Goal: Communication & Community: Answer question/provide support

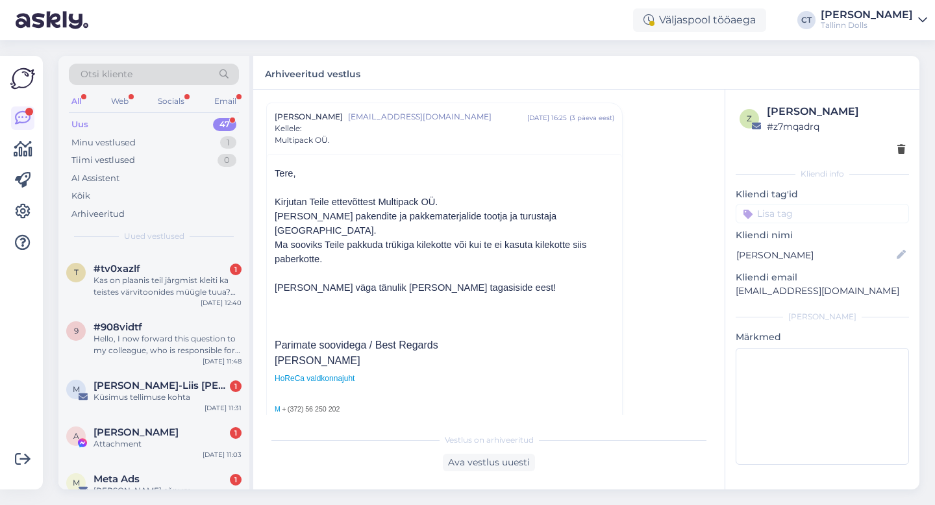
scroll to position [2149, 0]
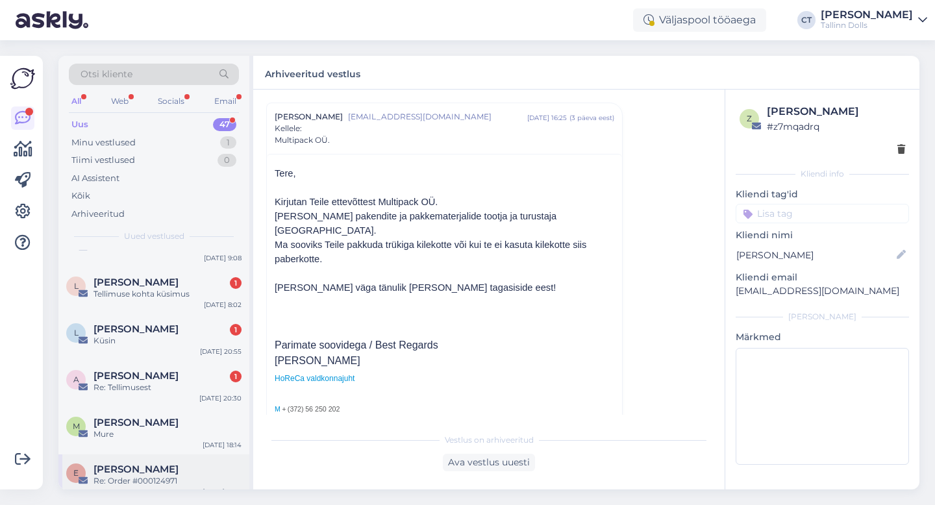
click at [144, 475] on div "Re: Order #000124971" at bounding box center [168, 481] width 148 height 12
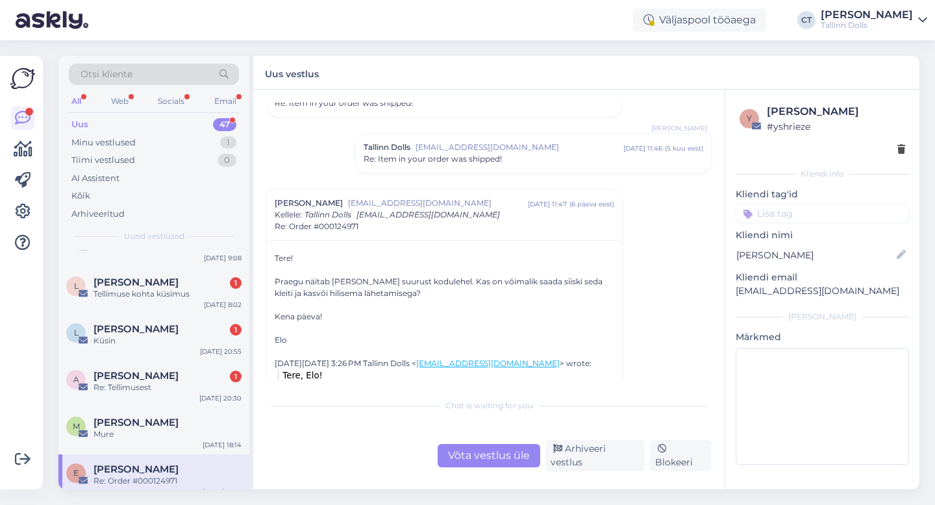
scroll to position [289, 0]
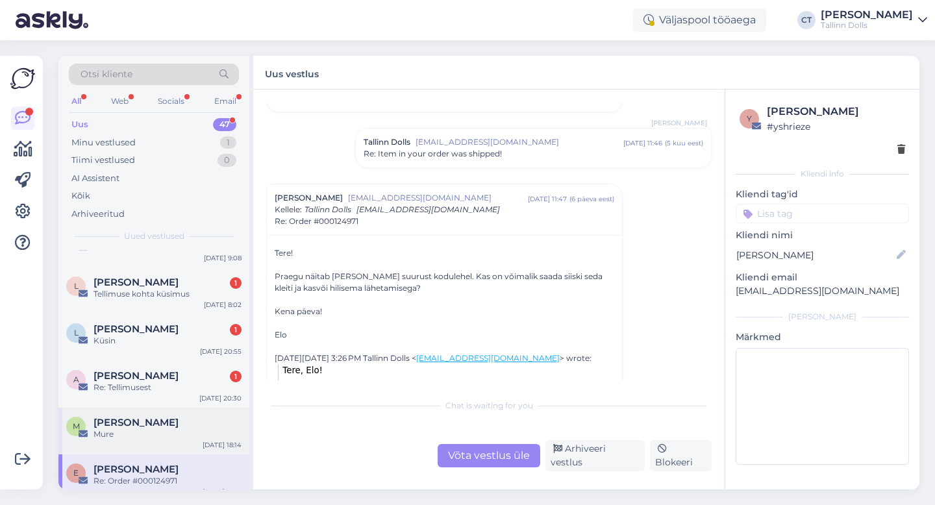
click at [177, 408] on div "M [PERSON_NAME] [PERSON_NAME] [DATE] 18:14" at bounding box center [153, 431] width 191 height 47
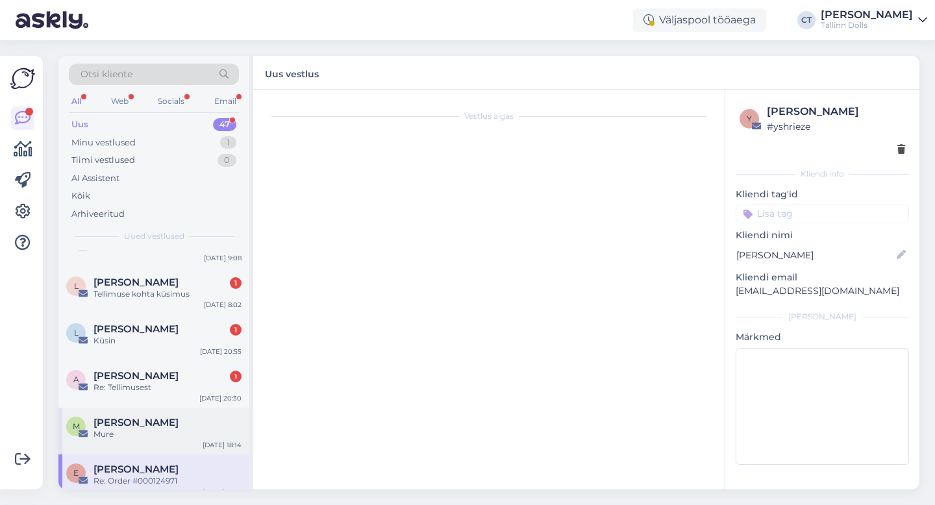
scroll to position [0, 0]
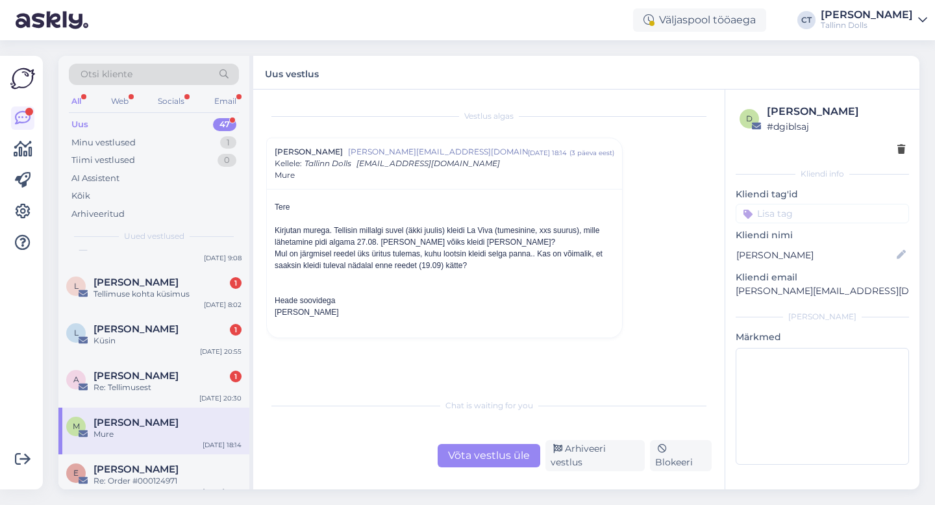
click at [492, 464] on div "Võta vestlus üle" at bounding box center [489, 455] width 103 height 23
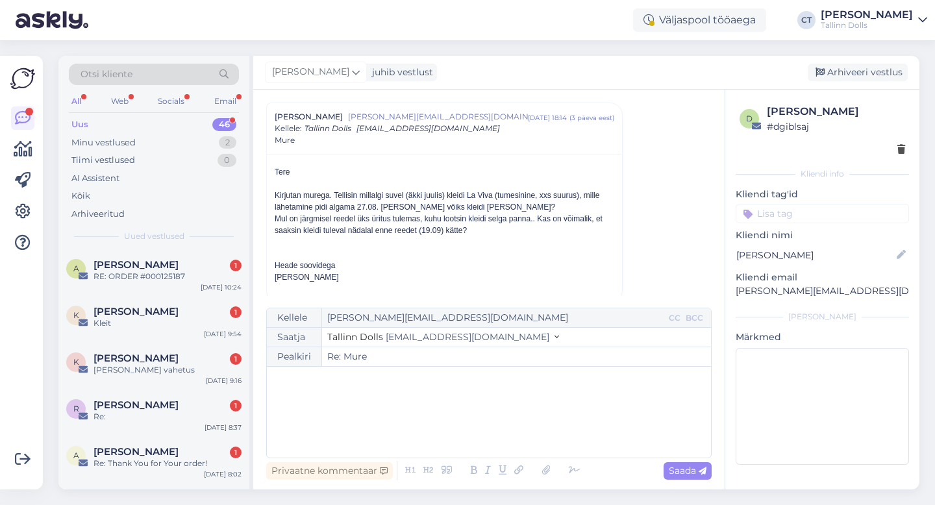
click at [484, 433] on div "﻿" at bounding box center [488, 412] width 431 height 78
click at [373, 421] on div "﻿" at bounding box center [488, 412] width 431 height 78
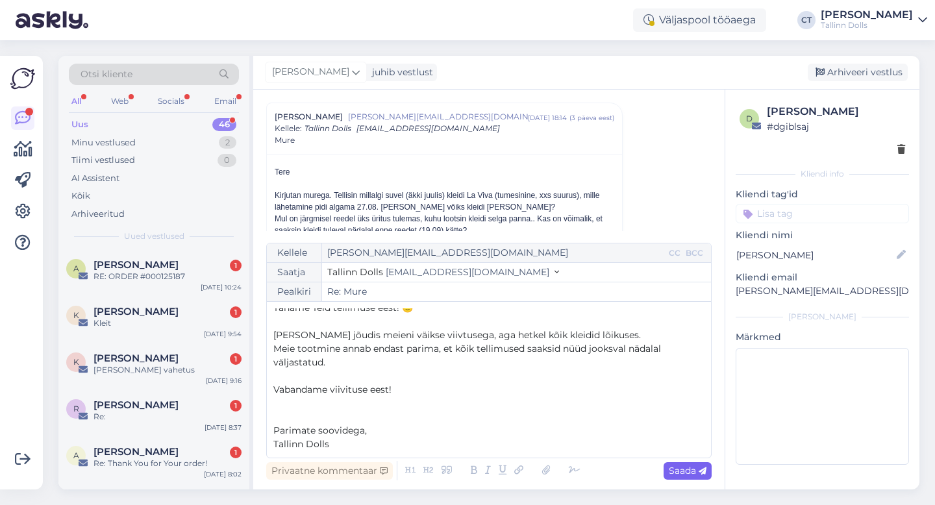
click at [677, 477] on div "Saada" at bounding box center [688, 471] width 48 height 18
type input "Re: Mure"
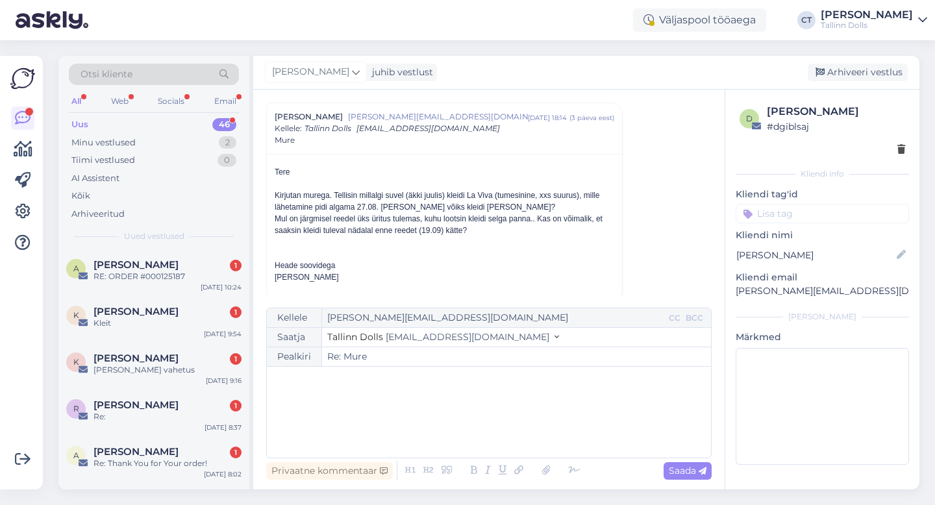
scroll to position [0, 0]
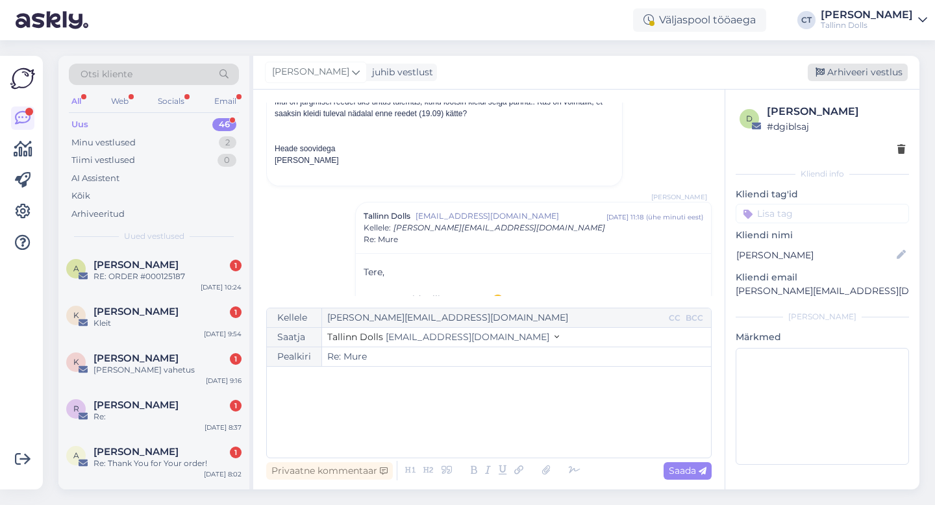
click at [866, 75] on div "Arhiveeri vestlus" at bounding box center [858, 73] width 100 height 18
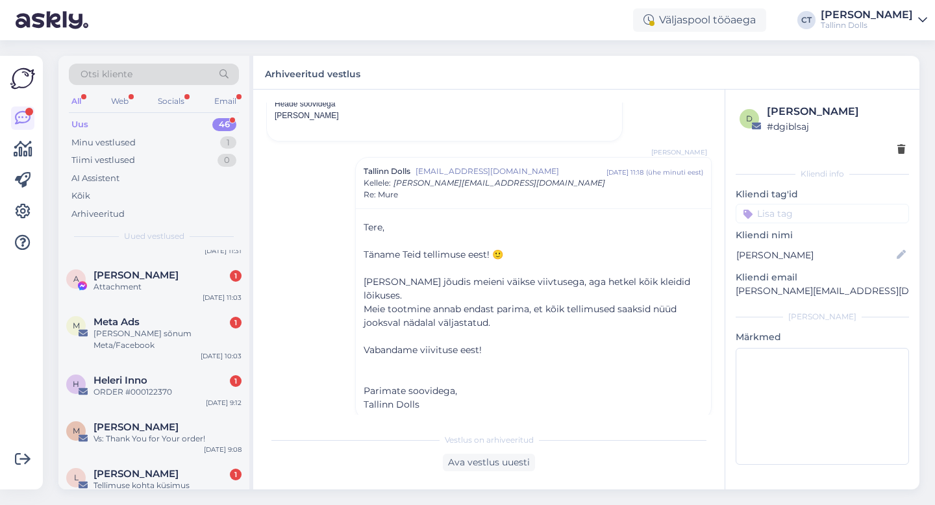
scroll to position [2102, 0]
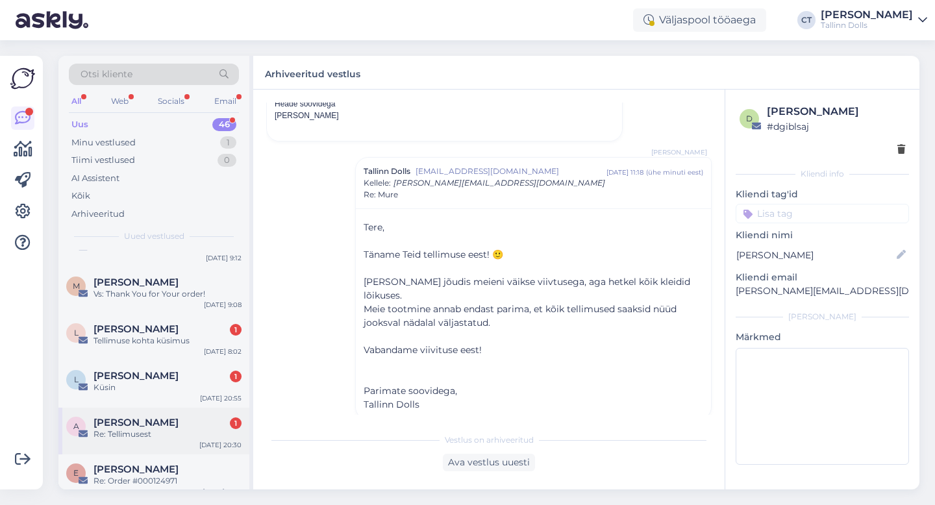
click at [184, 429] on div "Re: Tellimusest" at bounding box center [168, 435] width 148 height 12
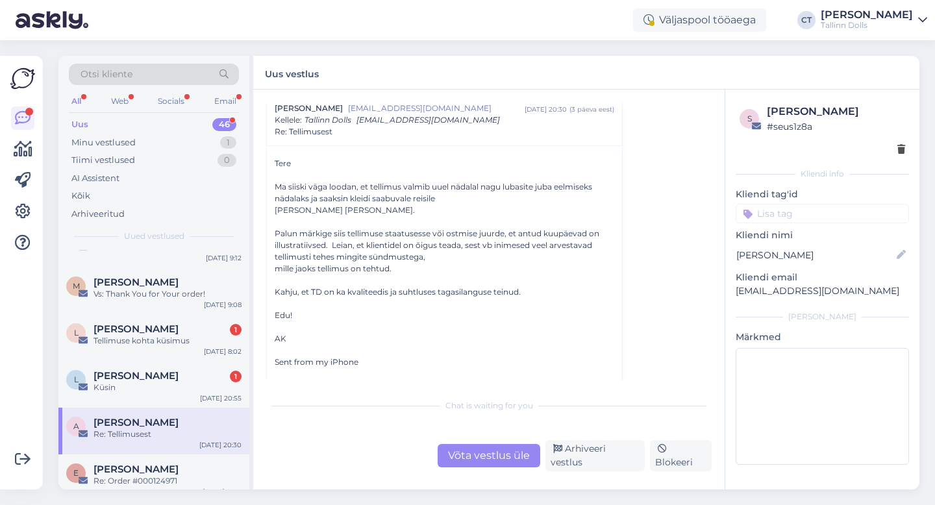
scroll to position [297, 0]
click at [152, 382] on div "Küsin" at bounding box center [168, 388] width 148 height 12
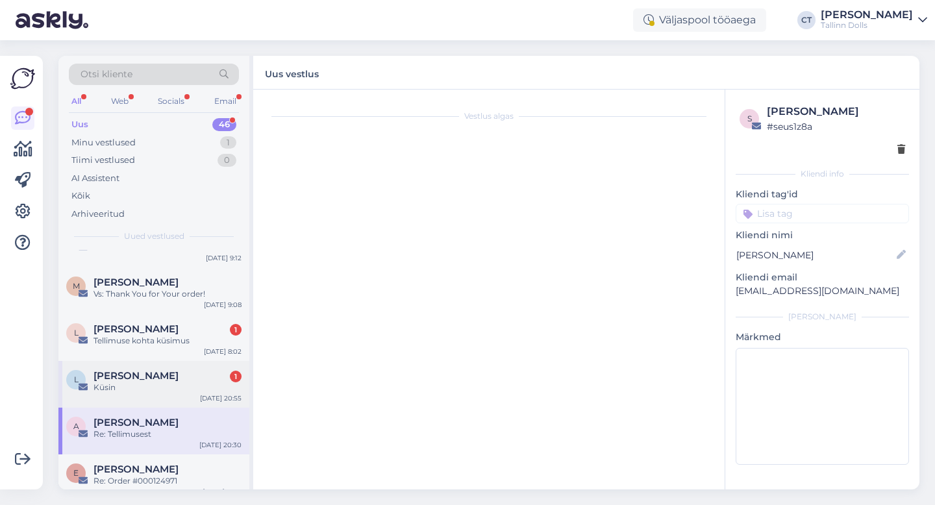
scroll to position [0, 0]
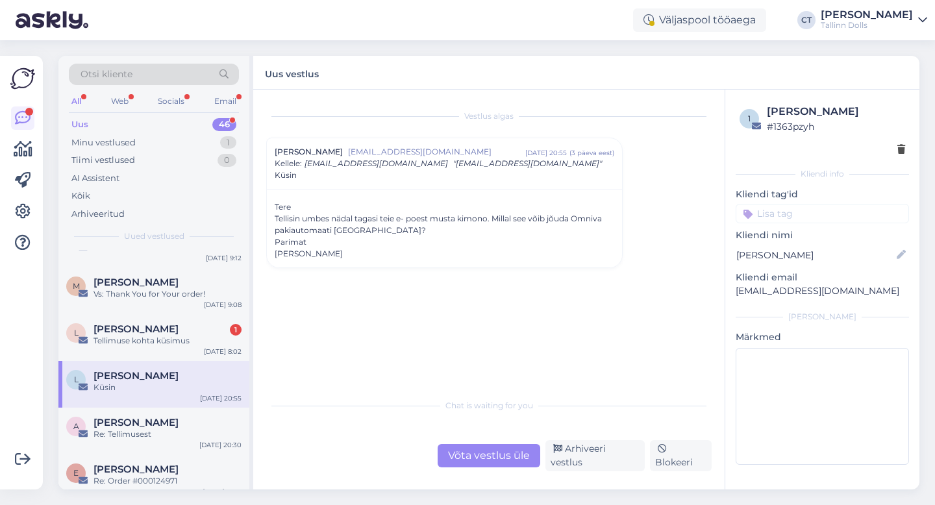
click at [496, 466] on div "Võta vestlus üle" at bounding box center [489, 455] width 103 height 23
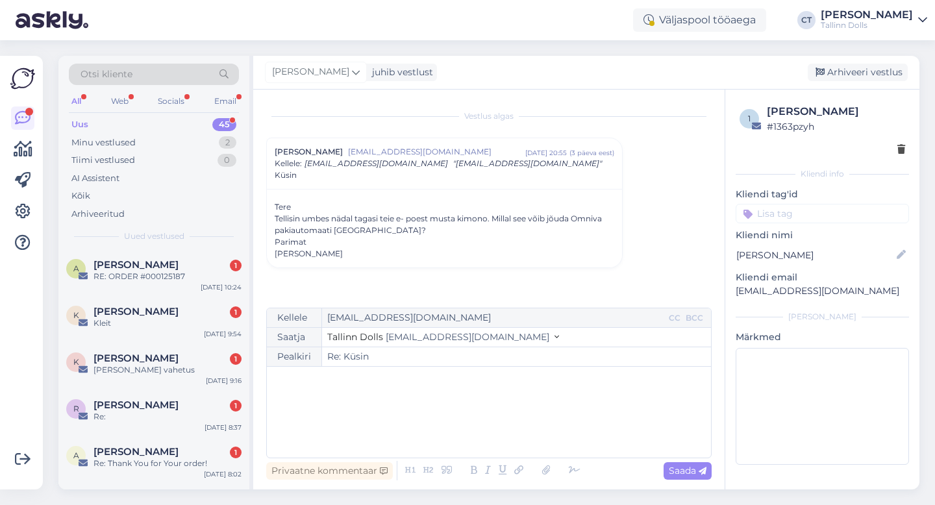
click at [503, 444] on div "﻿" at bounding box center [488, 412] width 431 height 78
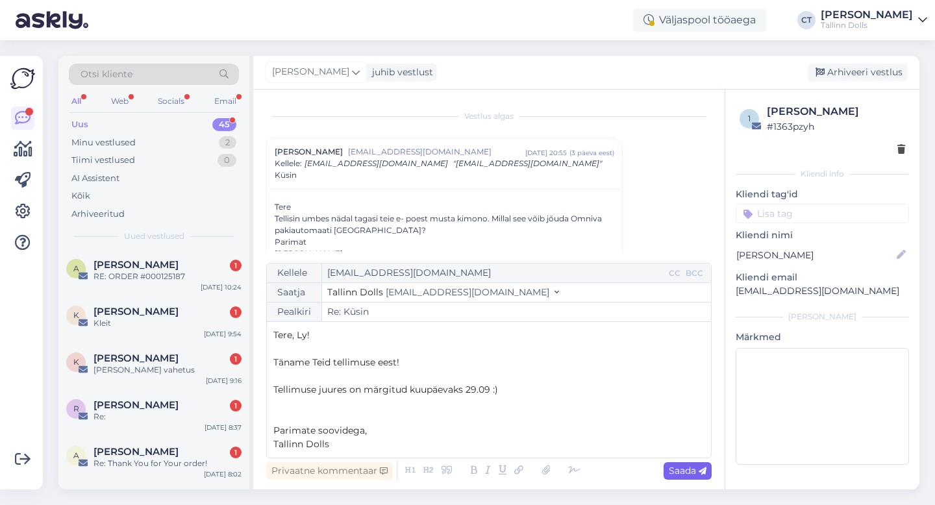
click at [683, 467] on span "Saada" at bounding box center [688, 471] width 38 height 12
type input "Re: Küsin"
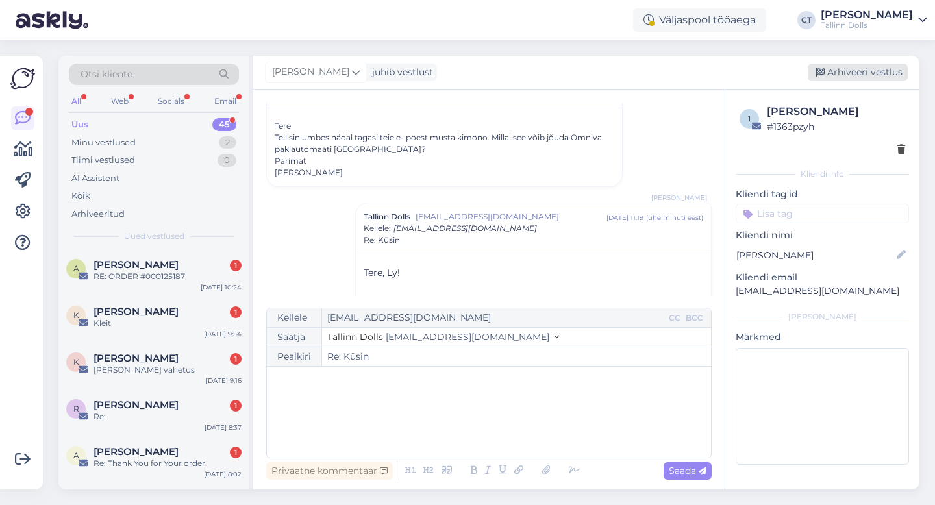
click at [862, 69] on div "Arhiveeri vestlus" at bounding box center [858, 73] width 100 height 18
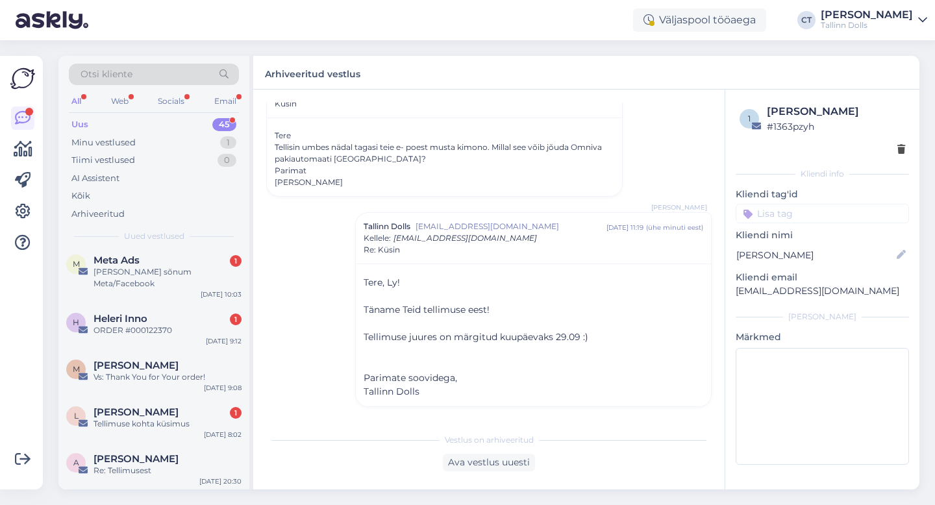
scroll to position [2056, 0]
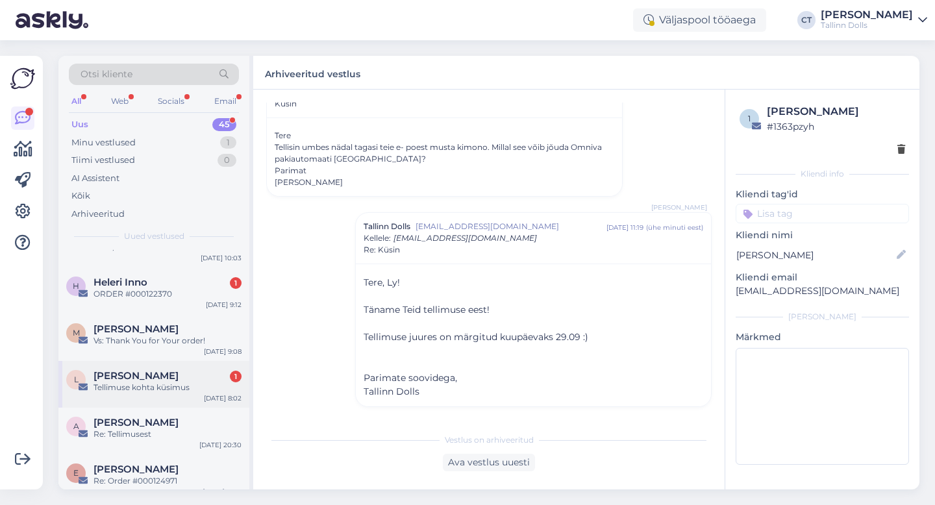
click at [200, 382] on div "Tellimuse kohta küsimus" at bounding box center [168, 388] width 148 height 12
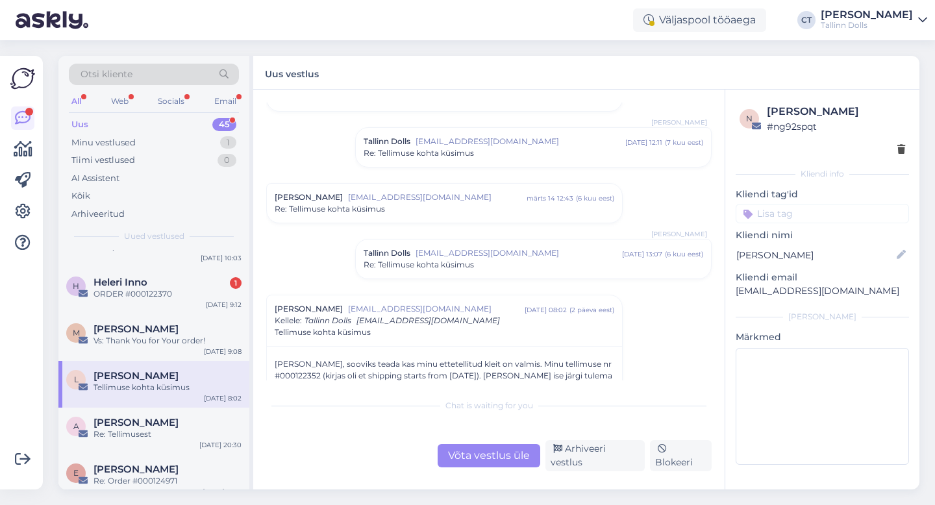
scroll to position [134, 0]
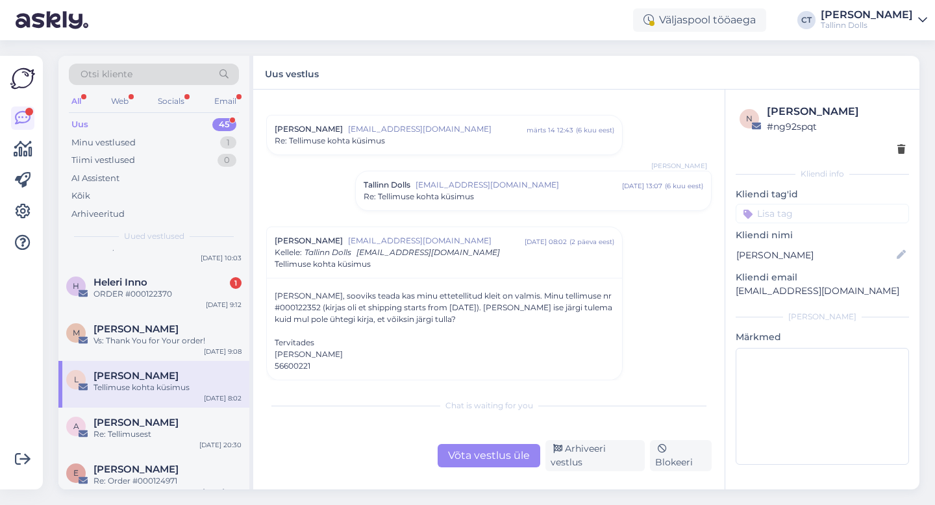
click at [488, 181] on span "[EMAIL_ADDRESS][DOMAIN_NAME]" at bounding box center [519, 185] width 207 height 12
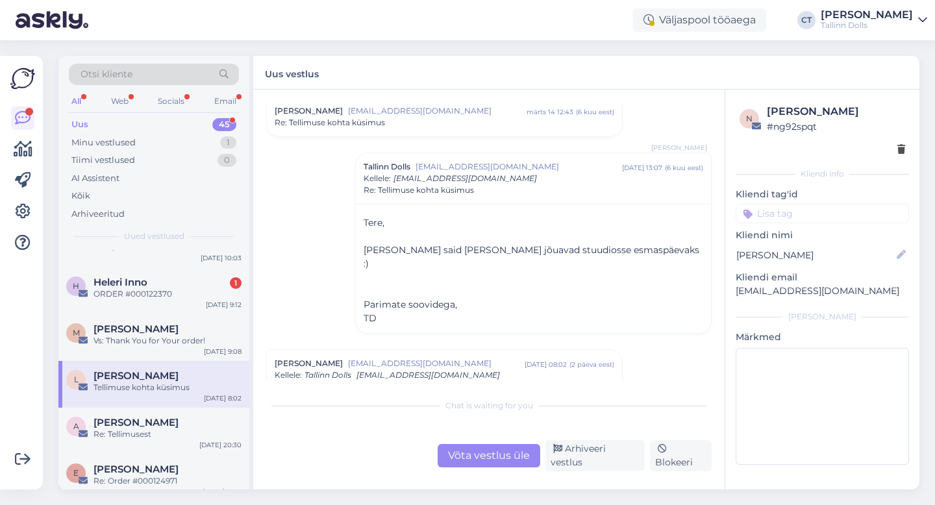
scroll to position [262, 0]
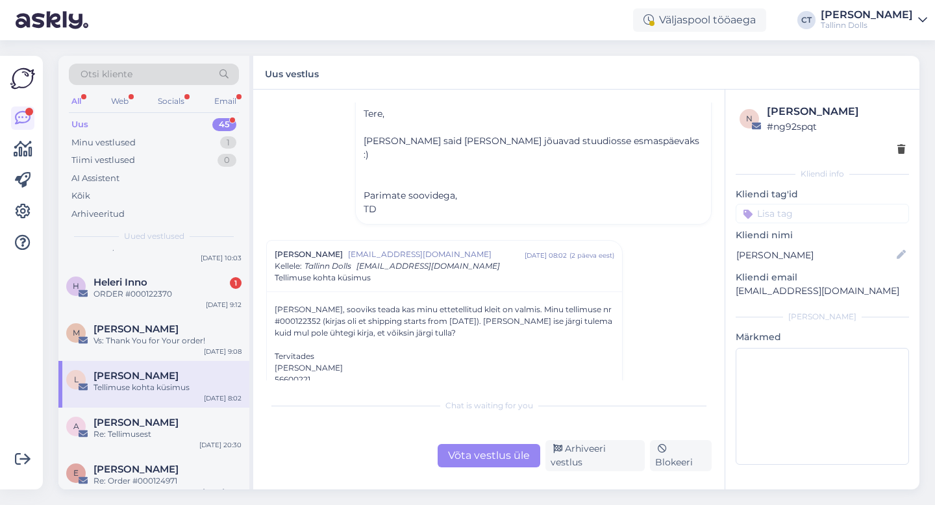
click at [494, 462] on div "Võta vestlus üle" at bounding box center [489, 455] width 103 height 23
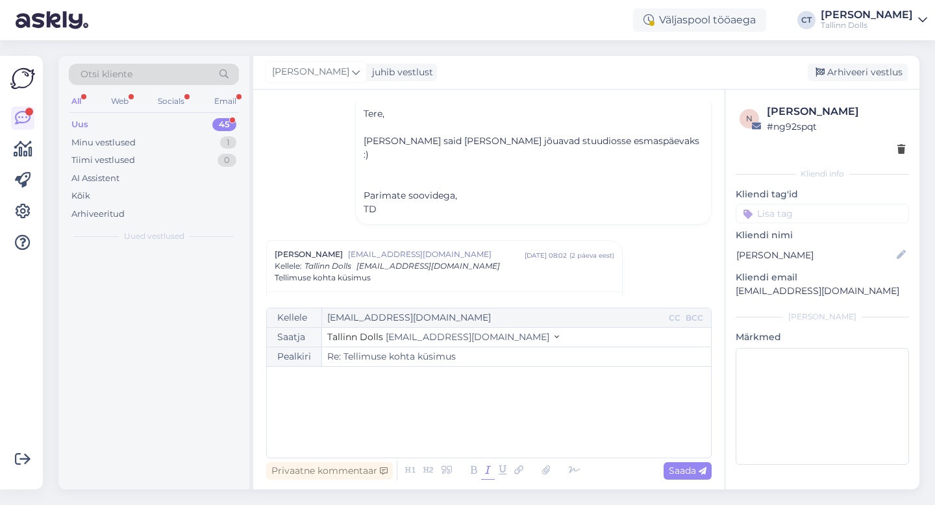
scroll to position [0, 0]
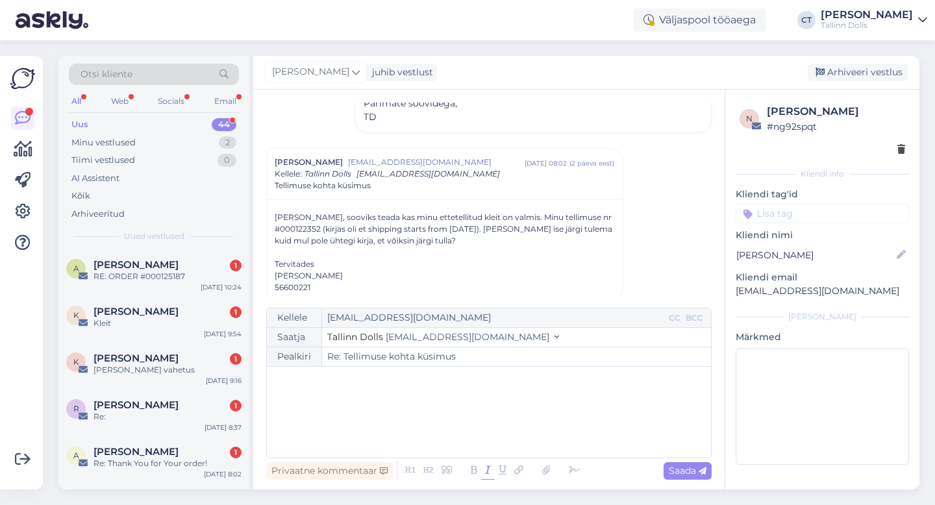
click at [489, 465] on icon at bounding box center [488, 471] width 14 height 18
click at [483, 421] on div "﻿" at bounding box center [488, 412] width 431 height 78
click at [366, 387] on div "﻿" at bounding box center [488, 412] width 431 height 78
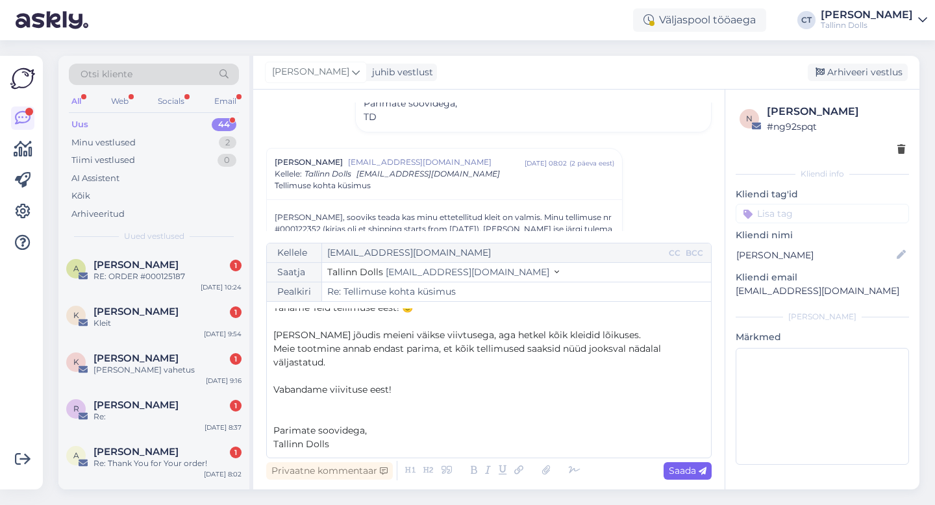
click at [681, 468] on span "Saada" at bounding box center [688, 471] width 38 height 12
type input "Re: Tellimuse kohta küsimus"
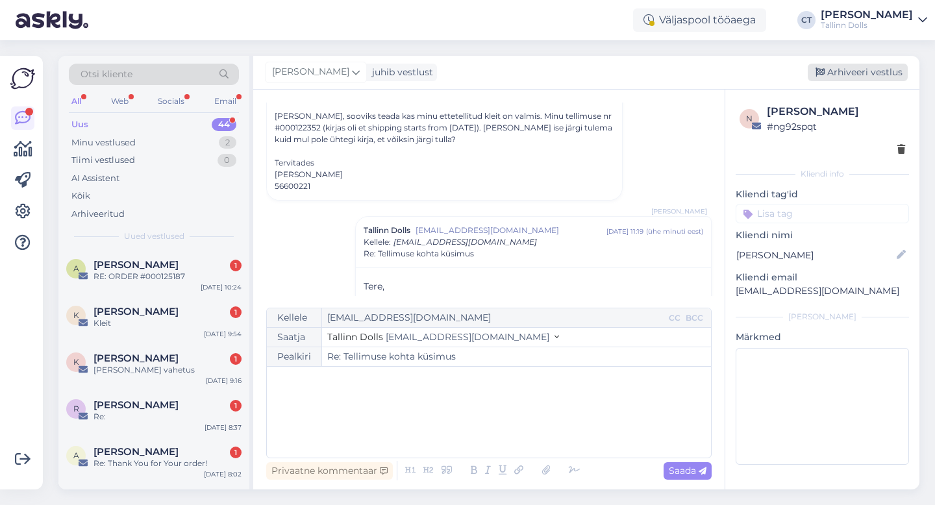
click at [865, 75] on div "Arhiveeri vestlus" at bounding box center [858, 73] width 100 height 18
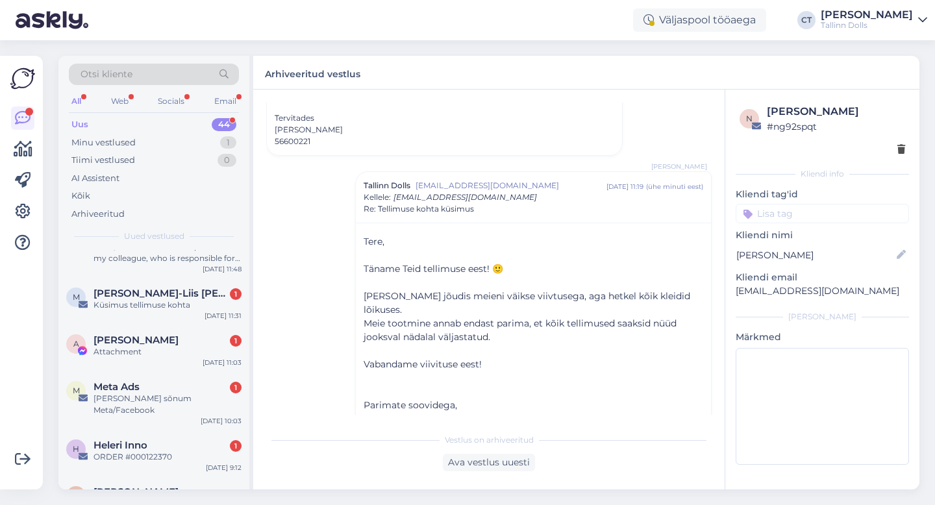
scroll to position [2009, 0]
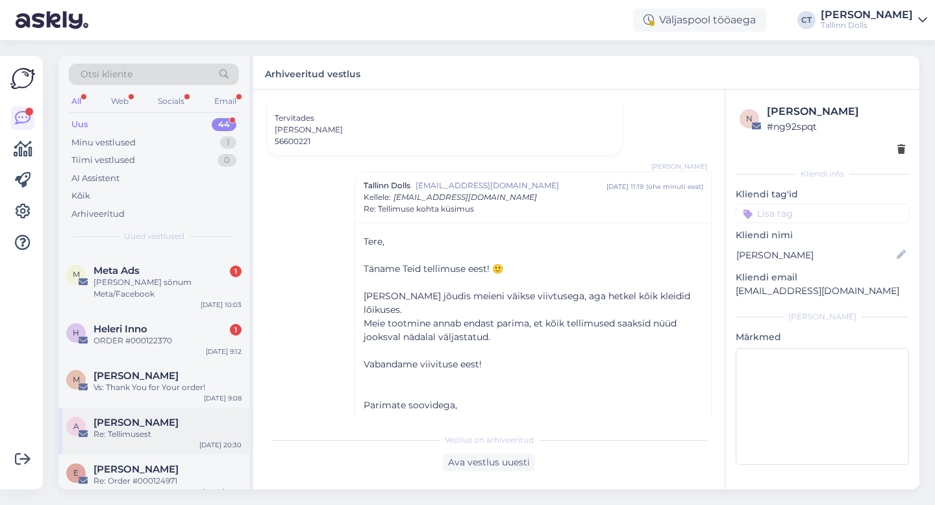
click at [190, 417] on div "[PERSON_NAME]" at bounding box center [168, 423] width 148 height 12
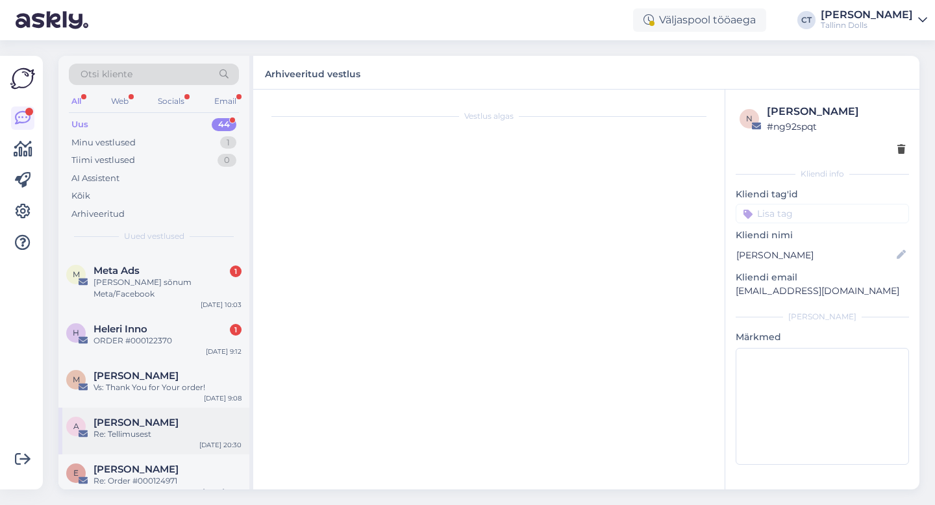
scroll to position [94, 0]
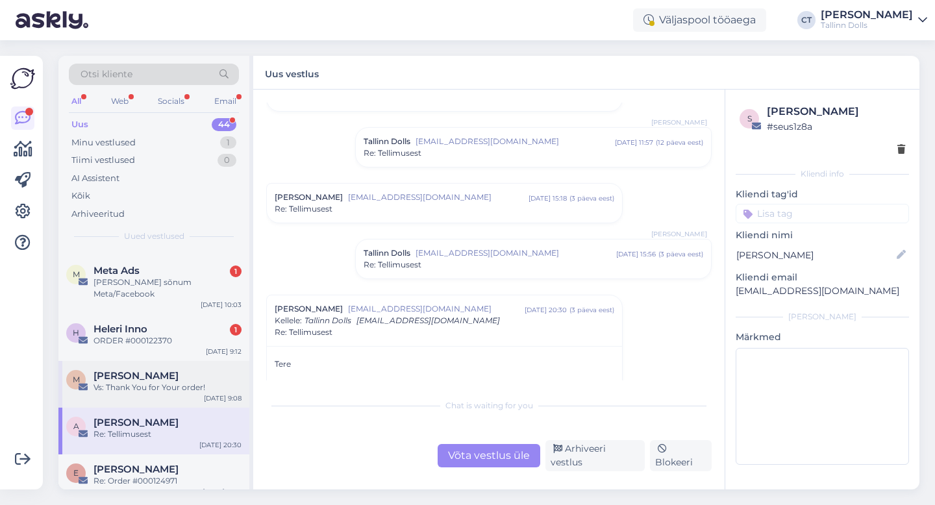
click at [193, 382] on div "Vs: Thank You for Your order!" at bounding box center [168, 388] width 148 height 12
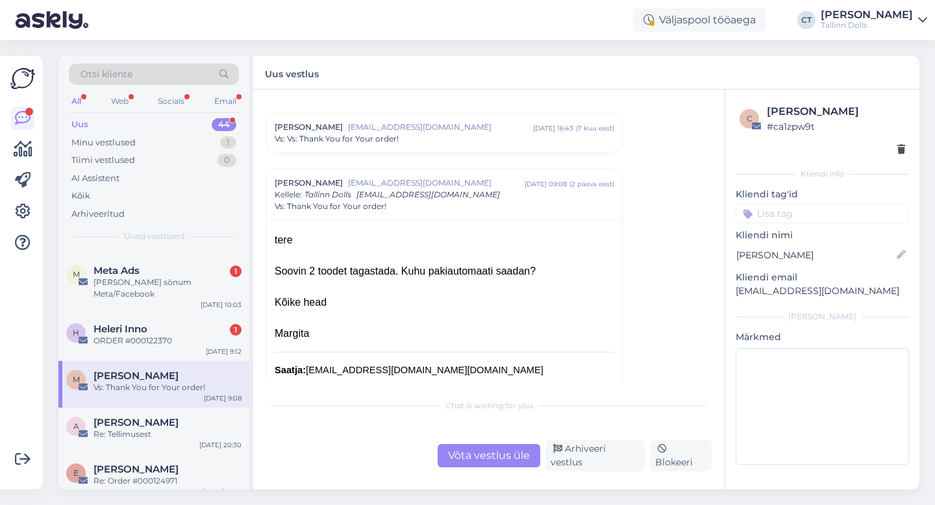
scroll to position [306, 0]
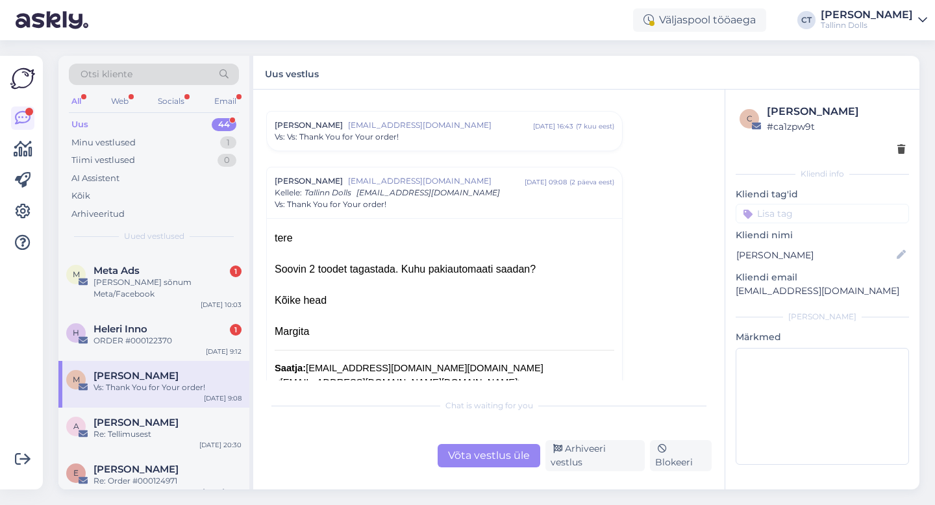
click at [479, 481] on div "Vestlus algas [PERSON_NAME] [EMAIL_ADDRESS][DOMAIN_NAME] [DATE] 10:56 ( 7 kuu e…" at bounding box center [489, 290] width 472 height 400
click at [482, 468] on div "Võta vestlus üle" at bounding box center [489, 455] width 103 height 23
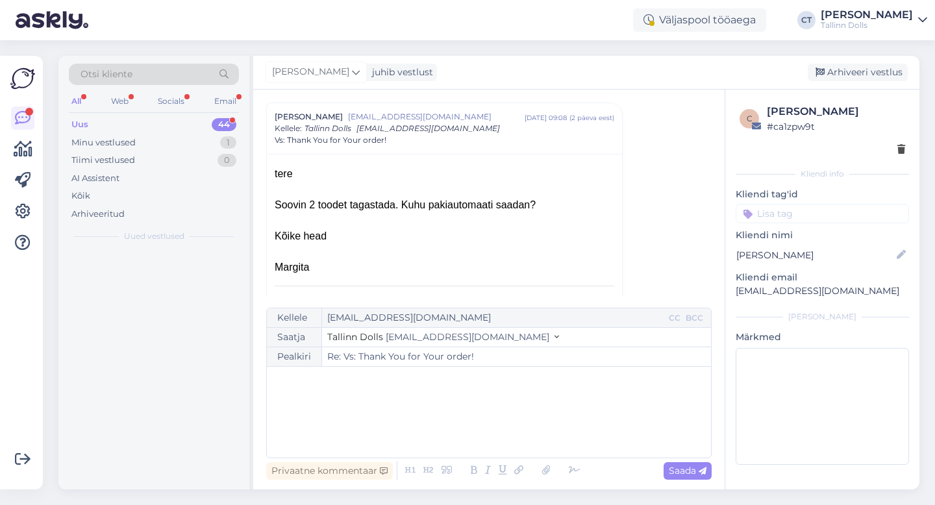
scroll to position [0, 0]
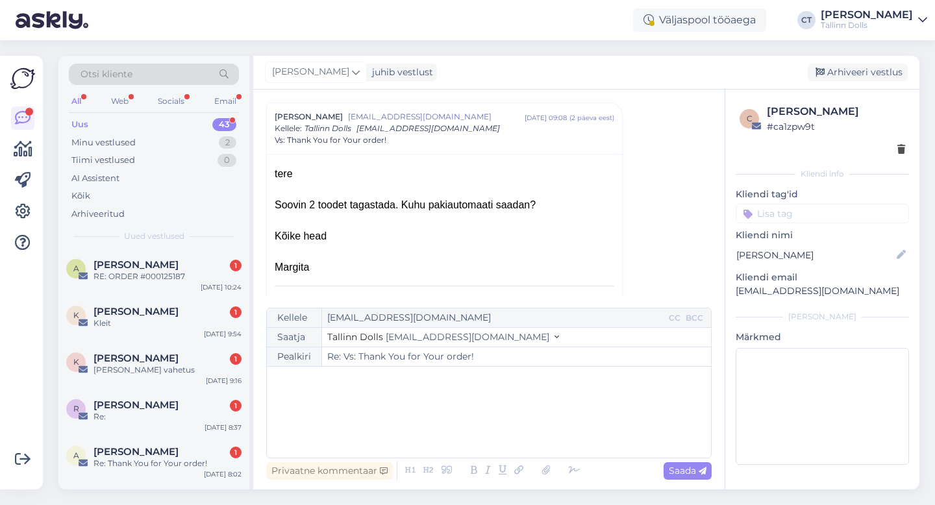
click at [488, 425] on div "﻿" at bounding box center [488, 412] width 431 height 78
click at [372, 406] on div "﻿" at bounding box center [488, 412] width 431 height 78
drag, startPoint x: 866, startPoint y: 290, endPoint x: 735, endPoint y: 290, distance: 131.2
click at [735, 290] on div "c [PERSON_NAME] # ca1zpw9t Kliendi info Kliendi tag'id Kliendi nimi [PERSON_NAM…" at bounding box center [822, 287] width 194 height 395
copy p "[EMAIL_ADDRESS][DOMAIN_NAME]"
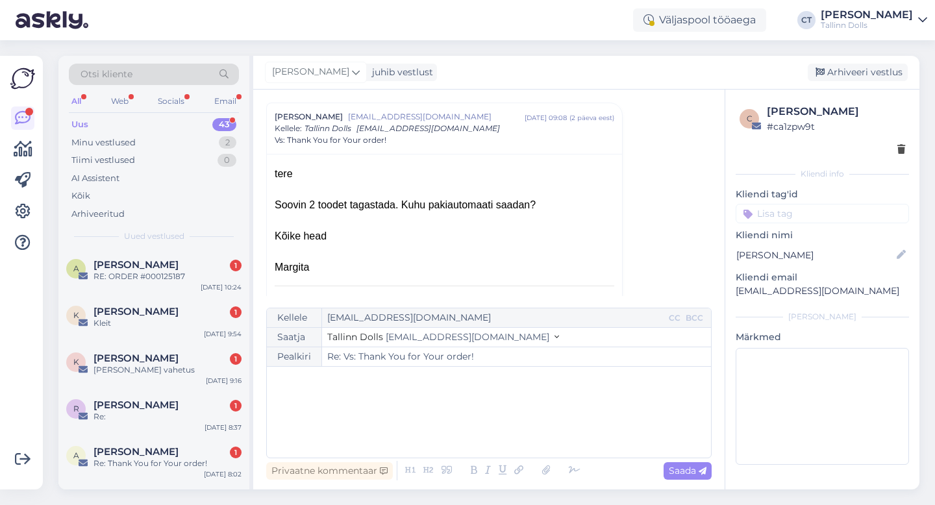
click at [459, 395] on div "﻿" at bounding box center [488, 412] width 431 height 78
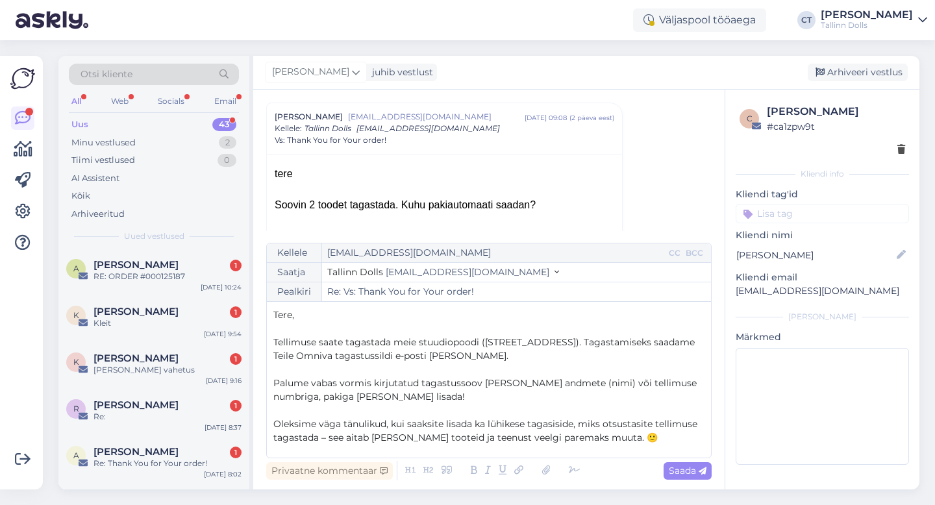
scroll to position [116, 0]
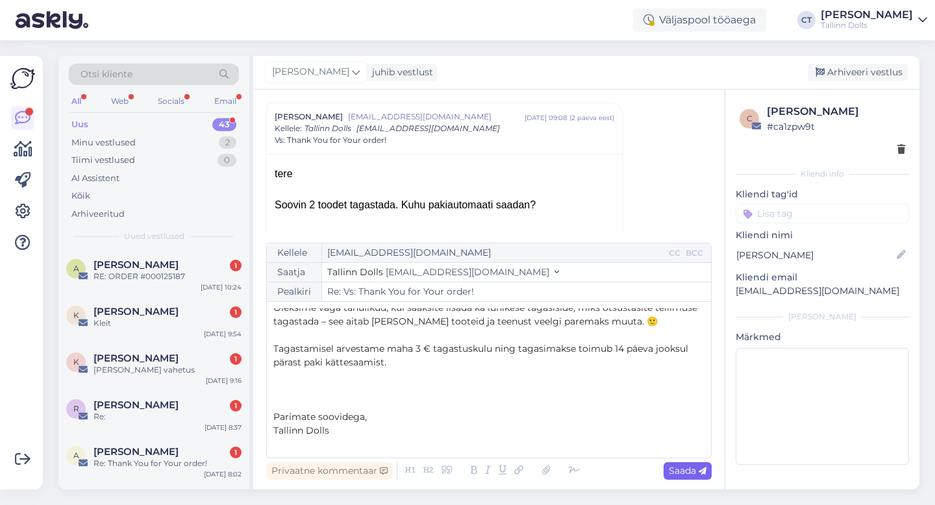
click at [697, 472] on span "Saada" at bounding box center [688, 471] width 38 height 12
type input "Re: Vs: Thank You for Your order!"
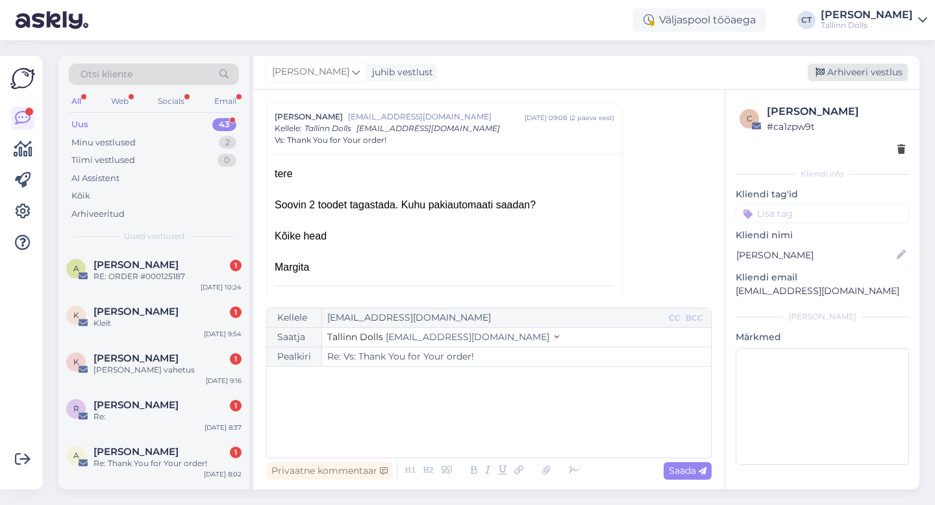
scroll to position [0, 0]
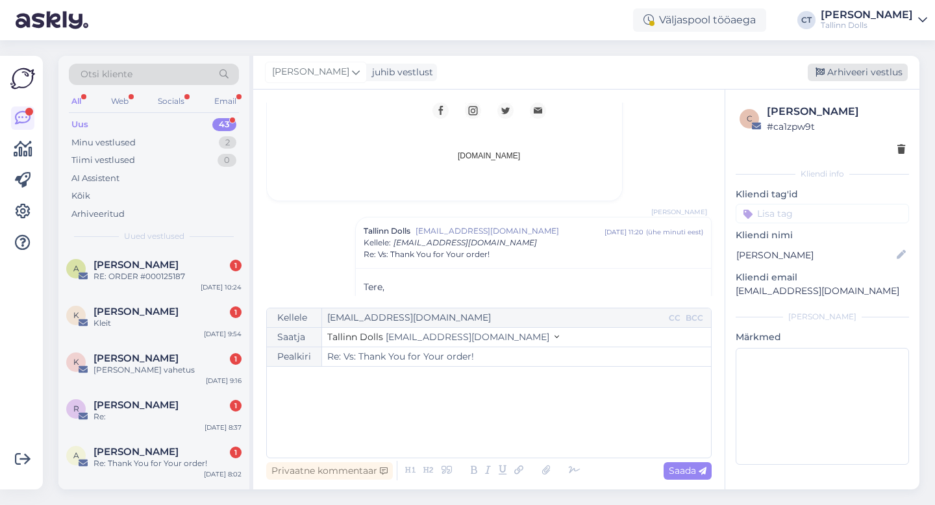
click at [868, 64] on div "Arhiveeri vestlus" at bounding box center [858, 73] width 100 height 18
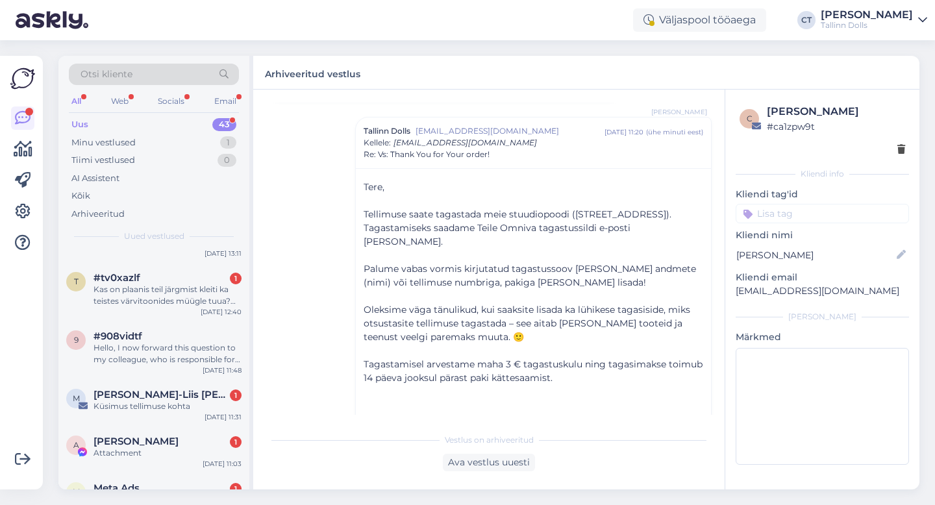
scroll to position [1962, 0]
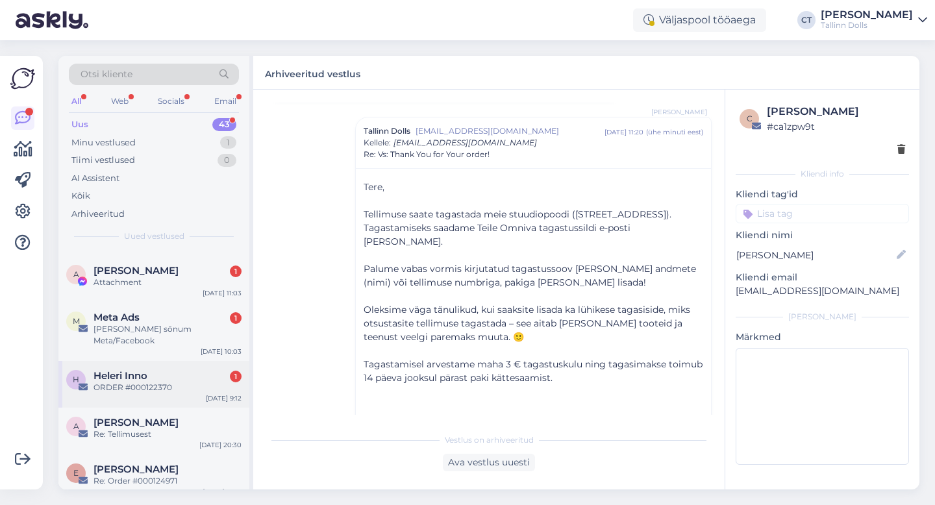
click at [163, 382] on div "ORDER #000122370" at bounding box center [168, 388] width 148 height 12
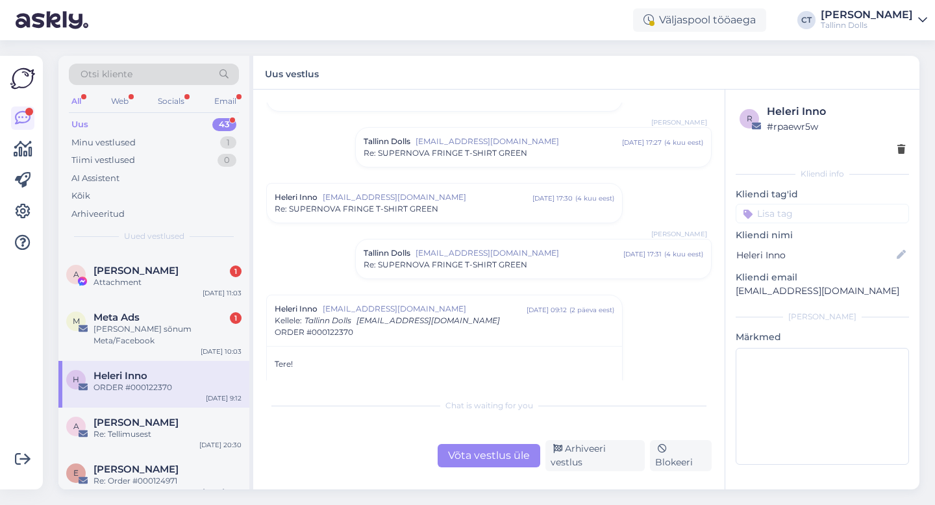
scroll to position [849, 0]
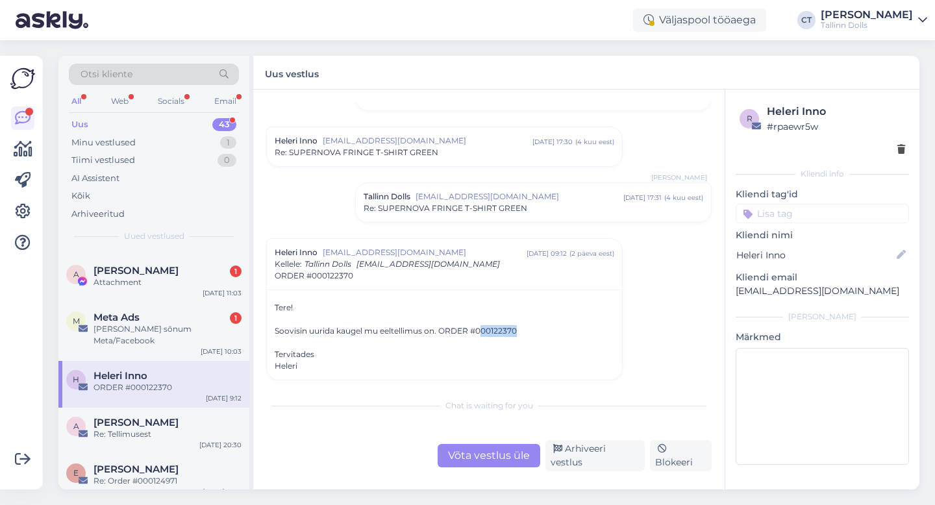
drag, startPoint x: 523, startPoint y: 331, endPoint x: 483, endPoint y: 329, distance: 40.3
click at [483, 329] on div "Soovisin uurida kaugel mu eeltellimus on. ORDER #000122370" at bounding box center [445, 331] width 340 height 12
copy div "00122370"
click at [512, 192] on span "[EMAIL_ADDRESS][DOMAIN_NAME]" at bounding box center [520, 197] width 208 height 12
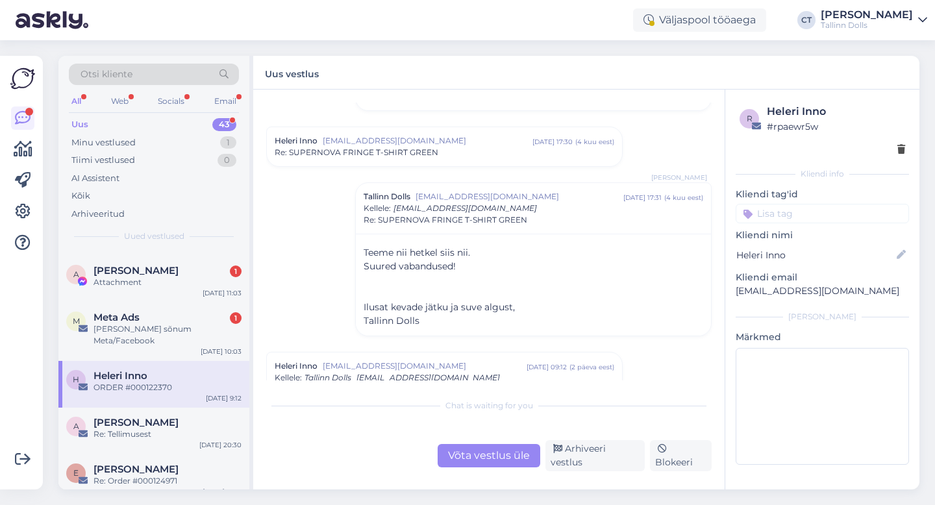
click at [472, 465] on div "Võta vestlus üle" at bounding box center [489, 455] width 103 height 23
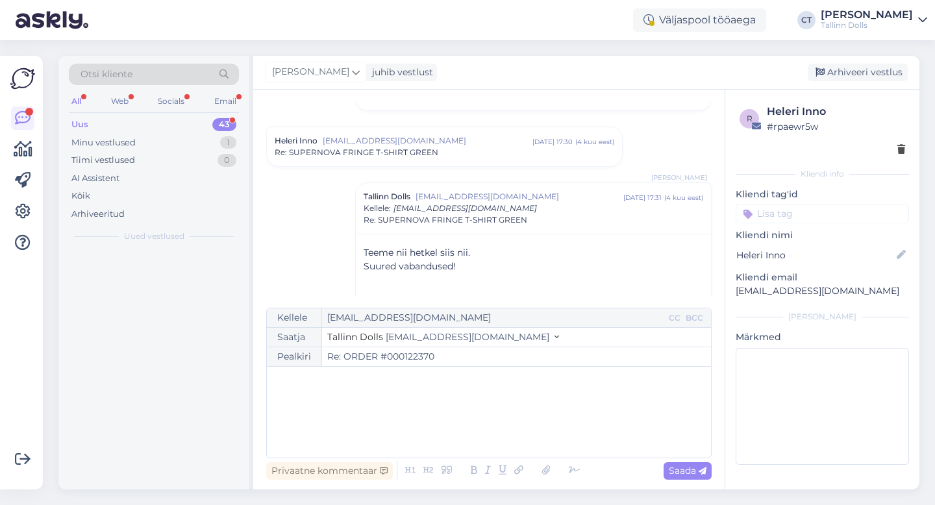
scroll to position [0, 0]
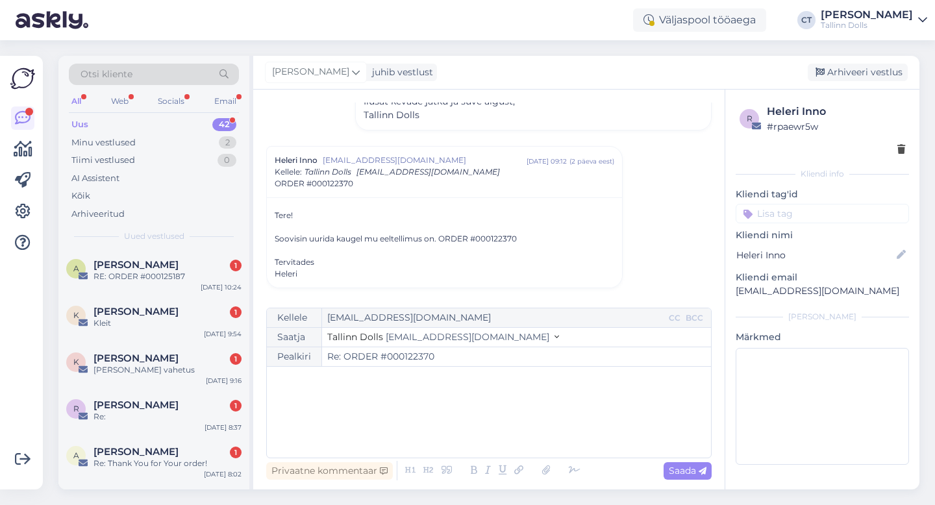
click at [482, 428] on div "﻿" at bounding box center [488, 412] width 431 height 78
click at [346, 405] on div "﻿" at bounding box center [488, 412] width 431 height 78
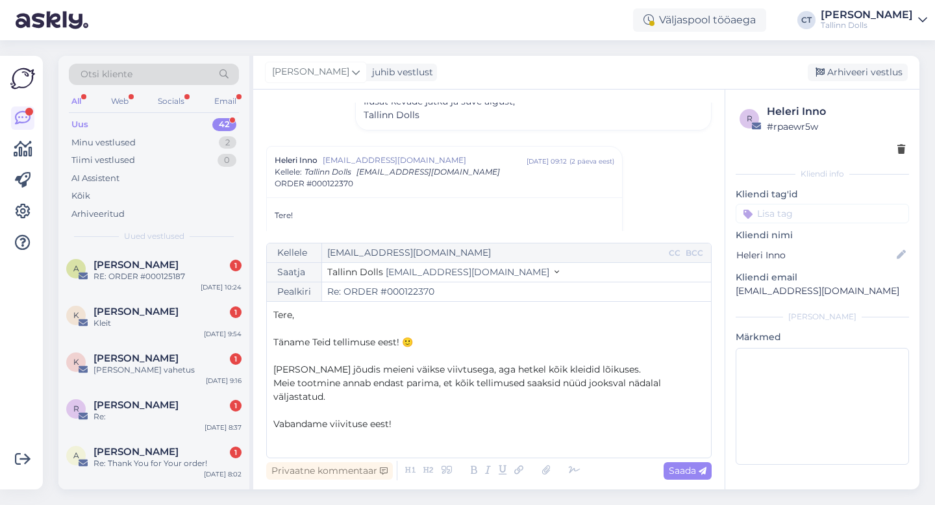
scroll to position [34, 0]
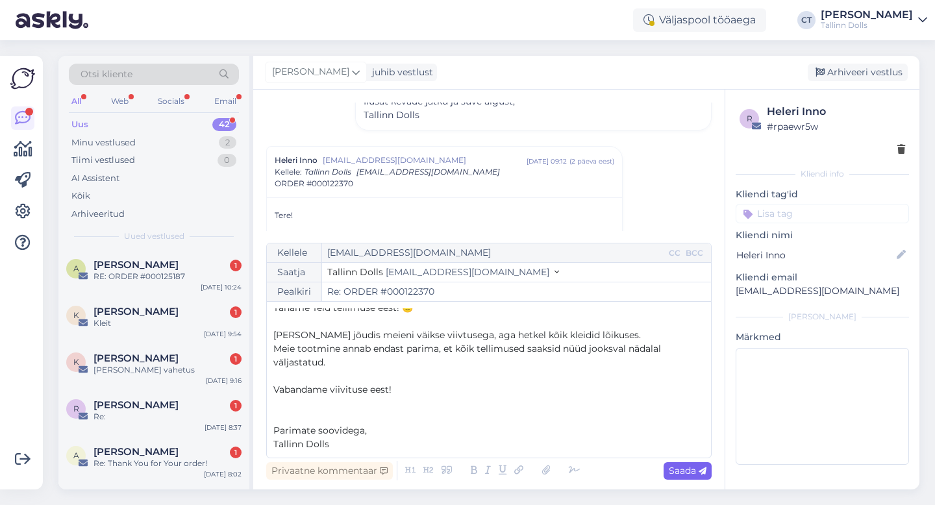
click at [684, 466] on span "Saada" at bounding box center [688, 471] width 38 height 12
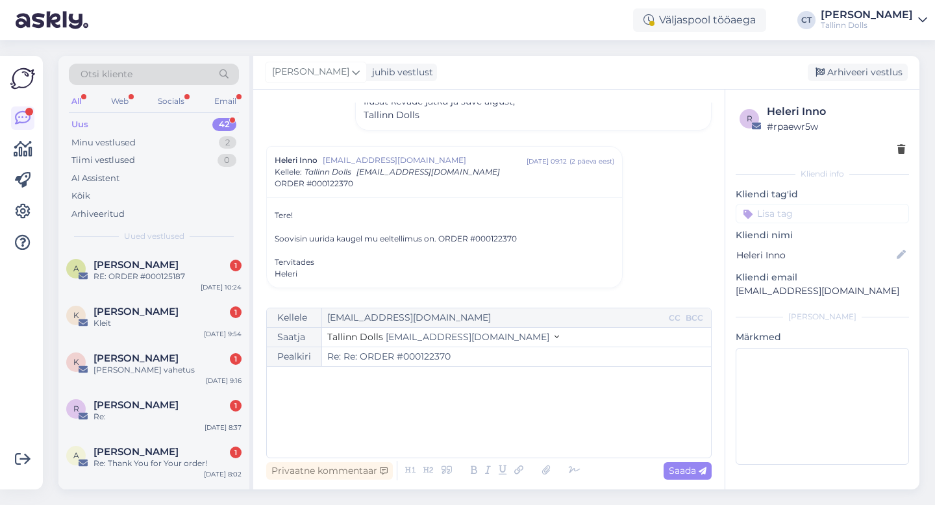
type input "Re: ORDER #000122370"
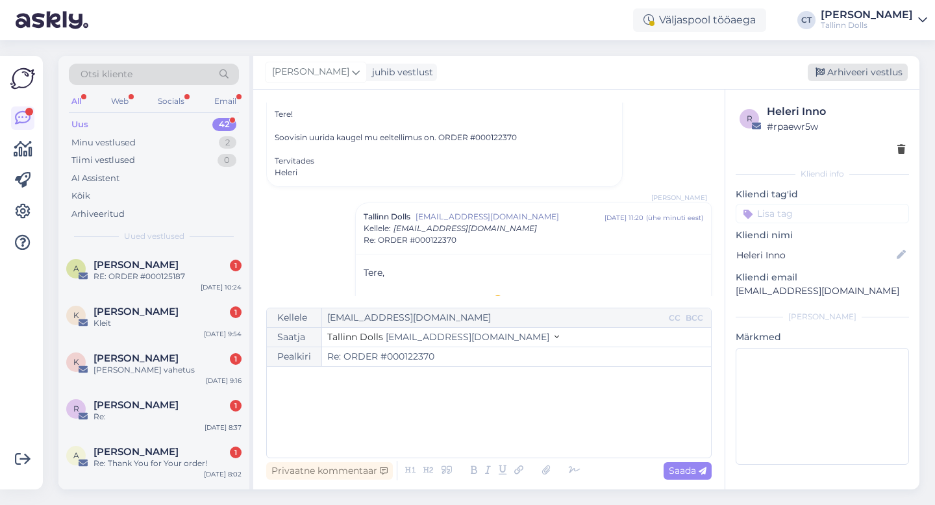
click at [861, 67] on div "Arhiveeri vestlus" at bounding box center [858, 73] width 100 height 18
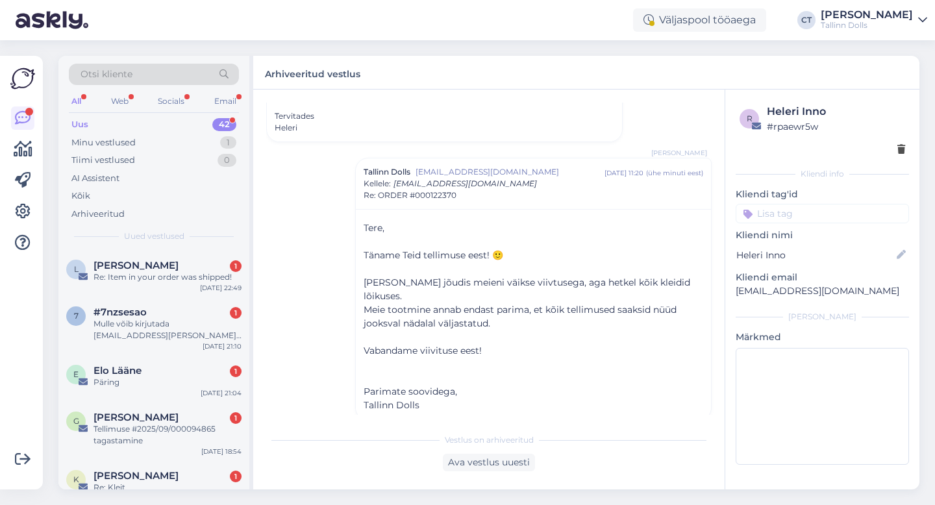
scroll to position [1915, 0]
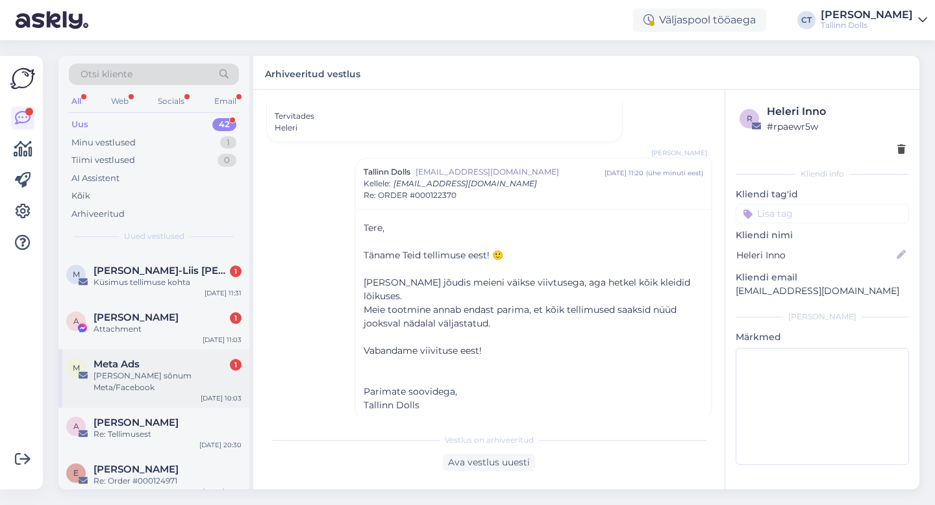
click at [173, 393] on div "M Meta Ads 1 [PERSON_NAME] sõnum Meta/Facebook [DATE] 10:03" at bounding box center [153, 378] width 191 height 58
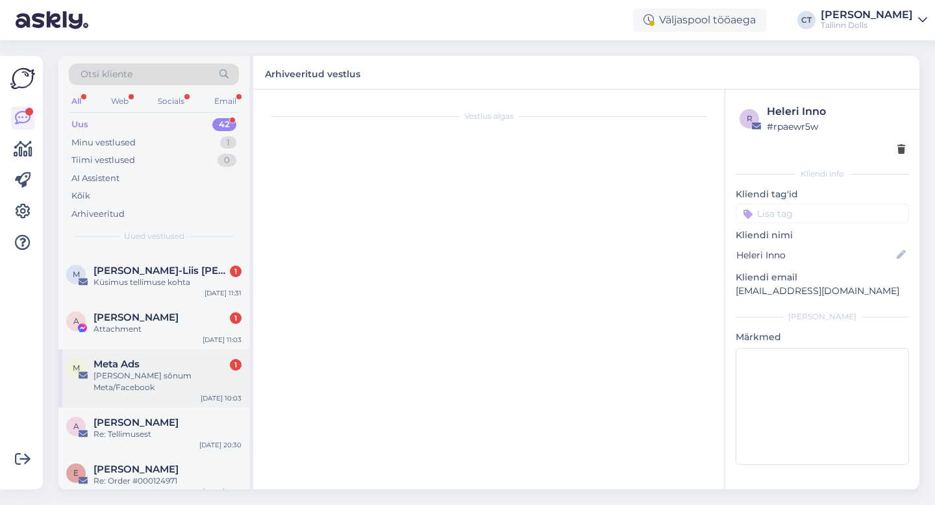
scroll to position [0, 0]
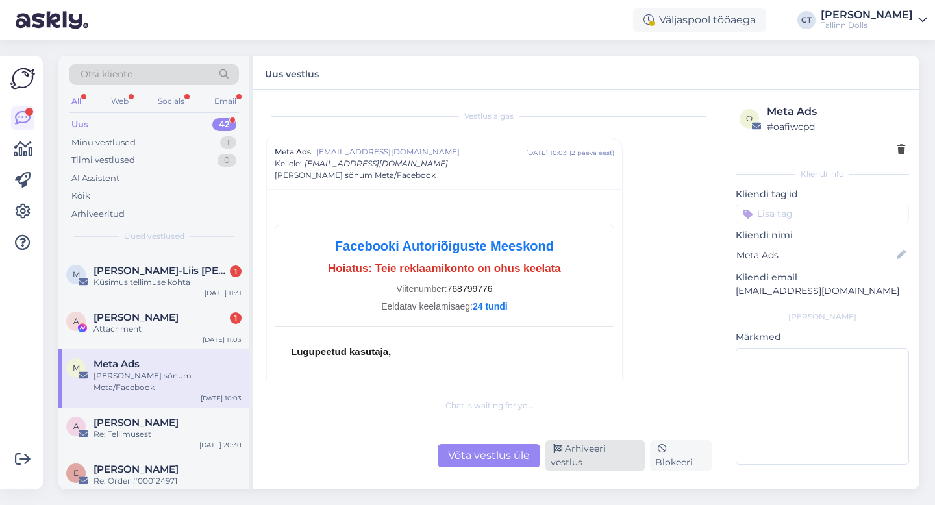
click at [607, 459] on div "Arhiveeri vestlus" at bounding box center [595, 455] width 99 height 31
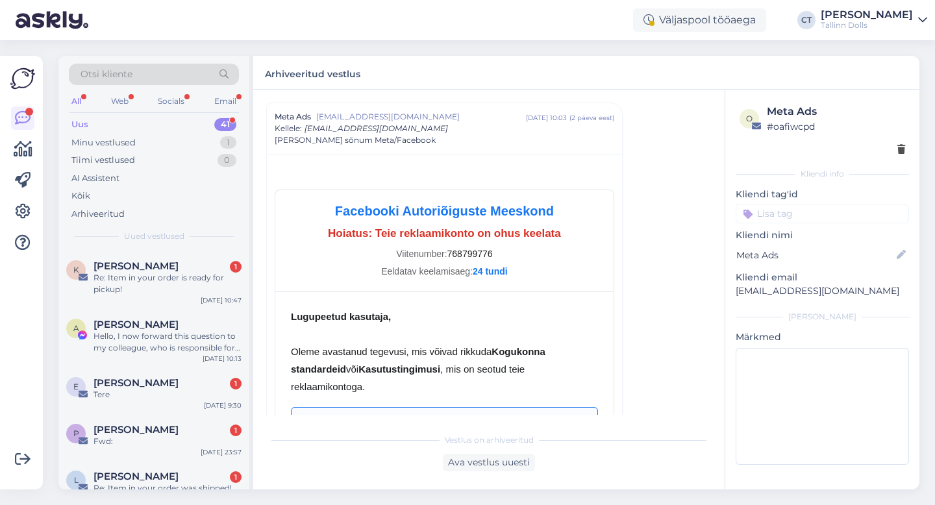
scroll to position [1869, 0]
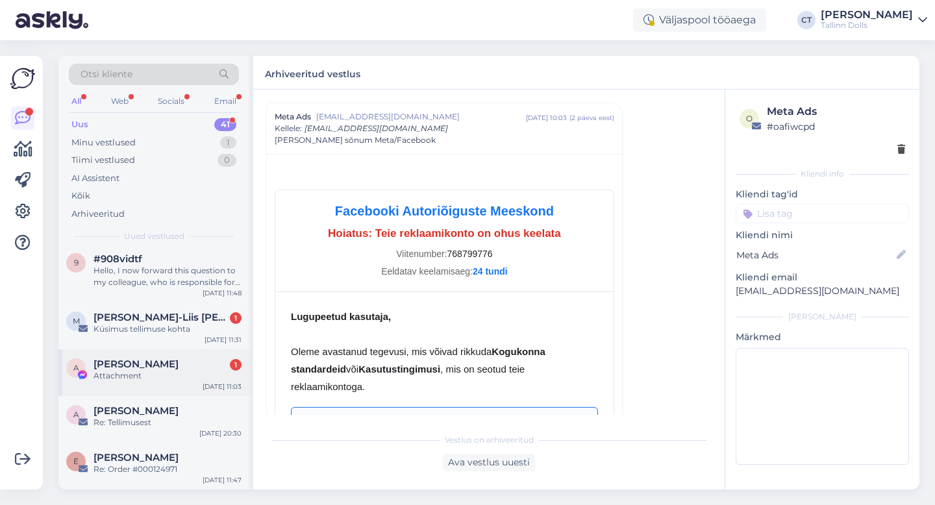
click at [161, 372] on div "Attachment" at bounding box center [168, 376] width 148 height 12
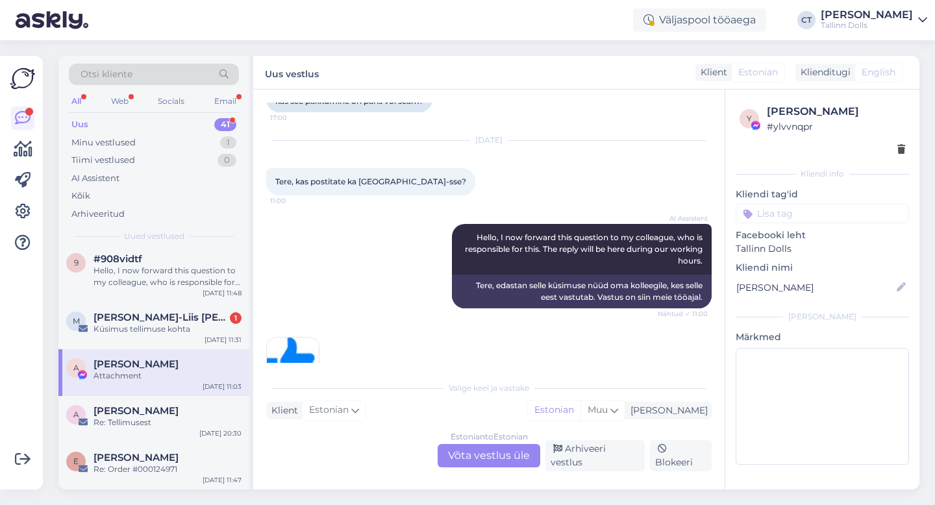
scroll to position [302, 0]
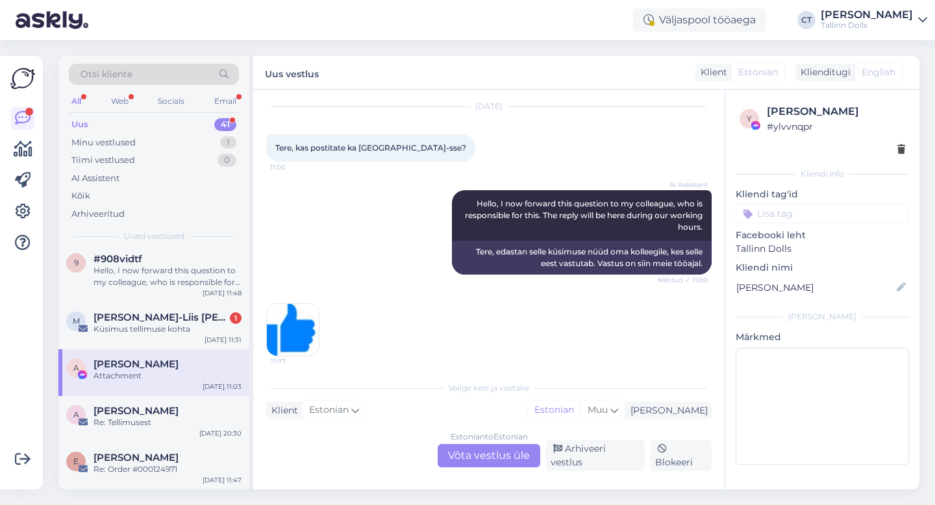
click at [500, 474] on div "Vestlus algas [DATE] 17:00 tere 17:00 tere kas see pakkumine on päris või scam?…" at bounding box center [489, 290] width 472 height 400
click at [506, 468] on div "Estonian to Estonian Võta vestlus üle" at bounding box center [489, 455] width 103 height 23
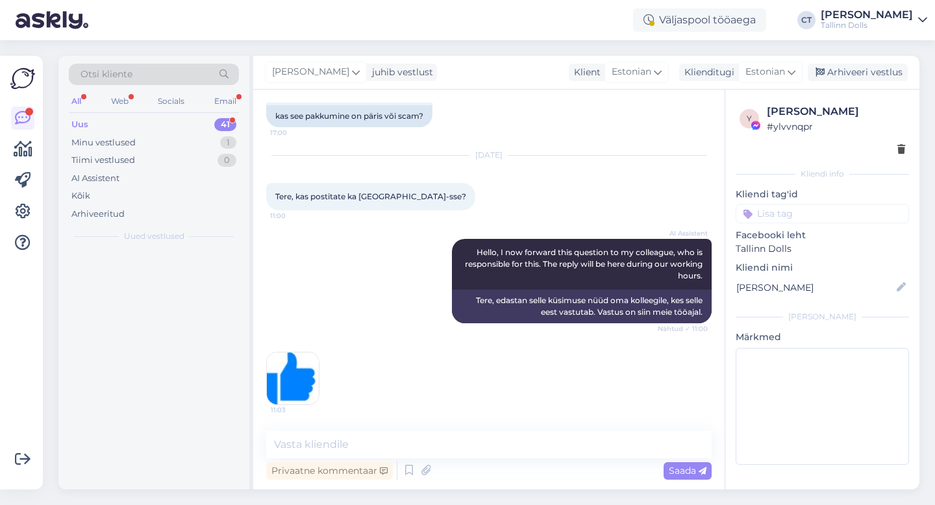
scroll to position [0, 0]
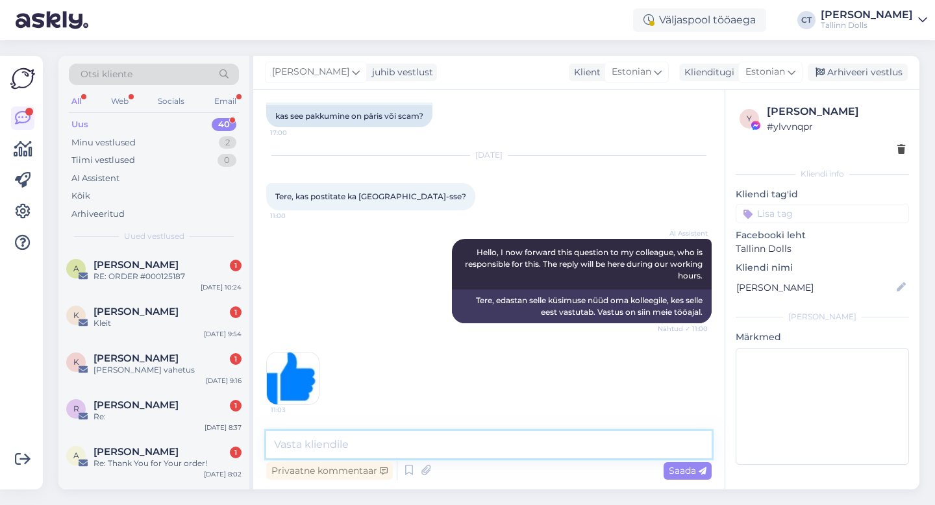
click at [520, 454] on textarea at bounding box center [489, 444] width 446 height 27
type textarea "Tere, ikka :)"
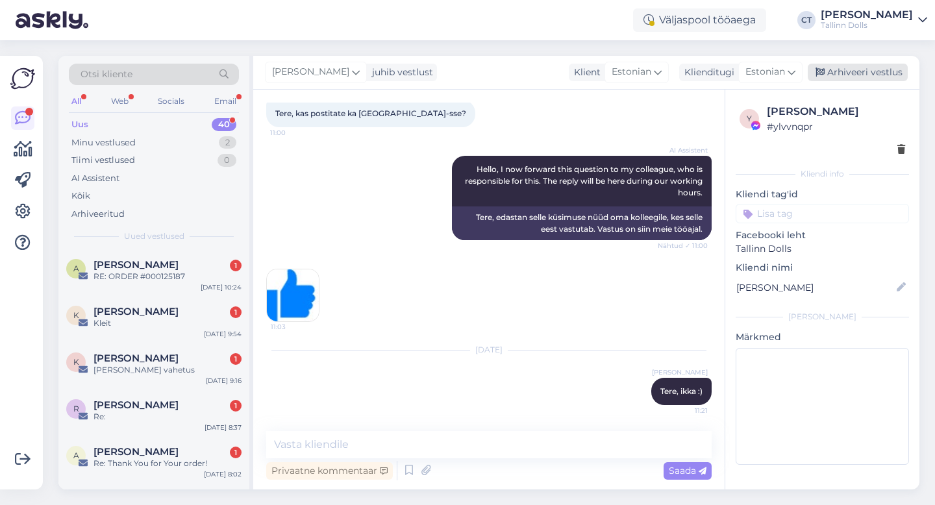
click at [859, 71] on div "Arhiveeri vestlus" at bounding box center [858, 73] width 100 height 18
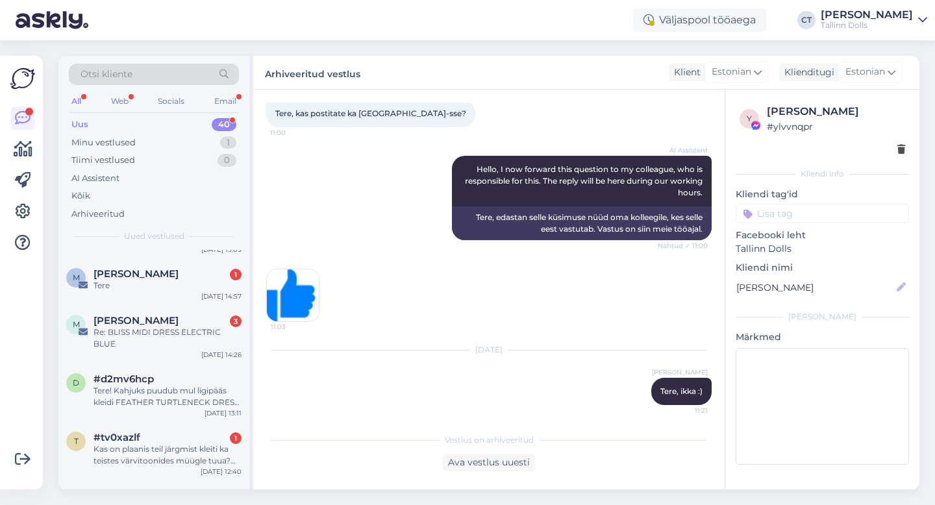
scroll to position [1822, 0]
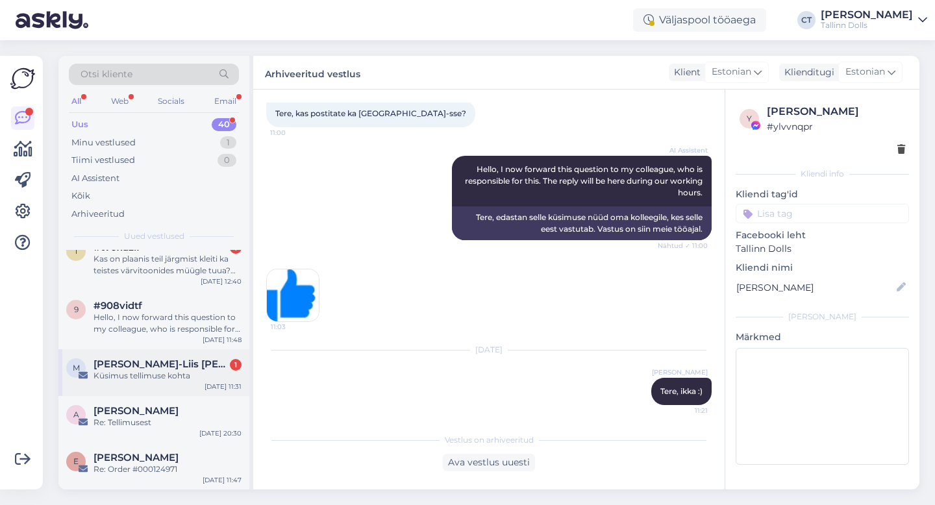
click at [187, 383] on div "M [PERSON_NAME] [PERSON_NAME] 1 Küsimus tellimuse kohta [DATE] 11:31" at bounding box center [153, 372] width 191 height 47
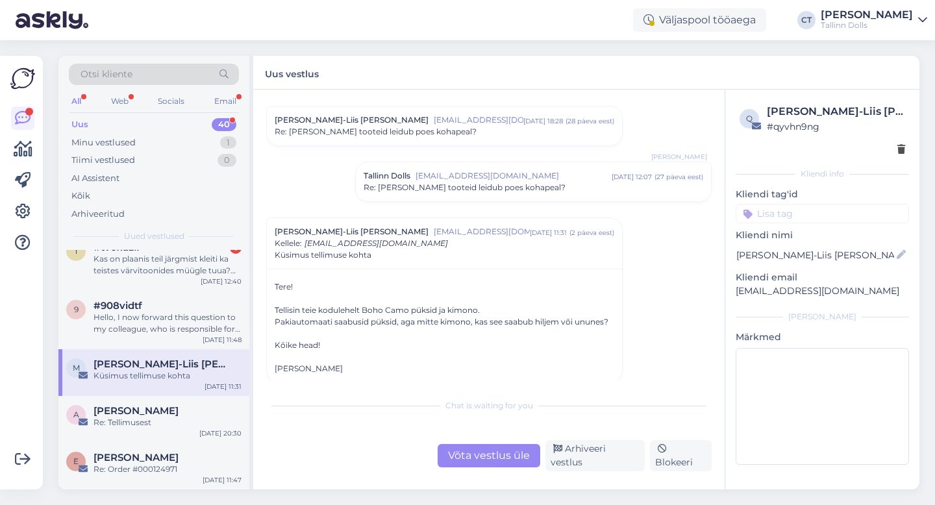
scroll to position [314, 0]
click at [464, 462] on div "Võta vestlus üle" at bounding box center [489, 455] width 103 height 23
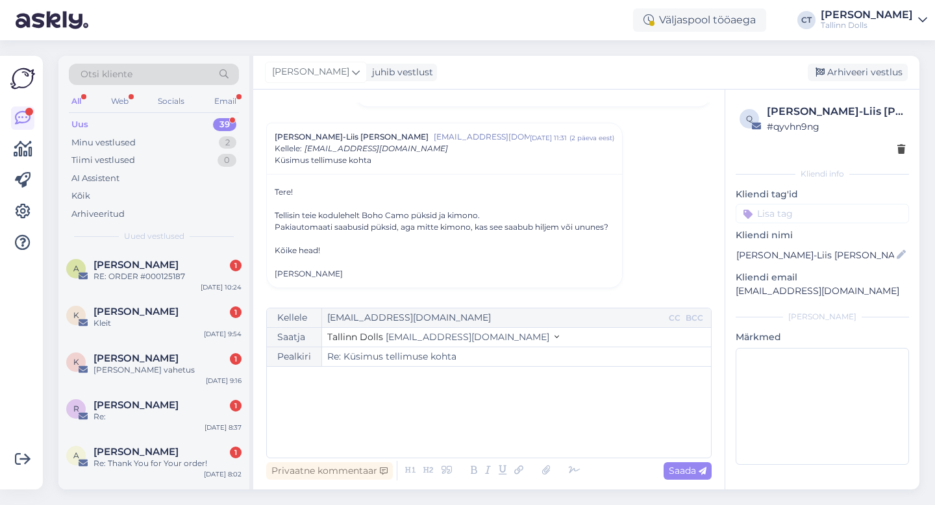
click at [475, 446] on div "﻿" at bounding box center [488, 412] width 431 height 78
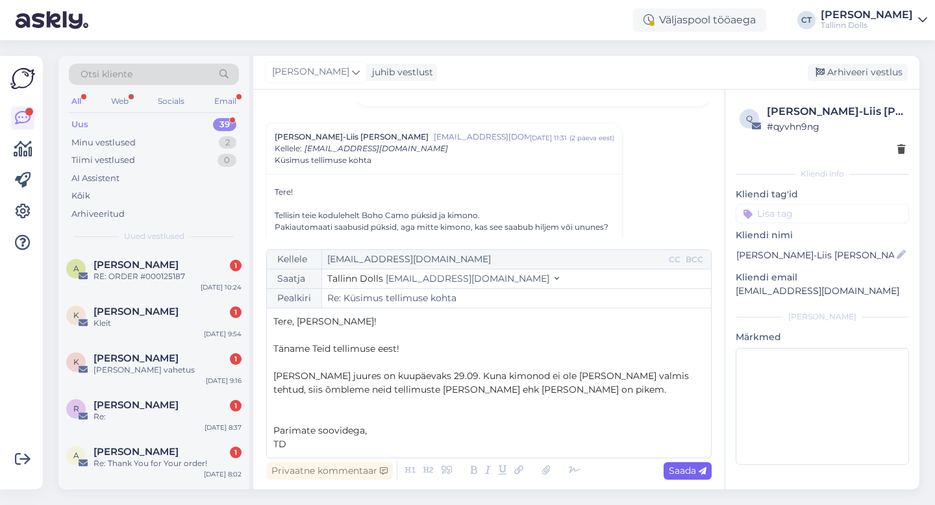
click at [684, 466] on span "Saada" at bounding box center [688, 471] width 38 height 12
type input "Re: Küsimus tellimuse kohta"
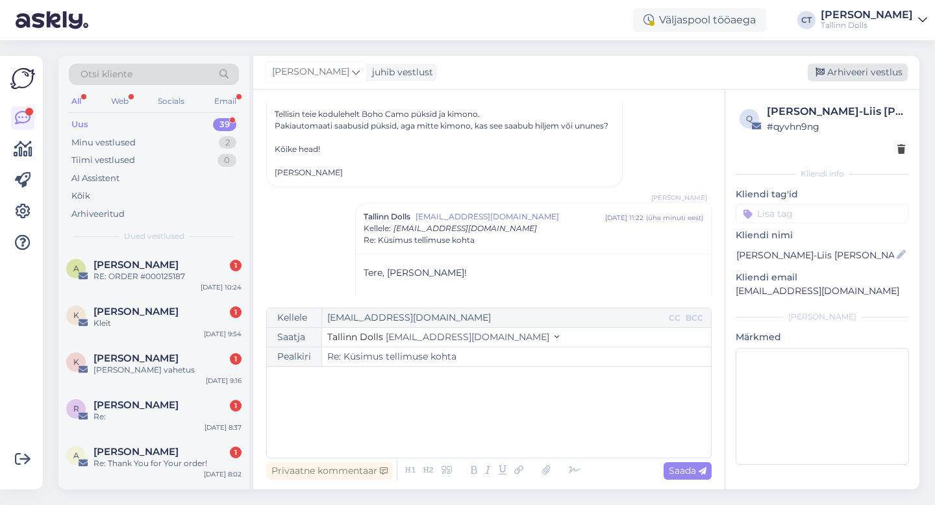
click at [862, 73] on div "Arhiveeri vestlus" at bounding box center [858, 73] width 100 height 18
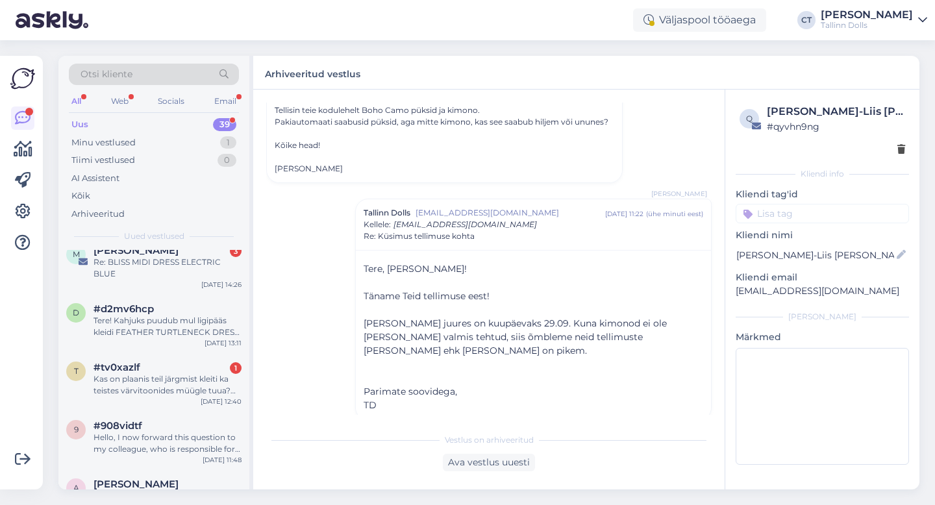
scroll to position [1775, 0]
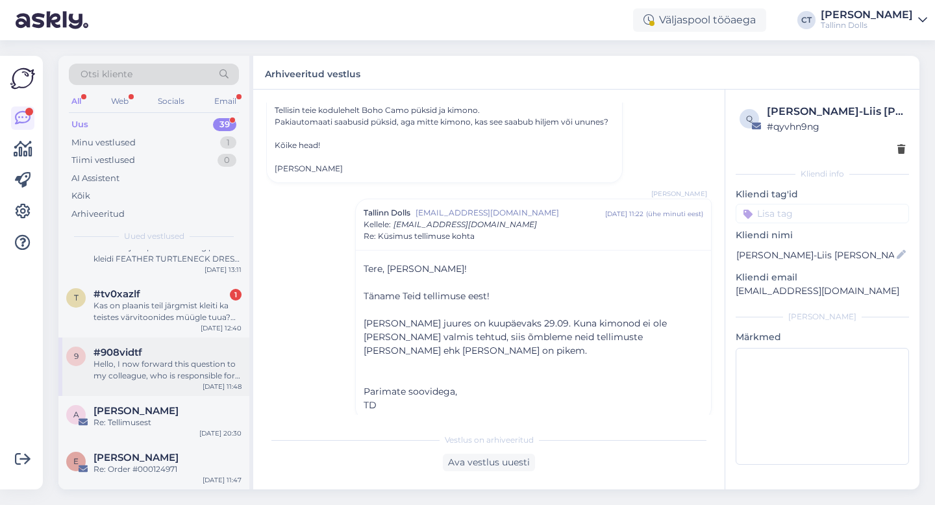
click at [186, 362] on div "Hello, I now forward this question to my colleague, who is responsible for this…" at bounding box center [168, 370] width 148 height 23
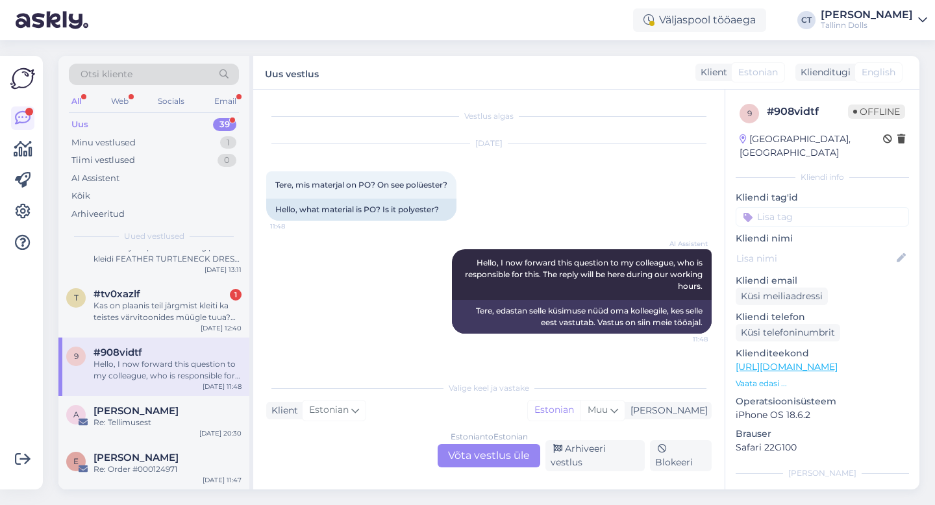
click at [492, 453] on div "Estonian to Estonian Võta vestlus üle" at bounding box center [489, 455] width 103 height 23
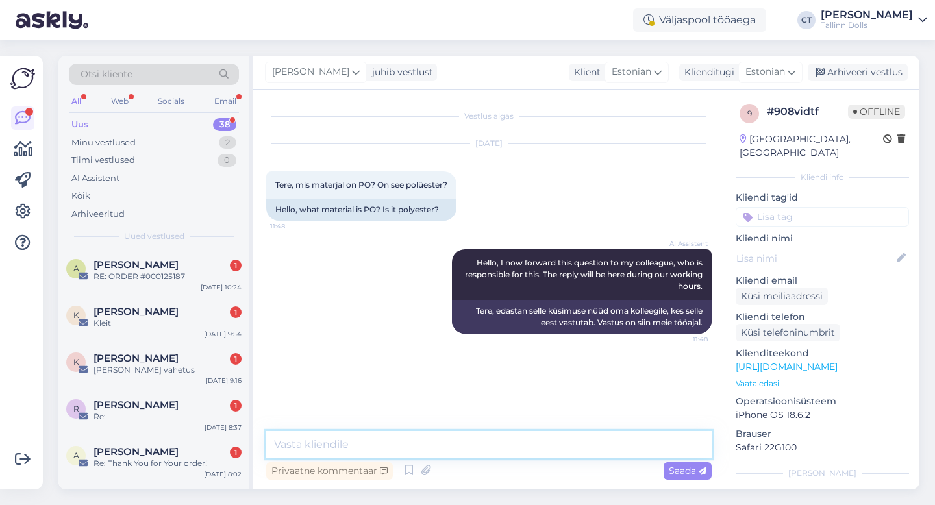
click at [492, 453] on textarea at bounding box center [489, 444] width 446 height 27
type textarea "Tere, just :) PO on polüester."
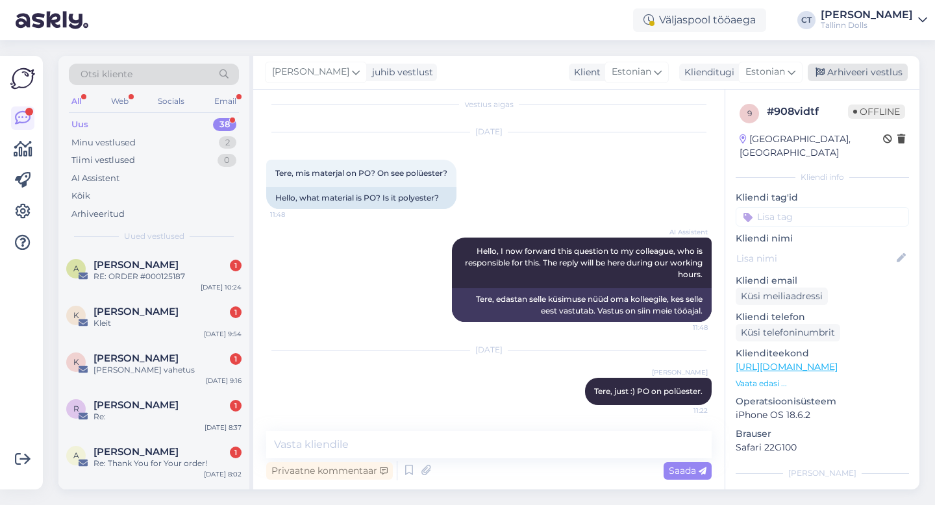
click at [882, 73] on div "Arhiveeri vestlus" at bounding box center [858, 73] width 100 height 18
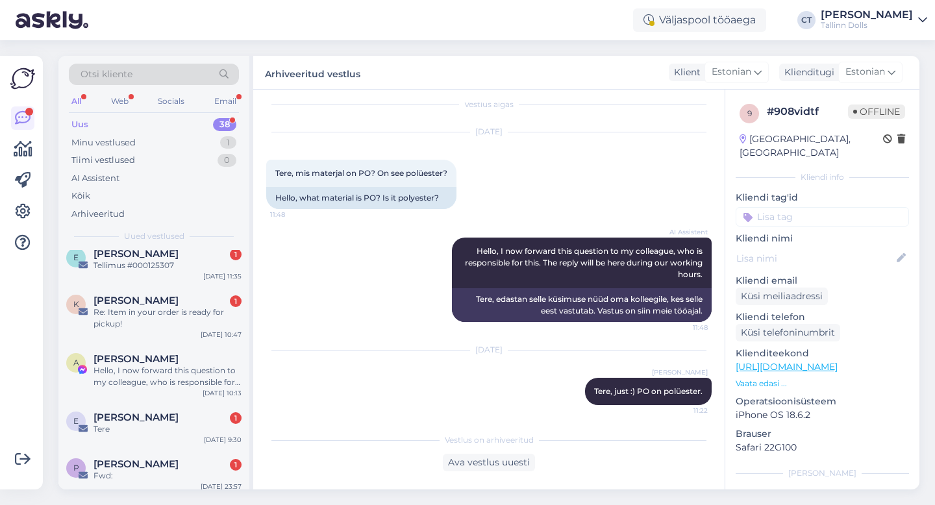
scroll to position [1717, 0]
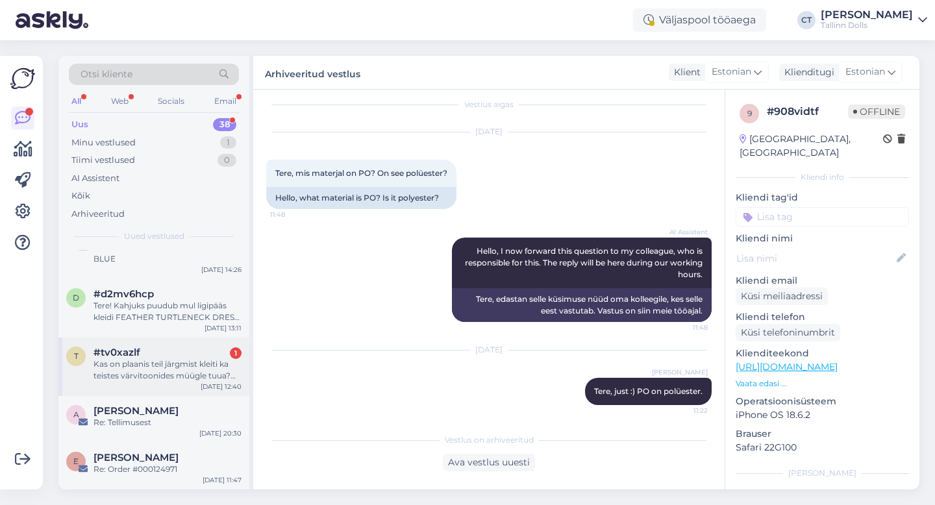
click at [183, 366] on div "Kas on plaanis teil järgmist kleiti ka teistes värvitoonides müügle tuua? DOUBL…" at bounding box center [168, 370] width 148 height 23
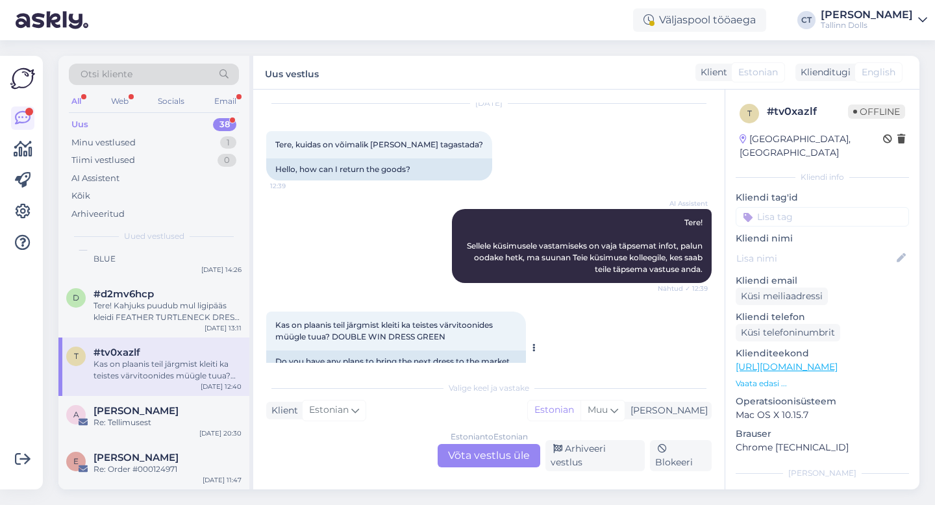
scroll to position [1267, 0]
click at [483, 455] on div "Estonian to Estonian Võta vestlus üle" at bounding box center [489, 455] width 103 height 23
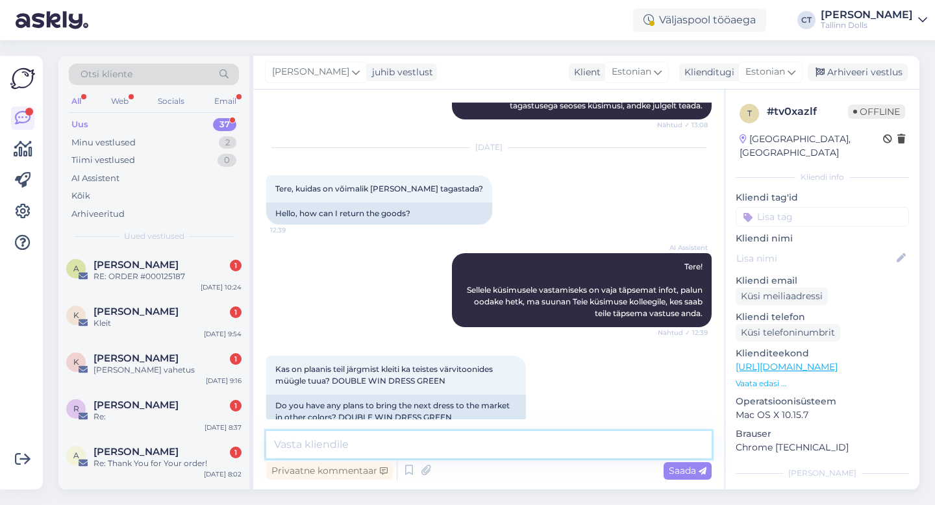
click at [486, 452] on textarea at bounding box center [489, 444] width 446 height 27
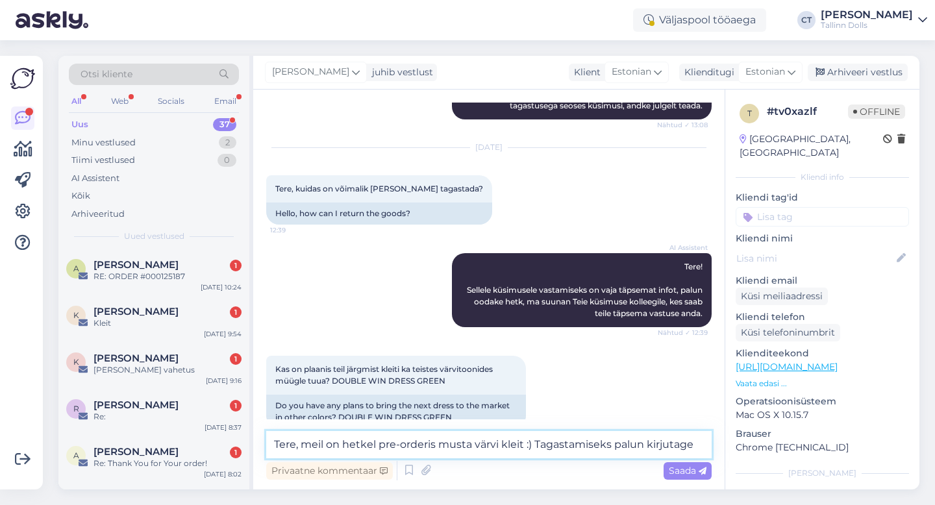
scroll to position [1238, 0]
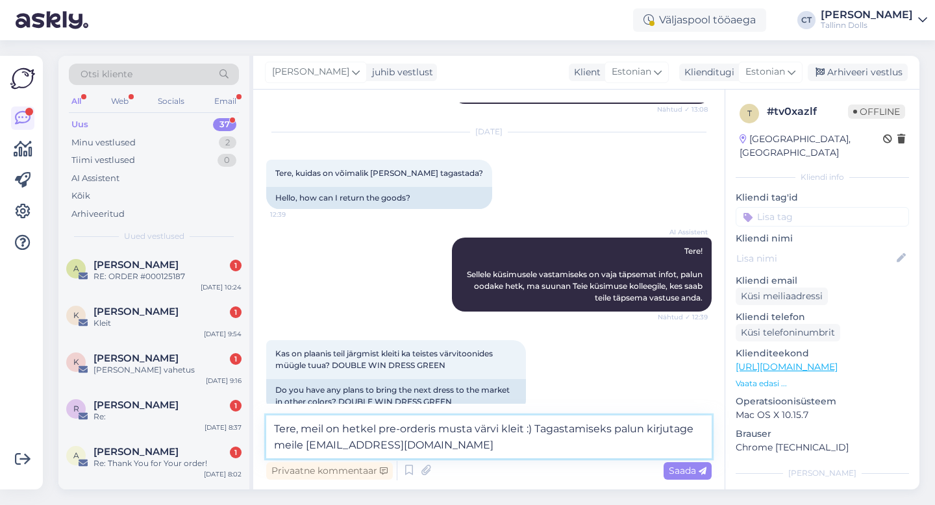
type textarea "Tere, meil on hetkel pre-orderis musta värvi kleit :) Tagastamiseks palun kirju…"
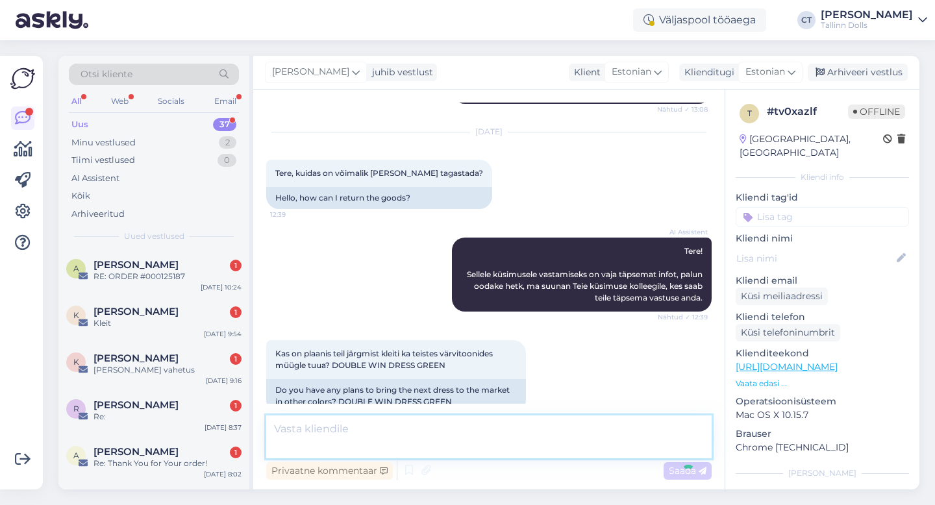
scroll to position [1317, 0]
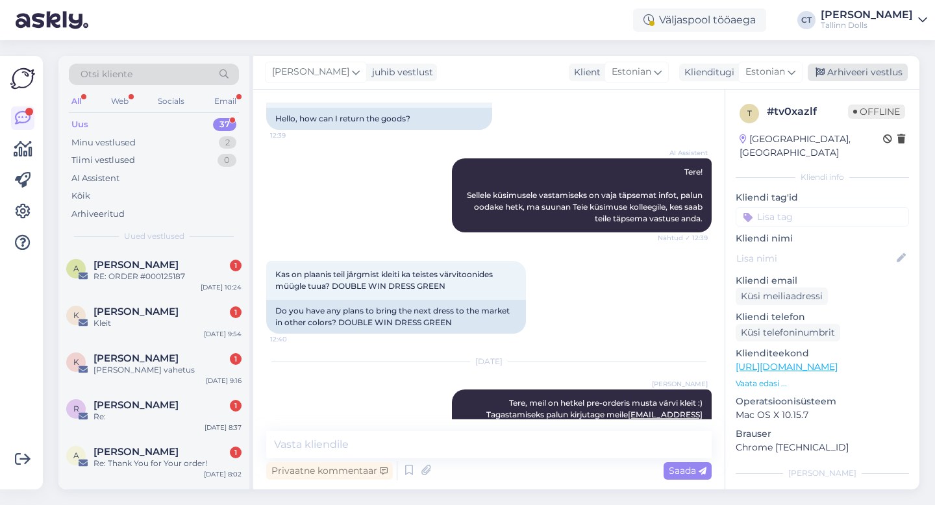
click at [851, 67] on div "Arhiveeri vestlus" at bounding box center [858, 73] width 100 height 18
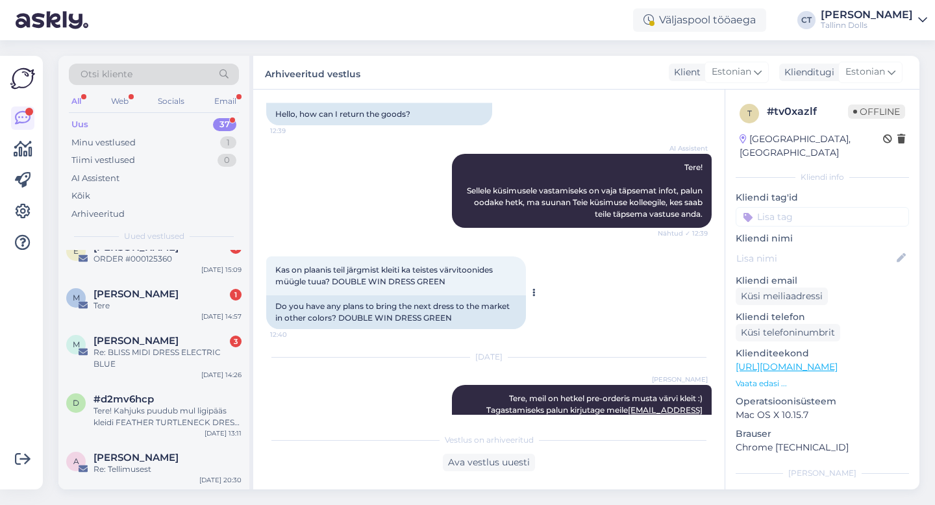
scroll to position [1658, 0]
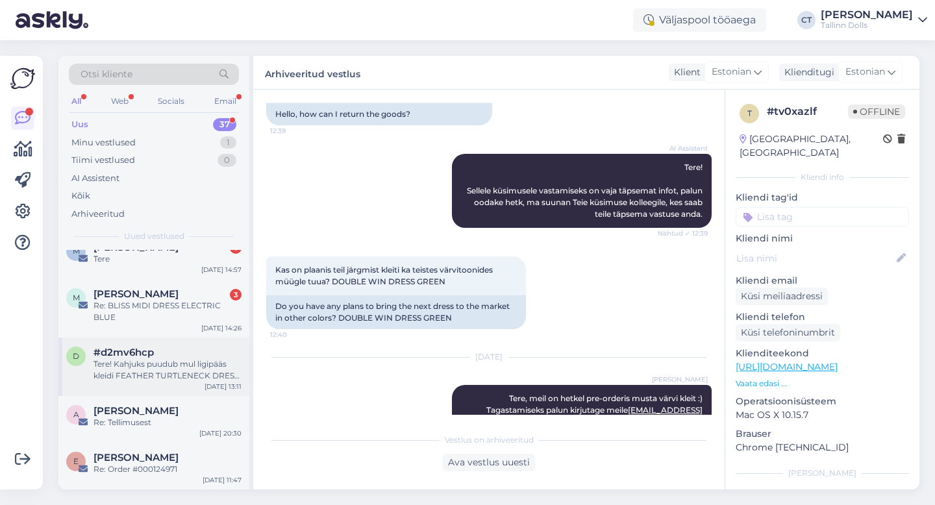
click at [162, 370] on div "Tere! Kahjuks puudub mul ligipääs kleidi FEATHER TURTLENECK DRESS BLACK suurus …" at bounding box center [168, 370] width 148 height 23
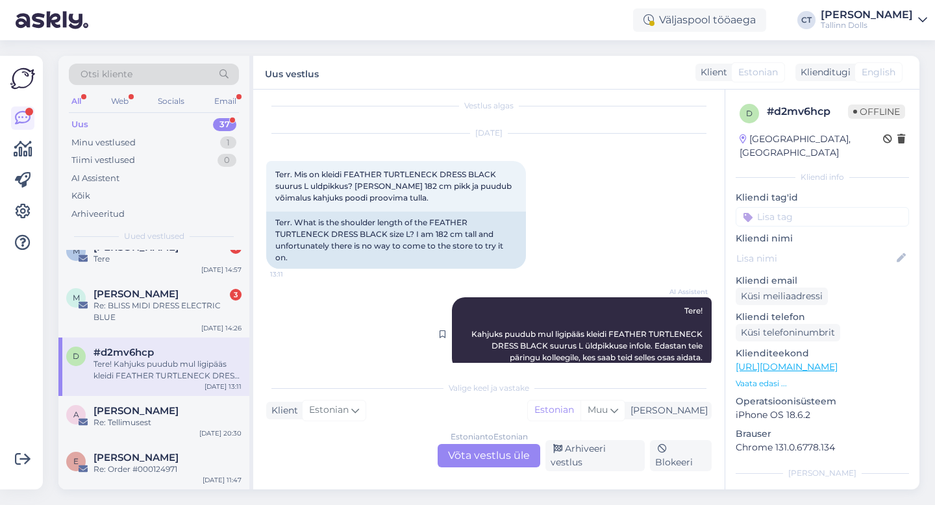
scroll to position [25, 0]
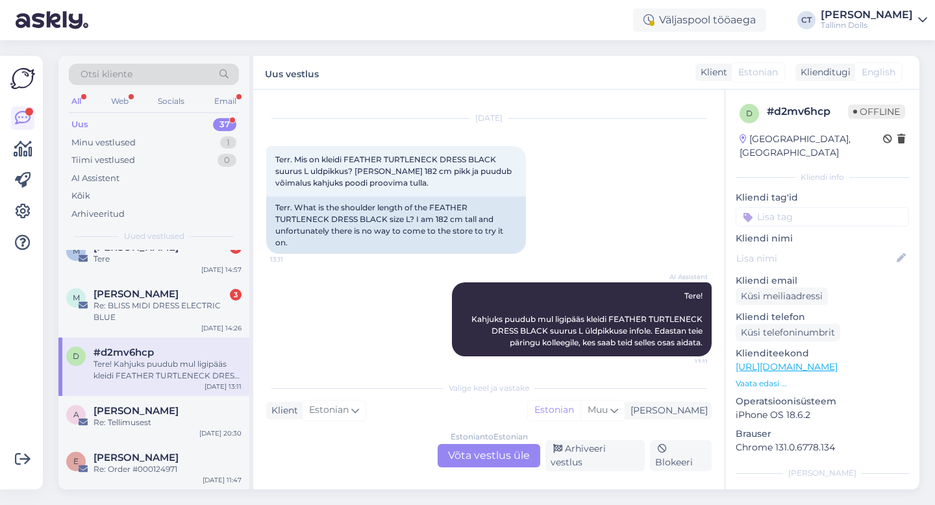
click at [503, 442] on div "Estonian to Estonian" at bounding box center [489, 437] width 77 height 12
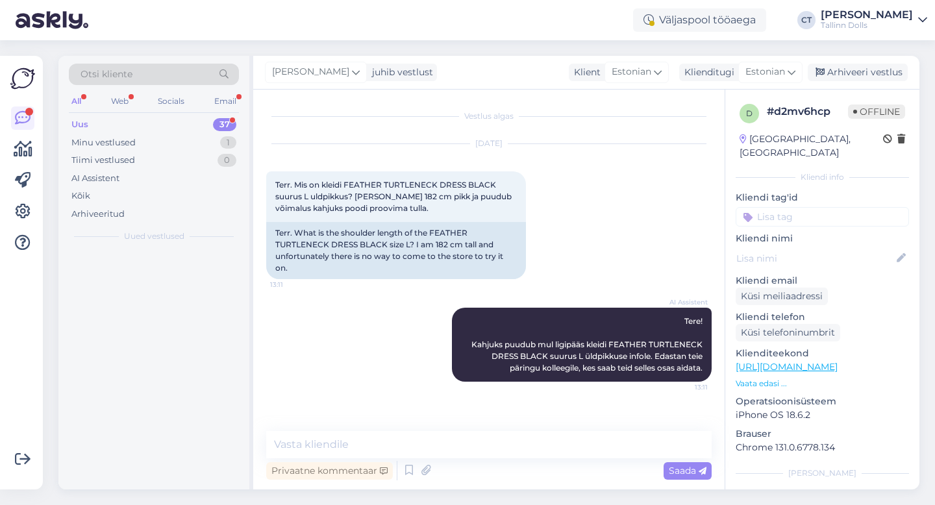
scroll to position [0, 0]
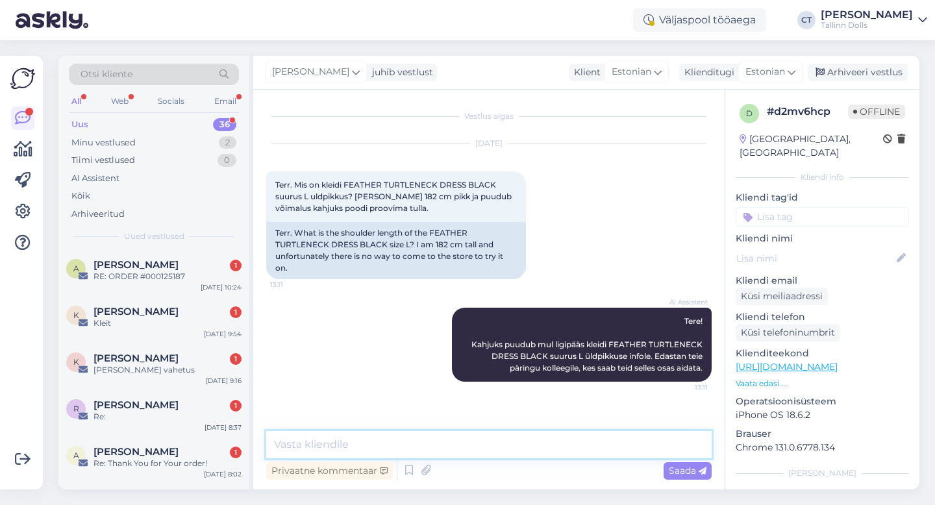
click at [503, 442] on textarea at bounding box center [489, 444] width 446 height 27
type textarea "Tere, antud kleidid üldpikkus õlast on 90cm."
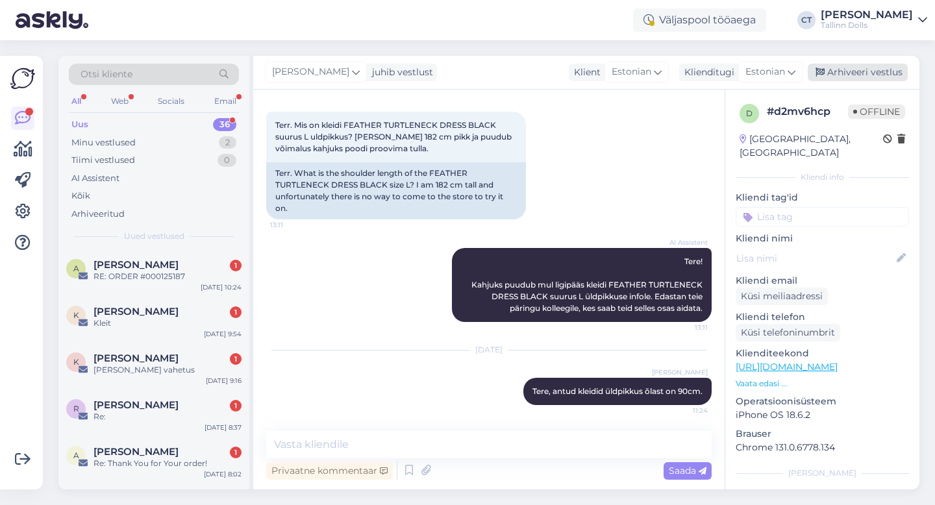
click at [888, 64] on div "Arhiveeri vestlus" at bounding box center [858, 73] width 100 height 18
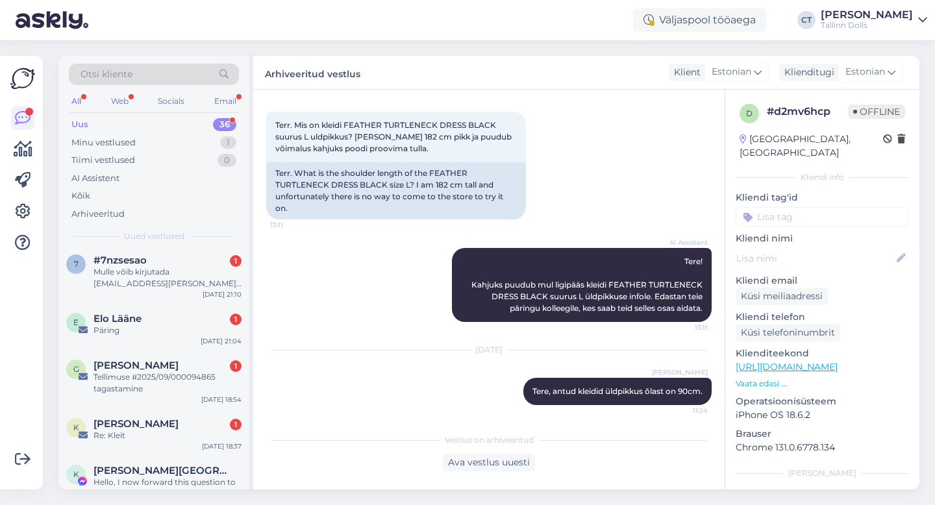
scroll to position [1600, 0]
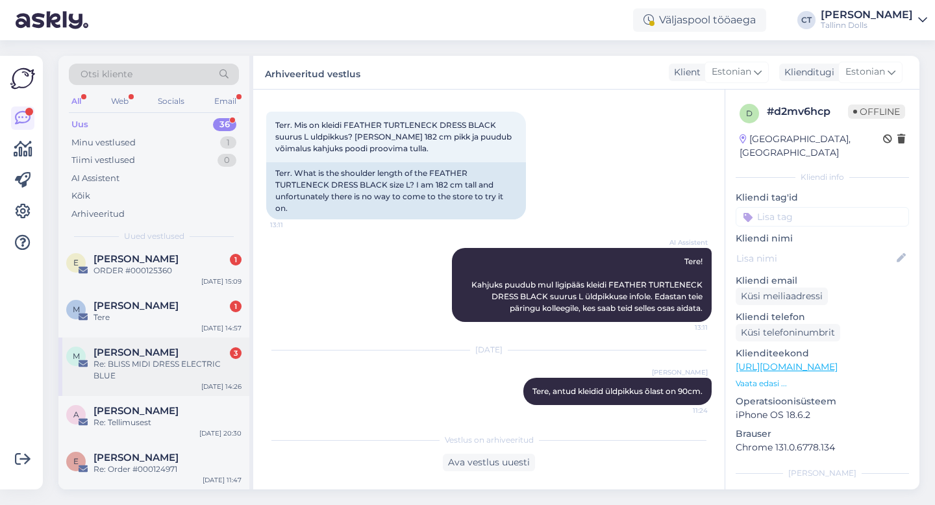
click at [140, 370] on div "Re: BLISS MIDI DRESS ELECTRIC BLUE" at bounding box center [168, 370] width 148 height 23
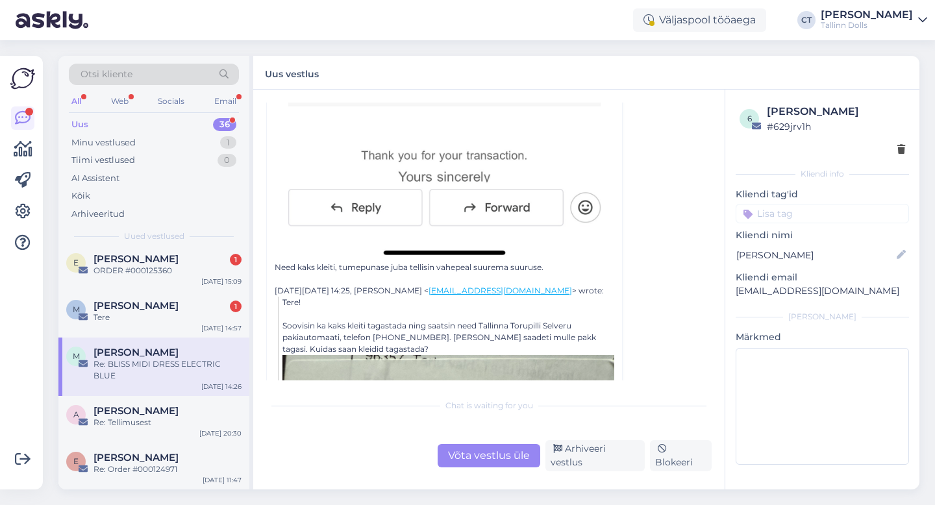
scroll to position [860, 0]
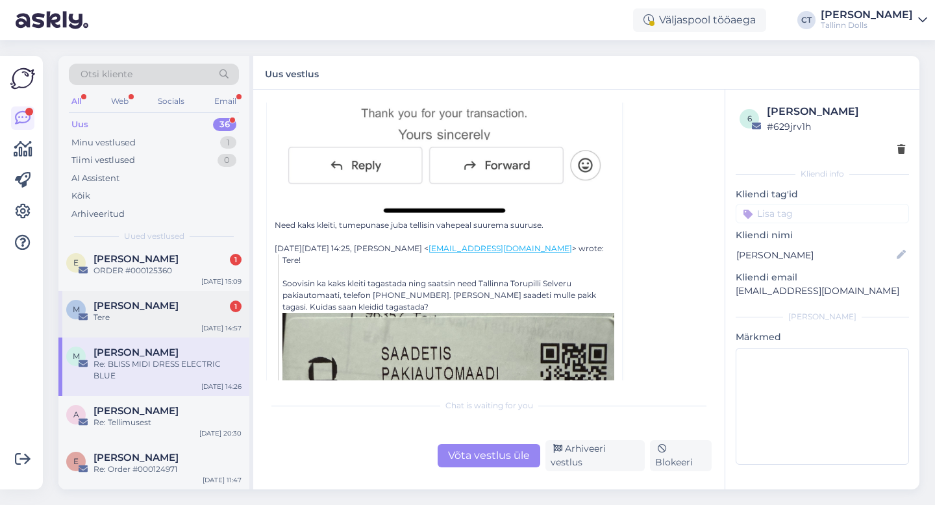
click at [165, 329] on div "M [PERSON_NAME] 1 Tere [DATE] 14:57" at bounding box center [153, 314] width 191 height 47
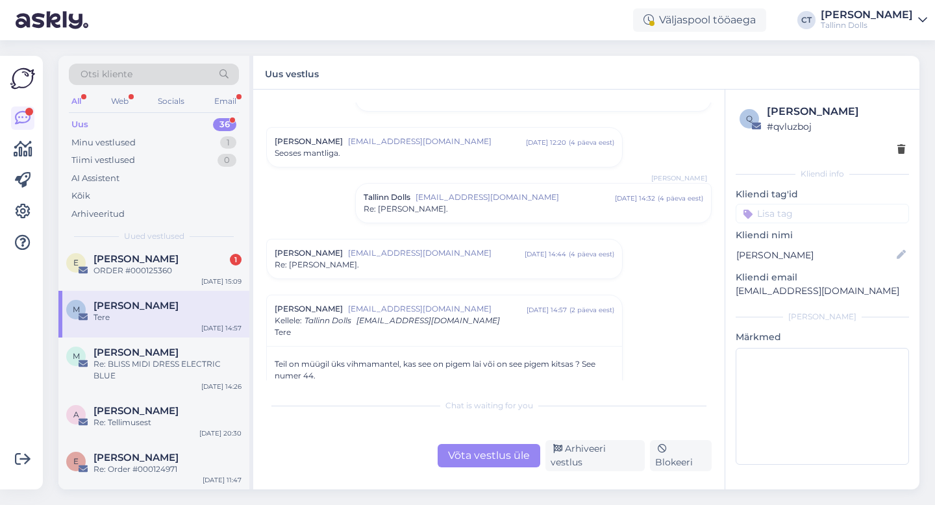
scroll to position [2126, 0]
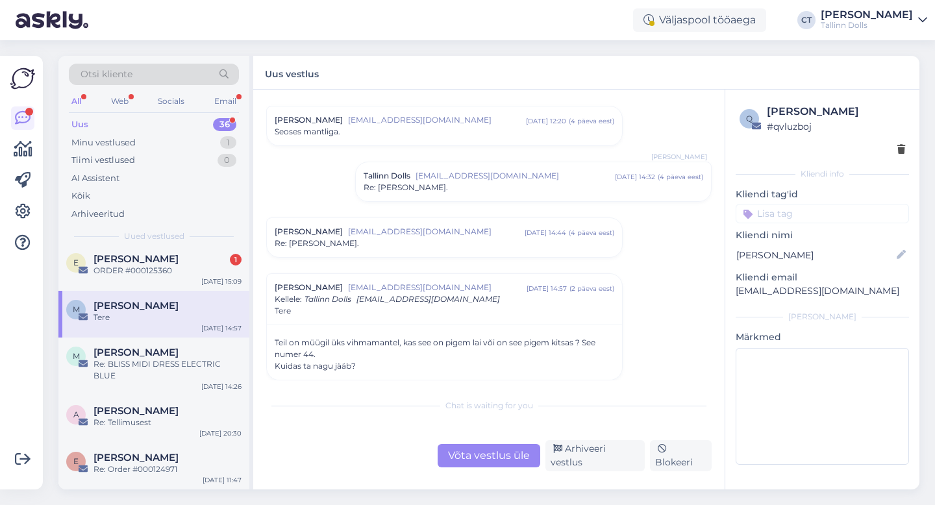
click at [464, 242] on div "Re: [PERSON_NAME]." at bounding box center [445, 244] width 340 height 12
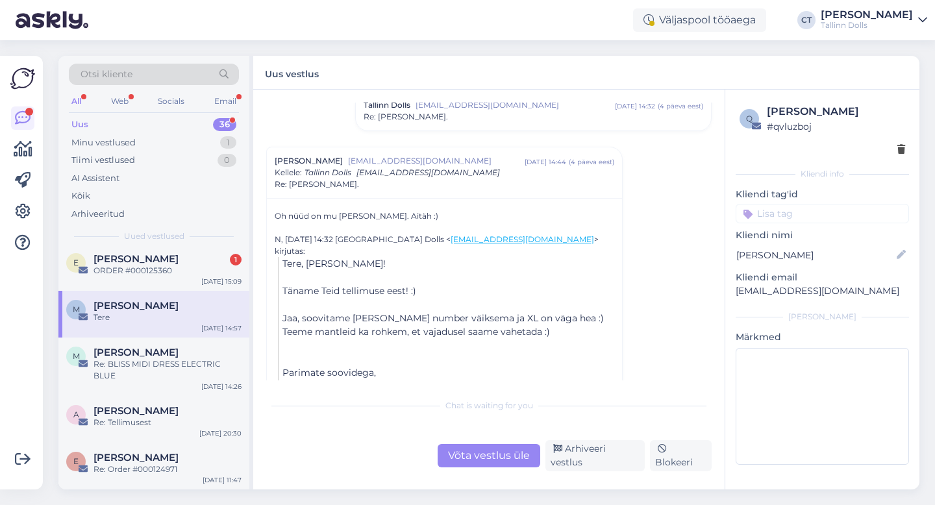
scroll to position [2330, 0]
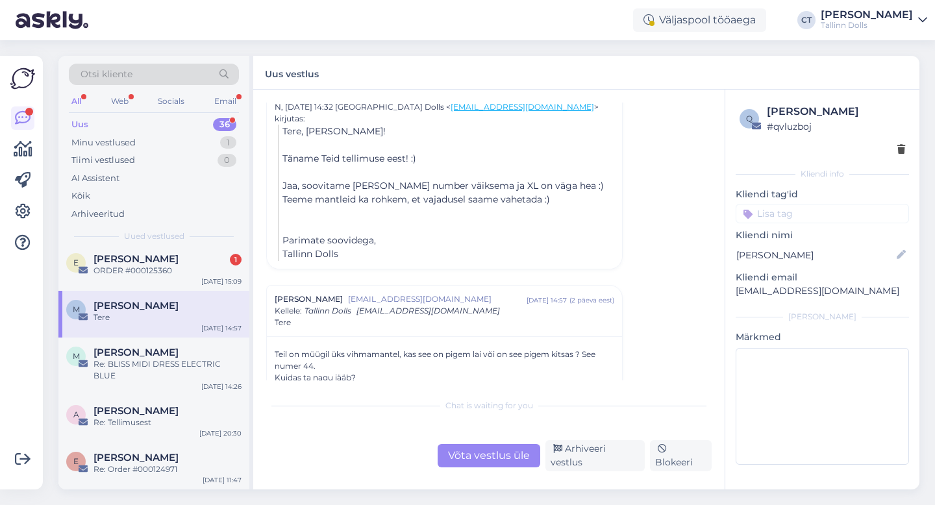
click at [517, 464] on div "Võta vestlus üle" at bounding box center [489, 455] width 103 height 23
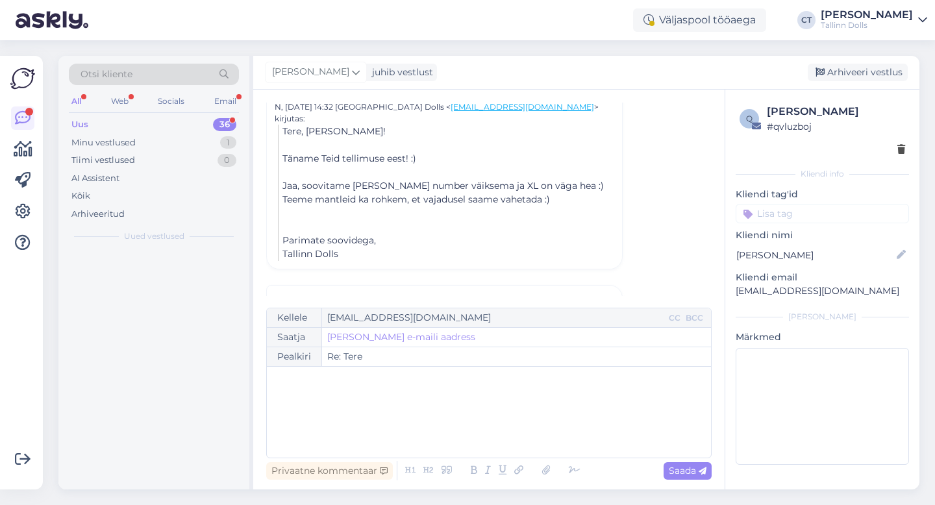
scroll to position [0, 0]
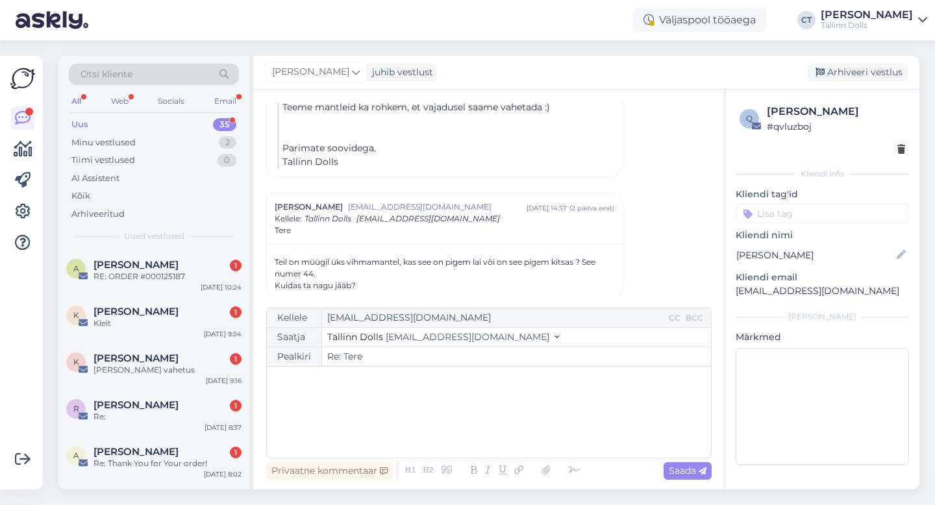
click at [518, 443] on div "﻿" at bounding box center [488, 412] width 431 height 78
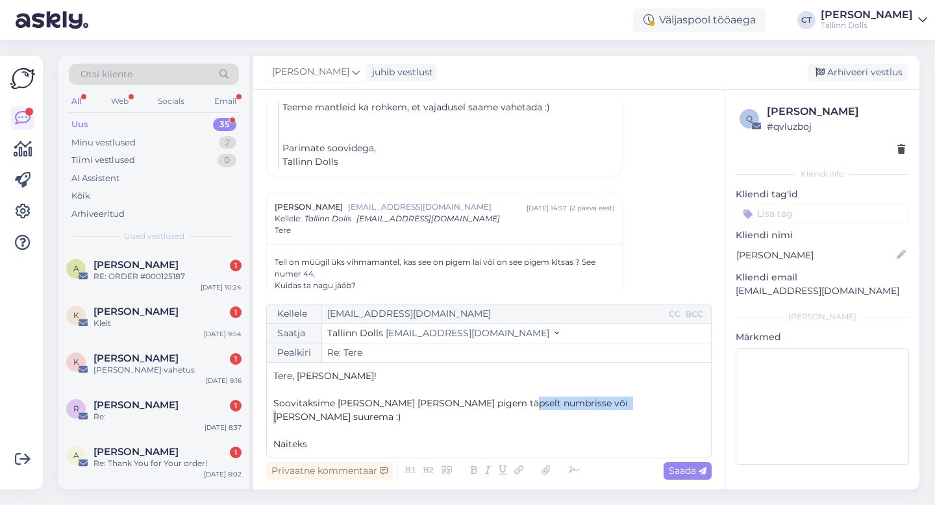
drag, startPoint x: 602, startPoint y: 409, endPoint x: 501, endPoint y: 412, distance: 100.7
click at [501, 412] on p "Soovitaksime [PERSON_NAME] [PERSON_NAME] pigem täpselt numbrisse või [PERSON_NA…" at bounding box center [488, 410] width 431 height 27
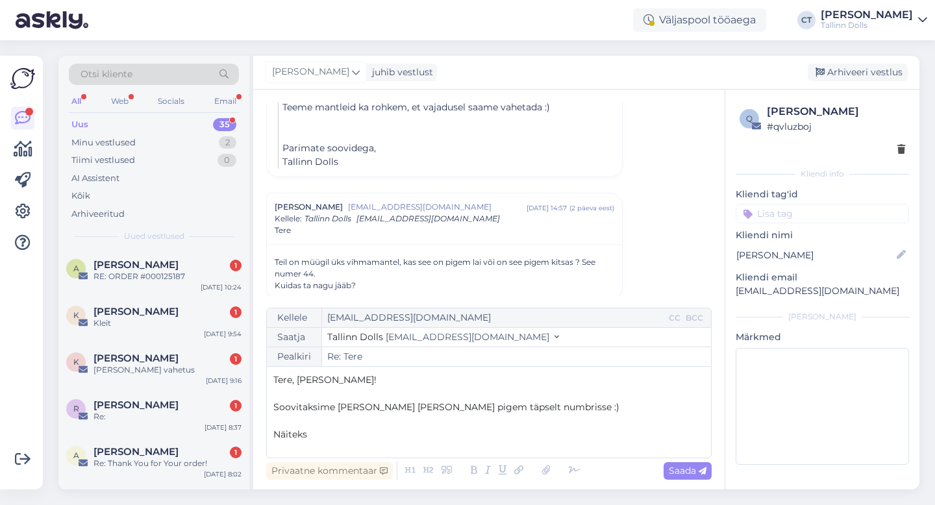
click at [355, 438] on p "Näiteks" at bounding box center [488, 435] width 431 height 14
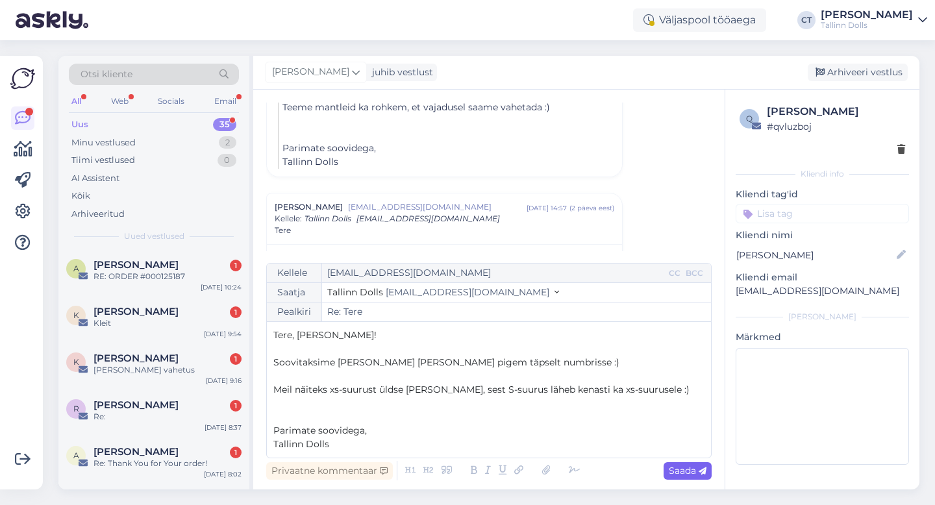
click at [676, 470] on span "Saada" at bounding box center [688, 471] width 38 height 12
type input "Re: Re: Tere"
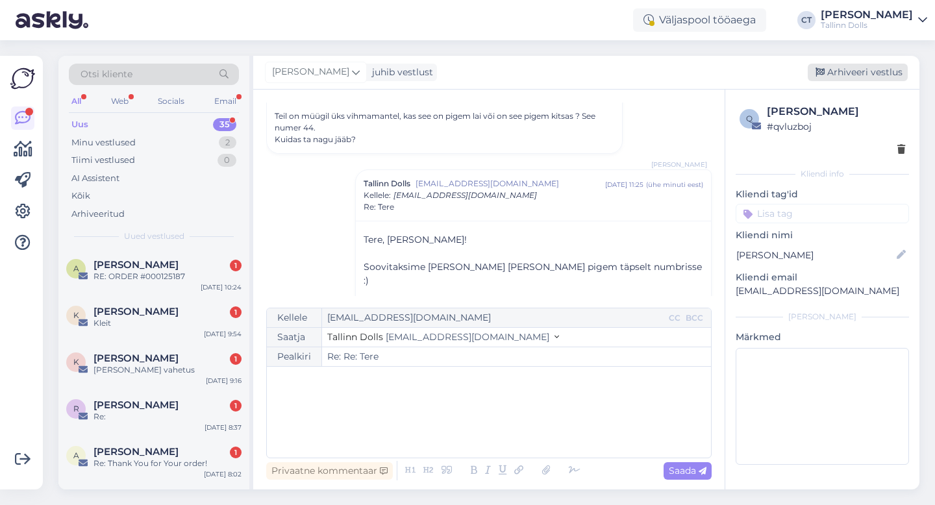
click at [864, 64] on div "Arhiveeri vestlus" at bounding box center [858, 73] width 100 height 18
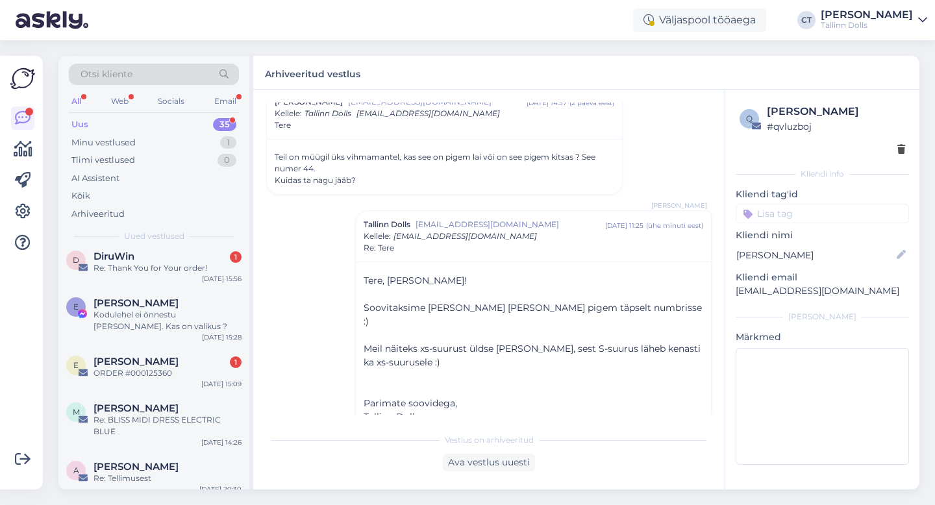
scroll to position [1553, 0]
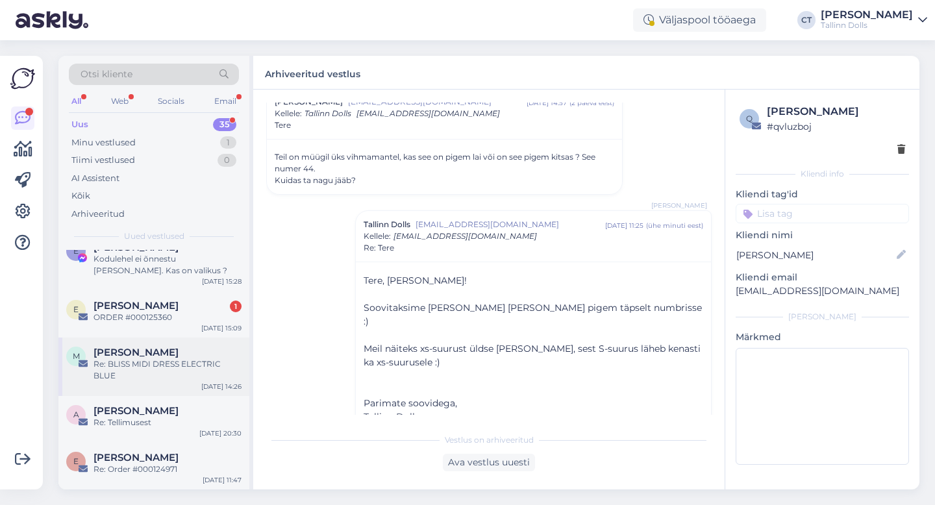
click at [160, 354] on div "[PERSON_NAME]" at bounding box center [168, 353] width 148 height 12
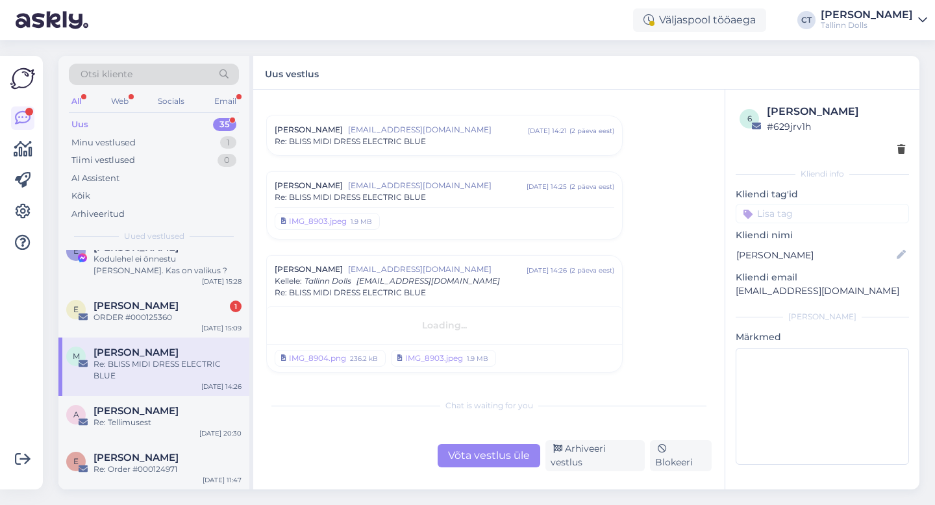
scroll to position [14, 0]
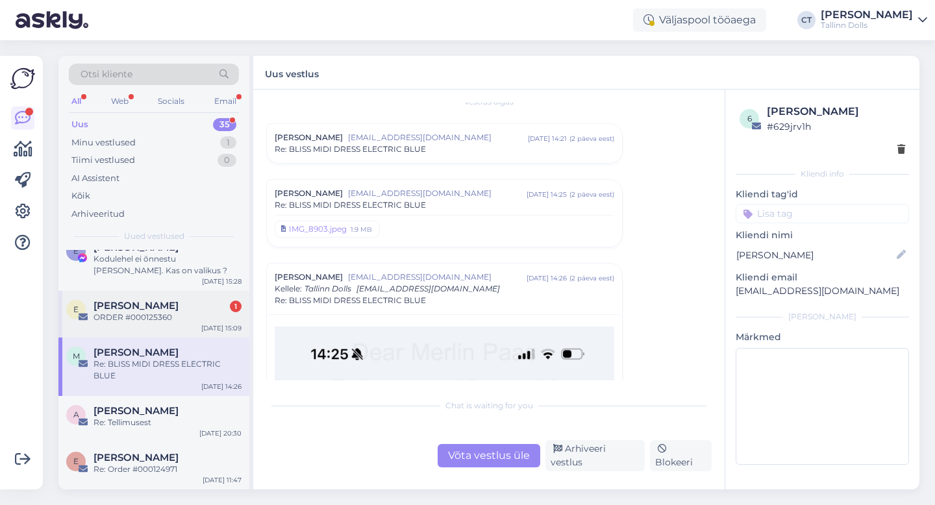
click at [164, 316] on div "ORDER #000125360" at bounding box center [168, 318] width 148 height 12
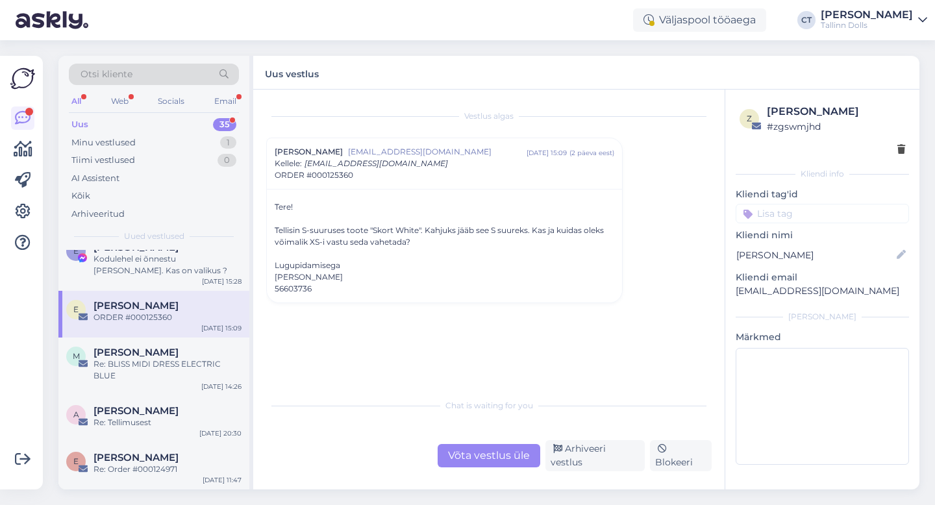
click at [490, 474] on div "Vestlus algas Eneli [PERSON_NAME] [EMAIL_ADDRESS][DOMAIN_NAME] [DATE] 15:09 ( 2…" at bounding box center [489, 290] width 472 height 400
click at [490, 460] on div "Võta vestlus üle" at bounding box center [489, 455] width 103 height 23
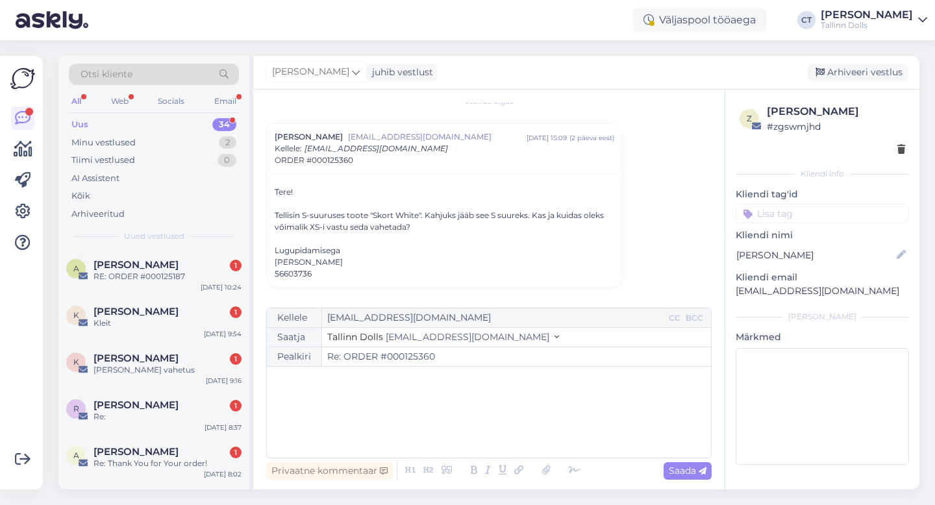
click at [497, 420] on div "﻿" at bounding box center [488, 412] width 431 height 78
drag, startPoint x: 833, startPoint y: 294, endPoint x: 731, endPoint y: 294, distance: 102.6
click at [731, 294] on div "z Eneli [PERSON_NAME] # zgswmjhd Kliendi info Kliendi tag'id Kliendi [PERSON_NA…" at bounding box center [822, 287] width 194 height 395
copy p "[EMAIL_ADDRESS][DOMAIN_NAME]"
click at [581, 433] on div "﻿" at bounding box center [488, 412] width 431 height 78
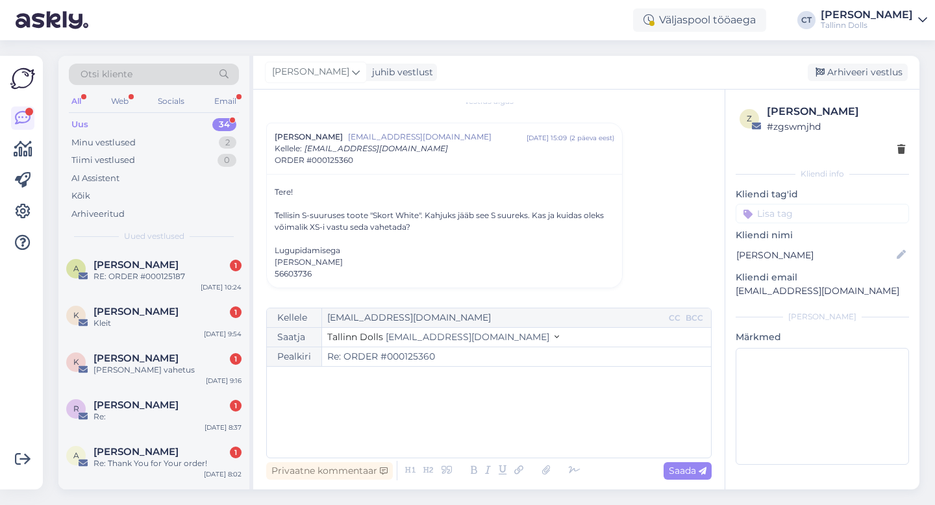
click at [481, 397] on div "﻿" at bounding box center [488, 412] width 431 height 78
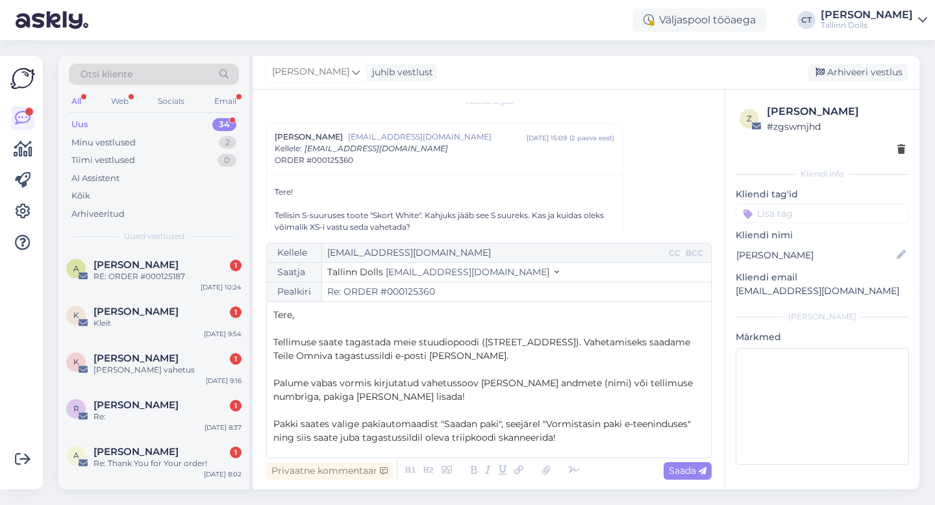
scroll to position [62, 0]
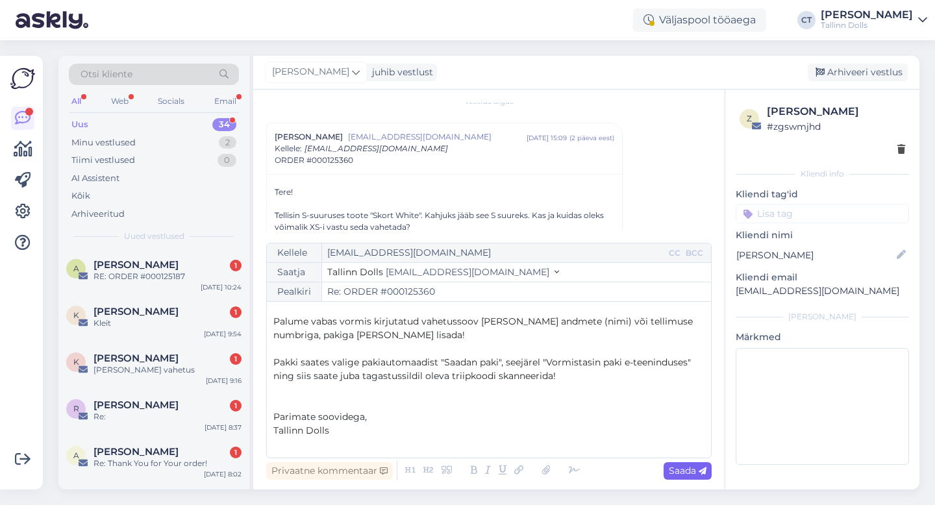
click at [675, 476] on span "Saada" at bounding box center [688, 471] width 38 height 12
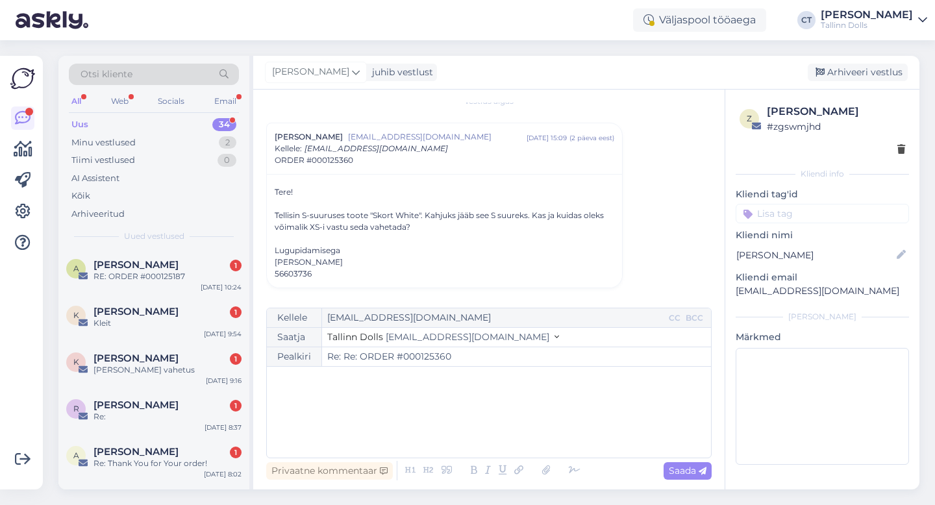
type input "Re: ORDER #000125360"
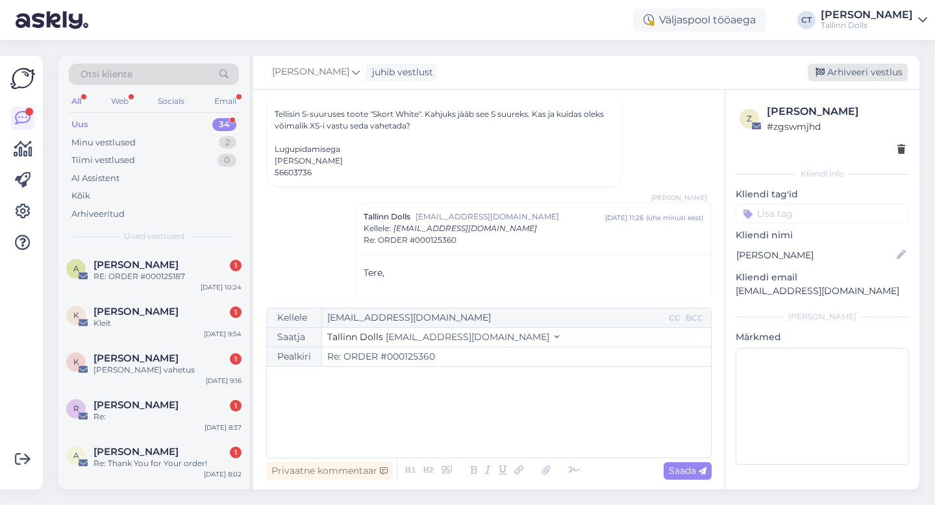
click at [850, 71] on div "Arhiveeri vestlus" at bounding box center [858, 73] width 100 height 18
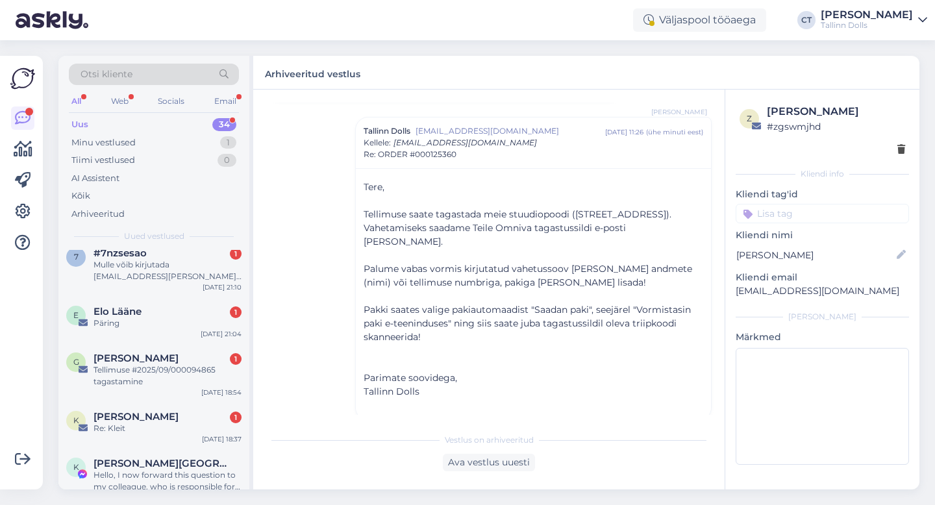
scroll to position [1506, 0]
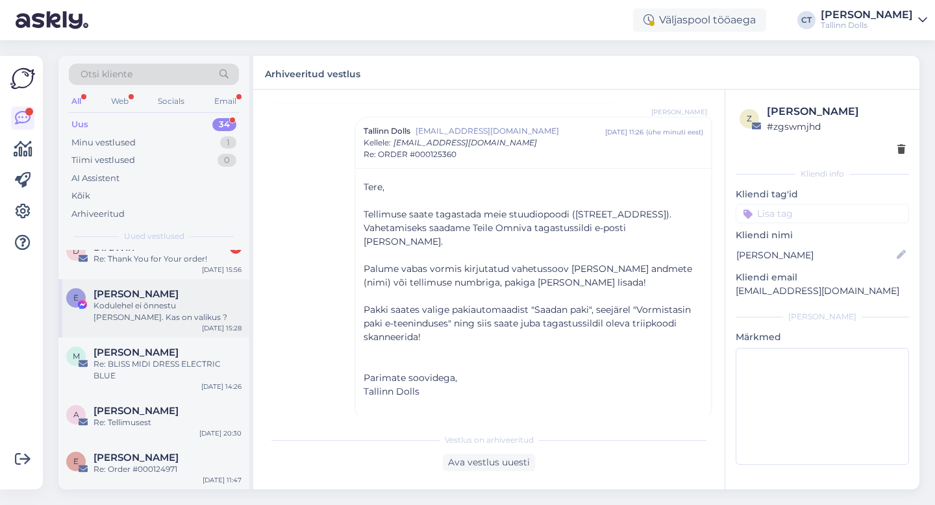
click at [154, 298] on div "[PERSON_NAME]" at bounding box center [168, 294] width 148 height 12
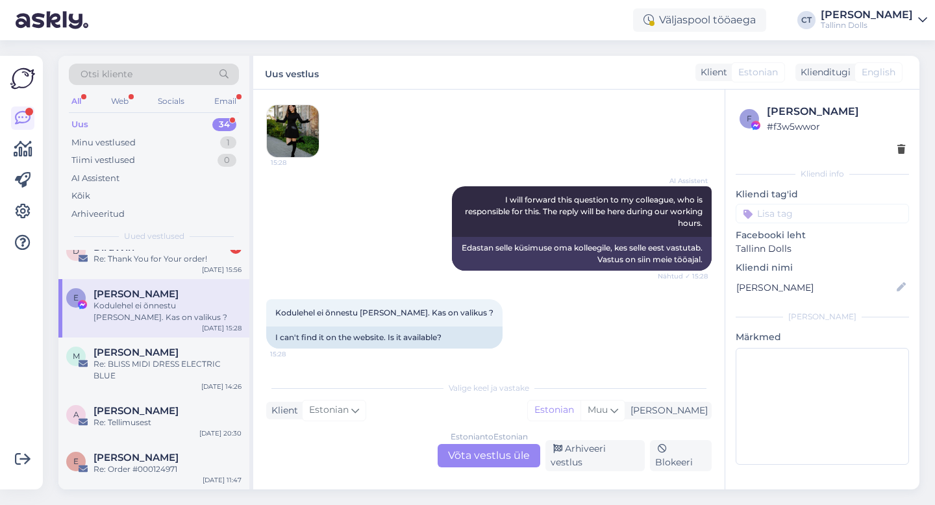
scroll to position [1172, 0]
click at [293, 120] on img at bounding box center [293, 131] width 52 height 52
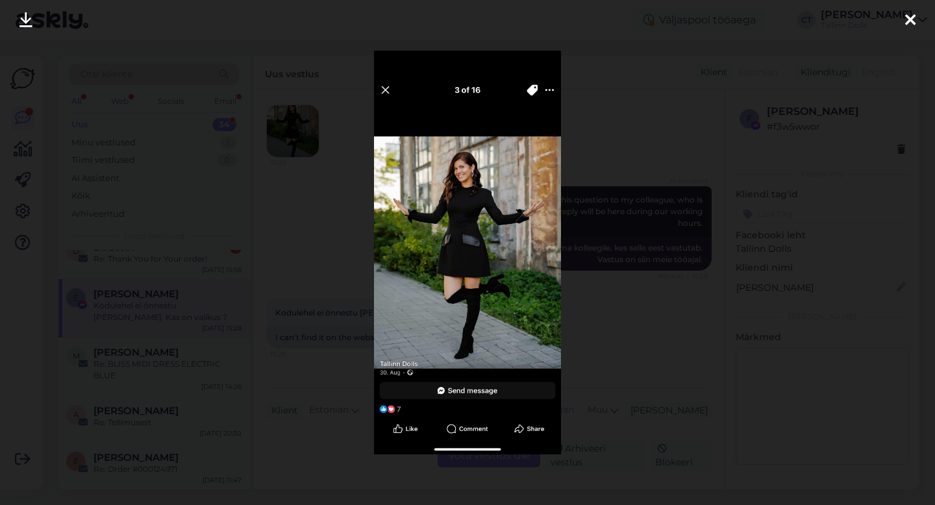
click at [610, 220] on div at bounding box center [467, 252] width 935 height 505
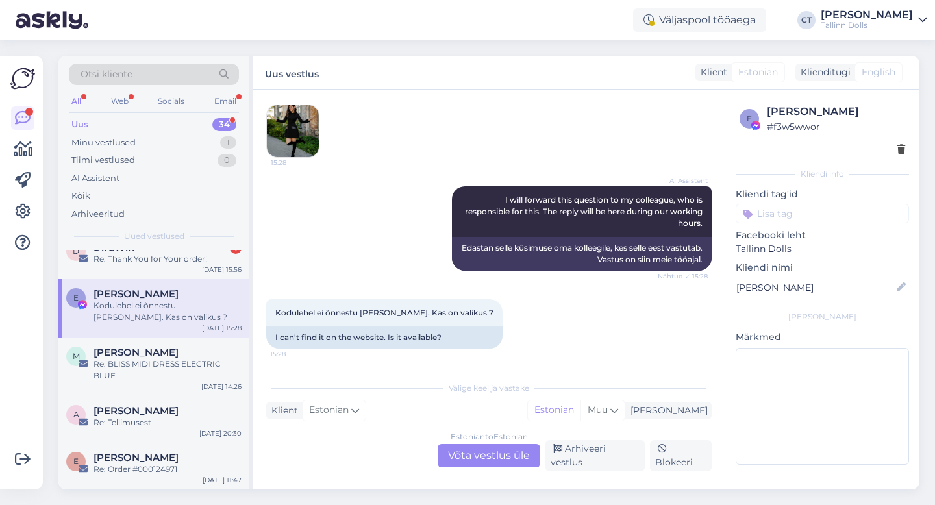
click at [509, 459] on div "Estonian to Estonian Võta vestlus üle" at bounding box center [489, 455] width 103 height 23
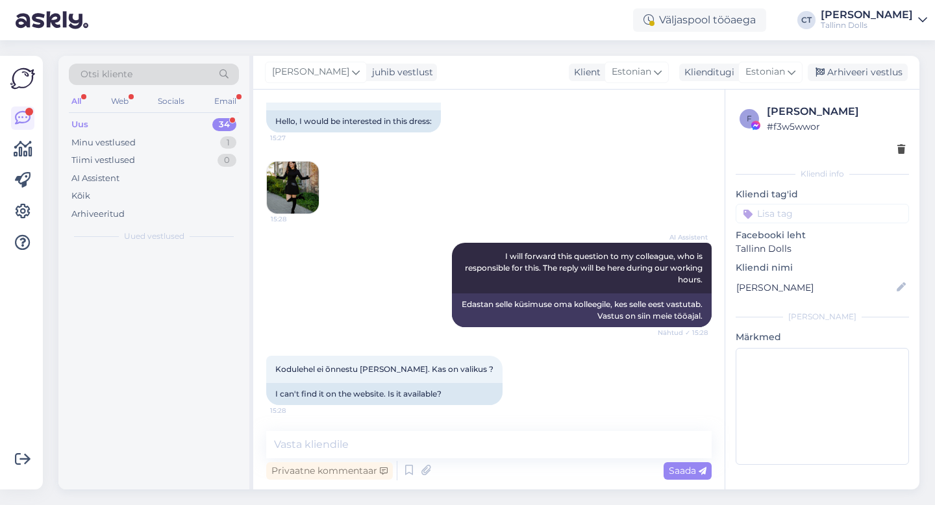
scroll to position [0, 0]
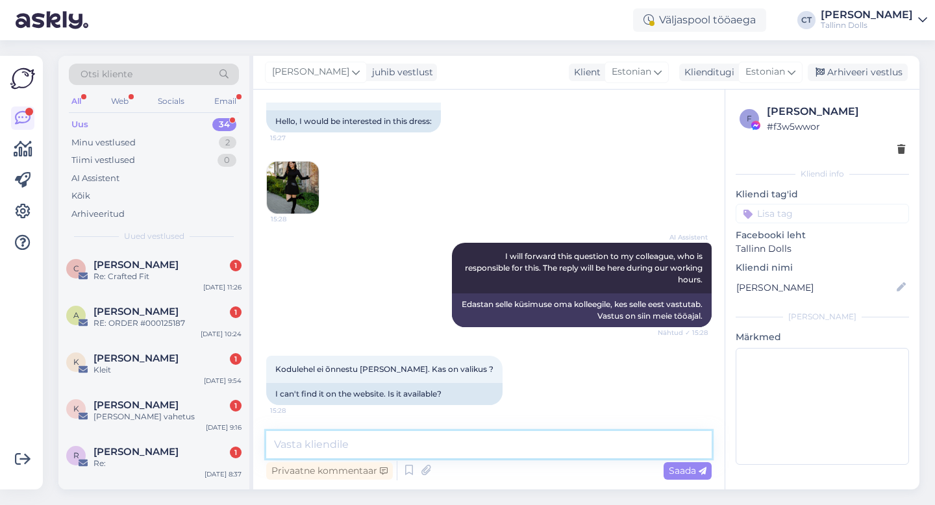
click at [515, 448] on textarea at bounding box center [489, 444] width 446 height 27
type textarea "T"
click at [121, 297] on div "A [PERSON_NAME] 1 RE: ORDER #000125187 [DATE] 10:24" at bounding box center [153, 320] width 191 height 47
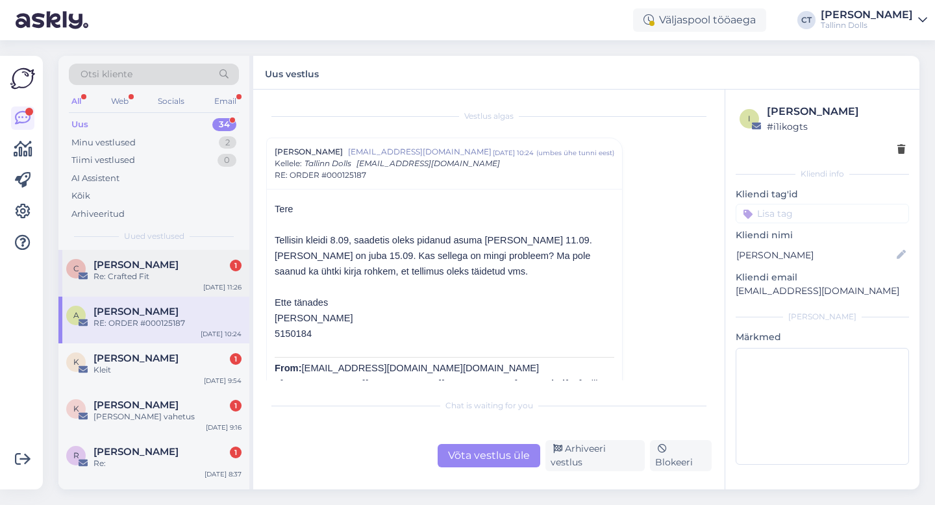
click at [190, 274] on div "Re: Crafted Fit" at bounding box center [168, 277] width 148 height 12
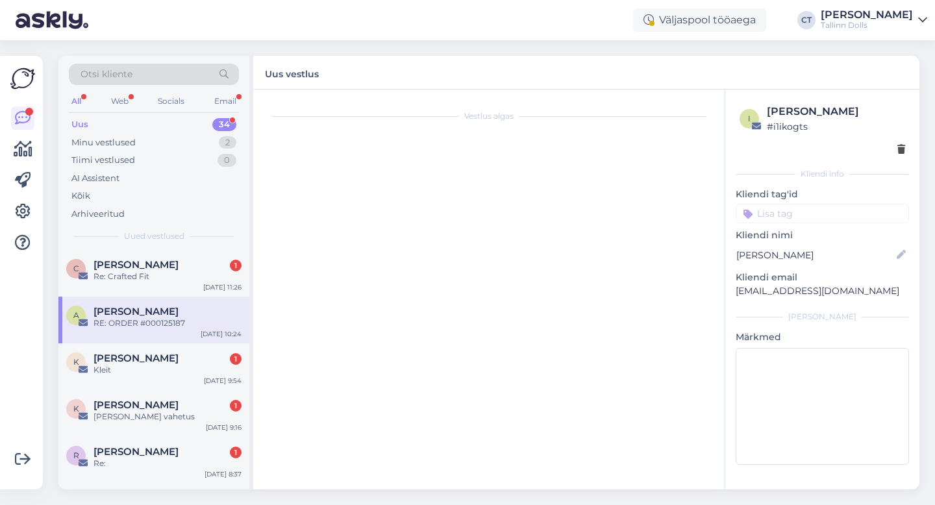
scroll to position [234, 0]
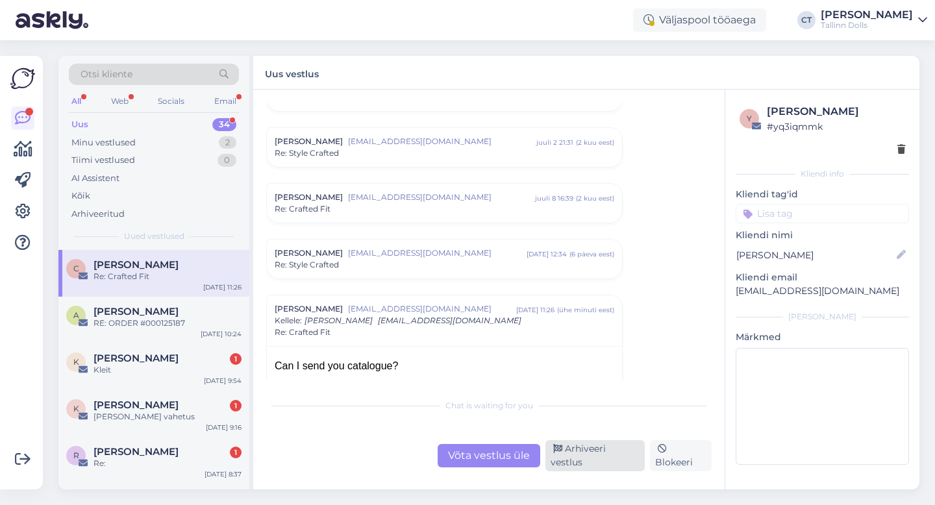
click at [584, 451] on div "Arhiveeri vestlus" at bounding box center [595, 455] width 99 height 31
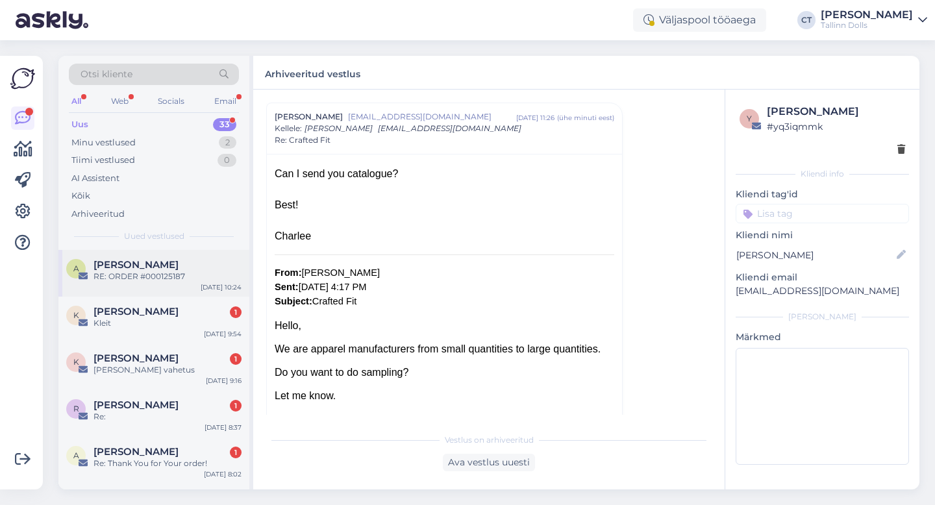
click at [173, 269] on div "[PERSON_NAME]" at bounding box center [168, 265] width 148 height 12
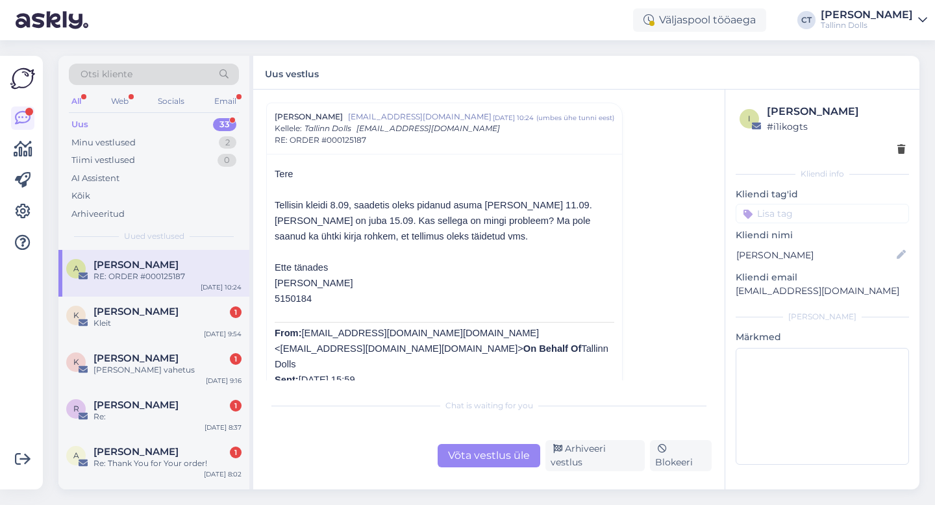
scroll to position [51, 0]
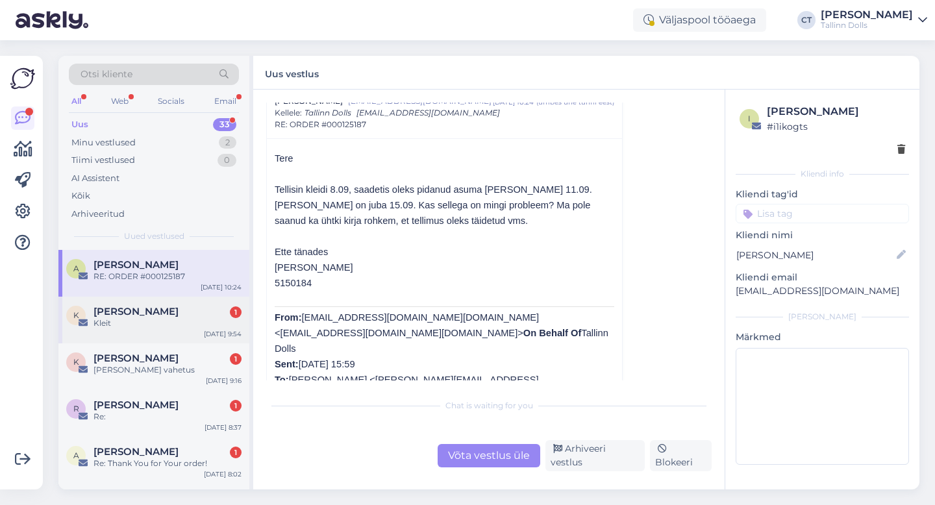
click at [112, 312] on span "[PERSON_NAME]" at bounding box center [136, 312] width 85 height 12
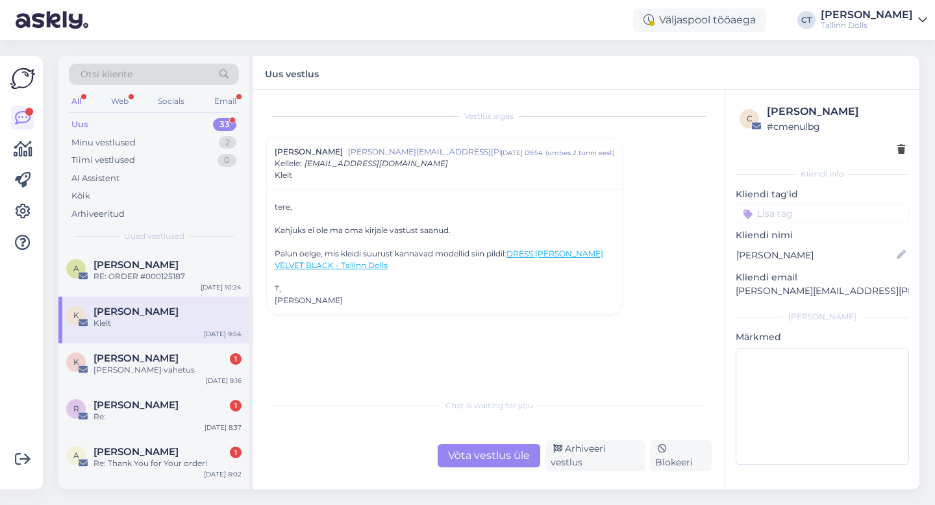
click at [533, 256] on link "DRESS [PERSON_NAME] VELVET BLACK - Tallinn Dolls" at bounding box center [439, 259] width 329 height 21
click at [499, 455] on div "Võta vestlus üle" at bounding box center [489, 455] width 103 height 23
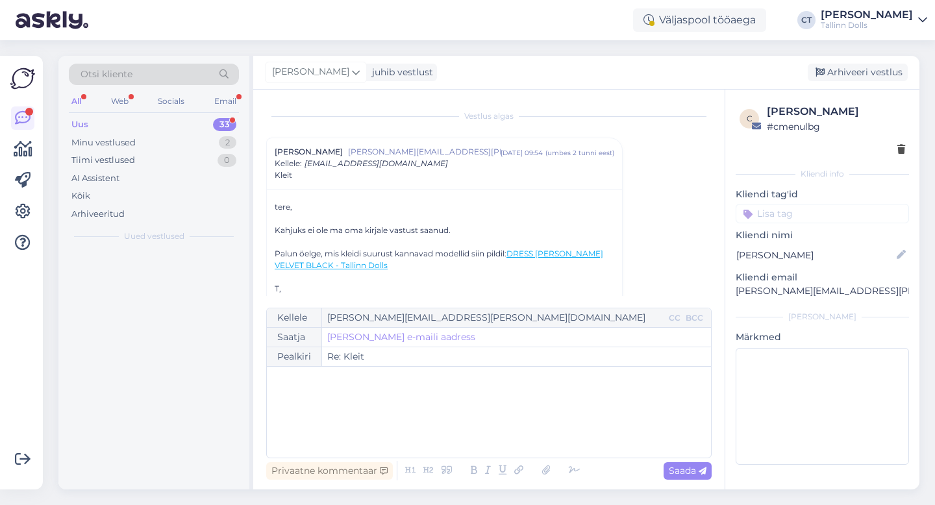
scroll to position [27, 0]
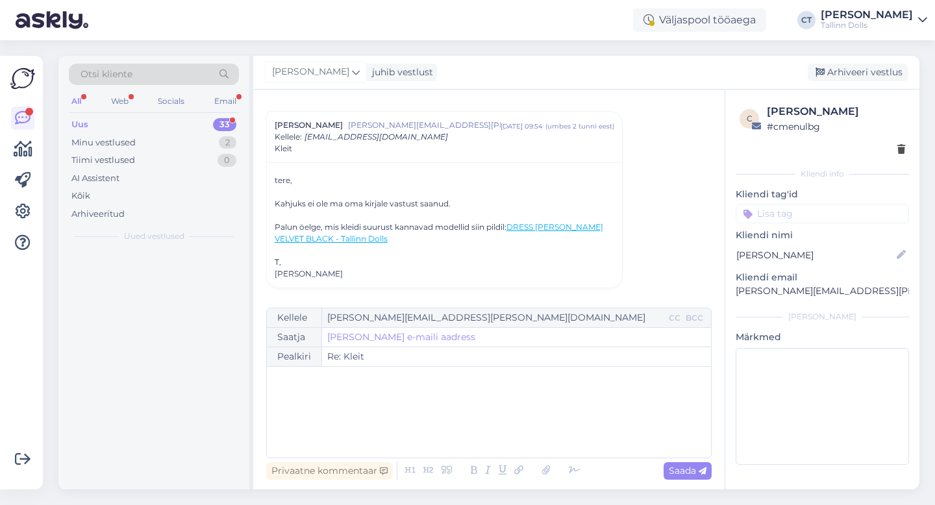
click at [499, 434] on div "﻿" at bounding box center [488, 412] width 431 height 78
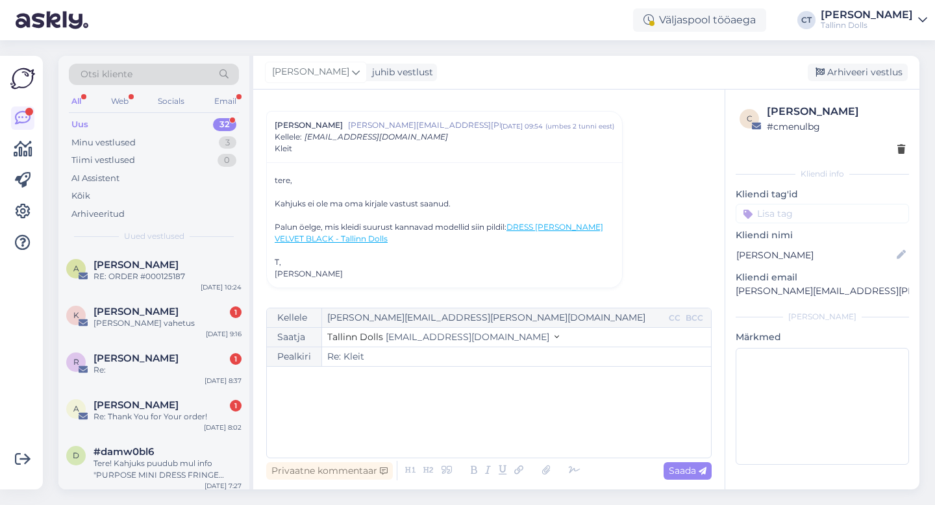
click at [499, 434] on div "﻿" at bounding box center [488, 412] width 431 height 78
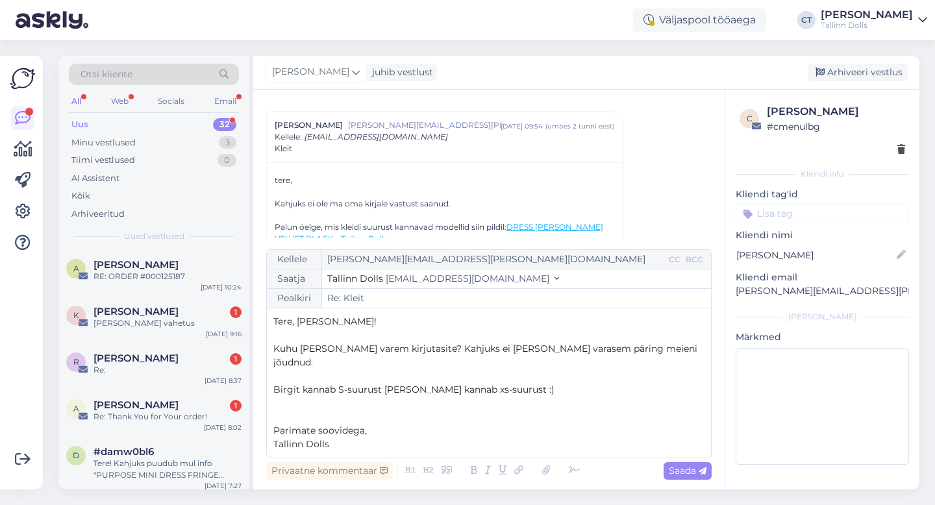
click at [494, 388] on span "Birgit kannab S-suurust [PERSON_NAME] kannab xs-suurust :)" at bounding box center [413, 390] width 281 height 12
click at [696, 475] on span "Saada" at bounding box center [688, 471] width 38 height 12
type input "Re: Kleit"
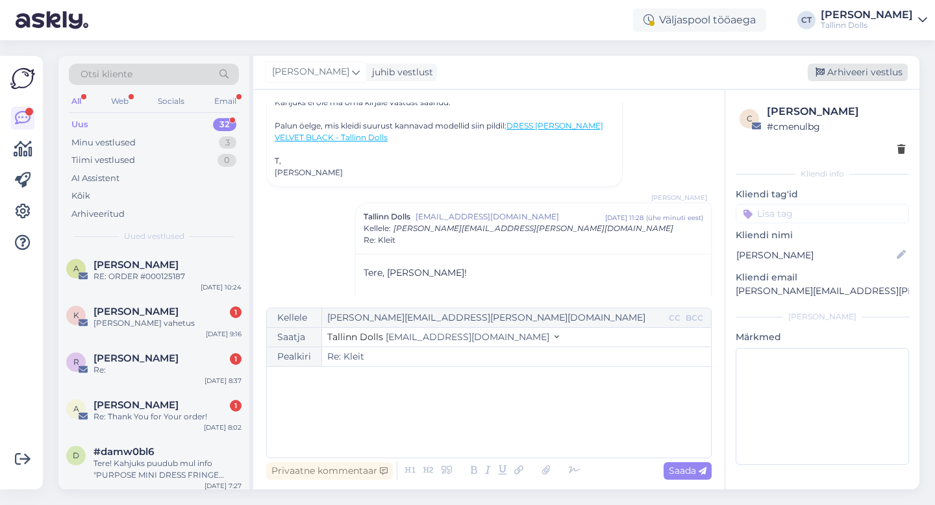
click at [877, 67] on div "Arhiveeri vestlus" at bounding box center [858, 73] width 100 height 18
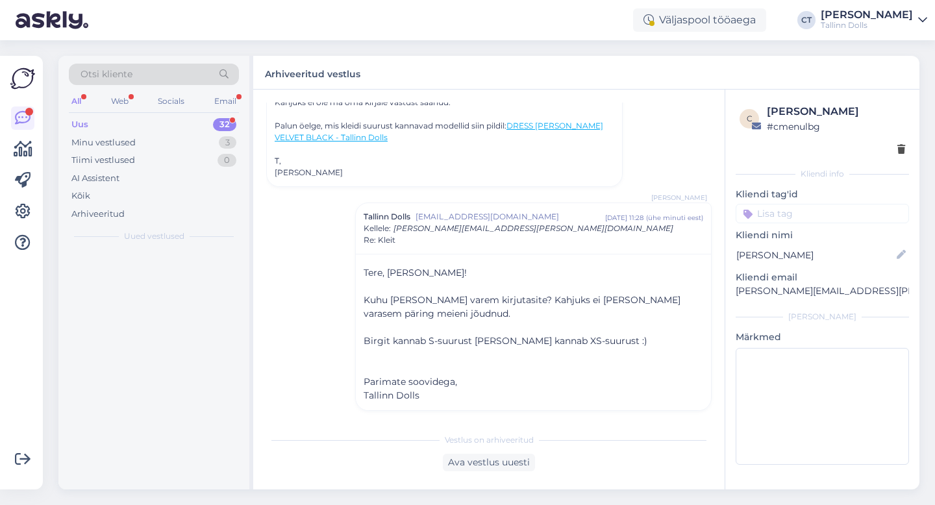
scroll to position [132, 0]
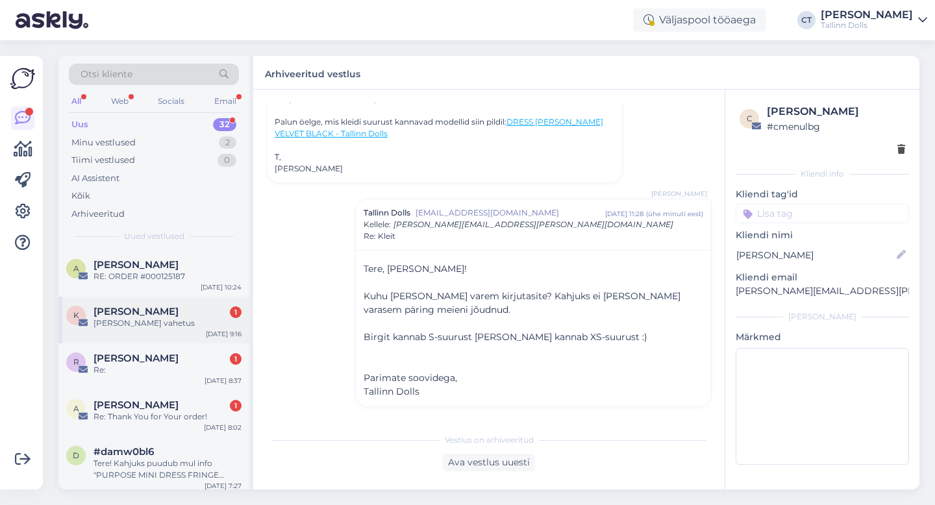
click at [139, 322] on div "[PERSON_NAME] vahetus" at bounding box center [168, 324] width 148 height 12
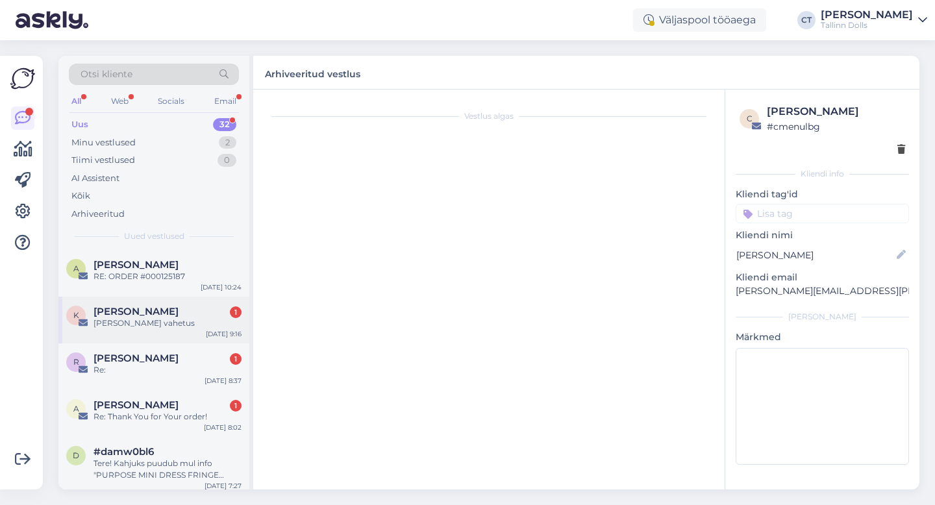
scroll to position [0, 0]
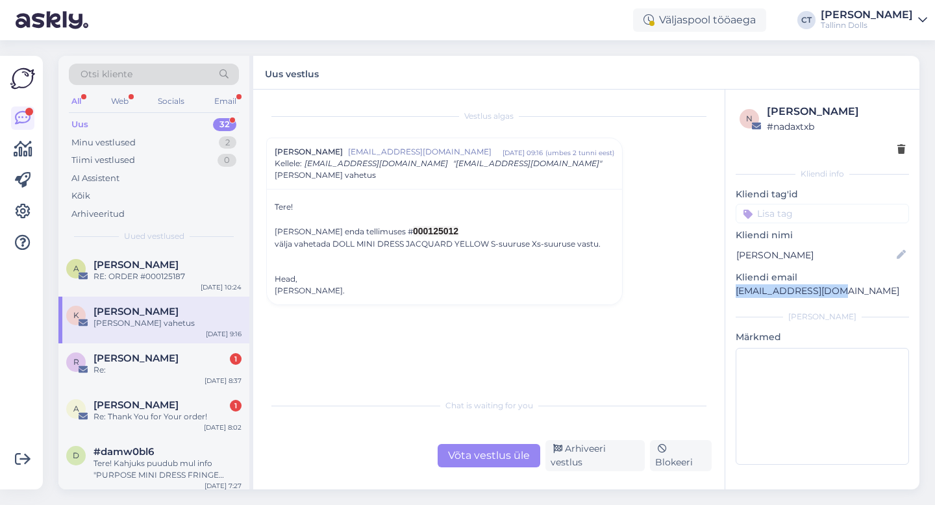
drag, startPoint x: 842, startPoint y: 290, endPoint x: 731, endPoint y: 288, distance: 111.1
click at [731, 288] on div "n Keiti Uke # nadaxtxb Kliendi info Kliendi tag'id Kliendi nimi Keiti Uke Klien…" at bounding box center [822, 287] width 194 height 395
copy p "[EMAIL_ADDRESS][DOMAIN_NAME]"
click at [483, 468] on div "Võta vestlus üle" at bounding box center [489, 455] width 103 height 23
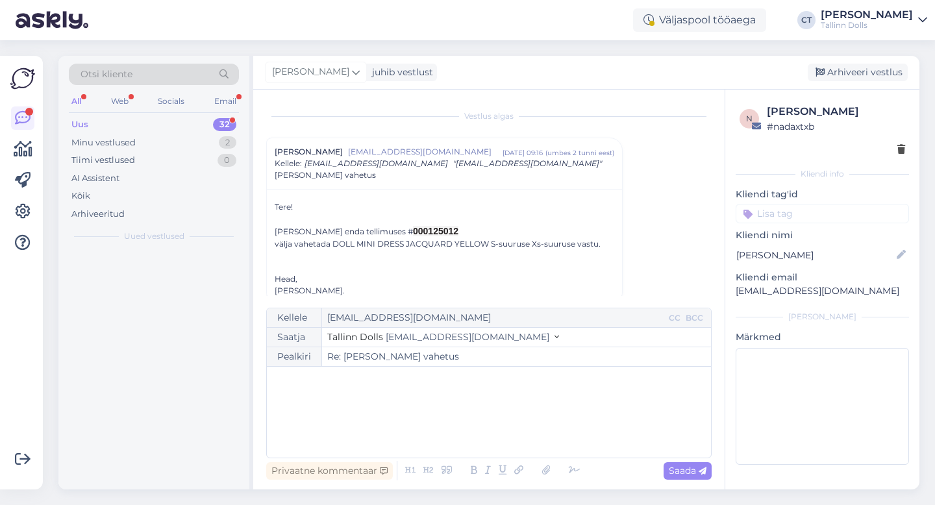
scroll to position [17, 0]
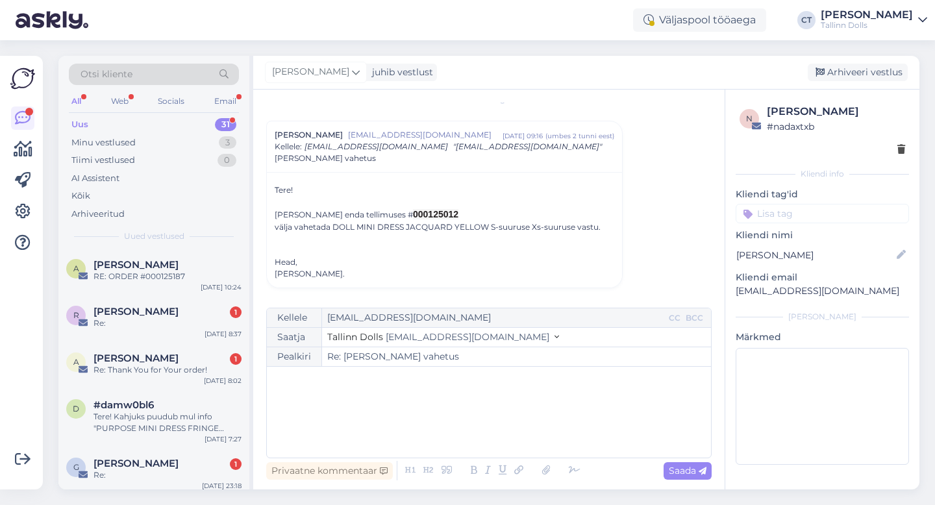
click at [487, 419] on div "﻿" at bounding box center [488, 412] width 431 height 78
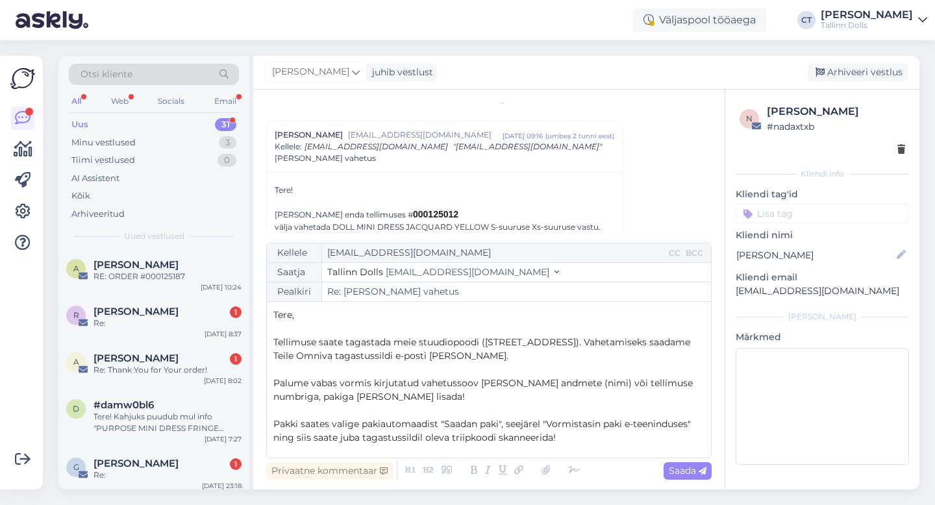
scroll to position [62, 0]
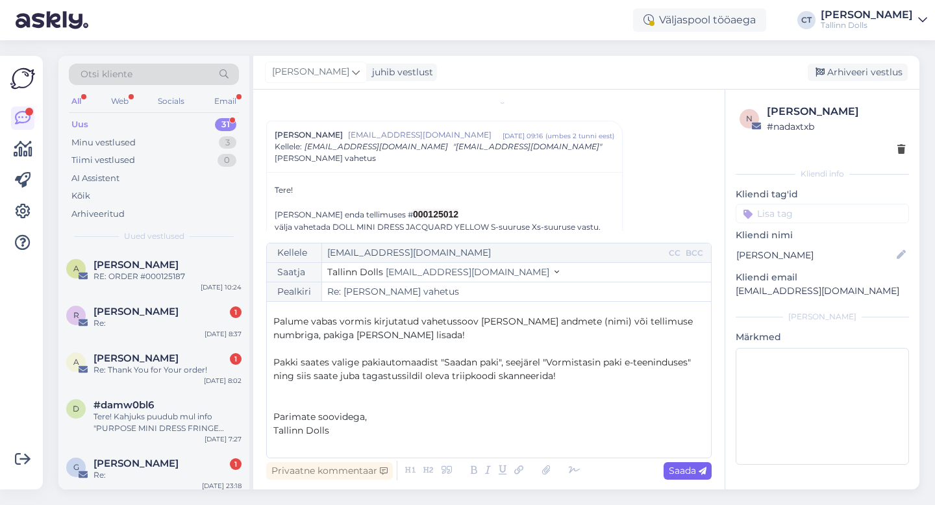
click at [688, 474] on span "Saada" at bounding box center [688, 471] width 38 height 12
type input "Re: [PERSON_NAME] vahetus"
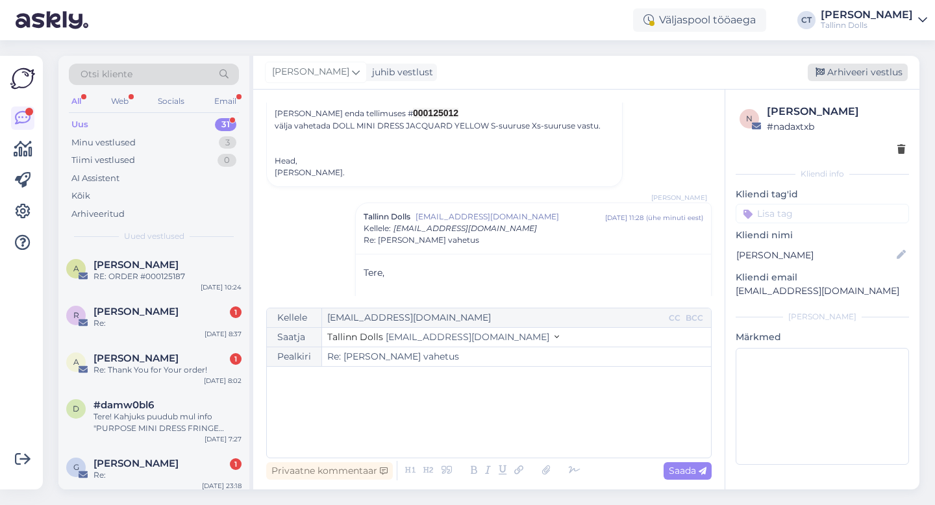
click at [864, 66] on div "Arhiveeri vestlus" at bounding box center [858, 73] width 100 height 18
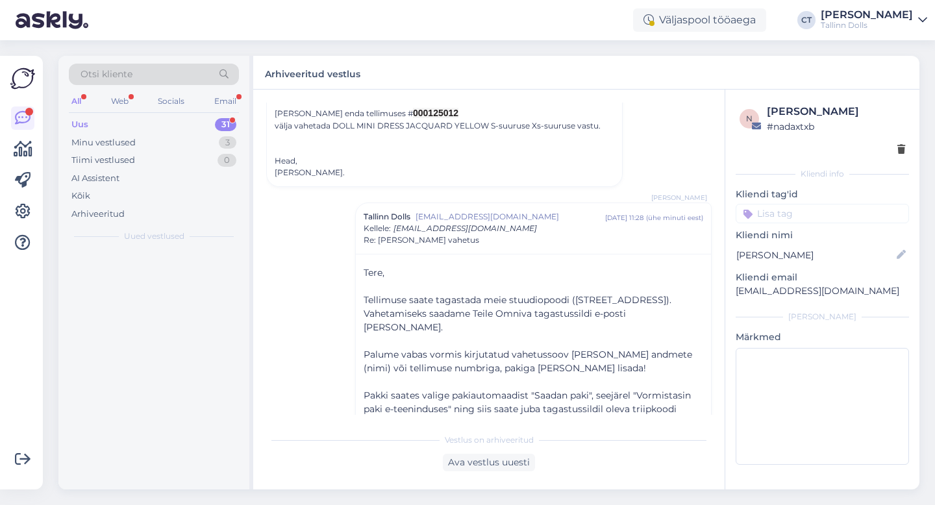
scroll to position [204, 0]
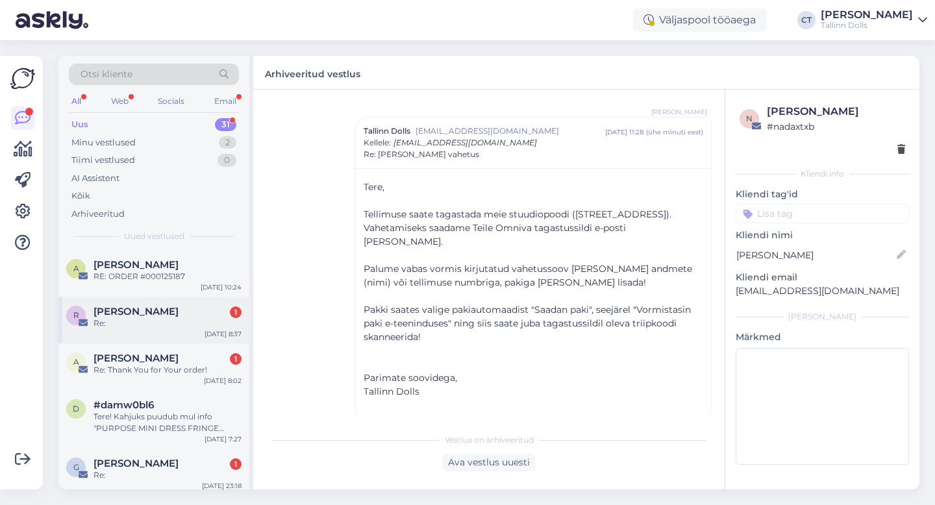
click at [144, 327] on div "Re:" at bounding box center [168, 324] width 148 height 12
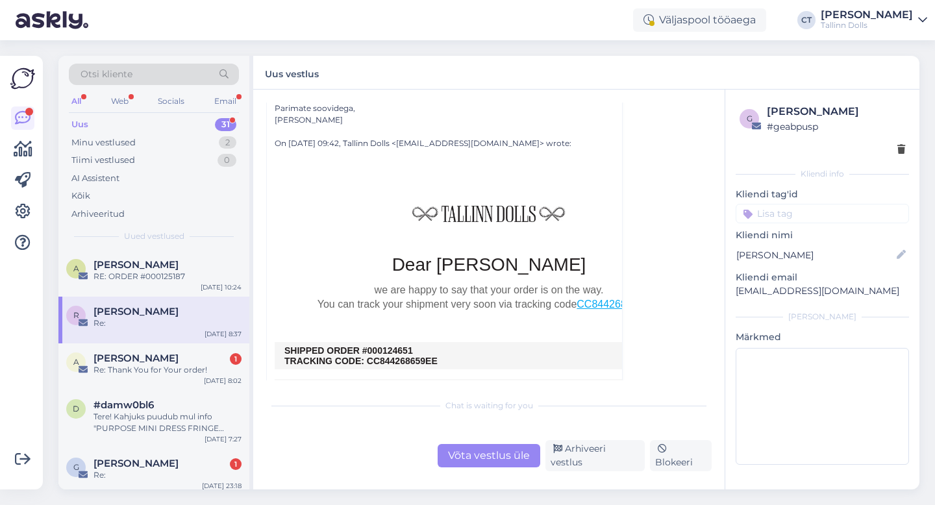
scroll to position [321, 0]
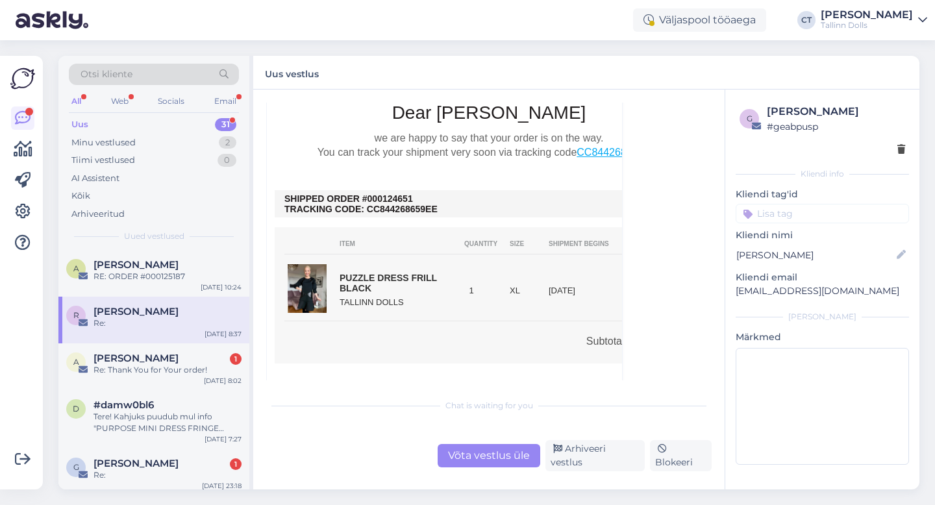
click at [496, 460] on div "Võta vestlus üle" at bounding box center [489, 455] width 103 height 23
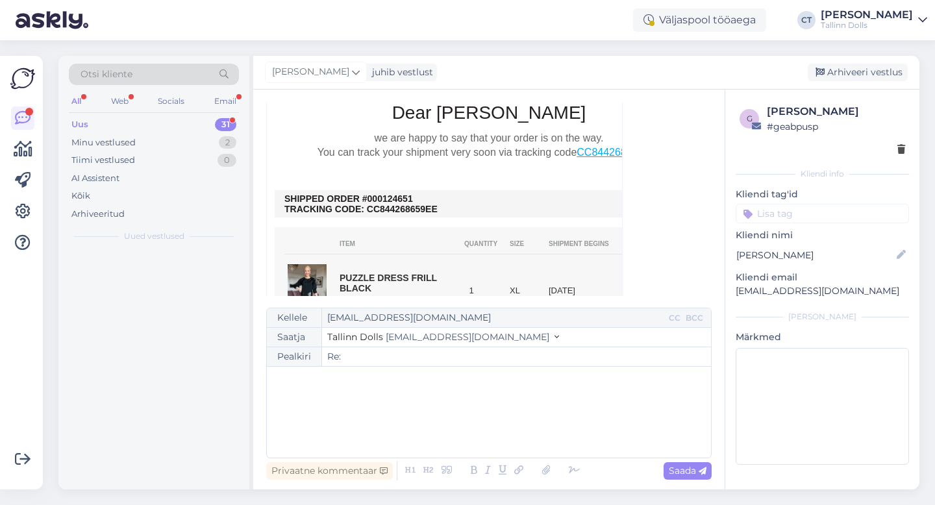
scroll to position [35, 0]
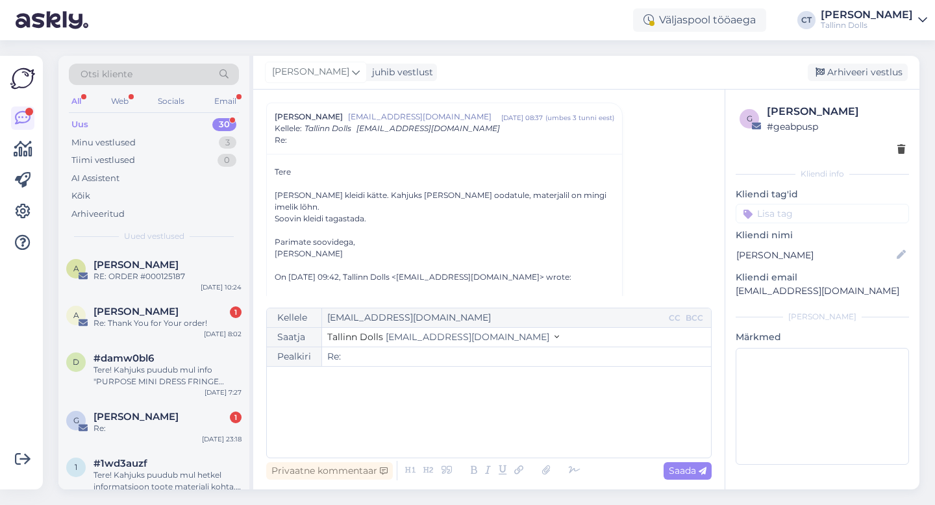
click at [483, 418] on div "﻿" at bounding box center [488, 412] width 431 height 78
click at [344, 433] on div "﻿" at bounding box center [488, 412] width 431 height 78
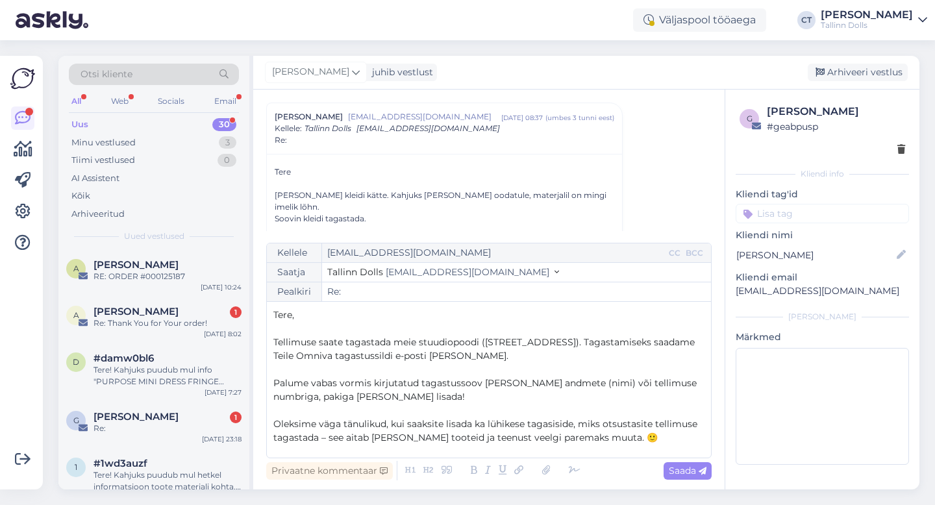
scroll to position [103, 0]
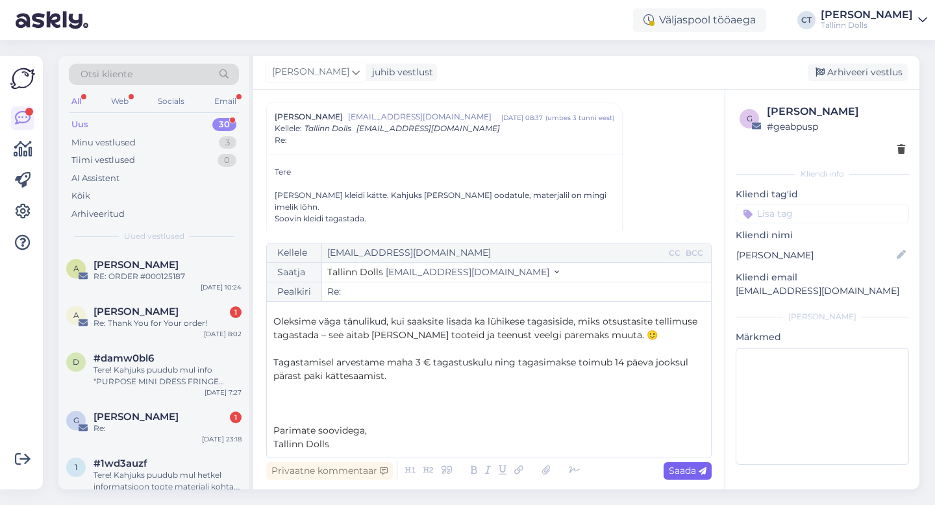
click at [687, 466] on span "Saada" at bounding box center [688, 471] width 38 height 12
type input "Re:"
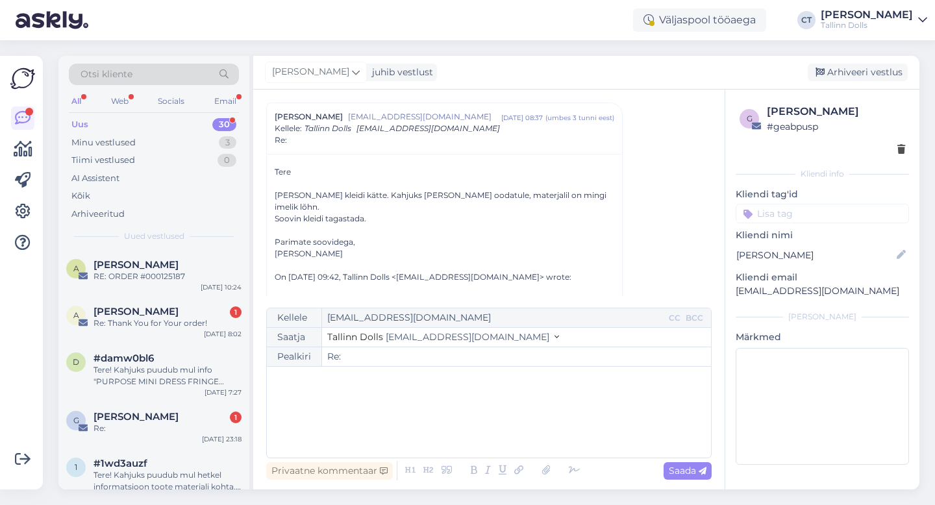
scroll to position [810, 0]
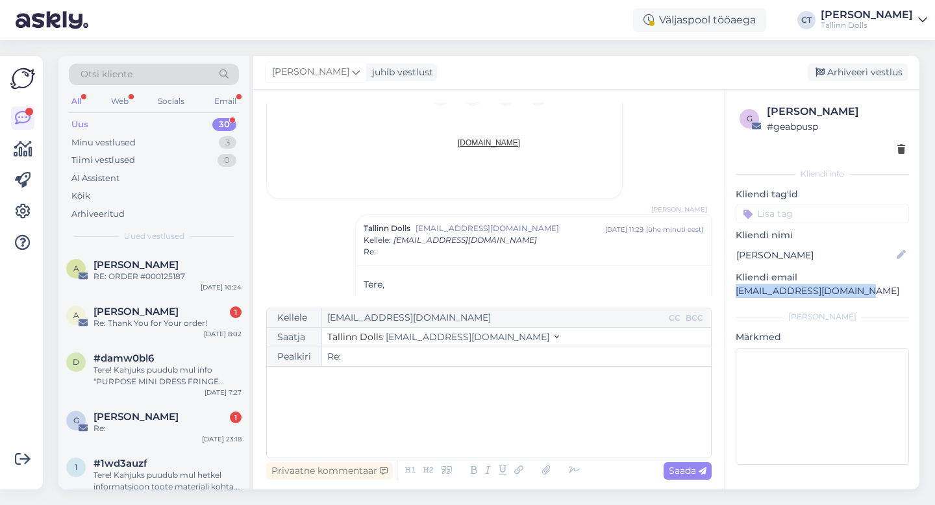
drag, startPoint x: 868, startPoint y: 291, endPoint x: 728, endPoint y: 289, distance: 140.3
click at [728, 289] on div "g [PERSON_NAME] # geabpusp Kliendi info Kliendi tag'id Kliendi [PERSON_NAME] em…" at bounding box center [822, 287] width 194 height 395
copy p "[EMAIL_ADDRESS][DOMAIN_NAME]"
click at [887, 69] on div "Arhiveeri vestlus" at bounding box center [858, 73] width 100 height 18
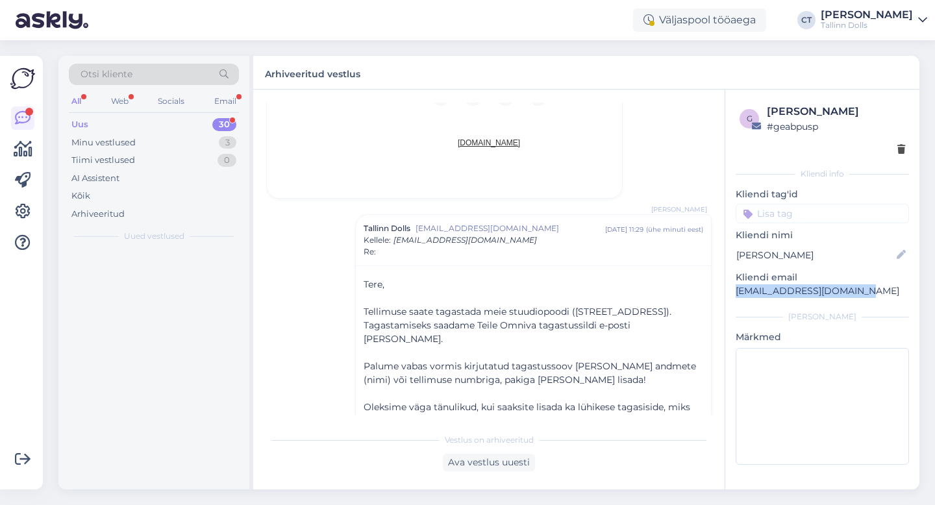
scroll to position [910, 0]
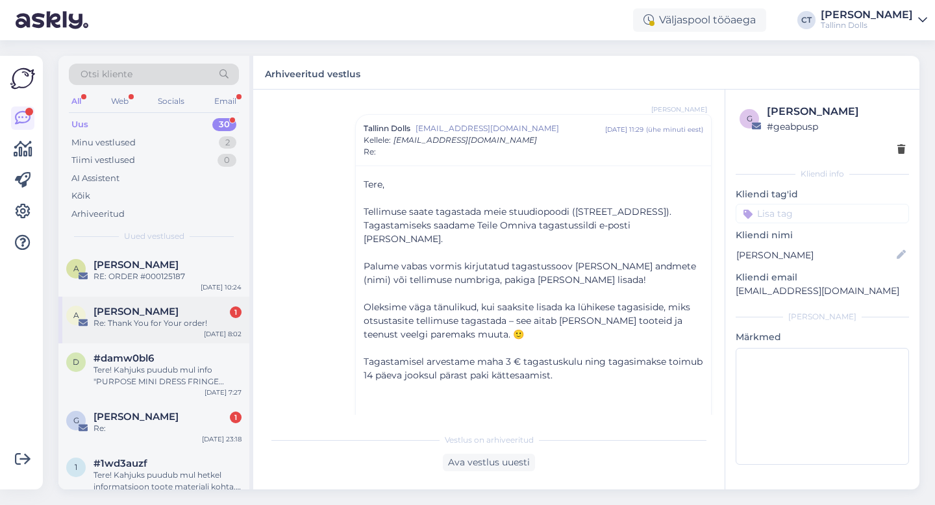
click at [140, 328] on div "Re: Thank You for Your order!" at bounding box center [168, 324] width 148 height 12
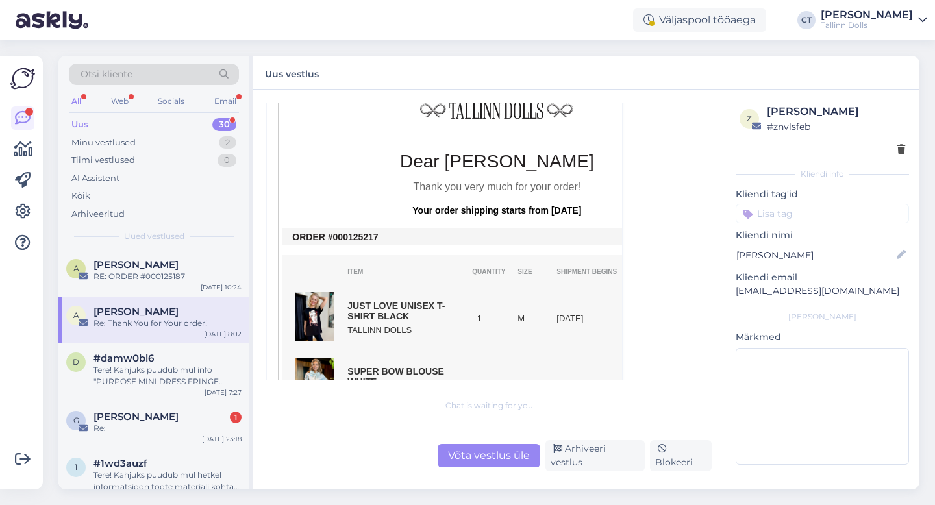
scroll to position [379, 0]
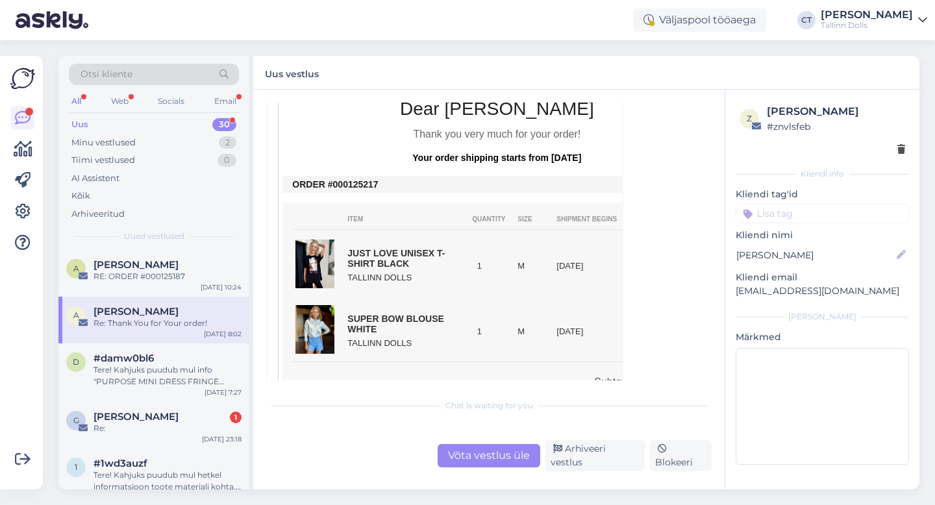
click at [491, 468] on div "Võta vestlus üle" at bounding box center [489, 455] width 103 height 23
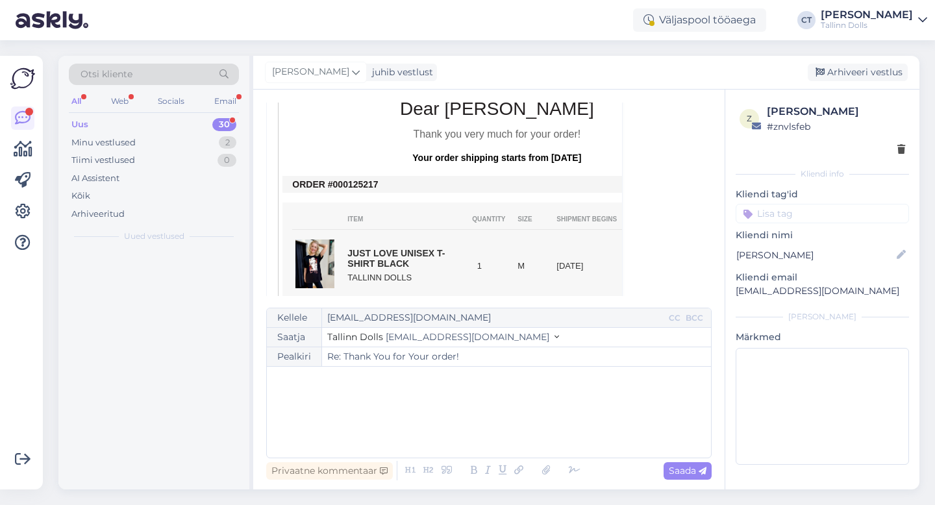
scroll to position [147, 0]
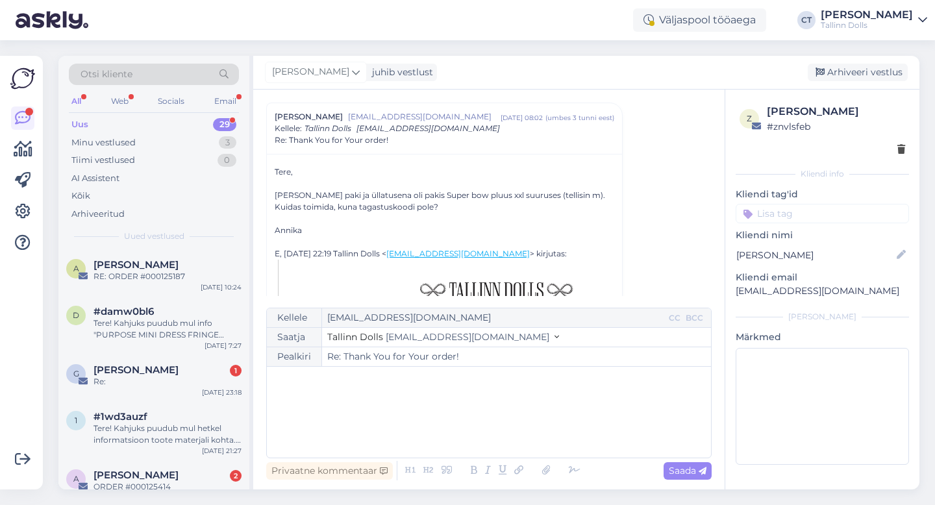
click at [486, 421] on div "﻿" at bounding box center [488, 412] width 431 height 78
click at [349, 416] on div "﻿" at bounding box center [488, 412] width 431 height 78
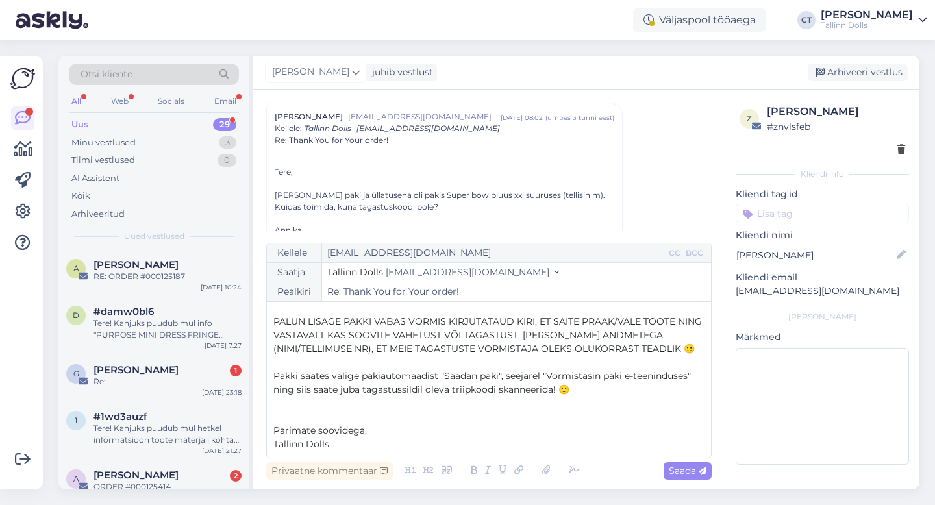
click at [617, 319] on span "PALUN LISAGE PAKKI VABAS VORMIS KIRJUTATAUD KIRI, ET SAITE PRAAK/VALE TOOTE NIN…" at bounding box center [488, 335] width 431 height 39
click at [699, 471] on icon at bounding box center [703, 472] width 8 height 8
type input "Re: Re: Thank You for Your order!"
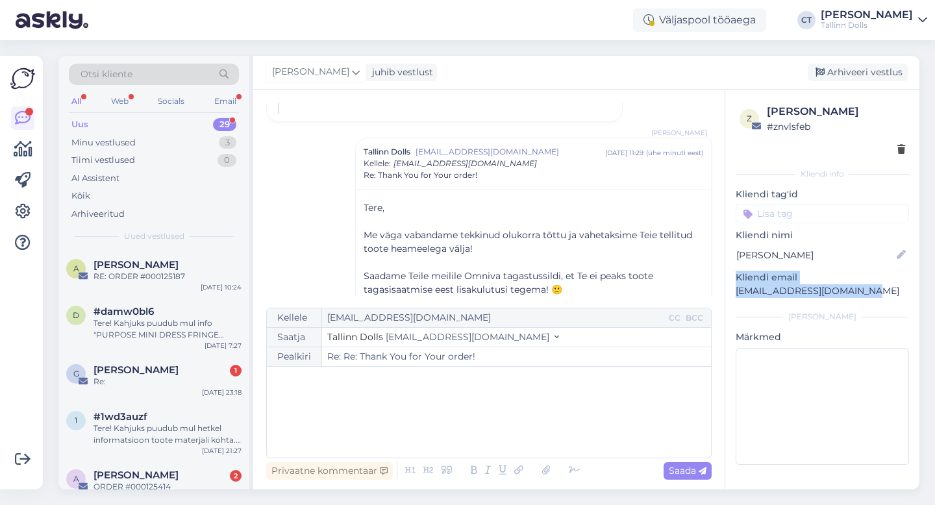
drag, startPoint x: 871, startPoint y: 295, endPoint x: 733, endPoint y: 281, distance: 139.0
click at [733, 281] on div "z [PERSON_NAME] # znvlsfeb Kliendi info Kliendi [PERSON_NAME] nimi [PERSON_NAME…" at bounding box center [822, 287] width 194 height 395
click at [736, 303] on div "z [PERSON_NAME] # znvlsfeb Kliendi info Kliendi [PERSON_NAME] nimi [PERSON_NAME…" at bounding box center [822, 287] width 194 height 395
drag, startPoint x: 870, startPoint y: 292, endPoint x: 737, endPoint y: 291, distance: 133.1
click at [737, 291] on p "[EMAIL_ADDRESS][DOMAIN_NAME]" at bounding box center [822, 291] width 173 height 14
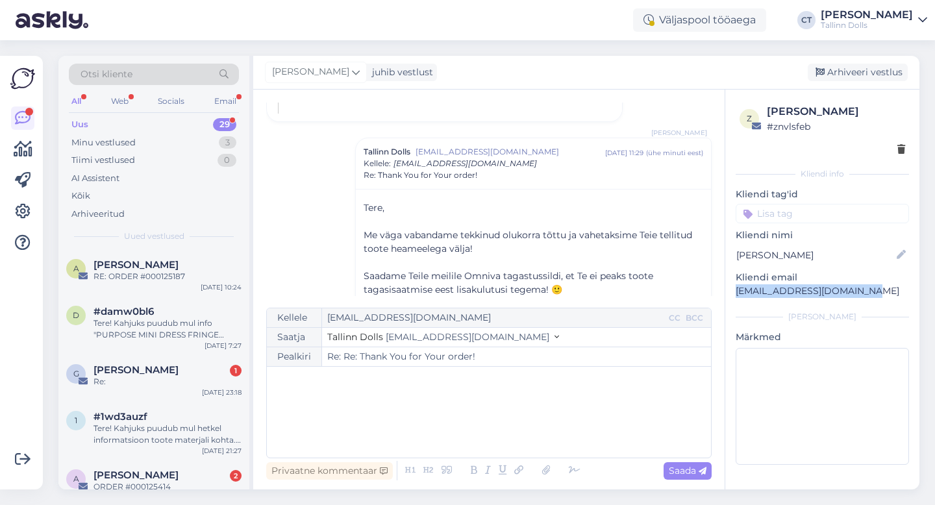
copy p "[EMAIL_ADDRESS][DOMAIN_NAME]"
click at [851, 68] on div "Arhiveeri vestlus" at bounding box center [858, 73] width 100 height 18
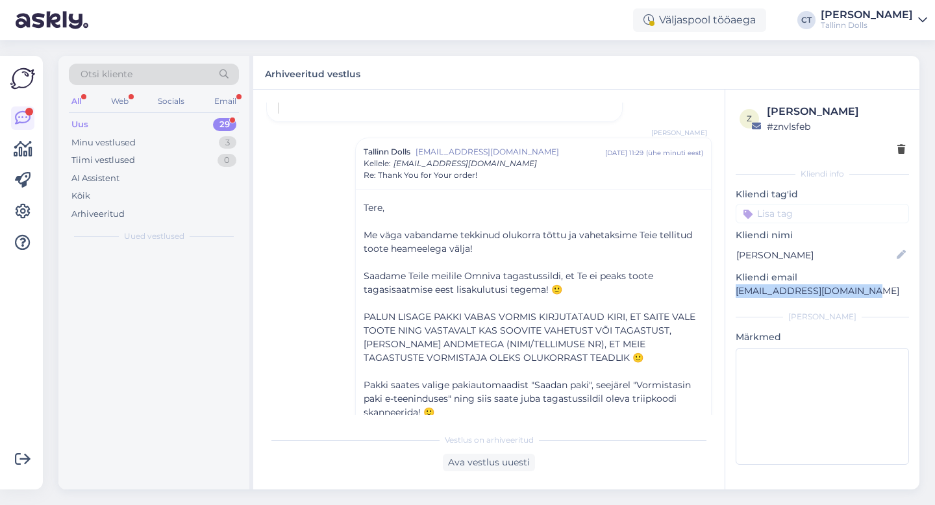
scroll to position [1011, 0]
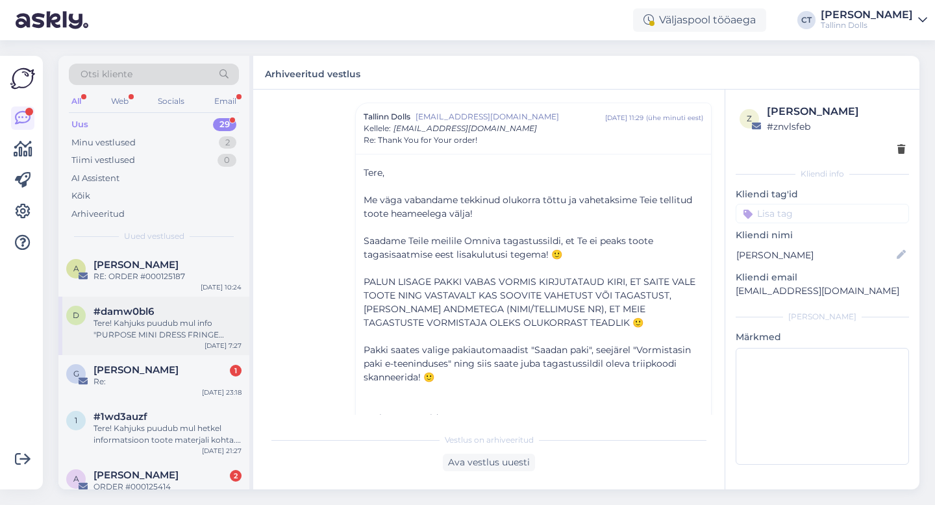
click at [150, 347] on div "d #damw0bl6 Tere! Kahjuks puudub mul info "PURPOSE MINI DRESS FRINGE BLACK" kle…" at bounding box center [153, 326] width 191 height 58
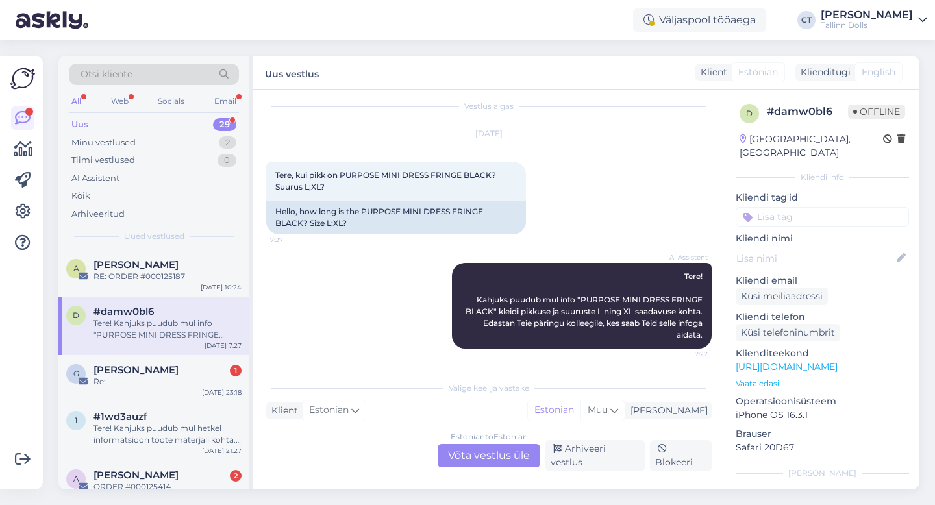
scroll to position [2, 0]
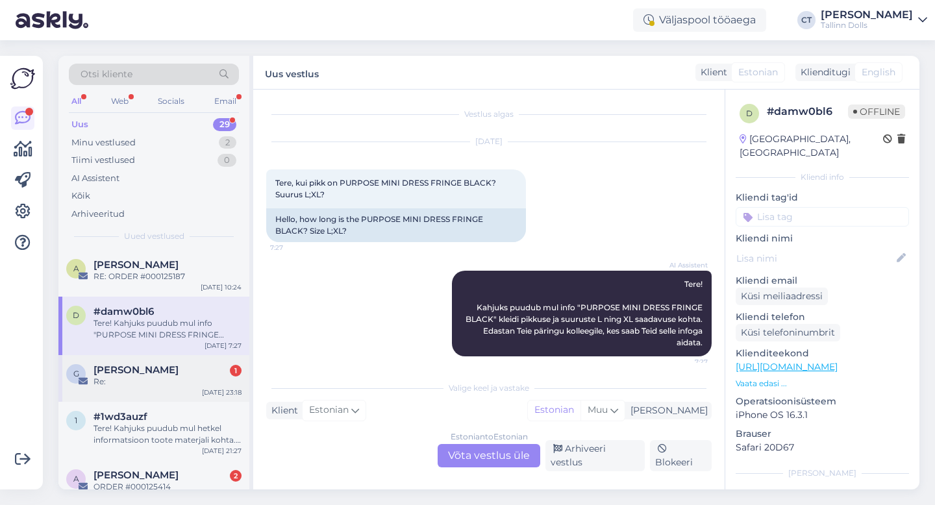
click at [174, 367] on div "[PERSON_NAME] 1" at bounding box center [168, 370] width 148 height 12
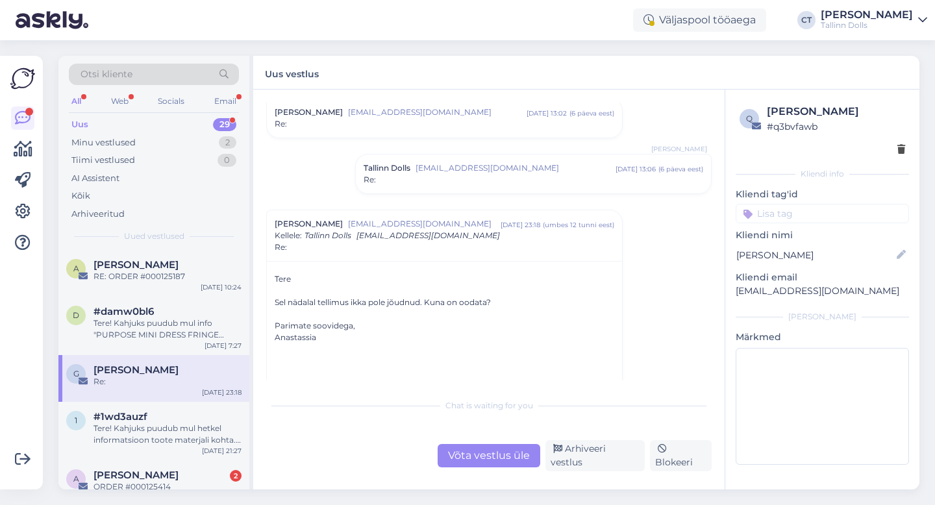
click at [449, 169] on span "[EMAIL_ADDRESS][DOMAIN_NAME]" at bounding box center [516, 168] width 200 height 12
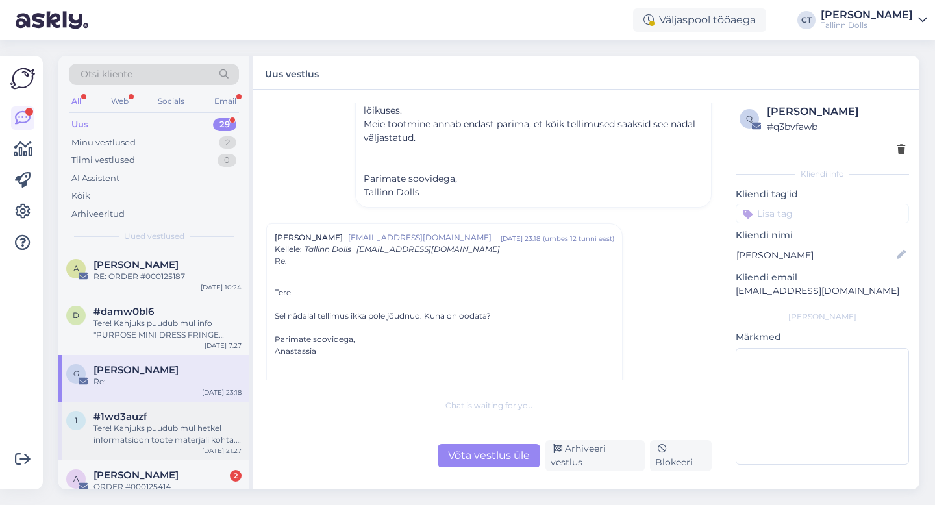
scroll to position [76, 0]
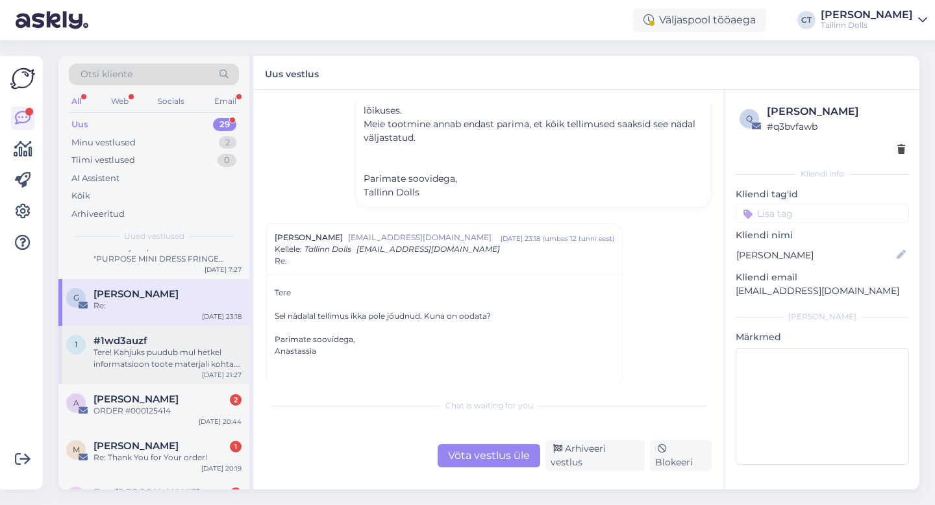
click at [170, 364] on div "Tere! Kahjuks puudub mul hetkel informatsioon toote materjali kohta. Edastan [P…" at bounding box center [168, 358] width 148 height 23
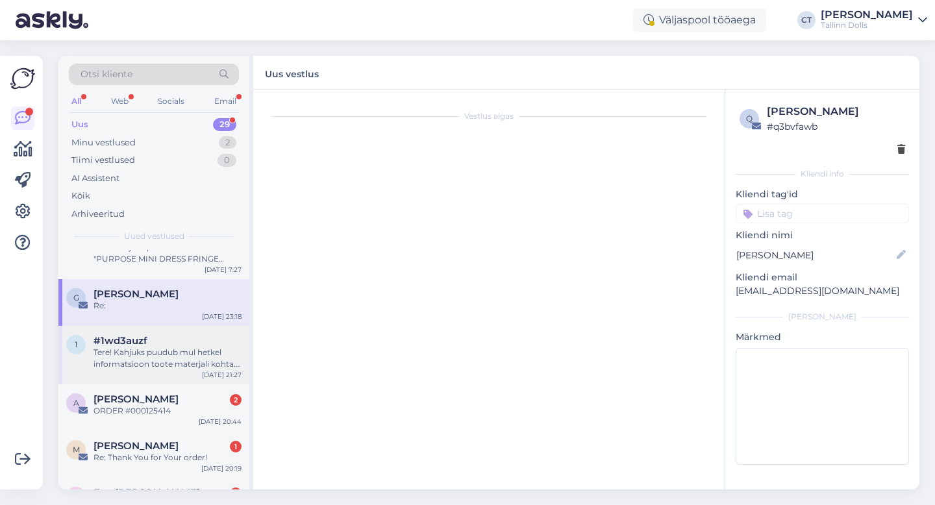
scroll to position [0, 0]
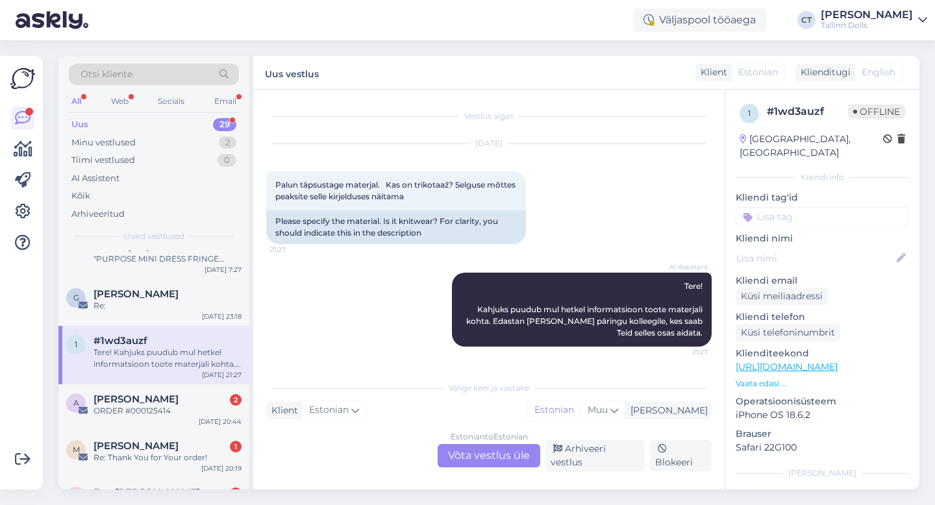
click at [474, 462] on div "Estonian to Estonian Võta vestlus üle" at bounding box center [489, 455] width 103 height 23
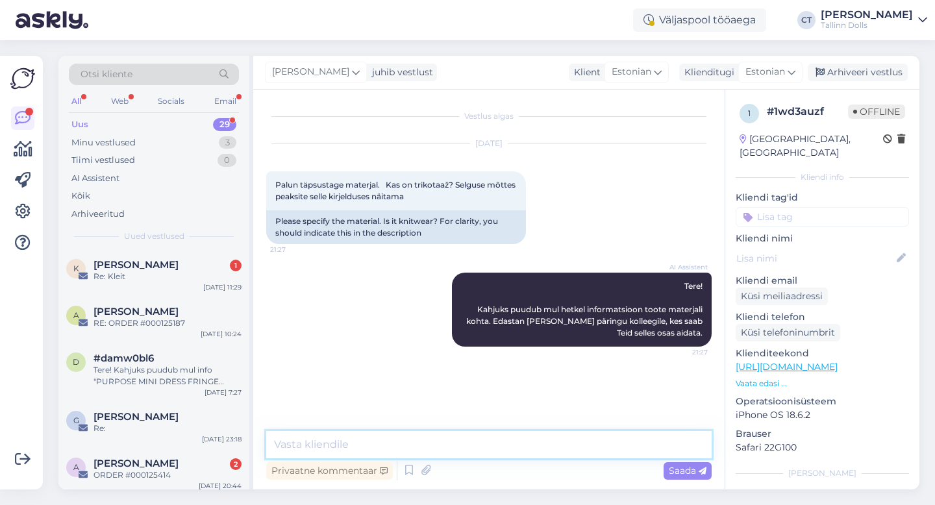
click at [475, 451] on textarea at bounding box center [489, 444] width 446 height 27
type textarea "Tere, mis kleidi kangast [PERSON_NAME] soovite? :)"
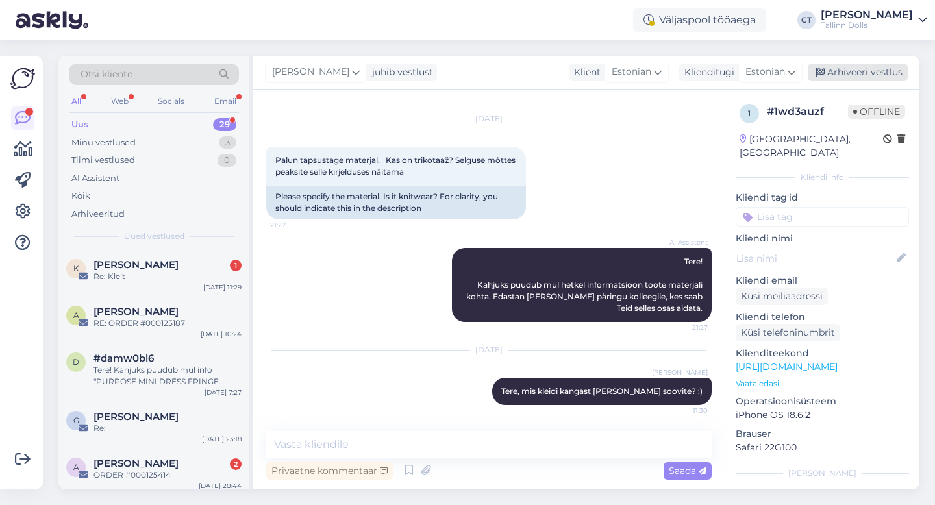
click at [854, 66] on div "Arhiveeri vestlus" at bounding box center [858, 73] width 100 height 18
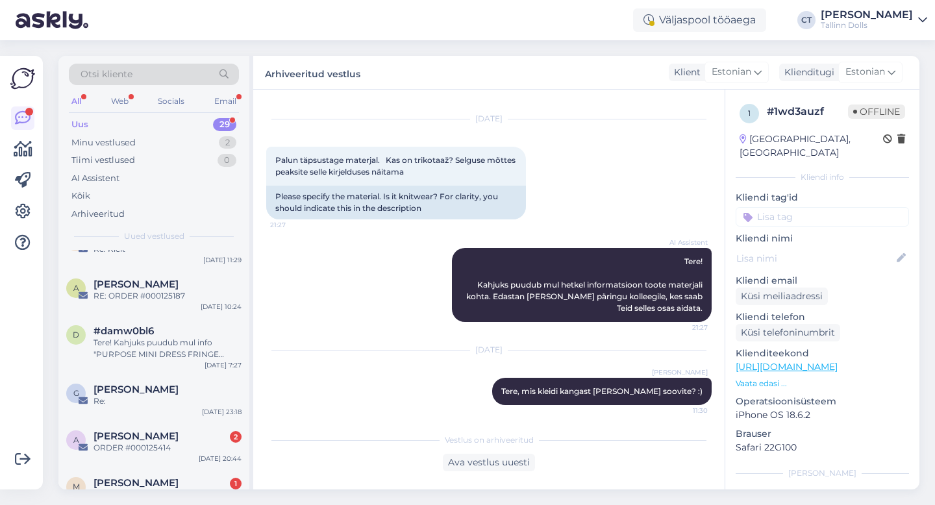
scroll to position [34, 0]
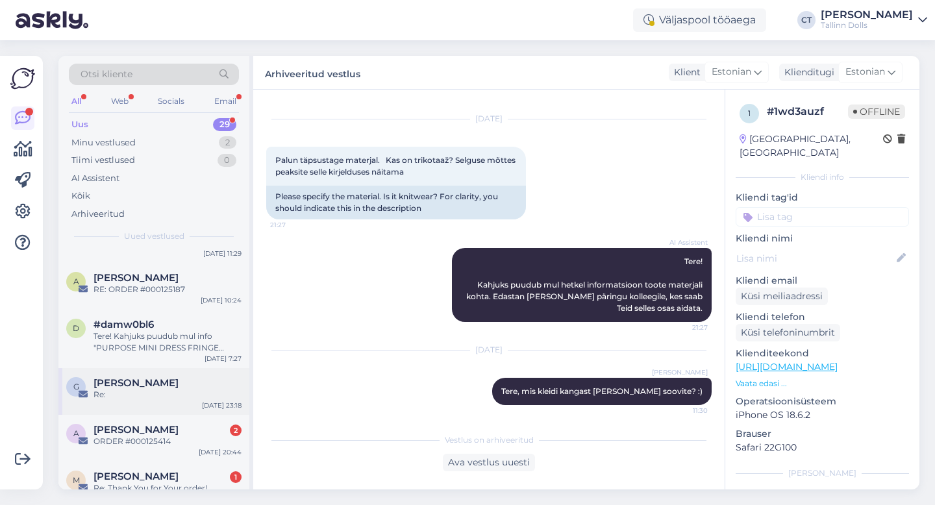
click at [149, 407] on div "G [PERSON_NAME] Re: [DATE] 23:18" at bounding box center [153, 391] width 191 height 47
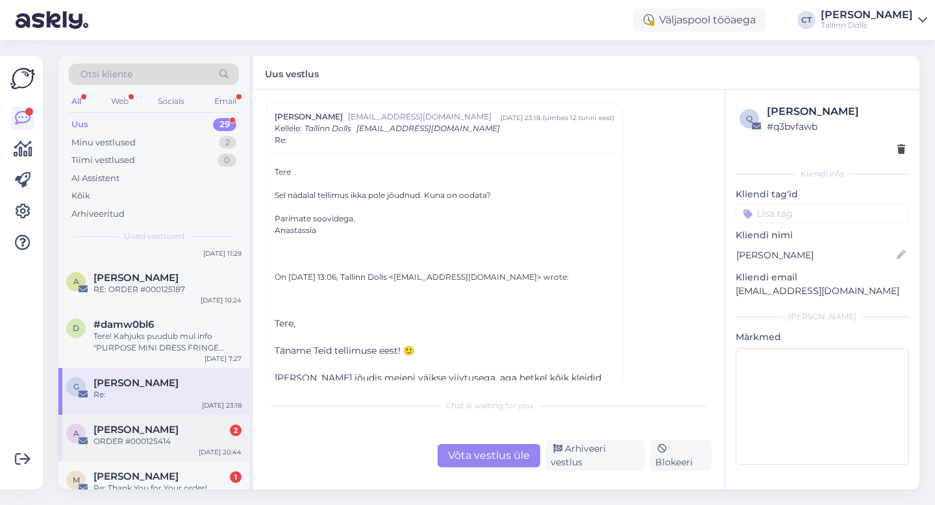
click at [150, 443] on div "ORDER #000125414" at bounding box center [168, 442] width 148 height 12
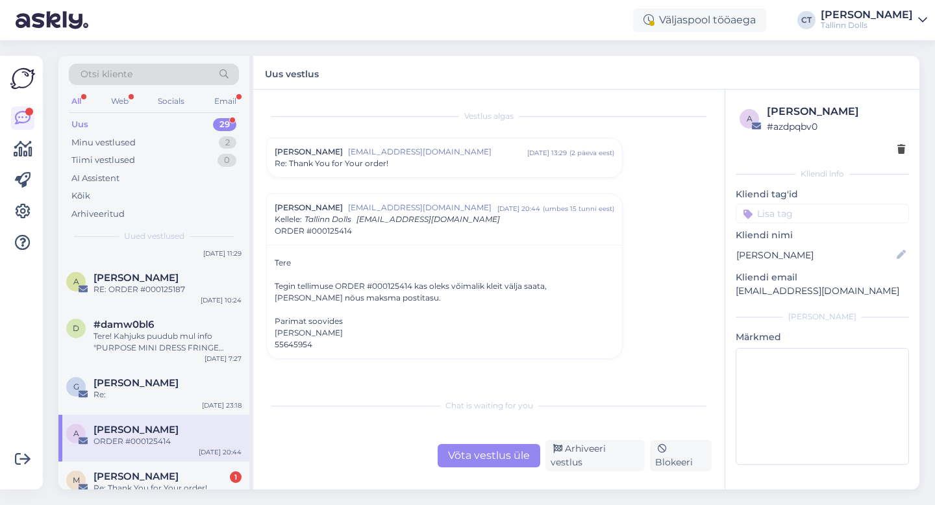
click at [420, 149] on span "[EMAIL_ADDRESS][DOMAIN_NAME]" at bounding box center [437, 152] width 179 height 12
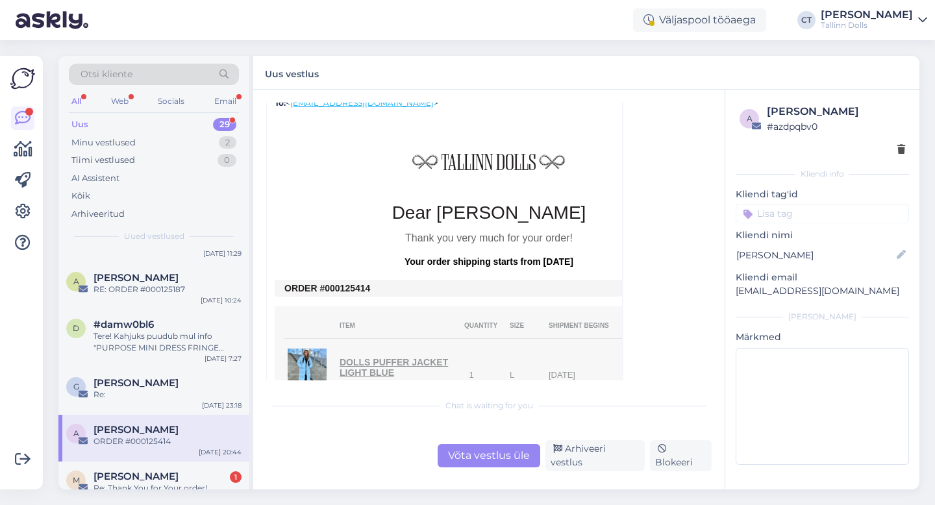
scroll to position [275, 0]
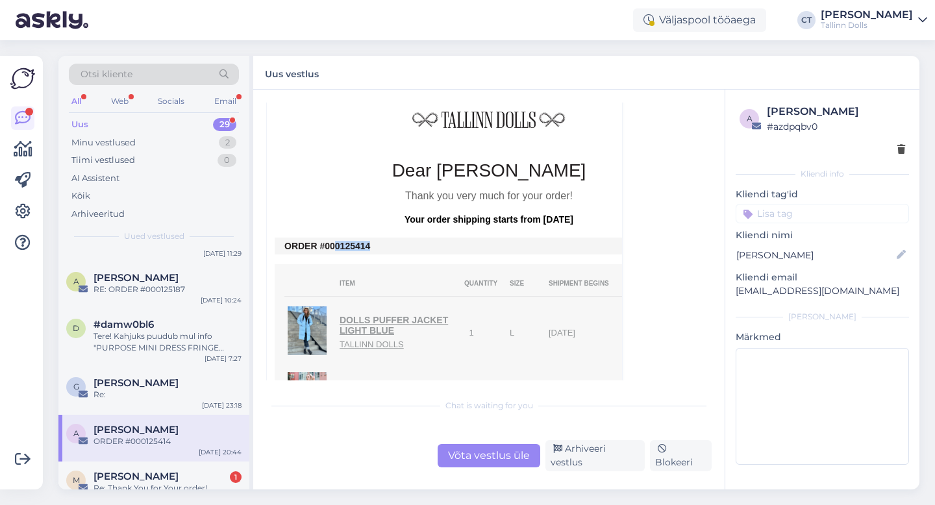
drag, startPoint x: 381, startPoint y: 242, endPoint x: 336, endPoint y: 242, distance: 44.2
click at [336, 242] on td "ORDER #000125414" at bounding box center [488, 246] width 409 height 10
copy td "0125414"
click at [472, 467] on div "Võta vestlus üle" at bounding box center [489, 455] width 103 height 23
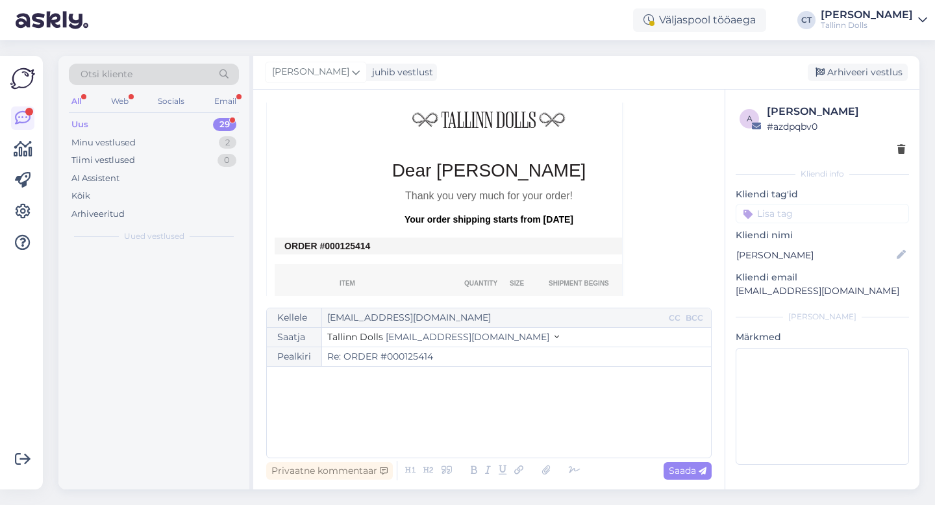
scroll to position [0, 0]
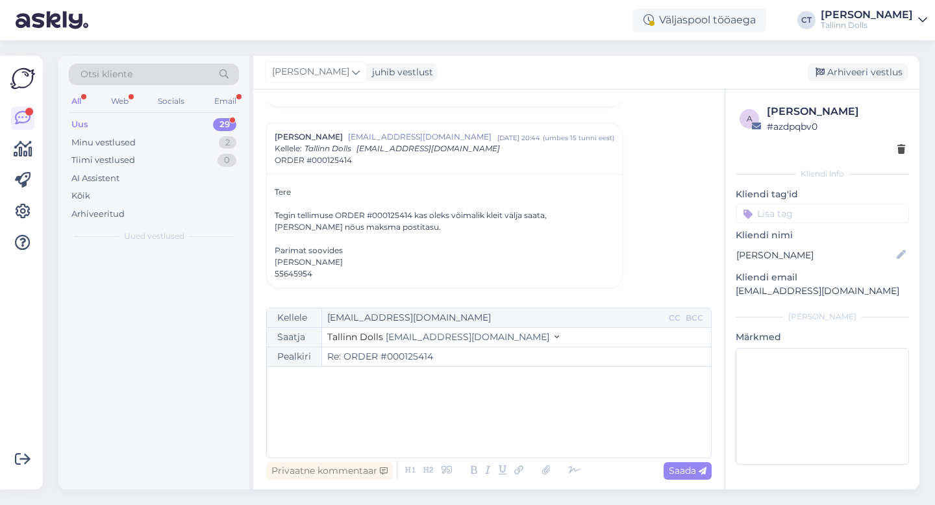
click at [495, 422] on div "﻿" at bounding box center [488, 412] width 431 height 78
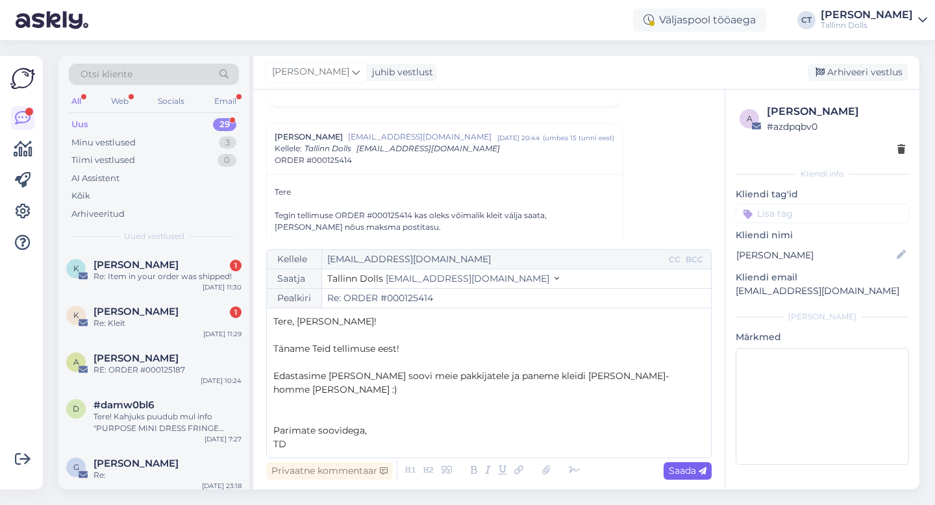
click at [688, 467] on span "Saada" at bounding box center [688, 471] width 38 height 12
type input "Re: ORDER #000125414"
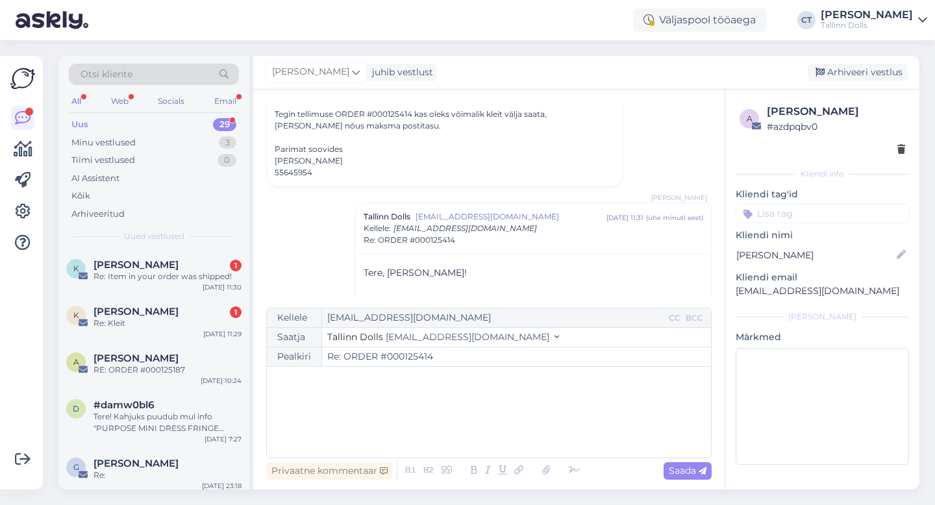
click at [870, 84] on div "[PERSON_NAME] juhib vestlust [GEOGRAPHIC_DATA] vestlus" at bounding box center [586, 73] width 666 height 34
click at [870, 76] on div "Arhiveeri vestlus" at bounding box center [858, 73] width 100 height 18
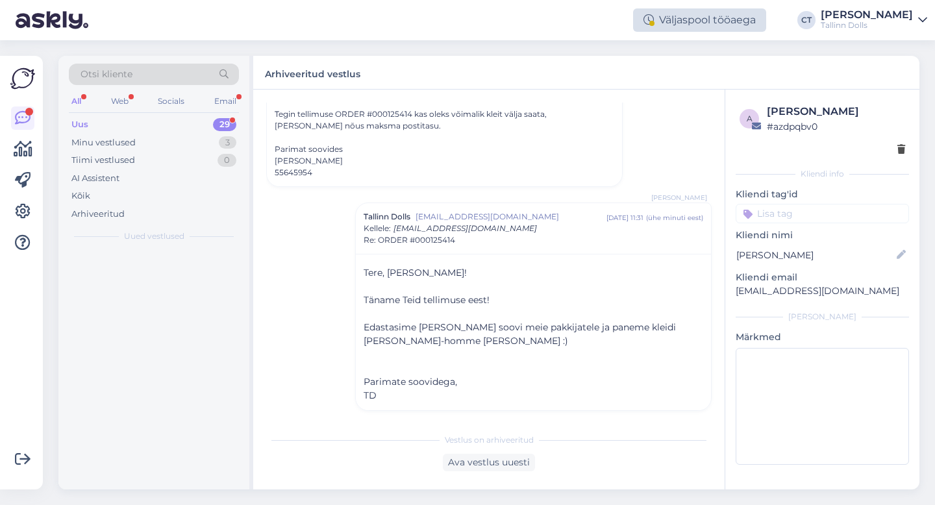
scroll to position [1058, 0]
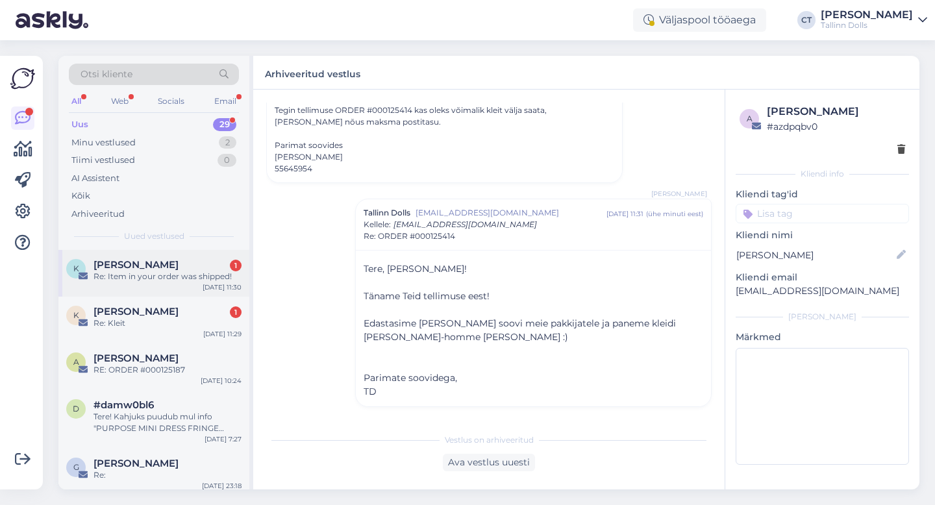
click at [194, 288] on div "K [PERSON_NAME] 1 Re: Item in your order was shipped! [DATE] 11:30" at bounding box center [153, 273] width 191 height 47
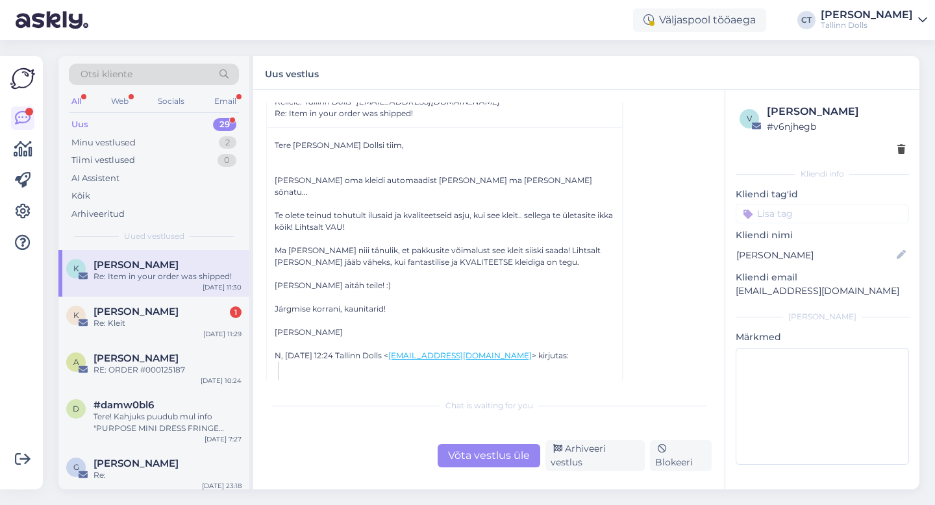
scroll to position [2193, 0]
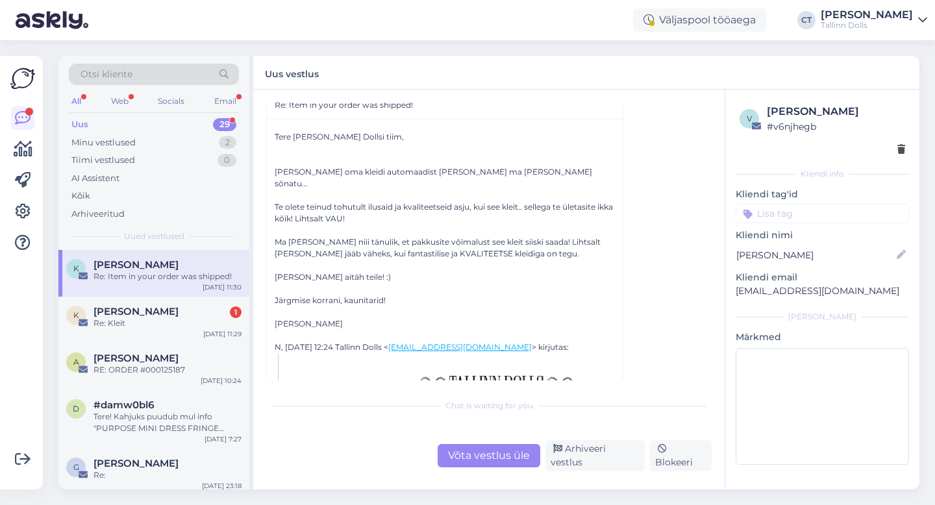
drag, startPoint x: 270, startPoint y: 134, endPoint x: 426, endPoint y: 307, distance: 233.2
copy div "Tere [PERSON_NAME] Dollsi tiim, [PERSON_NAME] oma kleidi automaadist [PERSON_NA…"
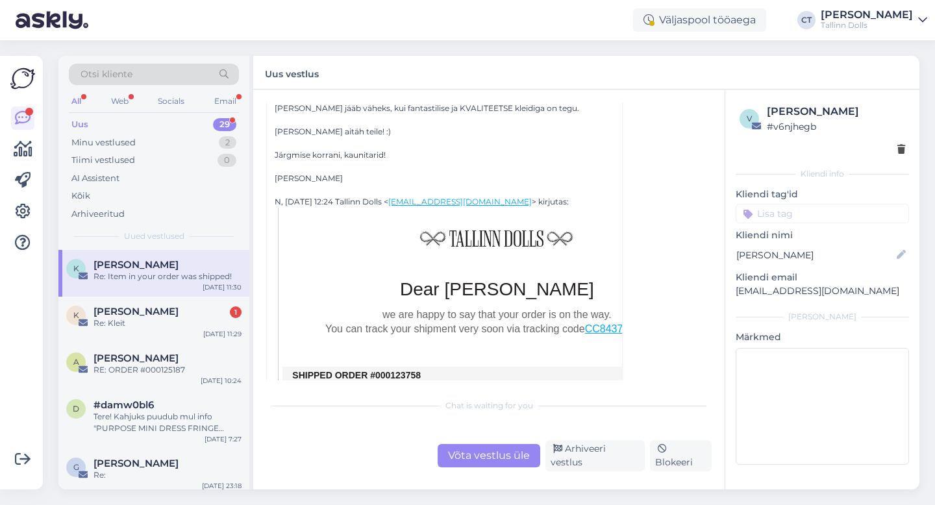
scroll to position [2534, 0]
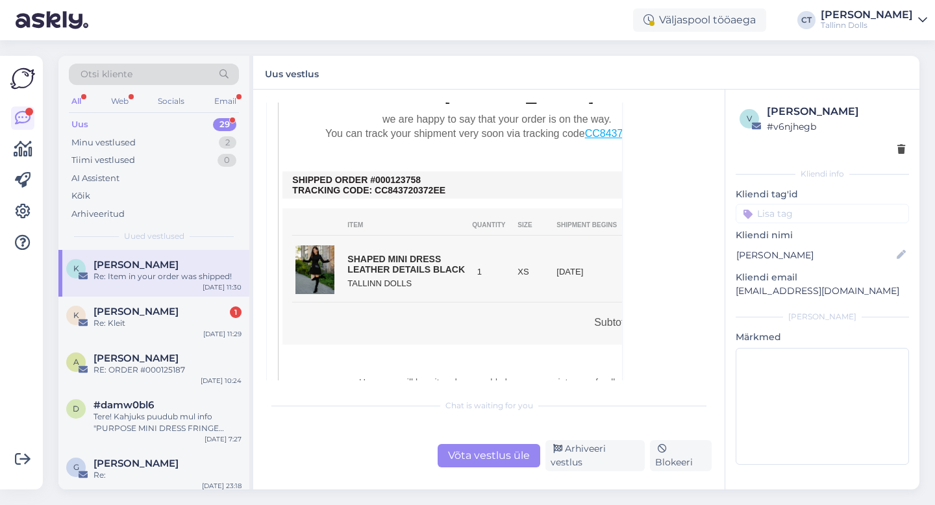
click at [487, 460] on div "Võta vestlus üle" at bounding box center [489, 455] width 103 height 23
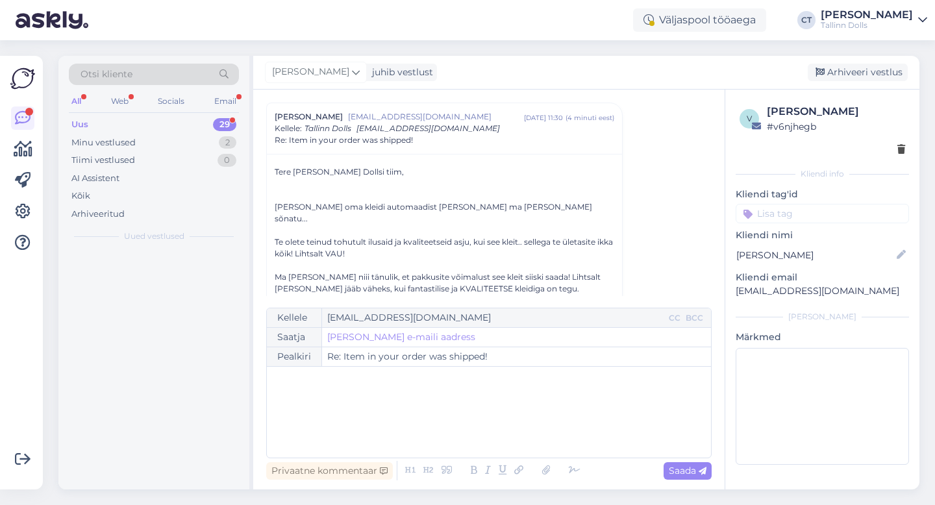
click at [489, 432] on div "﻿" at bounding box center [488, 412] width 431 height 78
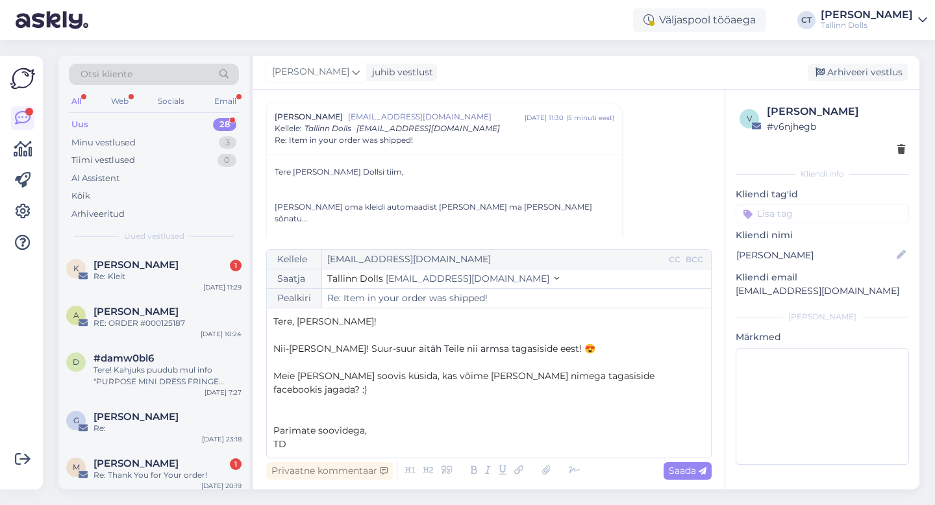
click at [399, 329] on p "Tere, [PERSON_NAME]!" at bounding box center [488, 322] width 431 height 14
click at [683, 470] on span "Saada" at bounding box center [688, 471] width 38 height 12
type input "Re: Re: Item in your order was shipped!"
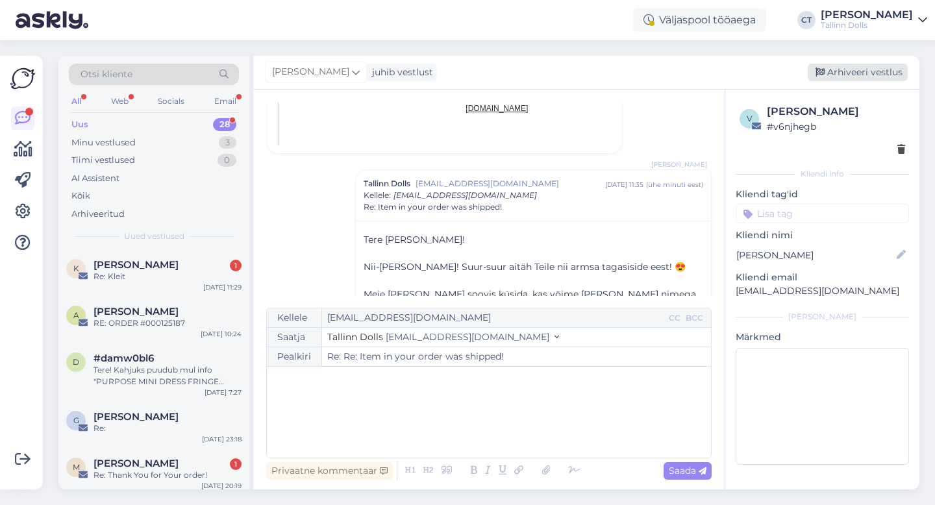
click at [837, 81] on div "Arhiveeri vestlus" at bounding box center [858, 73] width 100 height 18
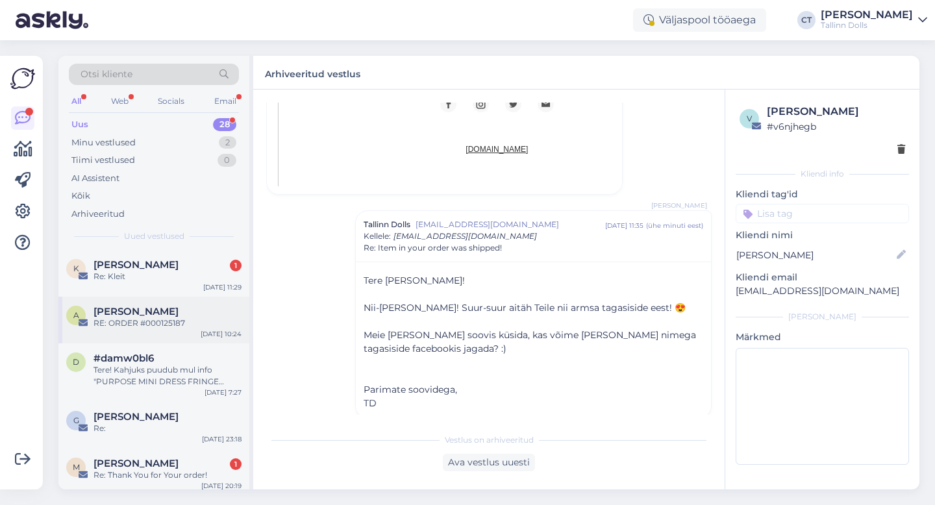
click at [177, 303] on div "A [PERSON_NAME] RE: ORDER #000125187 [DATE] 10:24" at bounding box center [153, 320] width 191 height 47
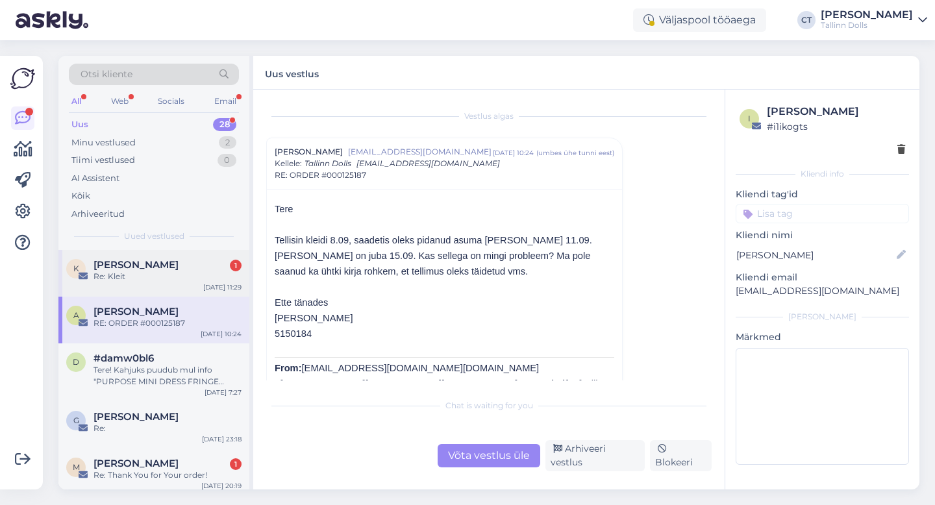
click at [177, 275] on div "Re: Kleit" at bounding box center [168, 277] width 148 height 12
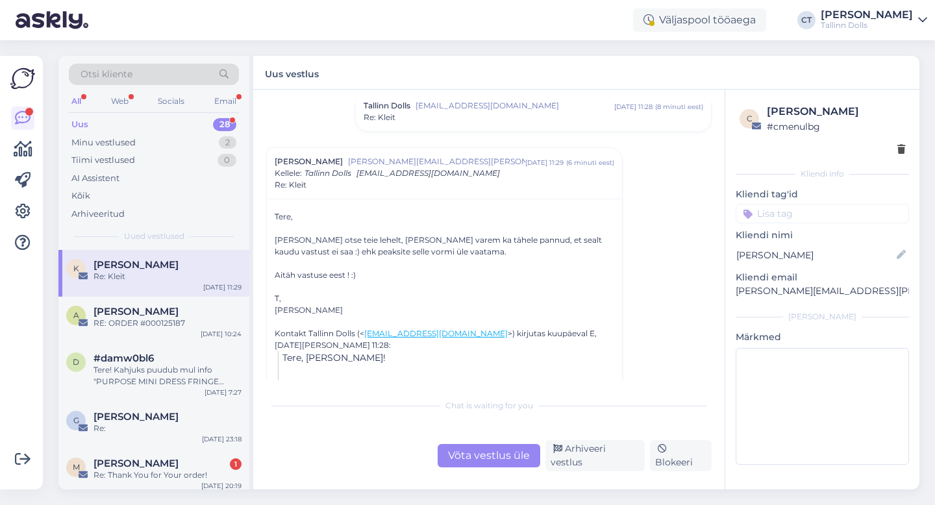
scroll to position [98, 0]
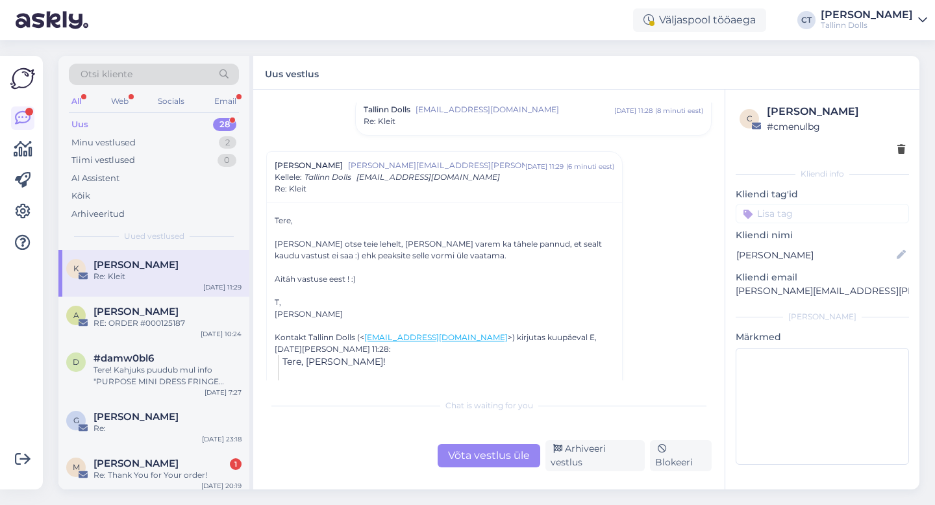
click at [495, 454] on div "Võta vestlus üle" at bounding box center [489, 455] width 103 height 23
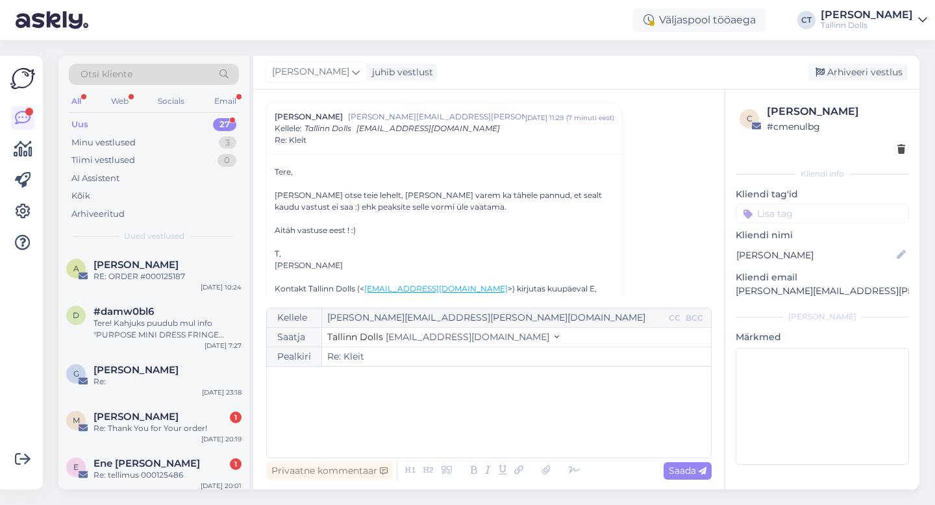
click at [490, 419] on div "﻿" at bounding box center [488, 412] width 431 height 78
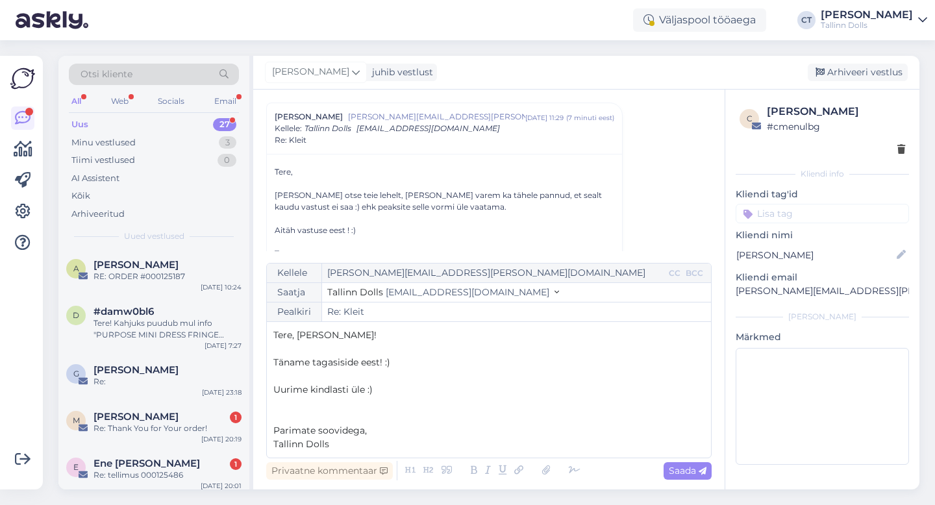
click at [656, 471] on div "Privaatne kommentaar Saada" at bounding box center [489, 471] width 446 height 25
click at [687, 470] on span "Saada" at bounding box center [688, 471] width 38 height 12
type input "Re: Re: Kleit"
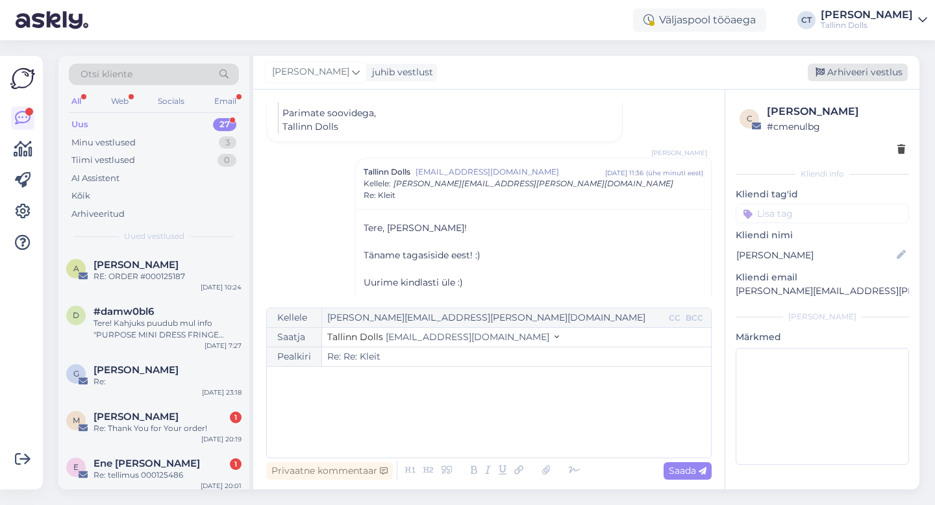
click at [877, 73] on div "Arhiveeri vestlus" at bounding box center [858, 73] width 100 height 18
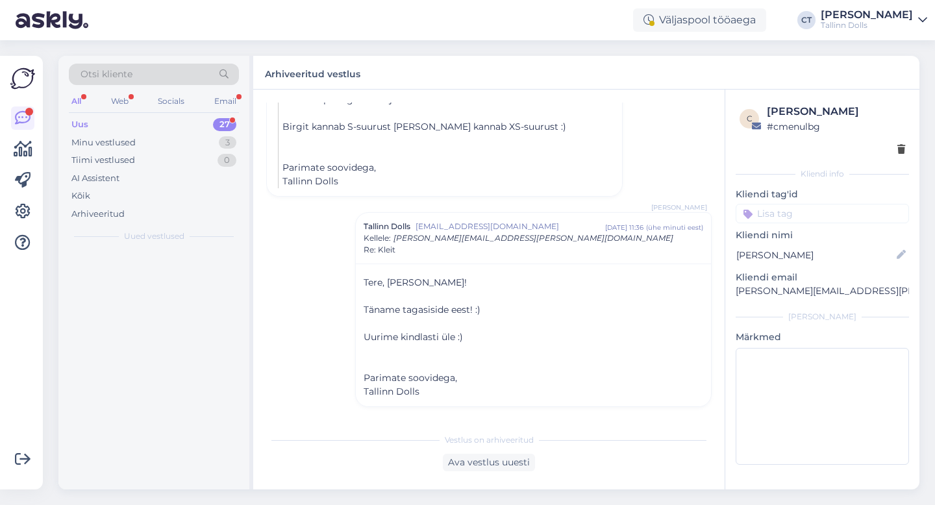
scroll to position [401, 0]
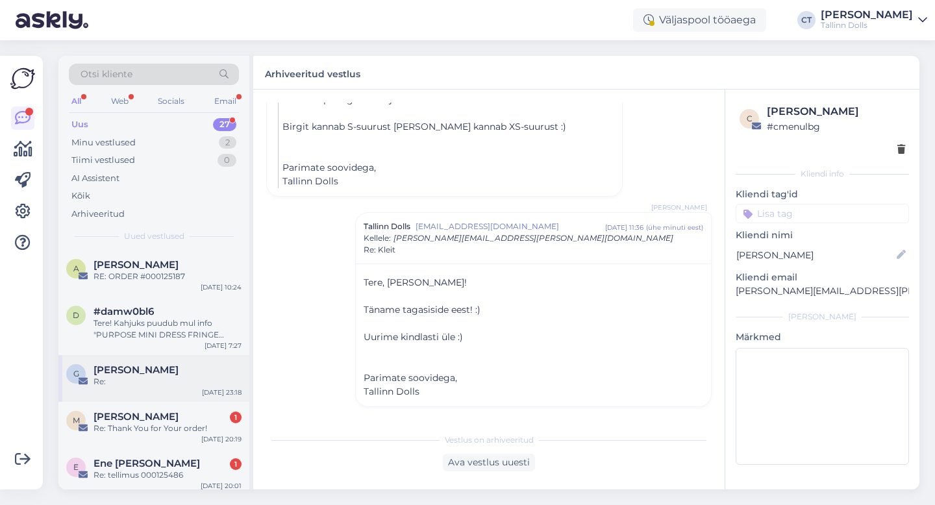
click at [152, 384] on div "Re:" at bounding box center [168, 382] width 148 height 12
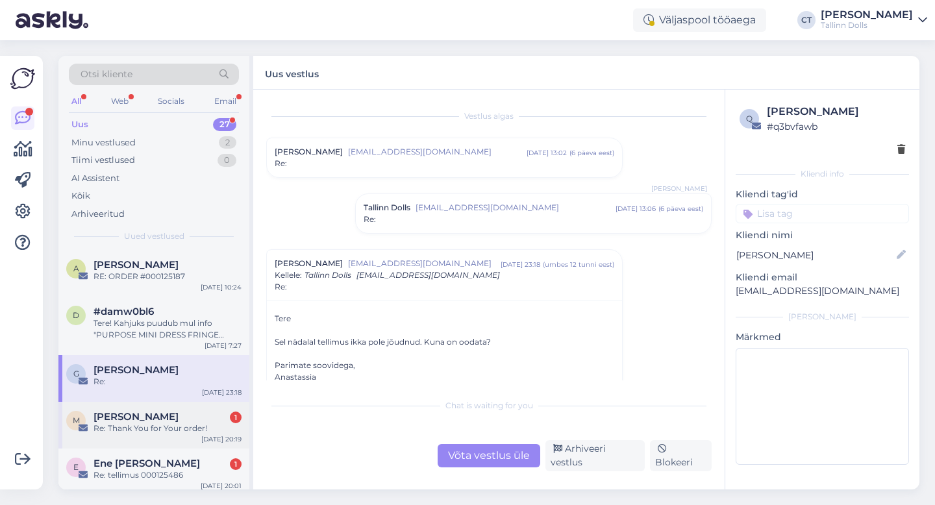
click at [155, 428] on div "Re: Thank You for Your order!" at bounding box center [168, 429] width 148 height 12
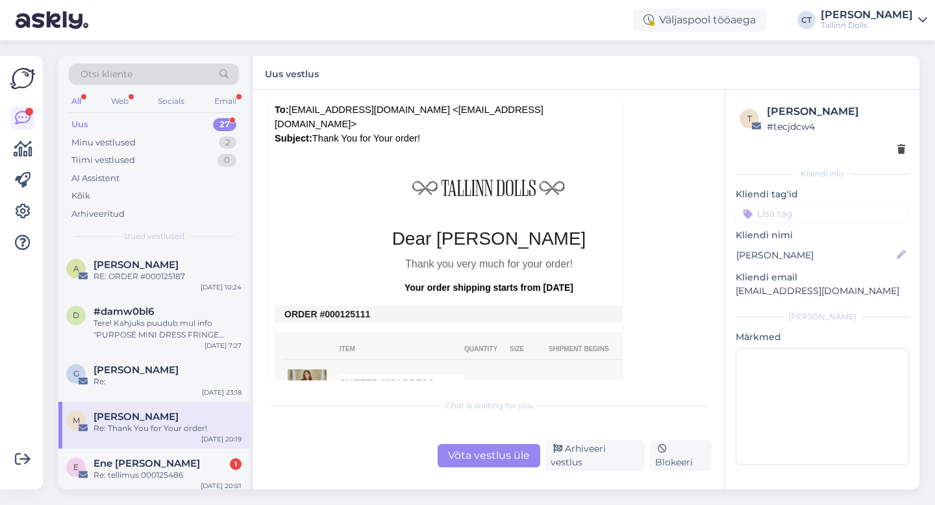
scroll to position [438, 0]
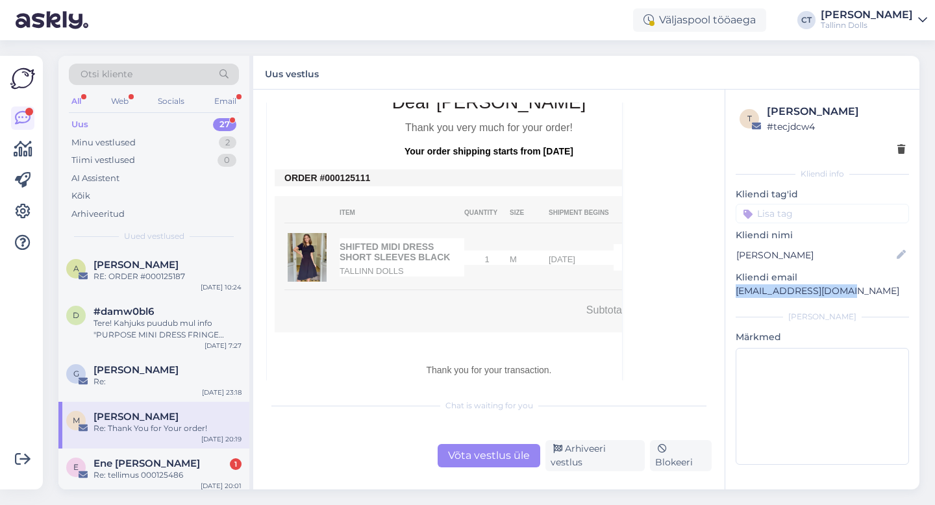
drag, startPoint x: 847, startPoint y: 290, endPoint x: 730, endPoint y: 292, distance: 116.9
click at [730, 292] on div "t [PERSON_NAME] # tecjdcw4 Kliendi info Kliendi tag'id Kliendi nimi [PERSON_NAM…" at bounding box center [822, 287] width 194 height 395
copy p "[EMAIL_ADDRESS][DOMAIN_NAME]"
click at [472, 460] on div "Võta vestlus üle" at bounding box center [489, 455] width 103 height 23
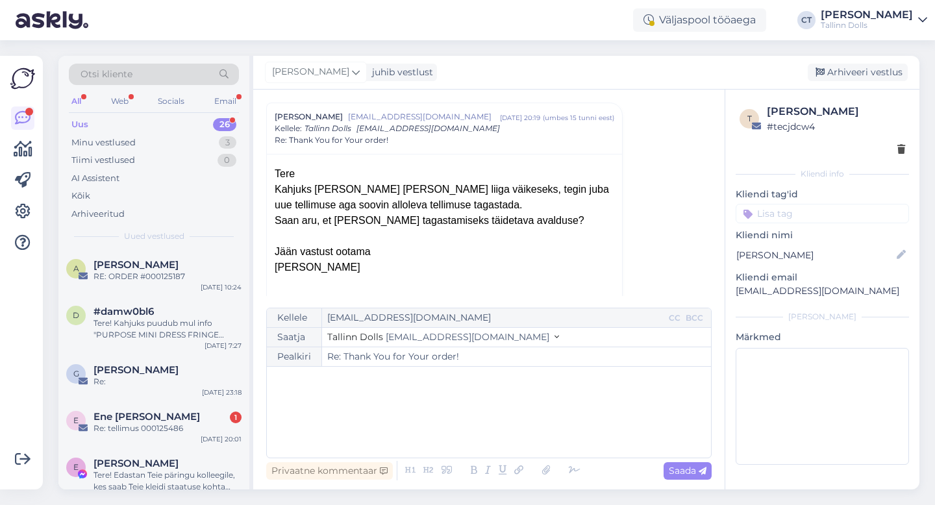
click at [474, 425] on div "﻿" at bounding box center [488, 412] width 431 height 78
click at [340, 436] on div "﻿" at bounding box center [488, 412] width 431 height 78
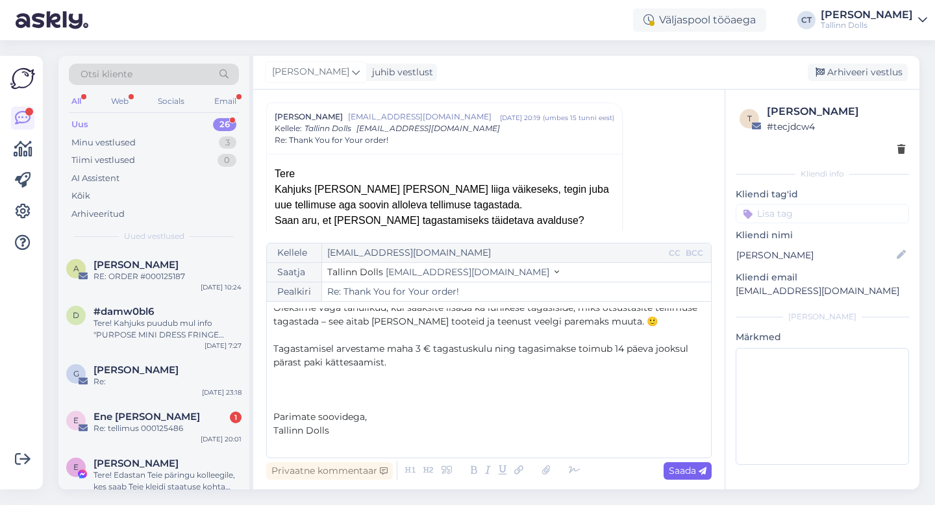
click at [692, 470] on span "Saada" at bounding box center [688, 471] width 38 height 12
type input "Re: Re: Thank You for Your order!"
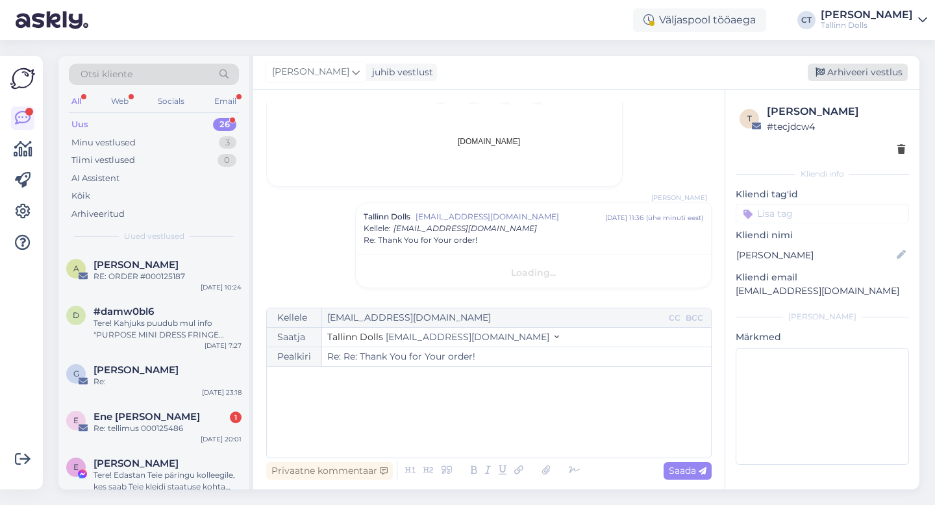
scroll to position [0, 0]
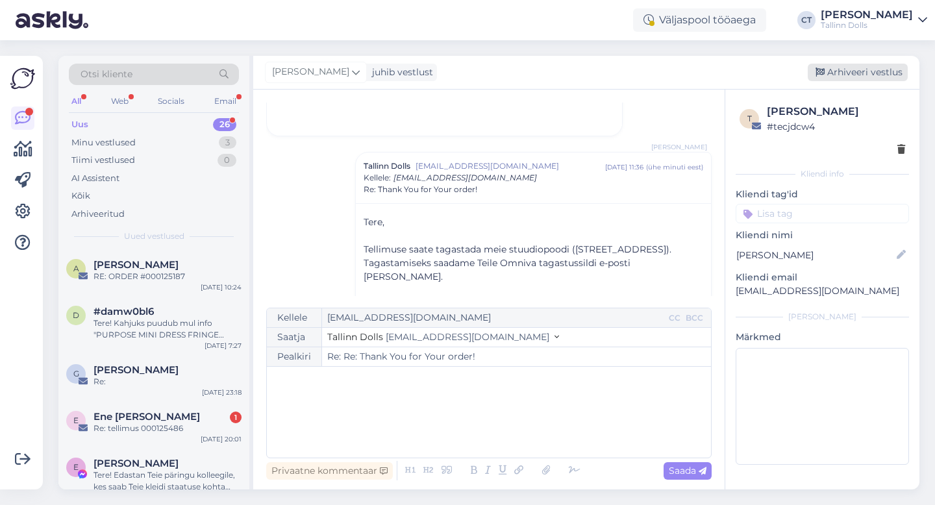
click at [881, 69] on div "Arhiveeri vestlus" at bounding box center [858, 73] width 100 height 18
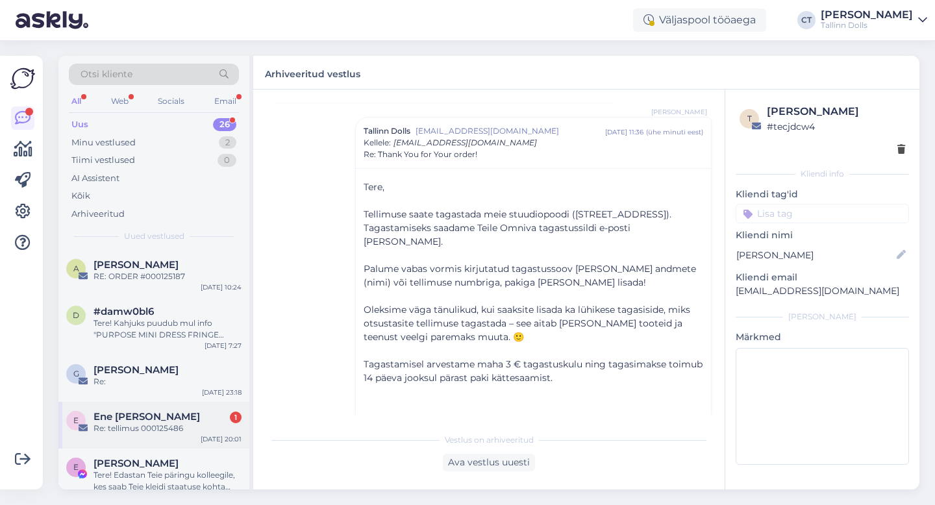
scroll to position [55, 0]
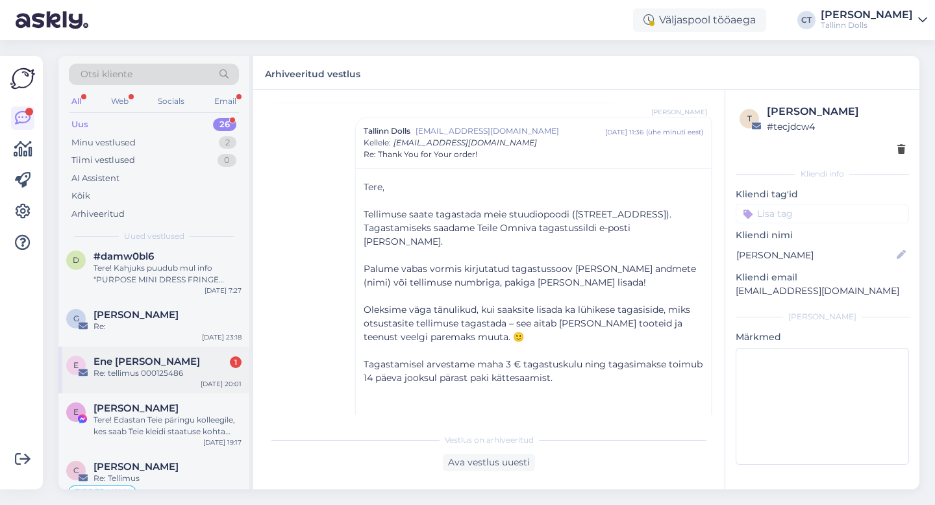
click at [163, 382] on div "E Ene [PERSON_NAME] 1 Re: tellimus 000125486 [DATE] 20:01" at bounding box center [153, 370] width 191 height 47
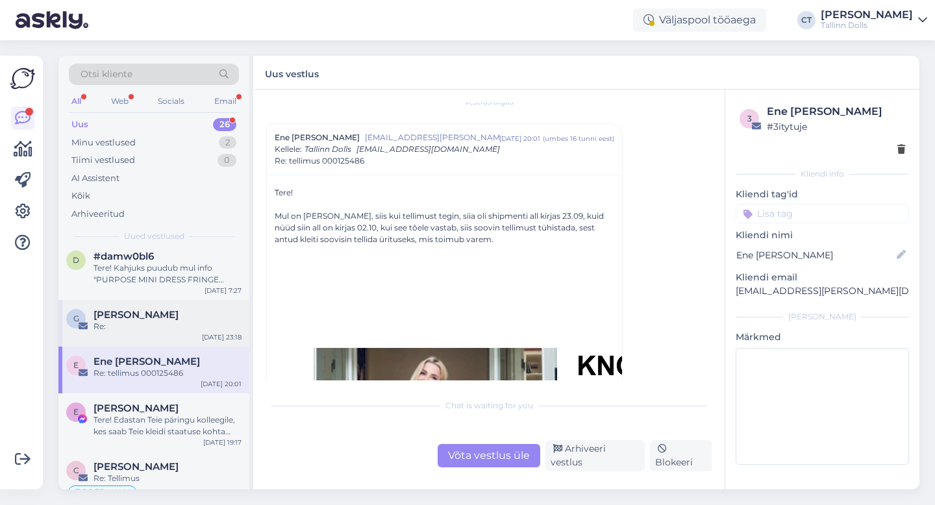
scroll to position [16, 0]
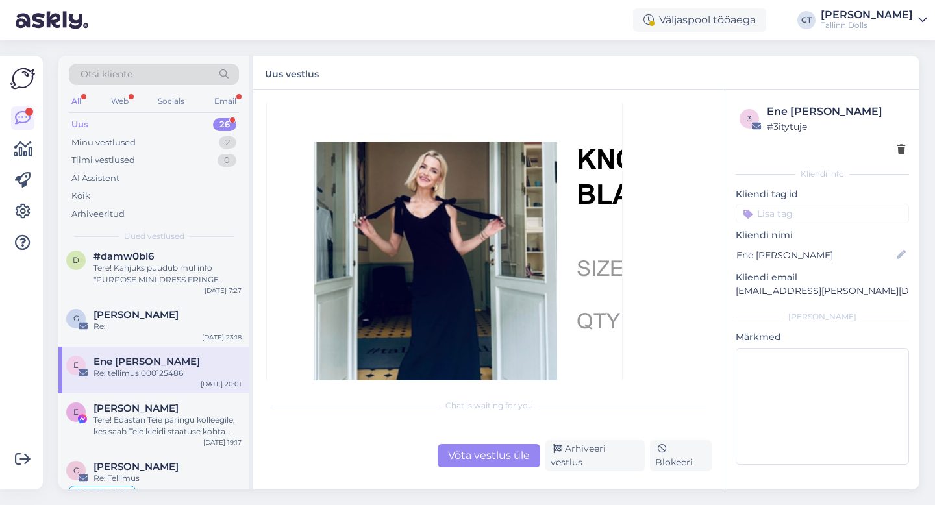
click at [501, 459] on div "Võta vestlus üle" at bounding box center [489, 455] width 103 height 23
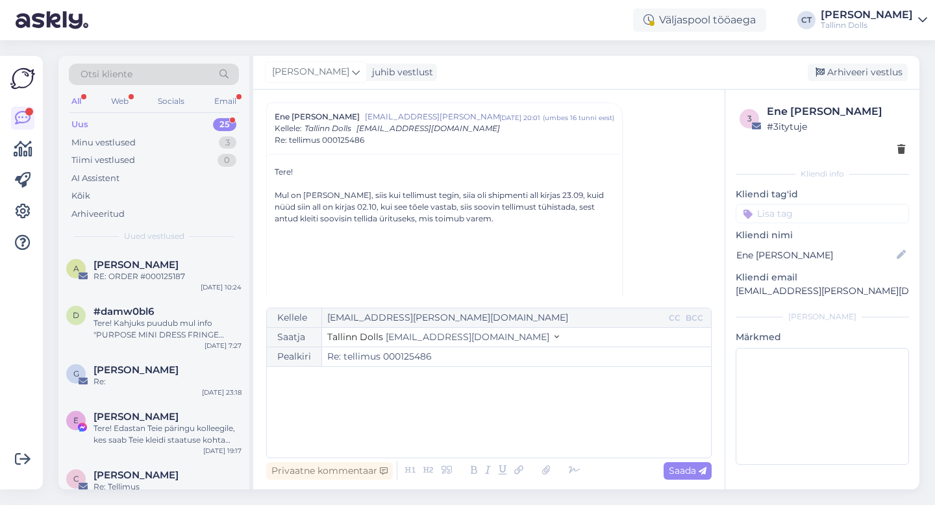
click at [509, 434] on div "﻿" at bounding box center [488, 412] width 431 height 78
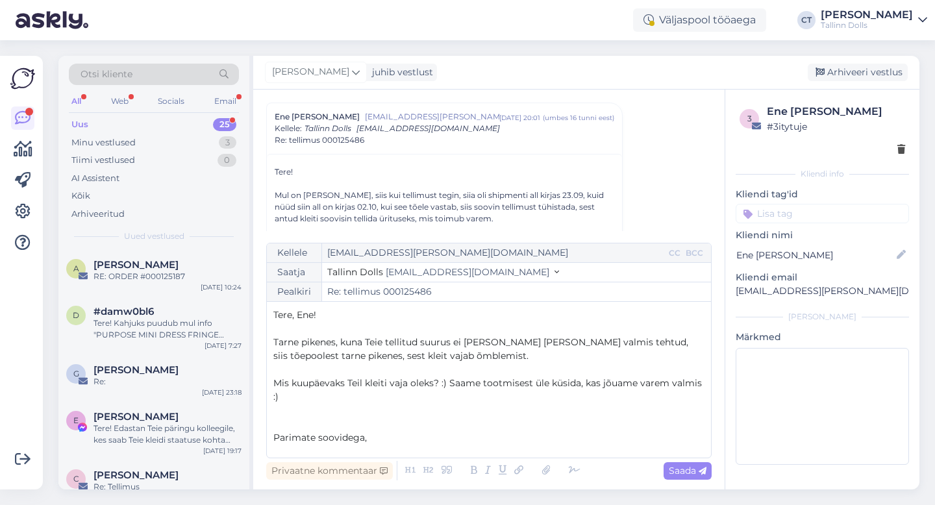
scroll to position [7, 0]
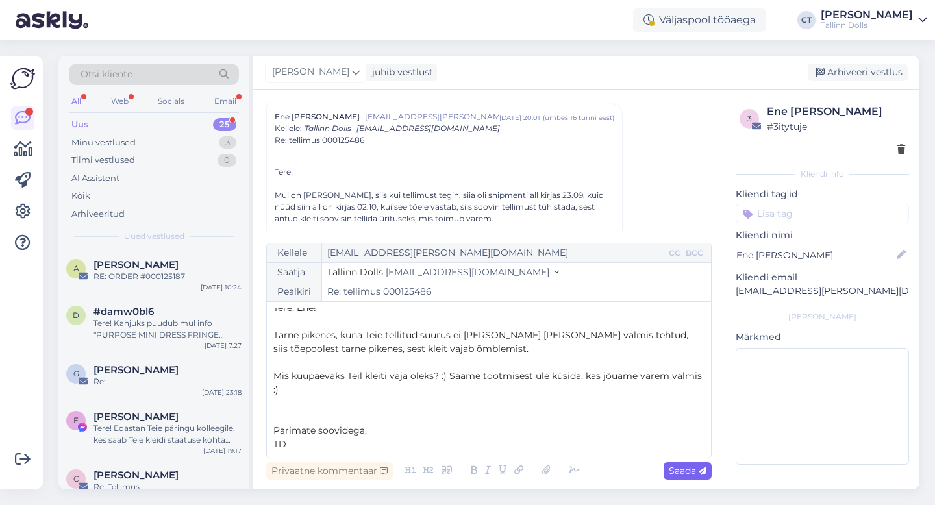
click at [689, 469] on span "Saada" at bounding box center [688, 471] width 38 height 12
type input "Re: Re: tellimus 000125486"
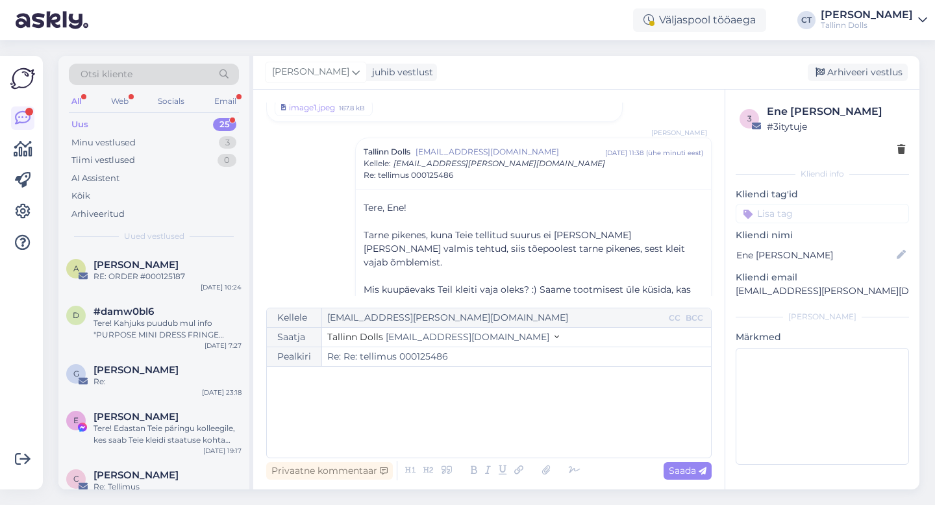
scroll to position [0, 0]
click at [859, 70] on div "Arhiveeri vestlus" at bounding box center [858, 73] width 100 height 18
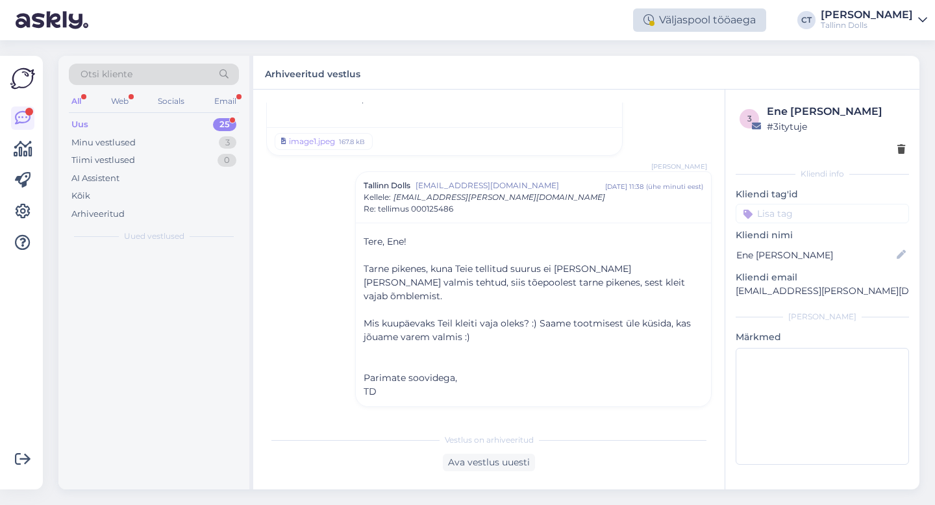
scroll to position [1779, 0]
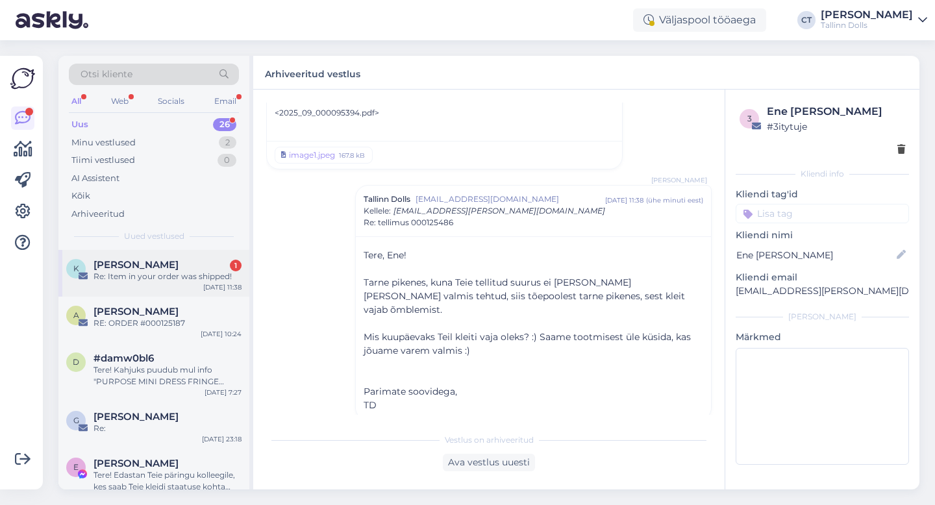
click at [174, 271] on div "Re: Item in your order was shipped!" at bounding box center [168, 277] width 148 height 12
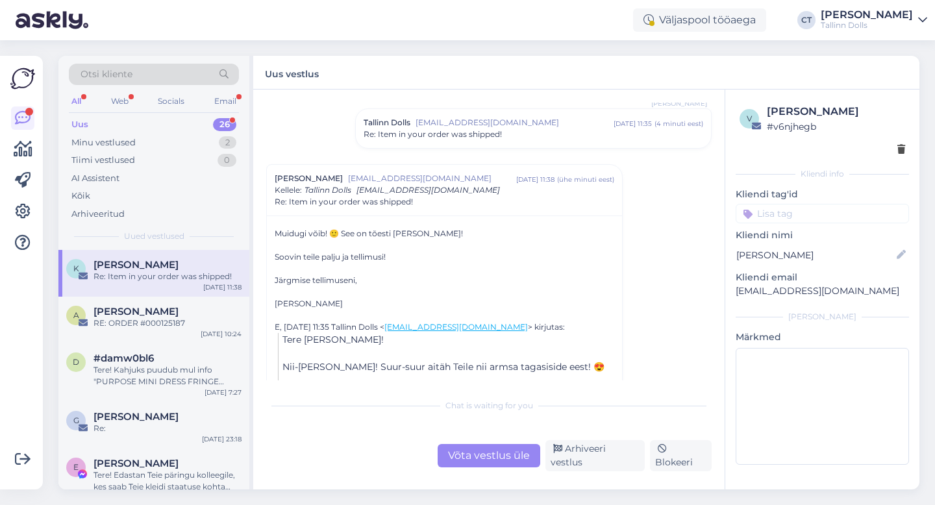
scroll to position [2210, 0]
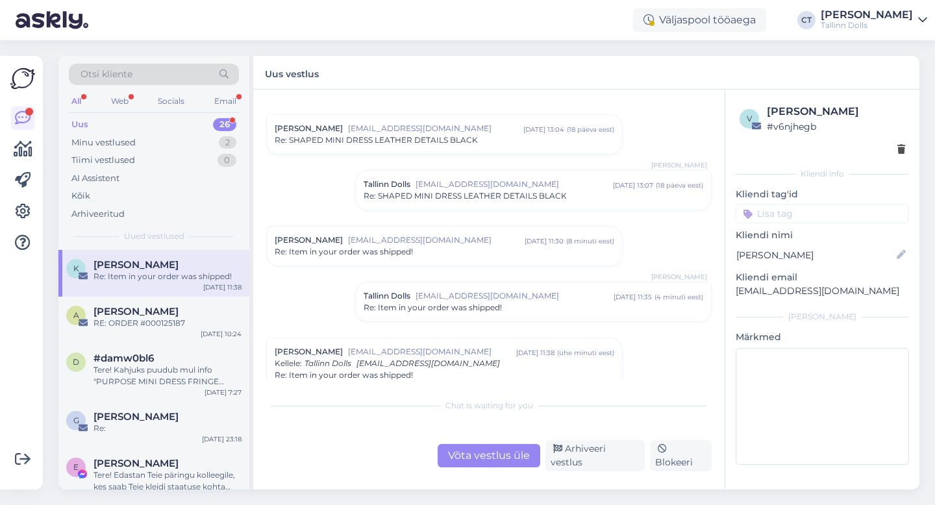
click at [420, 248] on div "Re: Item in your order was shipped!" at bounding box center [445, 252] width 340 height 12
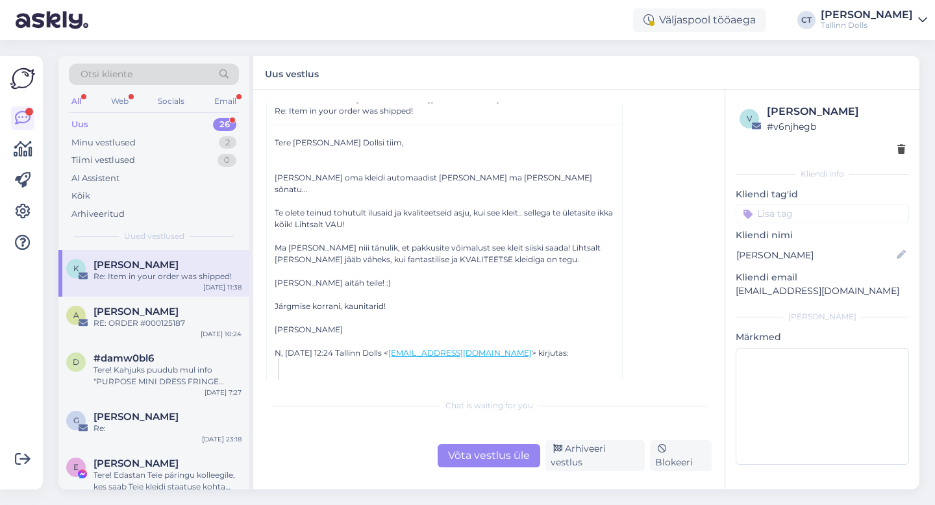
scroll to position [2176, 0]
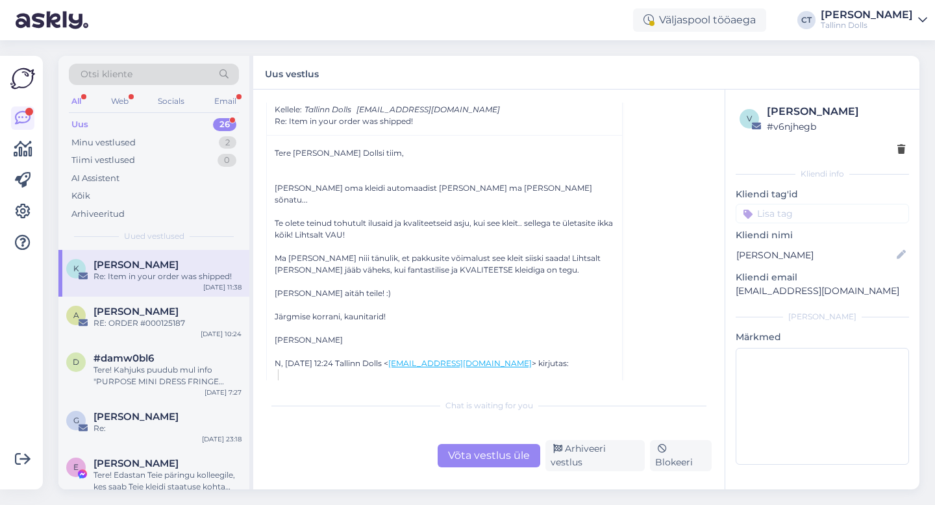
click at [481, 468] on div "Võta vestlus üle" at bounding box center [489, 455] width 103 height 23
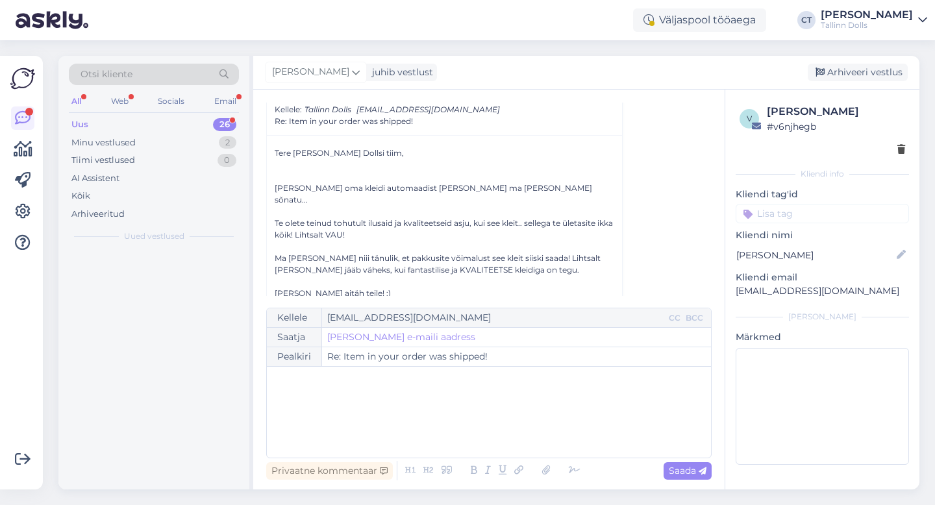
scroll to position [3149, 0]
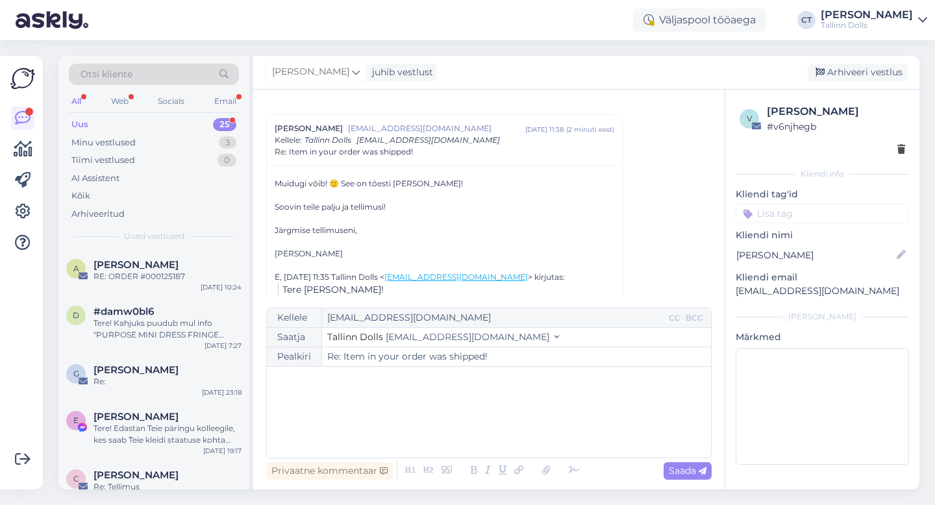
click at [481, 447] on div "﻿" at bounding box center [488, 412] width 431 height 78
click at [433, 381] on p "Suur-suur aitäh! 🥰" at bounding box center [488, 380] width 431 height 14
click at [687, 474] on span "Saada" at bounding box center [688, 471] width 38 height 12
type input "Re: Item in your order was shipped!"
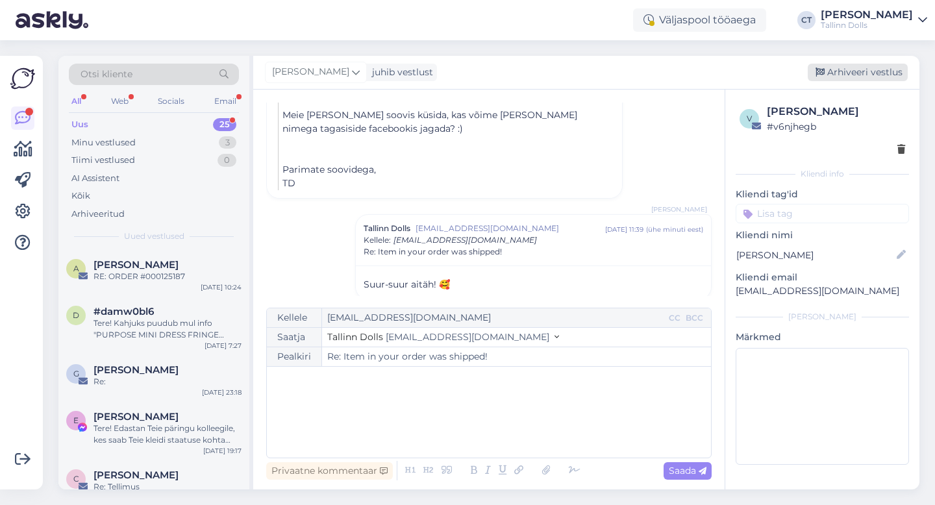
click at [861, 67] on div "Arhiveeri vestlus" at bounding box center [858, 73] width 100 height 18
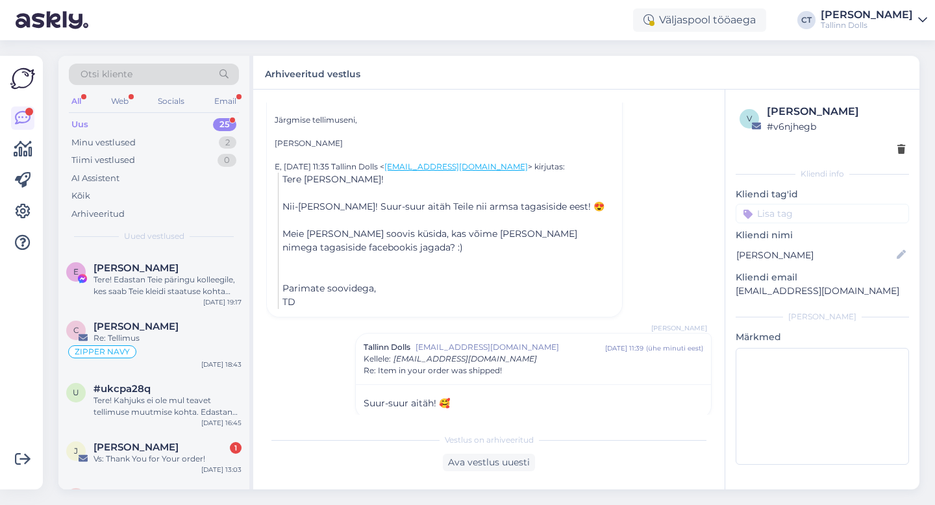
scroll to position [150, 0]
click at [166, 310] on div "C [PERSON_NAME] Re: Tellimus ZIPPER NAVY [DATE] 18:43" at bounding box center [153, 341] width 191 height 62
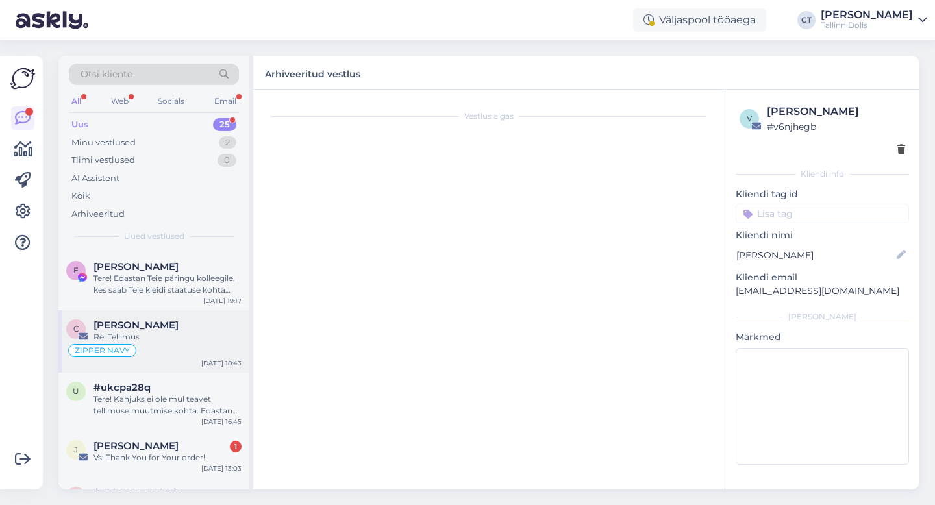
scroll to position [988, 0]
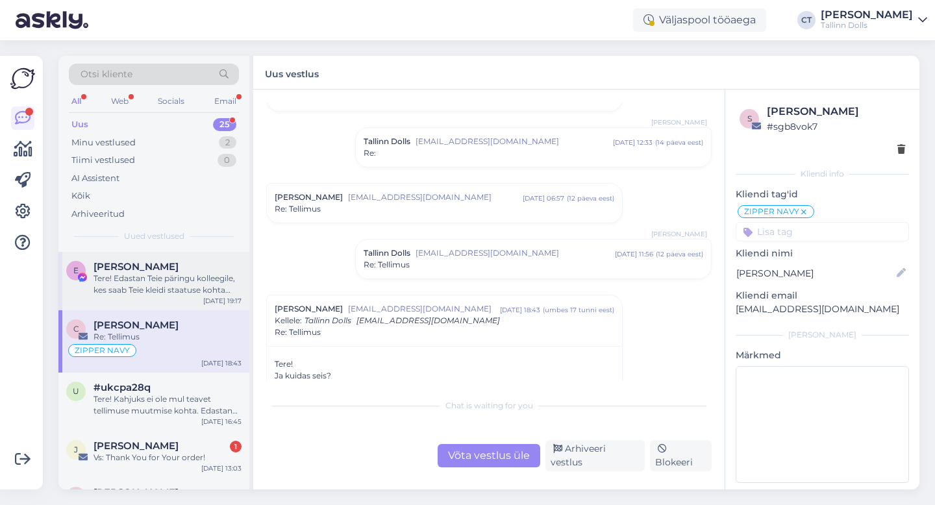
click at [173, 294] on div "Tere! Edastan Teie päringu kolleegile, kes saab Teie kleidi staatuse kohta täps…" at bounding box center [168, 284] width 148 height 23
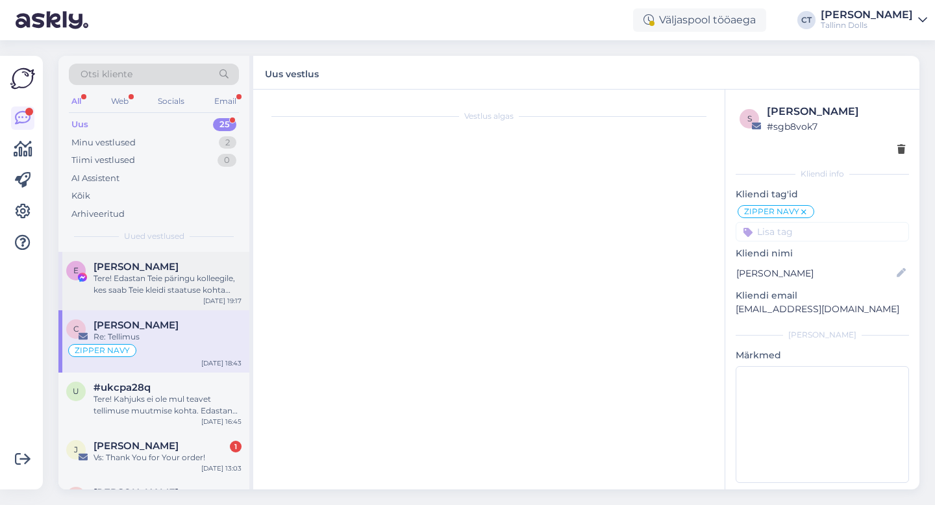
scroll to position [1479, 0]
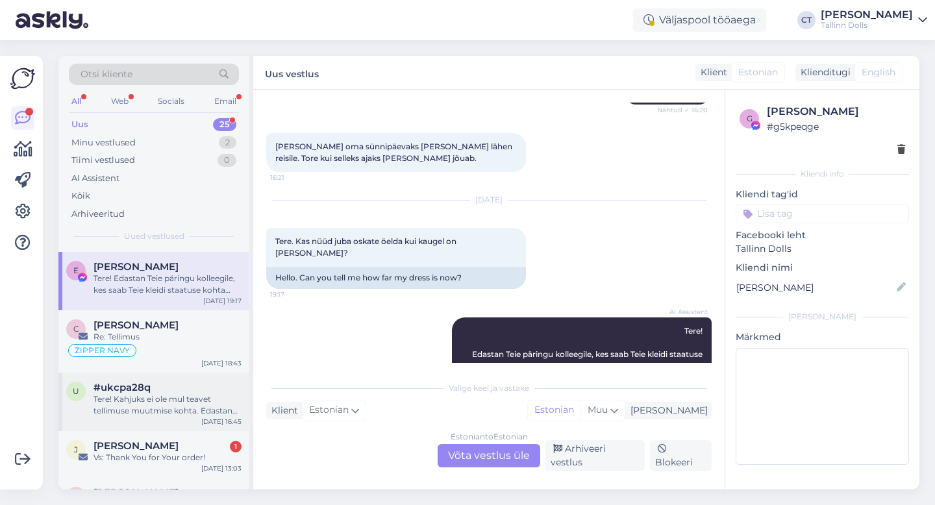
click at [154, 404] on div "Tere! Kahjuks ei ole mul teavet tellimuse muutmise kohta. Edastan [PERSON_NAME]…" at bounding box center [168, 405] width 148 height 23
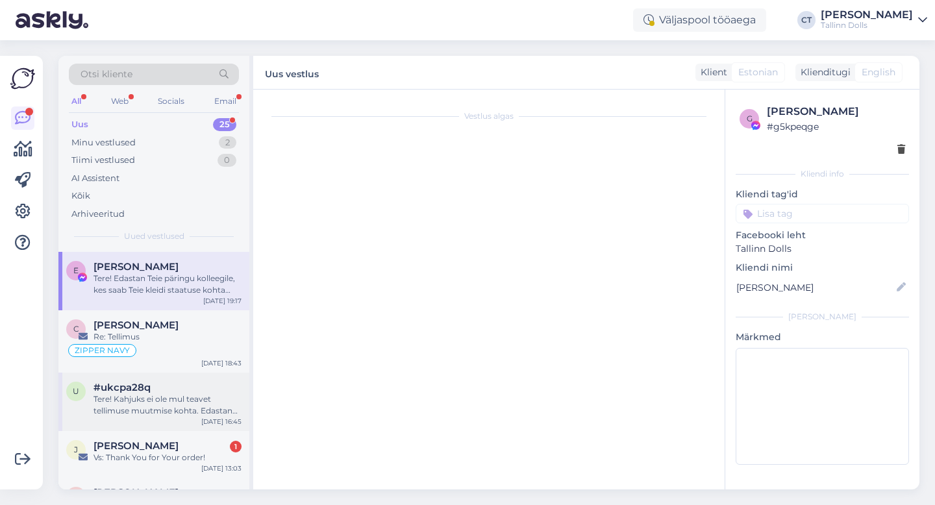
scroll to position [0, 0]
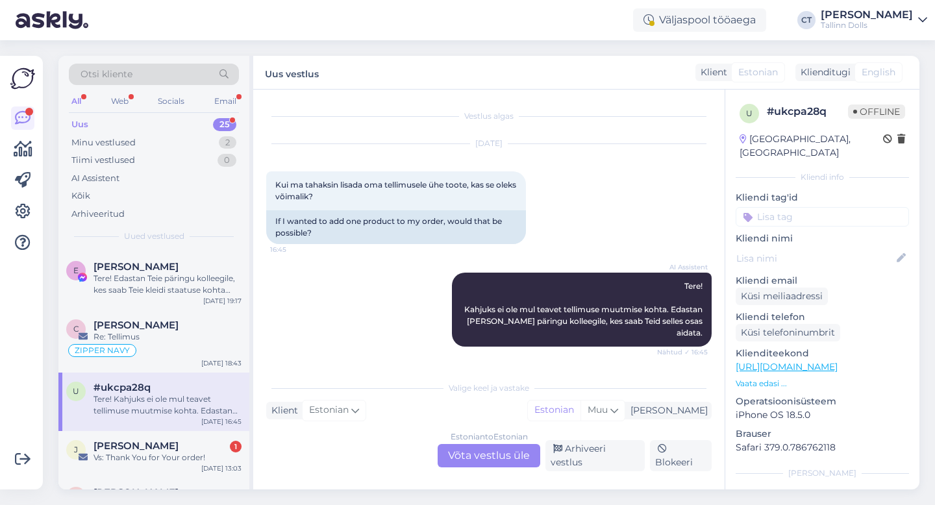
click at [473, 468] on div "Estonian to Estonian Võta vestlus üle" at bounding box center [489, 455] width 103 height 23
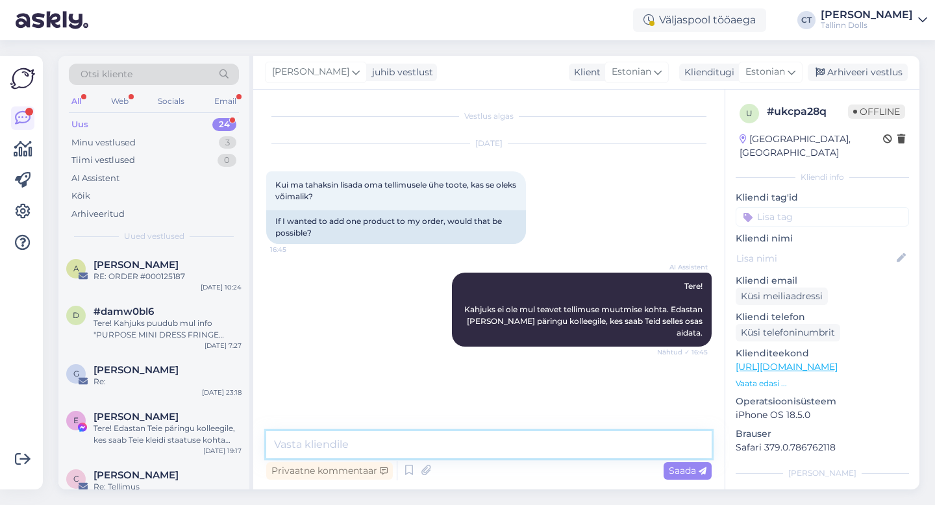
click at [490, 444] on textarea at bounding box center [489, 444] width 446 height 27
type textarea "Tere, palun kirjutage meile [EMAIL_ADDRESS][DOMAIN_NAME] :)"
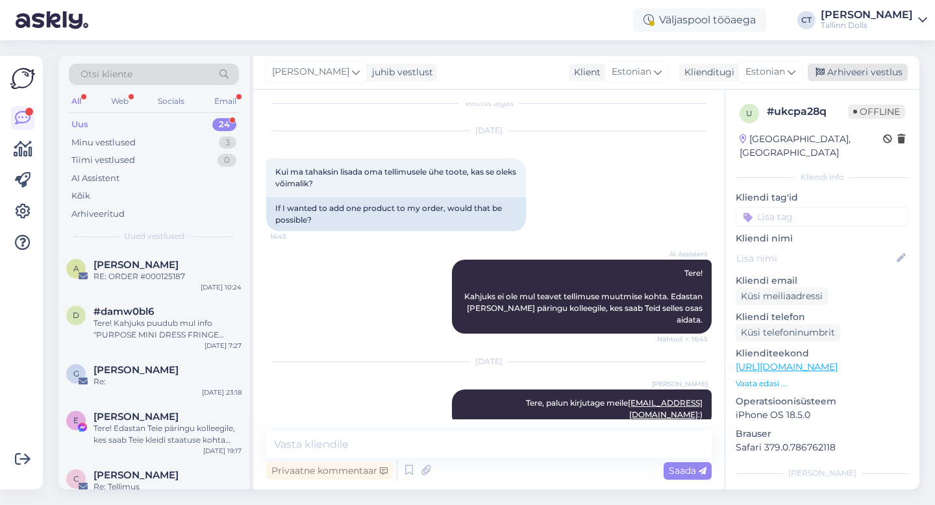
click at [860, 68] on div "Arhiveeri vestlus" at bounding box center [858, 73] width 100 height 18
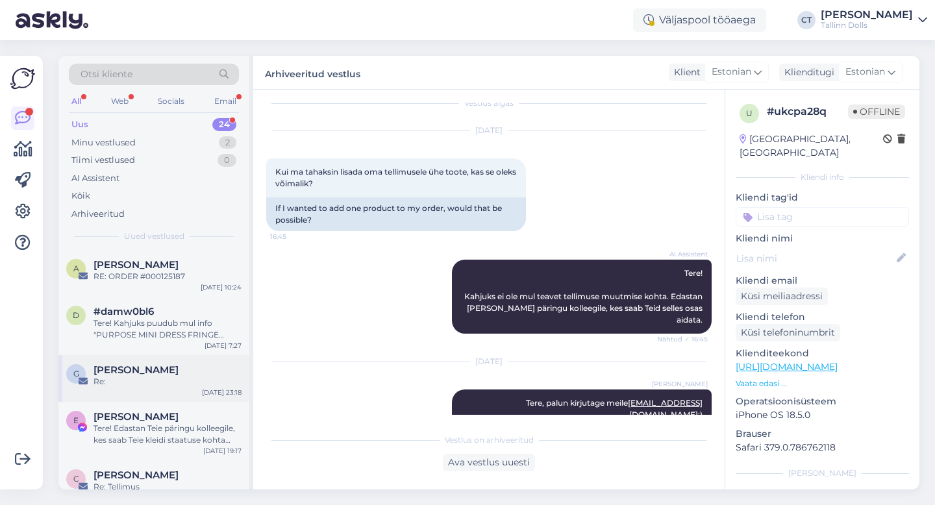
scroll to position [121, 0]
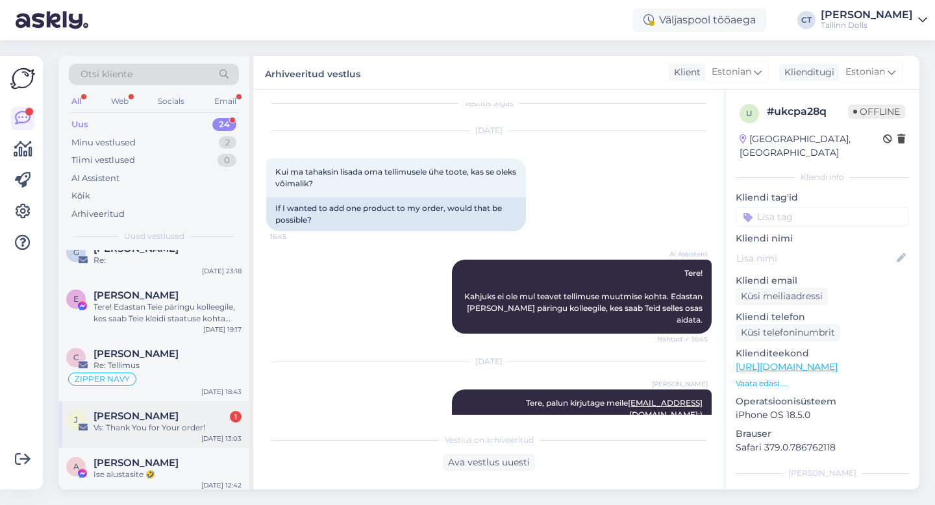
click at [201, 417] on div "[PERSON_NAME] 1" at bounding box center [168, 416] width 148 height 12
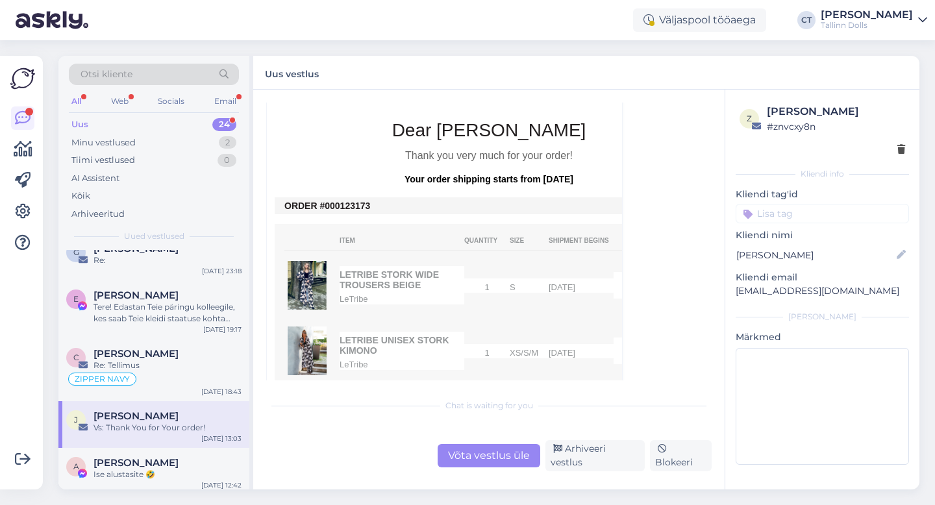
scroll to position [402, 0]
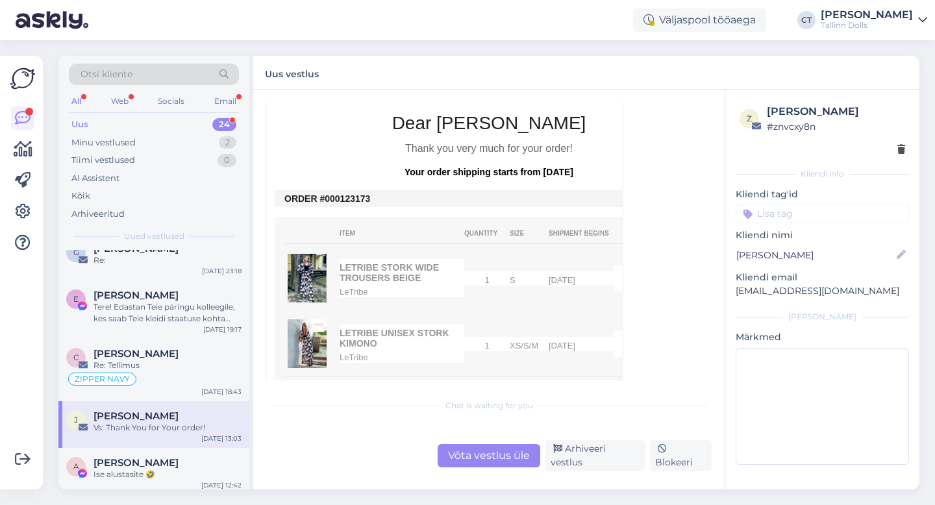
drag, startPoint x: 375, startPoint y: 186, endPoint x: 338, endPoint y: 184, distance: 37.1
click at [338, 194] on td "ORDER #000123173" at bounding box center [488, 199] width 409 height 10
click at [480, 465] on div "Võta vestlus üle" at bounding box center [489, 455] width 103 height 23
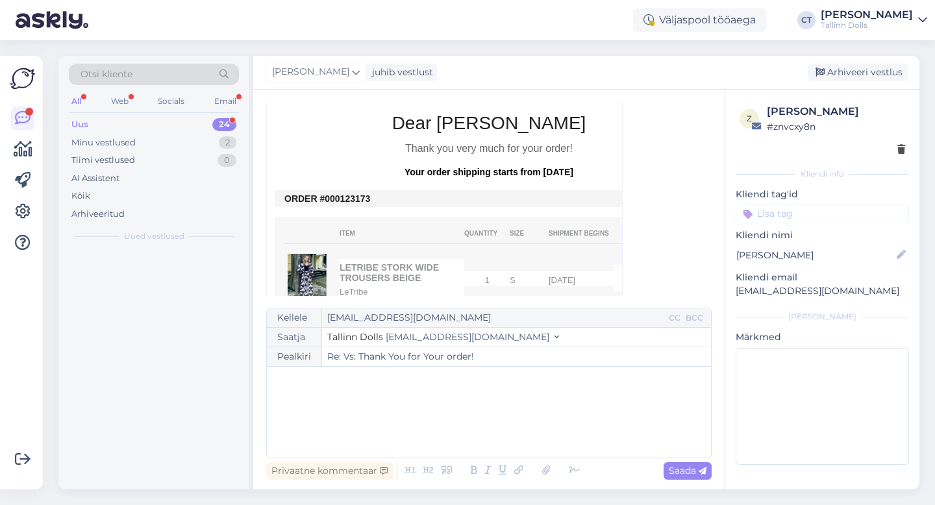
scroll to position [0, 0]
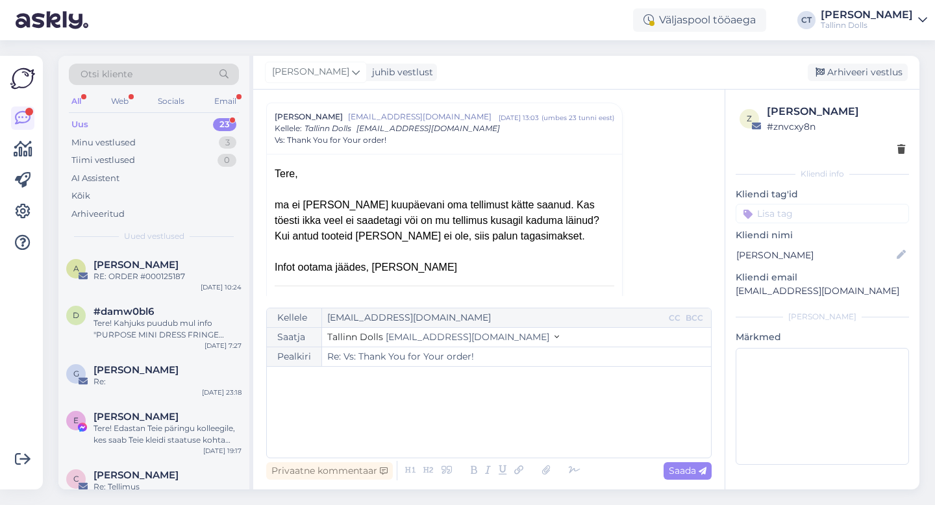
click at [485, 429] on div "﻿" at bounding box center [488, 412] width 431 height 78
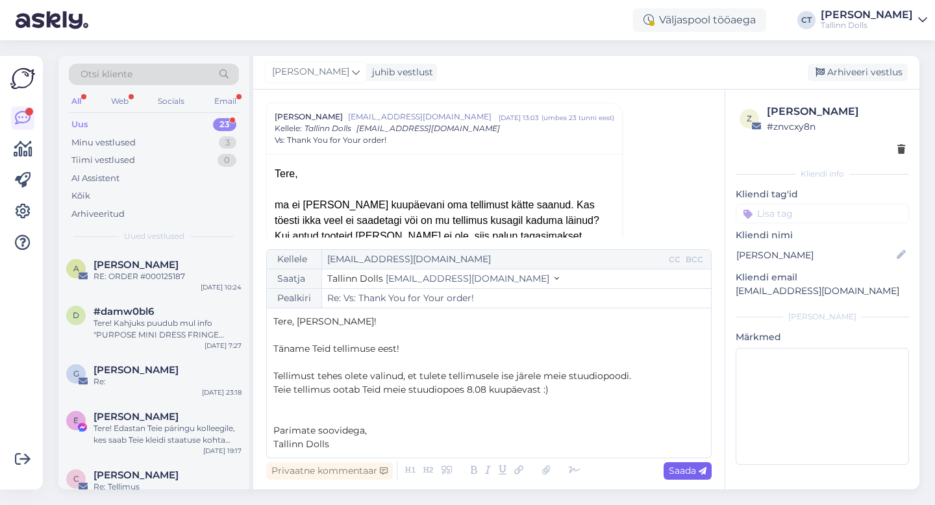
click at [689, 465] on span "Saada" at bounding box center [688, 471] width 38 height 12
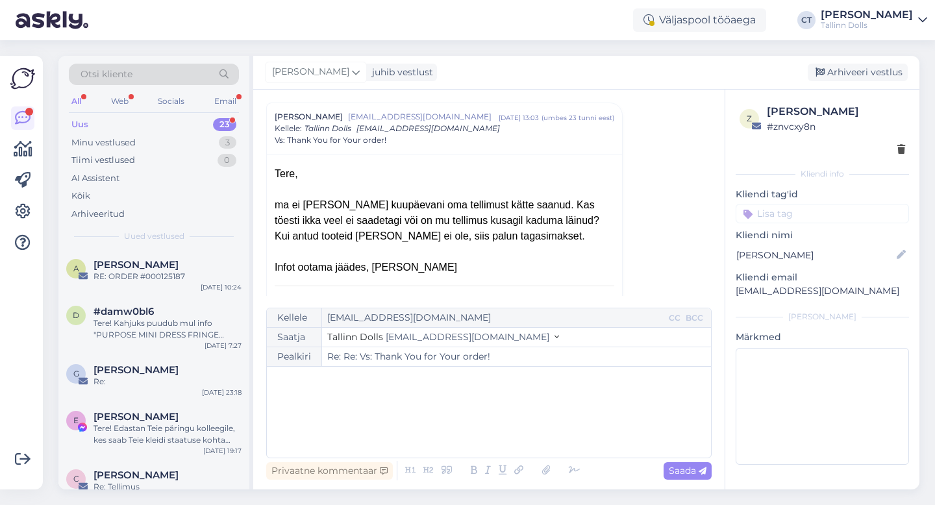
type input "Re: Vs: Thank You for Your order!"
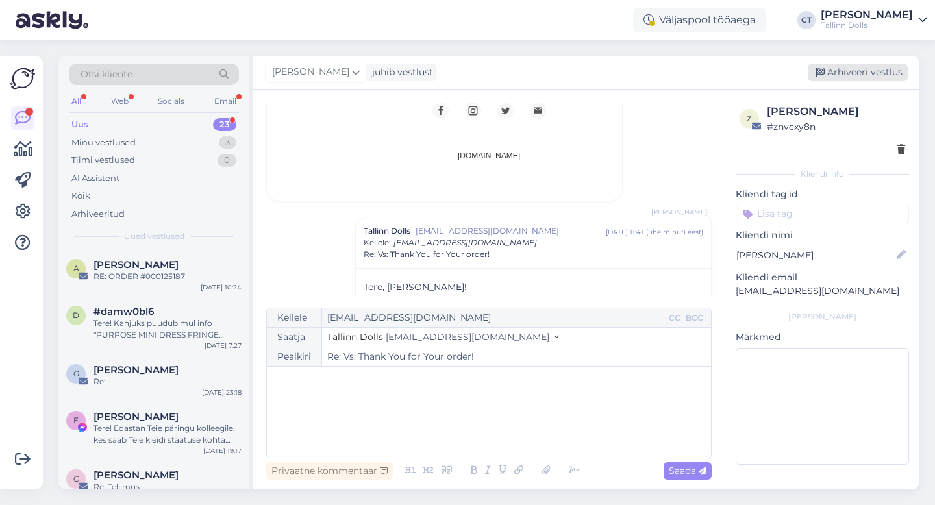
click at [866, 71] on div "Arhiveeri vestlus" at bounding box center [858, 73] width 100 height 18
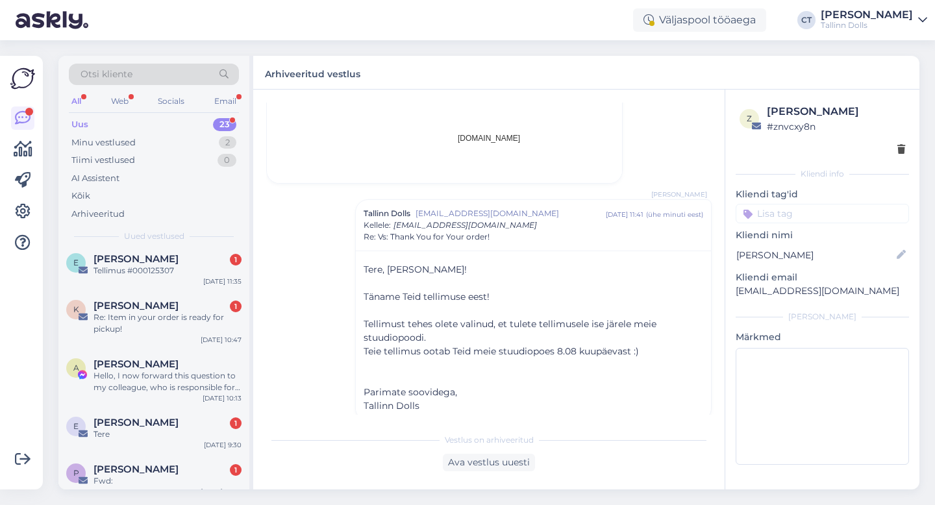
scroll to position [411, 0]
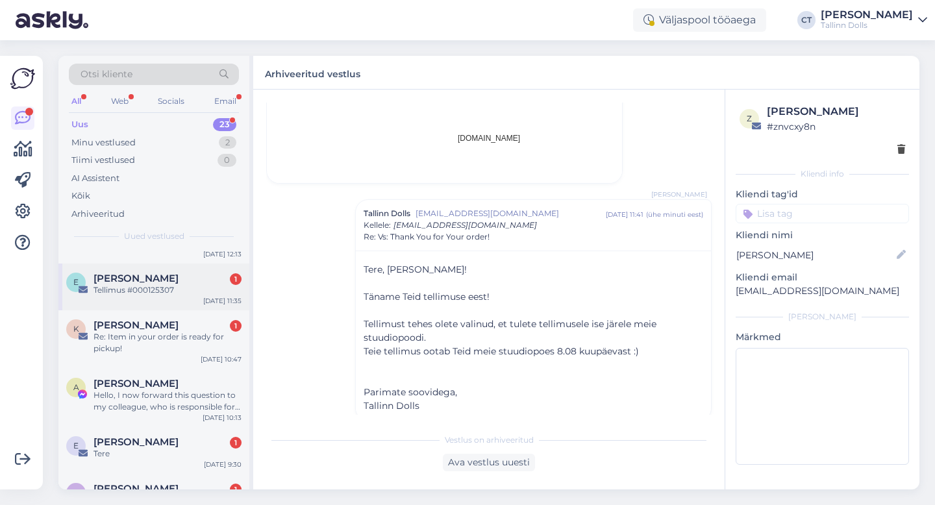
click at [166, 297] on div "E [PERSON_NAME] Õigus 1 Tellimus #000125307 [DATE] 11:35" at bounding box center [153, 287] width 191 height 47
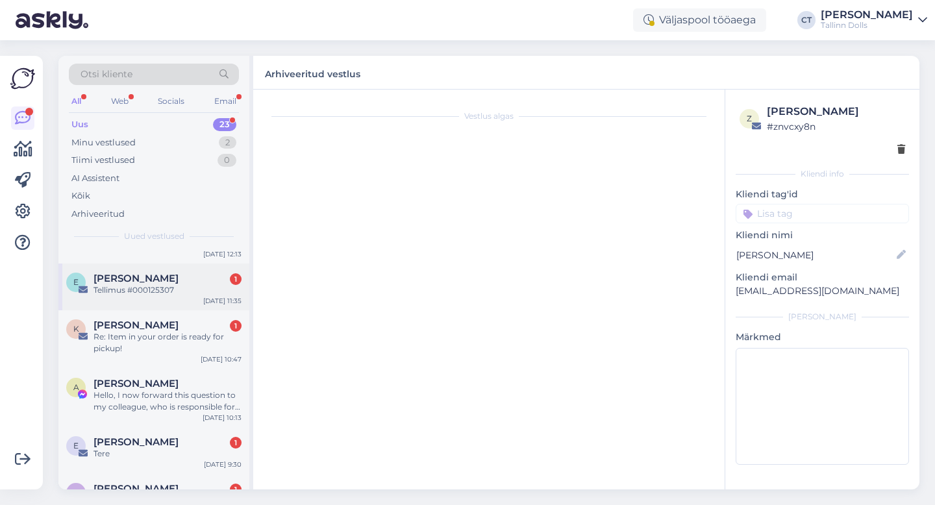
scroll to position [0, 0]
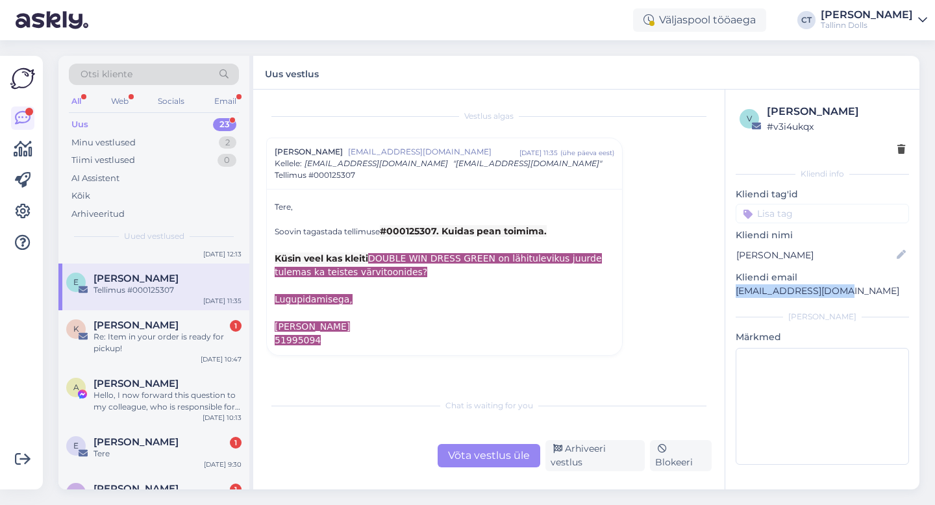
drag, startPoint x: 840, startPoint y: 292, endPoint x: 737, endPoint y: 288, distance: 103.4
click at [737, 288] on p "[EMAIL_ADDRESS][DOMAIN_NAME]" at bounding box center [822, 291] width 173 height 14
click at [479, 473] on div "Vestlus [PERSON_NAME] Õigus [EMAIL_ADDRESS][DOMAIN_NAME] [DATE] 11:35 ( ühe päe…" at bounding box center [489, 290] width 472 height 400
click at [479, 459] on div "Võta vestlus üle" at bounding box center [489, 455] width 103 height 23
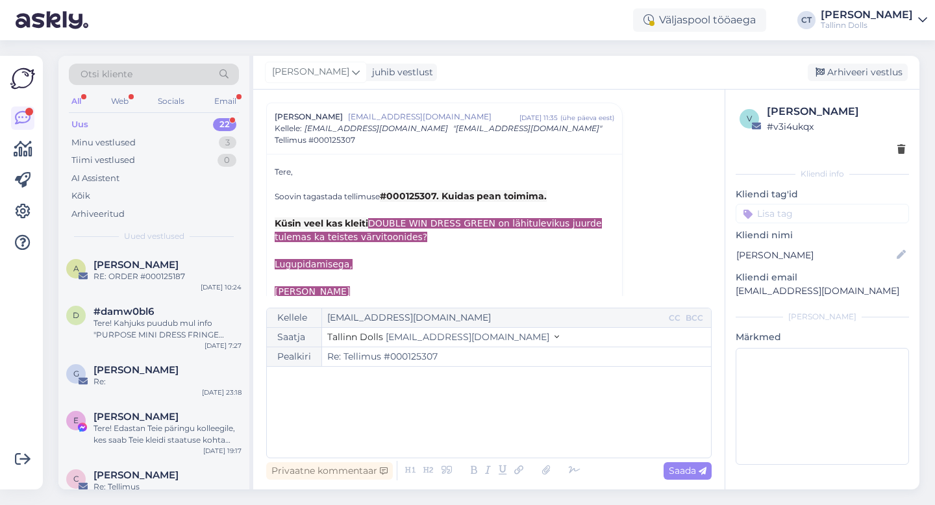
click at [469, 420] on div "﻿" at bounding box center [488, 412] width 431 height 78
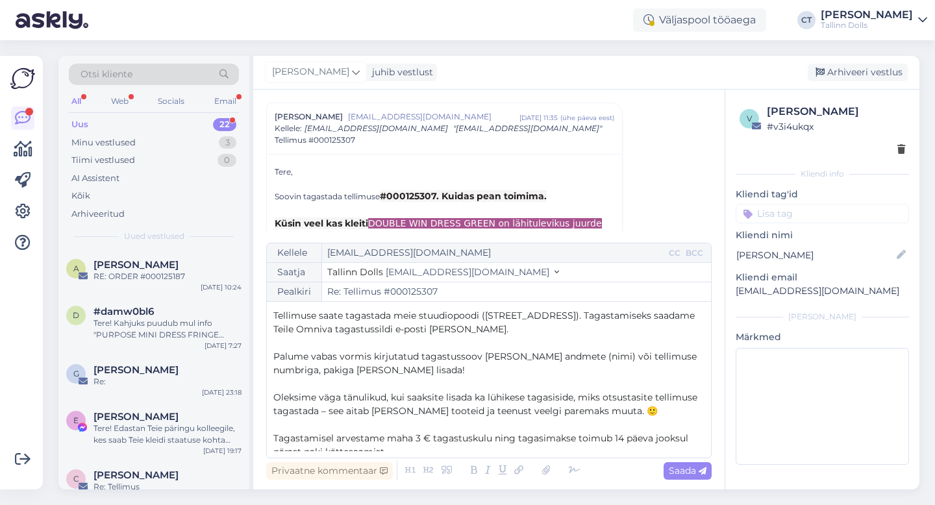
scroll to position [116, 0]
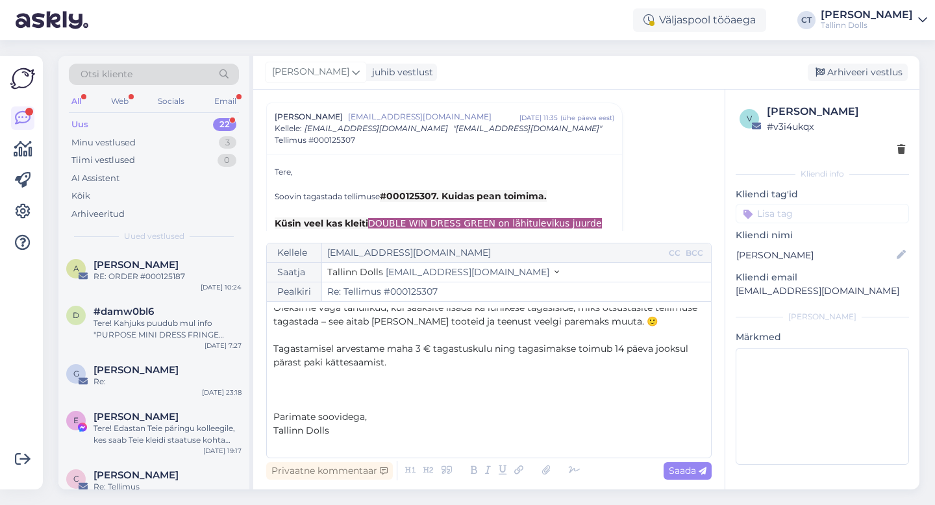
click at [449, 379] on p "﻿" at bounding box center [488, 377] width 431 height 14
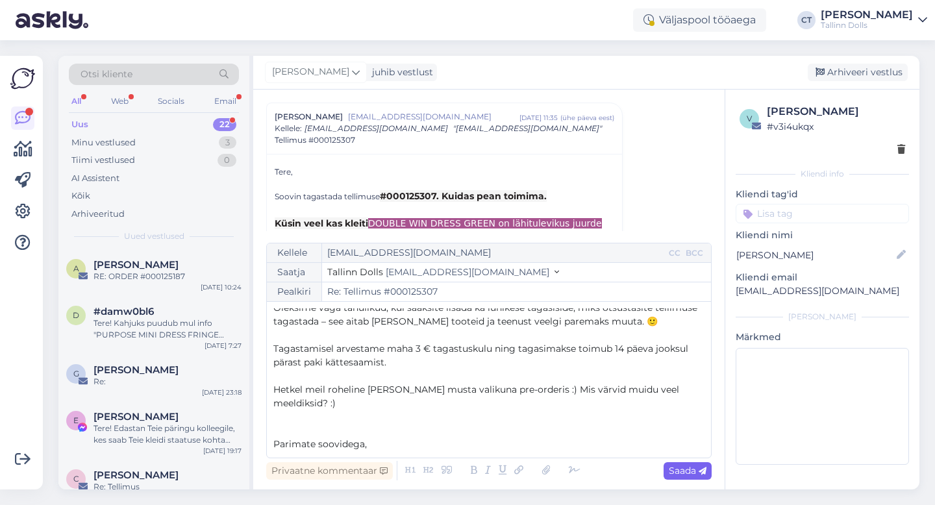
click at [693, 476] on span "Saada" at bounding box center [688, 471] width 38 height 12
type input "Re: Tellimus #000125307"
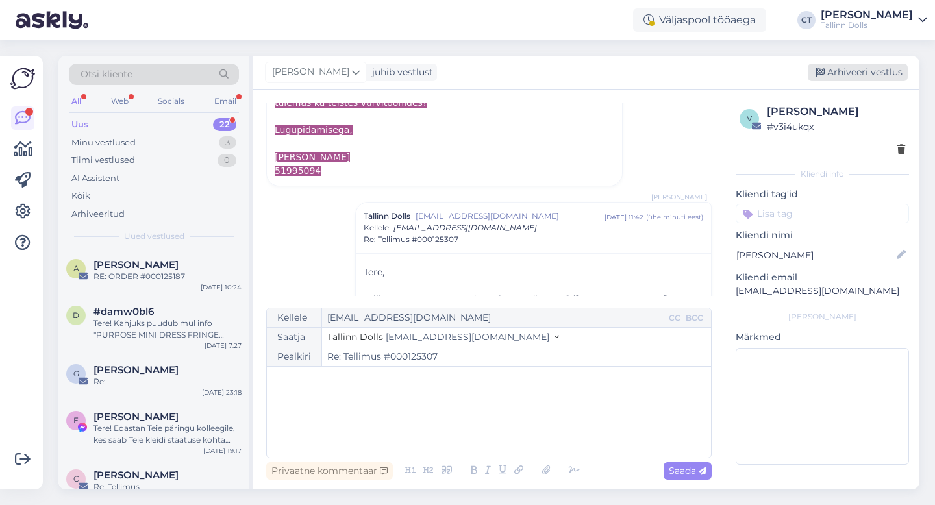
click at [890, 75] on div "Arhiveeri vestlus" at bounding box center [858, 73] width 100 height 18
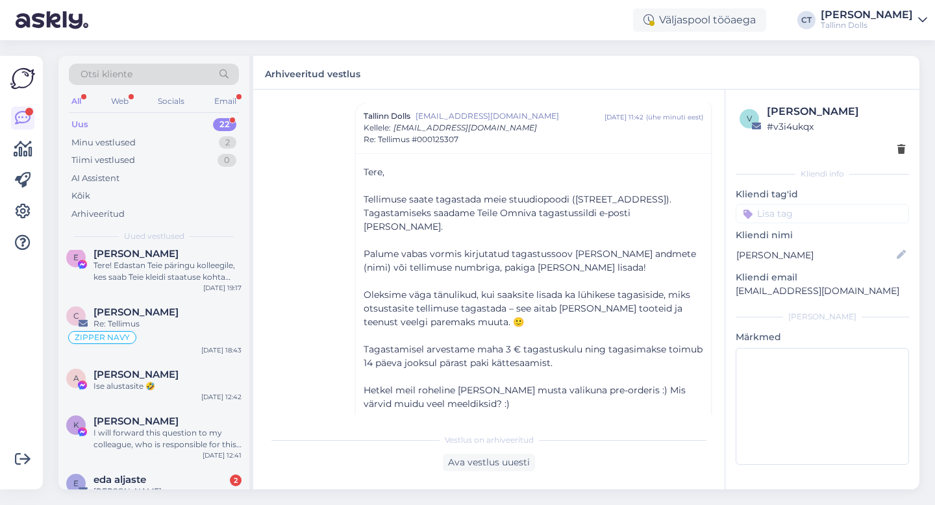
scroll to position [164, 0]
click at [173, 382] on div "Ise alustasite 🤣" at bounding box center [168, 386] width 148 height 12
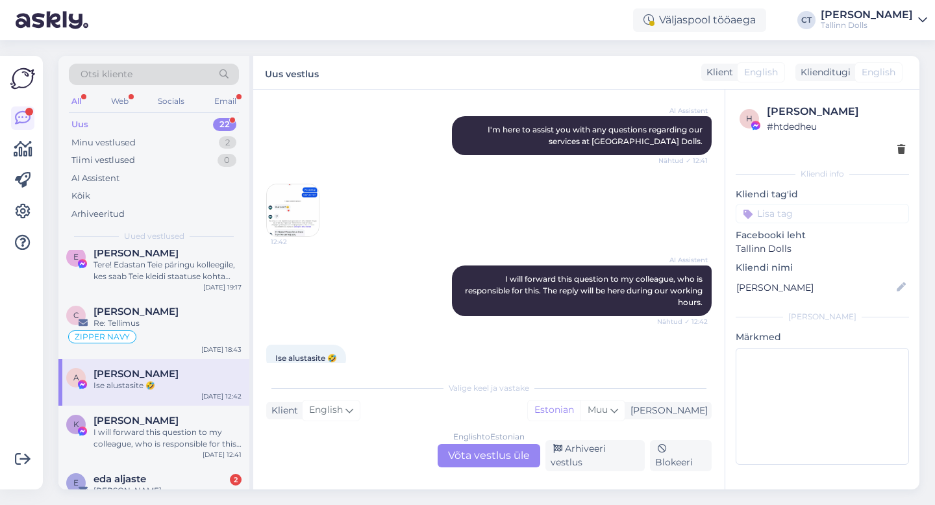
scroll to position [137, 0]
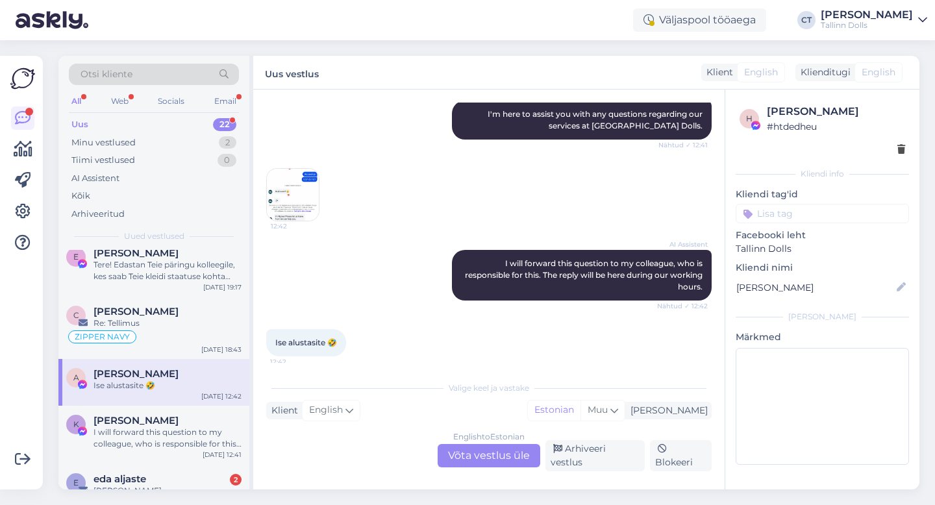
click at [308, 190] on img at bounding box center [293, 195] width 52 height 52
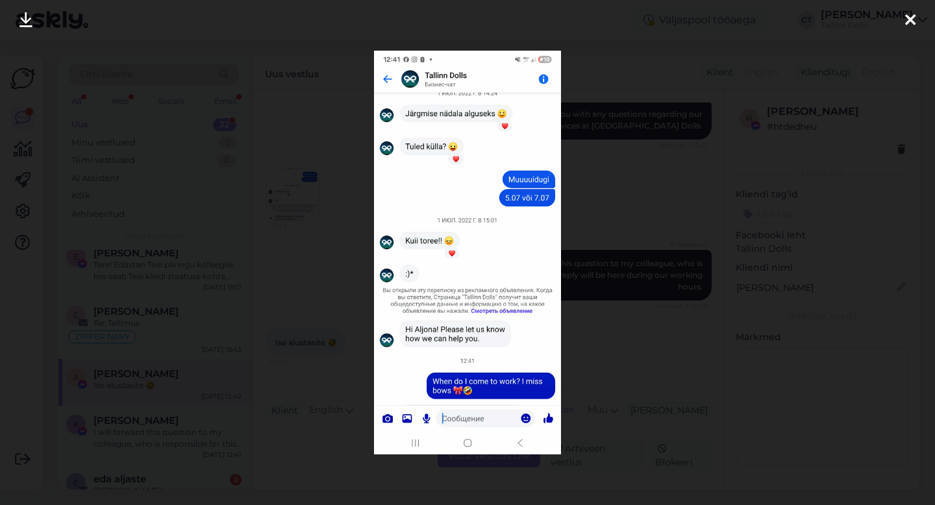
click at [909, 20] on icon at bounding box center [910, 20] width 10 height 17
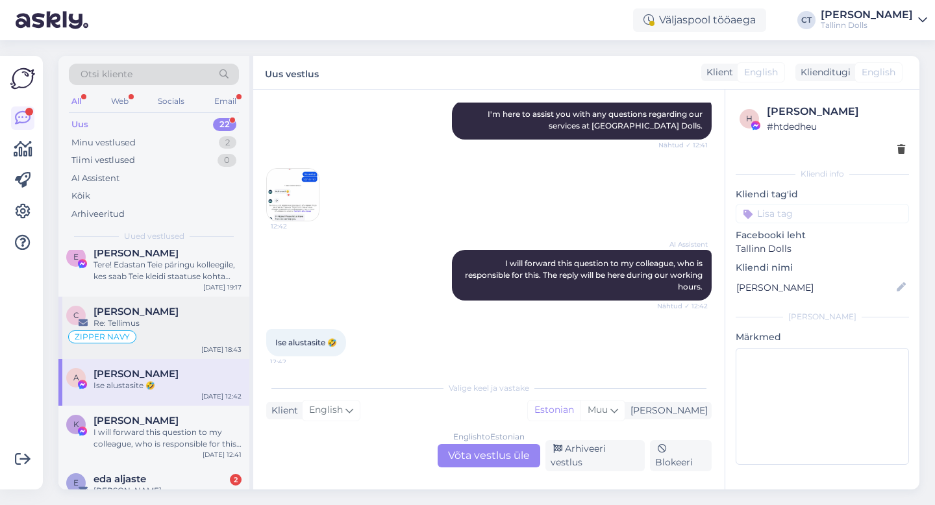
scroll to position [266, 0]
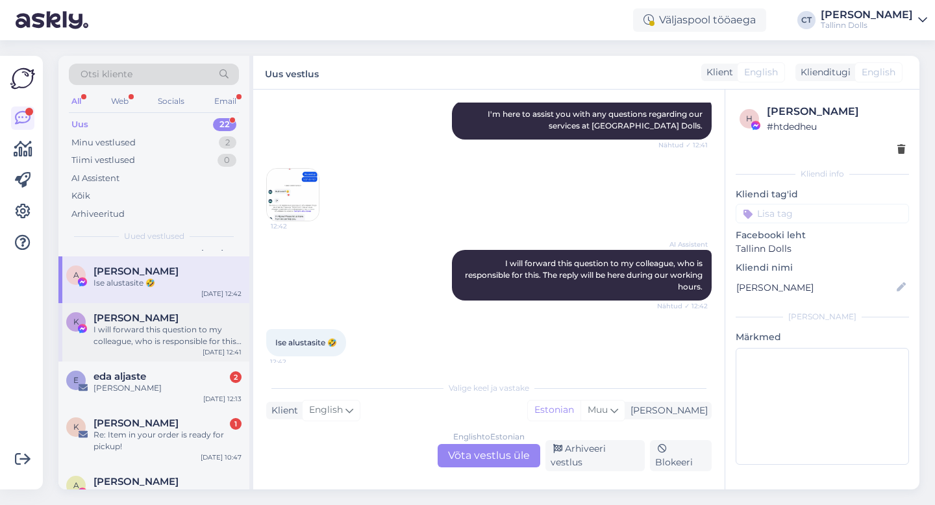
click at [189, 335] on div "I will forward this question to my colleague, who is responsible for this. The …" at bounding box center [168, 335] width 148 height 23
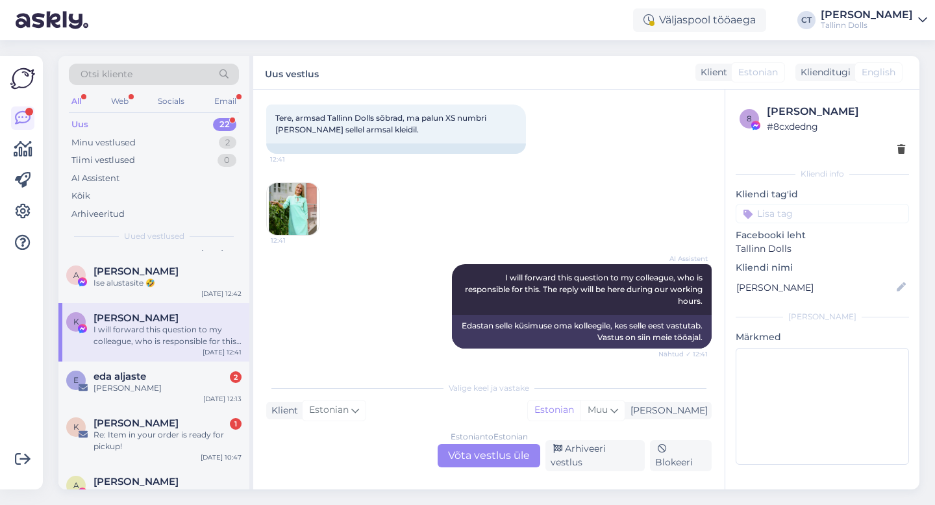
scroll to position [59, 0]
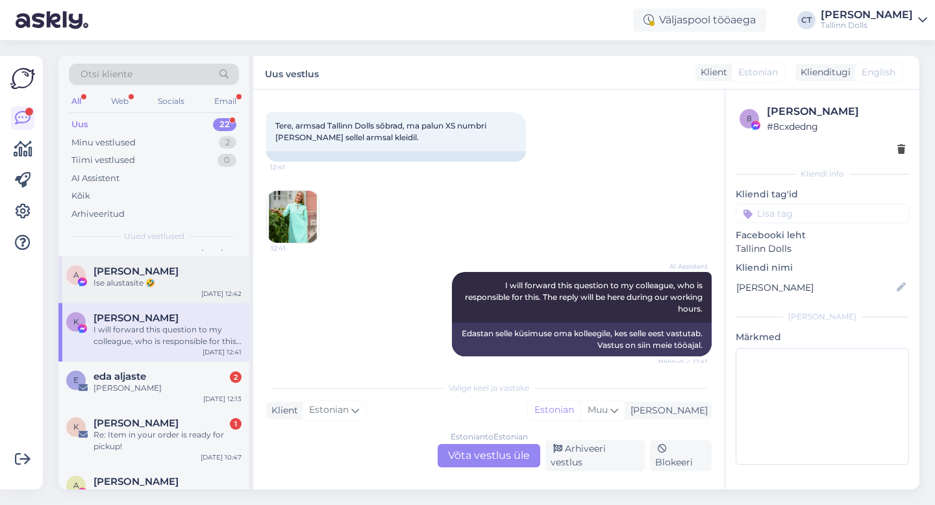
click at [169, 282] on div "Ise alustasite 🤣" at bounding box center [168, 283] width 148 height 12
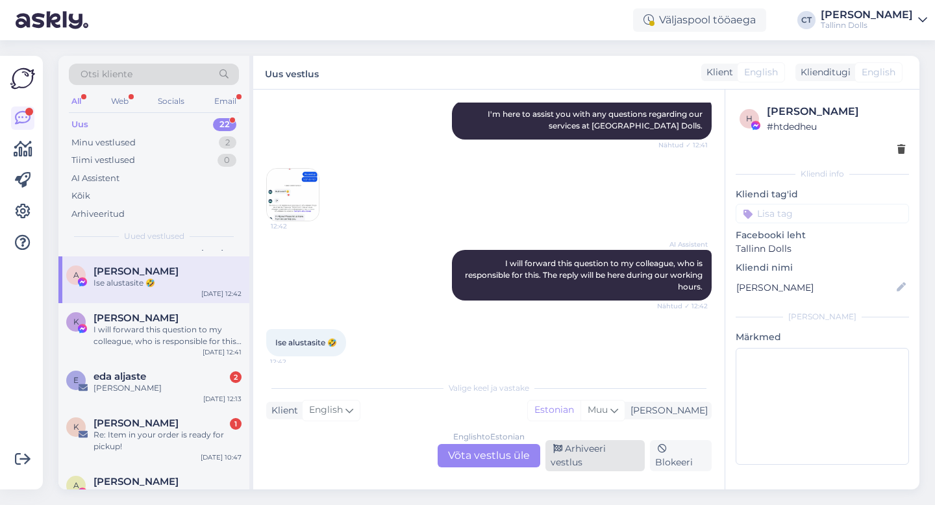
click at [604, 462] on div "Arhiveeri vestlus" at bounding box center [595, 455] width 99 height 31
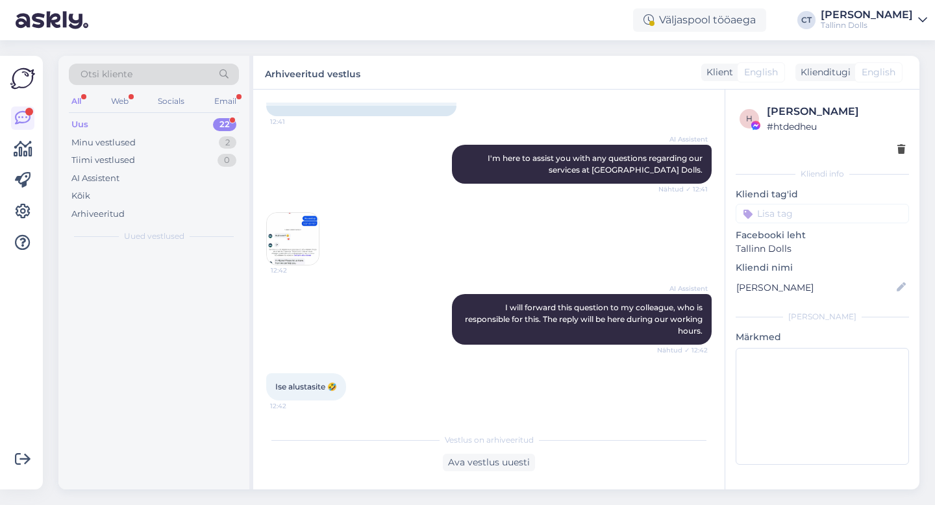
scroll to position [93, 0]
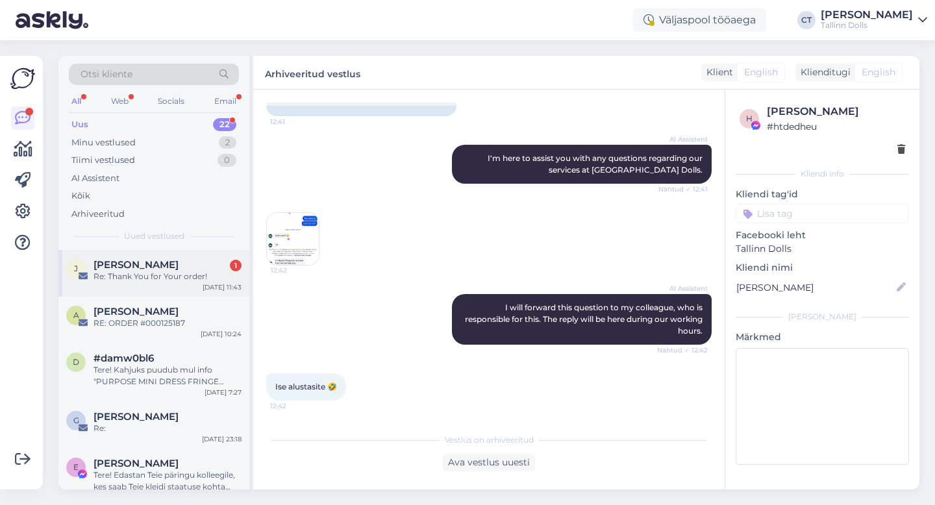
click at [174, 291] on div "J [PERSON_NAME] 1 Re: Thank You for Your order! [DATE] 11:43" at bounding box center [153, 273] width 191 height 47
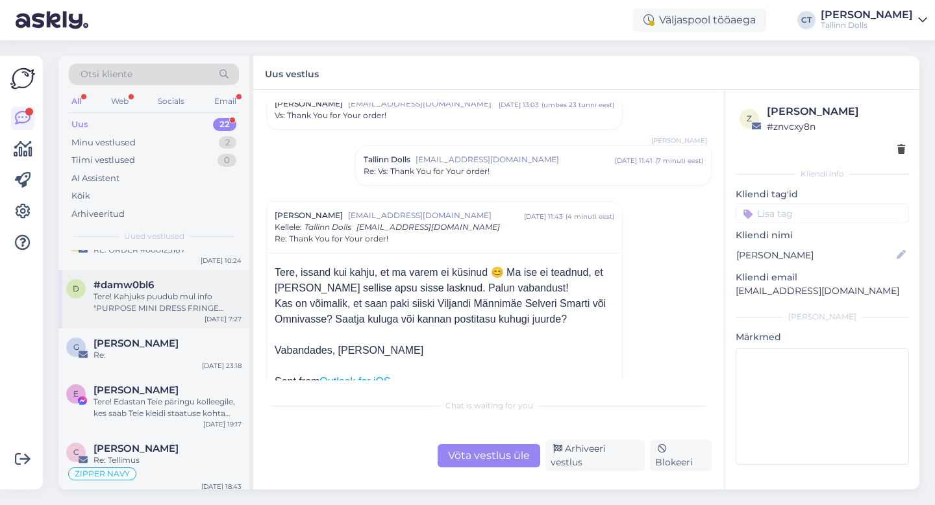
scroll to position [0, 0]
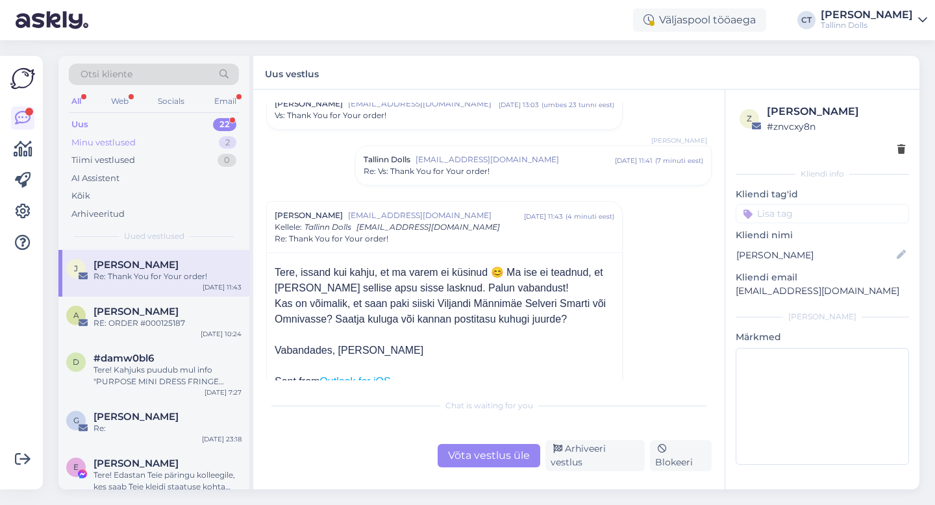
click at [129, 145] on div "Minu vestlused" at bounding box center [103, 142] width 64 height 13
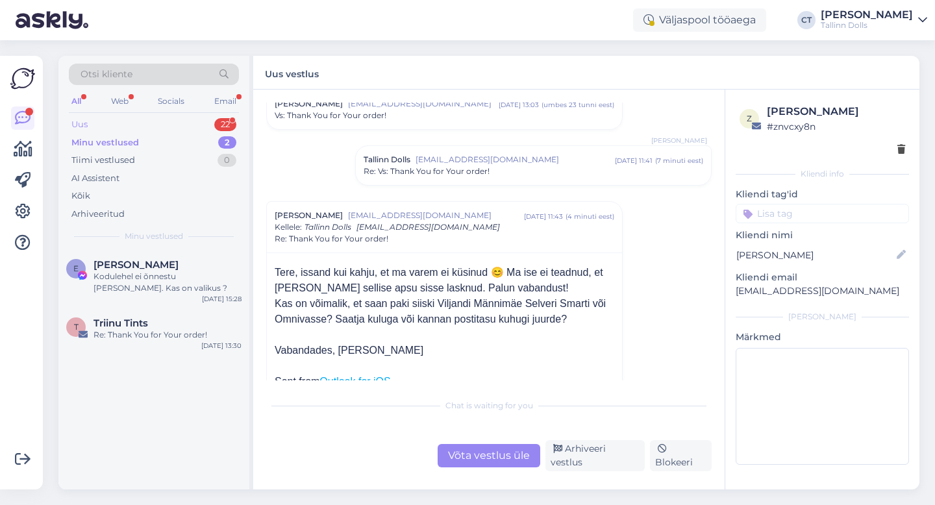
click at [162, 124] on div "Uus 22" at bounding box center [154, 125] width 170 height 18
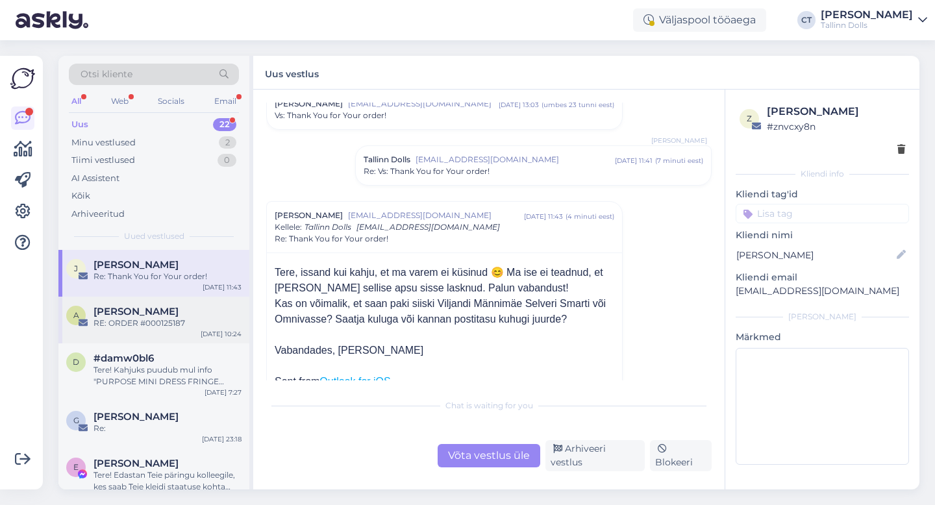
scroll to position [44, 0]
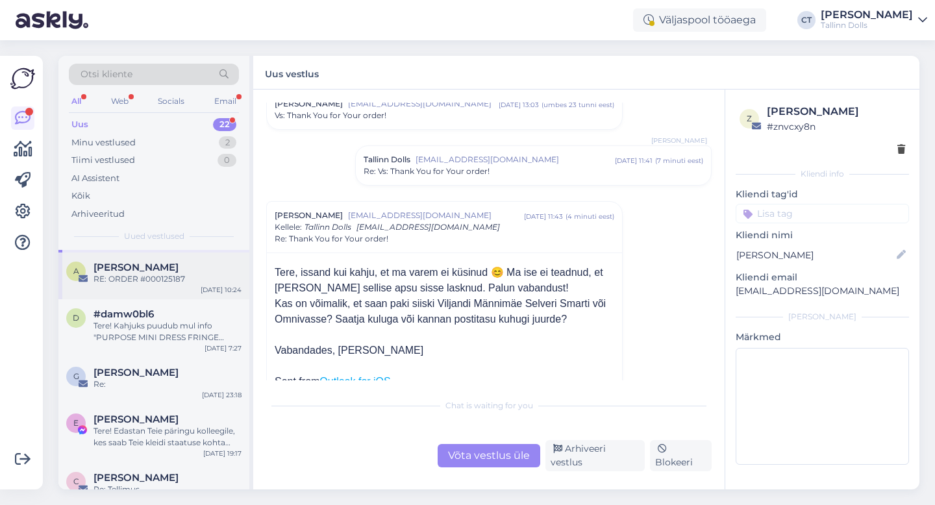
click at [181, 334] on div "Tere! Kahjuks puudub mul info "PURPOSE MINI DRESS FRINGE BLACK" kleidi pikkuse …" at bounding box center [168, 331] width 148 height 23
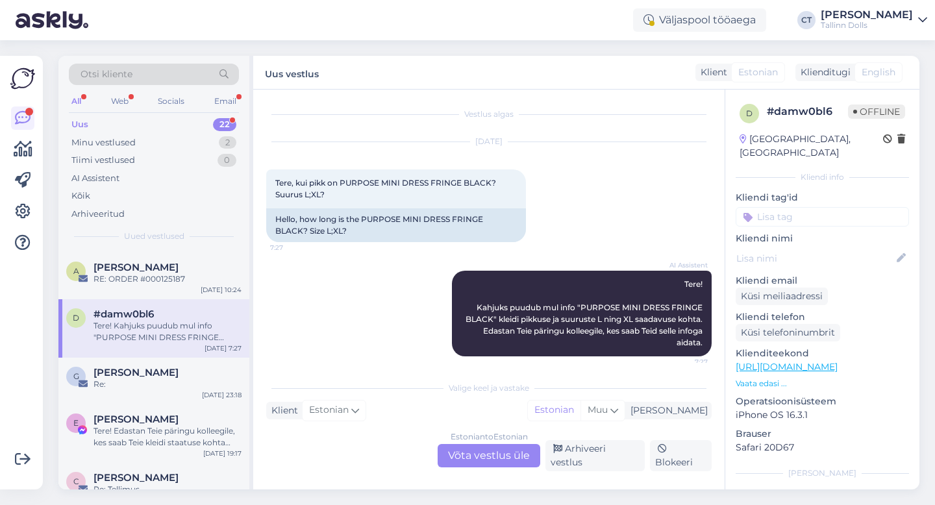
click at [502, 460] on div "Estonian to Estonian Võta vestlus üle" at bounding box center [489, 455] width 103 height 23
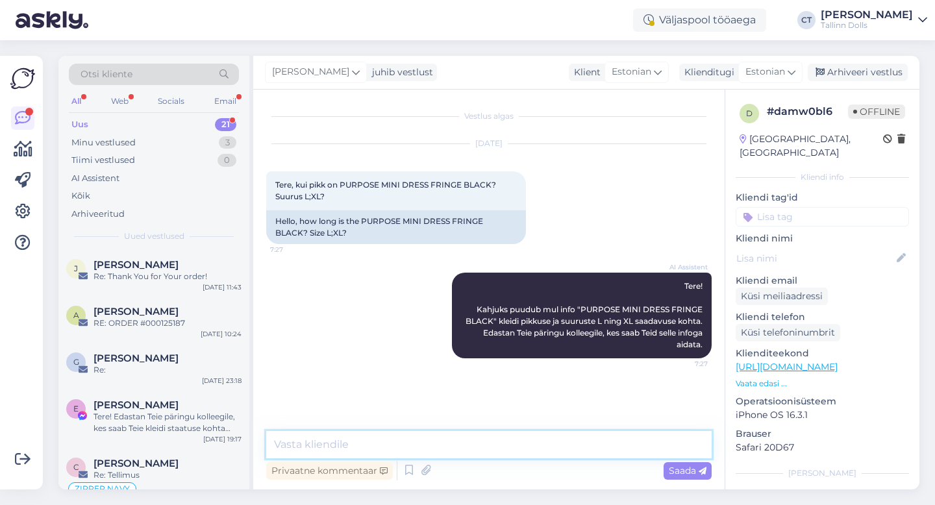
click at [501, 455] on textarea at bounding box center [489, 444] width 446 height 27
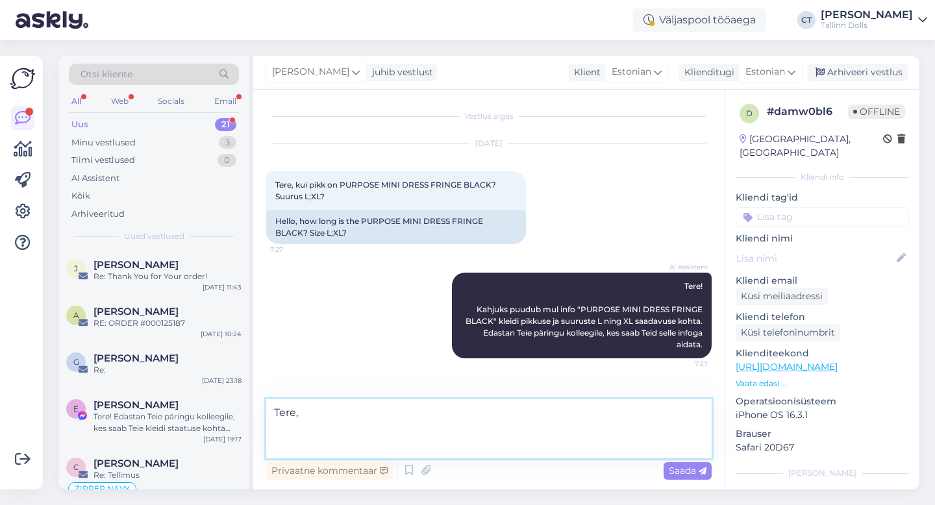
paste textarea "Tere, L-suuruses kleidi üldpikkus õlast on 89cm ja XL-suuruse pikkus on 91cm. P…"
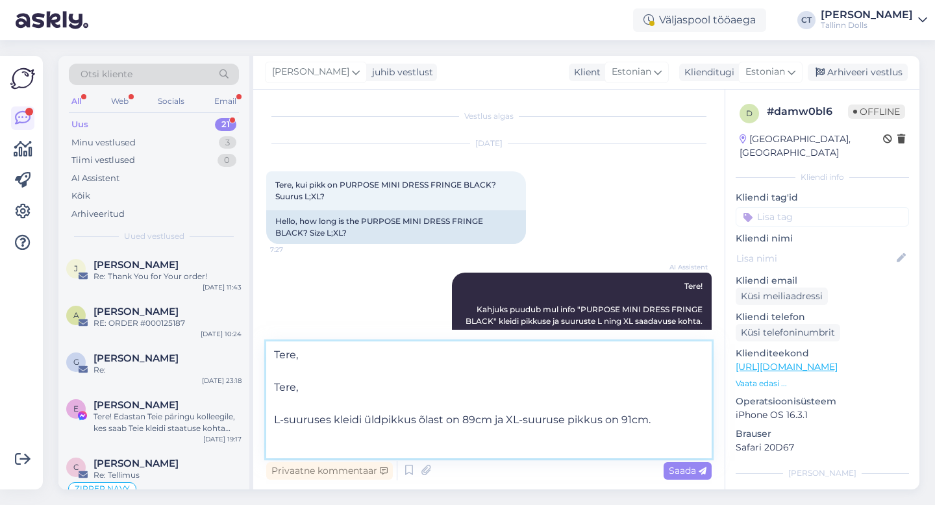
click at [355, 396] on textarea "Tere, Tere, L-suuruses kleidi üldpikkus õlast on 89cm ja XL-suuruse pikkus on 9…" at bounding box center [489, 400] width 446 height 117
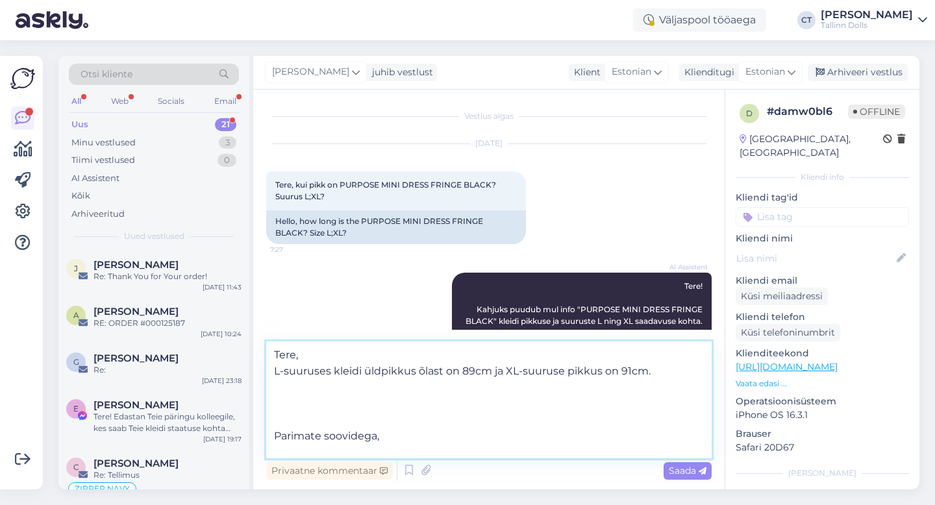
click at [375, 414] on textarea "Tere, L-suuruses kleidi üldpikkus õlast on 89cm ja XL-suuruse pikkus on 91cm. P…" at bounding box center [489, 400] width 446 height 117
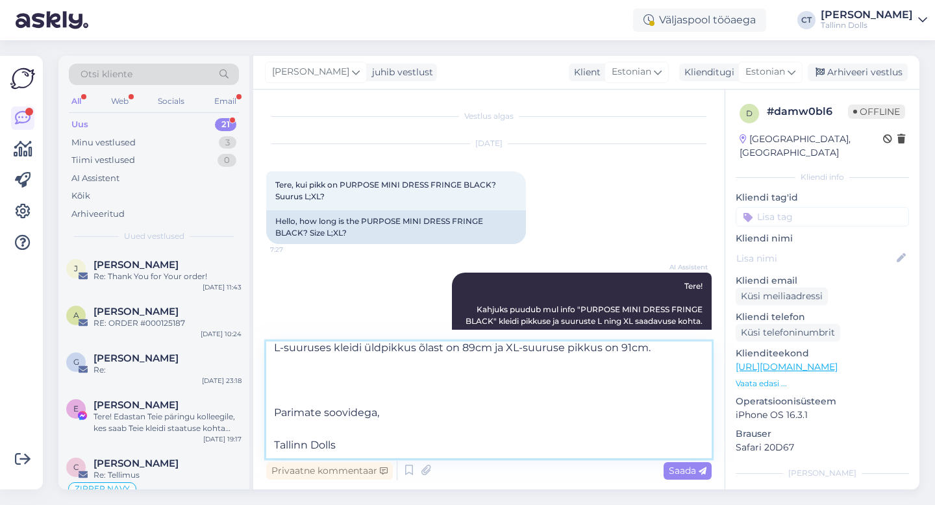
drag, startPoint x: 358, startPoint y: 451, endPoint x: 258, endPoint y: 376, distance: 124.8
click at [258, 376] on div "Vestlus algas [DATE] Tere, kui pikk on PURPOSE MINI DRESS FRINGE BLACK? Suurus …" at bounding box center [489, 290] width 472 height 400
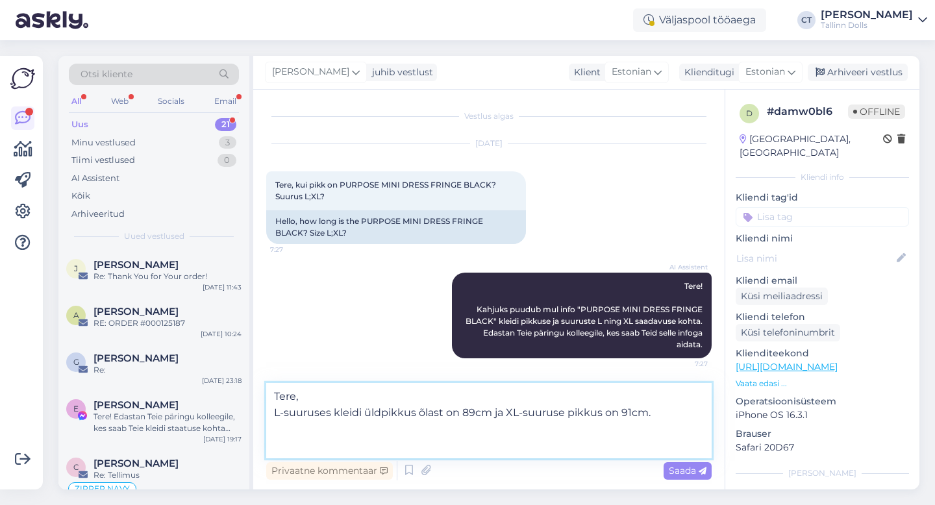
scroll to position [0, 0]
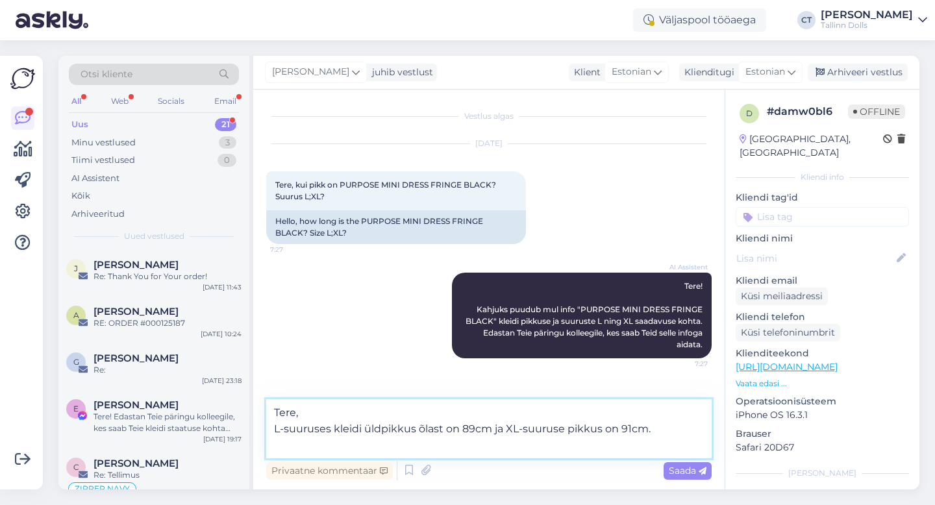
click at [323, 412] on textarea "Tere, L-suuruses kleidi üldpikkus õlast on 89cm ja XL-suuruse pikkus on 91cm." at bounding box center [489, 428] width 446 height 59
type textarea "Tere, L-suuruses kleidi üldpikkus õlast on 89cm ja XL-suuruse pikkus on 91cm."
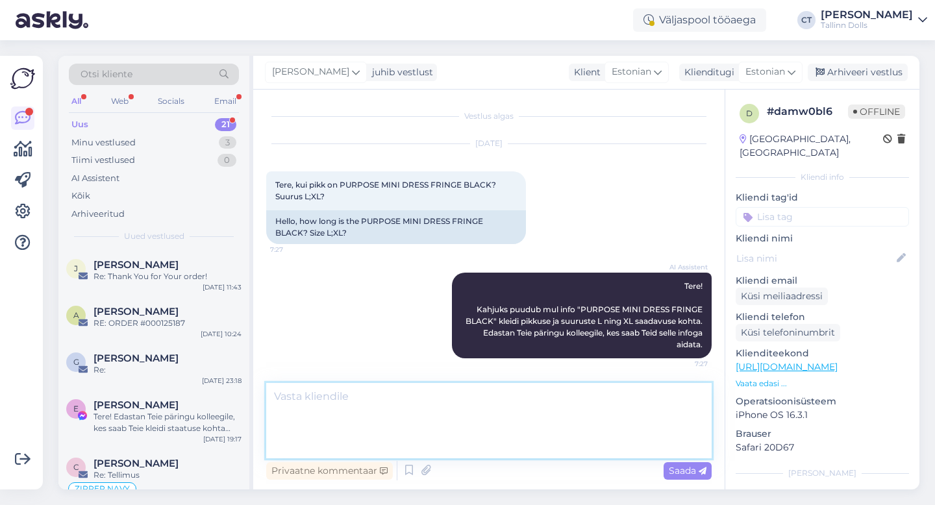
scroll to position [44, 0]
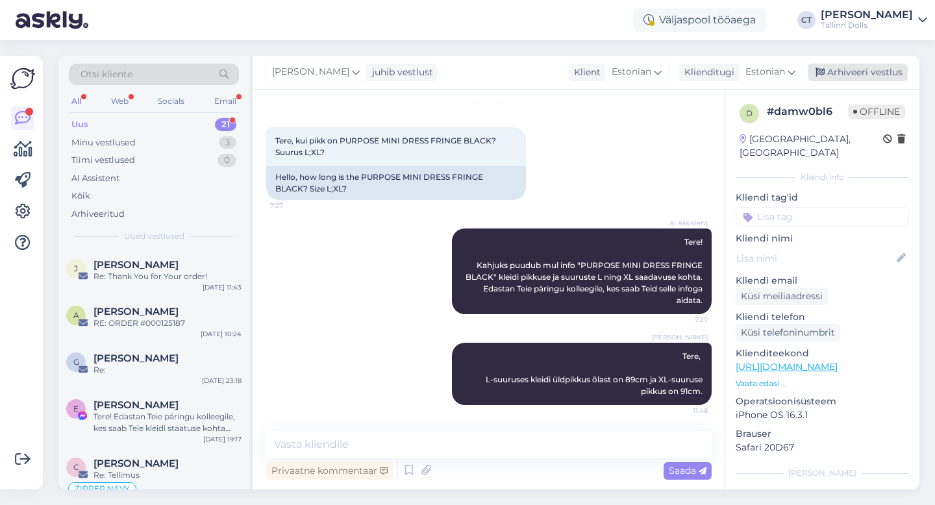
click at [889, 75] on div "Arhiveeri vestlus" at bounding box center [858, 73] width 100 height 18
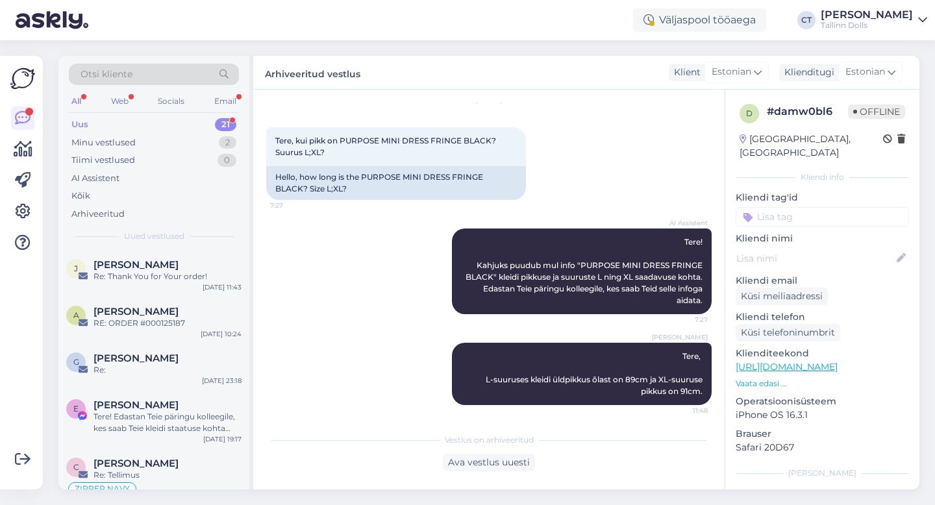
click at [106, 123] on div "Uus 21" at bounding box center [154, 125] width 170 height 18
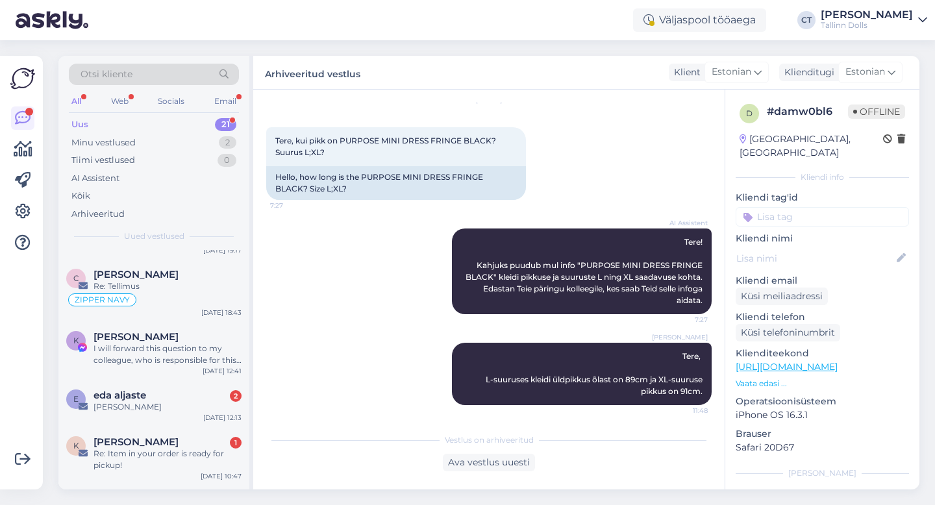
scroll to position [227, 0]
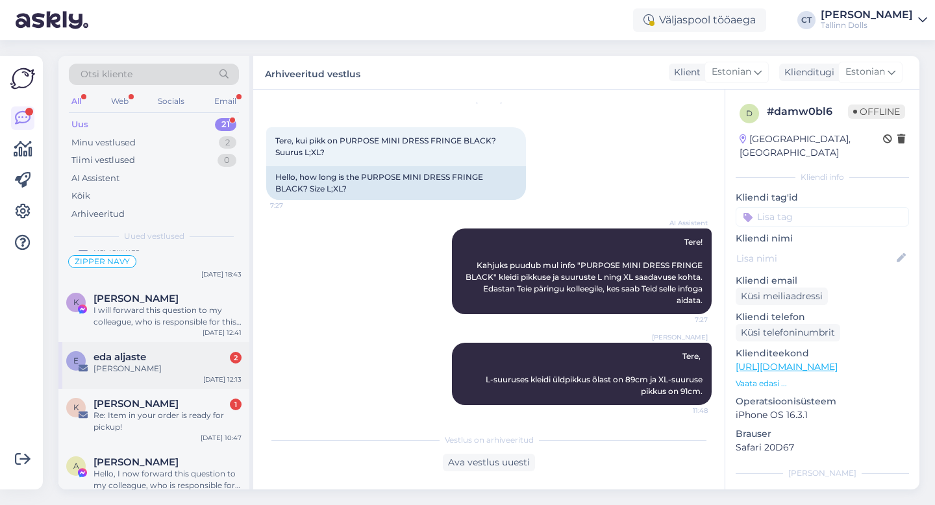
click at [182, 358] on div "eda aljaste 2" at bounding box center [168, 357] width 148 height 12
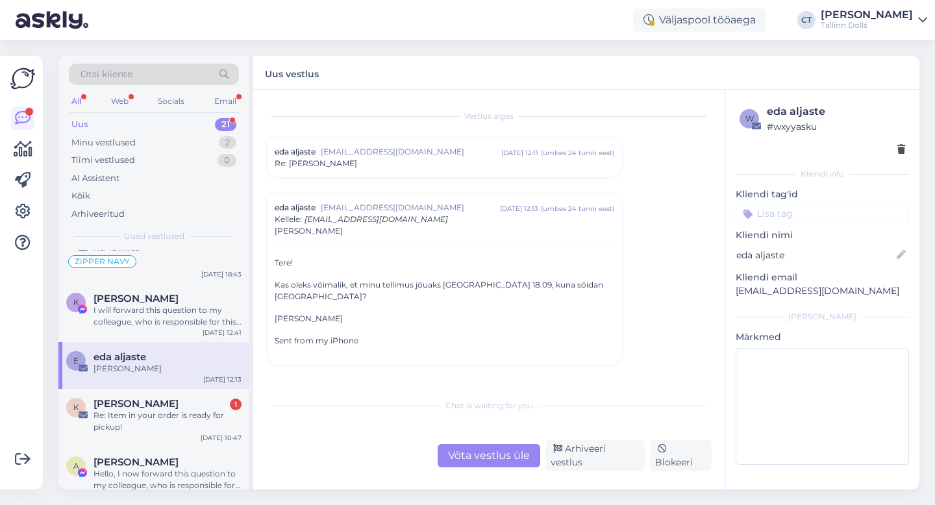
click at [408, 147] on span "[EMAIL_ADDRESS][DOMAIN_NAME]" at bounding box center [411, 152] width 181 height 12
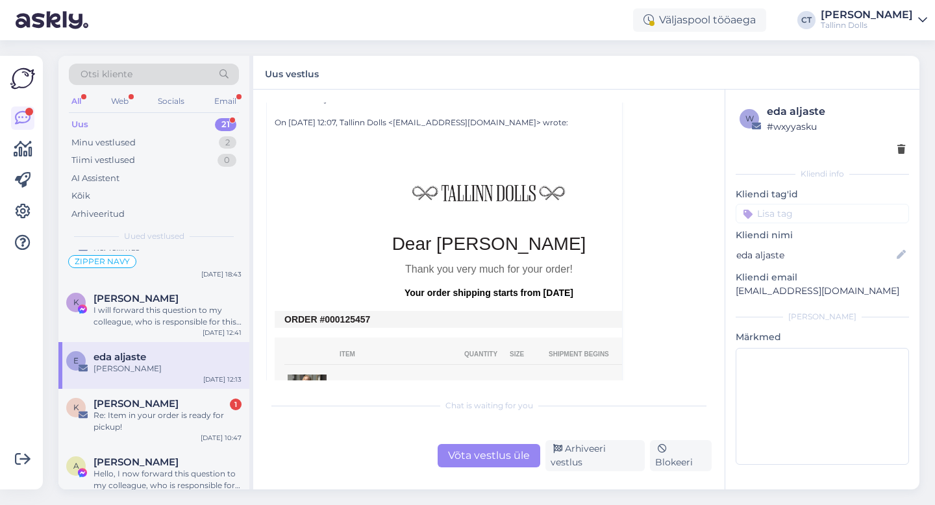
scroll to position [309, 0]
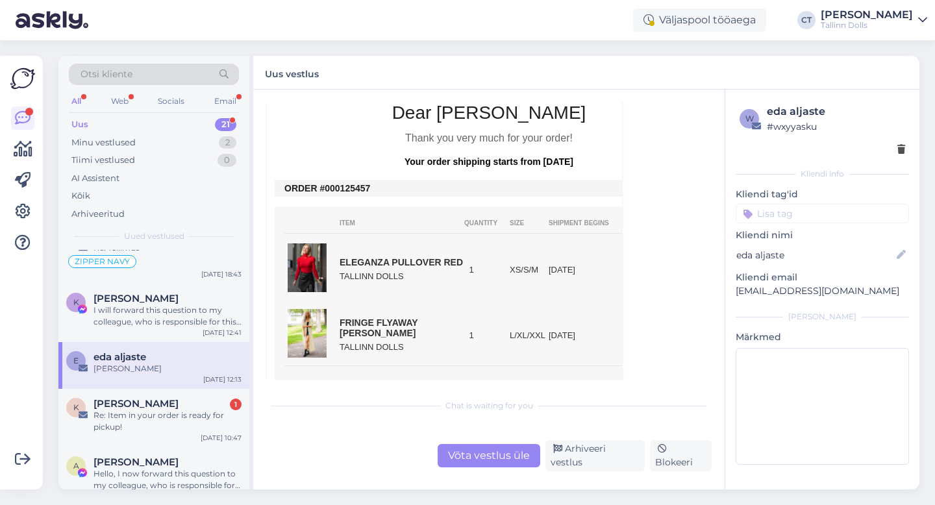
drag, startPoint x: 377, startPoint y: 191, endPoint x: 343, endPoint y: 191, distance: 33.8
click at [401, 208] on td at bounding box center [489, 214] width 429 height 14
drag, startPoint x: 380, startPoint y: 190, endPoint x: 331, endPoint y: 183, distance: 49.2
click at [331, 183] on td "ORDER #000125457" at bounding box center [488, 188] width 409 height 10
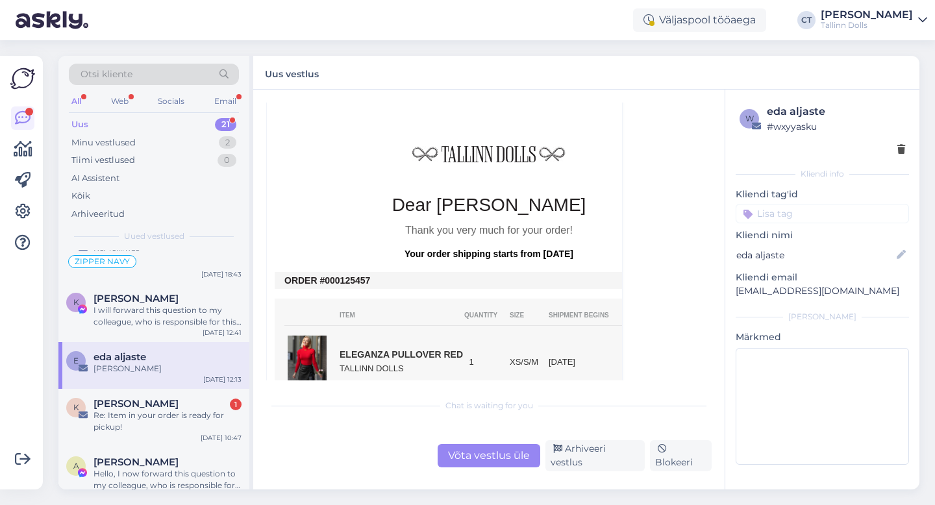
scroll to position [54, 0]
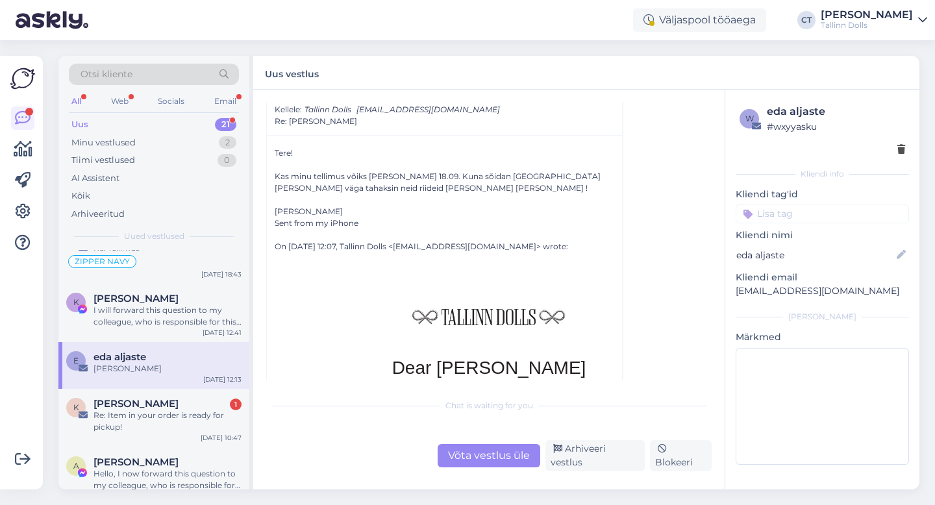
click at [499, 458] on div "Võta vestlus üle" at bounding box center [489, 455] width 103 height 23
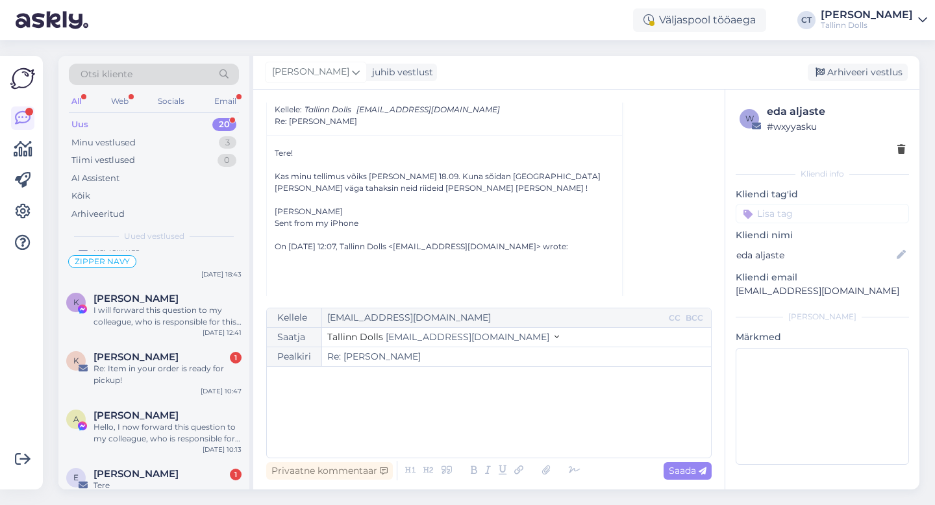
scroll to position [0, 0]
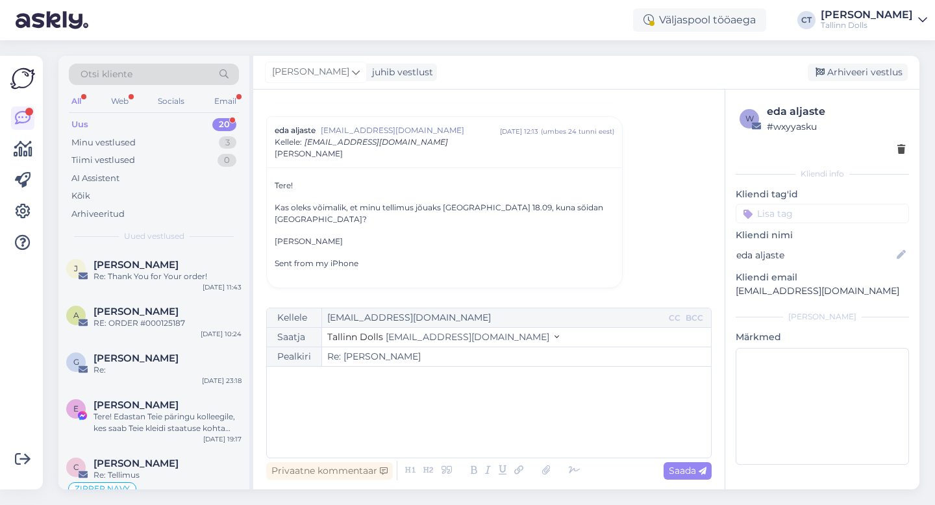
click at [504, 437] on div "﻿" at bounding box center [488, 412] width 431 height 78
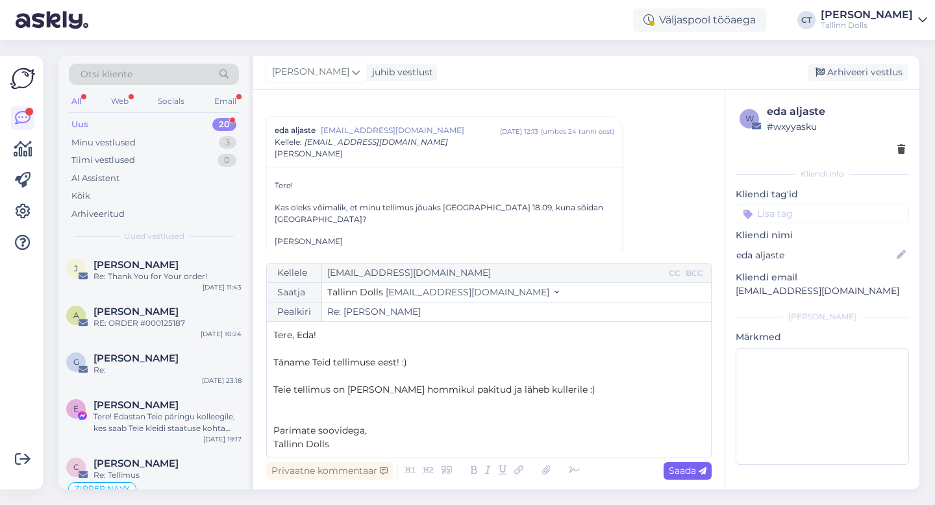
click at [687, 475] on span "Saada" at bounding box center [688, 471] width 38 height 12
type input "Re: [PERSON_NAME]"
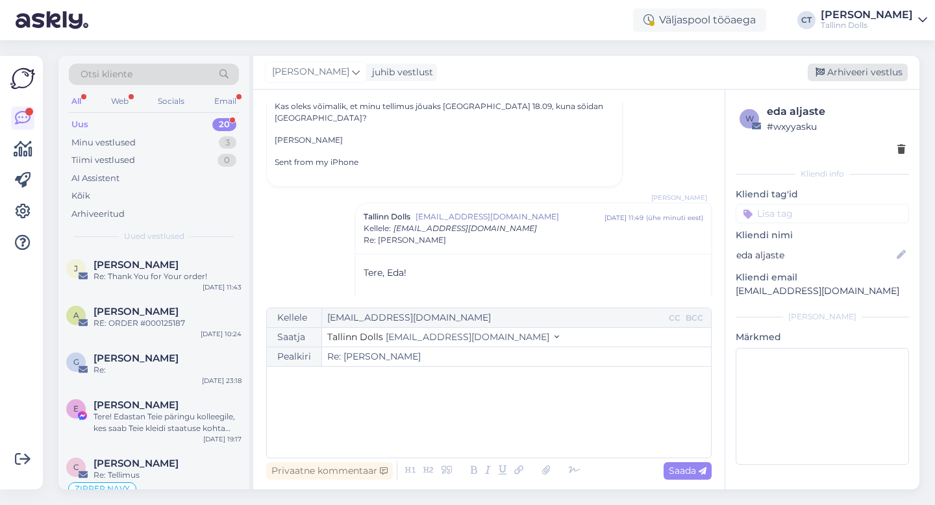
click at [859, 77] on div "Arhiveeri vestlus" at bounding box center [858, 73] width 100 height 18
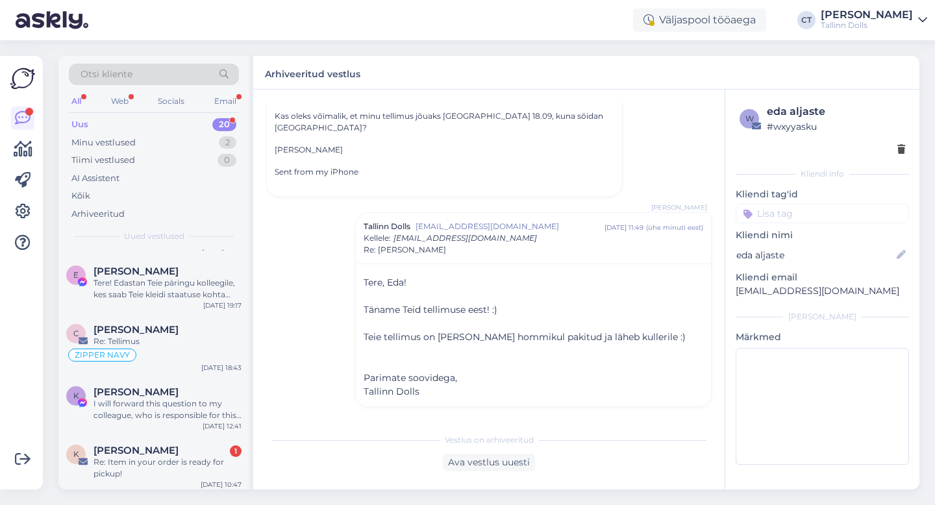
scroll to position [147, 0]
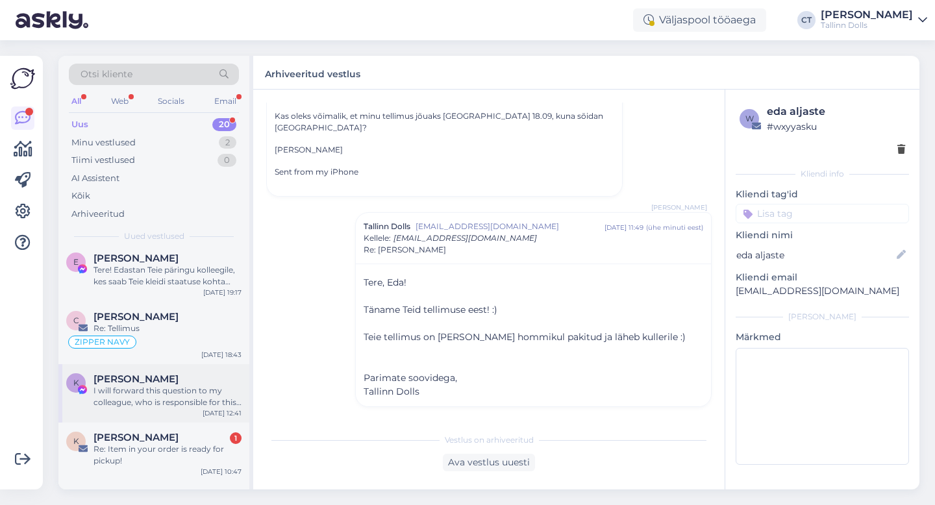
click at [177, 391] on div "I will forward this question to my colleague, who is responsible for this. The …" at bounding box center [168, 396] width 148 height 23
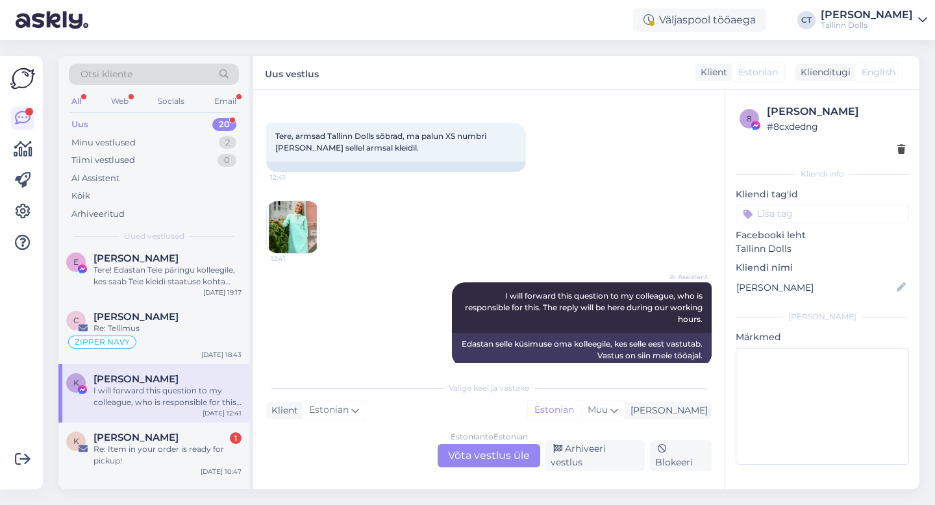
scroll to position [59, 0]
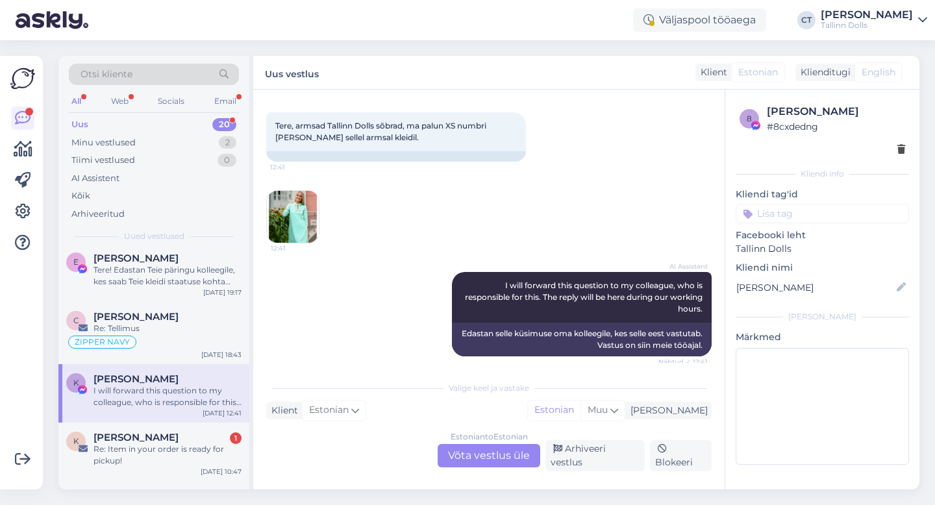
click at [492, 473] on div "Vestlus algas [DATE] Tere, armsad Tallinn Dolls sõbrad, ma palun XS numbri [PER…" at bounding box center [489, 290] width 472 height 400
click at [493, 463] on div "Estonian to Estonian Võta vestlus üle" at bounding box center [489, 455] width 103 height 23
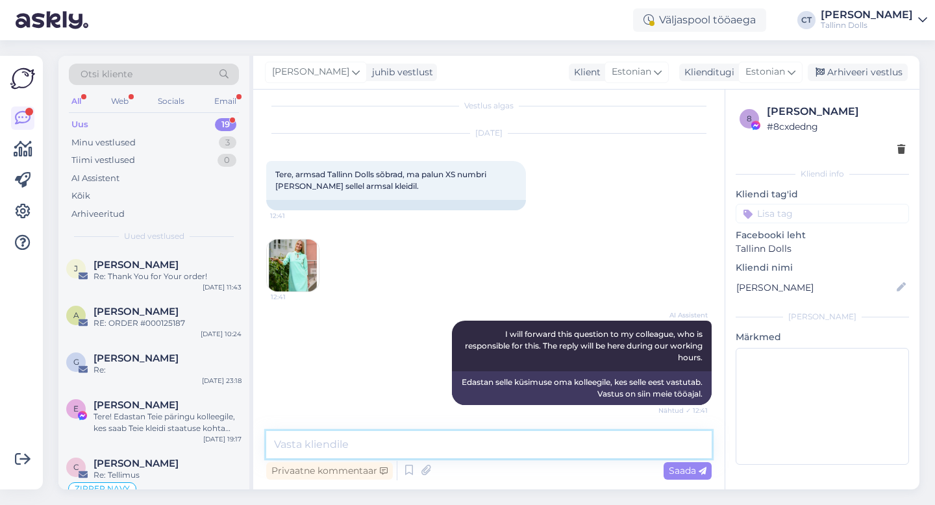
click at [501, 447] on textarea at bounding box center [489, 444] width 446 height 27
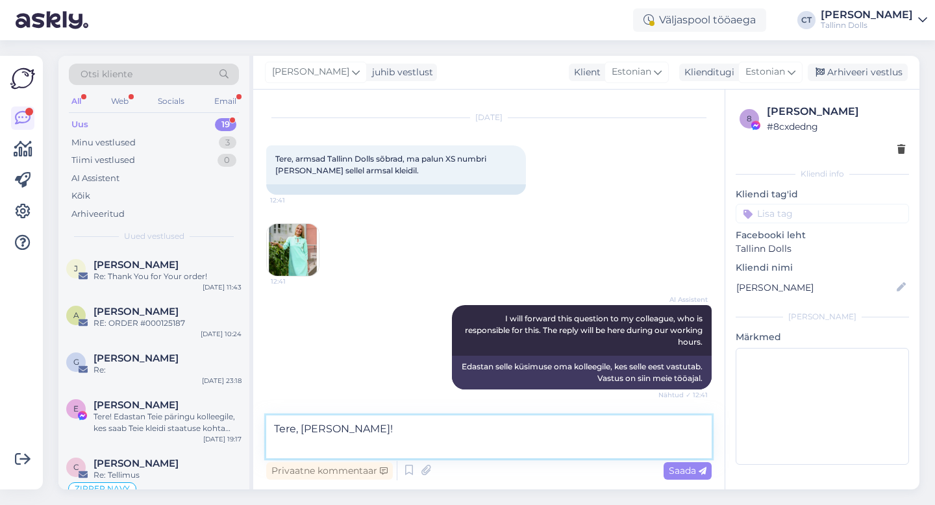
scroll to position [42, 0]
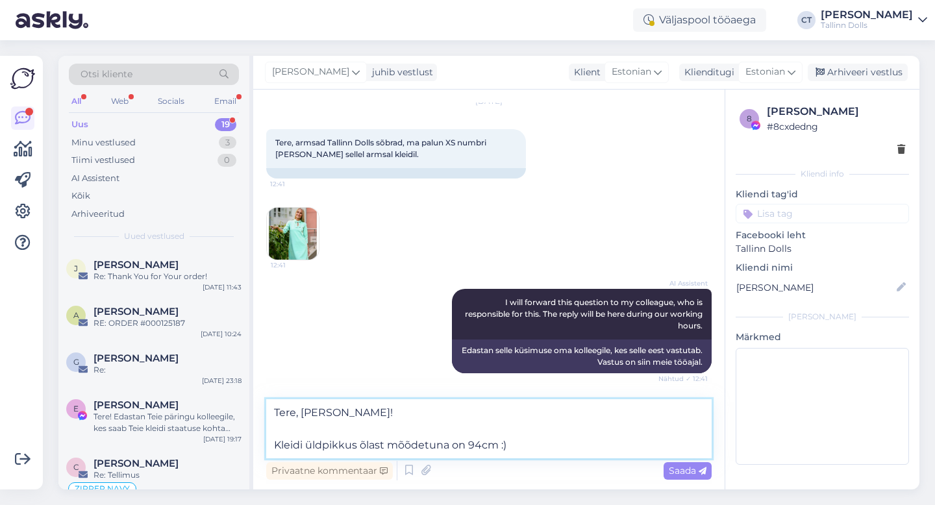
type textarea "Tere, [PERSON_NAME]! Kleidi üldpikkus õlast mõõdetuna on 94cm :)"
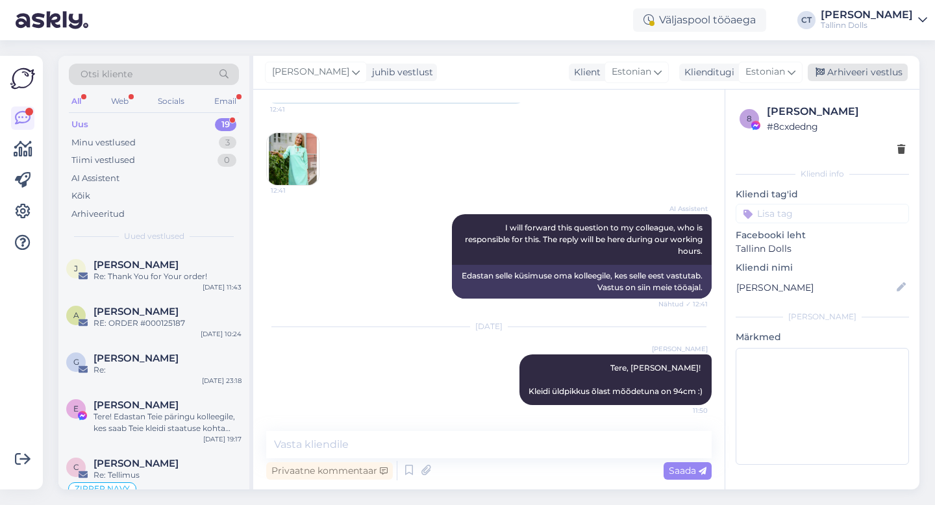
click at [879, 75] on div "Arhiveeri vestlus" at bounding box center [858, 73] width 100 height 18
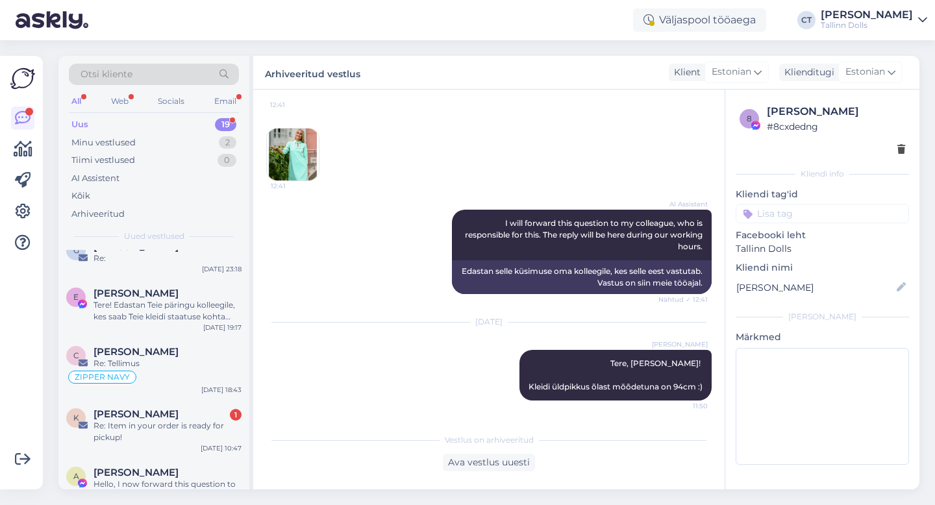
scroll to position [113, 0]
click at [152, 428] on div "Re: Item in your order is ready for pickup!" at bounding box center [168, 430] width 148 height 23
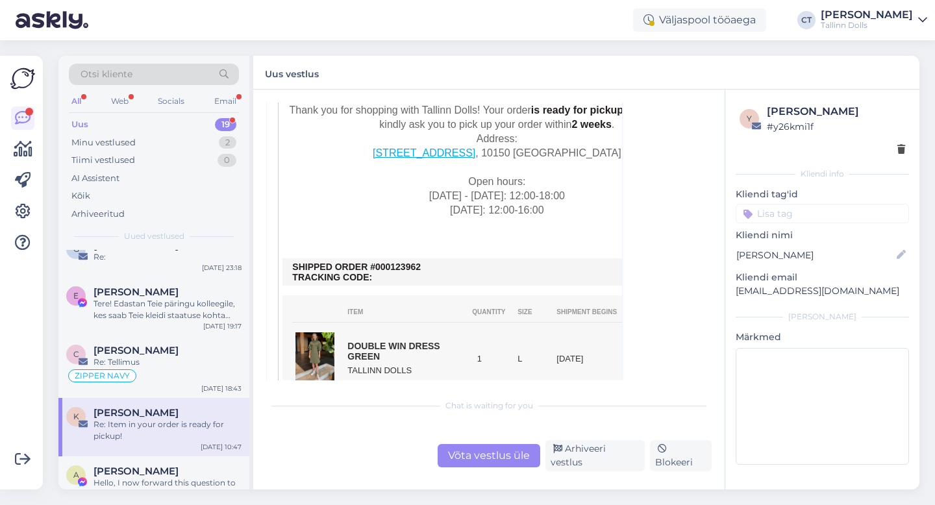
scroll to position [420, 0]
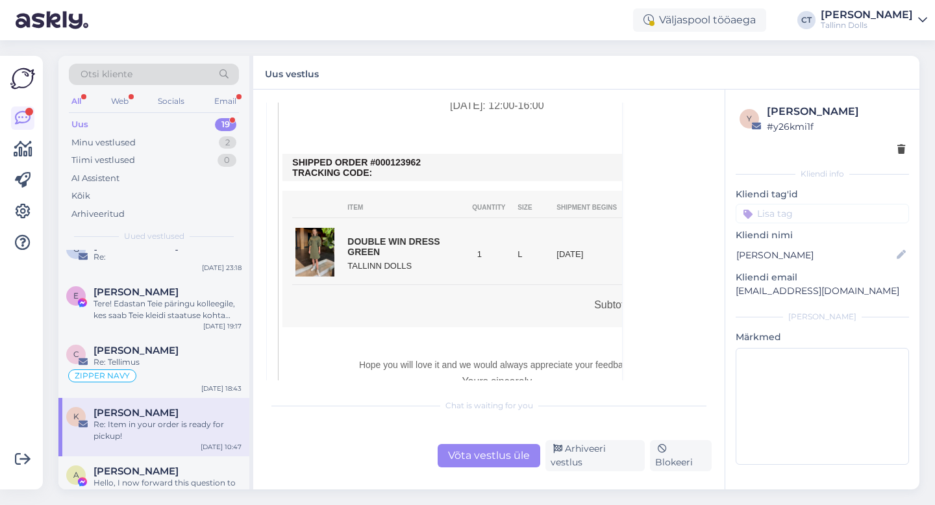
drag, startPoint x: 427, startPoint y: 165, endPoint x: 386, endPoint y: 162, distance: 40.4
click at [386, 162] on td "SHIPPED ORDER #000123962 TRACKING CODE:" at bounding box center [496, 167] width 409 height 21
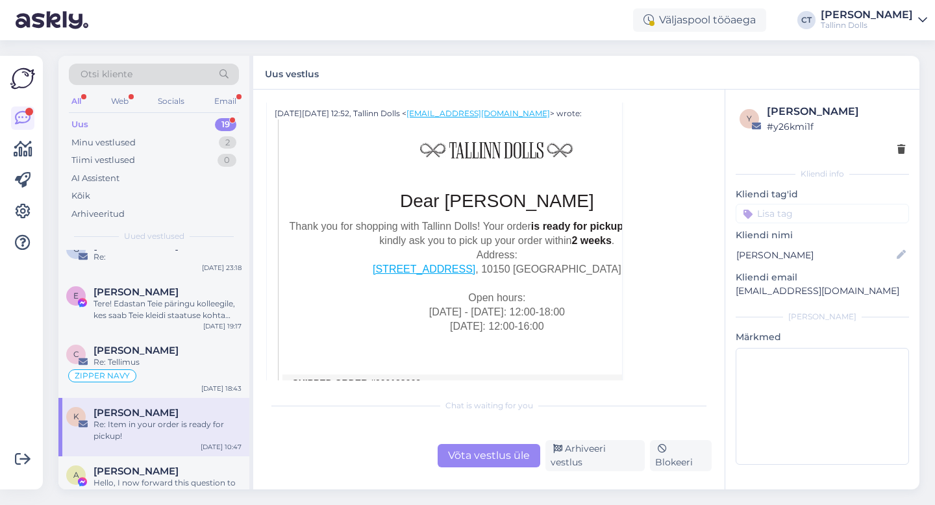
scroll to position [0, 0]
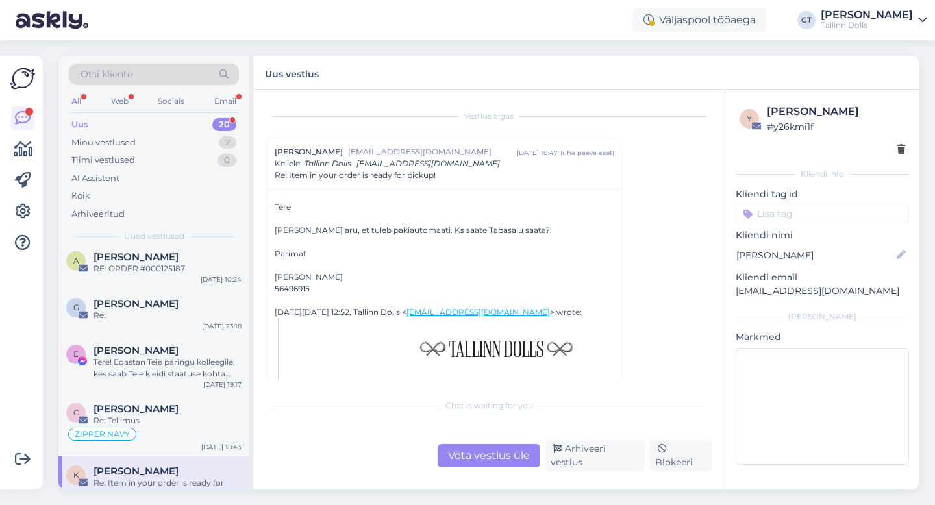
click at [475, 455] on div "Võta vestlus üle" at bounding box center [489, 455] width 103 height 23
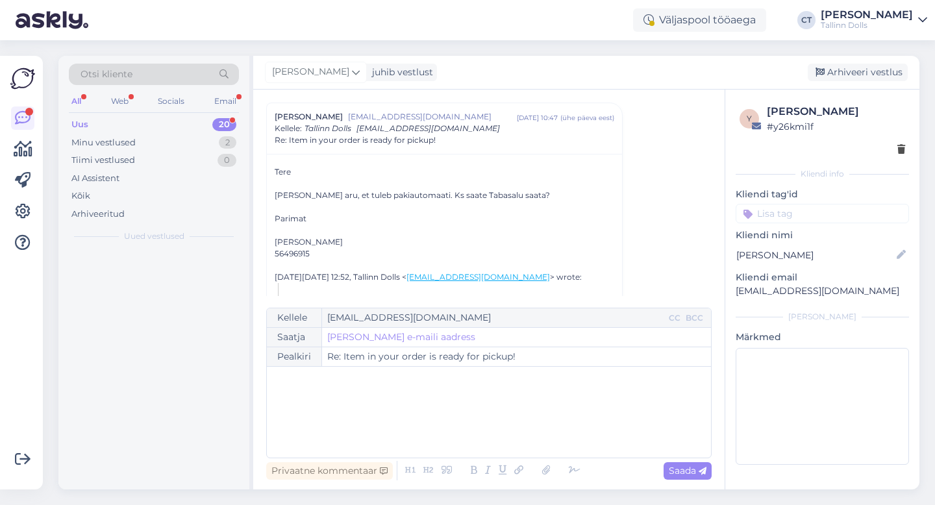
click at [483, 421] on div "﻿" at bounding box center [488, 412] width 431 height 78
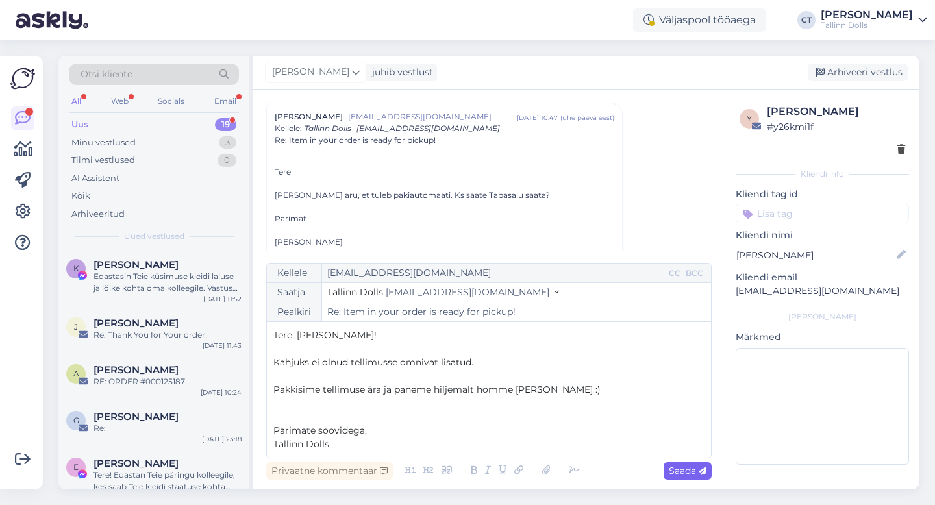
click at [686, 472] on span "Saada" at bounding box center [688, 471] width 38 height 12
type input "Re: Item in your order is ready for pickup!"
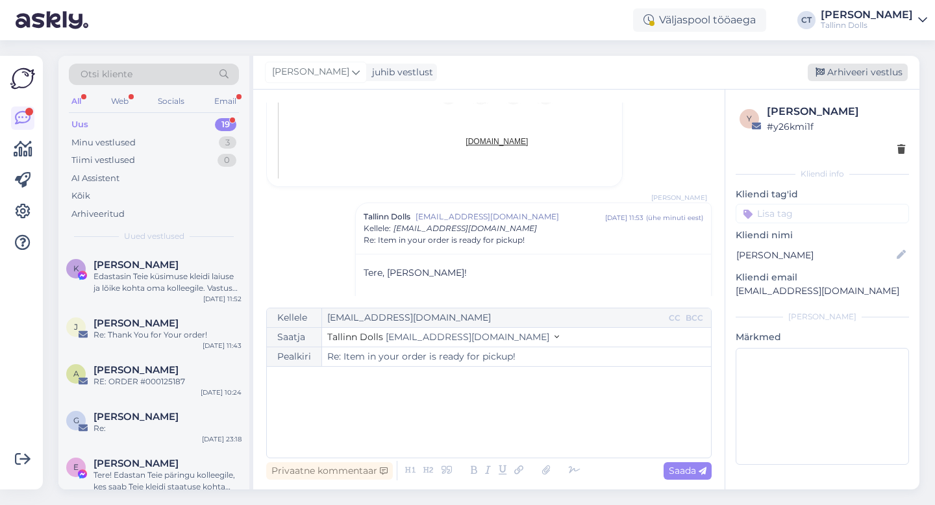
click at [888, 66] on div "Arhiveeri vestlus" at bounding box center [858, 73] width 100 height 18
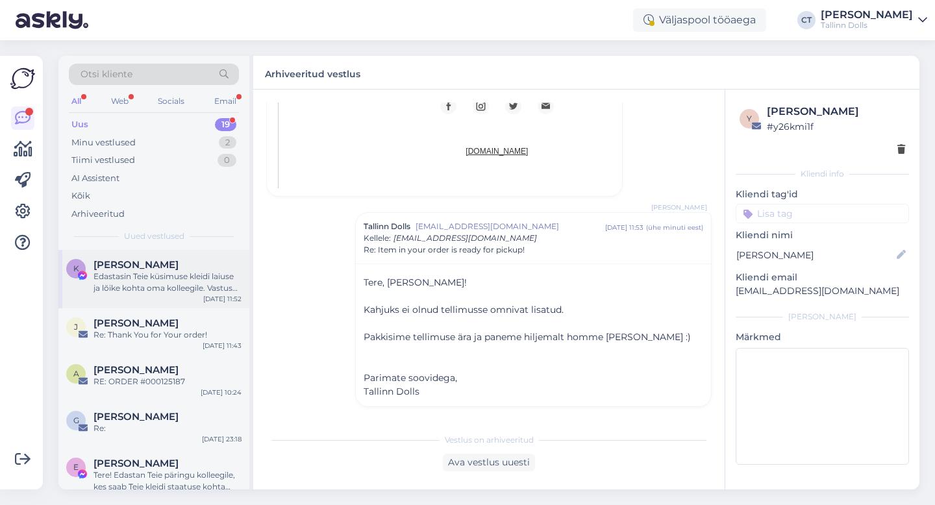
click at [166, 287] on div "Edastasin Teie küsimuse kleidi laiuse ja lõike kohta oma kolleegile. Vastuse ed…" at bounding box center [168, 282] width 148 height 23
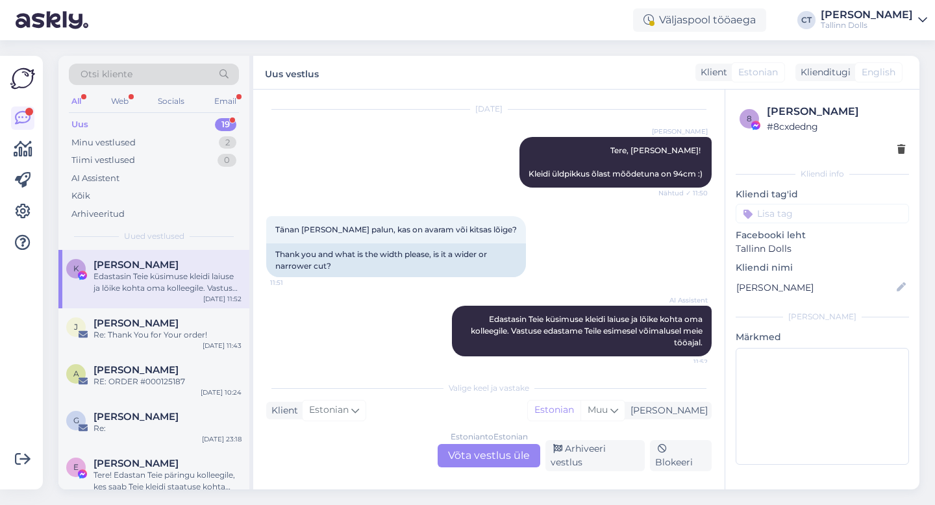
click at [483, 464] on div "Estonian to Estonian Võta vestlus üle" at bounding box center [489, 455] width 103 height 23
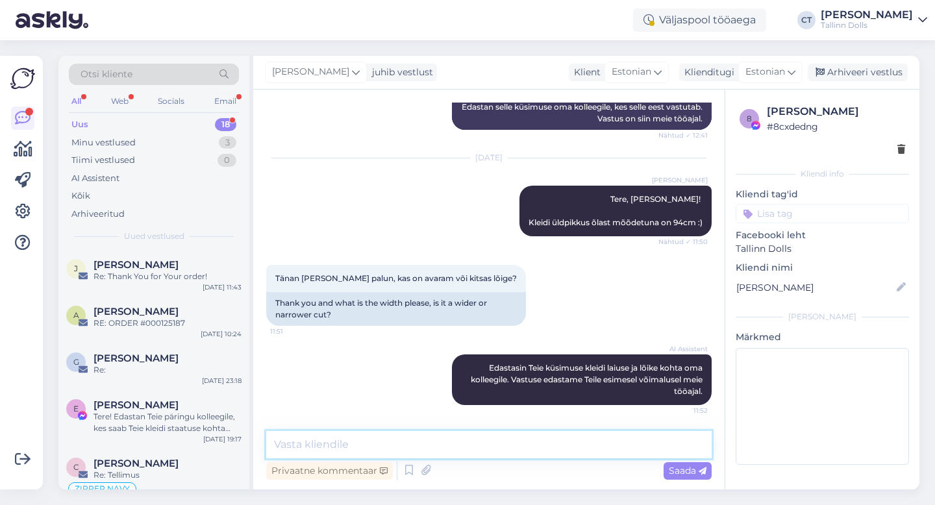
click at [486, 450] on textarea at bounding box center [489, 444] width 446 height 27
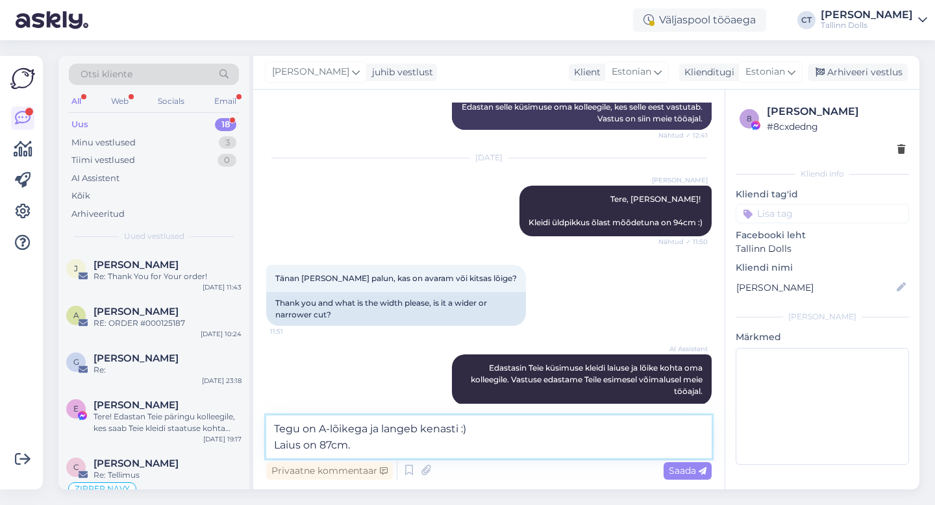
type textarea "Tegu on A-lõikega ja langeb kenasti :) Laius on 87cm."
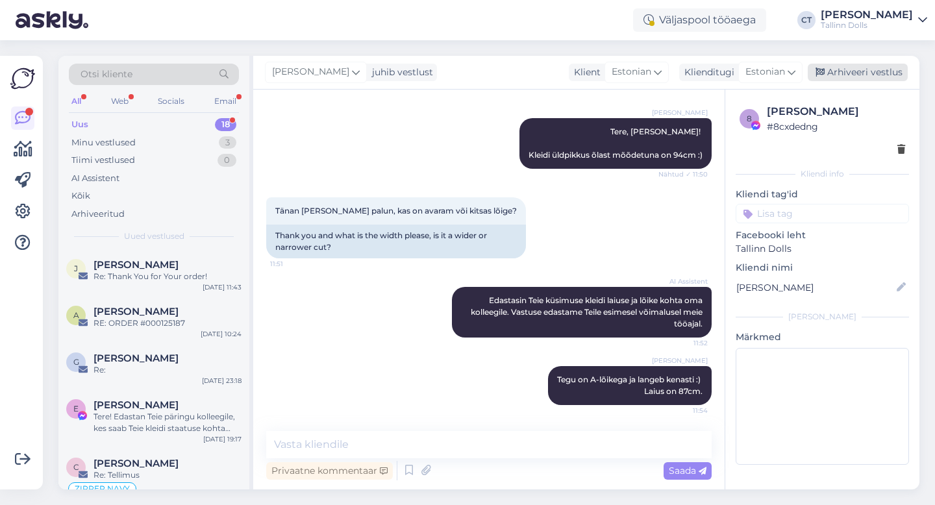
click at [842, 75] on div "Arhiveeri vestlus" at bounding box center [858, 73] width 100 height 18
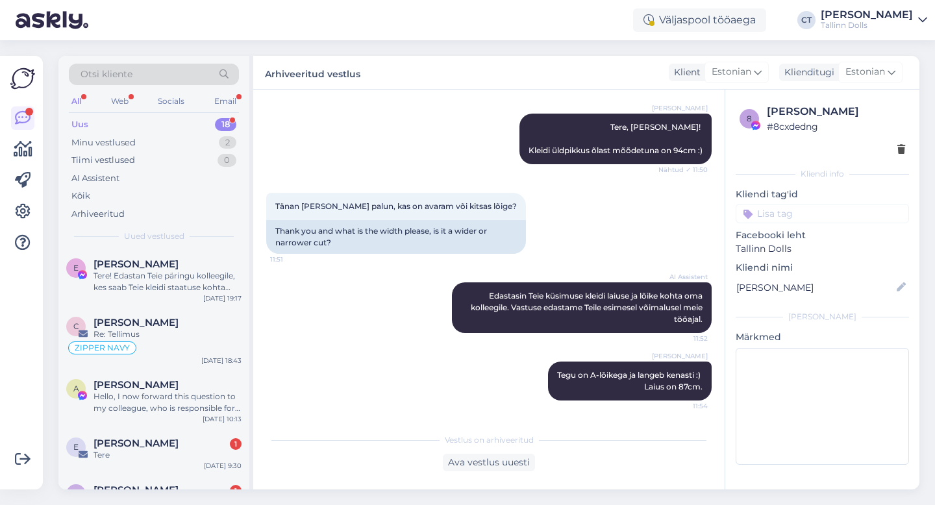
scroll to position [142, 0]
click at [156, 407] on div "Hello, I now forward this question to my colleague, who is responsible for this…" at bounding box center [168, 401] width 148 height 23
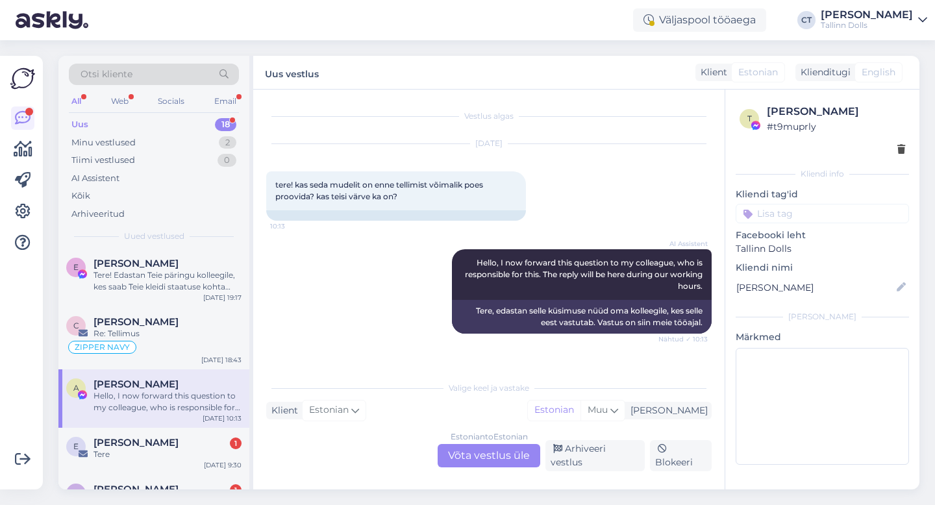
click at [477, 462] on div "Estonian to Estonian Võta vestlus üle" at bounding box center [489, 455] width 103 height 23
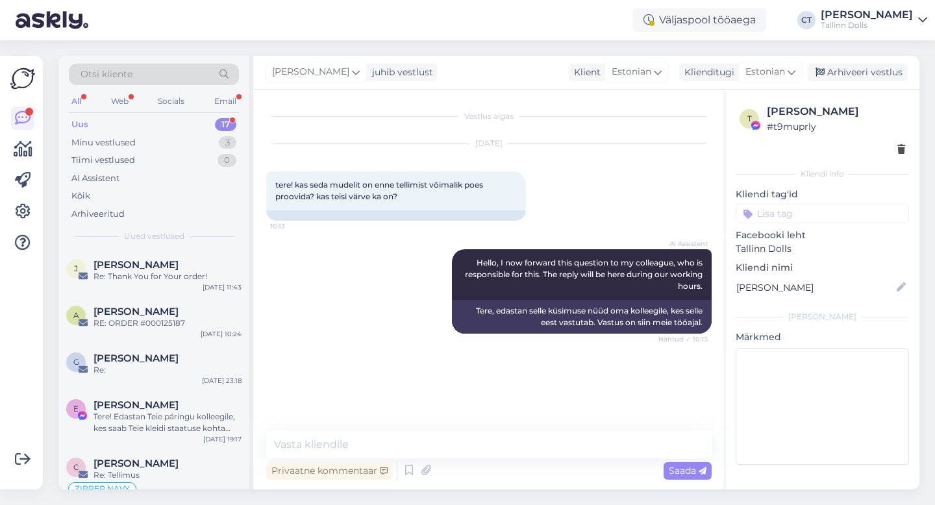
click at [477, 462] on div "Privaatne kommentaar Saada" at bounding box center [489, 471] width 446 height 25
click at [470, 443] on textarea at bounding box center [489, 444] width 446 height 27
type textarea "t"
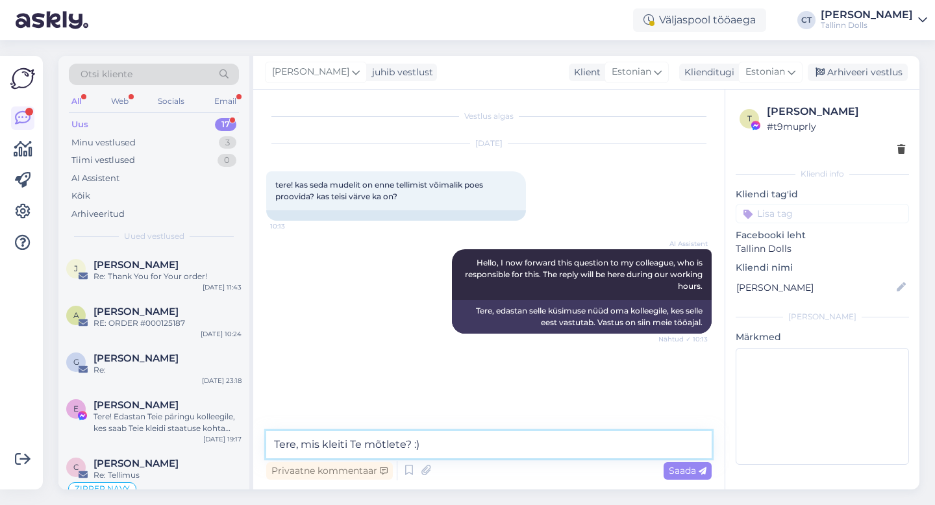
type textarea "Tere, mis kleiti Te mõtlete? :)"
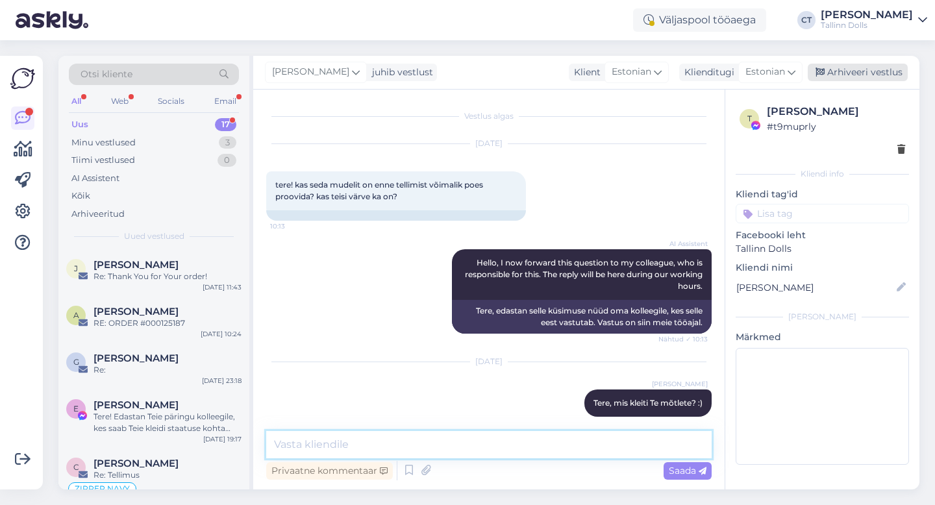
scroll to position [12, 0]
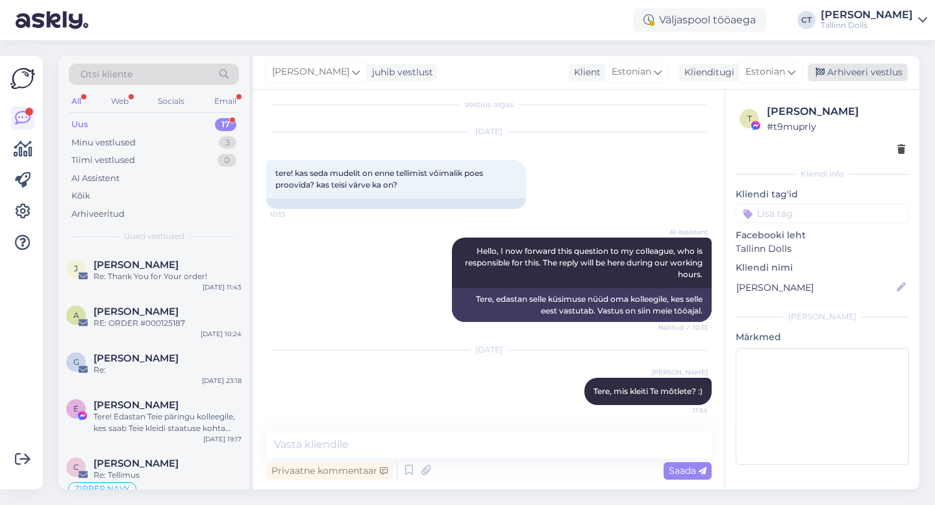
click at [861, 69] on div "Arhiveeri vestlus" at bounding box center [858, 73] width 100 height 18
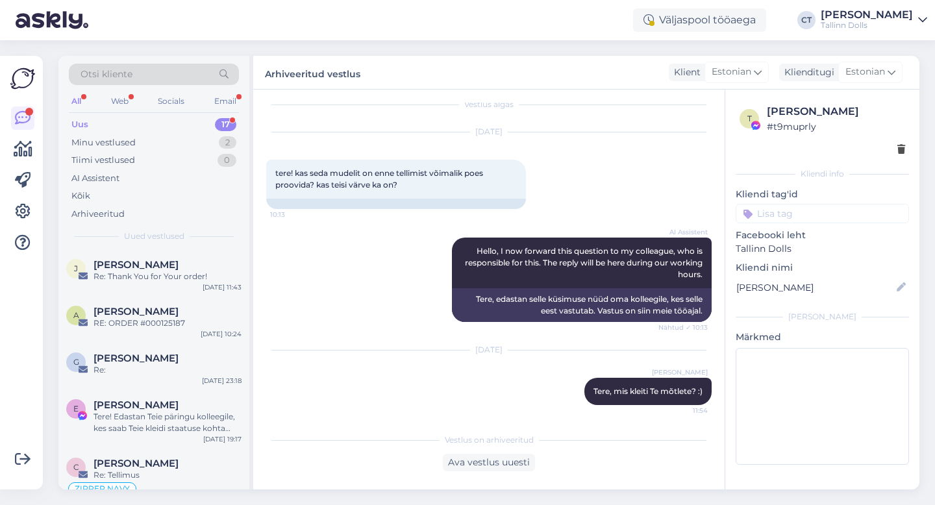
scroll to position [112, 0]
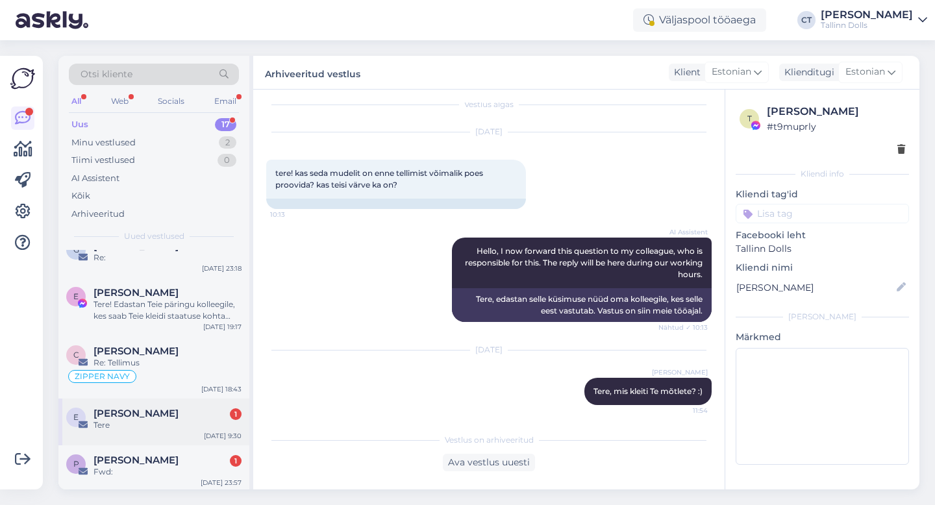
click at [147, 408] on span "[PERSON_NAME]" at bounding box center [136, 414] width 85 height 12
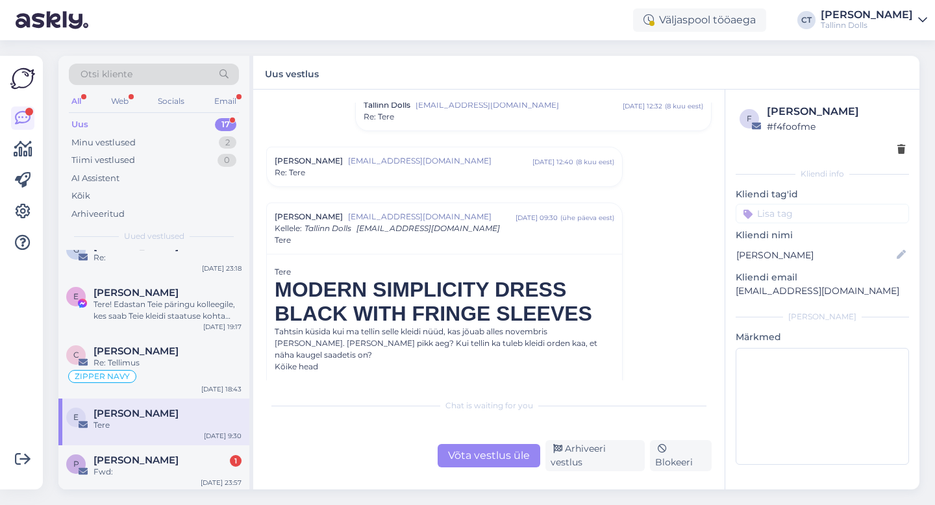
scroll to position [438, 0]
click at [491, 463] on div "Võta vestlus üle" at bounding box center [489, 455] width 103 height 23
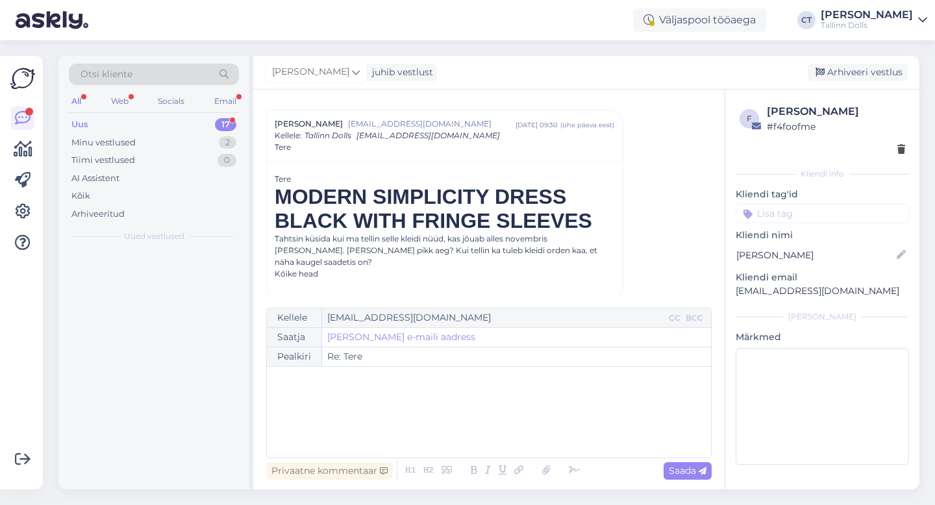
scroll to position [0, 0]
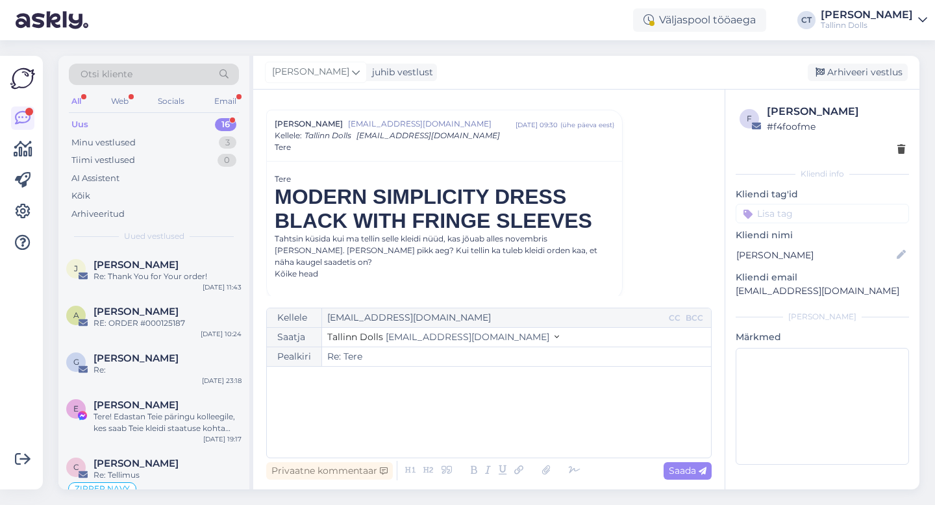
click at [481, 426] on div "﻿" at bounding box center [488, 412] width 431 height 78
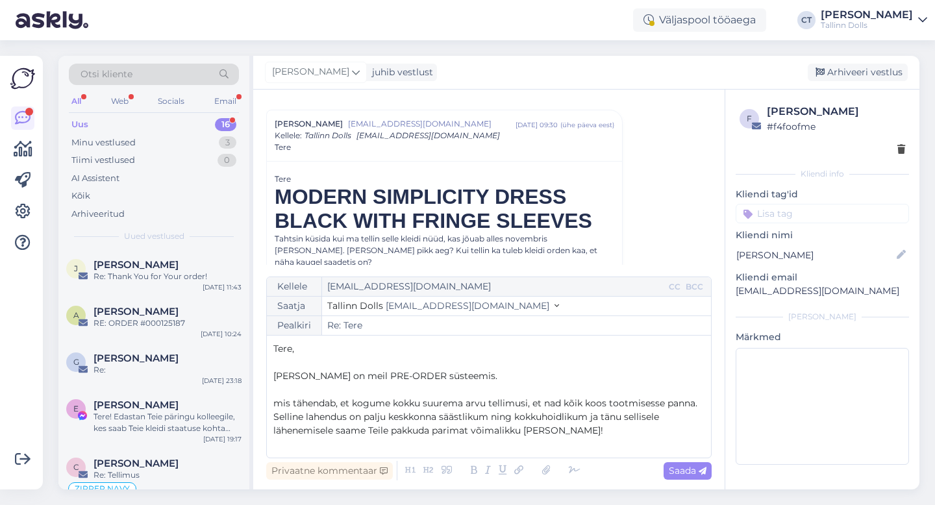
click at [501, 379] on p "[PERSON_NAME] on meil PRE-ORDER süsteemis." at bounding box center [488, 377] width 431 height 14
click at [275, 405] on span "mis tähendab, et kogume kokku suurema arvu tellimusi, et nad kõik koos tootmise…" at bounding box center [486, 416] width 427 height 39
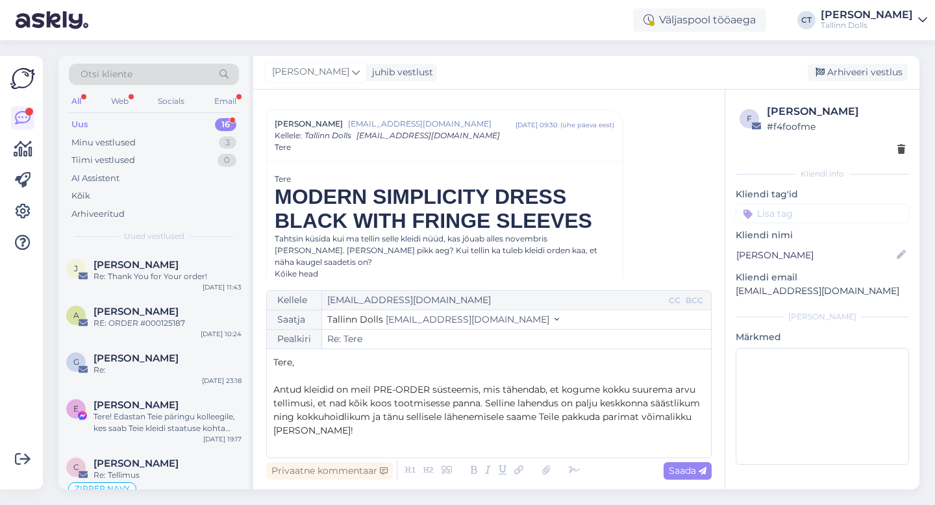
click at [354, 432] on p "Antud kleidid on meil PRE-ORDER süsteemis, mis tähendab, et kogume kokku suurem…" at bounding box center [488, 410] width 431 height 55
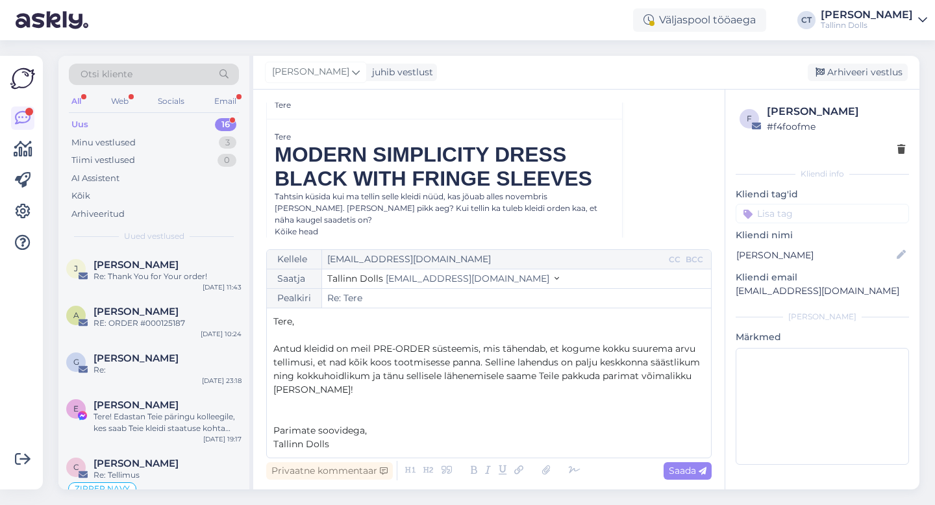
scroll to position [589, 0]
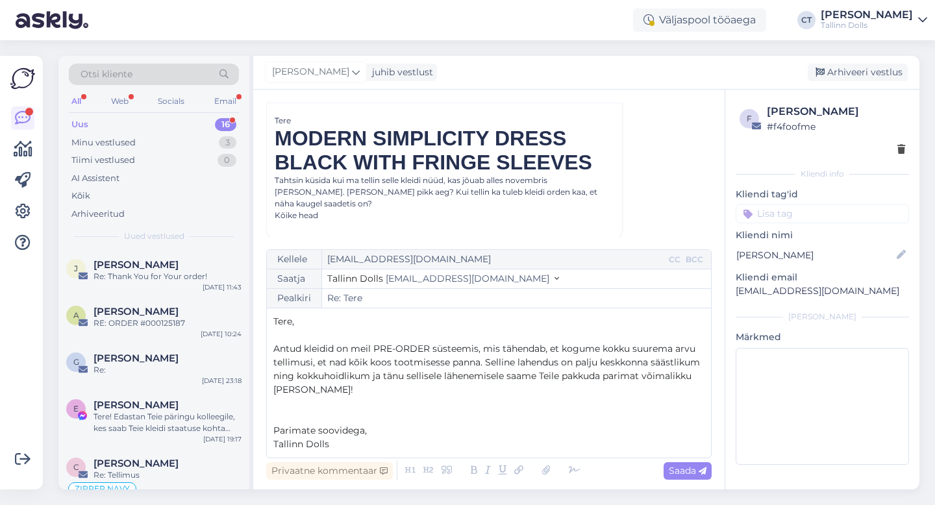
click at [402, 387] on p "Antud kleidid on meil PRE-ORDER süsteemis, mis tähendab, et kogume kokku suurem…" at bounding box center [488, 369] width 431 height 55
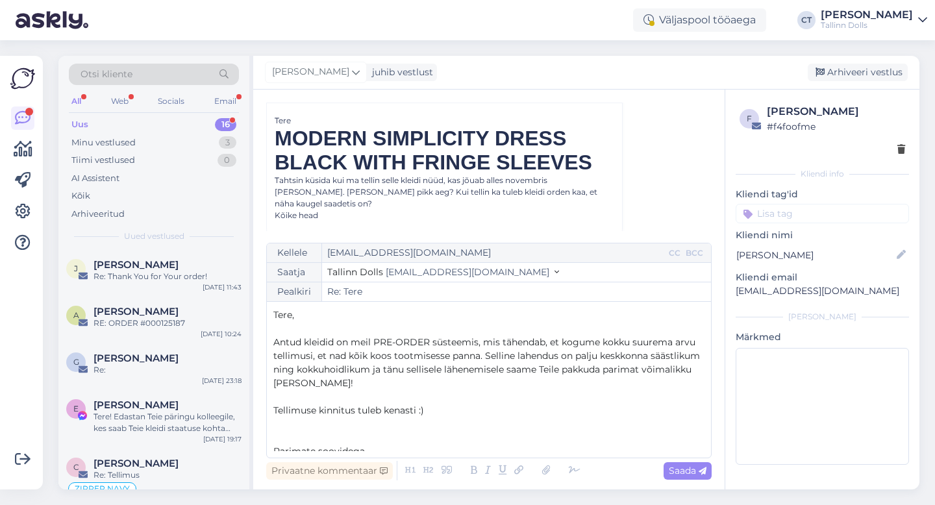
click at [688, 481] on div "Privaatne kommentaar Saada" at bounding box center [489, 471] width 446 height 25
click at [692, 468] on span "Saada" at bounding box center [688, 471] width 38 height 12
type input "Re: Tere"
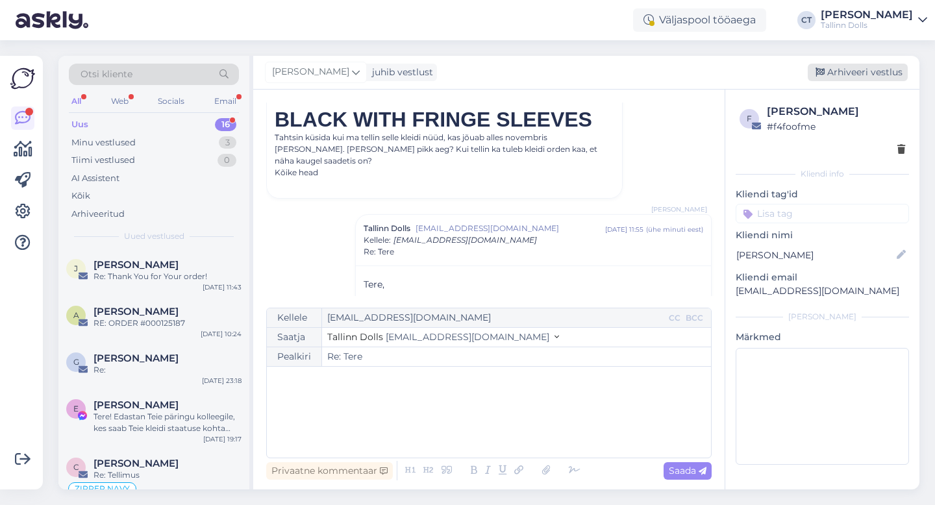
click at [845, 64] on div "Arhiveeri vestlus" at bounding box center [858, 73] width 100 height 18
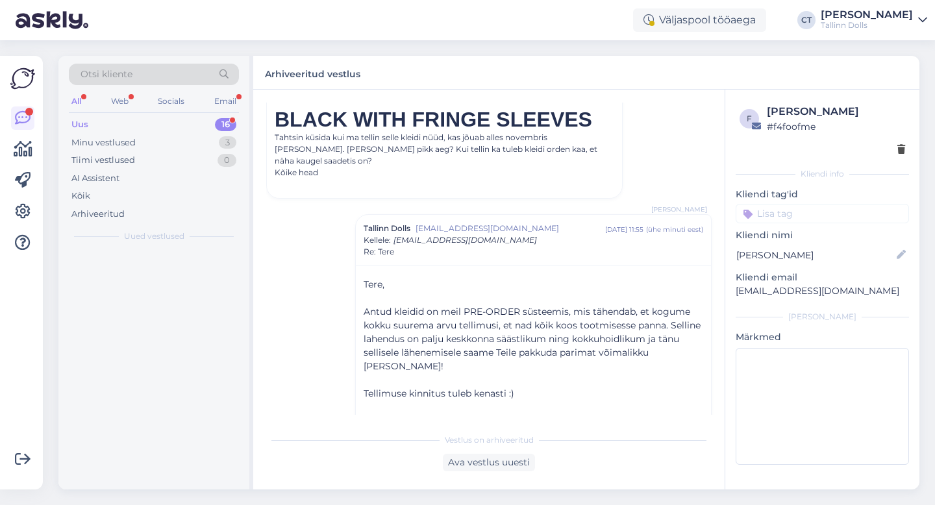
scroll to position [663, 0]
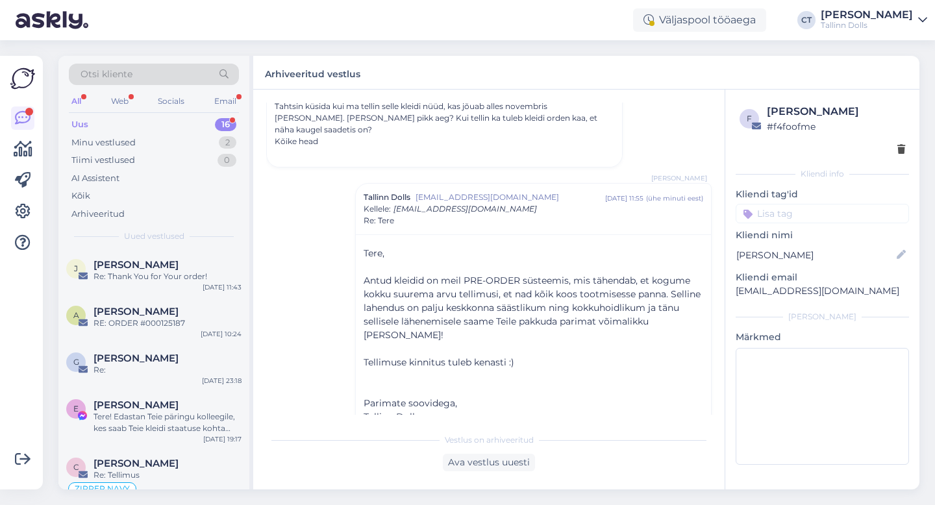
click at [846, 75] on div "Arhiveeritud vestlus" at bounding box center [586, 73] width 666 height 34
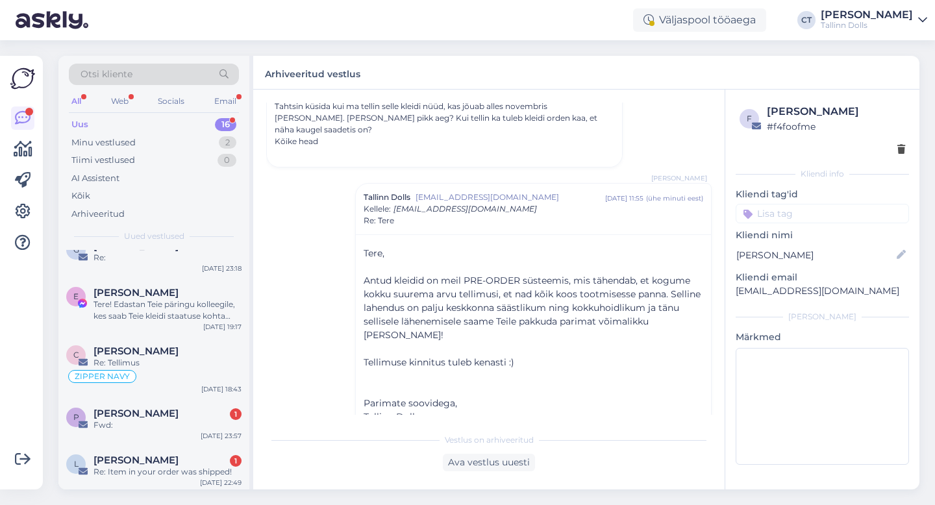
scroll to position [113, 0]
click at [191, 319] on div "Tere! Edastan Teie päringu kolleegile, kes saab Teie kleidi staatuse kohta täps…" at bounding box center [168, 309] width 148 height 23
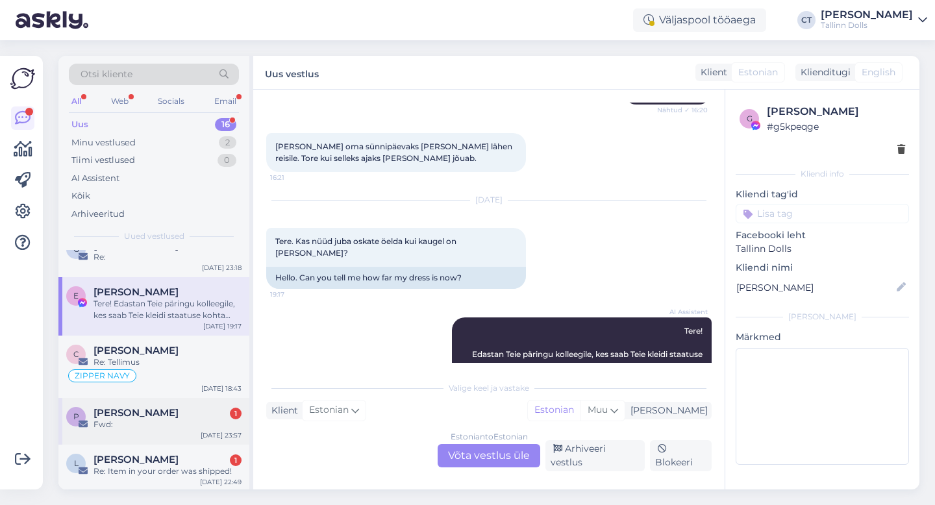
scroll to position [153, 0]
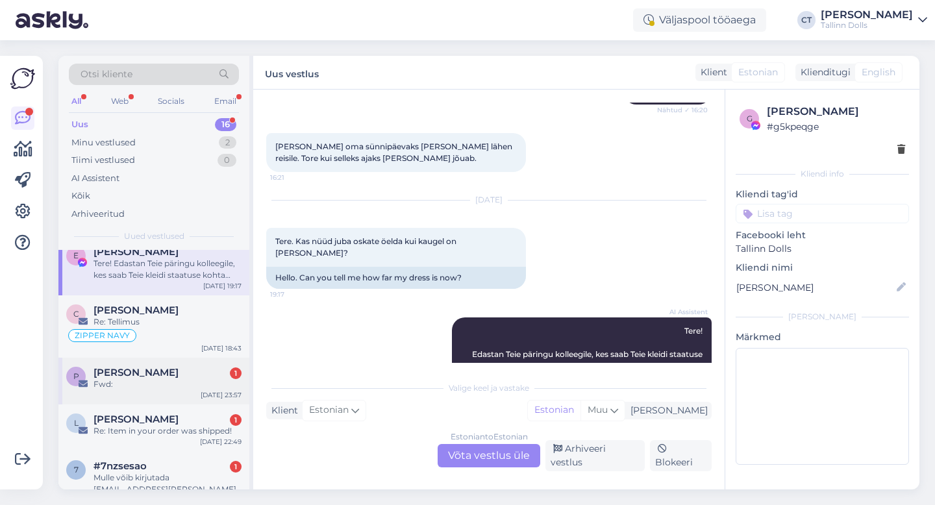
click at [151, 386] on div "Fwd:" at bounding box center [168, 385] width 148 height 12
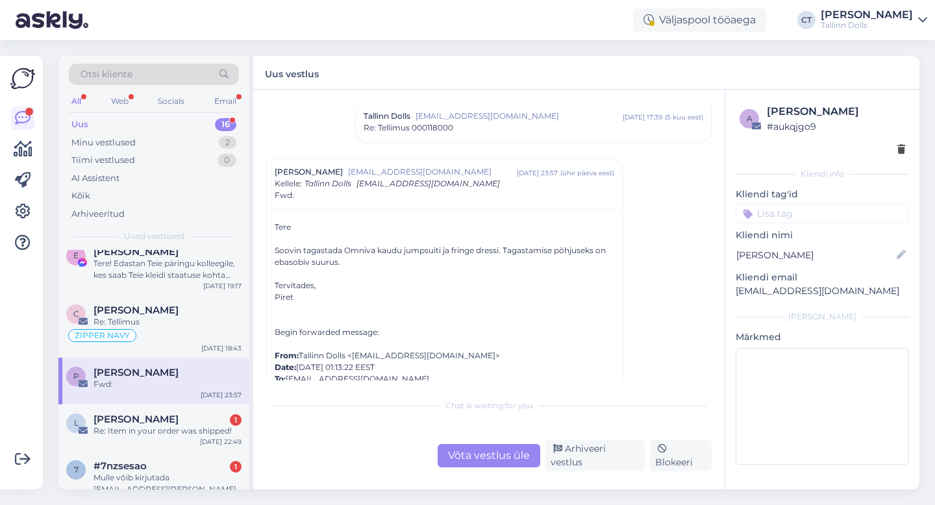
scroll to position [234, 0]
drag, startPoint x: 857, startPoint y: 292, endPoint x: 731, endPoint y: 290, distance: 126.0
click at [731, 289] on div "a Piret Papper # aukqjgo9 Kliendi info Kliendi tag'id Kliendi [PERSON_NAME] Pap…" at bounding box center [822, 287] width 194 height 395
click at [483, 459] on div "Võta vestlus üle" at bounding box center [489, 455] width 103 height 23
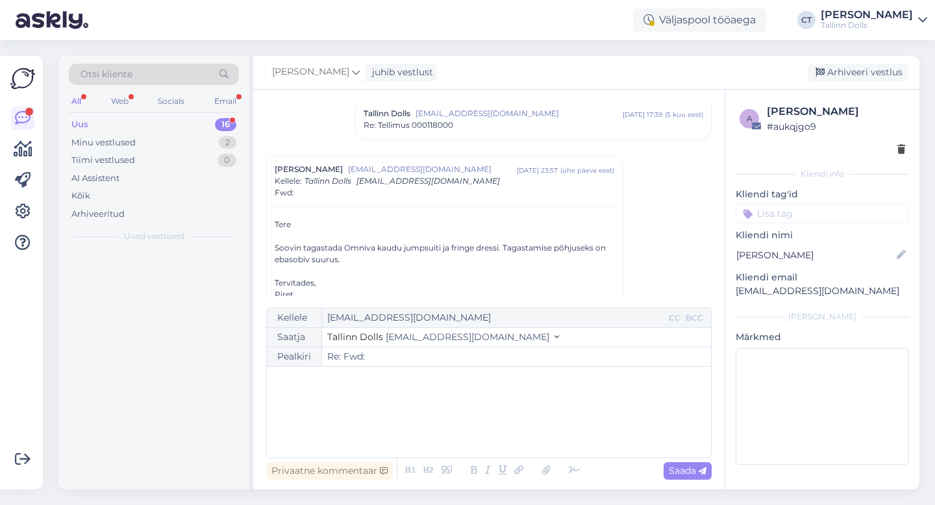
scroll to position [0, 0]
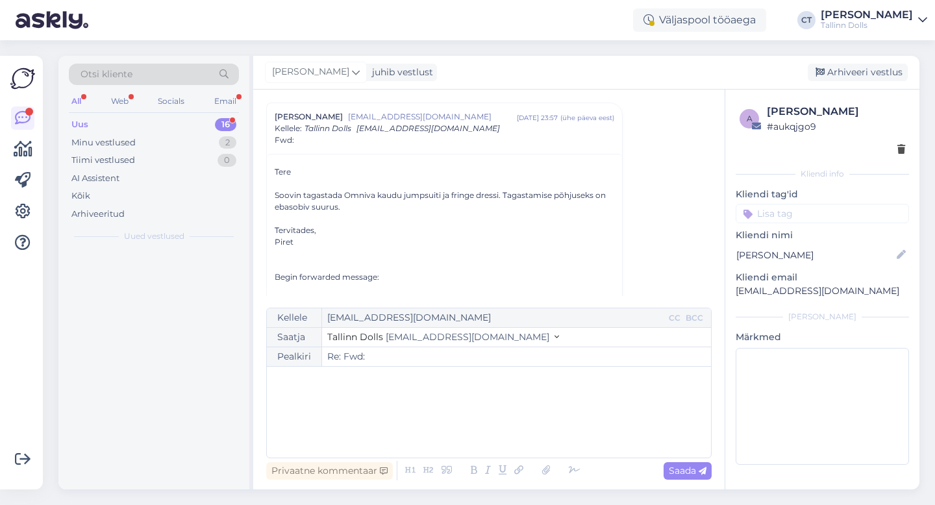
click at [483, 427] on div "﻿" at bounding box center [488, 412] width 431 height 78
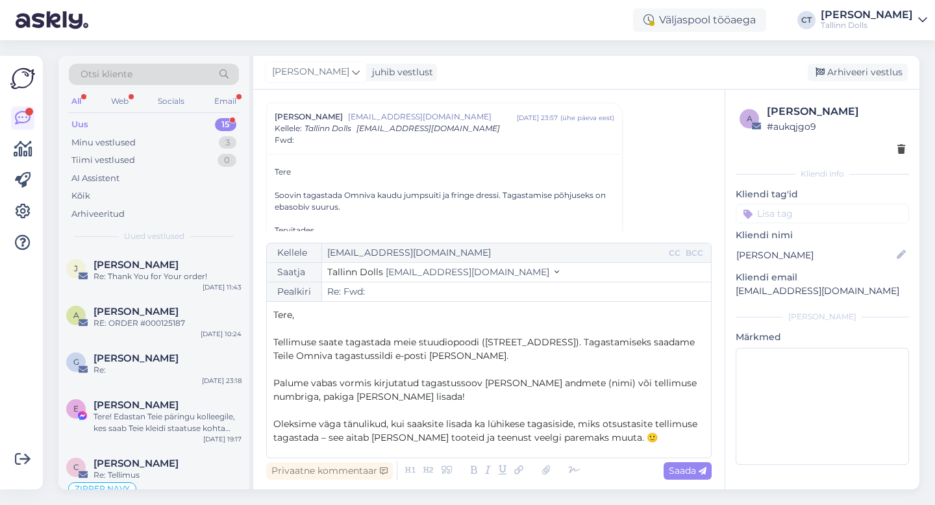
scroll to position [103, 0]
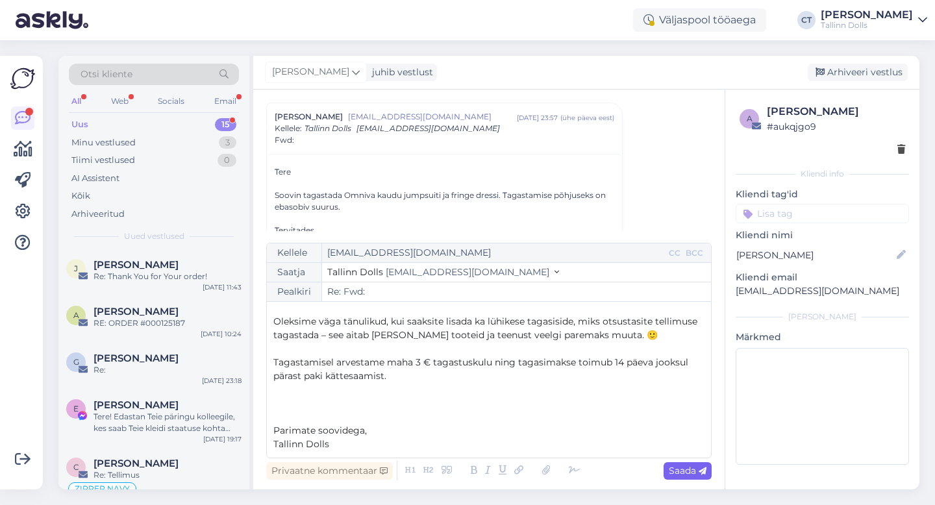
click at [699, 475] on icon at bounding box center [703, 472] width 8 height 8
type input "Re: Fwd:"
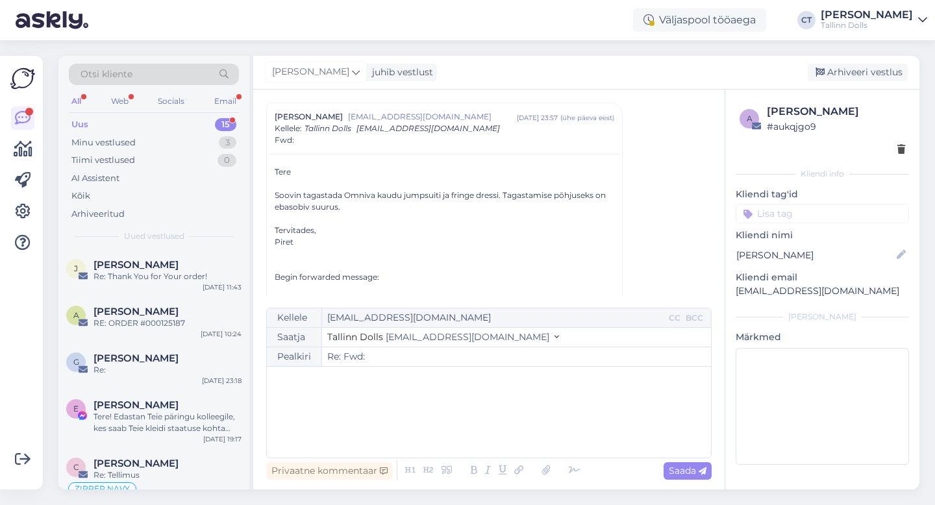
scroll to position [0, 0]
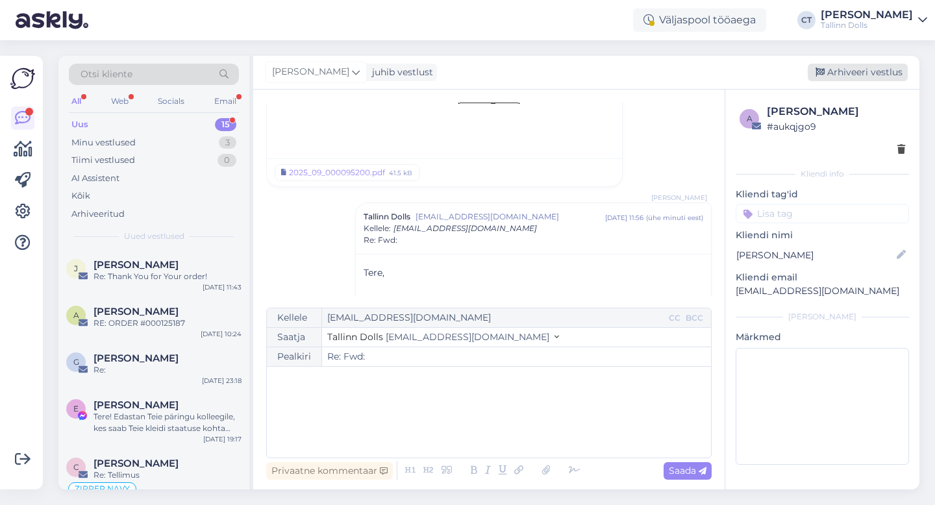
click at [852, 80] on div "Arhiveeri vestlus" at bounding box center [858, 73] width 100 height 18
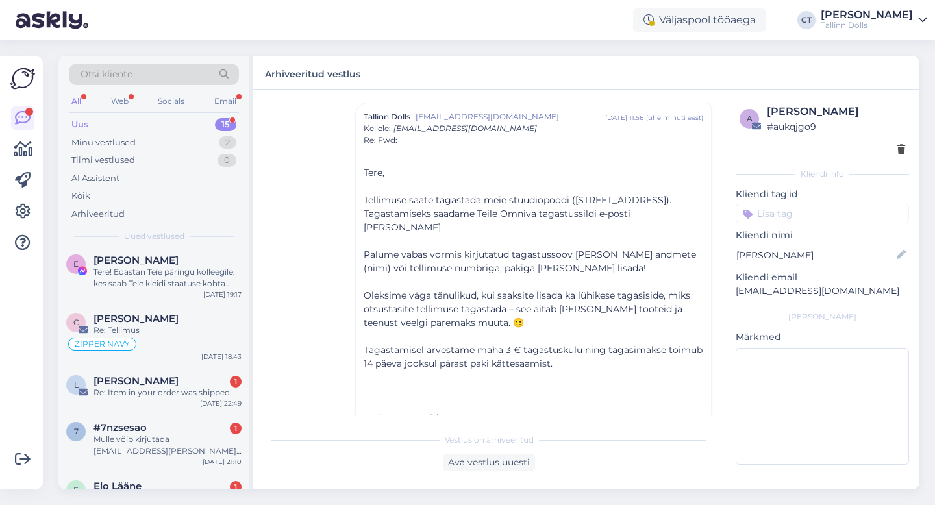
scroll to position [146, 0]
click at [165, 391] on div "Re: Item in your order was shipped!" at bounding box center [168, 392] width 148 height 12
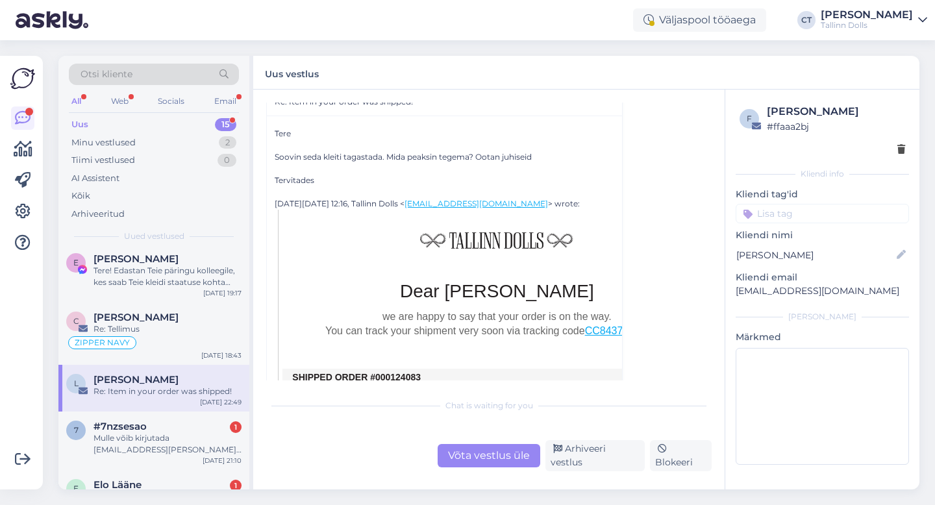
scroll to position [169, 0]
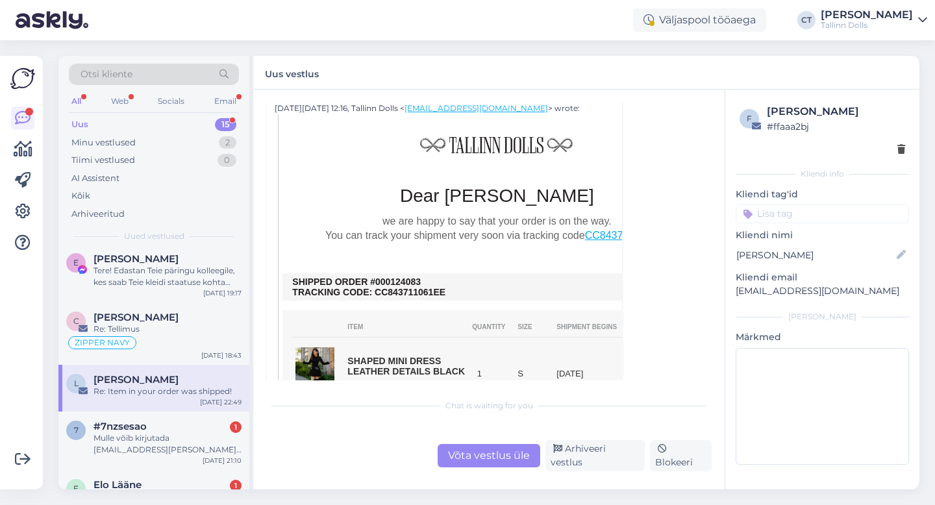
click at [486, 464] on div "Võta vestlus üle" at bounding box center [489, 455] width 103 height 23
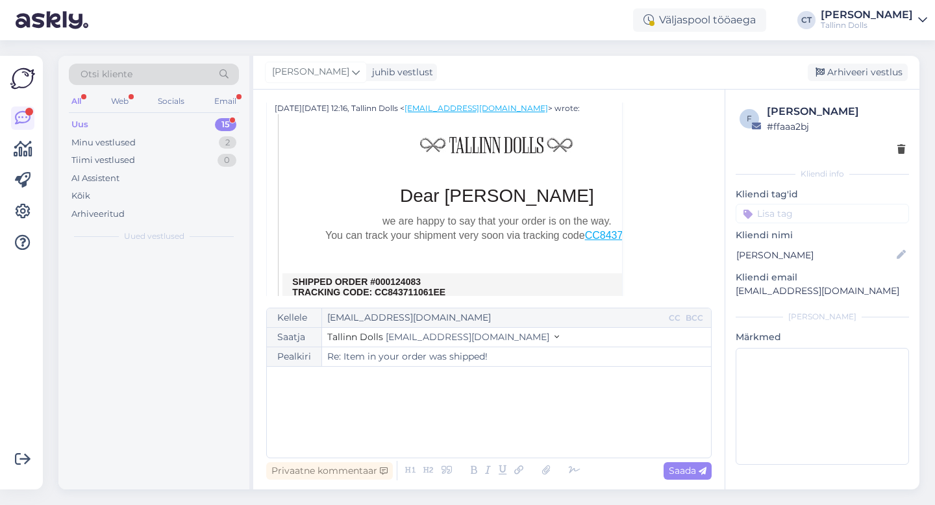
scroll to position [0, 0]
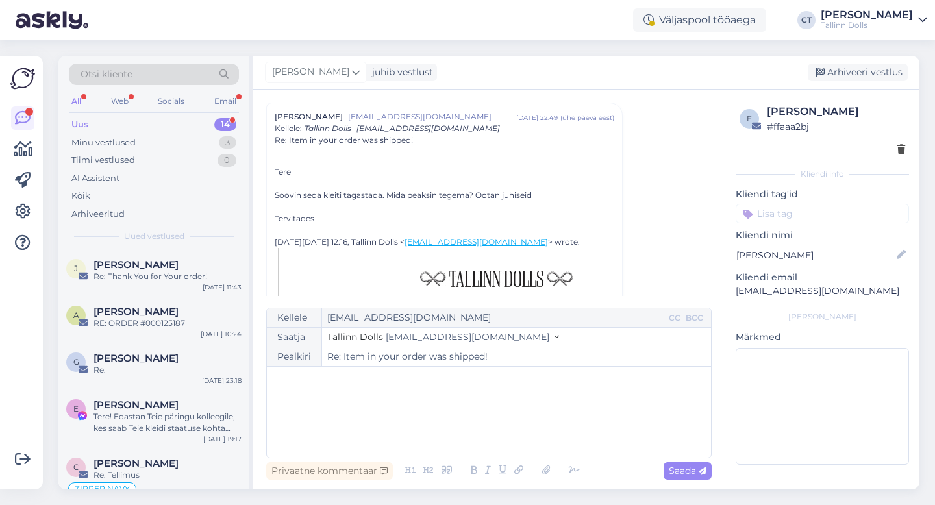
click at [482, 425] on div "﻿" at bounding box center [488, 412] width 431 height 78
click at [368, 408] on div "﻿" at bounding box center [488, 412] width 431 height 78
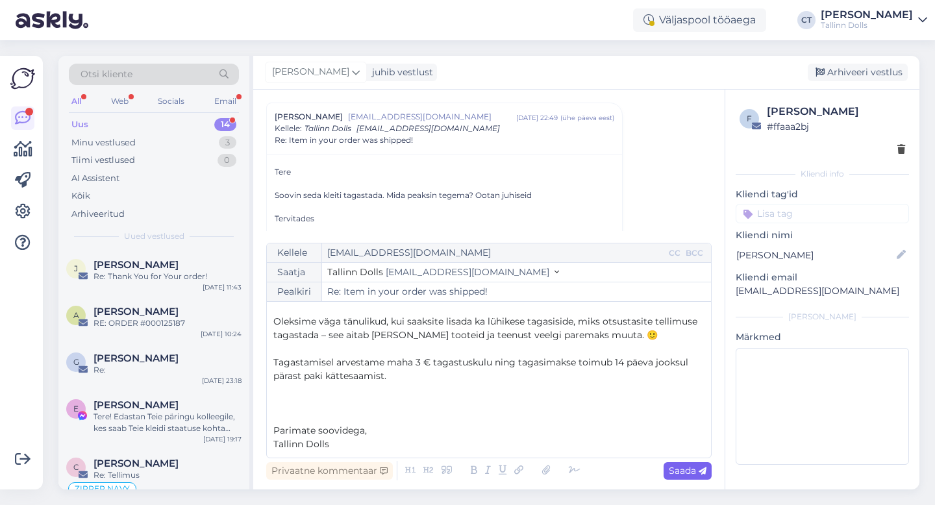
click at [685, 469] on span "Saada" at bounding box center [688, 471] width 38 height 12
type input "Re: Item in your order was shipped!"
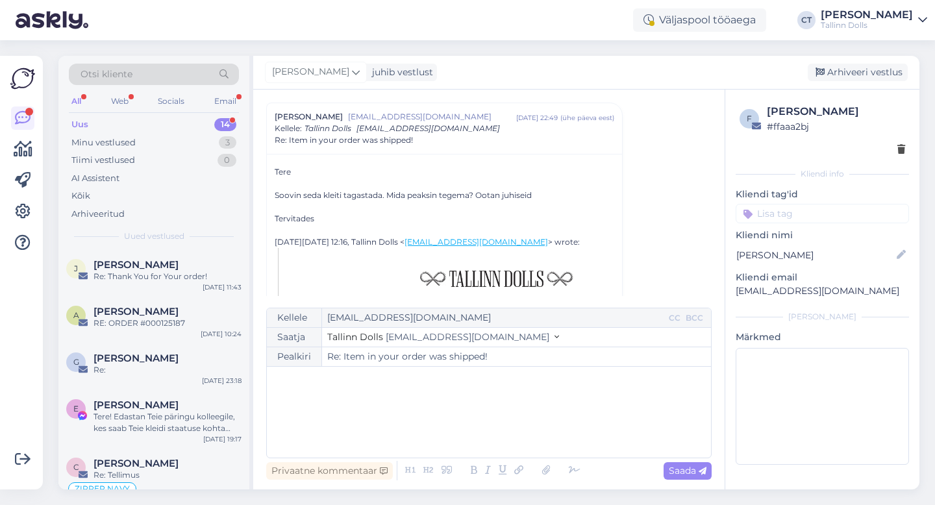
scroll to position [742, 0]
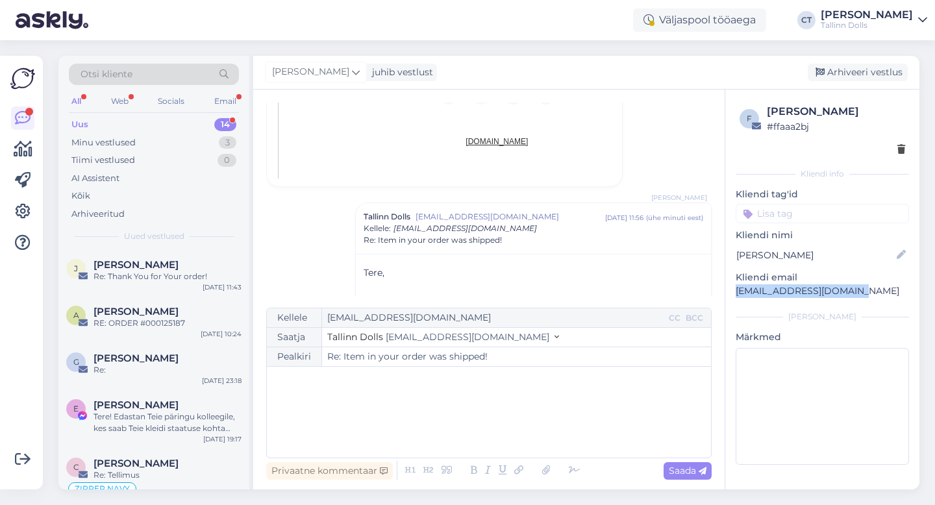
drag, startPoint x: 857, startPoint y: 296, endPoint x: 736, endPoint y: 294, distance: 120.8
click at [736, 294] on p "[EMAIL_ADDRESS][DOMAIN_NAME]" at bounding box center [822, 291] width 173 height 14
click at [866, 74] on div "Arhiveeri vestlus" at bounding box center [858, 73] width 100 height 18
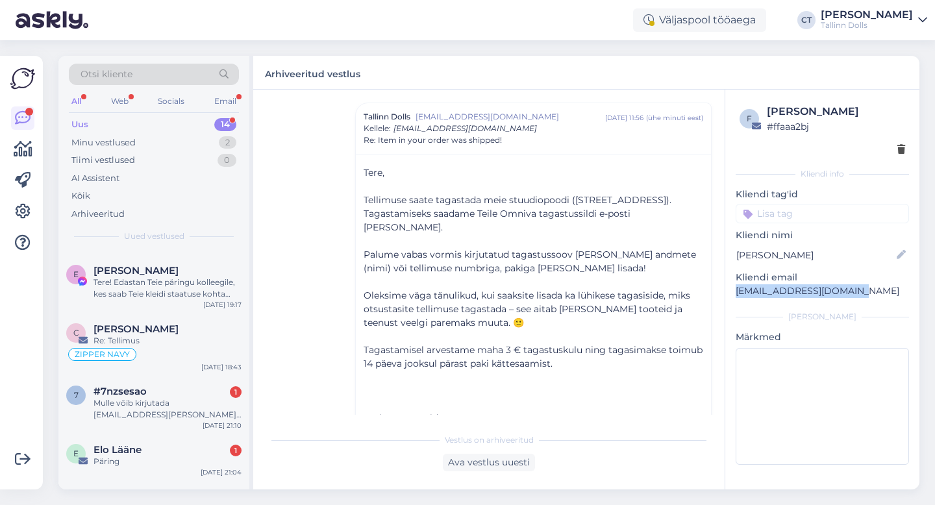
scroll to position [136, 0]
click at [140, 392] on span "#7nzsesao" at bounding box center [120, 390] width 53 height 12
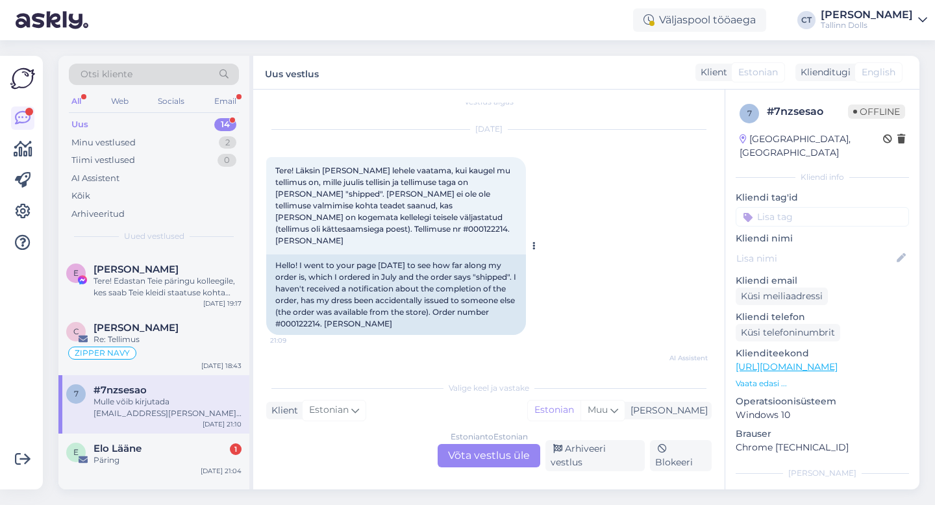
scroll to position [32, 0]
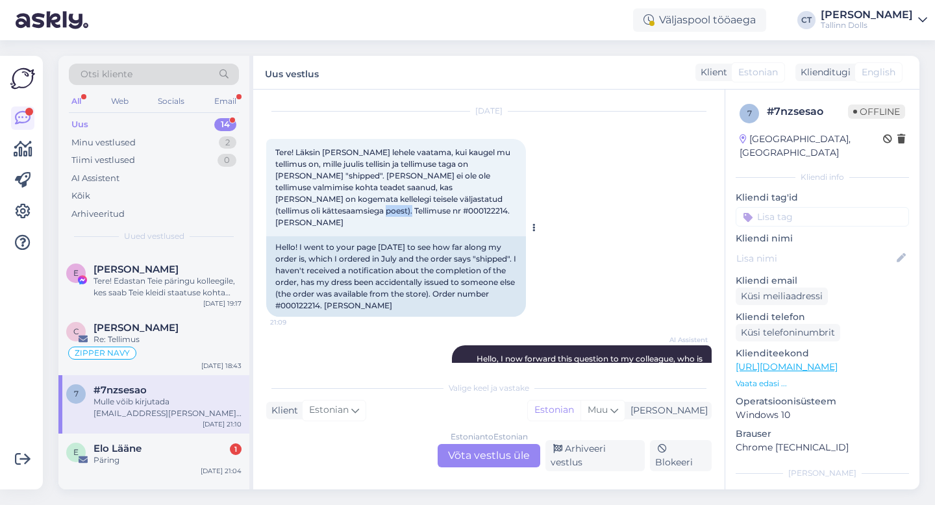
drag, startPoint x: 476, startPoint y: 198, endPoint x: 448, endPoint y: 197, distance: 27.9
click at [448, 197] on span "Tere! Läksin [PERSON_NAME] lehele vaatama, kui kaugel mu tellimus on, mille juu…" at bounding box center [393, 187] width 237 height 80
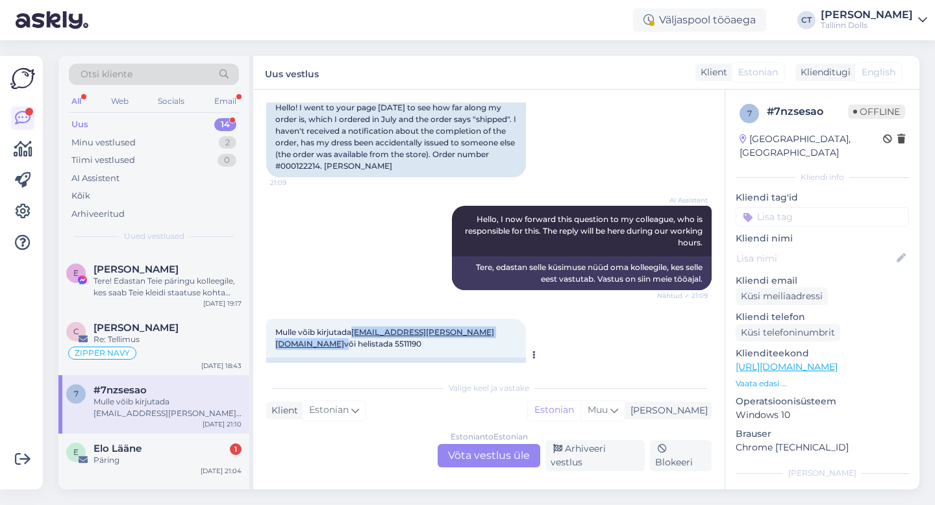
drag, startPoint x: 353, startPoint y: 308, endPoint x: 459, endPoint y: 311, distance: 106.6
click at [459, 327] on span "Mulle võib kirjutada [EMAIL_ADDRESS][PERSON_NAME][DOMAIN_NAME] või helistada 55…" at bounding box center [384, 337] width 219 height 21
click at [611, 459] on div "Arhiveeri vestlus" at bounding box center [595, 455] width 99 height 31
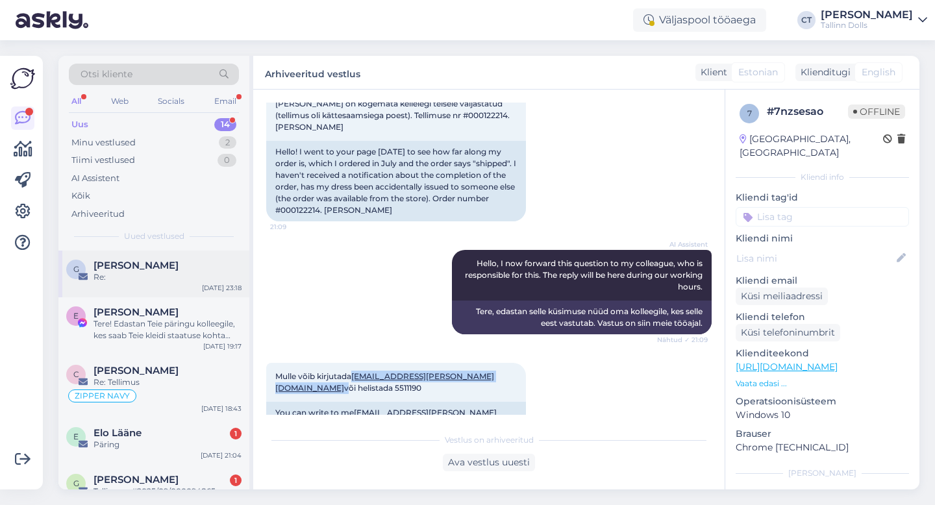
scroll to position [228, 0]
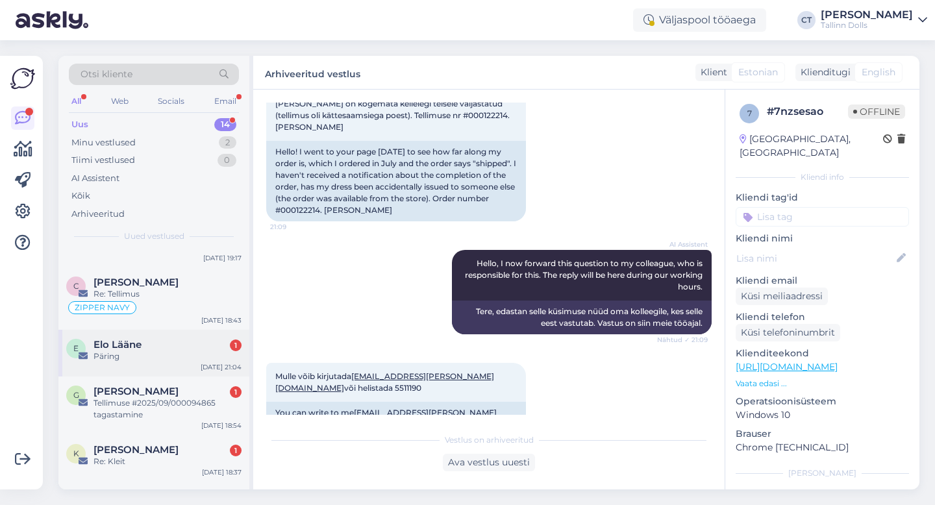
click at [194, 368] on div "E Elo Lääne 1 Päring [DATE] 21:04" at bounding box center [153, 353] width 191 height 47
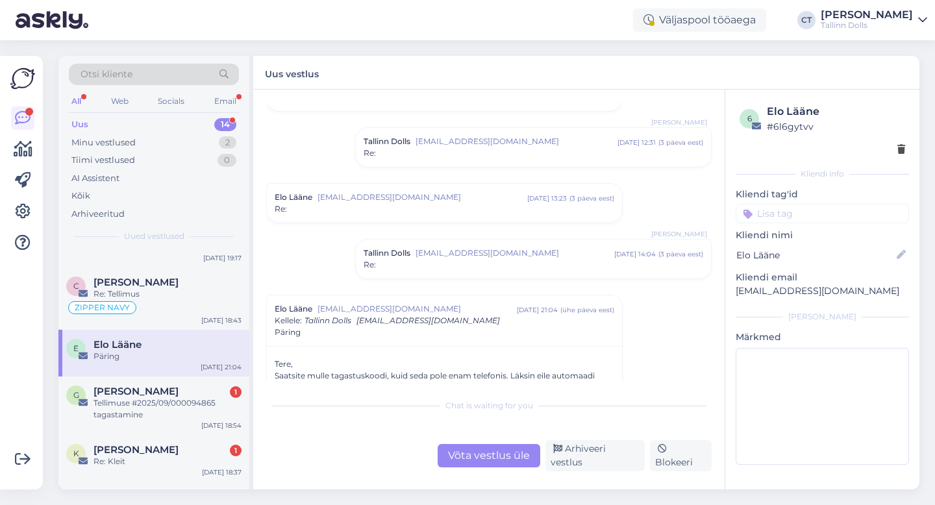
scroll to position [821, 0]
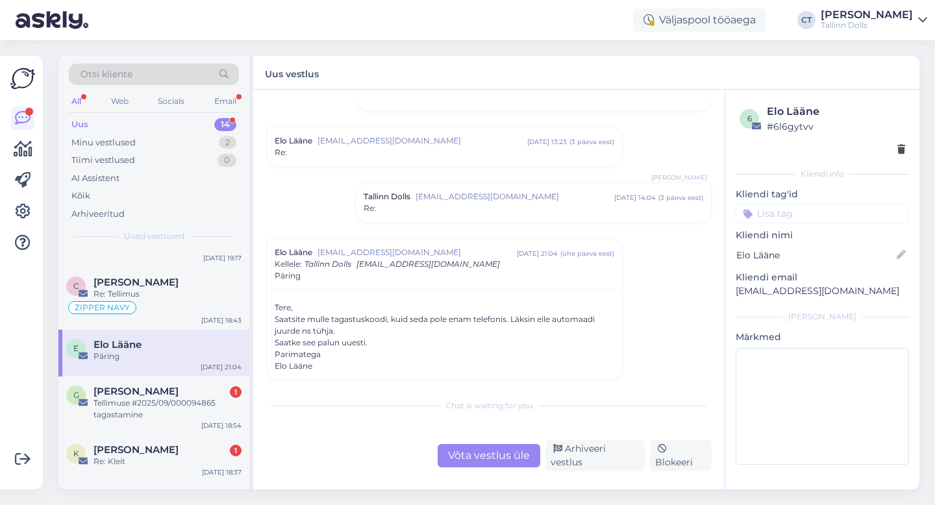
click at [499, 461] on div "Võta vestlus üle" at bounding box center [489, 455] width 103 height 23
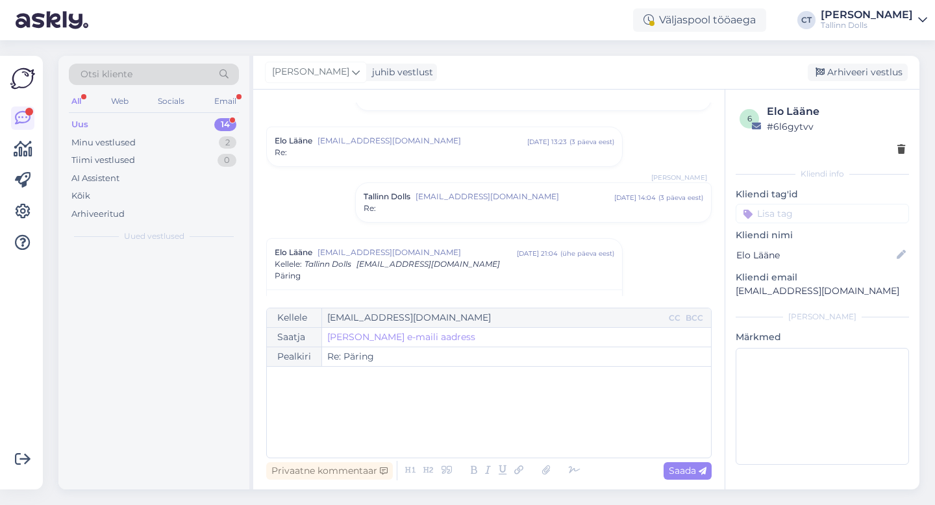
scroll to position [0, 0]
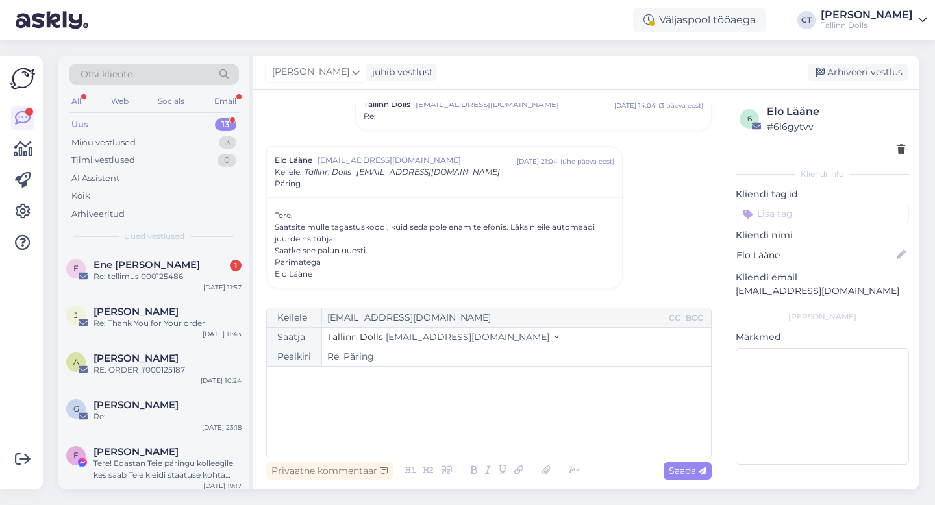
click at [496, 438] on div "﻿" at bounding box center [488, 412] width 431 height 78
drag, startPoint x: 844, startPoint y: 290, endPoint x: 727, endPoint y: 288, distance: 116.3
click at [727, 288] on div "6 Elo Lääne # 6l6gytvv Kliendi info Kliendi tag'id Kliendi nimi Elo Lääne Klien…" at bounding box center [822, 287] width 194 height 395
click at [436, 443] on div "﻿" at bounding box center [488, 412] width 431 height 78
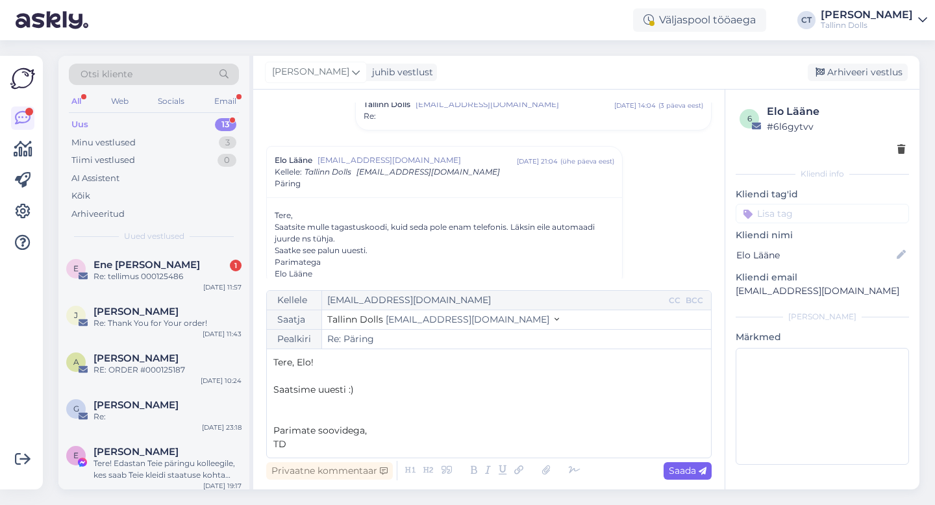
click at [693, 472] on span "Saada" at bounding box center [688, 471] width 38 height 12
type input "Re: Re: Päring"
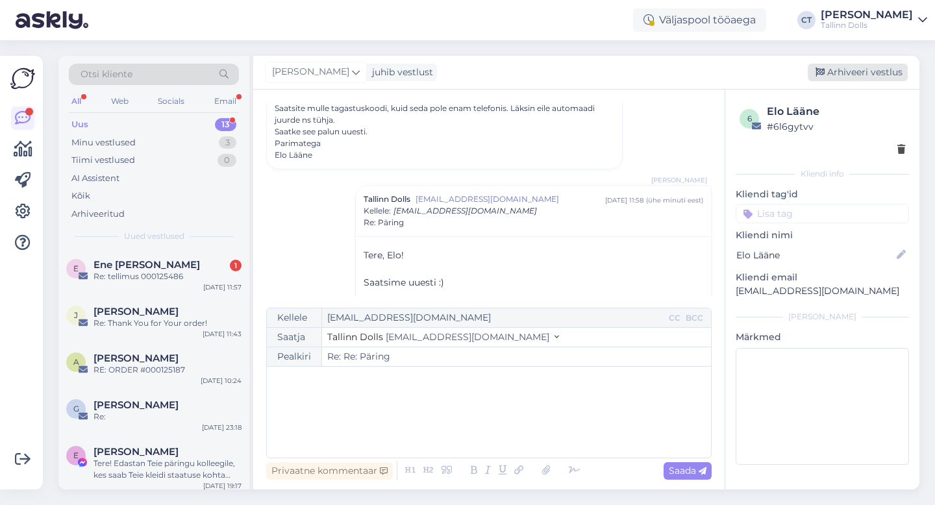
click at [881, 66] on div "Arhiveeri vestlus" at bounding box center [858, 73] width 100 height 18
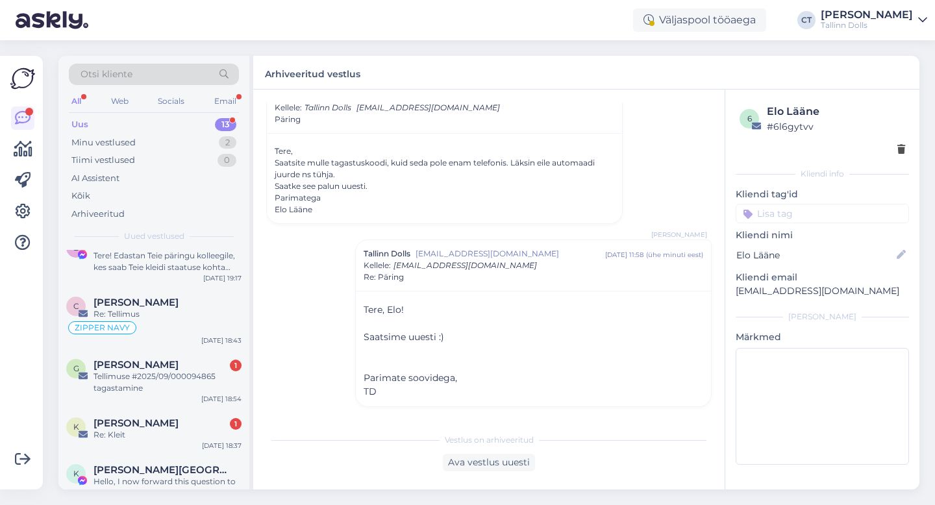
scroll to position [226, 0]
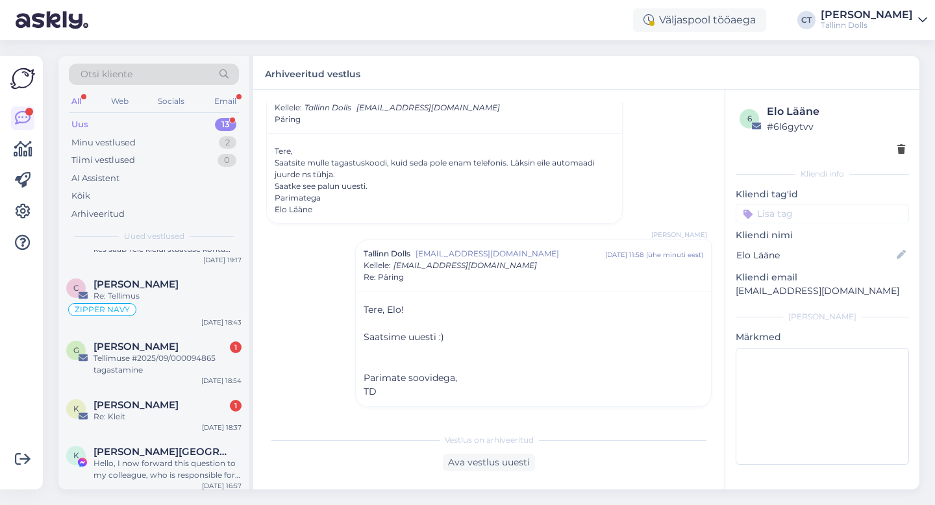
click at [171, 377] on div "G [PERSON_NAME] Rüütsalu 1 Tellimuse #2025/09/000094865 tagastamine [DATE] 18:54" at bounding box center [153, 361] width 191 height 58
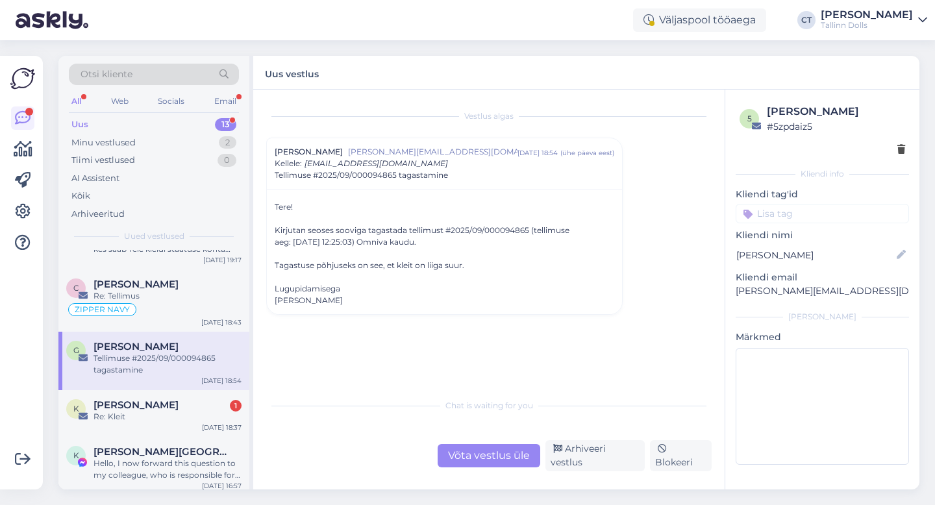
click at [466, 457] on div "Võta vestlus üle" at bounding box center [489, 455] width 103 height 23
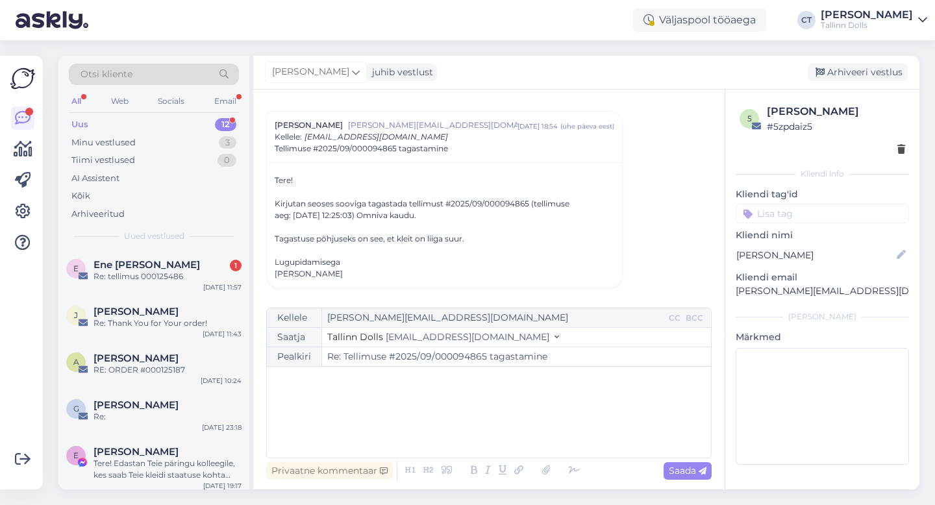
click at [475, 427] on div "﻿" at bounding box center [488, 412] width 431 height 78
drag, startPoint x: 871, startPoint y: 289, endPoint x: 733, endPoint y: 286, distance: 137.7
click at [733, 286] on div "5 [PERSON_NAME] Rüütsalu # 5zpdaiz5 Kliendi info Kliendi tag'id Kliendi [PERSON…" at bounding box center [822, 287] width 194 height 395
click at [403, 416] on div "﻿" at bounding box center [488, 412] width 431 height 78
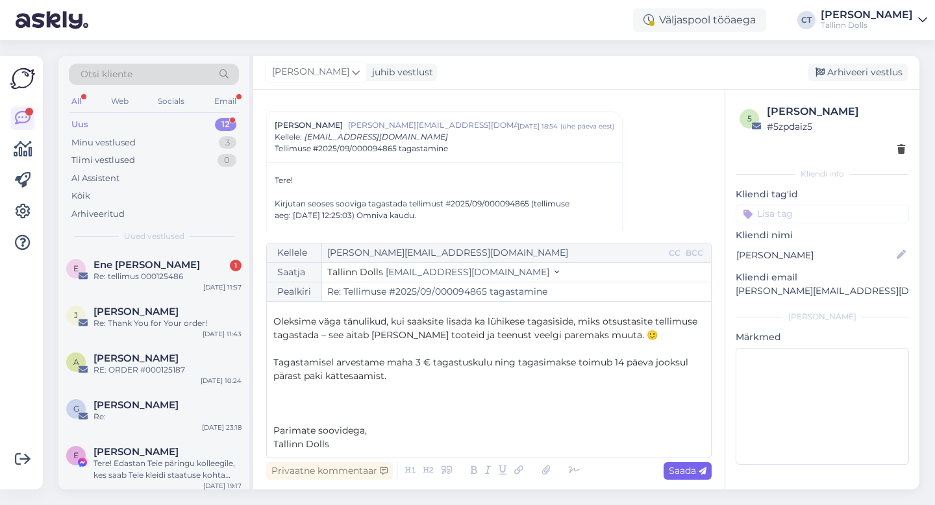
click at [680, 470] on span "Saada" at bounding box center [688, 471] width 38 height 12
type input "Re: Tellimuse #2025/09/000094865 tagastamine"
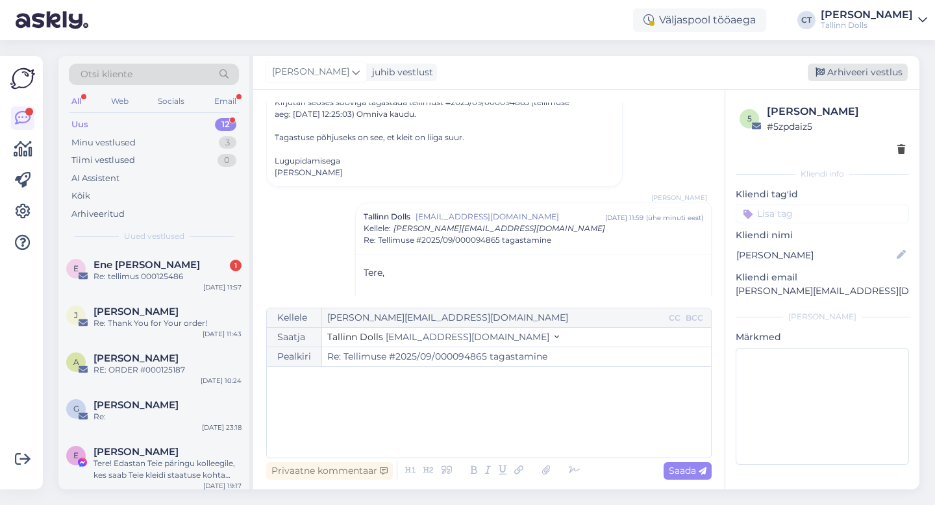
click at [867, 73] on div "Arhiveeri vestlus" at bounding box center [858, 73] width 100 height 18
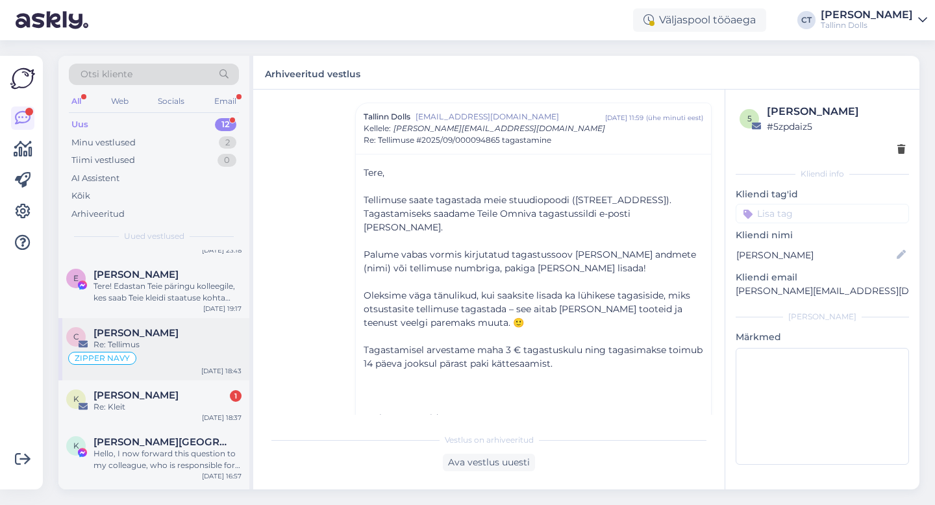
scroll to position [180, 0]
click at [179, 396] on div "[PERSON_NAME] 1" at bounding box center [168, 393] width 148 height 12
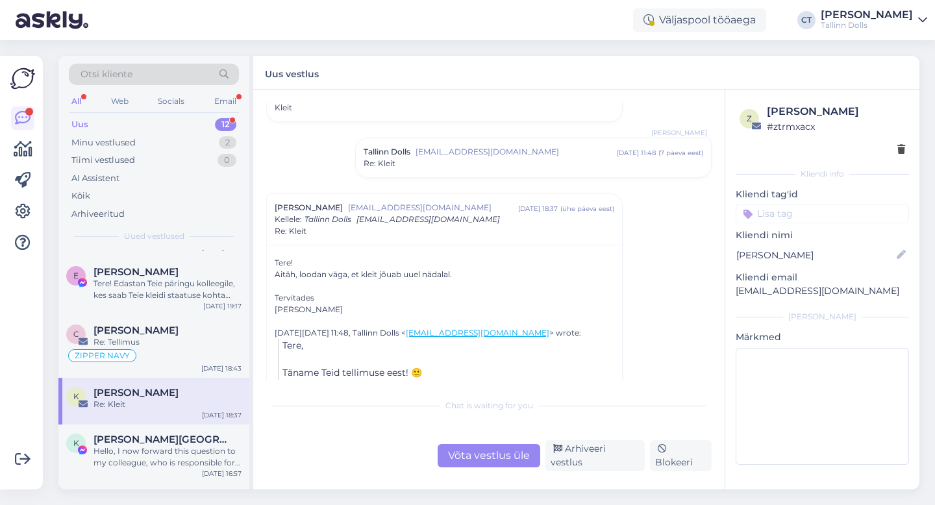
scroll to position [309, 0]
click at [472, 171] on div "Tallinn Dolls [EMAIL_ADDRESS][DOMAIN_NAME] [DATE] 11:48 ( 7 päeva eest ) Re: Kl…" at bounding box center [533, 156] width 355 height 39
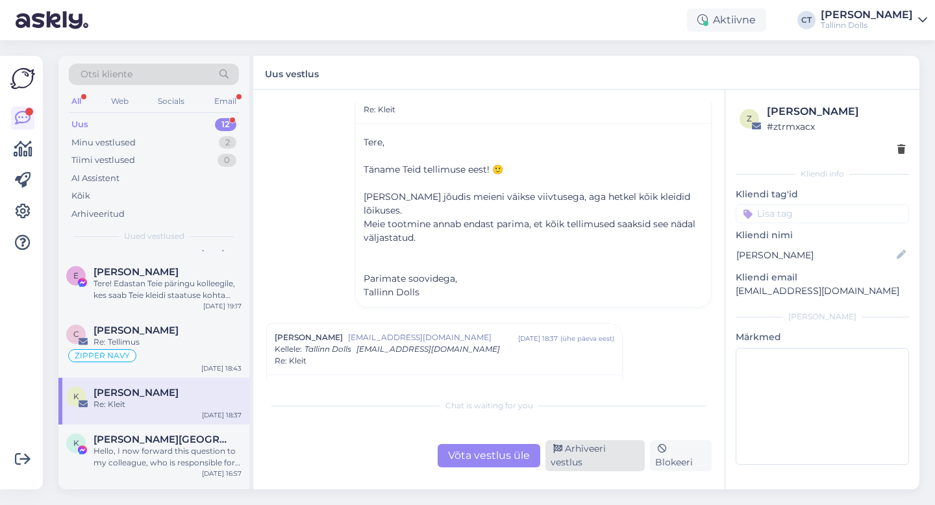
click at [589, 459] on div "Arhiveeri vestlus" at bounding box center [595, 455] width 99 height 31
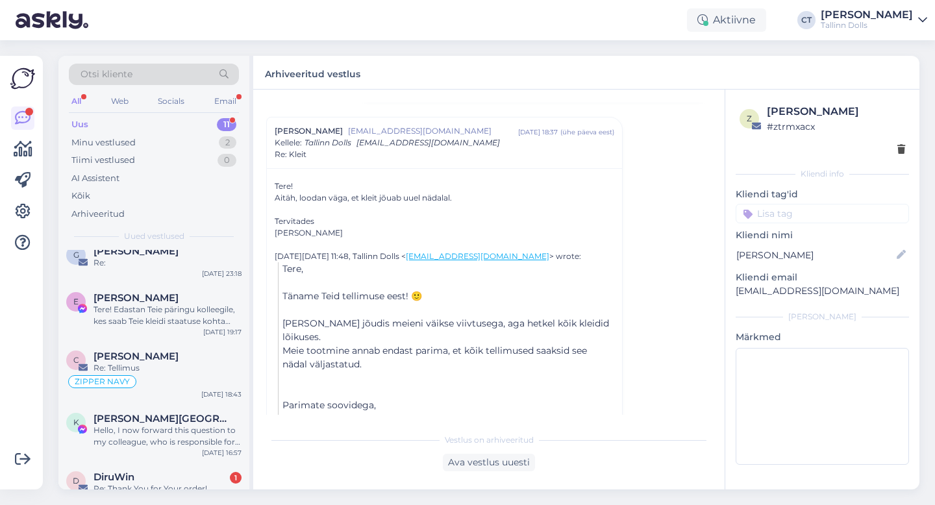
scroll to position [156, 0]
click at [184, 310] on div "Tere! Edastan Teie päringu kolleegile, kes saab Teie kleidi staatuse kohta täps…" at bounding box center [168, 313] width 148 height 23
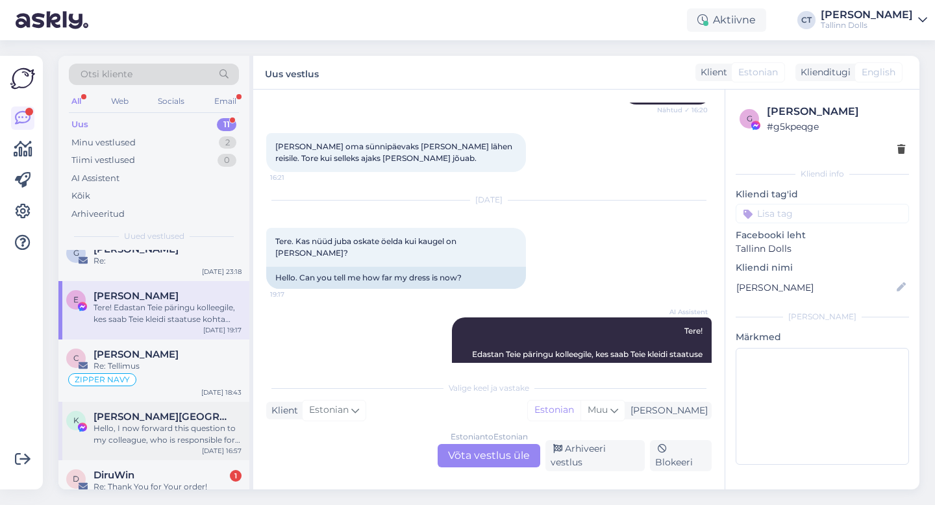
scroll to position [227, 0]
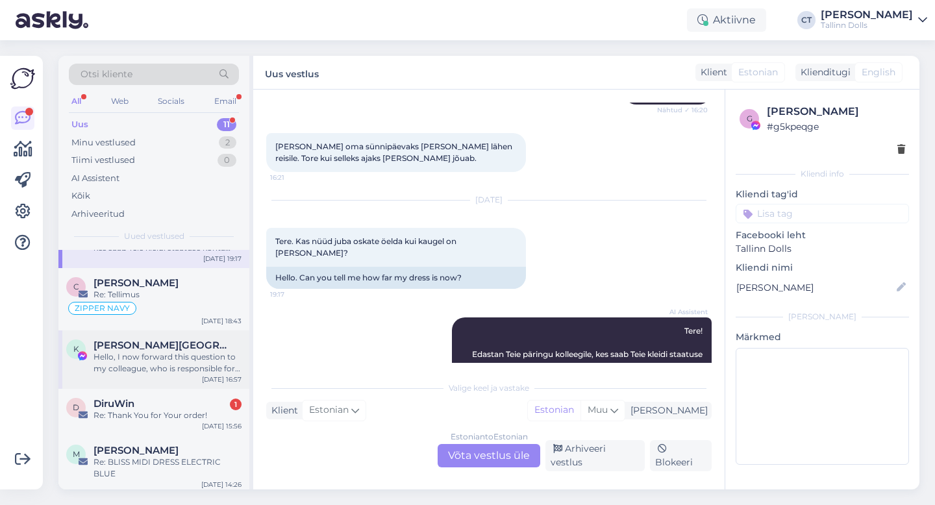
click at [147, 414] on div "Re: Thank You for Your order!" at bounding box center [168, 416] width 148 height 12
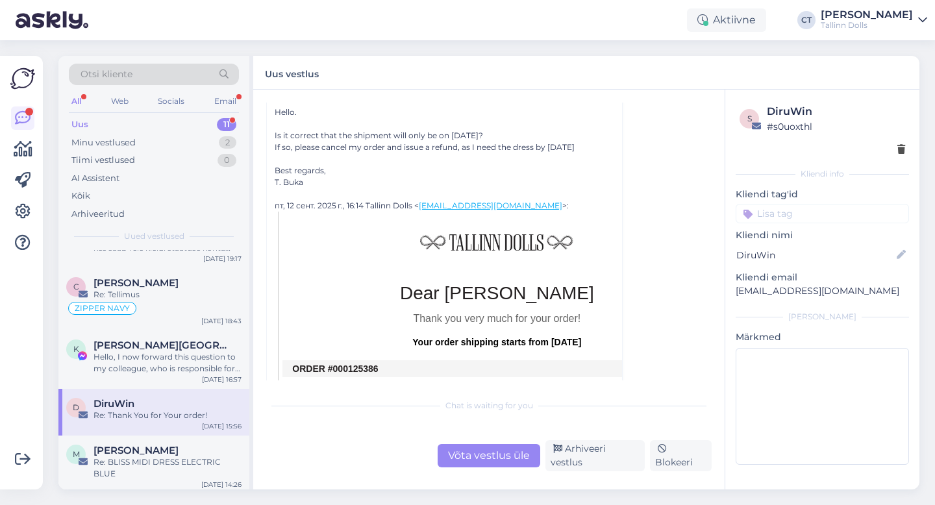
scroll to position [90, 0]
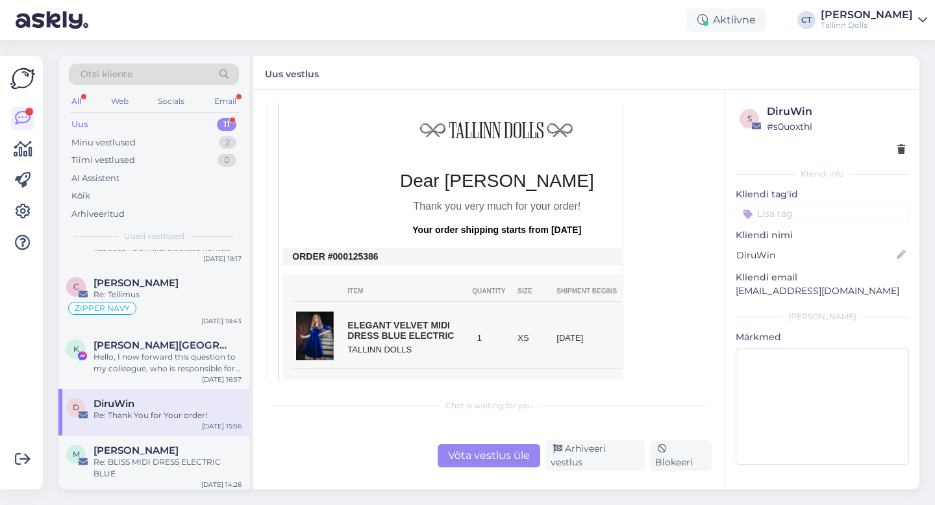
click at [486, 463] on div "Võta vestlus üle" at bounding box center [489, 455] width 103 height 23
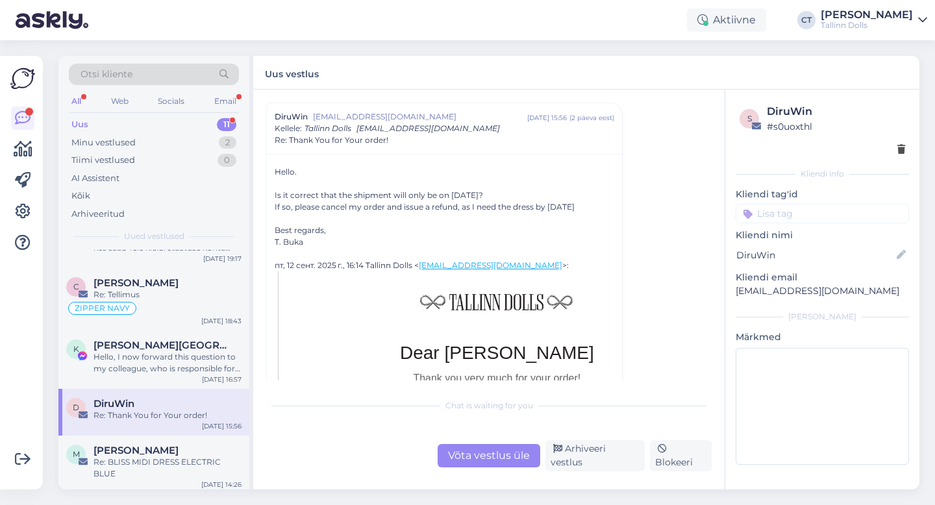
scroll to position [0, 0]
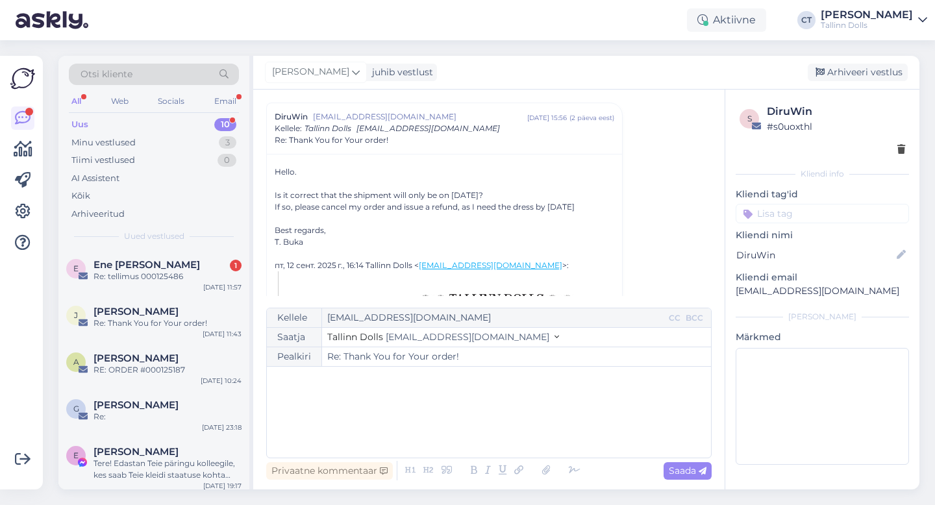
click at [486, 416] on div "﻿" at bounding box center [488, 412] width 431 height 78
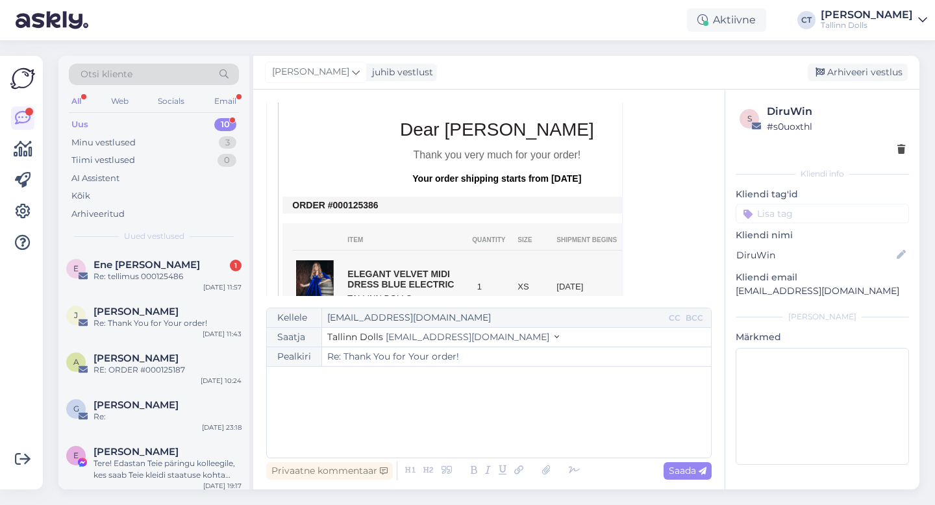
scroll to position [258, 0]
drag, startPoint x: 379, startPoint y: 206, endPoint x: 344, endPoint y: 206, distance: 34.4
click at [344, 206] on td "ORDER #000125386" at bounding box center [496, 206] width 409 height 10
click at [356, 407] on div "﻿" at bounding box center [488, 412] width 431 height 78
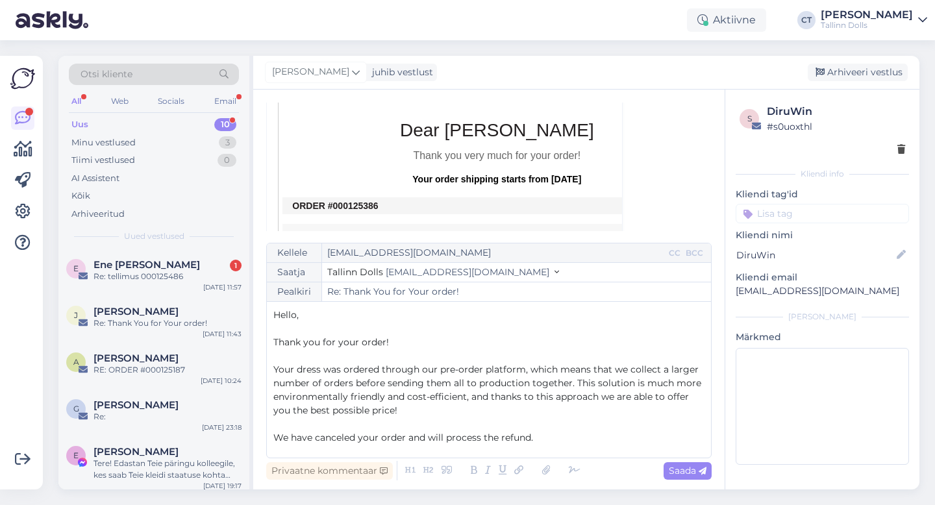
scroll to position [34, 0]
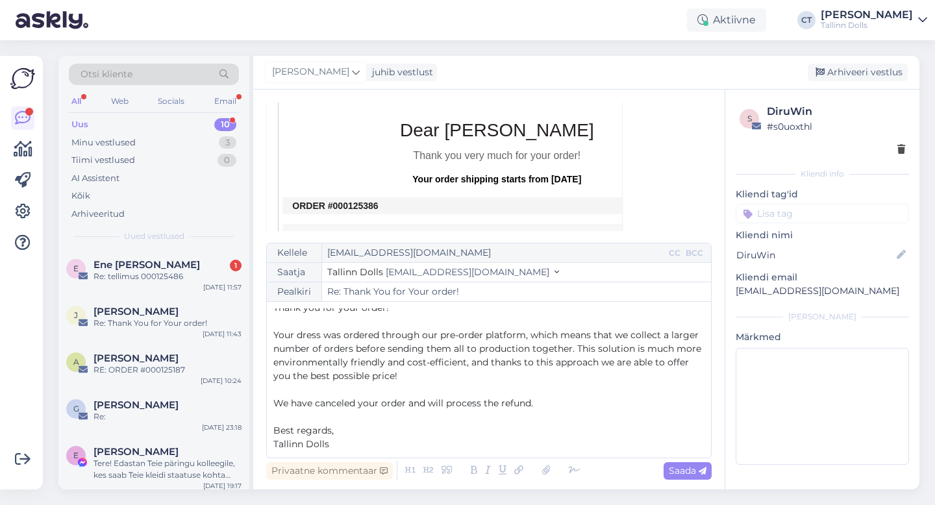
click at [552, 409] on p "We have canceled your order and will process the refund." at bounding box center [488, 404] width 431 height 14
click at [716, 476] on div "Vestlus algas DiruWin [EMAIL_ADDRESS][DOMAIN_NAME] [DATE] 15:56 ( 2 päeva eest …" at bounding box center [489, 290] width 472 height 400
click at [706, 474] on icon at bounding box center [703, 472] width 8 height 8
type input "Re: Re: Thank You for Your order!"
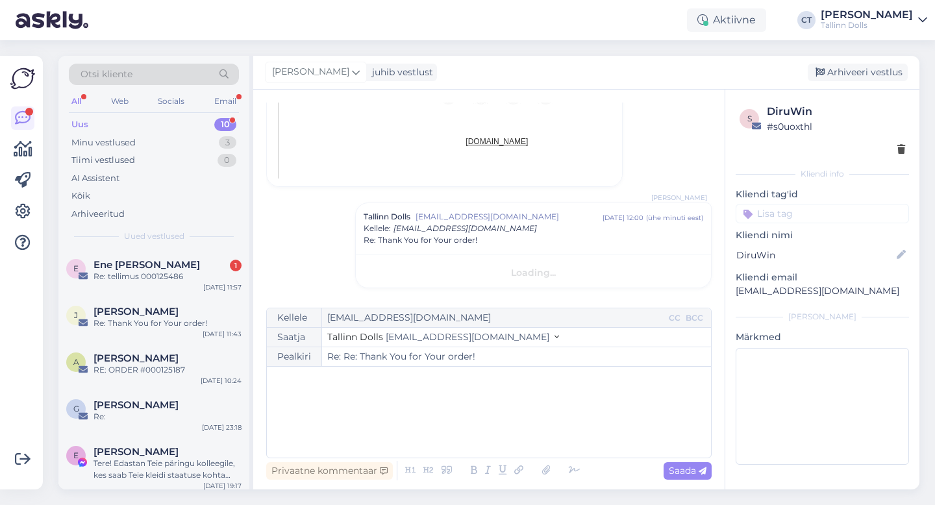
scroll to position [0, 0]
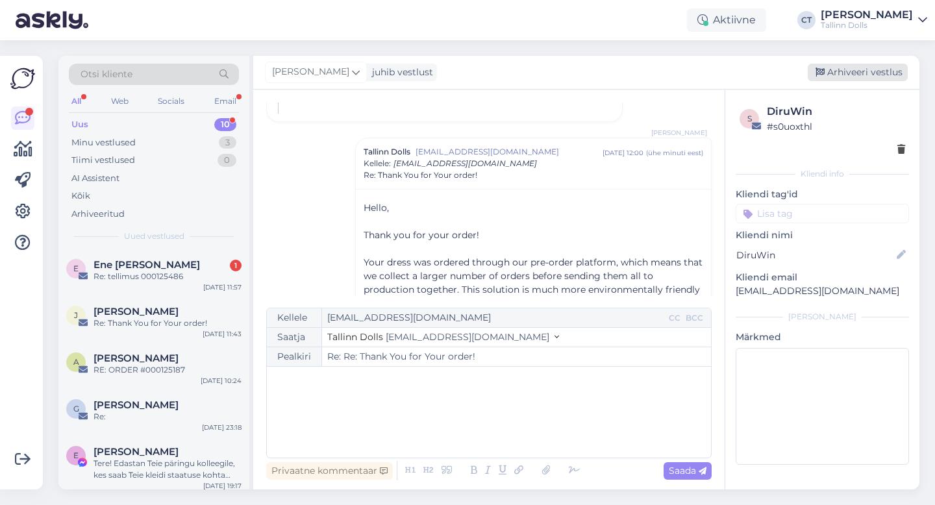
click at [868, 75] on div "Arhiveeri vestlus" at bounding box center [858, 73] width 100 height 18
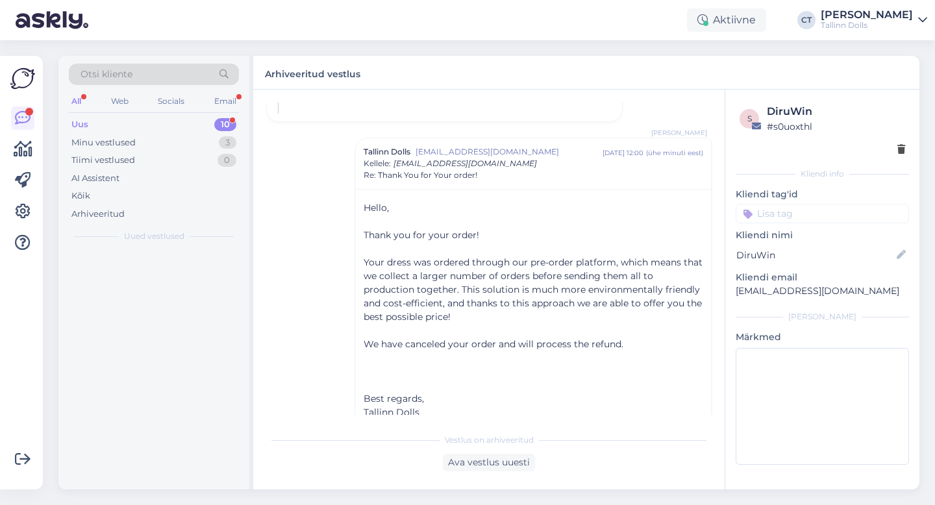
scroll to position [831, 0]
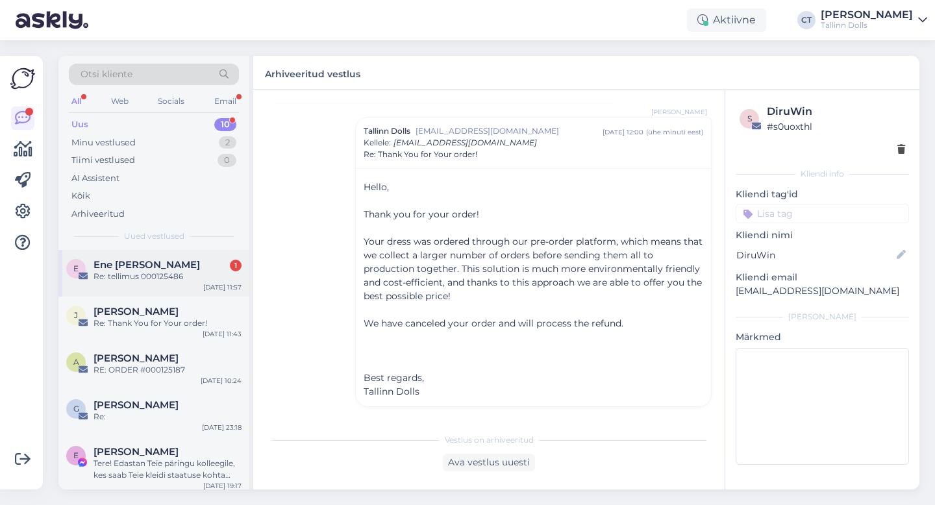
click at [177, 260] on div "Ene [PERSON_NAME] 1" at bounding box center [168, 265] width 148 height 12
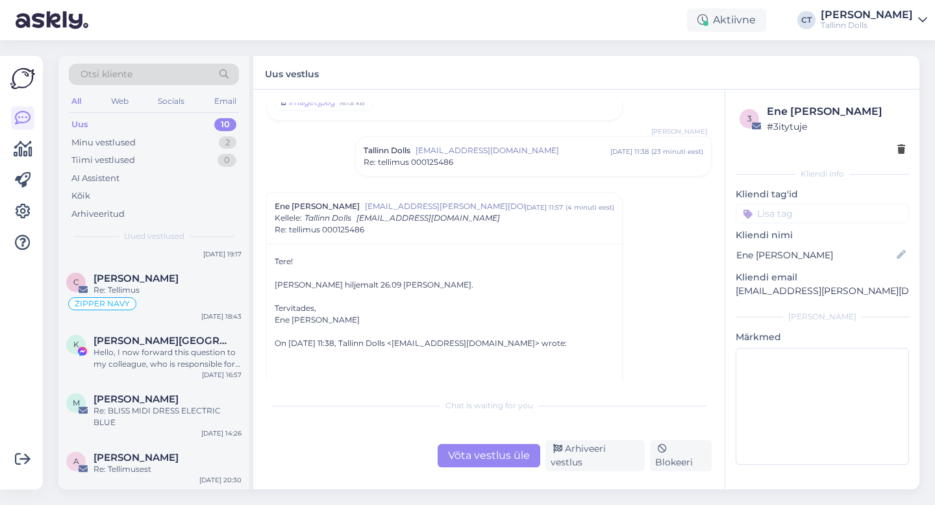
scroll to position [279, 0]
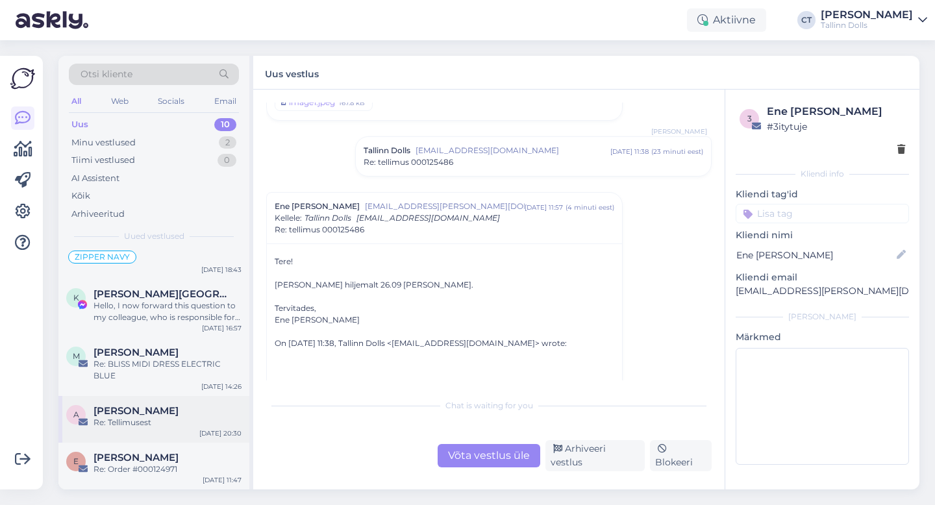
click at [120, 423] on div "Re: Tellimusest" at bounding box center [168, 423] width 148 height 12
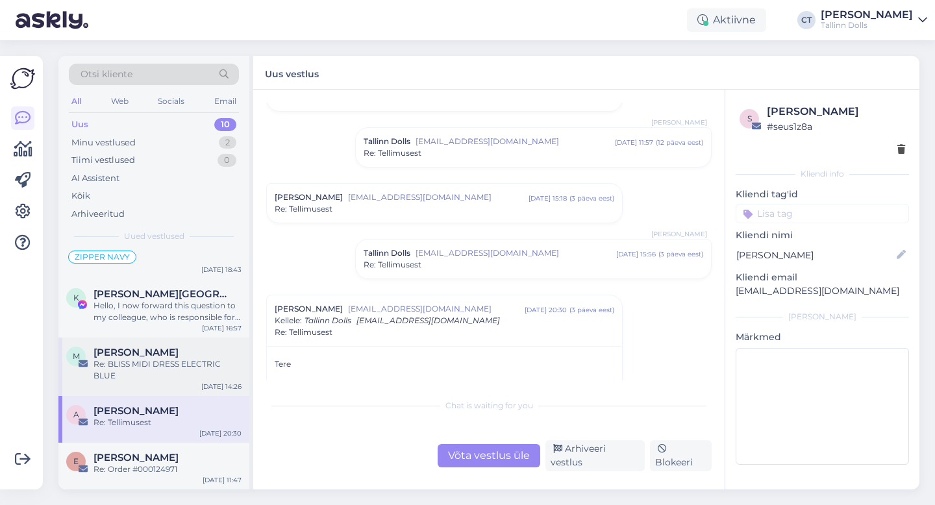
click at [183, 368] on div "Re: BLISS MIDI DRESS ELECTRIC BLUE" at bounding box center [168, 370] width 148 height 23
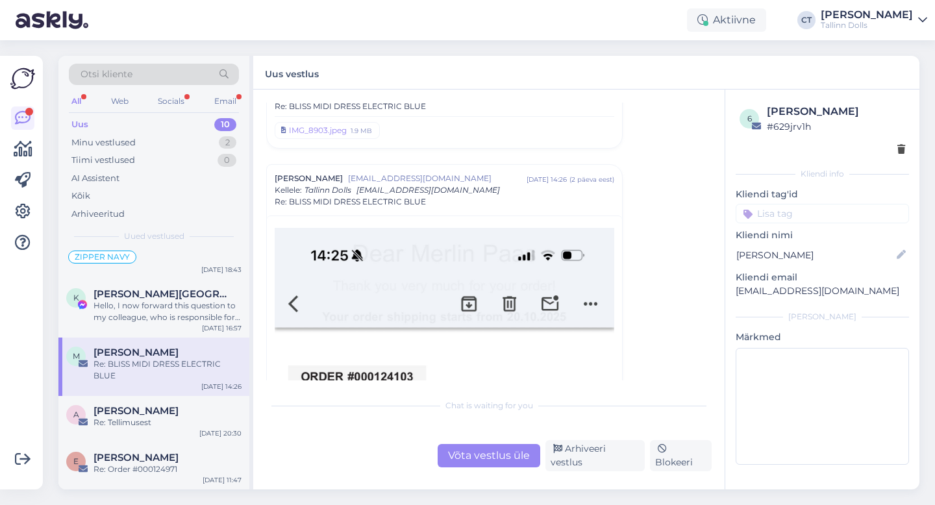
scroll to position [134, 0]
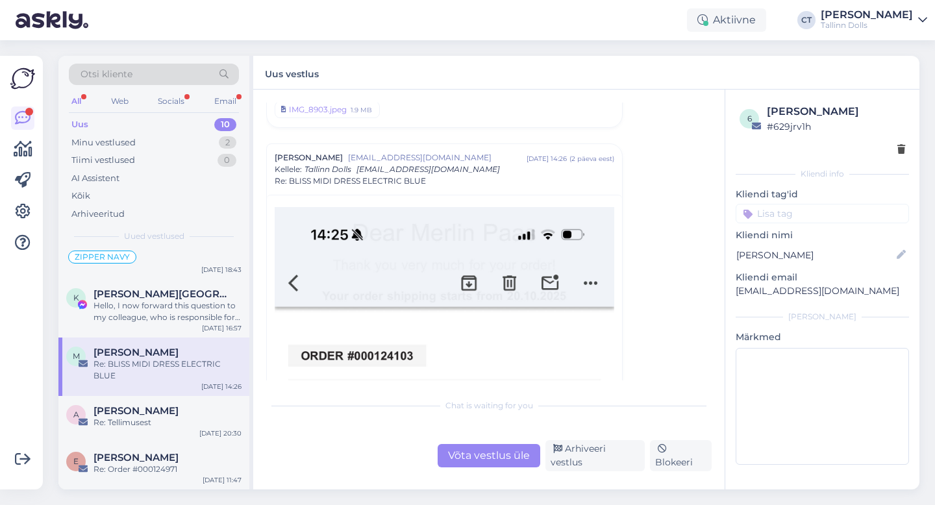
click at [144, 116] on div "Uus 10" at bounding box center [154, 125] width 170 height 18
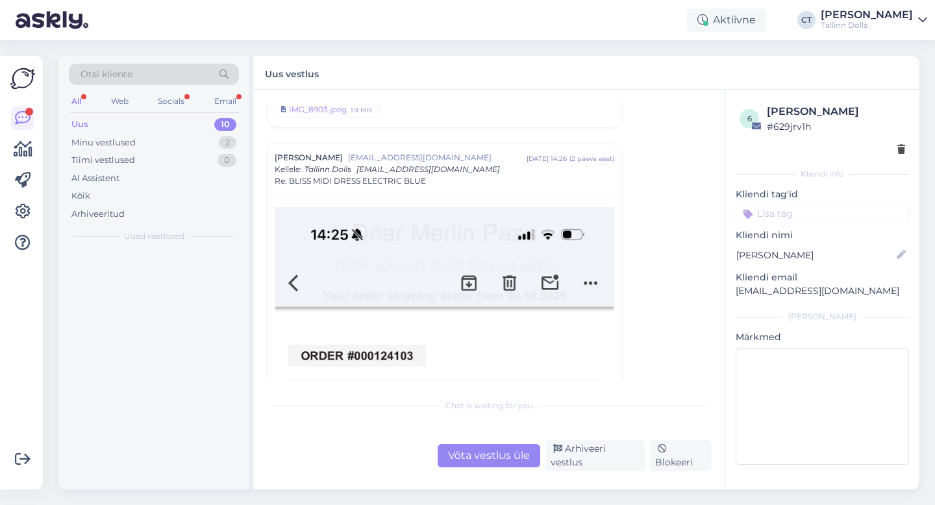
scroll to position [0, 0]
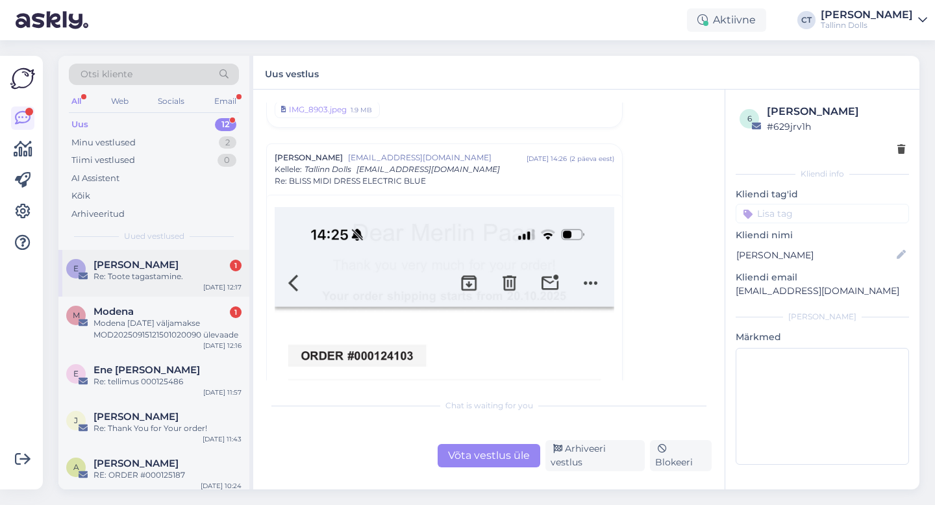
click at [176, 277] on div "Re: Toote tagastamine." at bounding box center [168, 277] width 148 height 12
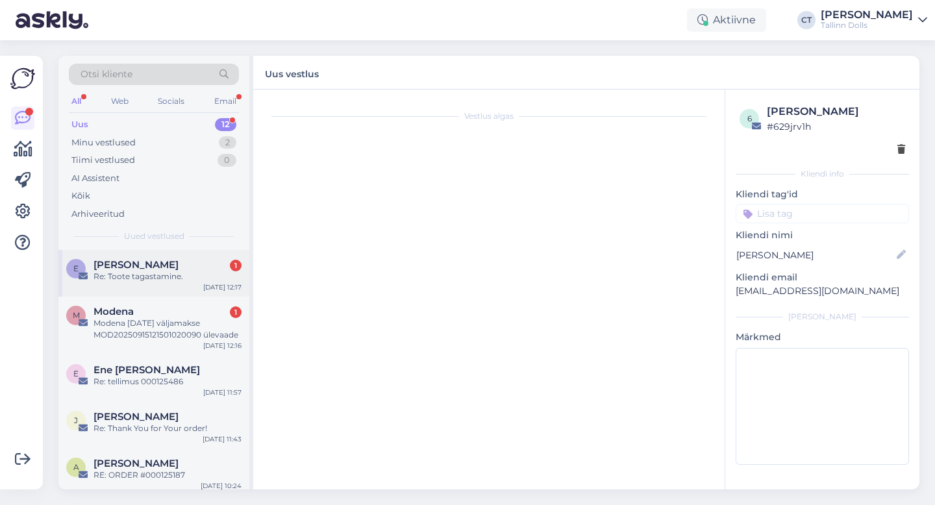
scroll to position [66, 0]
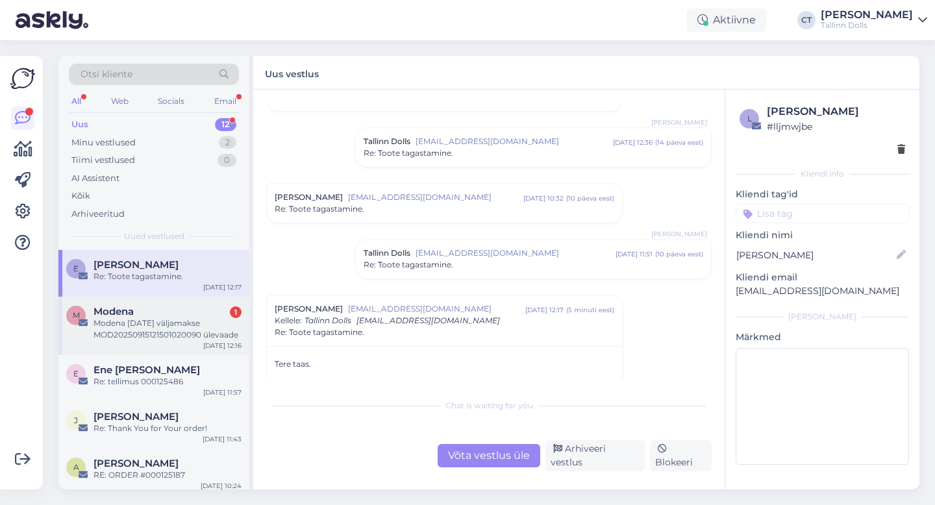
click at [162, 325] on div "Modena [DATE] väljamakse MOD20250915121501020090 ülevaade" at bounding box center [168, 329] width 148 height 23
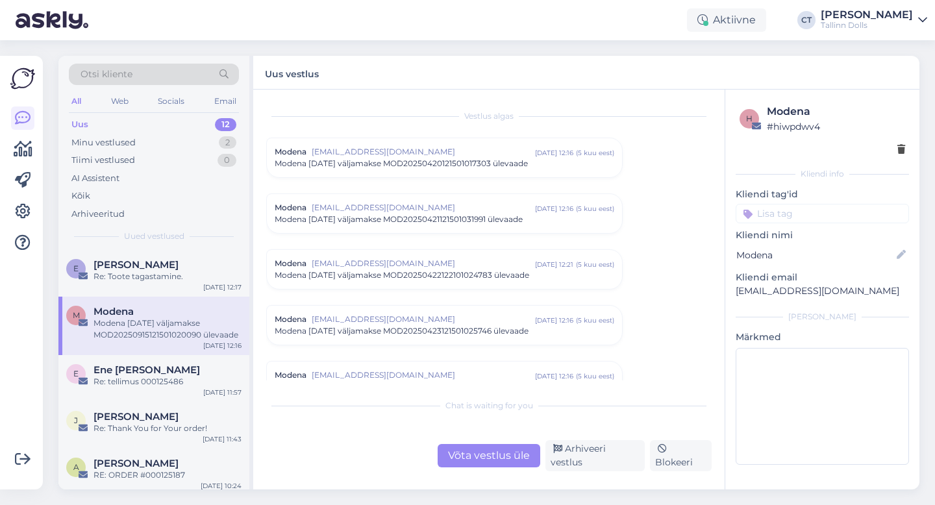
scroll to position [5512, 0]
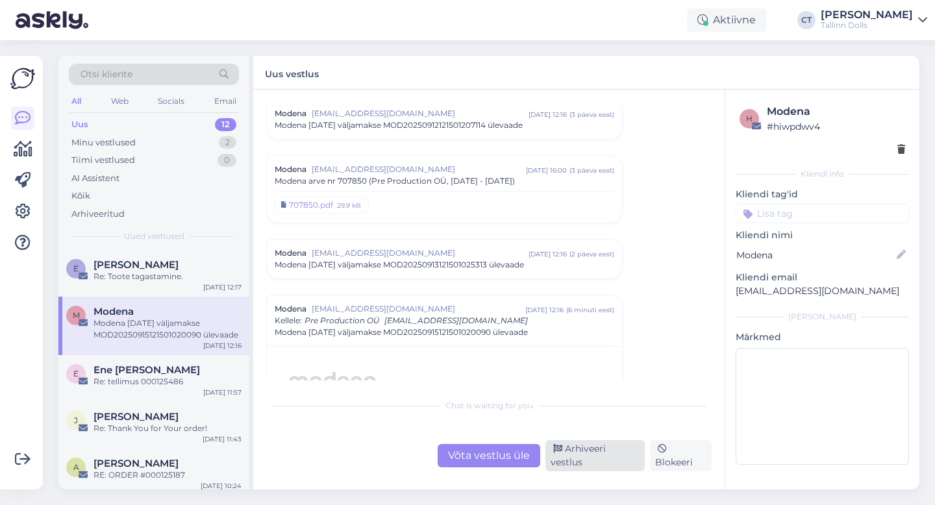
click at [575, 462] on div "Arhiveeri vestlus" at bounding box center [595, 455] width 99 height 31
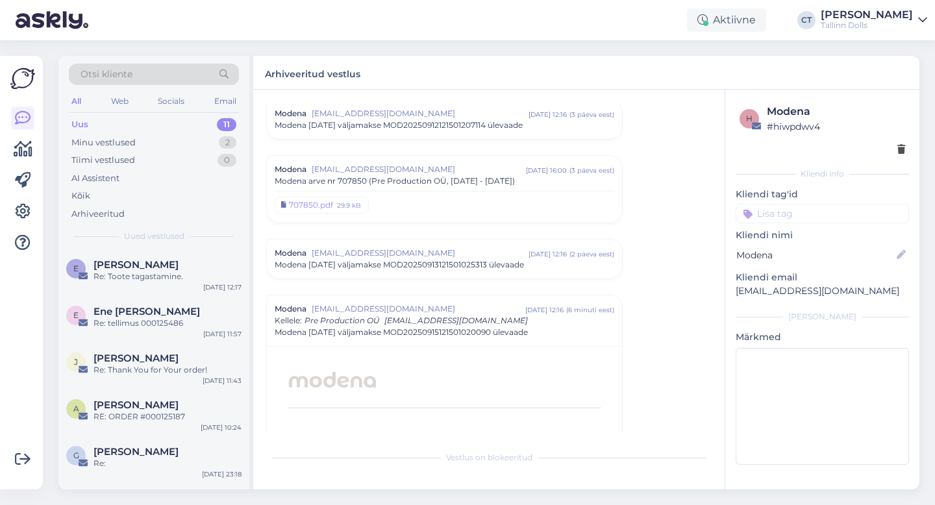
scroll to position [5704, 0]
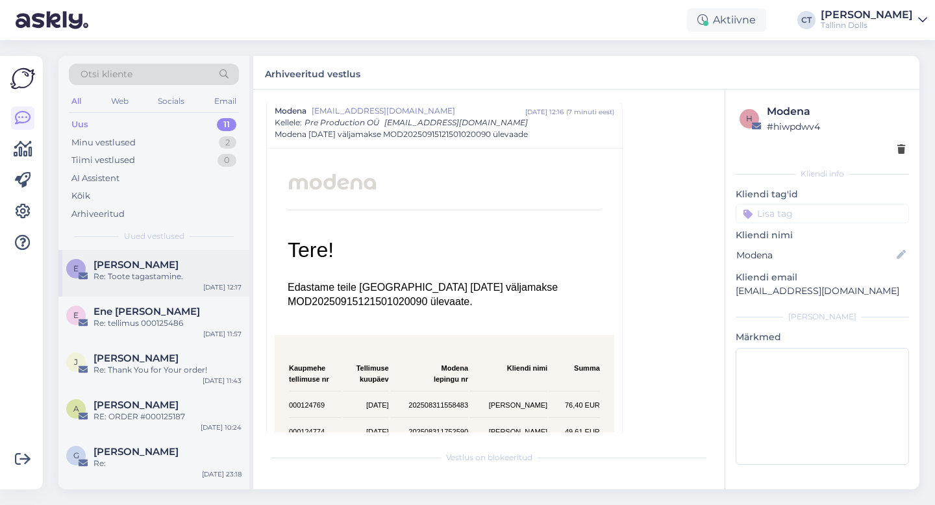
click at [164, 288] on div "E Eneken Ennuste Re: Toote tagastamine. [DATE] 12:17" at bounding box center [153, 273] width 191 height 47
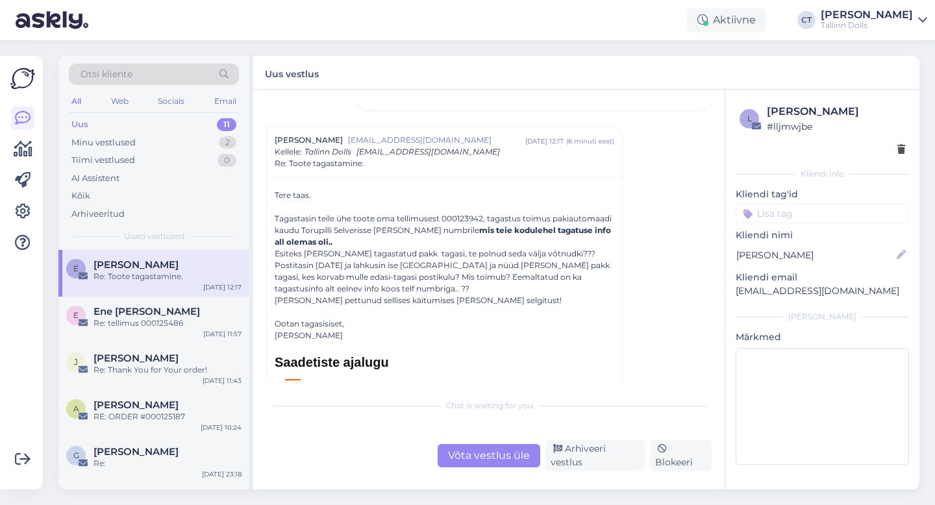
scroll to position [236, 0]
click at [471, 452] on div "Võta vestlus üle" at bounding box center [489, 455] width 103 height 23
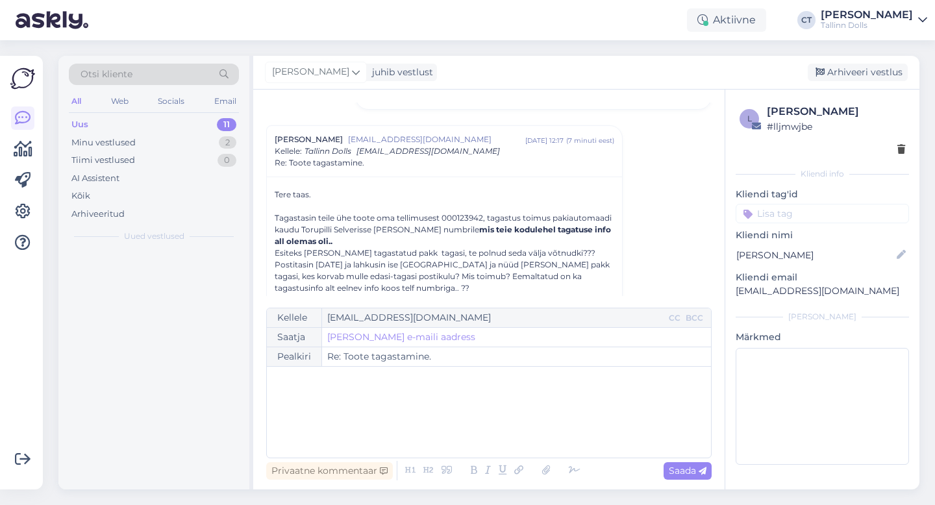
click at [476, 420] on div "﻿" at bounding box center [488, 412] width 431 height 78
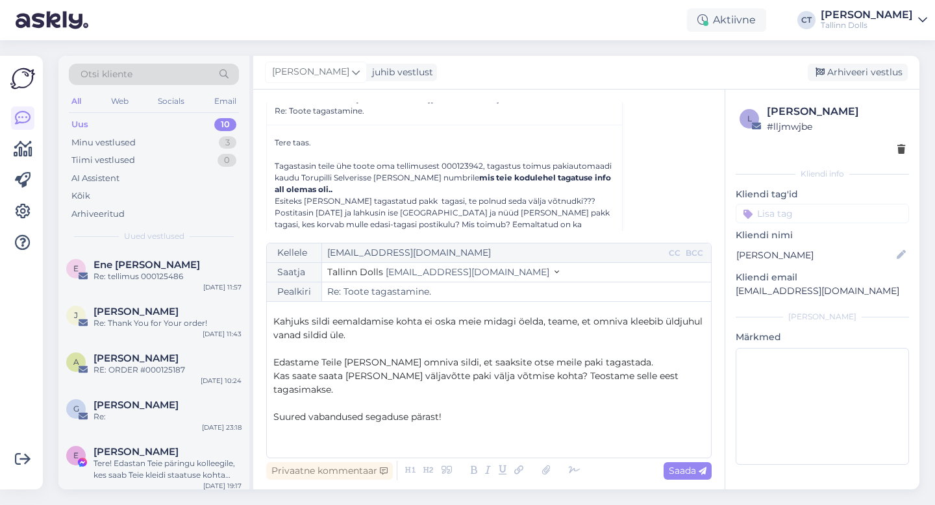
scroll to position [89, 0]
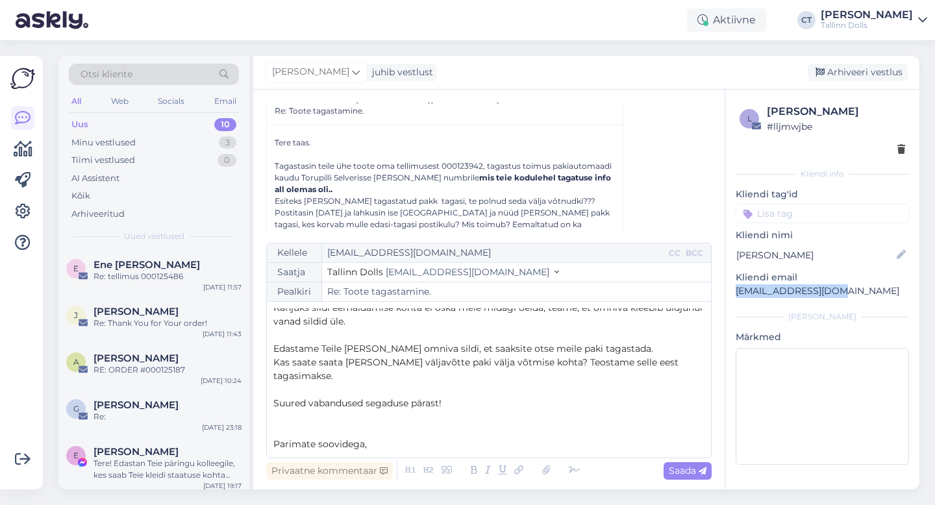
drag, startPoint x: 842, startPoint y: 293, endPoint x: 730, endPoint y: 290, distance: 111.7
click at [730, 290] on div "l Eneken Ennuste # lljmwjbe Kliendi info Kliendi tag'id Kliendi nimi Eneken Enn…" at bounding box center [822, 287] width 194 height 395
click at [685, 469] on span "Saada" at bounding box center [688, 471] width 38 height 12
type input "Re: Re: Toote tagastamine."
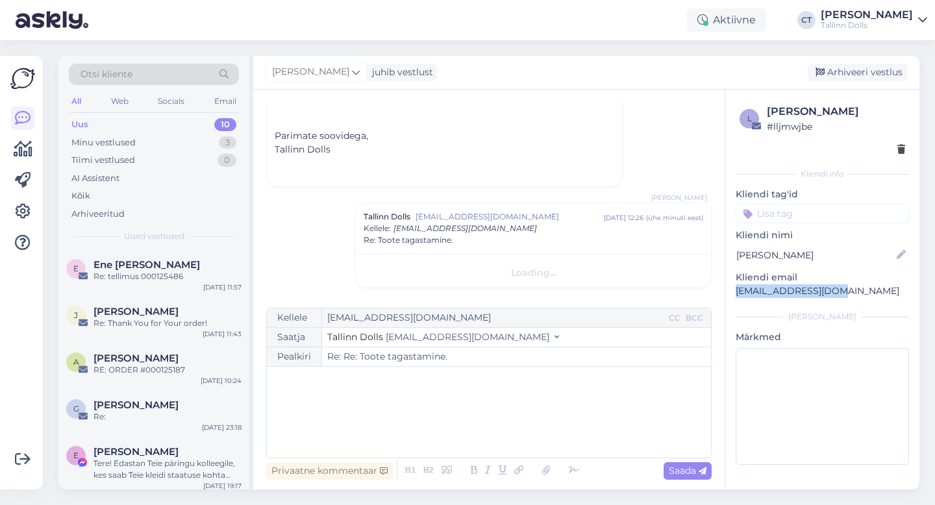
scroll to position [0, 0]
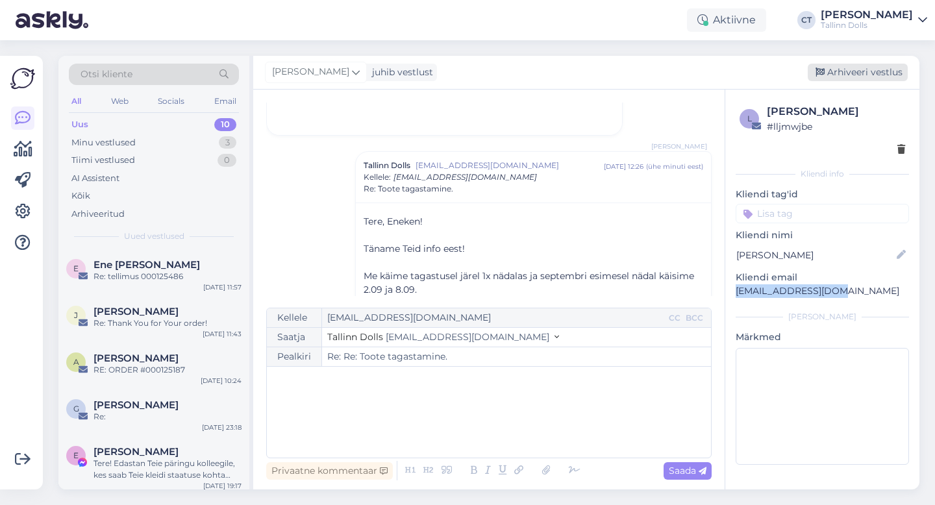
click at [887, 68] on div "Arhiveeri vestlus" at bounding box center [858, 73] width 100 height 18
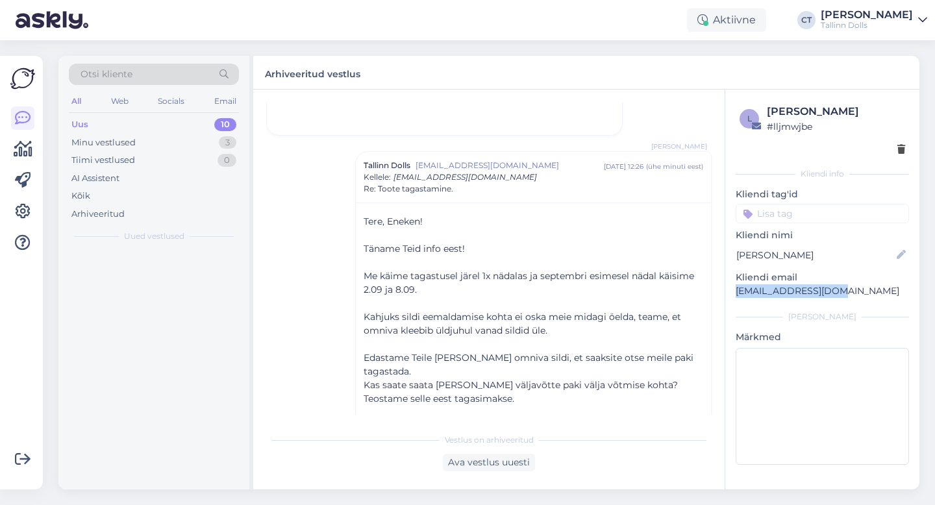
scroll to position [1030, 0]
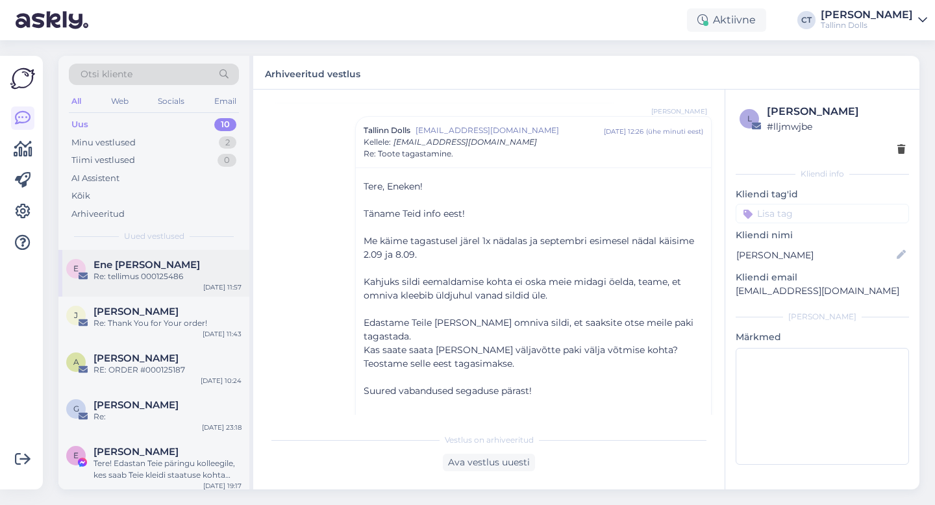
click at [167, 285] on div "E Ene [PERSON_NAME] Re: tellimus 000125486 [DATE] 11:57" at bounding box center [153, 273] width 191 height 47
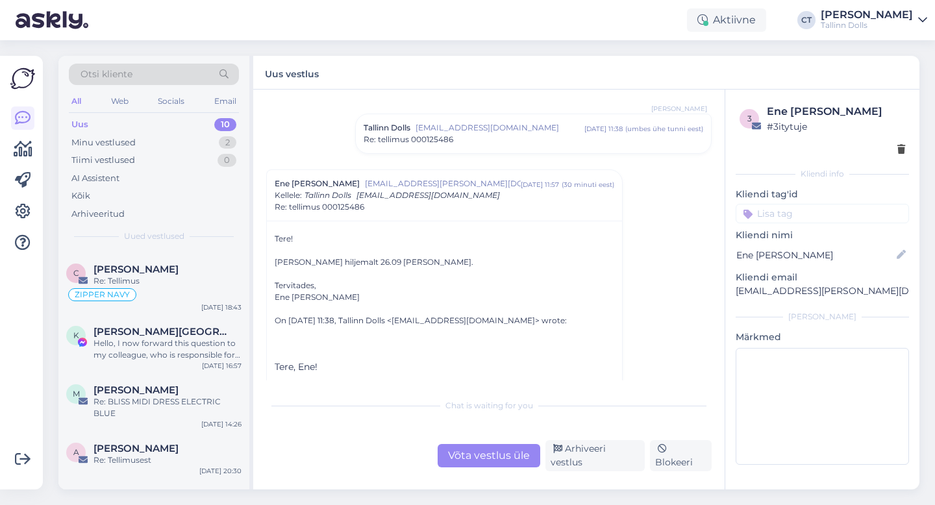
scroll to position [279, 0]
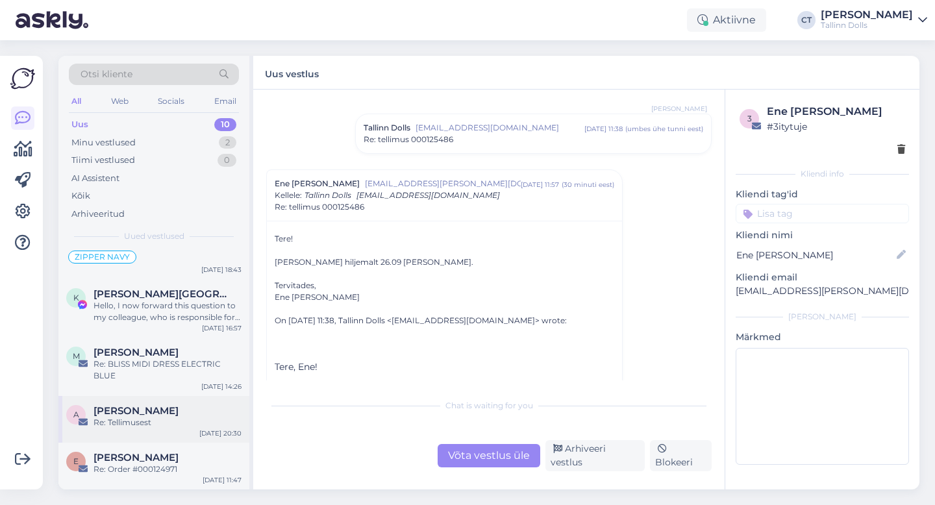
click at [129, 424] on div "Re: Tellimusest" at bounding box center [168, 423] width 148 height 12
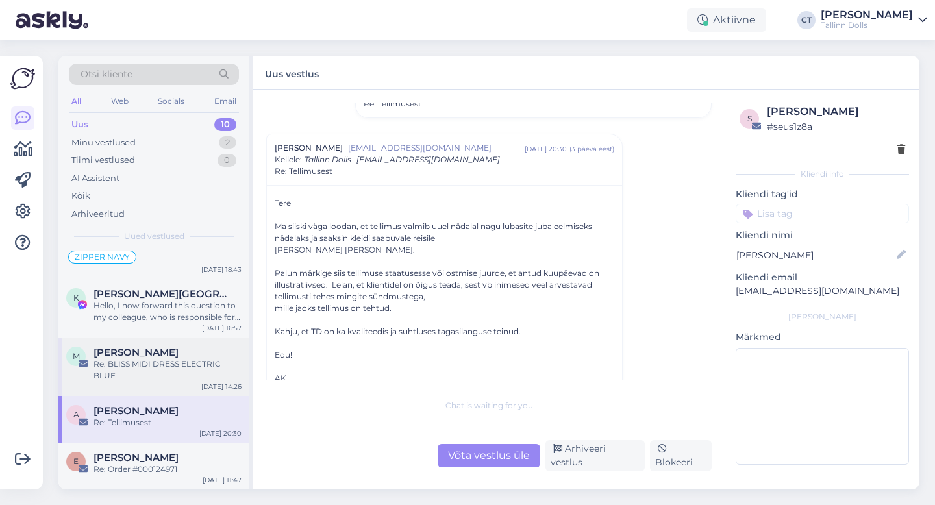
click at [125, 381] on div "Re: BLISS MIDI DRESS ELECTRIC BLUE" at bounding box center [168, 370] width 148 height 23
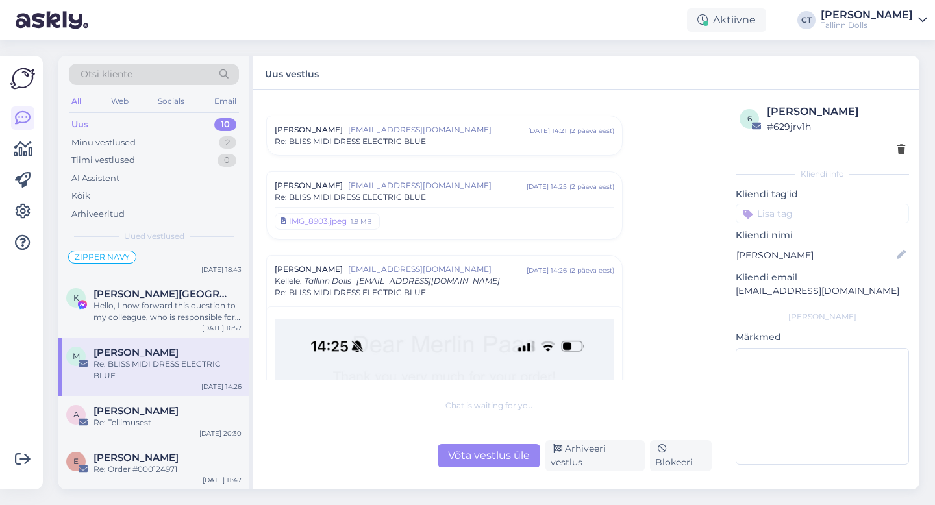
scroll to position [0, 0]
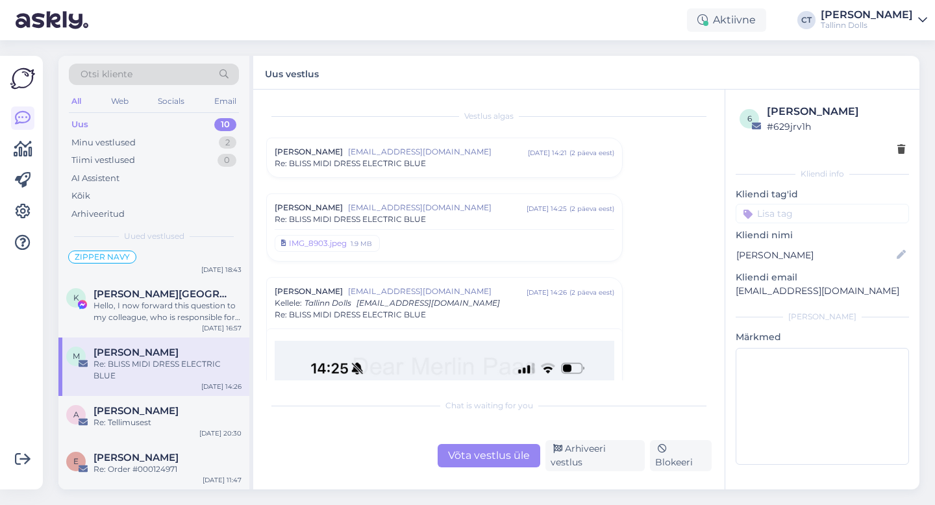
click at [402, 207] on span "[EMAIL_ADDRESS][DOMAIN_NAME]" at bounding box center [437, 208] width 179 height 12
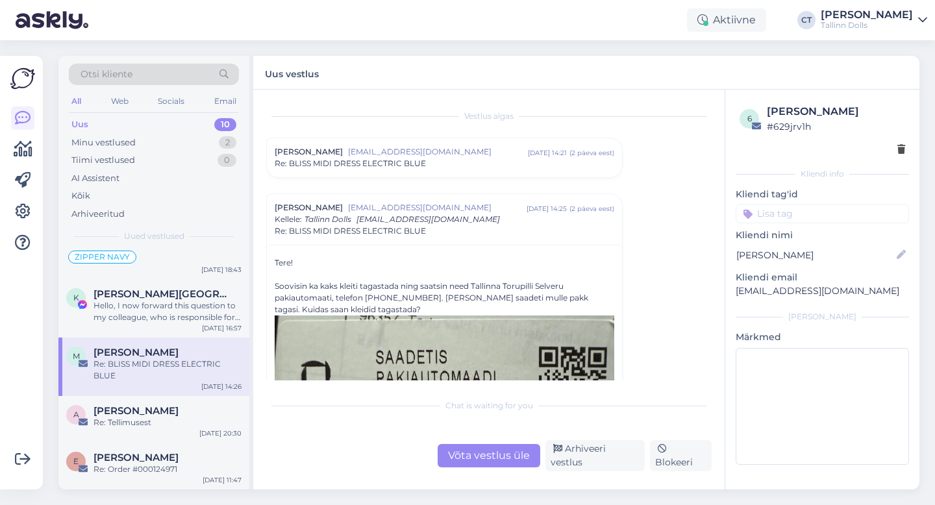
click at [405, 155] on span "[EMAIL_ADDRESS][DOMAIN_NAME]" at bounding box center [438, 152] width 180 height 12
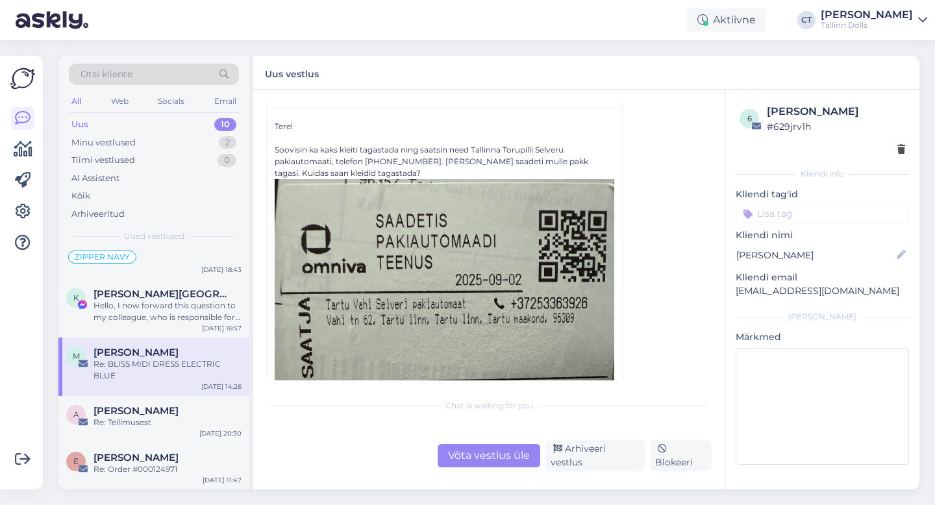
scroll to position [642, 0]
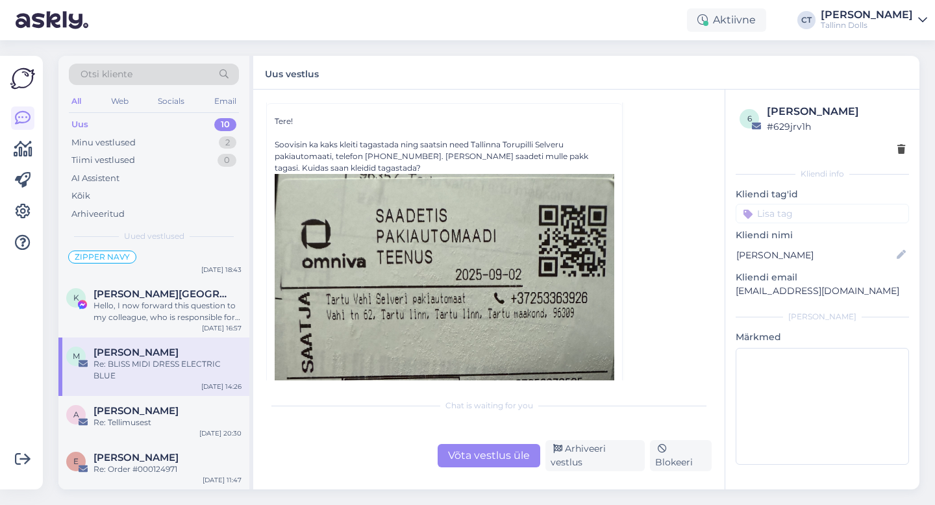
click at [509, 458] on div "Võta vestlus üle" at bounding box center [489, 455] width 103 height 23
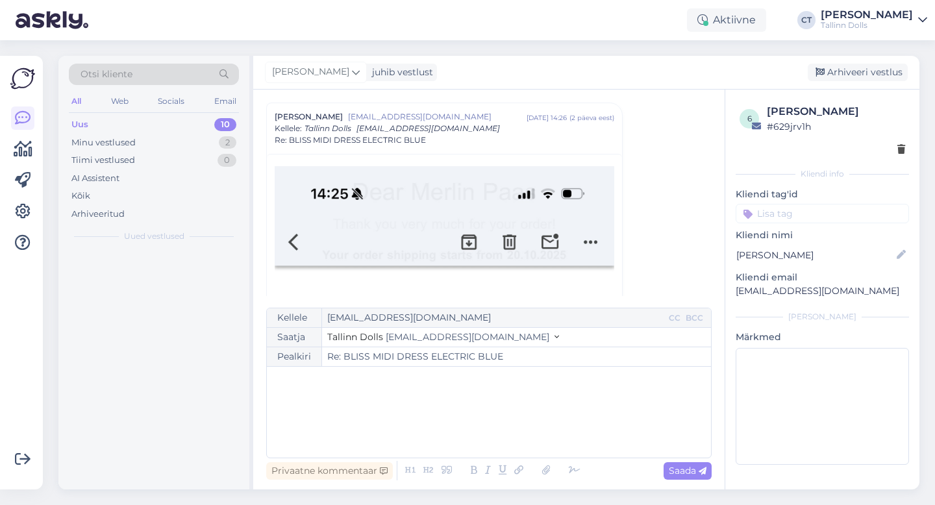
scroll to position [0, 0]
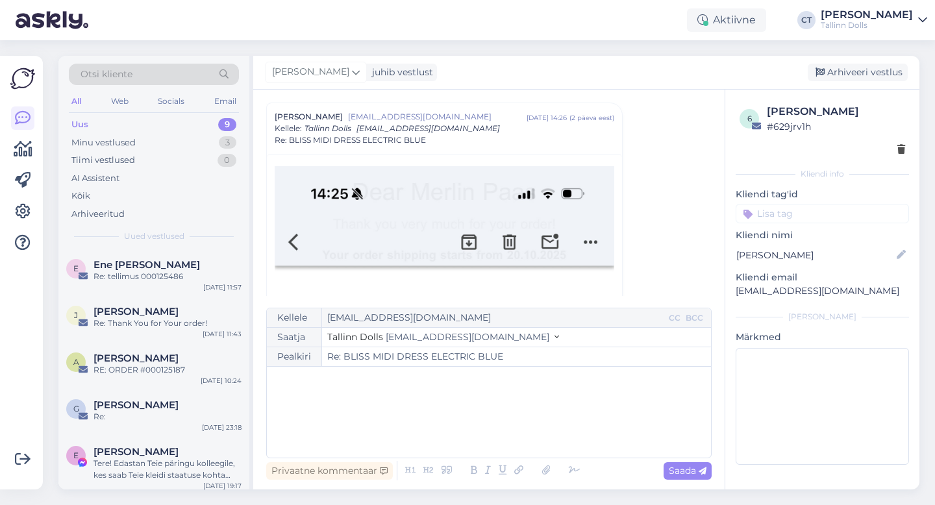
click at [509, 433] on div "﻿" at bounding box center [488, 412] width 431 height 78
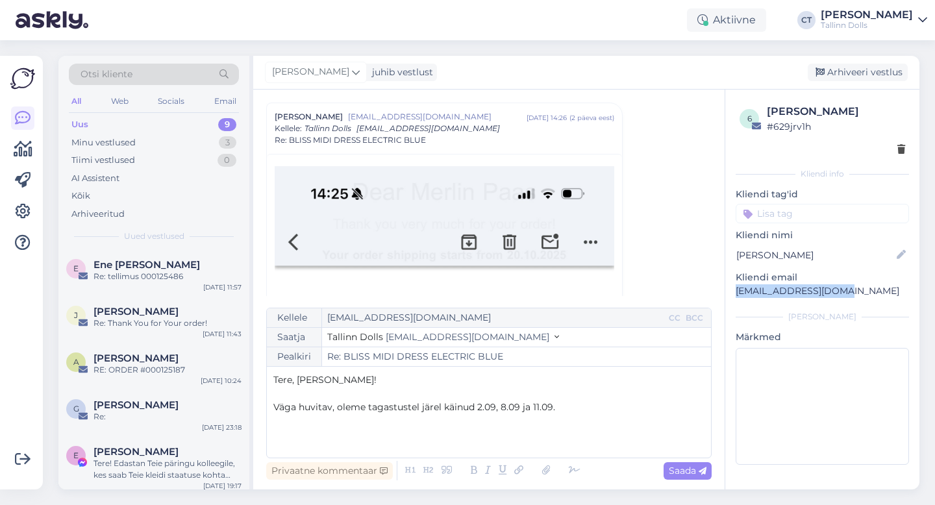
drag, startPoint x: 851, startPoint y: 289, endPoint x: 731, endPoint y: 288, distance: 120.2
click at [731, 288] on div "6 [PERSON_NAME] # 629jrv1h Kliendi info Kliendi tag'id Kliendi nimi [PERSON_NAM…" at bounding box center [822, 287] width 194 height 395
click at [565, 447] on div "Tere, [PERSON_NAME]! ﻿ Väga huvitav, oleme tagastustel järel käinud 2.09, 8.09 …" at bounding box center [488, 412] width 431 height 78
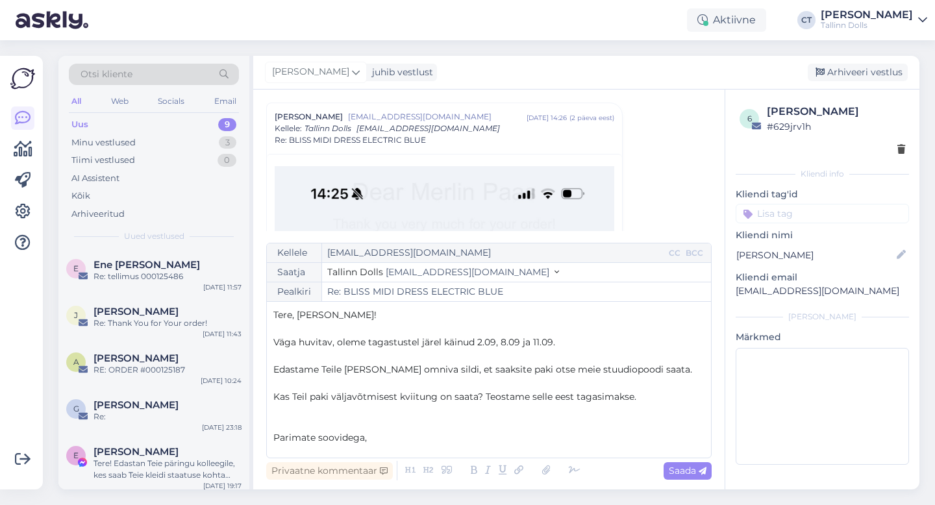
scroll to position [7, 0]
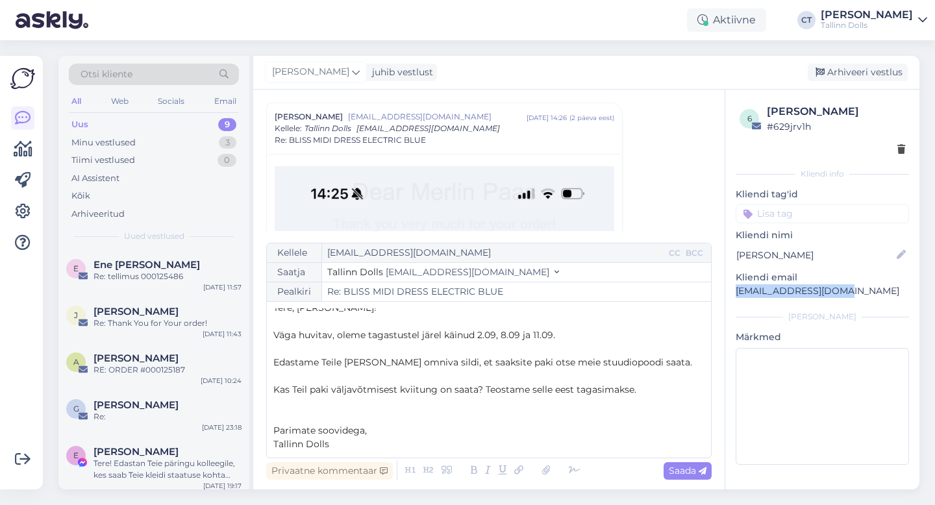
drag, startPoint x: 846, startPoint y: 288, endPoint x: 737, endPoint y: 291, distance: 109.8
click at [737, 291] on p "[EMAIL_ADDRESS][DOMAIN_NAME]" at bounding box center [822, 291] width 173 height 14
click at [674, 465] on span "Saada" at bounding box center [688, 471] width 38 height 12
type input "Re: Re: BLISS MIDI DRESS ELECTRIC BLUE"
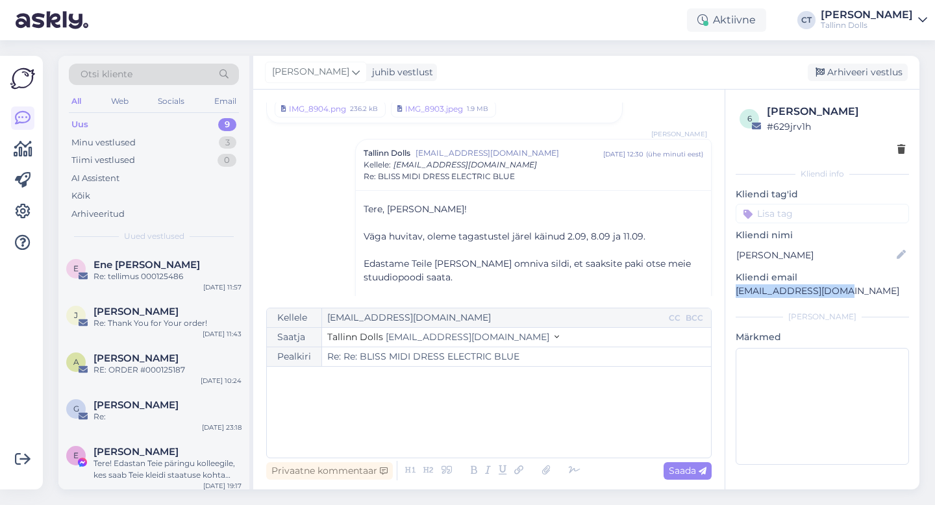
scroll to position [3390, 0]
click at [847, 70] on div "Arhiveeri vestlus" at bounding box center [858, 73] width 100 height 18
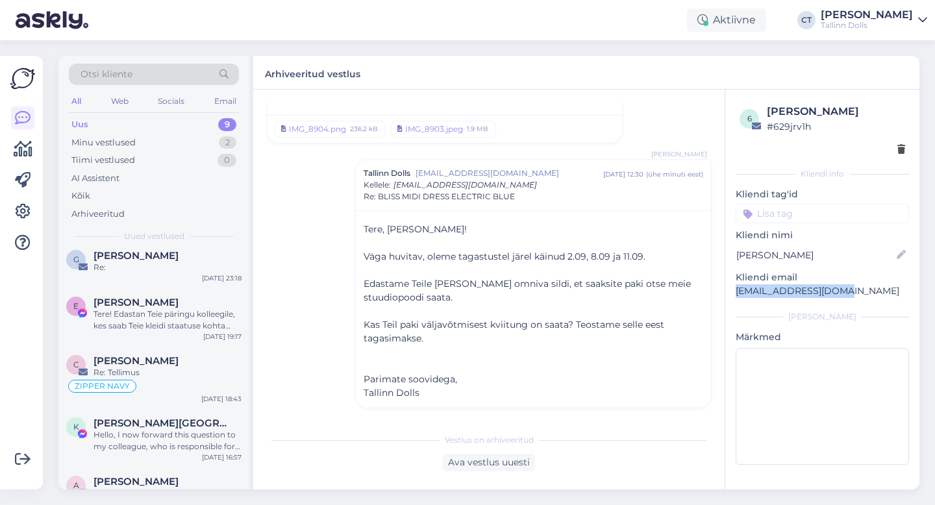
scroll to position [220, 0]
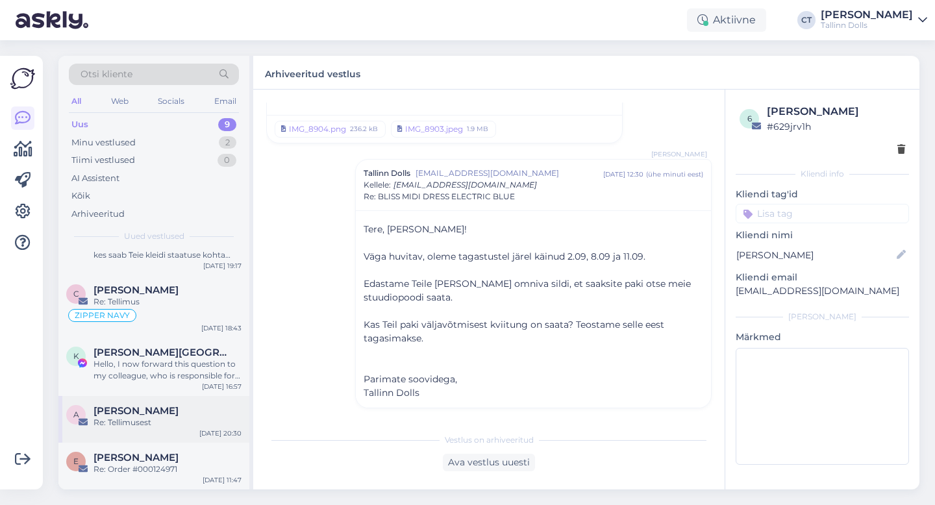
click at [162, 430] on div "A Aile Kask Re: Tellimusest [DATE] 20:30" at bounding box center [153, 419] width 191 height 47
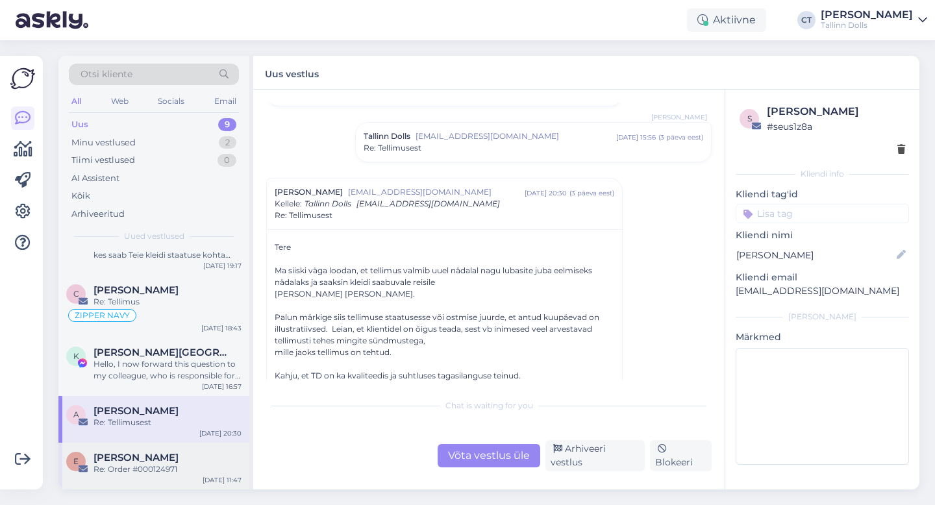
click at [112, 462] on span "[PERSON_NAME]" at bounding box center [136, 458] width 85 height 12
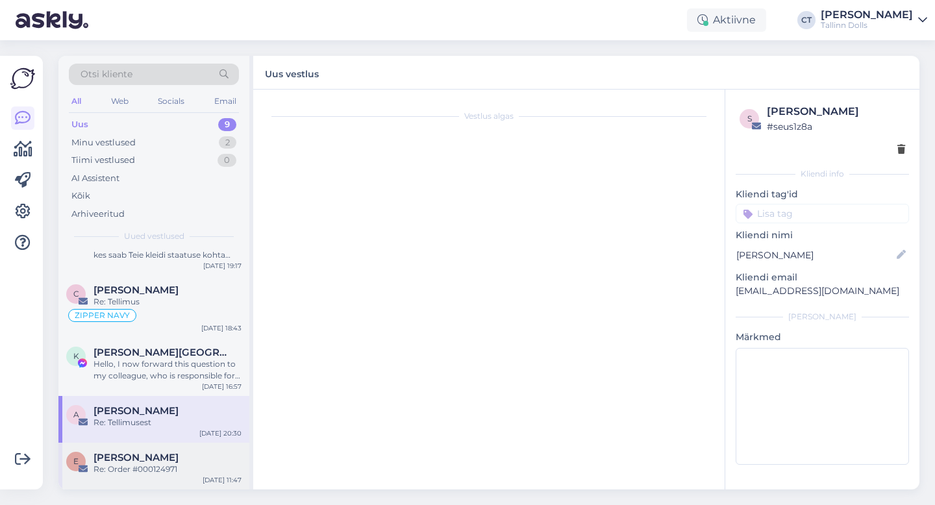
scroll to position [178, 0]
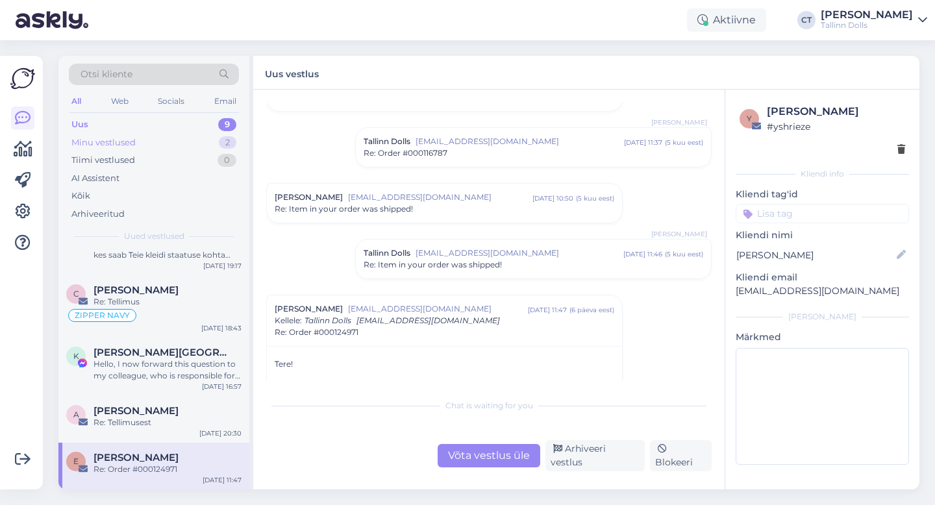
click at [123, 138] on div "Minu vestlused" at bounding box center [103, 142] width 64 height 13
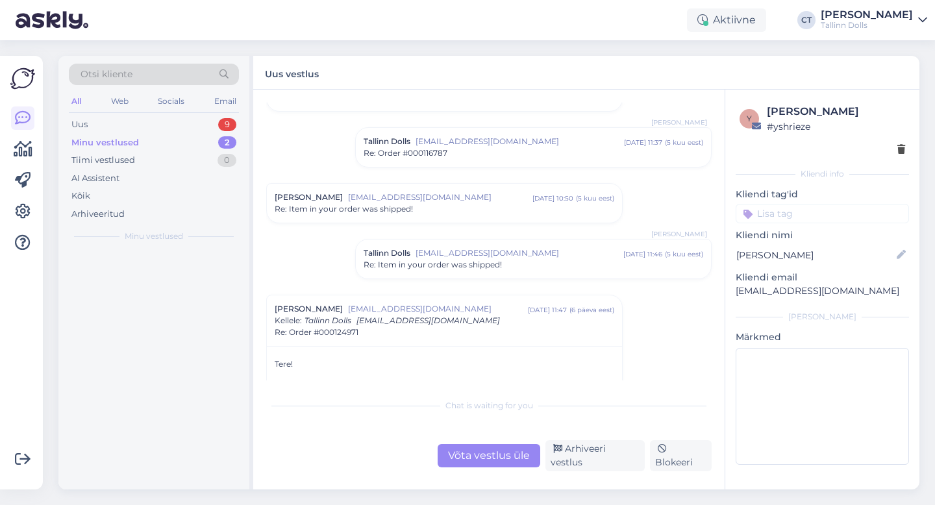
scroll to position [0, 0]
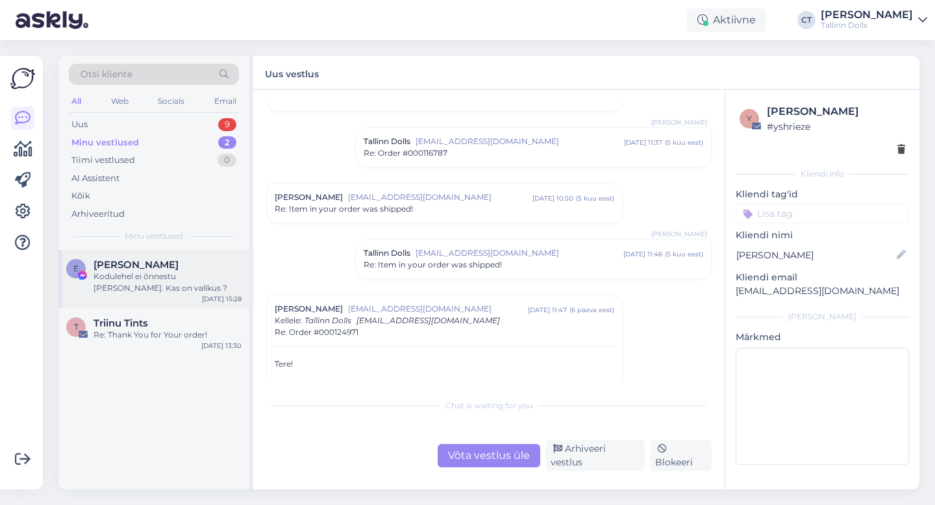
click at [141, 257] on div "E [PERSON_NAME] Kodulehel ei õnnestu [PERSON_NAME]. Kas on valikus ? [DATE] 15:…" at bounding box center [153, 279] width 191 height 58
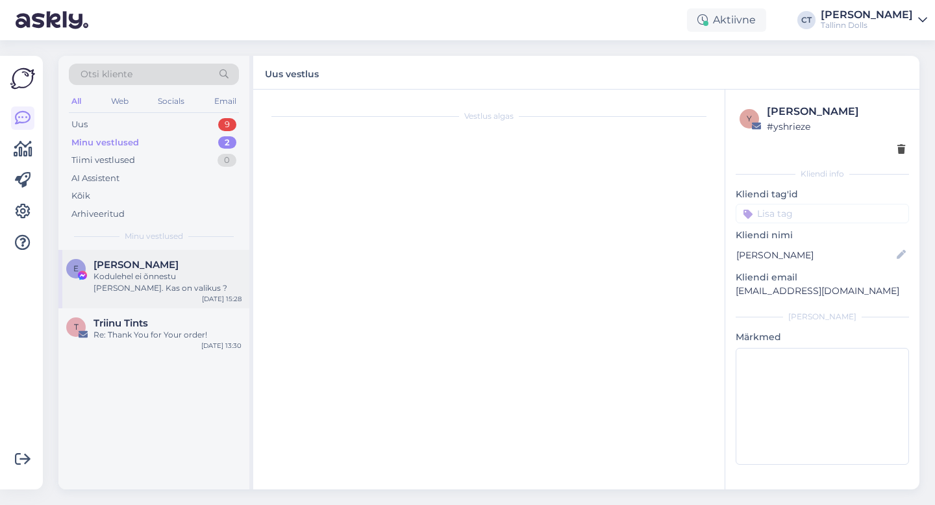
scroll to position [1124, 0]
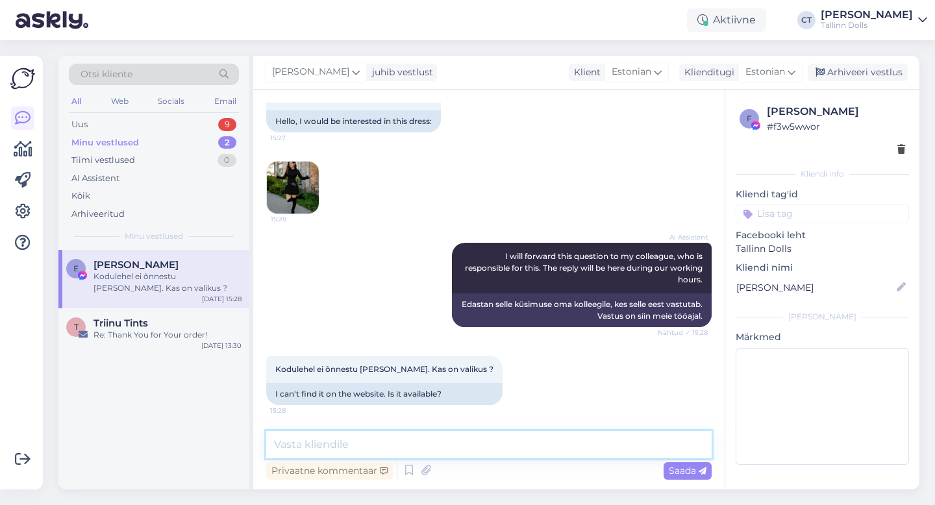
click at [416, 449] on textarea at bounding box center [489, 444] width 446 height 27
click at [166, 329] on div "Re: Thank You for Your order!" at bounding box center [168, 335] width 148 height 12
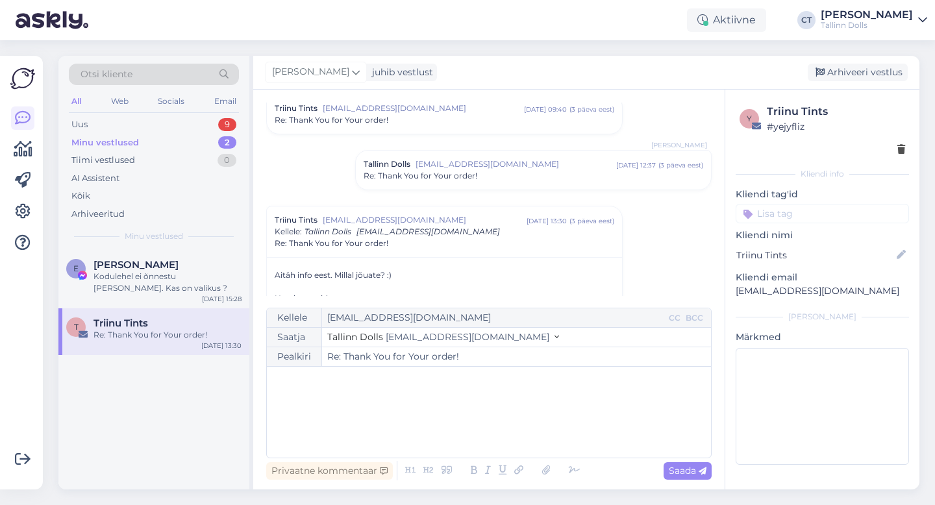
scroll to position [440, 0]
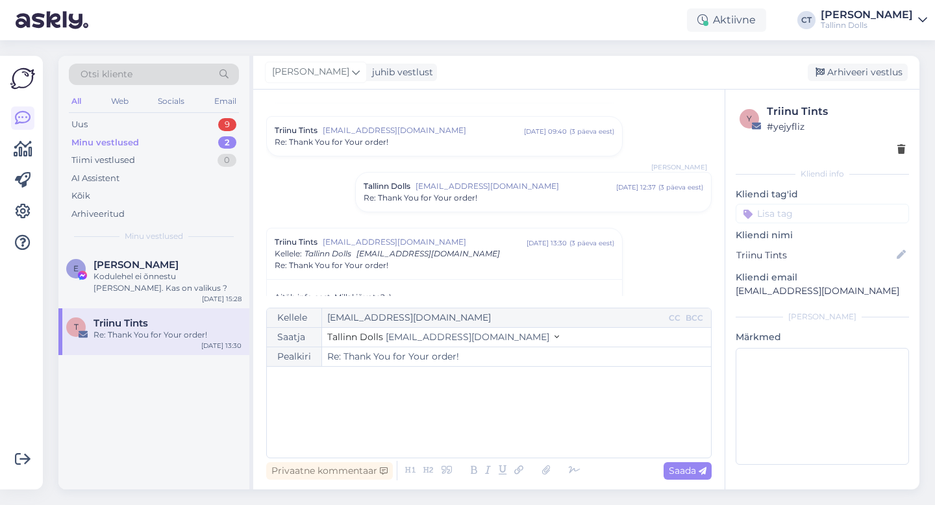
click at [410, 201] on span "Re: Thank You for Your order!" at bounding box center [421, 198] width 114 height 12
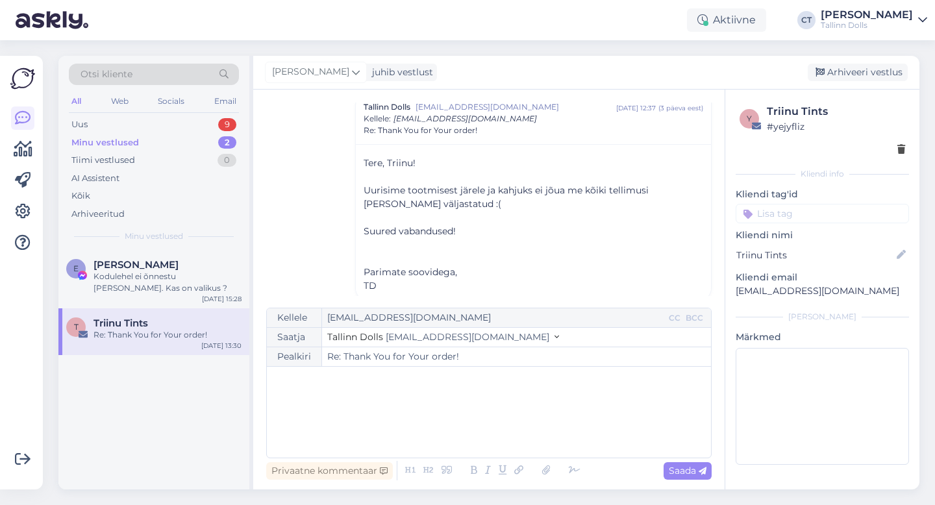
scroll to position [525, 0]
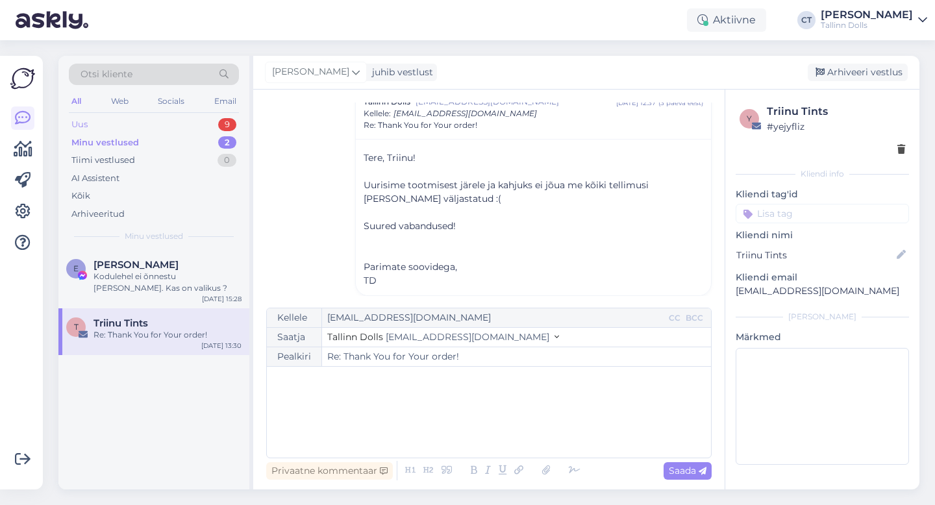
click at [107, 122] on div "Uus 9" at bounding box center [154, 125] width 170 height 18
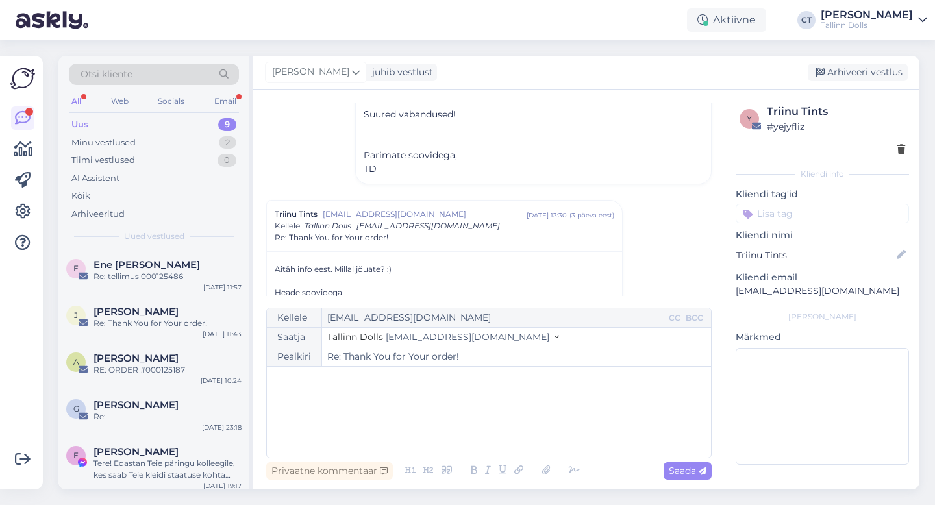
scroll to position [641, 0]
click at [112, 119] on div "Uus 9" at bounding box center [154, 125] width 170 height 18
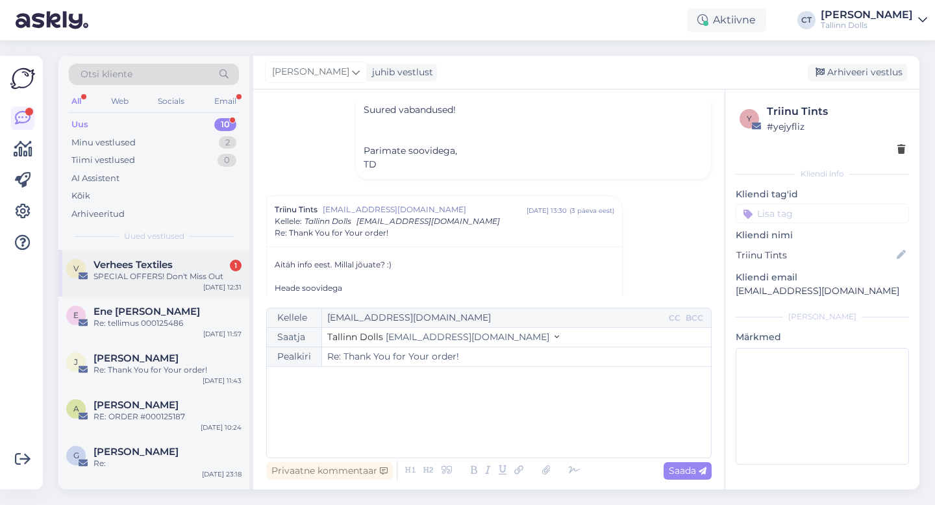
click at [125, 253] on div "V Verhees Textiles 1 SPECIAL OFFERS! Don't Miss Out [DATE] 12:31" at bounding box center [153, 273] width 191 height 47
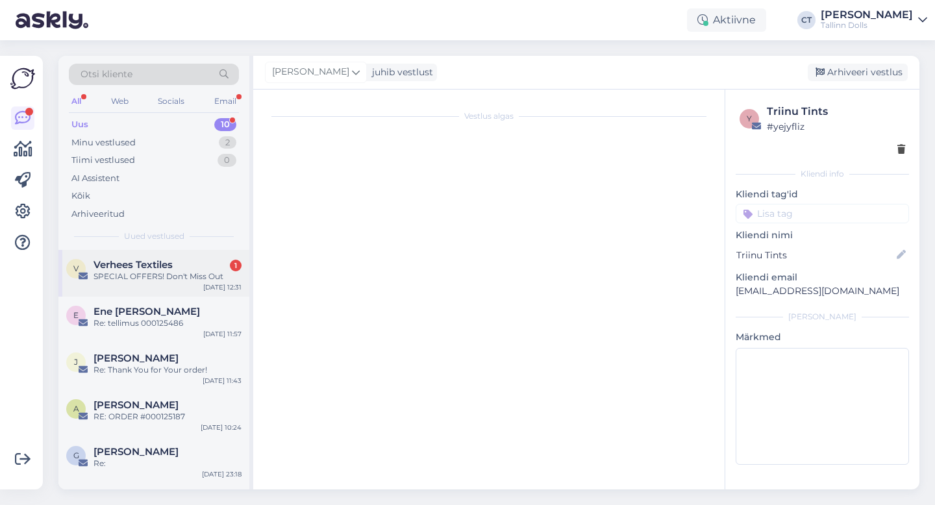
scroll to position [0, 0]
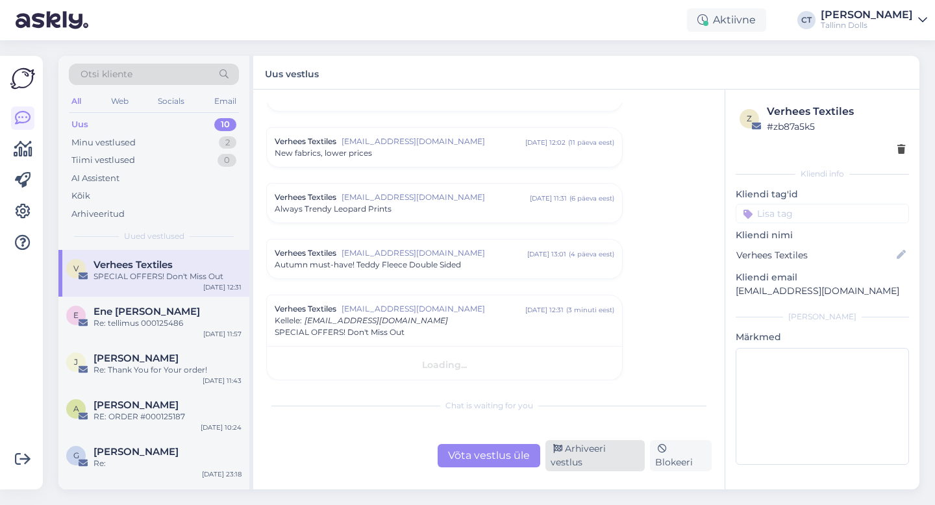
click at [614, 460] on div "Arhiveeri vestlus" at bounding box center [595, 455] width 99 height 31
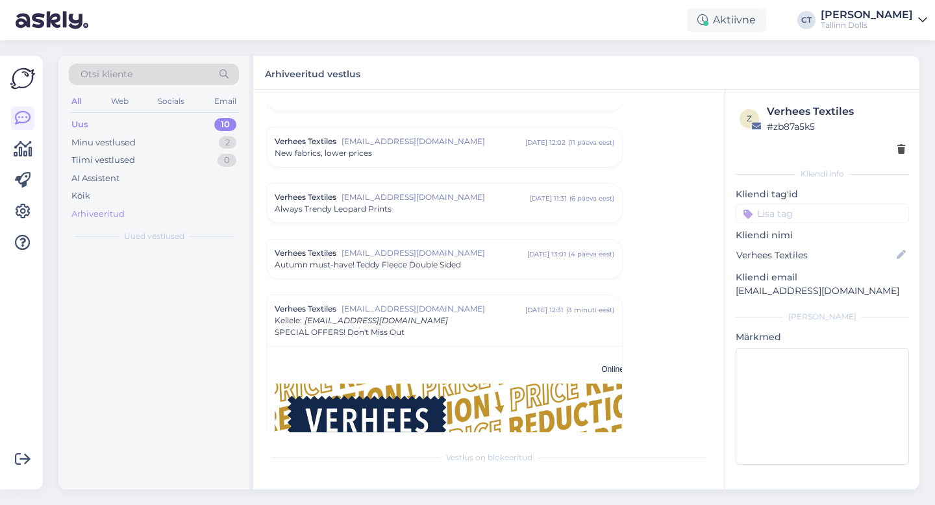
scroll to position [3722, 0]
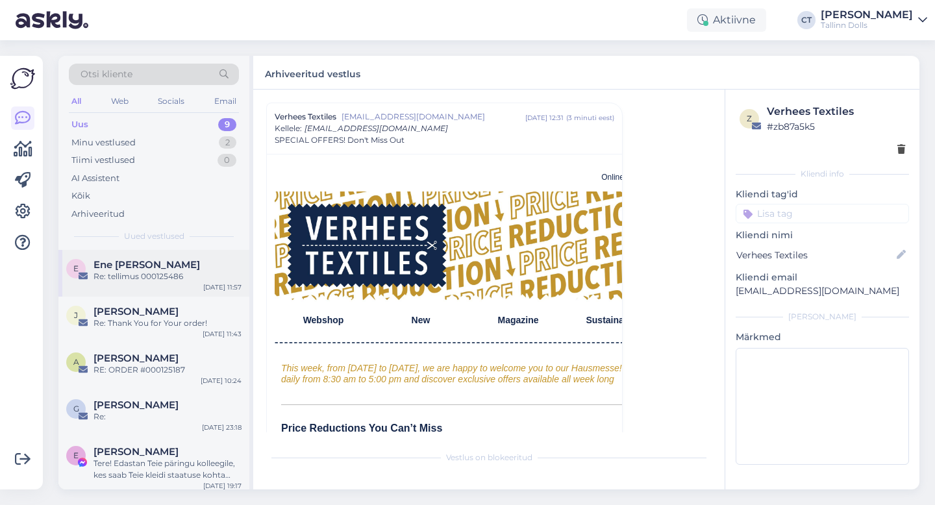
click at [129, 275] on div "Re: tellimus 000125486" at bounding box center [168, 277] width 148 height 12
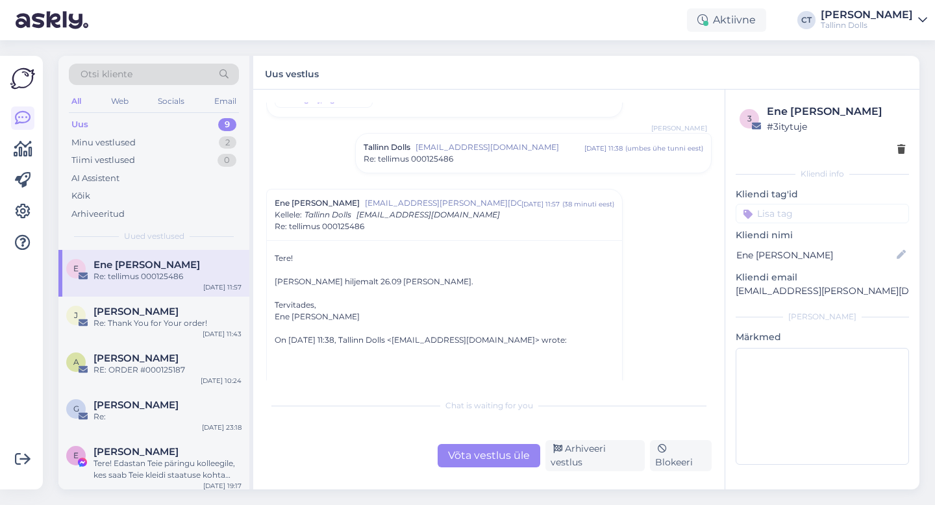
scroll to position [89, 0]
click at [462, 464] on div "Võta vestlus üle" at bounding box center [489, 455] width 103 height 23
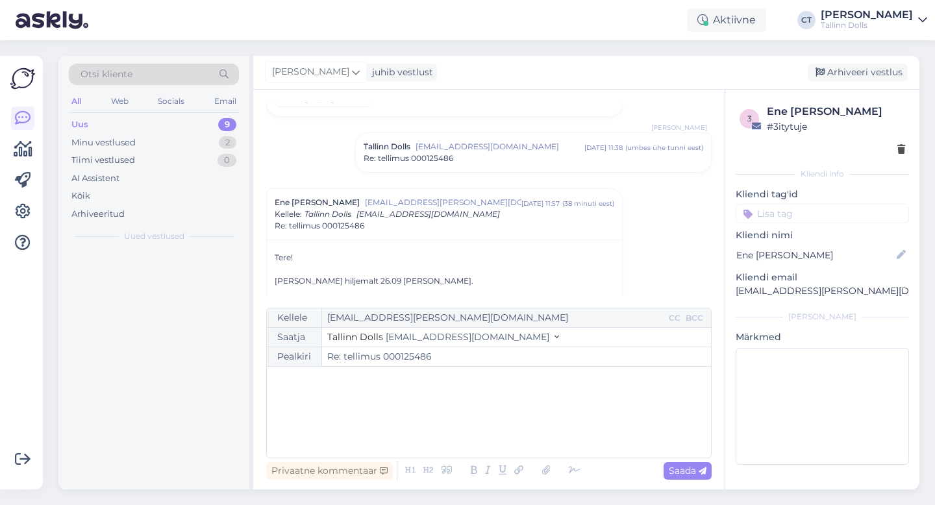
scroll to position [175, 0]
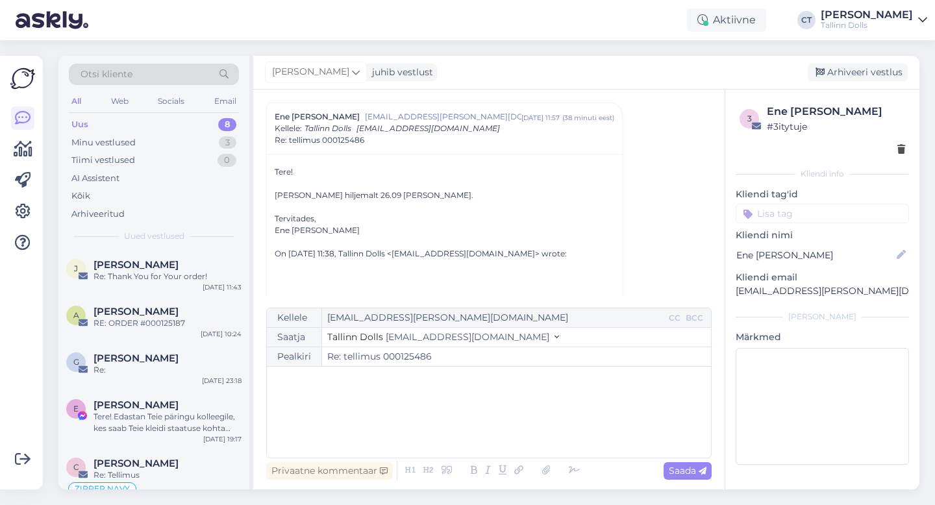
click at [472, 425] on div "﻿" at bounding box center [488, 412] width 431 height 78
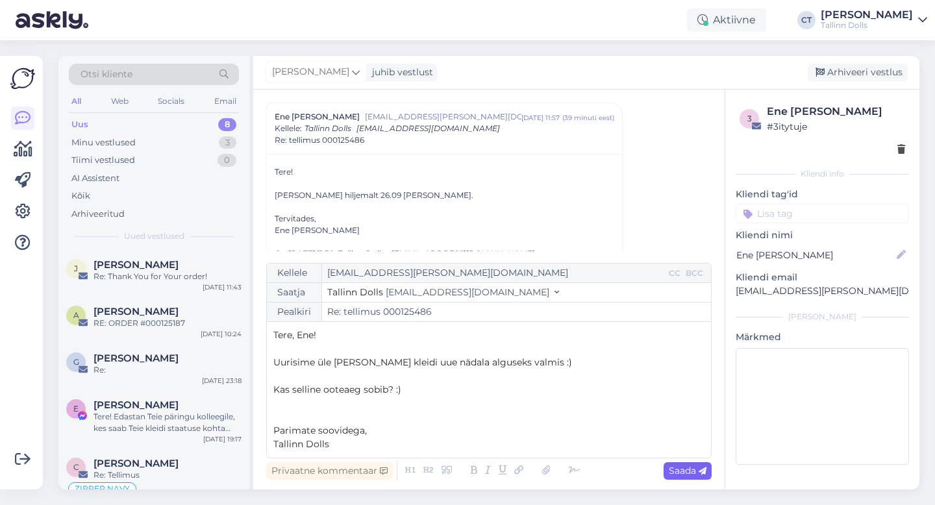
click at [694, 470] on span "Saada" at bounding box center [688, 471] width 38 height 12
type input "Re: tellimus 000125486"
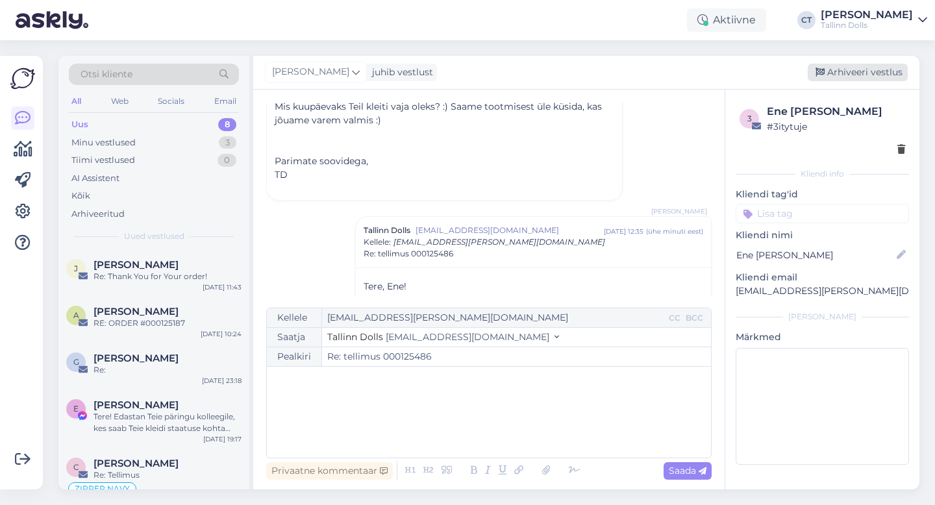
click at [873, 77] on div "Arhiveeri vestlus" at bounding box center [858, 73] width 100 height 18
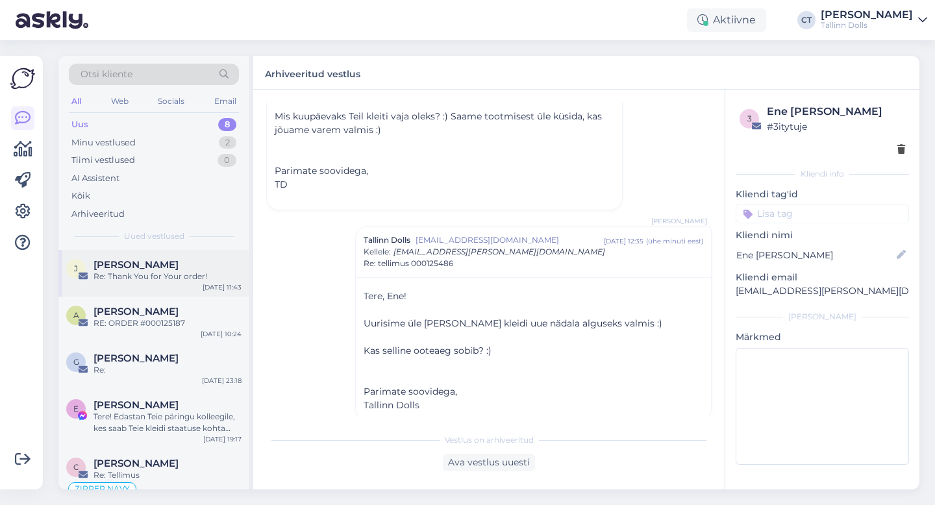
click at [146, 292] on div "J [PERSON_NAME] Re: Thank You for Your order! [DATE] 11:43" at bounding box center [153, 273] width 191 height 47
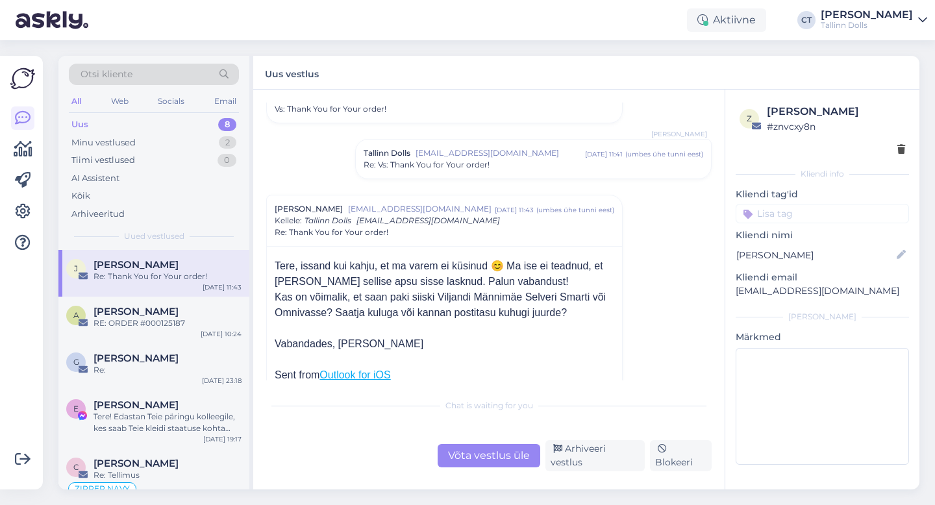
scroll to position [73, 0]
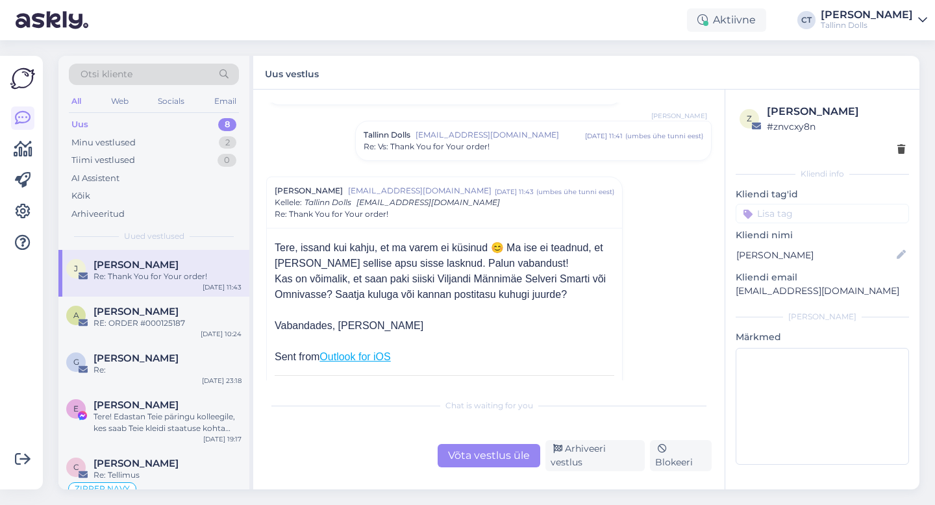
click at [472, 459] on div "Võta vestlus üle" at bounding box center [489, 455] width 103 height 23
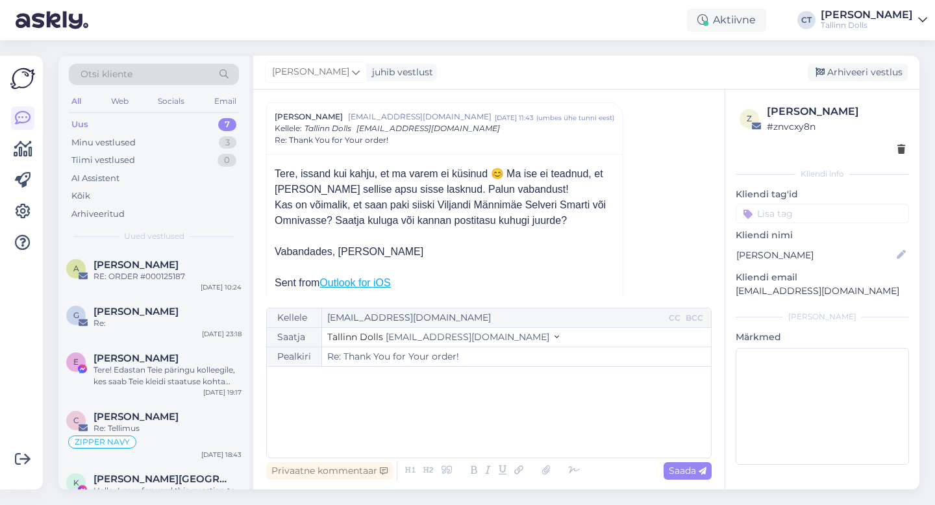
click at [472, 427] on div "﻿" at bounding box center [488, 412] width 431 height 78
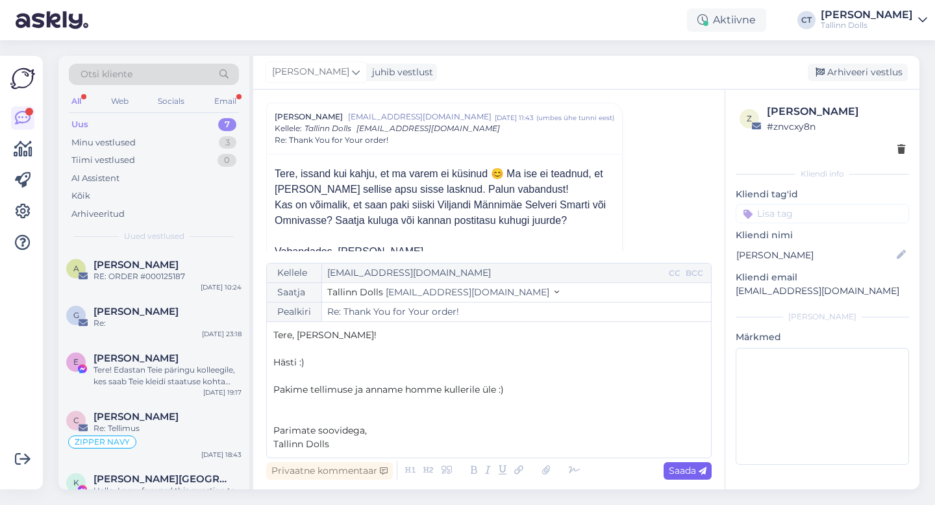
click at [670, 471] on span "Saada" at bounding box center [688, 471] width 38 height 12
type input "Re: Re: Thank You for Your order!"
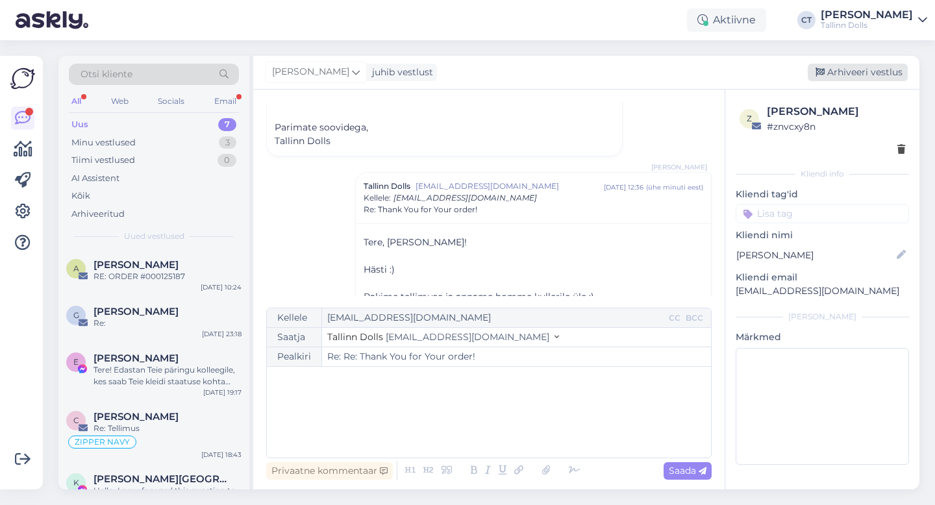
click at [851, 73] on div "Arhiveeri vestlus" at bounding box center [858, 73] width 100 height 18
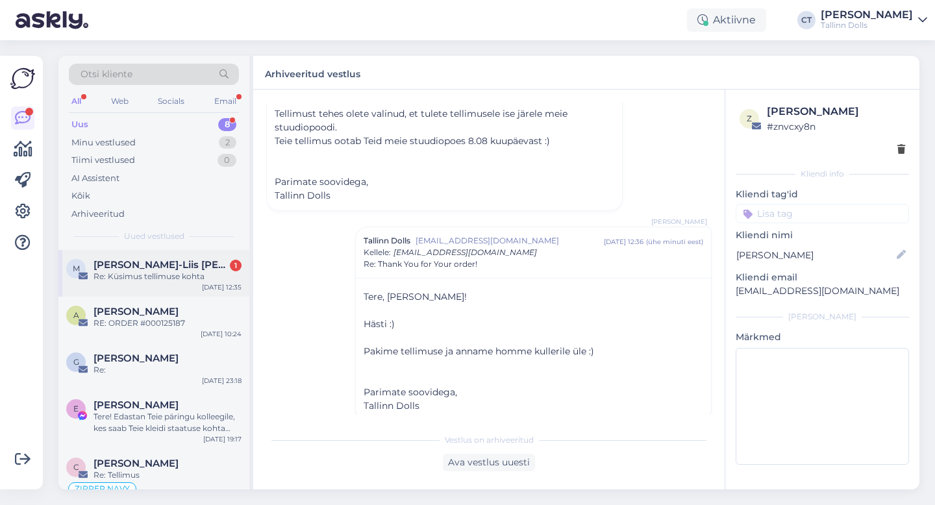
click at [168, 281] on div "Re: Küsimus tellimuse kohta" at bounding box center [168, 277] width 148 height 12
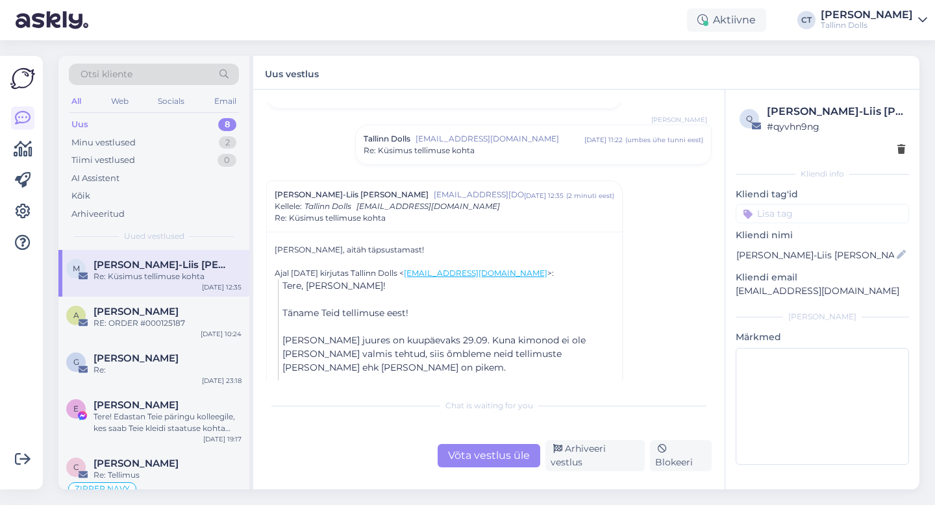
scroll to position [462, 0]
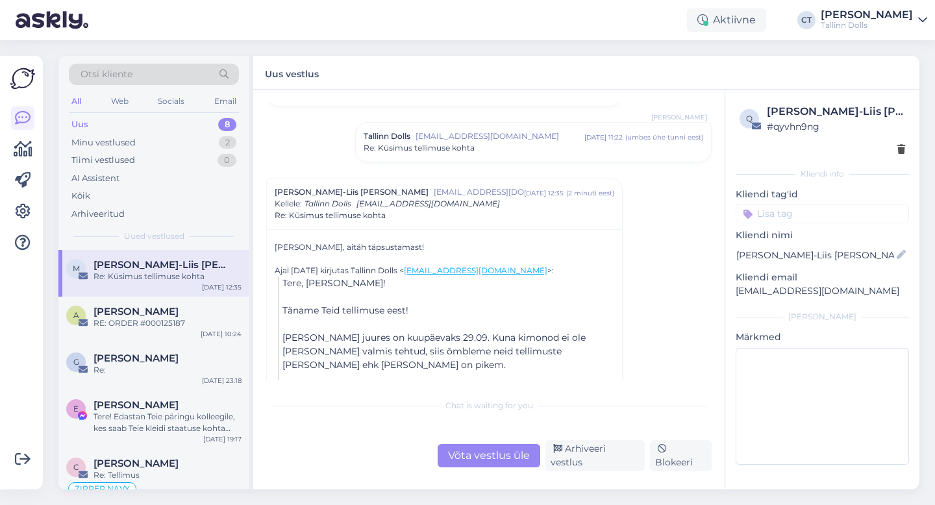
click at [487, 151] on div "Re: Küsimus tellimuse kohta" at bounding box center [534, 148] width 340 height 12
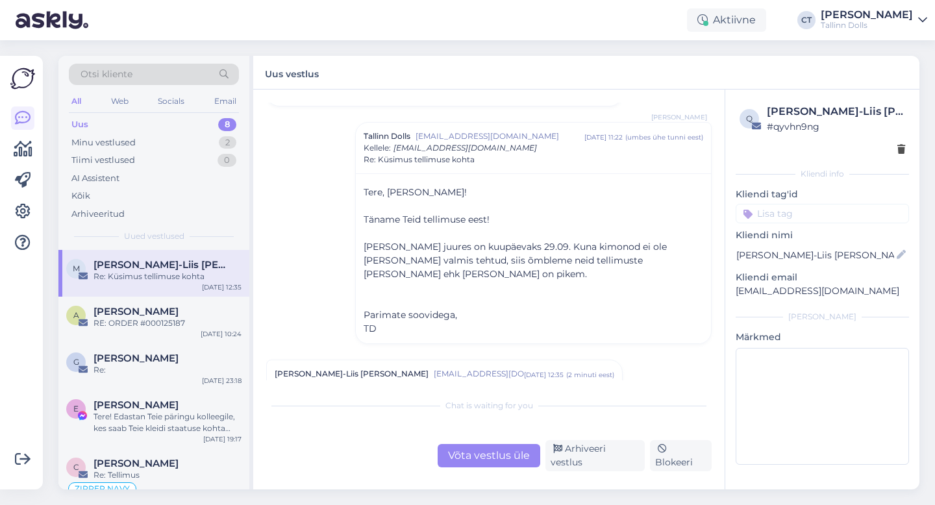
scroll to position [509, 0]
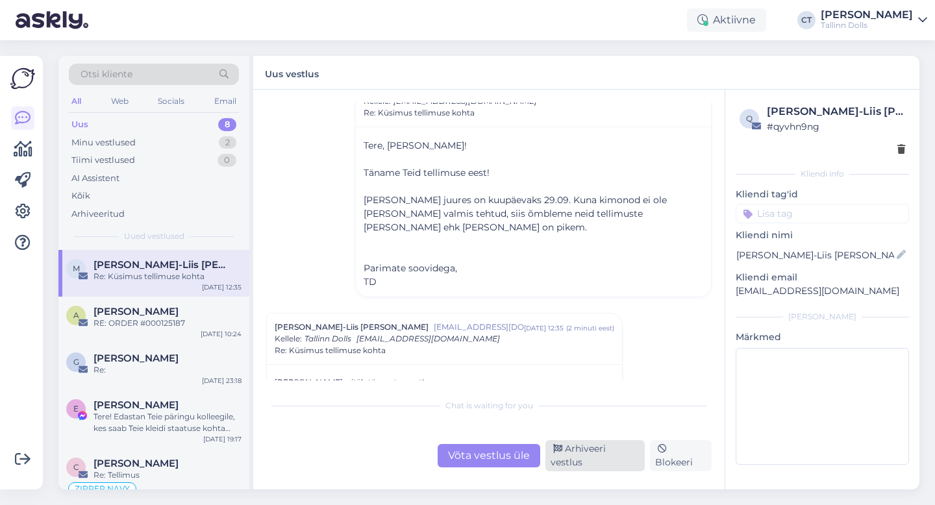
click at [588, 453] on div "Arhiveeri vestlus" at bounding box center [595, 455] width 99 height 31
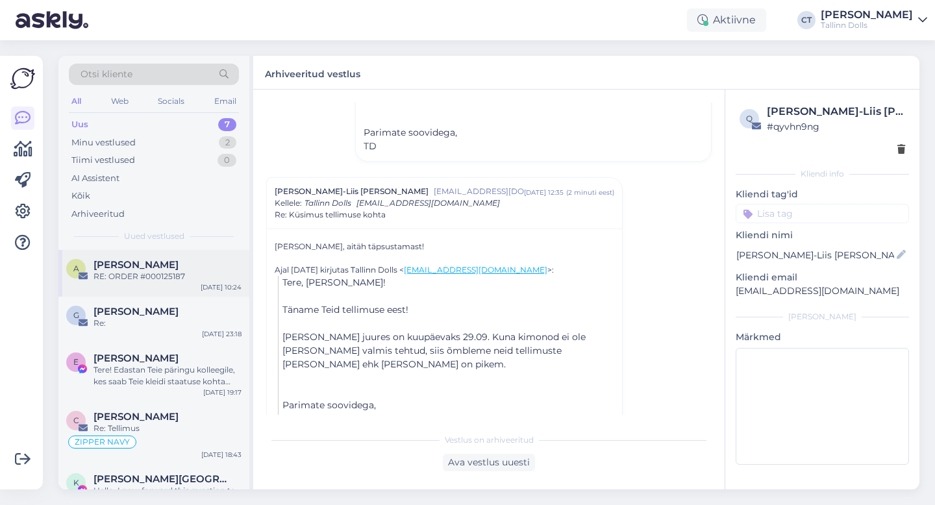
click at [146, 268] on span "[PERSON_NAME]" at bounding box center [136, 265] width 85 height 12
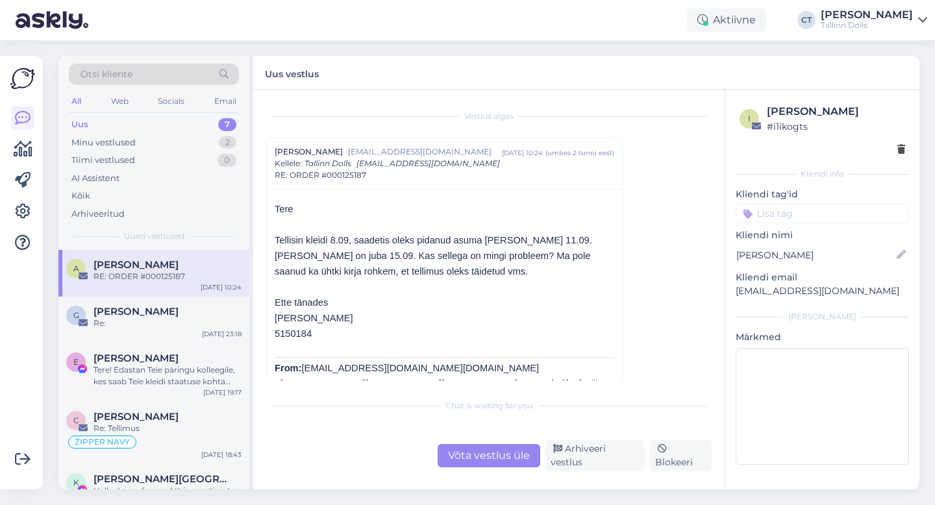
scroll to position [25, 0]
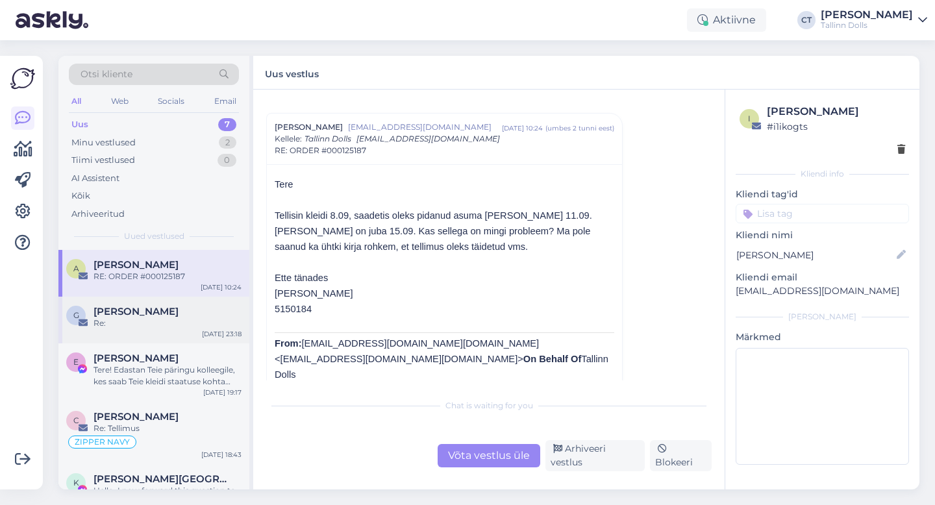
click at [161, 318] on div "Re:" at bounding box center [168, 324] width 148 height 12
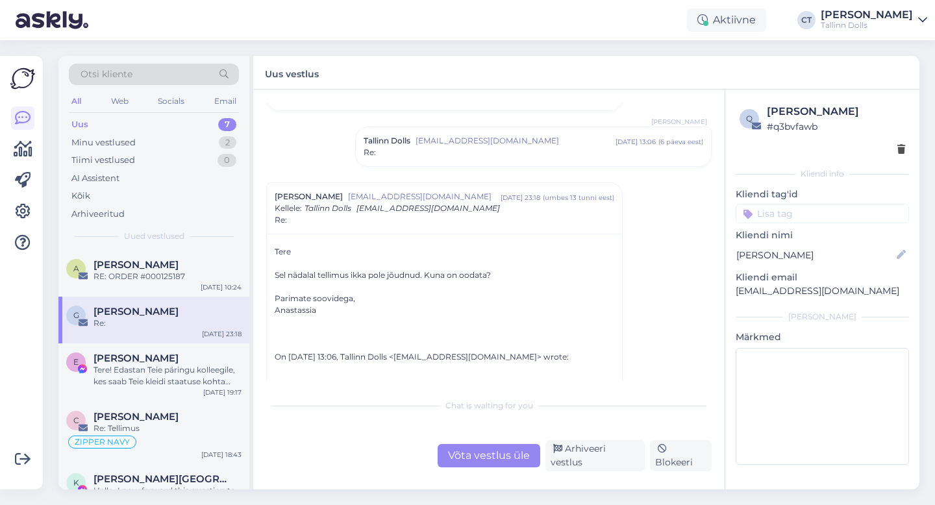
scroll to position [69, 0]
click at [471, 457] on div "Võta vestlus üle" at bounding box center [489, 455] width 103 height 23
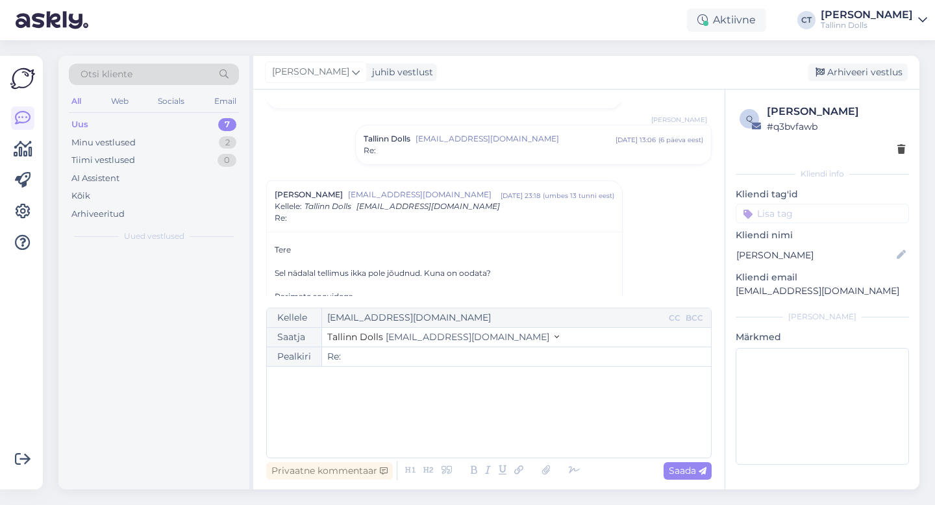
scroll to position [147, 0]
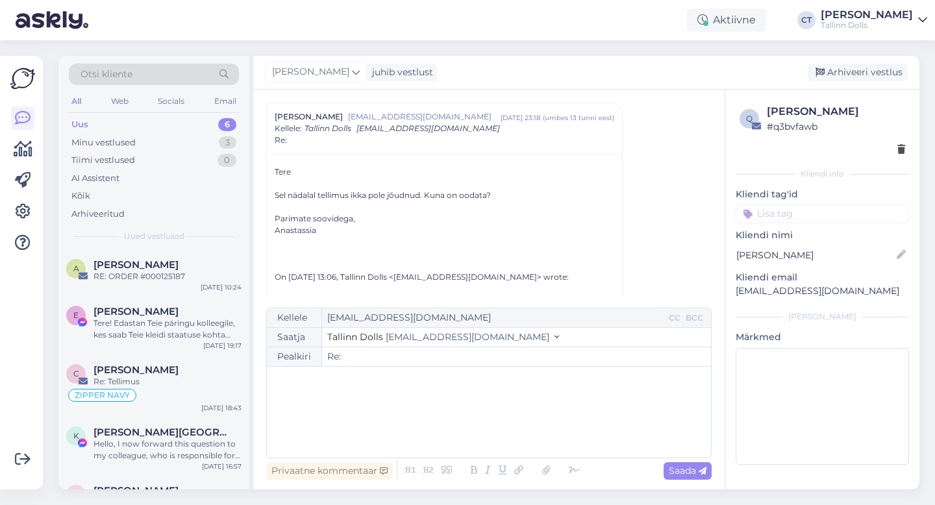
click at [479, 432] on div "﻿" at bounding box center [488, 412] width 431 height 78
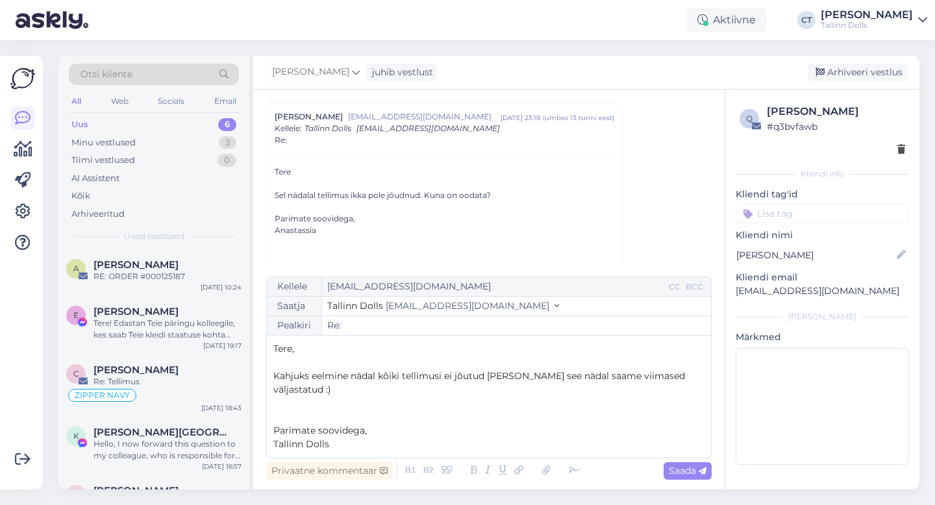
drag, startPoint x: 270, startPoint y: 347, endPoint x: 366, endPoint y: 446, distance: 137.3
click at [366, 446] on div "Kellele [EMAIL_ADDRESS][DOMAIN_NAME] CC BCC Saatja Tallinn Dolls [EMAIL_ADDRESS…" at bounding box center [489, 368] width 446 height 182
click at [449, 410] on p "﻿" at bounding box center [488, 417] width 431 height 14
click at [484, 375] on span "Kahjuks eelmine nädal kõiki tellimusi ei jõutud [PERSON_NAME] see nädal saame v…" at bounding box center [480, 382] width 414 height 25
click at [379, 376] on span "Kahjuks eelmine nädal kõiki tellimusi ei jõutud [PERSON_NAME] see nädal saame v…" at bounding box center [480, 382] width 414 height 25
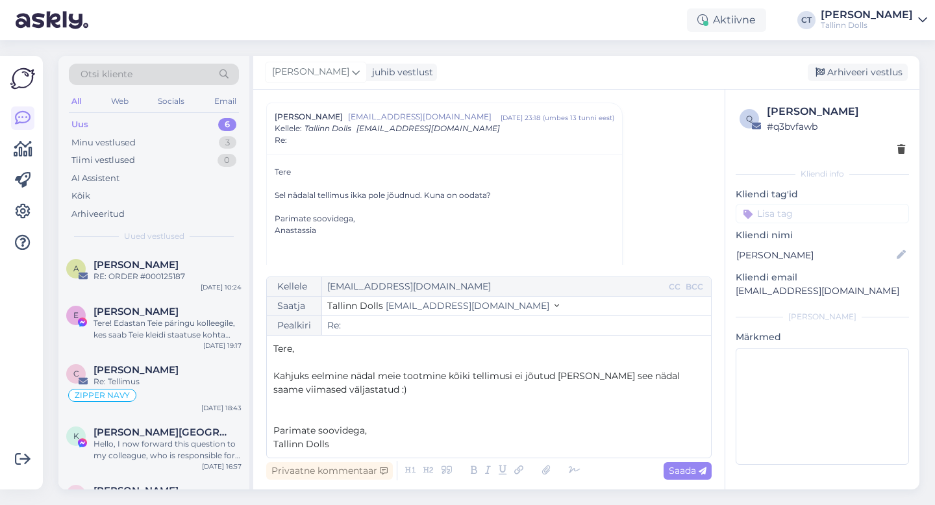
click at [554, 378] on span "Kahjuks eelmine nädal meie tootmine kõiki tellimusi ei jõutud [PERSON_NAME] see…" at bounding box center [477, 382] width 409 height 25
click at [388, 442] on p "Tallinn Dolls" at bounding box center [488, 445] width 431 height 14
drag, startPoint x: 348, startPoint y: 439, endPoint x: 271, endPoint y: 349, distance: 118.4
click at [271, 349] on div "Kellele [EMAIL_ADDRESS][DOMAIN_NAME] CC BCC Saatja Tallinn Dolls [EMAIL_ADDRESS…" at bounding box center [489, 368] width 446 height 182
click at [683, 478] on div "Saada" at bounding box center [688, 471] width 48 height 18
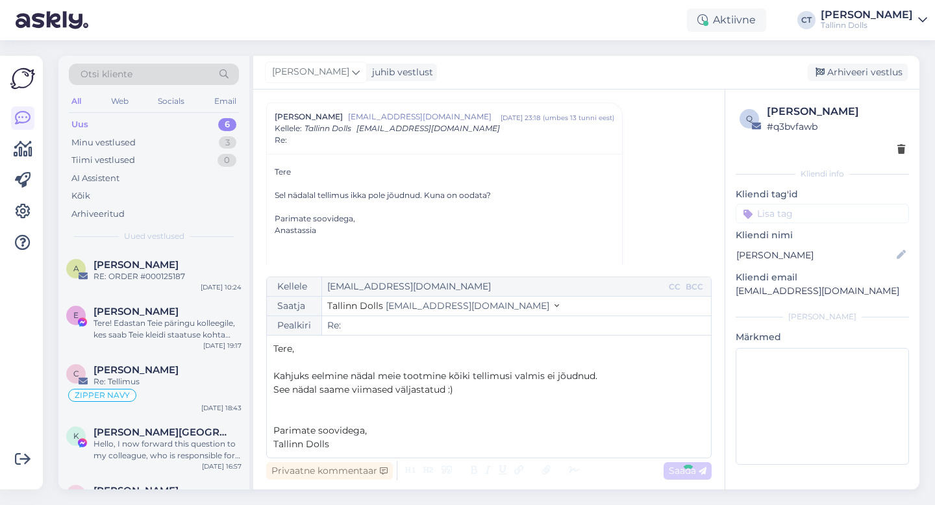
type input "Re: Re:"
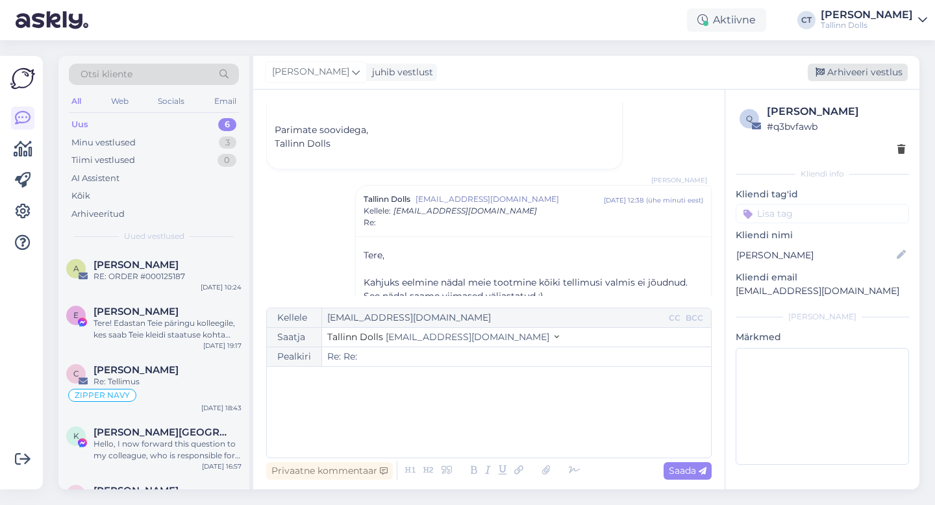
click at [868, 75] on div "Arhiveeri vestlus" at bounding box center [858, 73] width 100 height 18
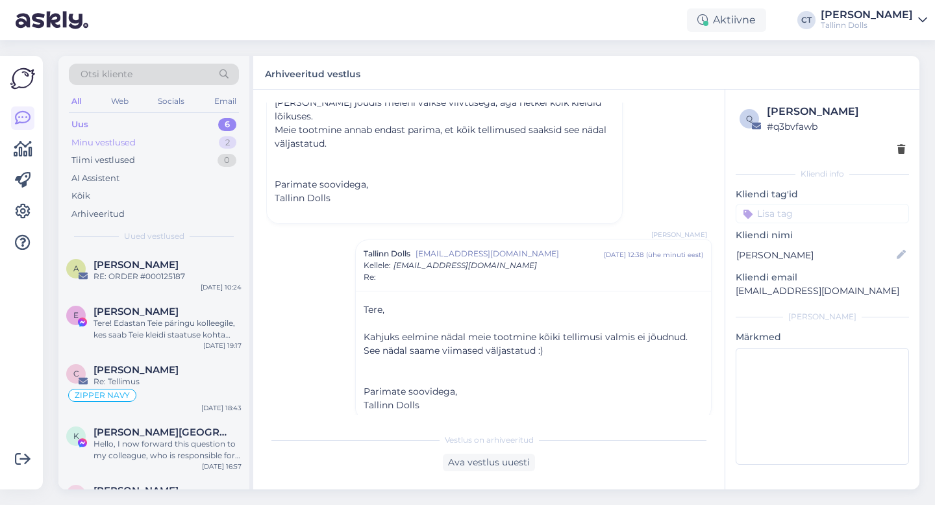
click at [177, 136] on div "Minu vestlused 2" at bounding box center [154, 143] width 170 height 18
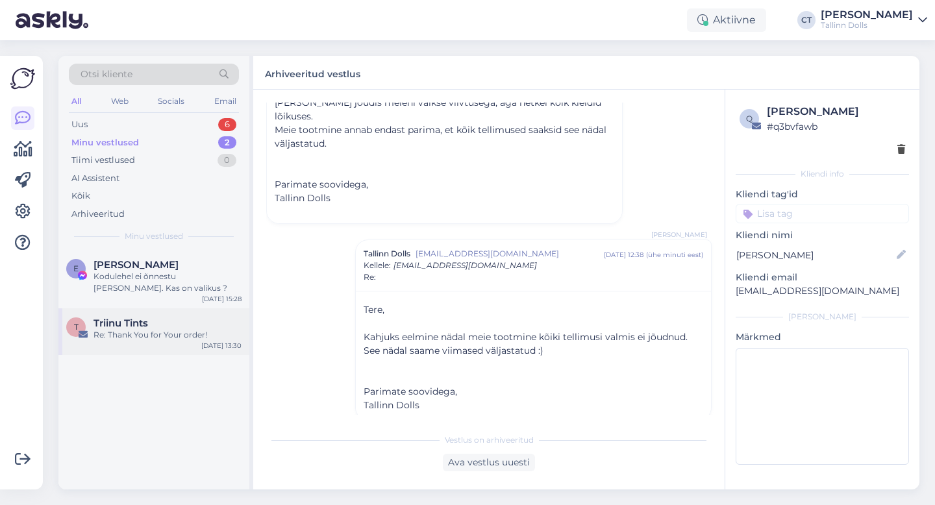
click at [158, 325] on div "Triinu Tints" at bounding box center [168, 324] width 148 height 12
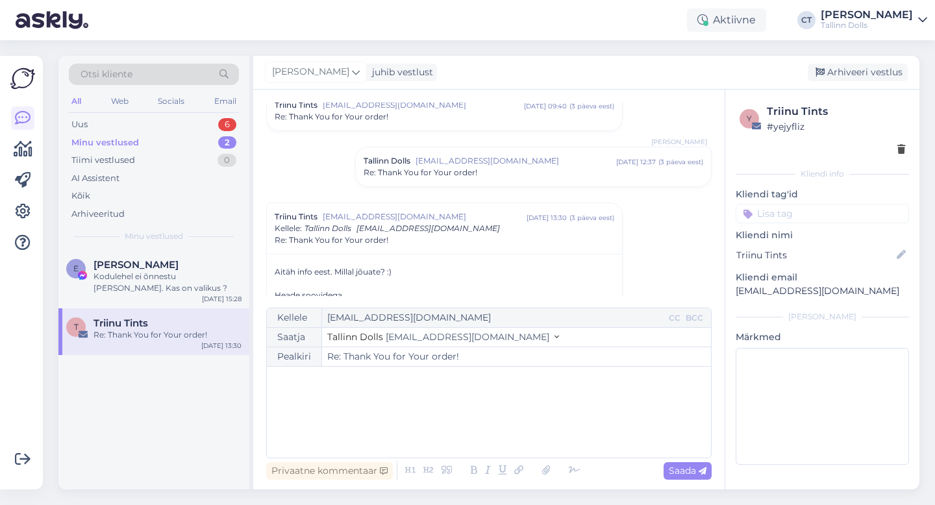
click at [459, 406] on div "﻿" at bounding box center [488, 412] width 431 height 78
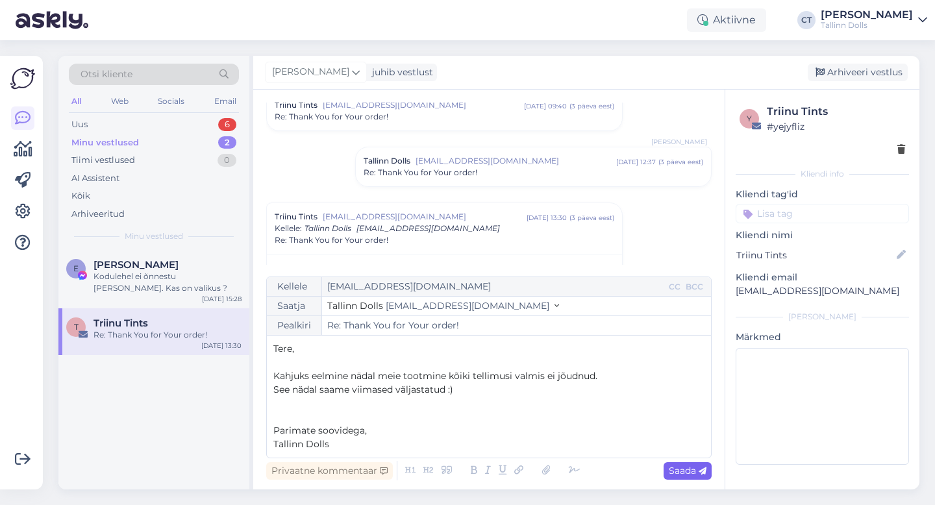
click at [701, 473] on icon at bounding box center [703, 472] width 8 height 8
type input "Re: Re: Thank You for Your order!"
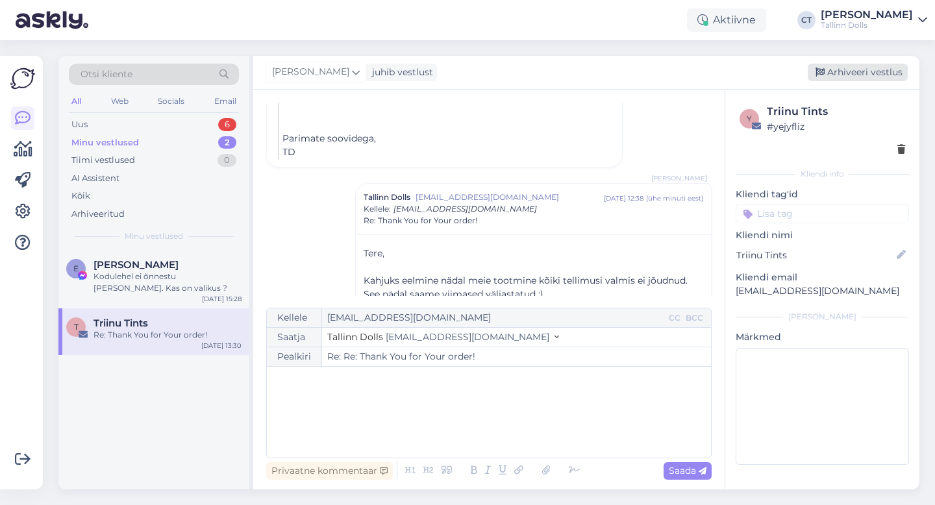
click at [863, 68] on div "Arhiveeri vestlus" at bounding box center [858, 73] width 100 height 18
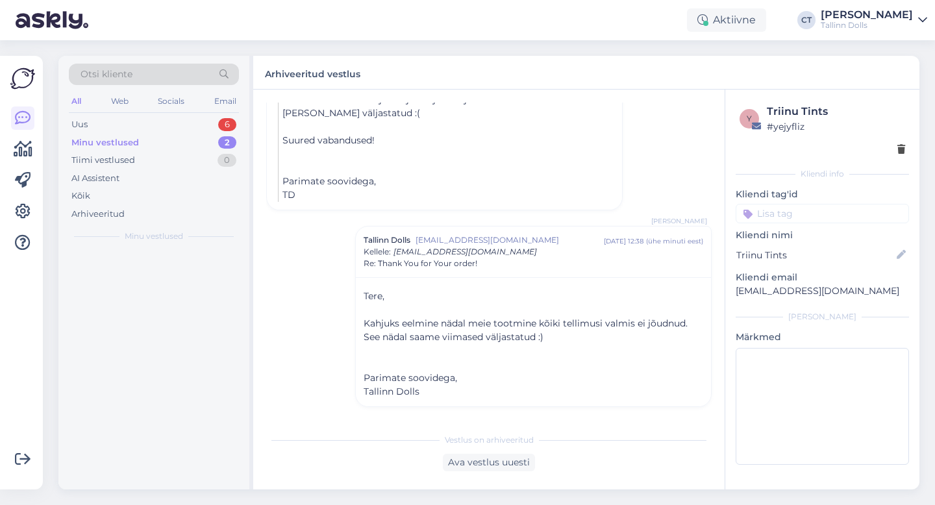
scroll to position [795, 0]
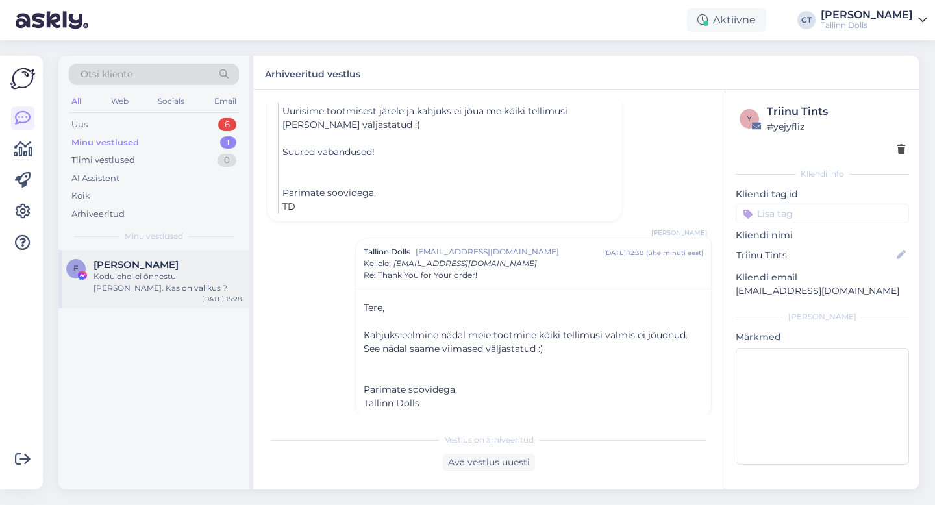
click at [173, 292] on div "Kodulehel ei õnnestu [PERSON_NAME]. Kas on valikus ?" at bounding box center [168, 282] width 148 height 23
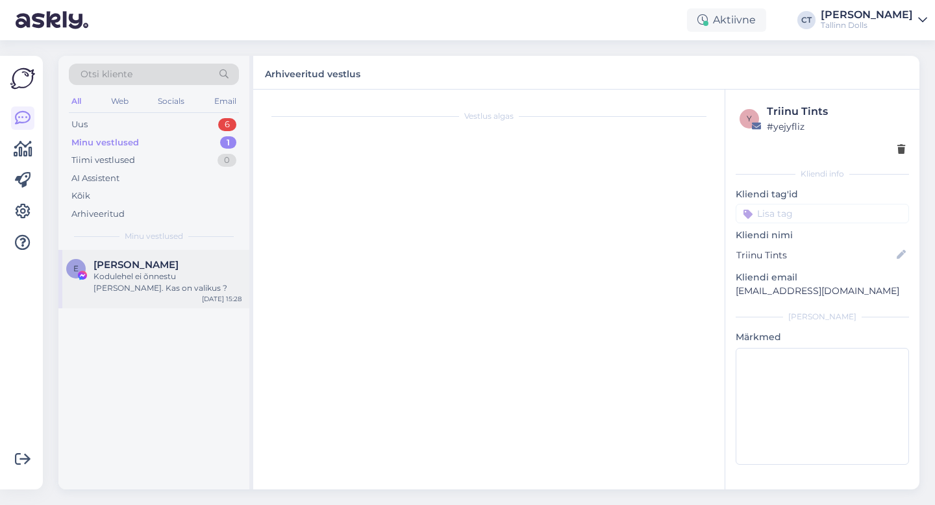
scroll to position [1124, 0]
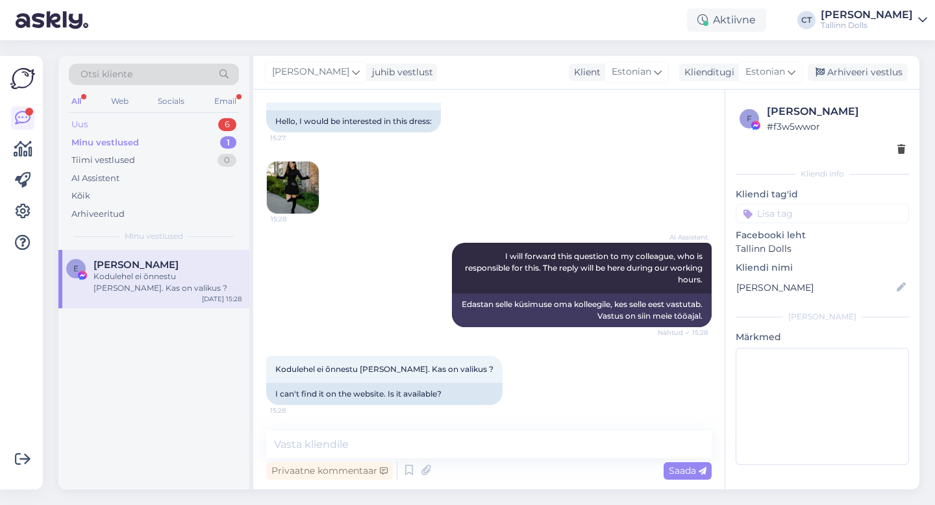
click at [176, 116] on div "Uus 6" at bounding box center [154, 125] width 170 height 18
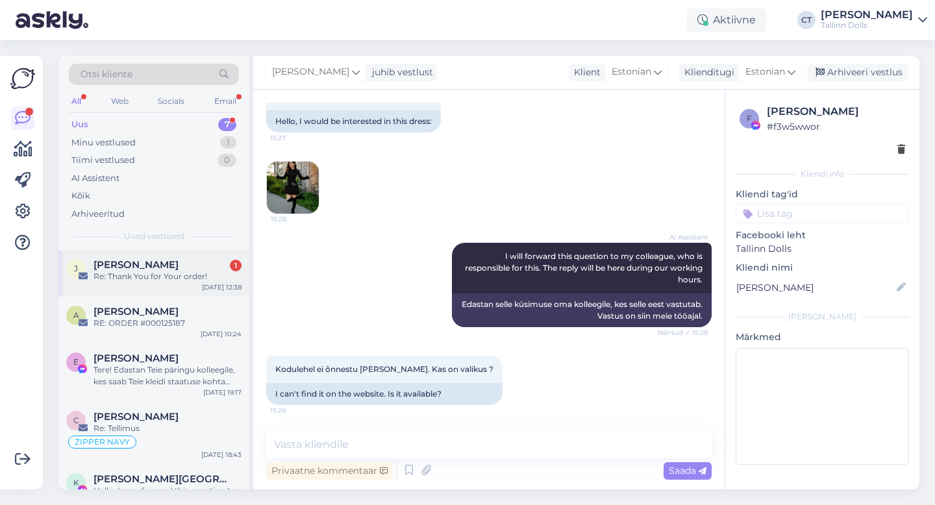
click at [151, 273] on div "Re: Thank You for Your order!" at bounding box center [168, 277] width 148 height 12
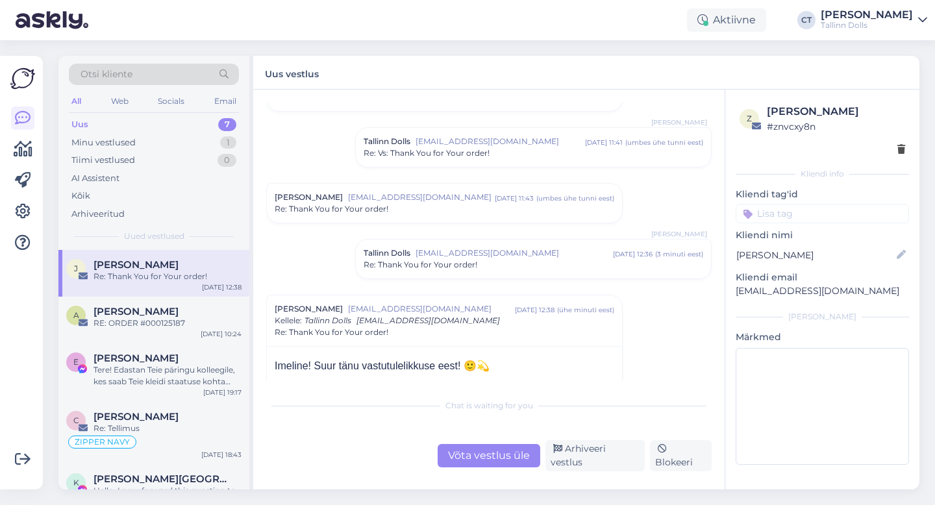
scroll to position [121, 0]
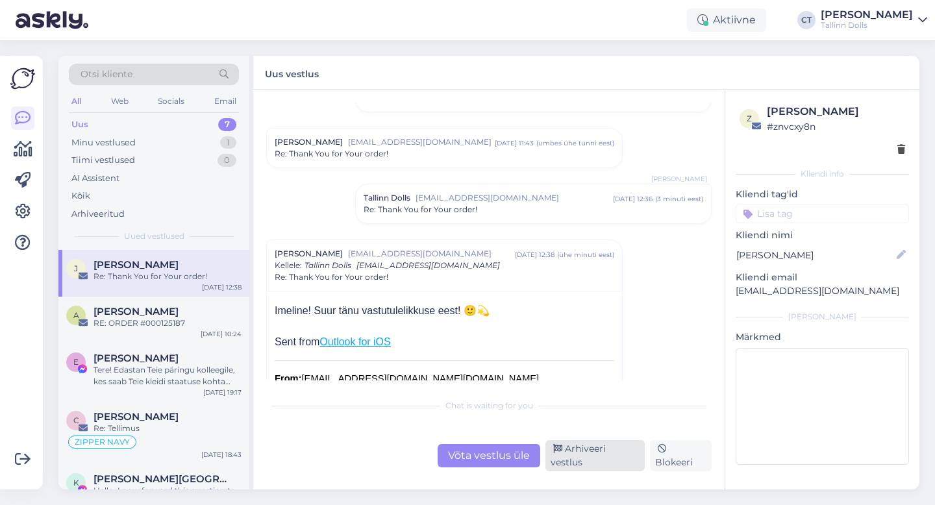
click at [581, 460] on div "Arhiveeri vestlus" at bounding box center [595, 455] width 99 height 31
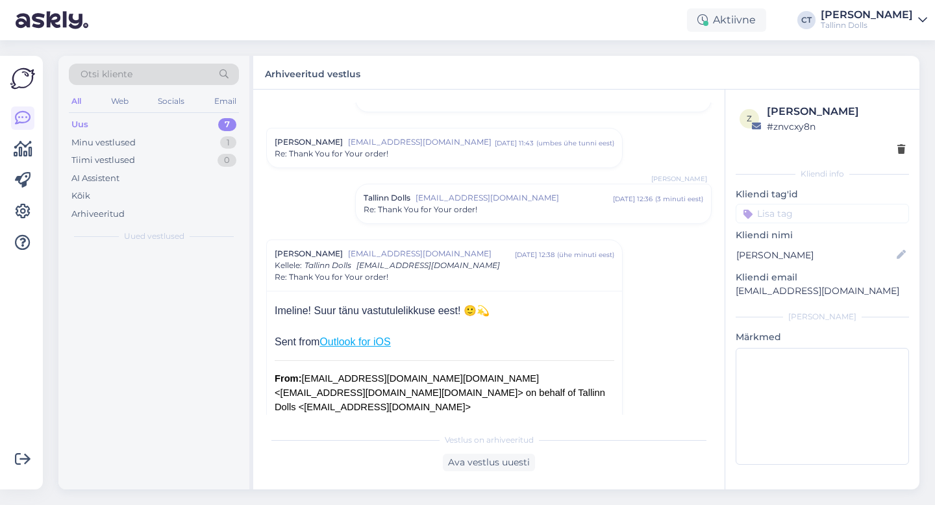
scroll to position [258, 0]
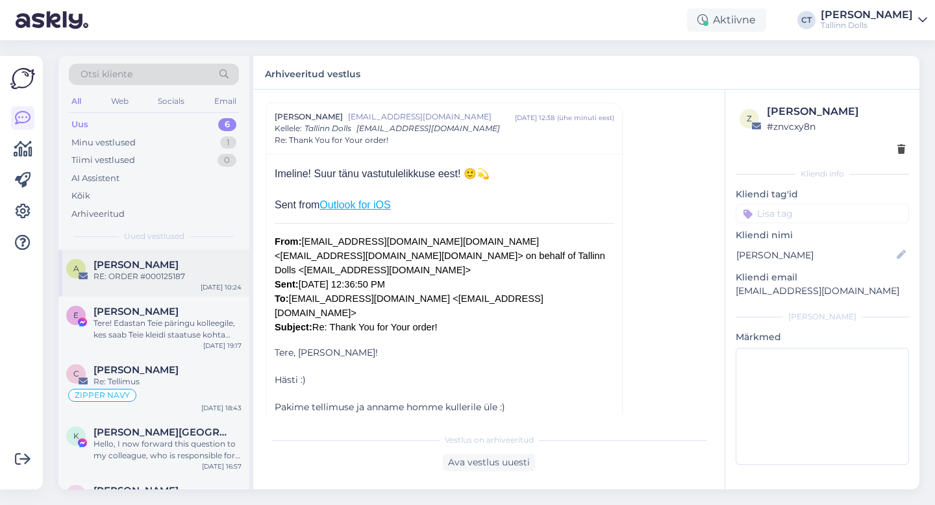
click at [162, 277] on div "RE: ORDER #000125187" at bounding box center [168, 277] width 148 height 12
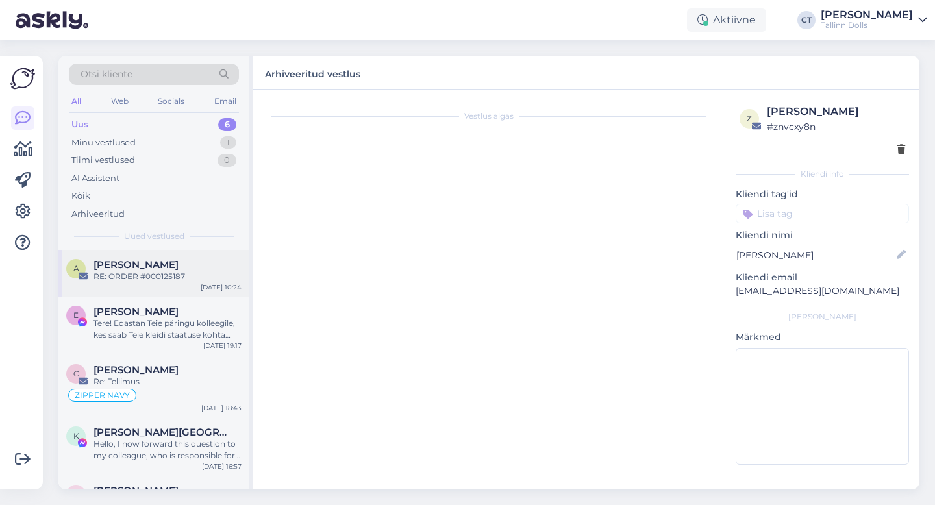
scroll to position [0, 0]
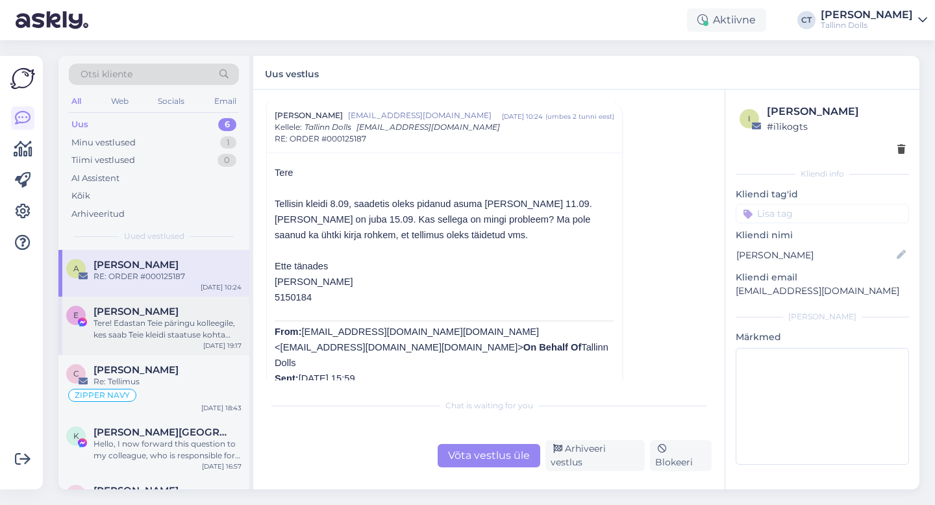
click at [201, 338] on div "Tere! Edastan Teie päringu kolleegile, kes saab Teie kleidi staatuse kohta täps…" at bounding box center [168, 329] width 148 height 23
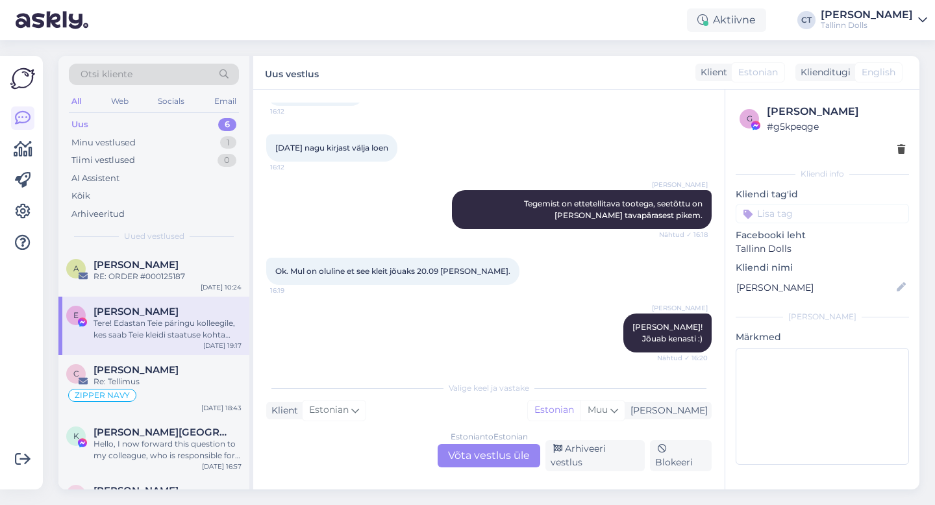
scroll to position [1180, 0]
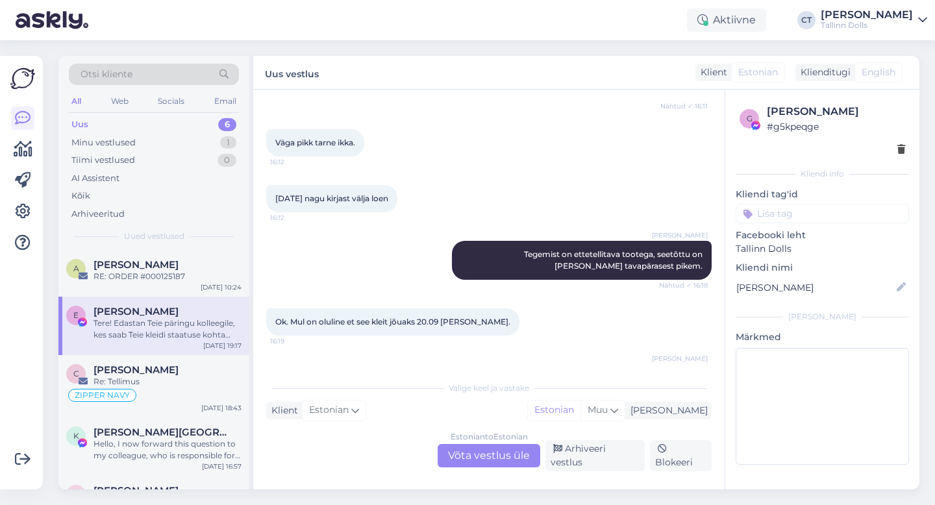
click at [507, 456] on div "Estonian to Estonian Võta vestlus üle" at bounding box center [489, 455] width 103 height 23
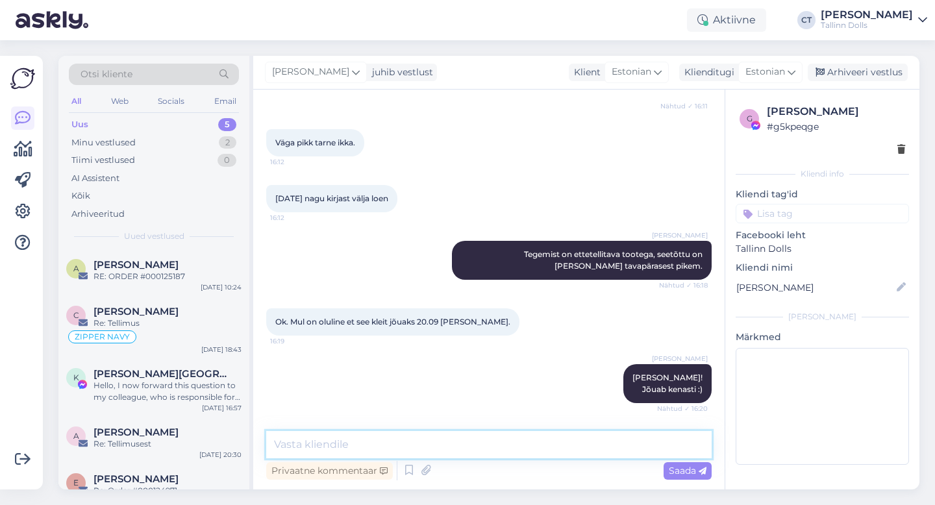
click at [508, 438] on textarea at bounding box center [489, 444] width 446 height 27
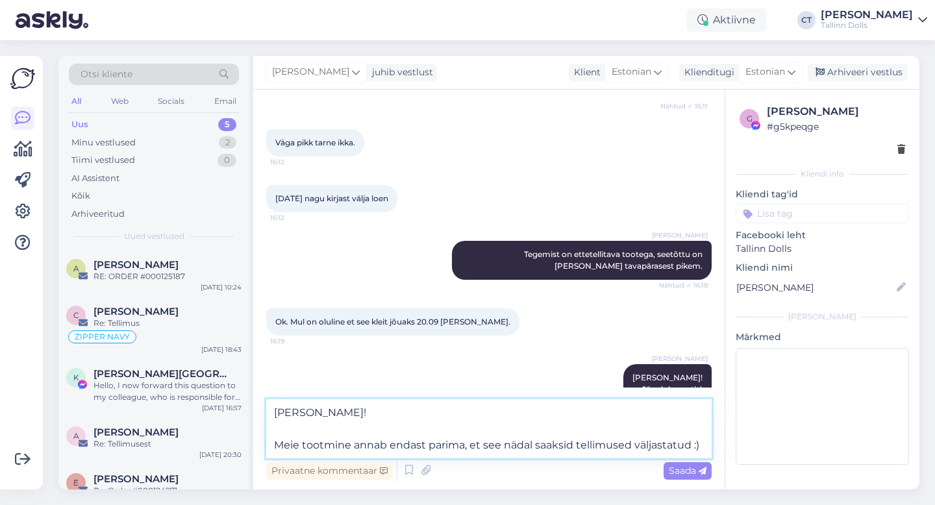
type textarea "[PERSON_NAME]! Meie tootmine annab endast parima, et see nädal saaksid tellimus…"
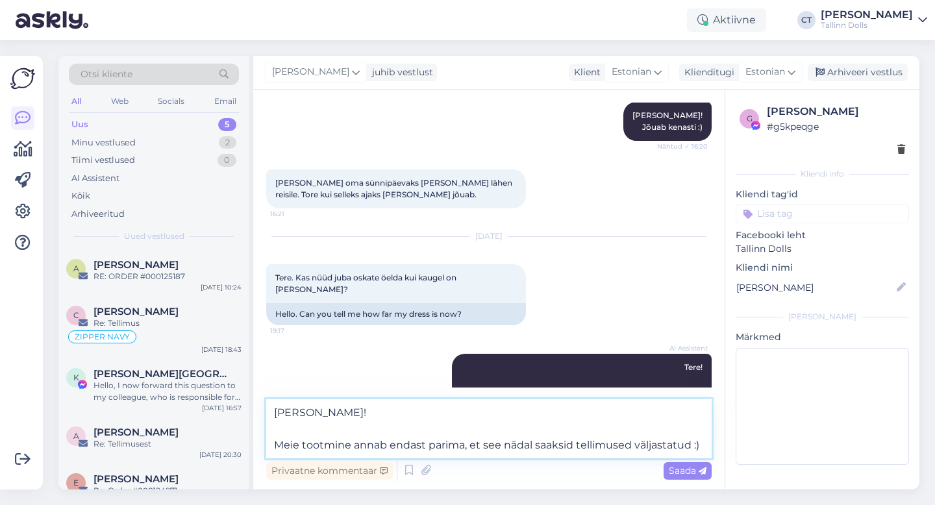
scroll to position [1462, 0]
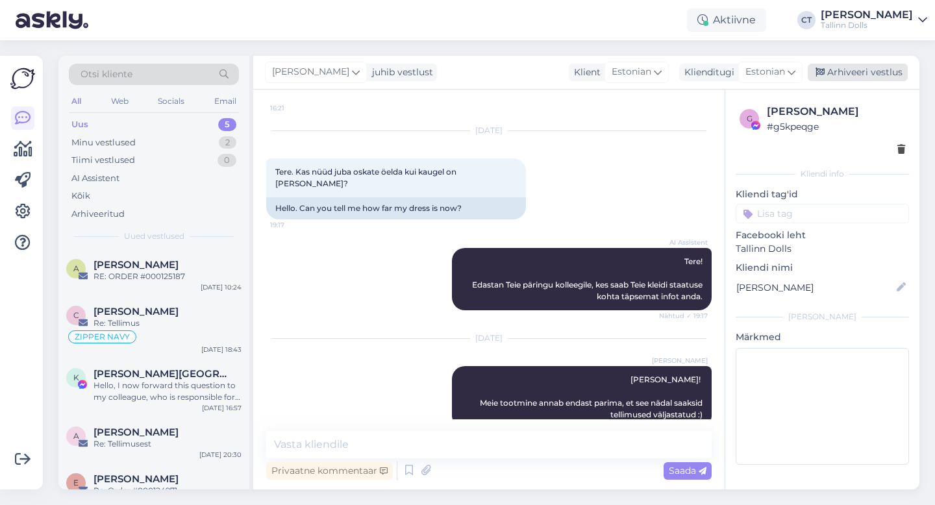
click at [890, 68] on div "Arhiveeri vestlus" at bounding box center [858, 73] width 100 height 18
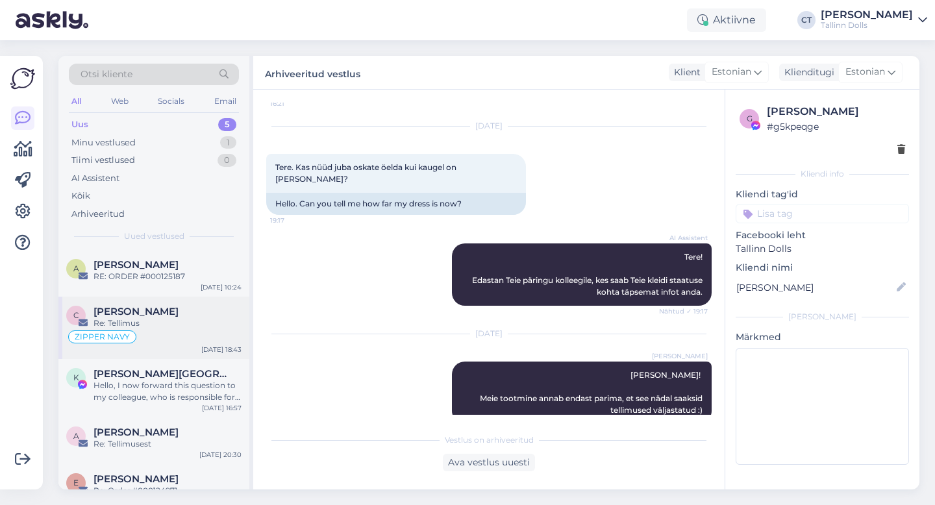
scroll to position [21, 0]
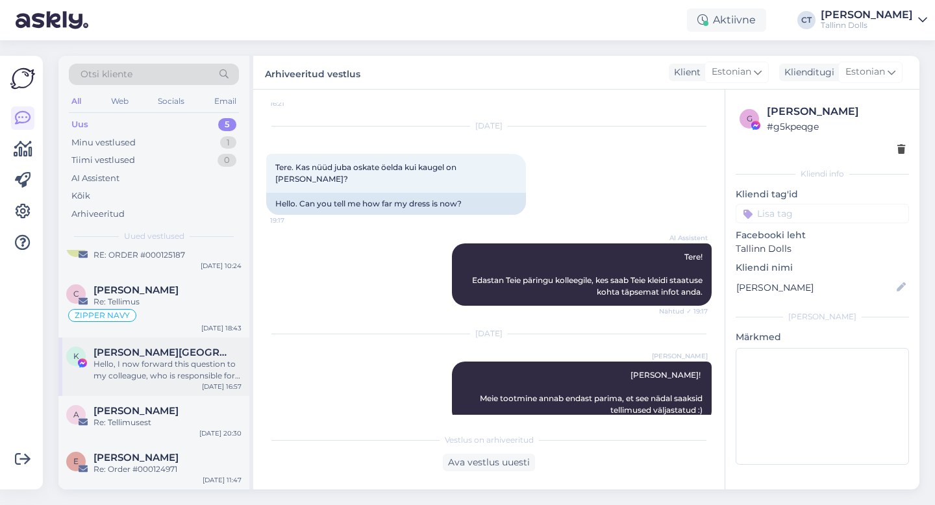
click at [142, 349] on div "[PERSON_NAME][GEOGRAPHIC_DATA]" at bounding box center [168, 353] width 148 height 12
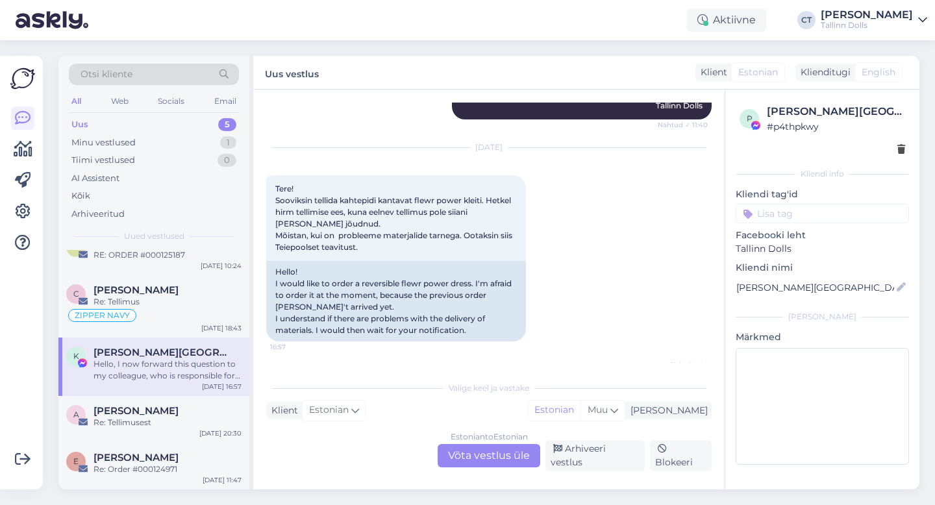
scroll to position [1020, 0]
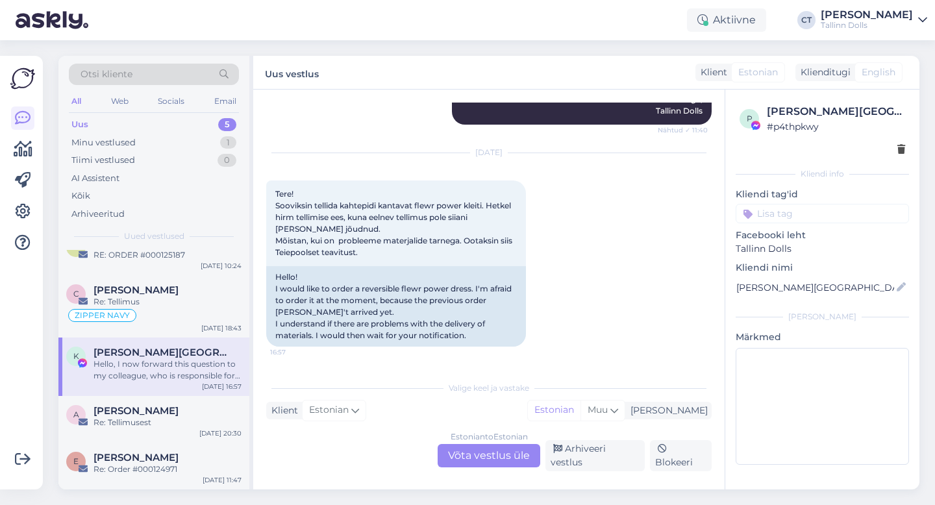
click at [510, 459] on div "Estonian to Estonian Võta vestlus üle" at bounding box center [489, 455] width 103 height 23
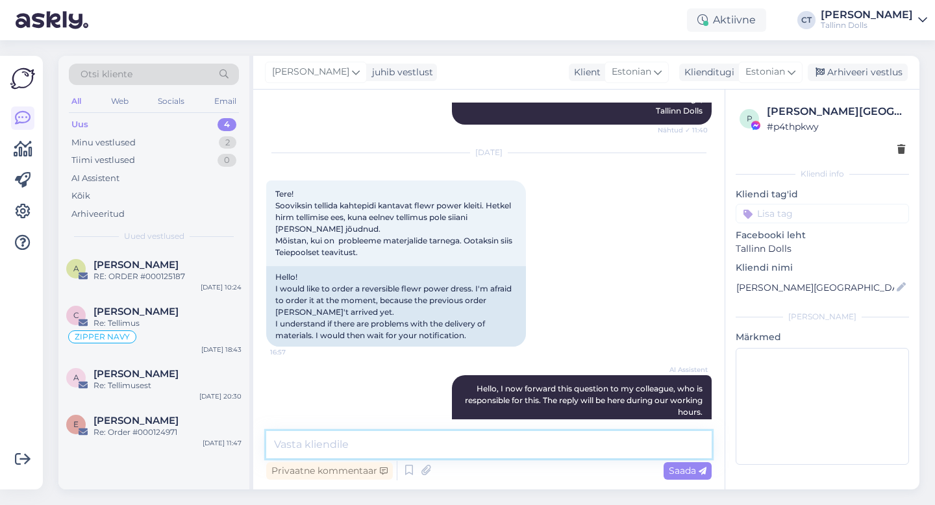
click at [516, 449] on textarea at bounding box center [489, 444] width 446 height 27
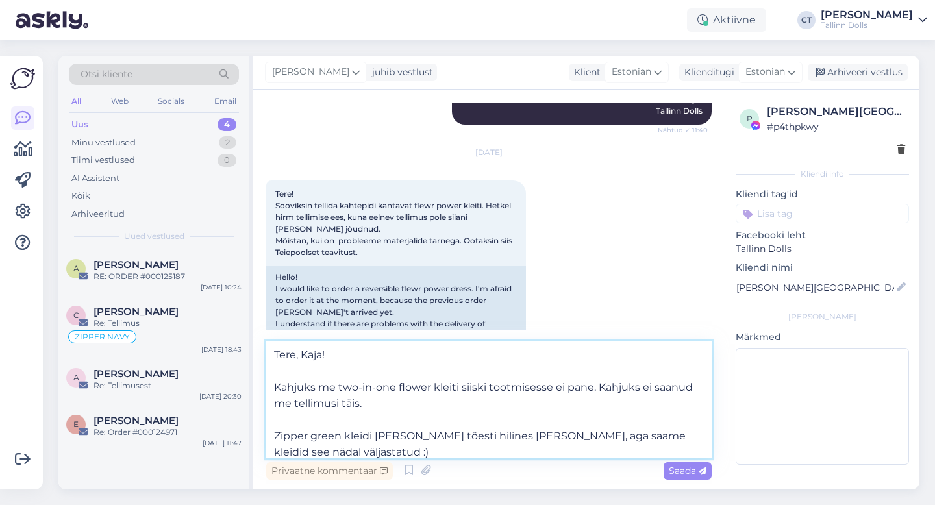
type textarea "Tere, Kaja! Kahjuks me two-in-one flower kleiti siiski tootmisesse ei pane. Kah…"
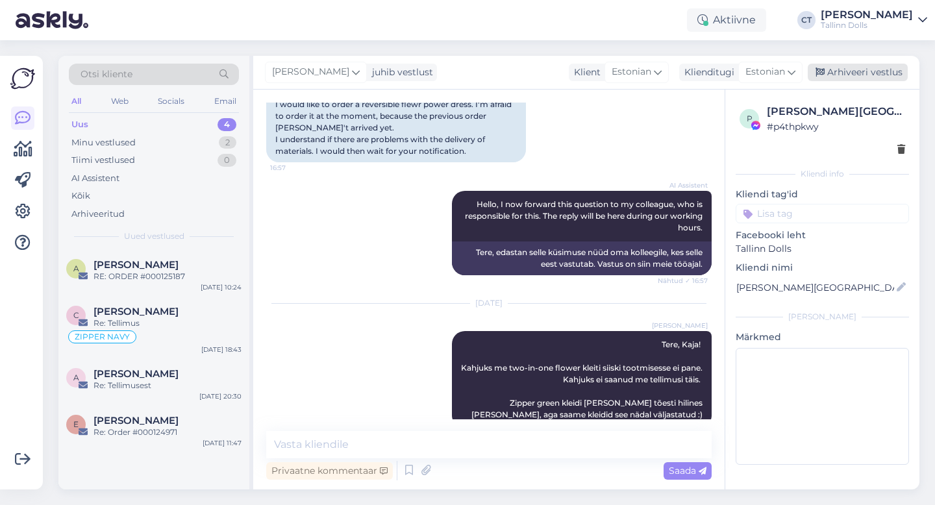
click at [874, 77] on div "Arhiveeri vestlus" at bounding box center [858, 73] width 100 height 18
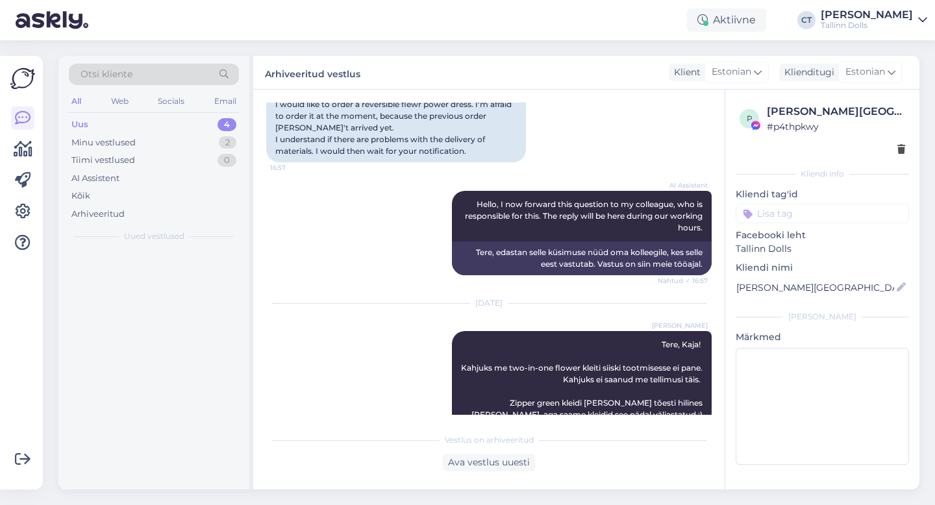
scroll to position [1209, 0]
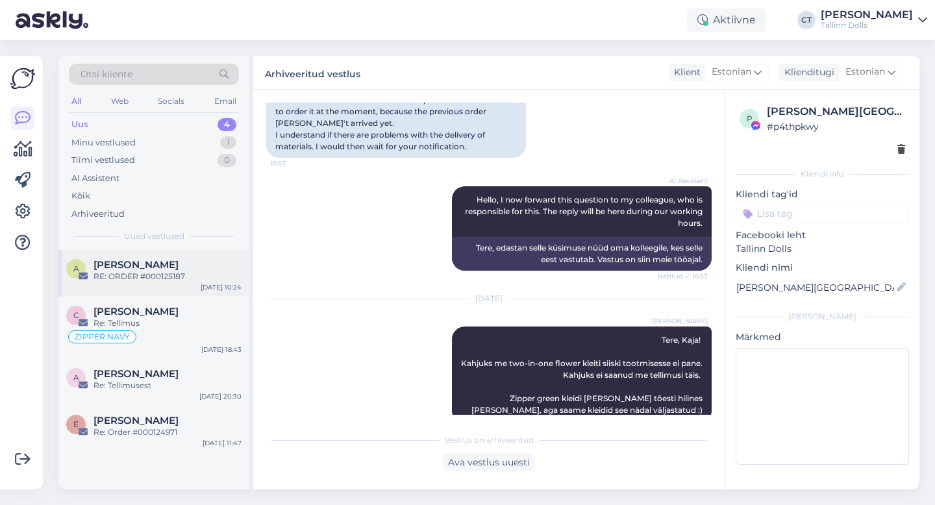
click at [180, 277] on div "RE: ORDER #000125187" at bounding box center [168, 277] width 148 height 12
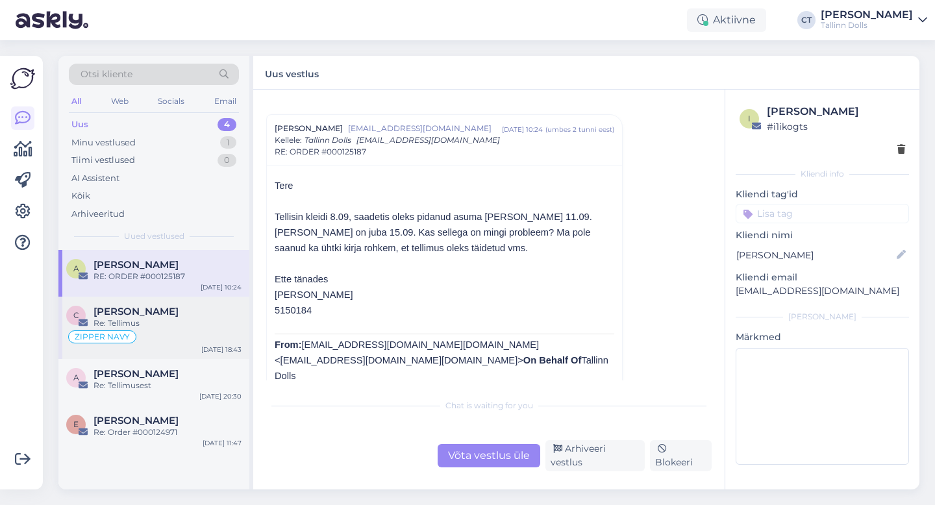
click at [184, 316] on div "[PERSON_NAME]" at bounding box center [168, 312] width 148 height 12
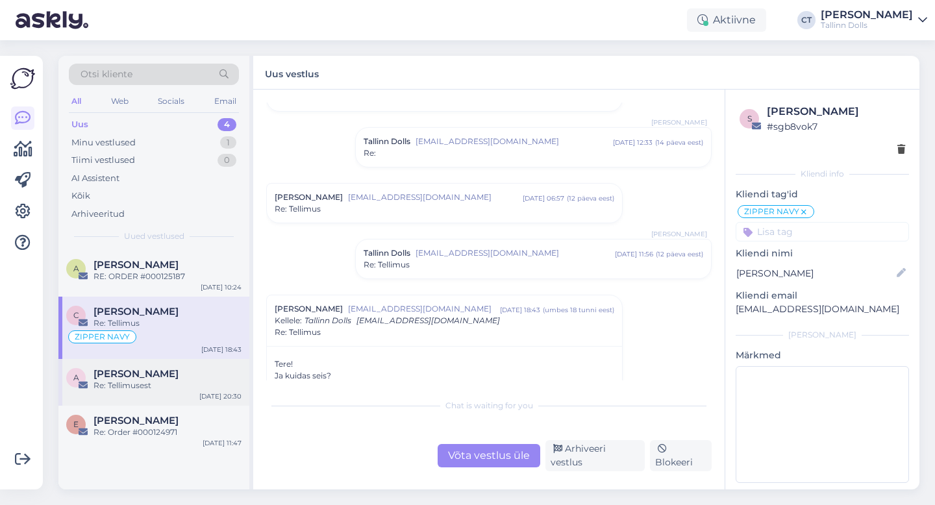
click at [180, 392] on div "A Aile Kask Re: Tellimusest [DATE] 20:30" at bounding box center [153, 382] width 191 height 47
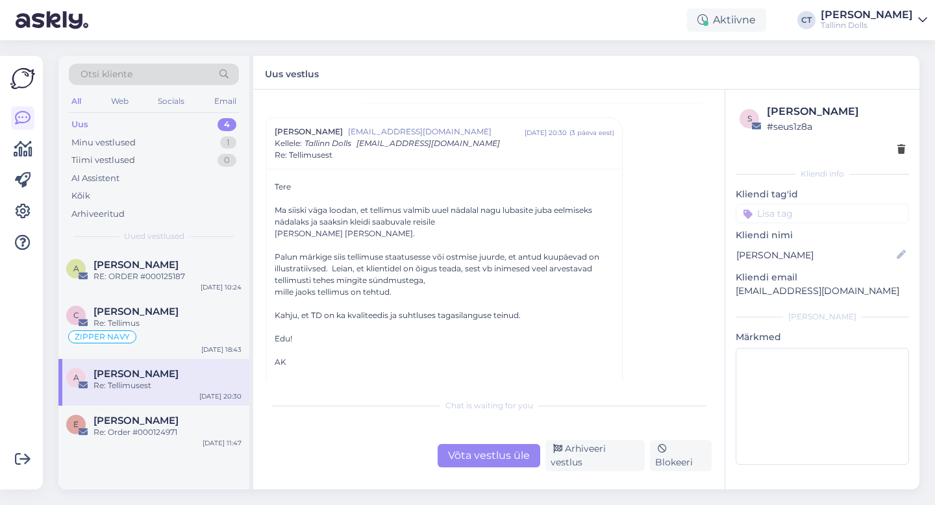
scroll to position [273, 0]
click at [483, 456] on div "Võta vestlus üle" at bounding box center [489, 455] width 103 height 23
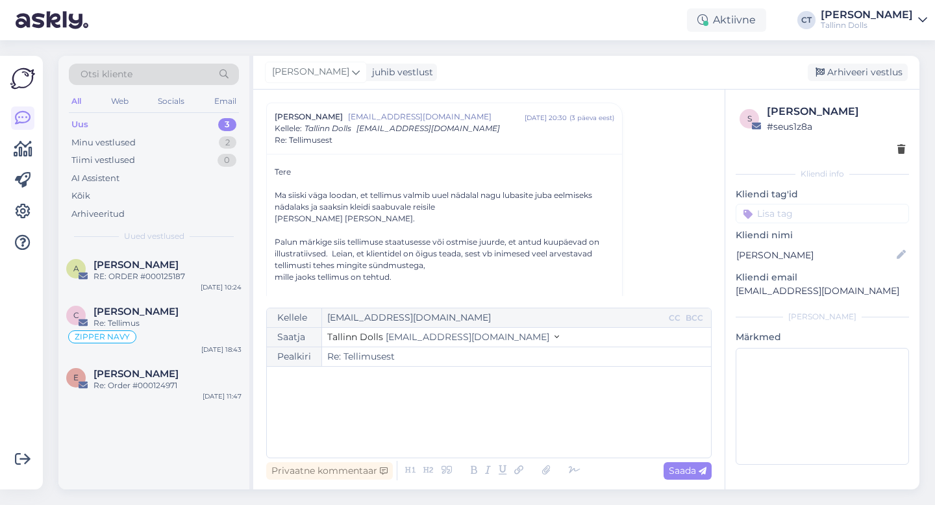
click at [481, 425] on div "﻿" at bounding box center [488, 412] width 431 height 78
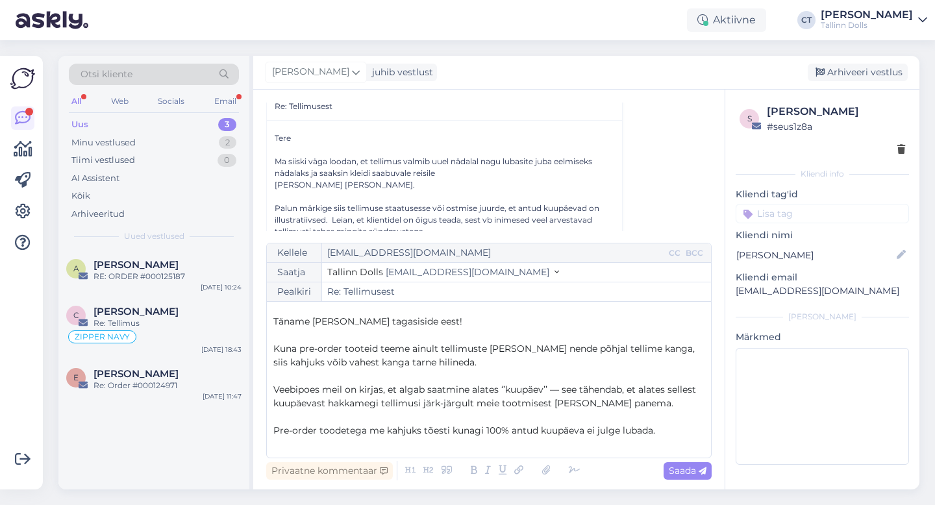
scroll to position [34, 0]
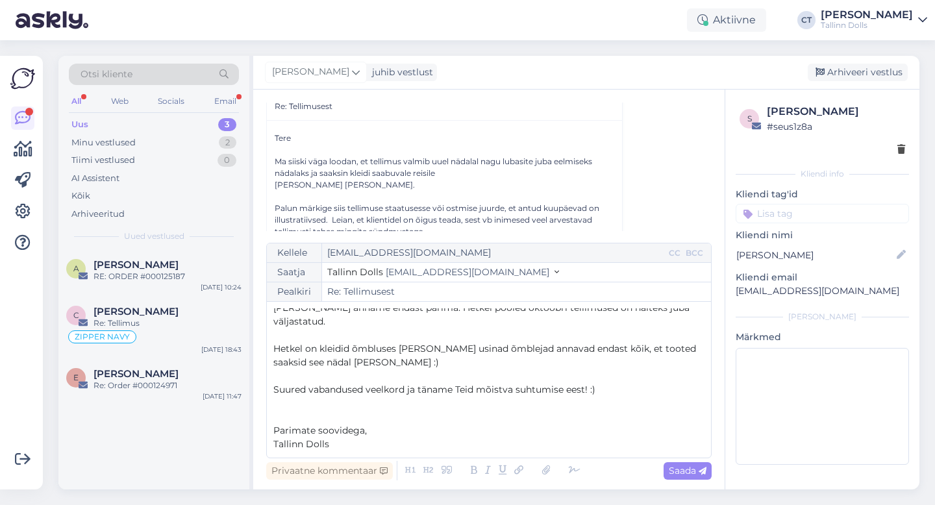
scroll to position [144, 0]
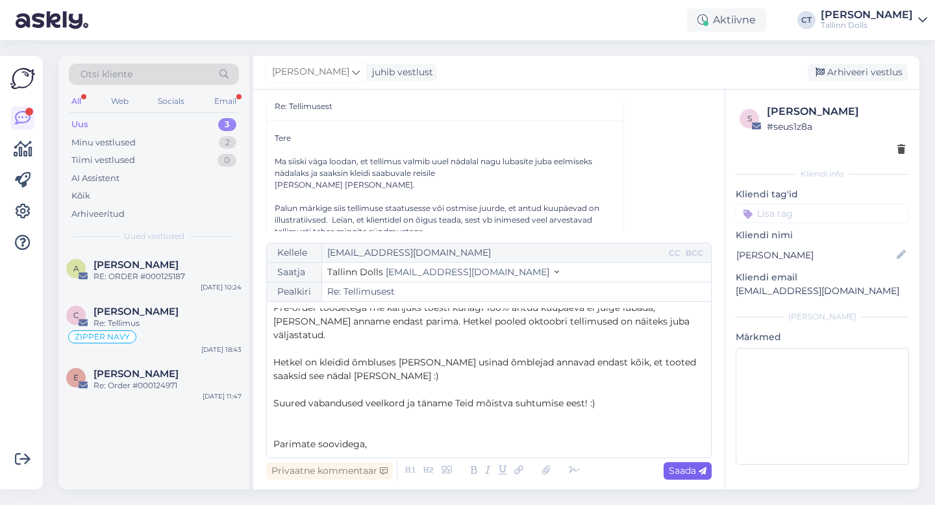
click at [698, 470] on span "Saada" at bounding box center [688, 471] width 38 height 12
type input "Re: Re: Tellimusest"
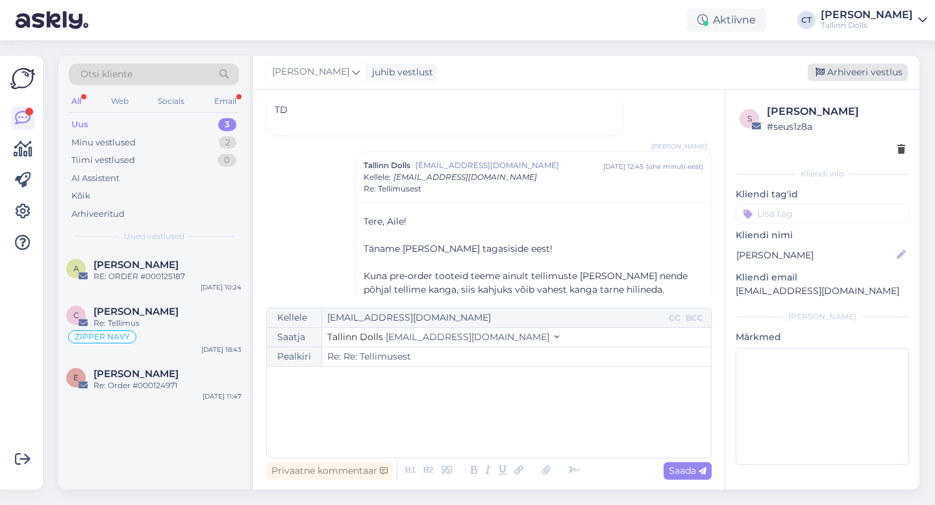
click at [873, 73] on div "Arhiveeri vestlus" at bounding box center [858, 73] width 100 height 18
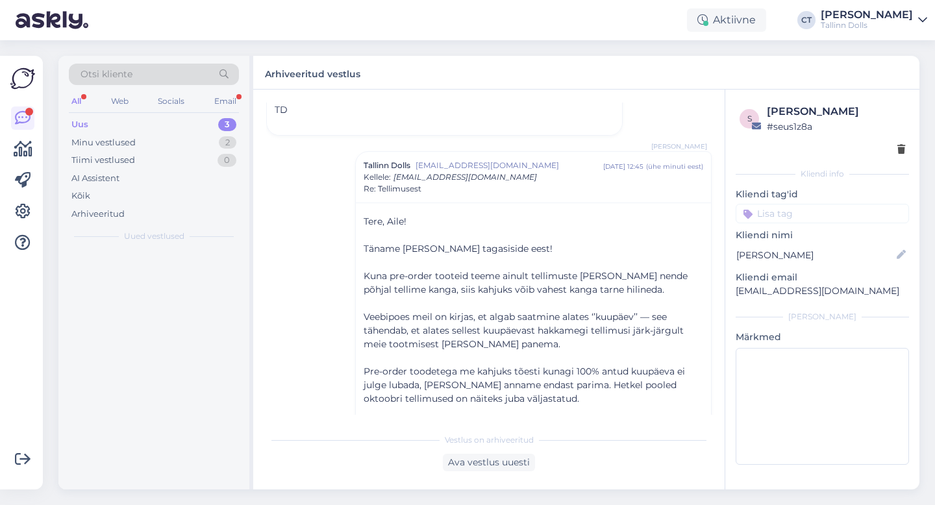
scroll to position [843, 0]
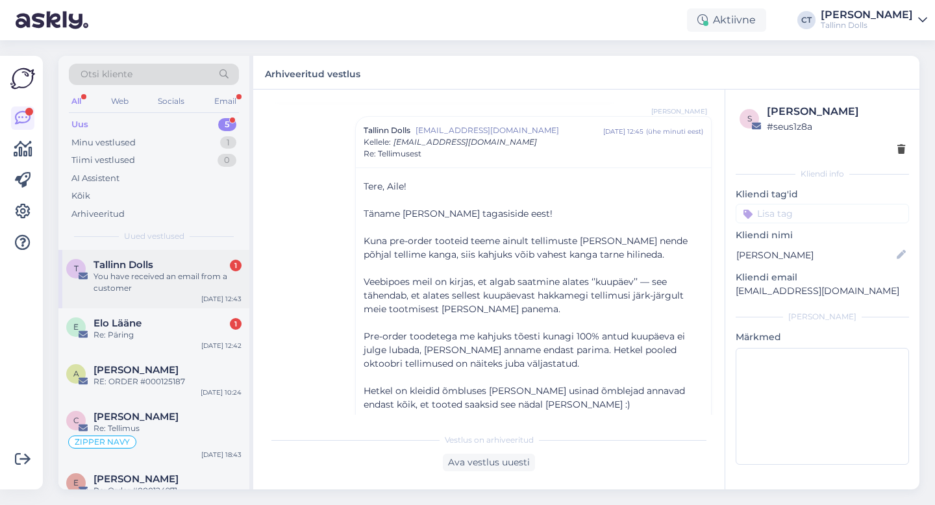
click at [176, 280] on div "You have received an email from a customer" at bounding box center [168, 282] width 148 height 23
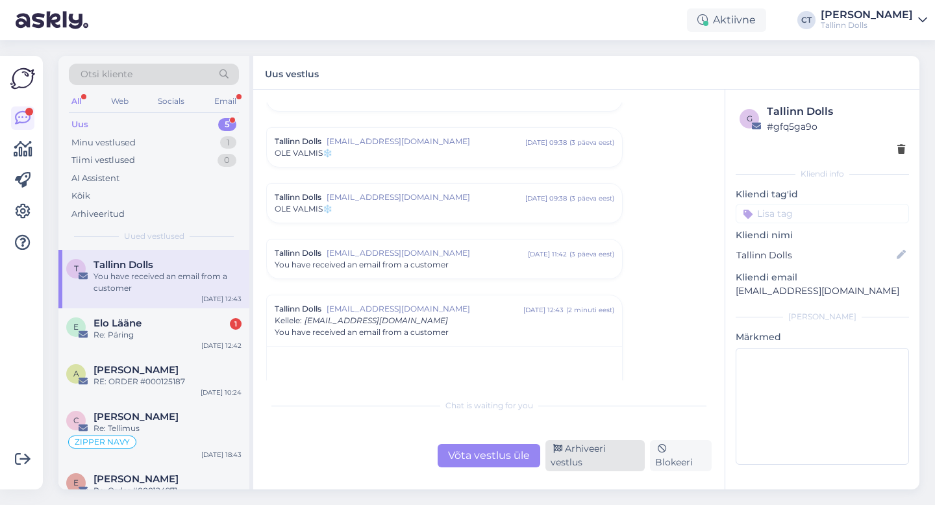
click at [606, 454] on div "Arhiveeri vestlus" at bounding box center [595, 455] width 99 height 31
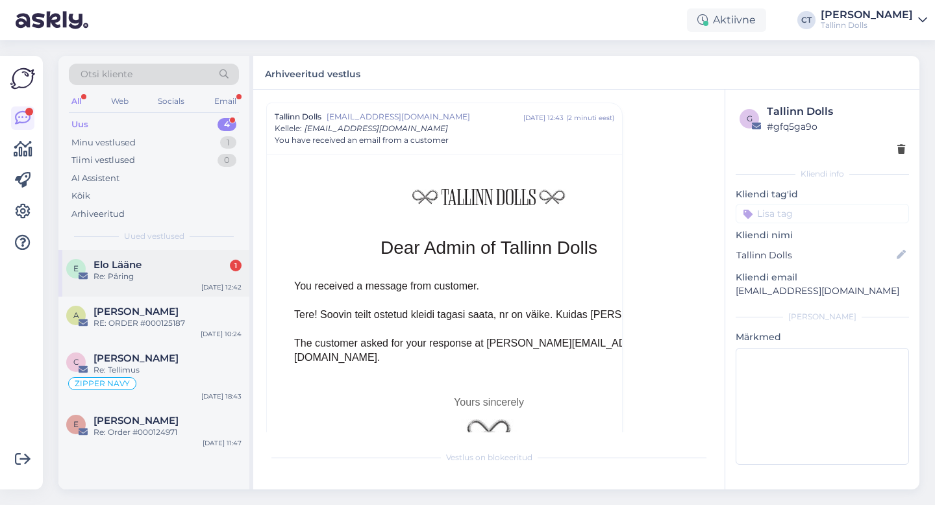
click at [178, 281] on div "Re: Päring" at bounding box center [168, 277] width 148 height 12
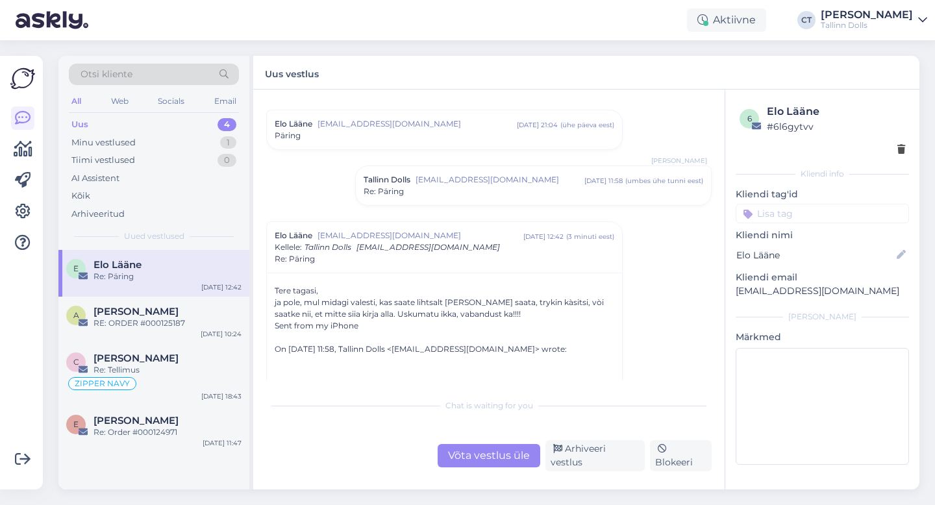
scroll to position [943, 0]
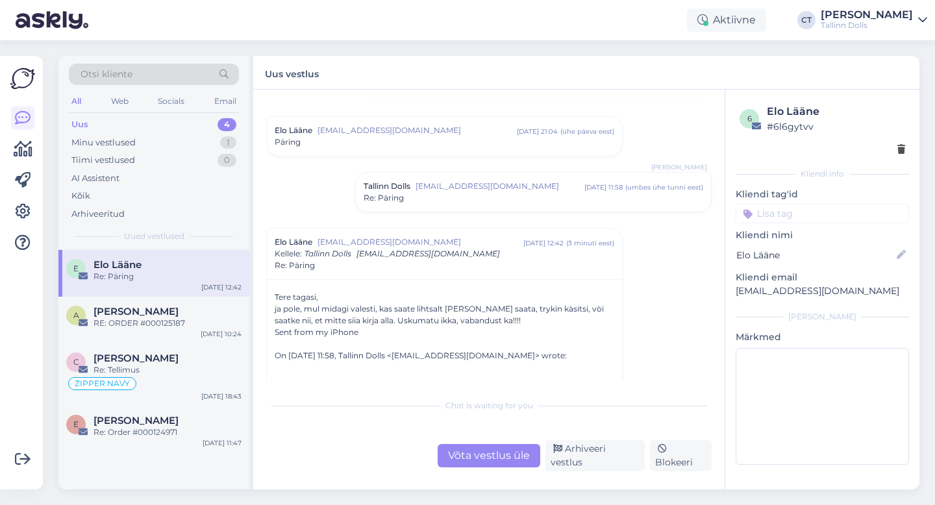
click at [423, 202] on div "Re: Päring" at bounding box center [534, 198] width 340 height 12
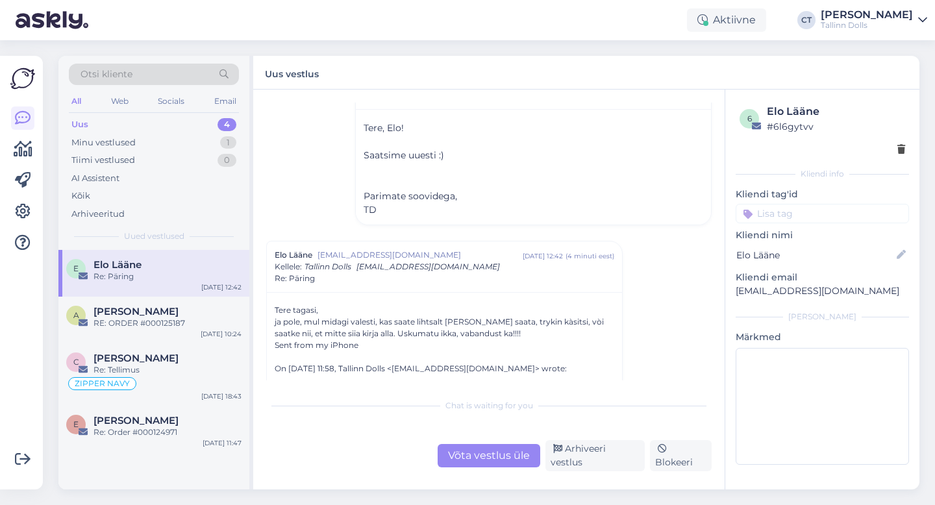
scroll to position [1059, 0]
click at [474, 453] on div "Võta vestlus üle" at bounding box center [489, 455] width 103 height 23
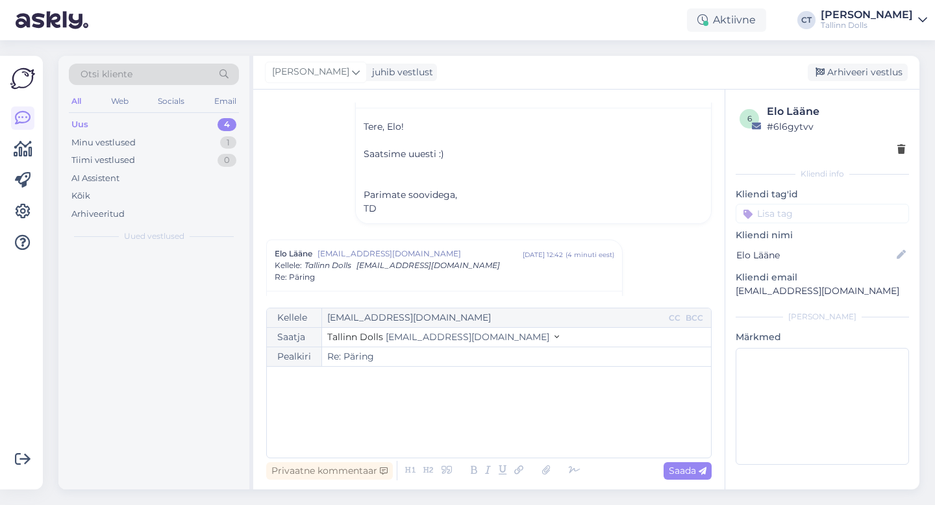
scroll to position [1196, 0]
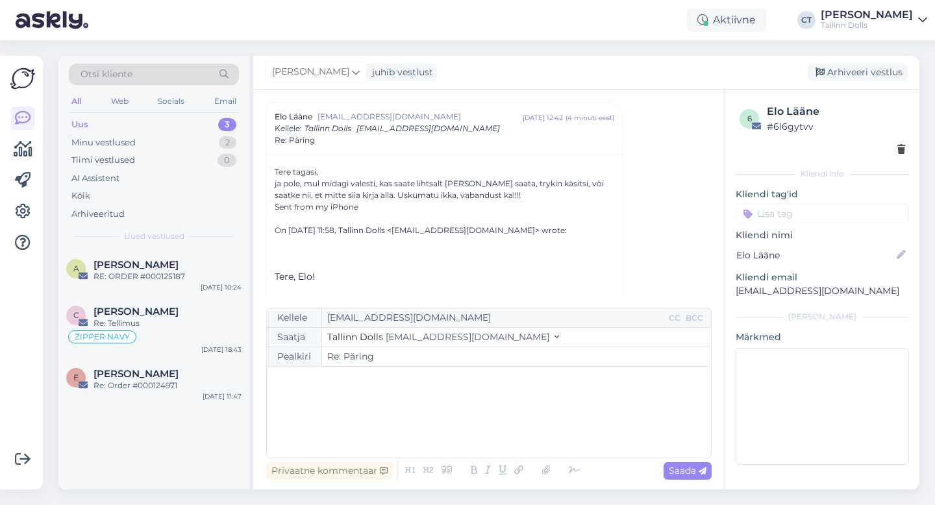
click at [474, 433] on div "﻿" at bounding box center [488, 412] width 431 height 78
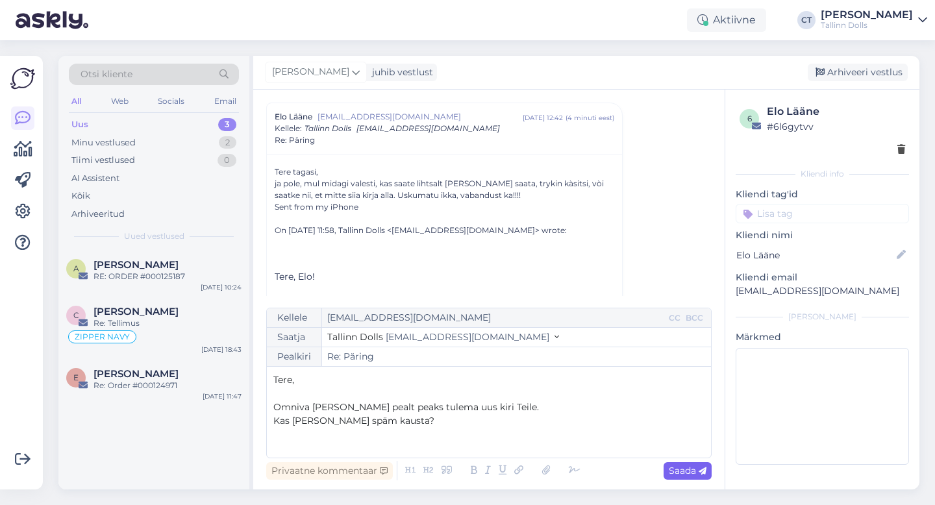
click at [696, 473] on span "Saada" at bounding box center [688, 471] width 38 height 12
type input "Re: Re: Päring"
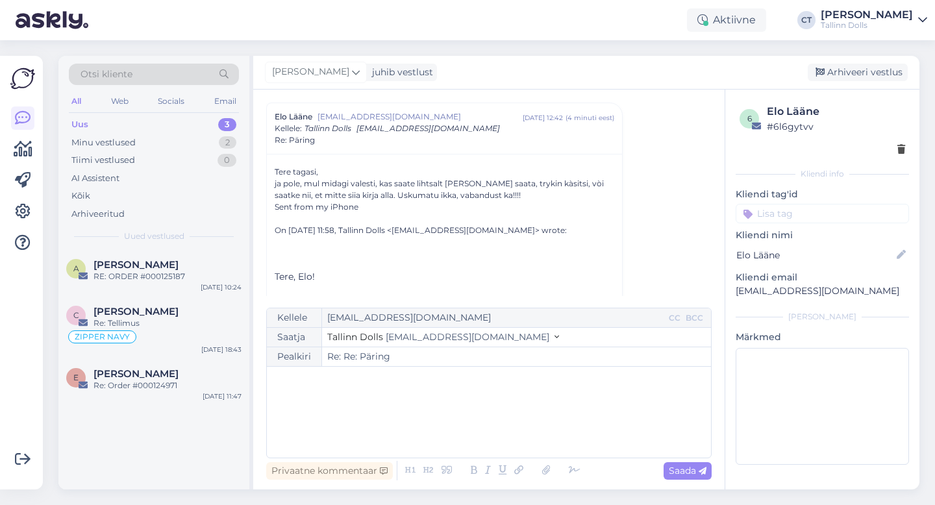
scroll to position [1393, 0]
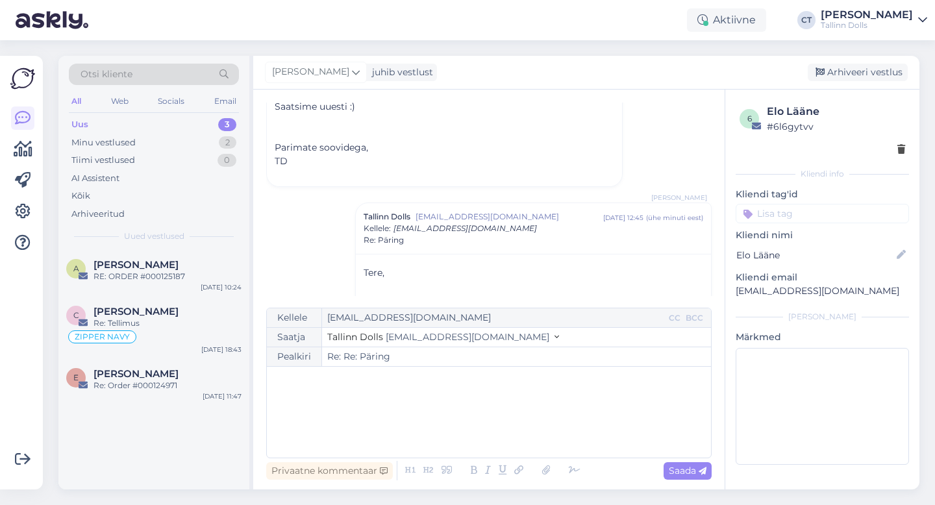
click at [855, 62] on div "[PERSON_NAME] juhib vestlust [GEOGRAPHIC_DATA] vestlus" at bounding box center [586, 73] width 666 height 34
click at [857, 73] on div "Arhiveeri vestlus" at bounding box center [858, 73] width 100 height 18
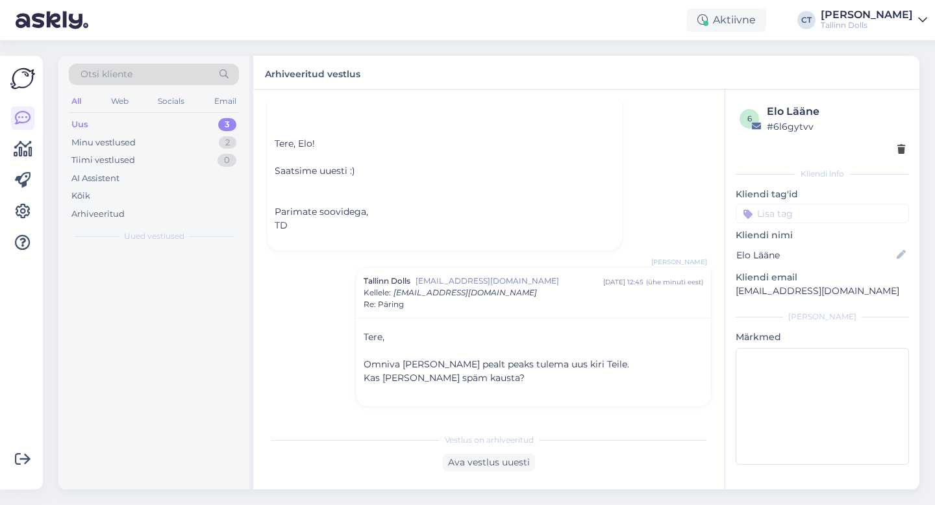
scroll to position [1329, 0]
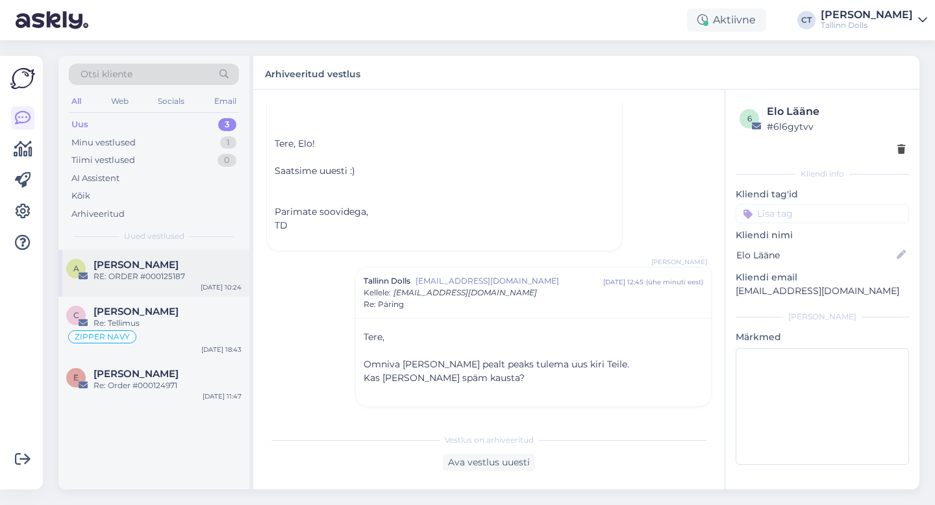
click at [181, 274] on div "RE: ORDER #000125187" at bounding box center [168, 277] width 148 height 12
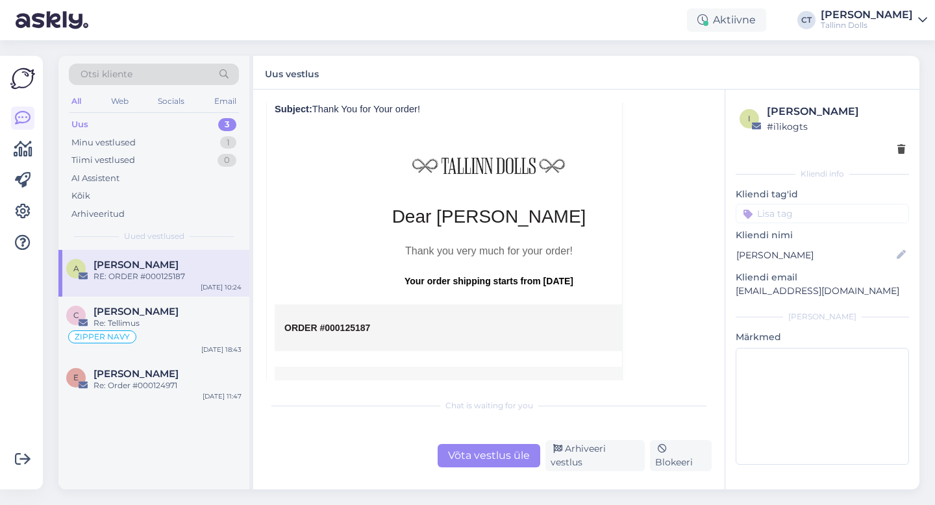
scroll to position [629, 0]
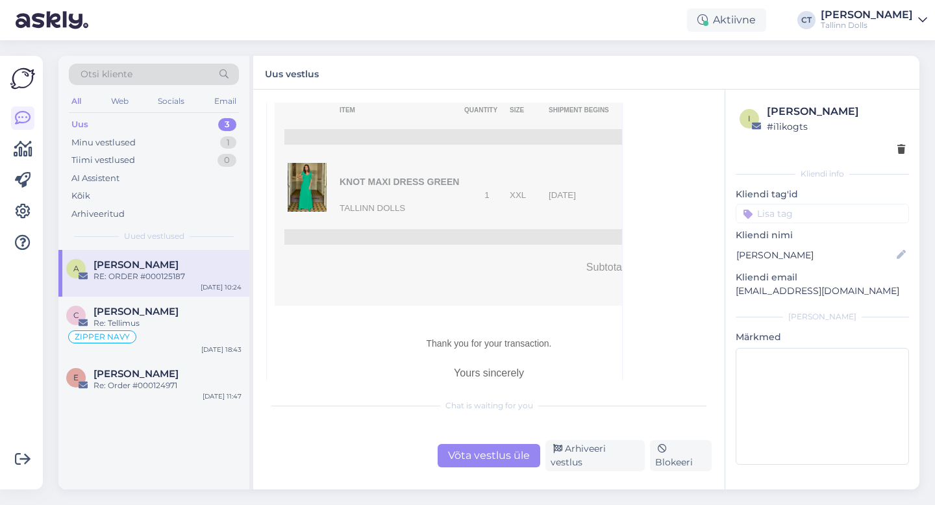
click at [493, 460] on div "Võta vestlus üle" at bounding box center [489, 455] width 103 height 23
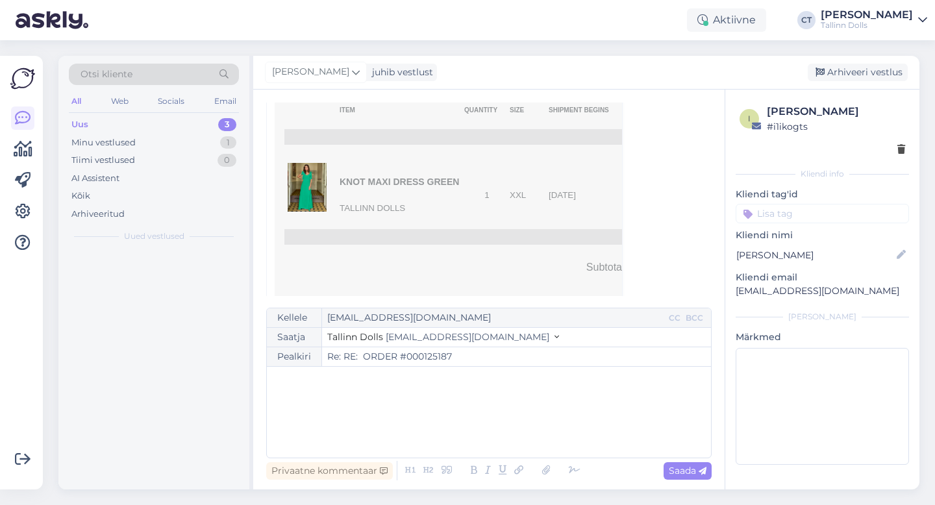
scroll to position [35, 0]
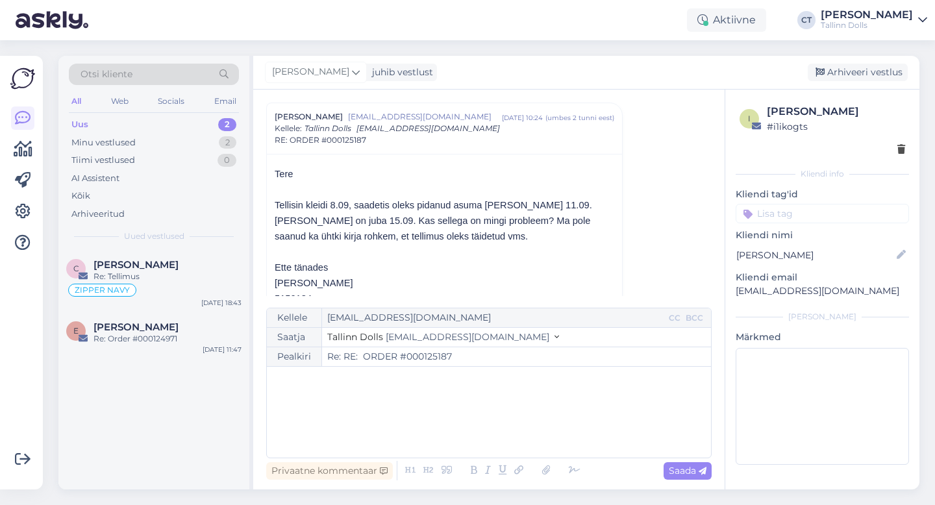
click at [485, 429] on div "﻿" at bounding box center [488, 412] width 431 height 78
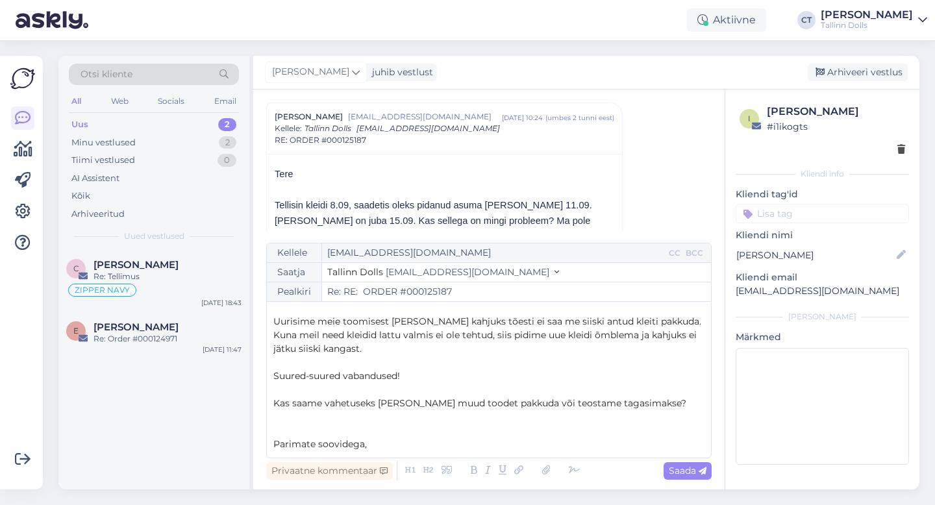
scroll to position [34, 0]
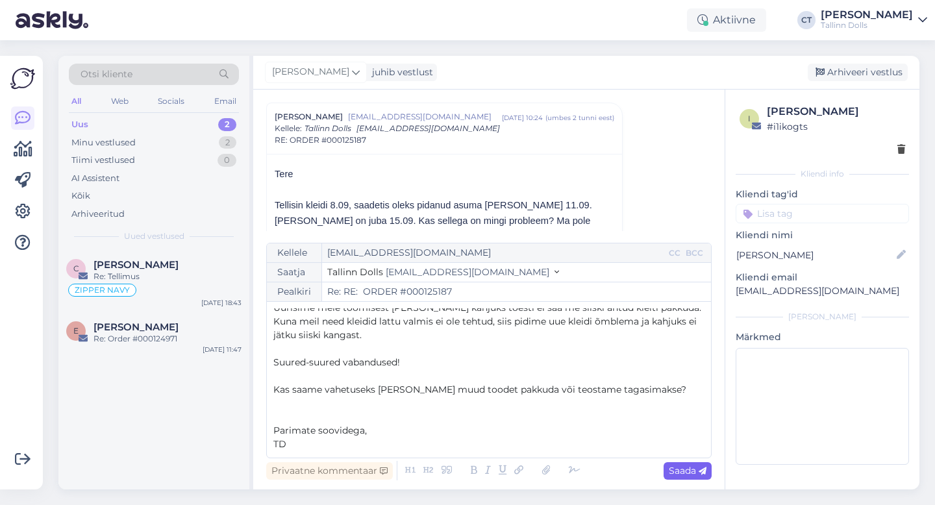
click at [670, 472] on span "Saada" at bounding box center [688, 471] width 38 height 12
type input "Re: Re: RE: ORDER #000125187"
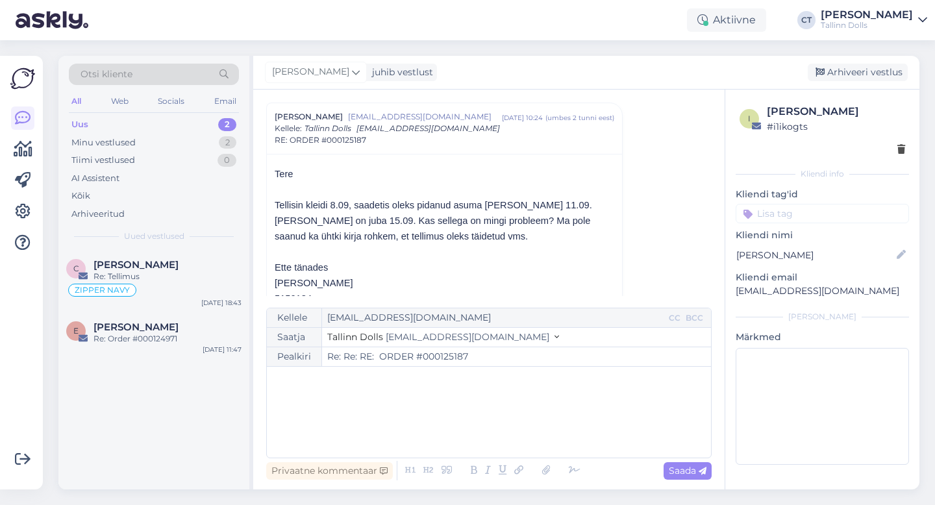
scroll to position [0, 0]
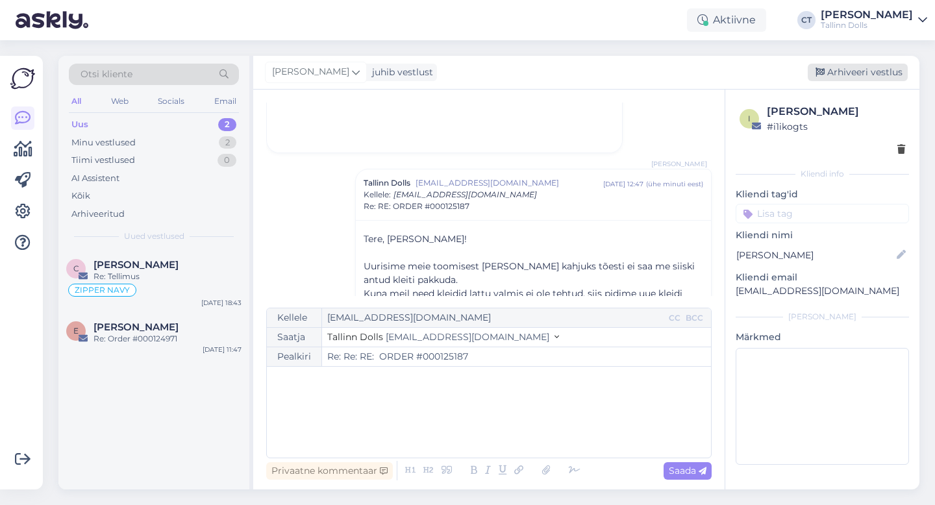
click at [863, 79] on div "Arhiveeri vestlus" at bounding box center [858, 73] width 100 height 18
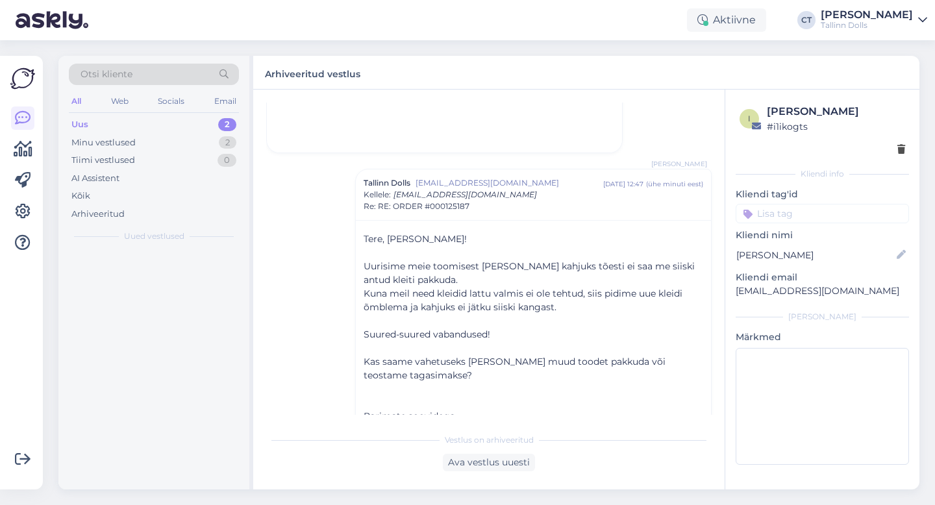
scroll to position [1174, 0]
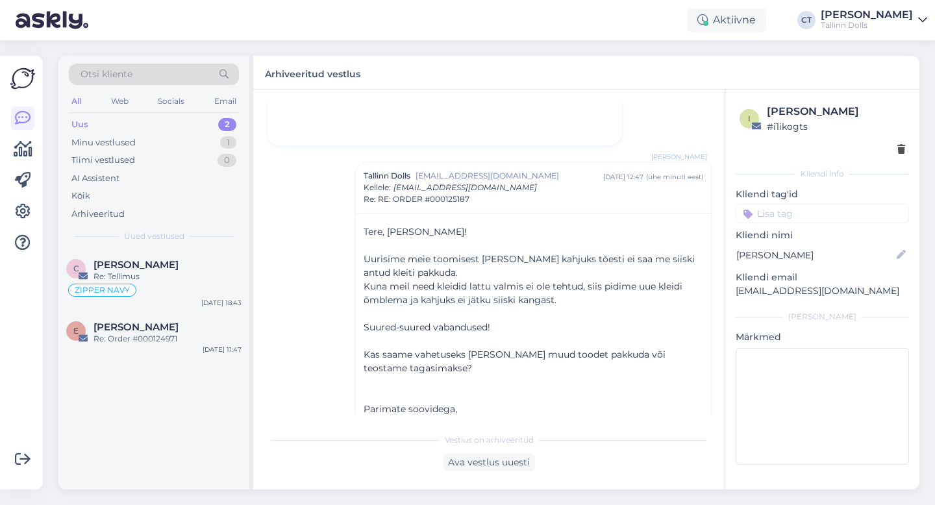
click at [123, 120] on div "Uus 2" at bounding box center [154, 125] width 170 height 18
click at [121, 142] on div "Minu vestlused" at bounding box center [103, 142] width 64 height 13
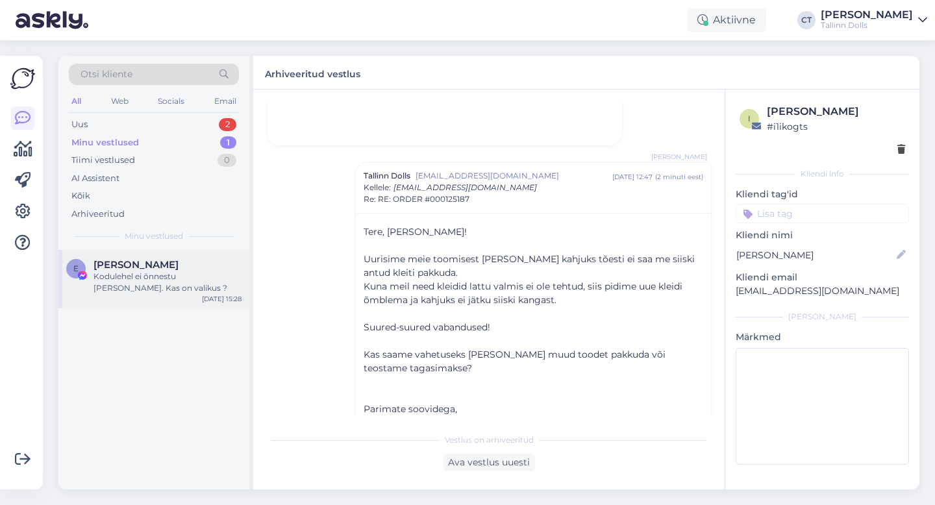
click at [127, 257] on div "E [PERSON_NAME] Kodulehel ei õnnestu [PERSON_NAME]. Kas on valikus ? [DATE] 15:…" at bounding box center [153, 279] width 191 height 58
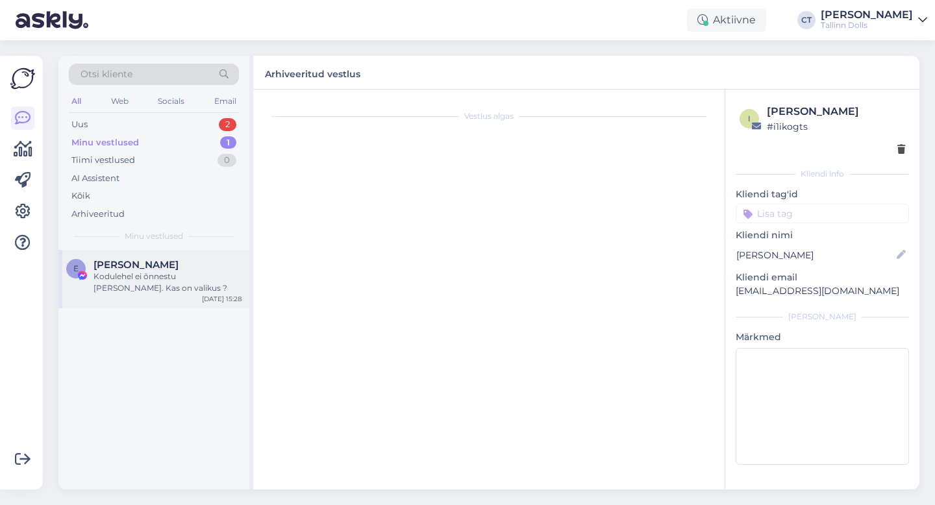
scroll to position [1124, 0]
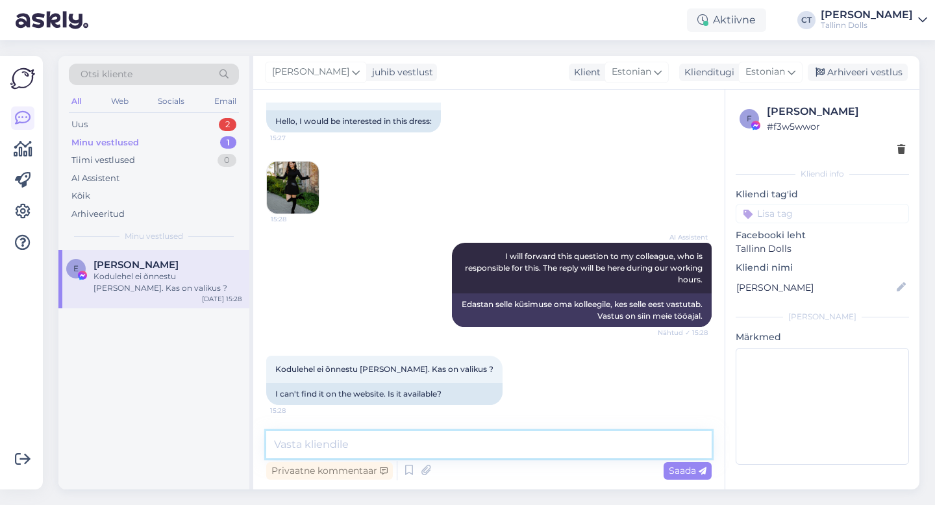
click at [451, 442] on textarea at bounding box center [489, 444] width 446 height 27
click at [298, 190] on img at bounding box center [293, 188] width 52 height 52
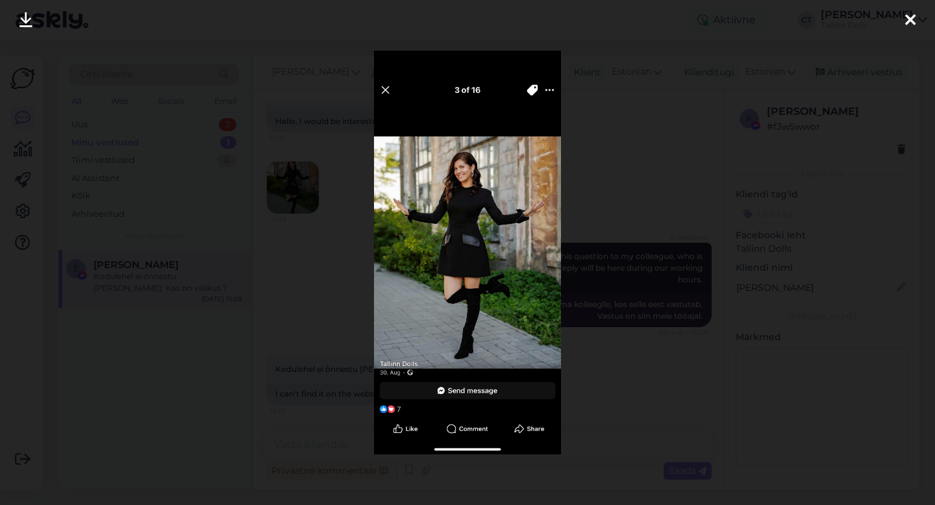
click at [592, 262] on div at bounding box center [467, 252] width 935 height 505
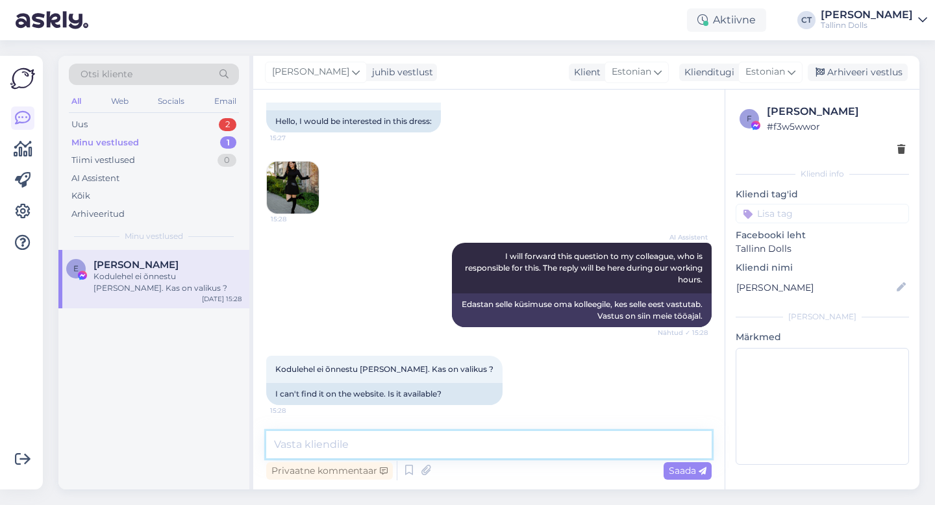
click at [453, 442] on textarea at bounding box center [489, 444] width 446 height 27
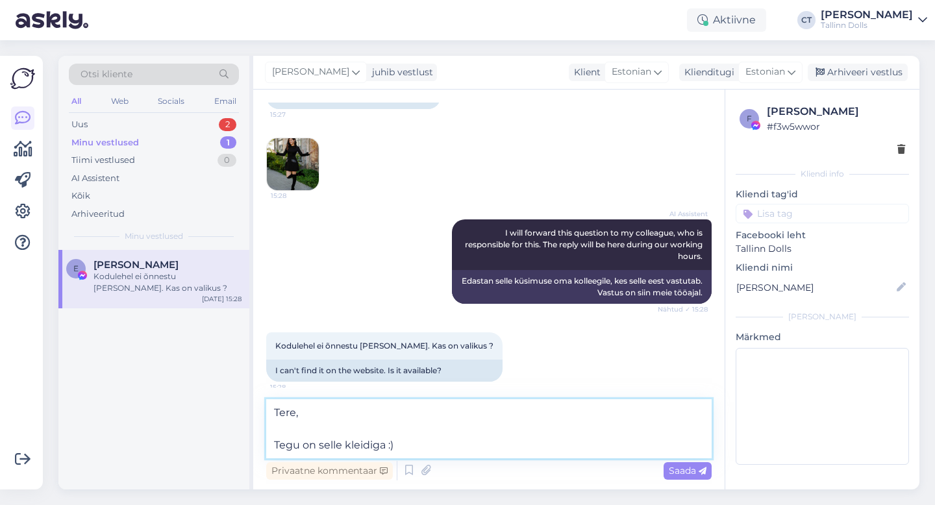
paste textarea "https://tallinndolls.com/en_US/listings/sellers/tallinn-dolls/a604f0aa-7804-11f…"
type textarea "Tere, Tegu on selle kleidiga :) https://tallinndolls.com/en_US/listings/sellers…"
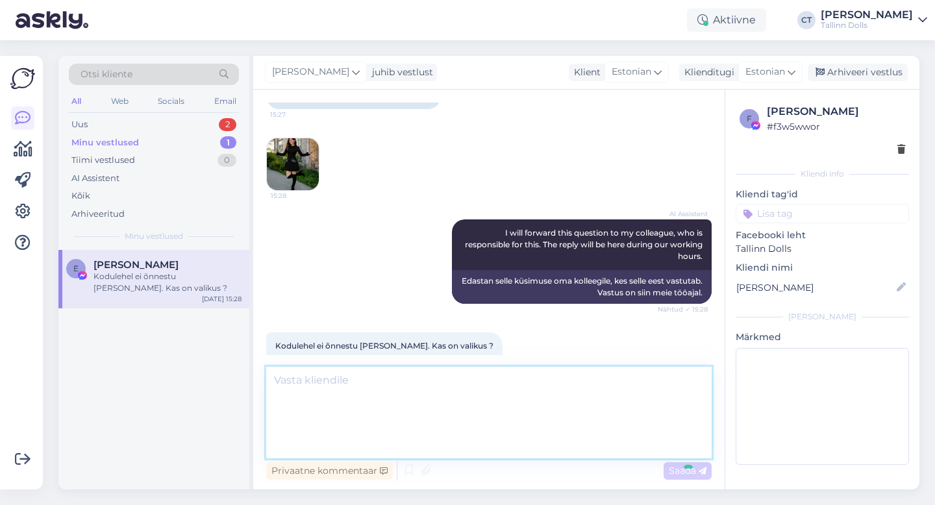
scroll to position [1265, 0]
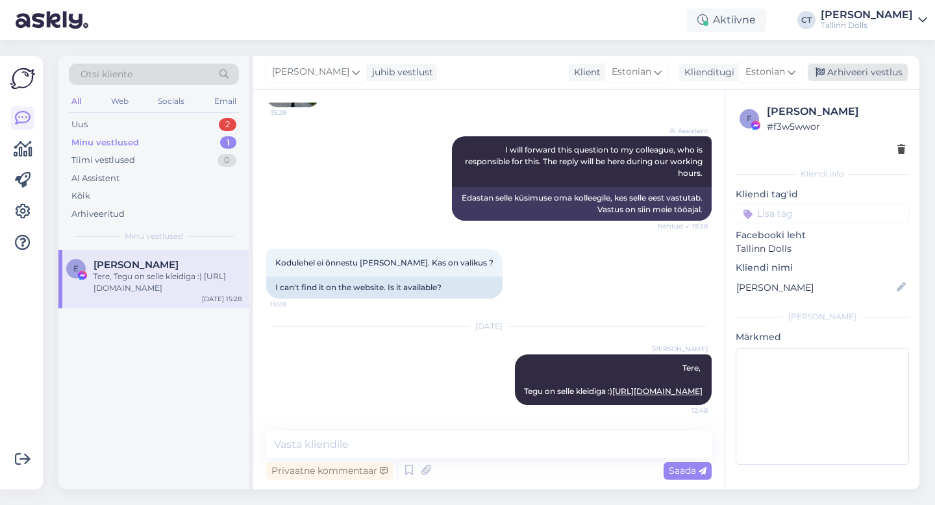
click at [857, 71] on div "Arhiveeri vestlus" at bounding box center [858, 73] width 100 height 18
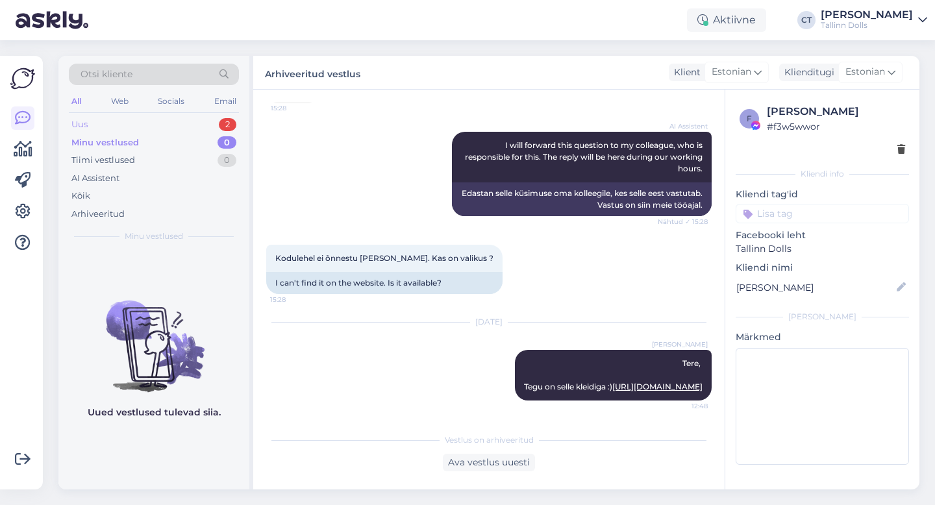
click at [123, 124] on div "Uus 2" at bounding box center [154, 125] width 170 height 18
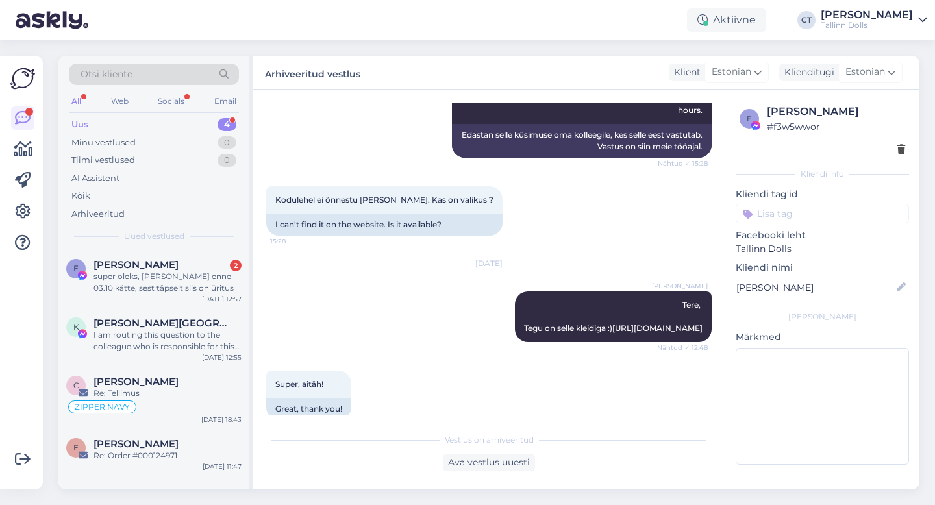
scroll to position [2045, 0]
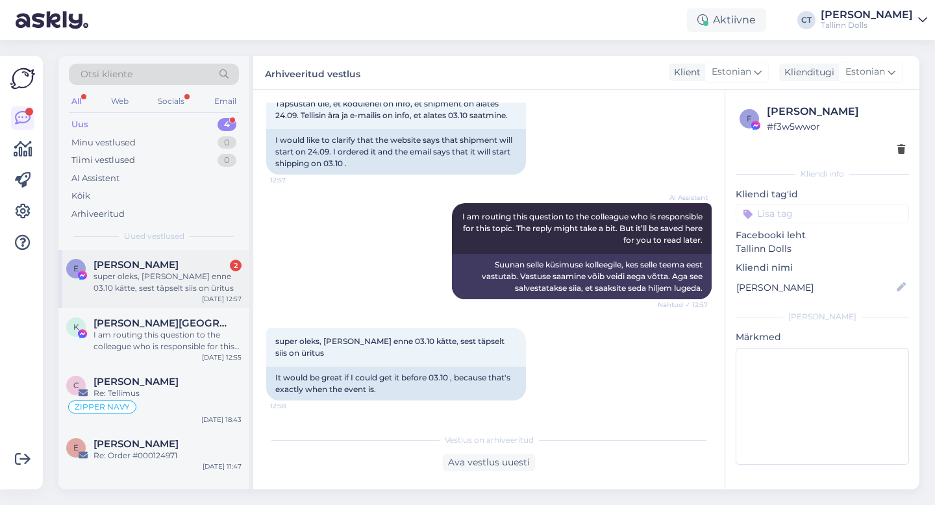
click at [145, 273] on div "super oleks, kui saaks enne 03.10 kätte, sest täpselt siis on üritus" at bounding box center [168, 282] width 148 height 23
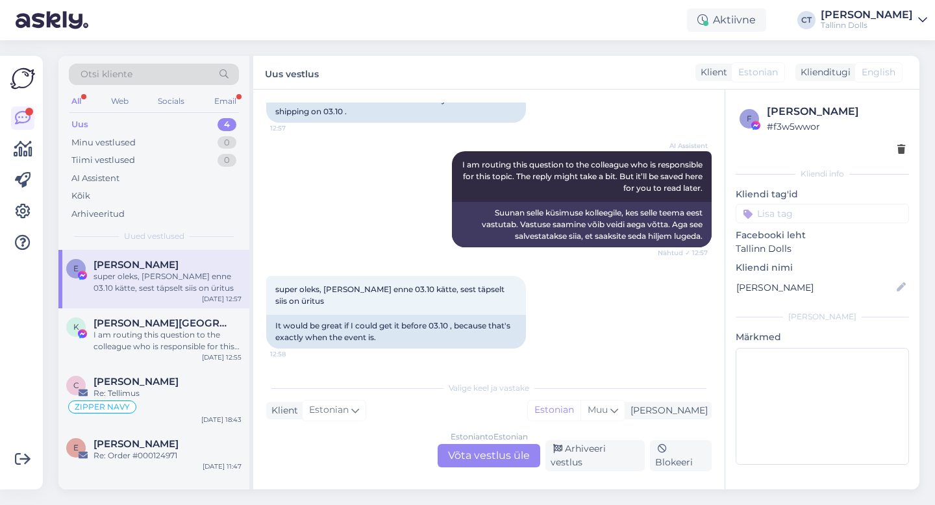
scroll to position [2089, 0]
click at [491, 468] on div "Estonian to Estonian Võta vestlus üle" at bounding box center [489, 455] width 103 height 23
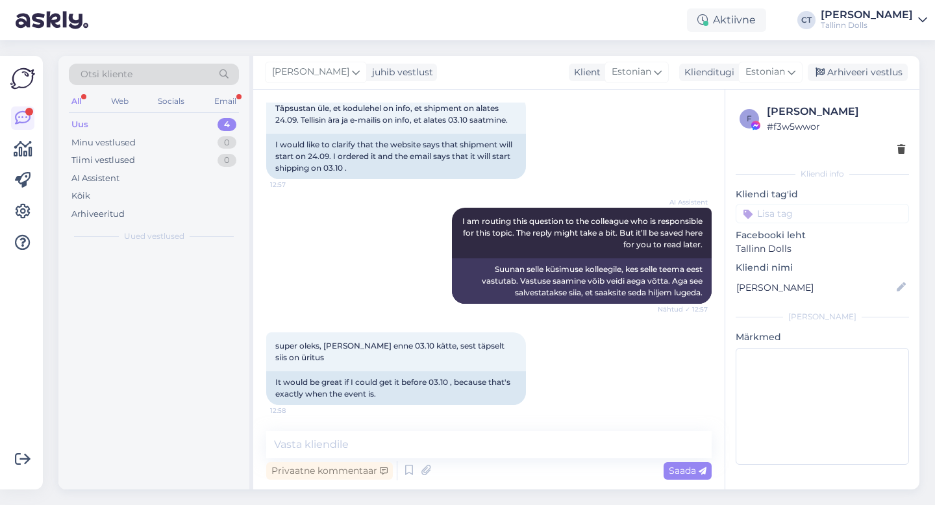
scroll to position [2041, 0]
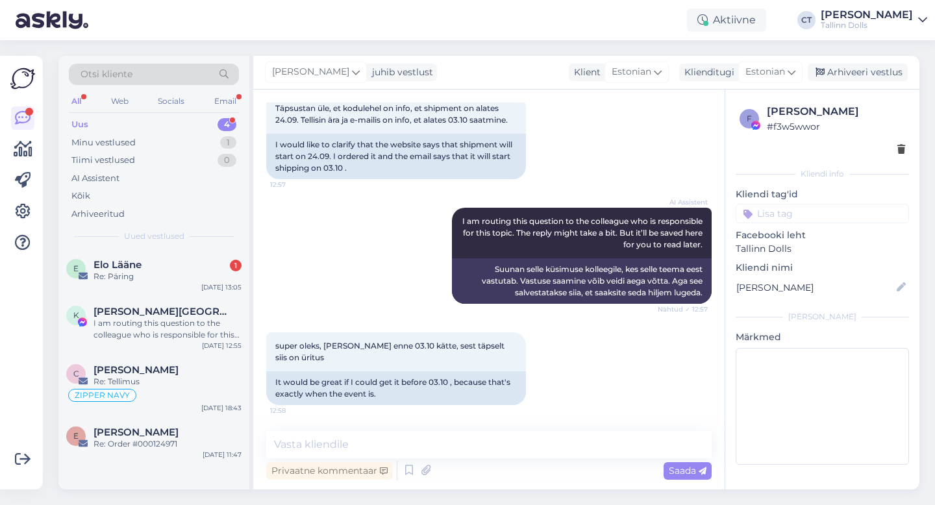
click at [491, 466] on div "Privaatne kommentaar Saada" at bounding box center [489, 471] width 446 height 25
click at [488, 455] on textarea at bounding box center [489, 444] width 446 height 27
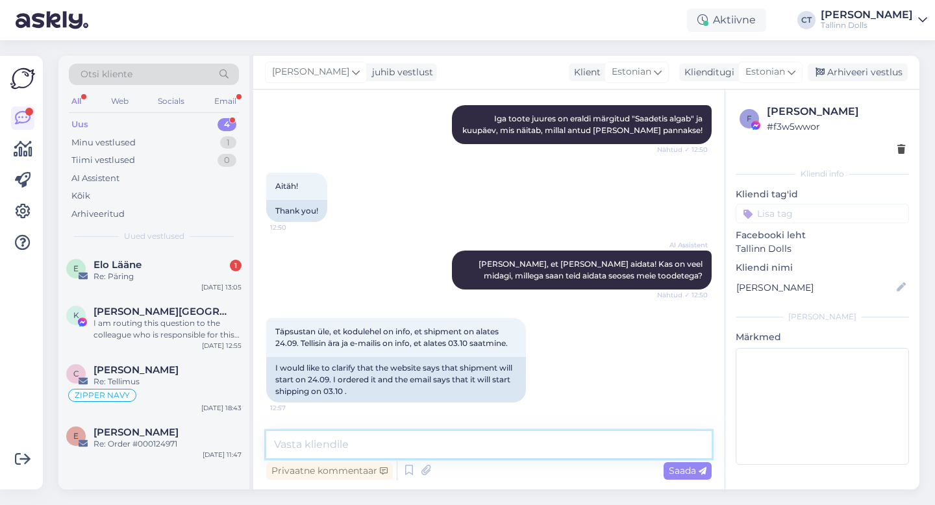
scroll to position [1854, 0]
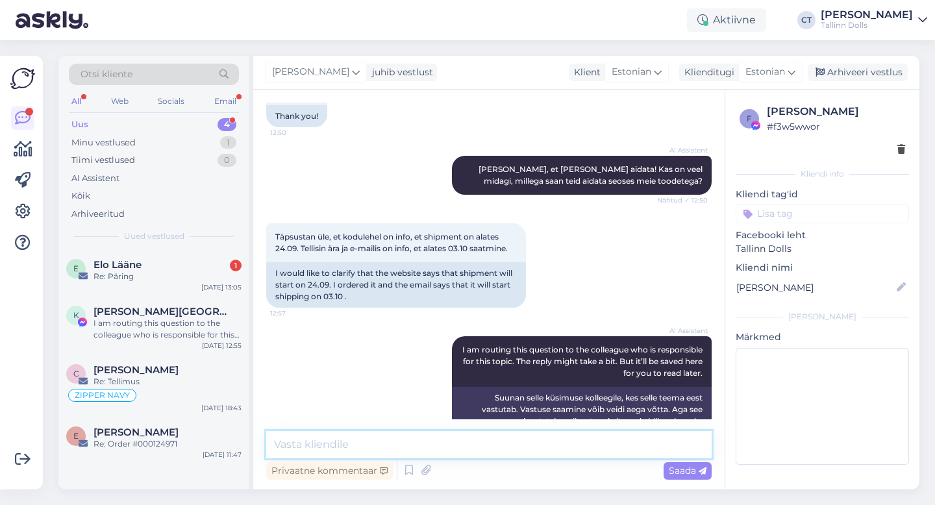
click at [487, 444] on textarea at bounding box center [489, 444] width 446 height 27
click at [481, 450] on textarea at bounding box center [489, 444] width 446 height 27
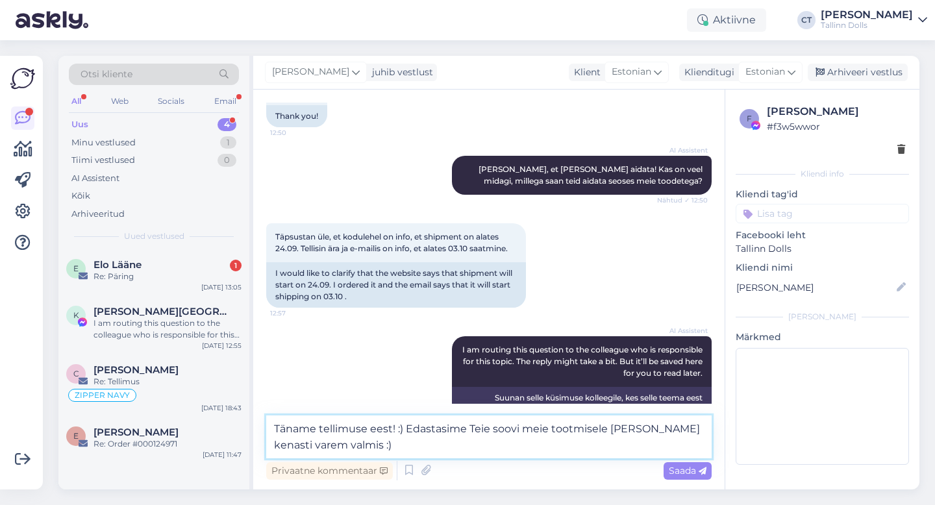
type textarea "Täname tellimuse eest! :) Edastasime Teie soovi meie tootmisele ja saame kenast…"
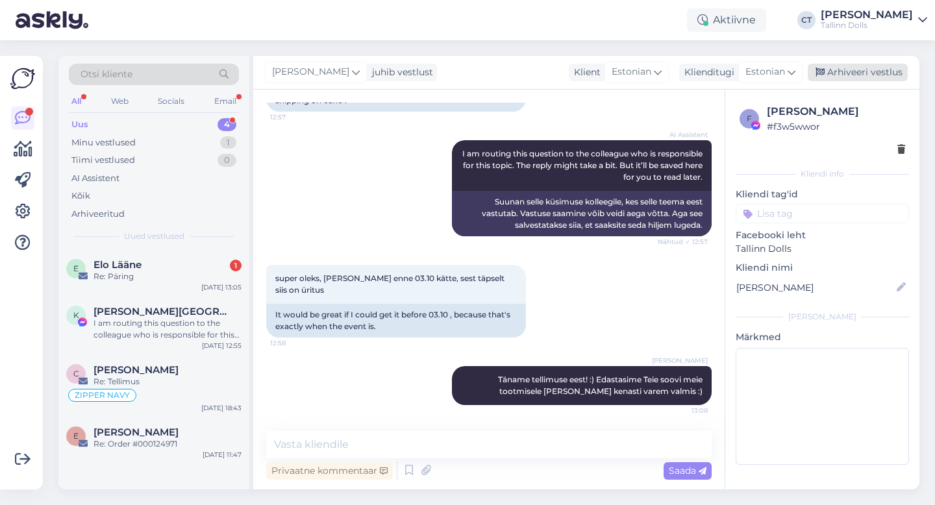
click at [870, 77] on div "Arhiveeri vestlus" at bounding box center [858, 73] width 100 height 18
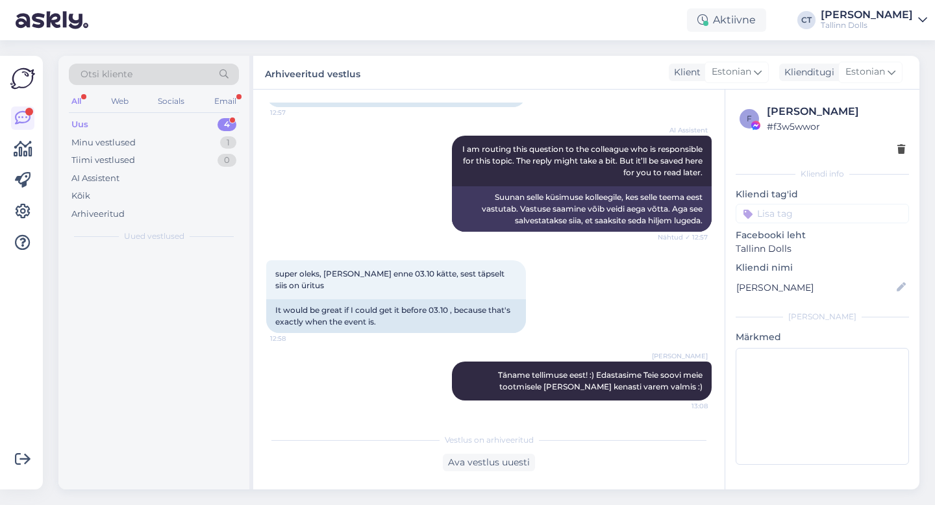
scroll to position [2113, 0]
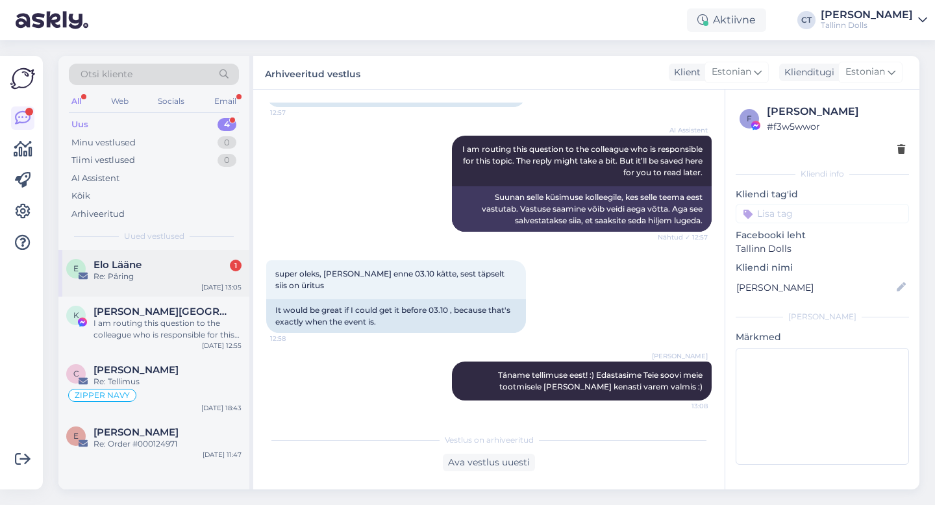
click at [160, 272] on div "Re: Päring" at bounding box center [168, 277] width 148 height 12
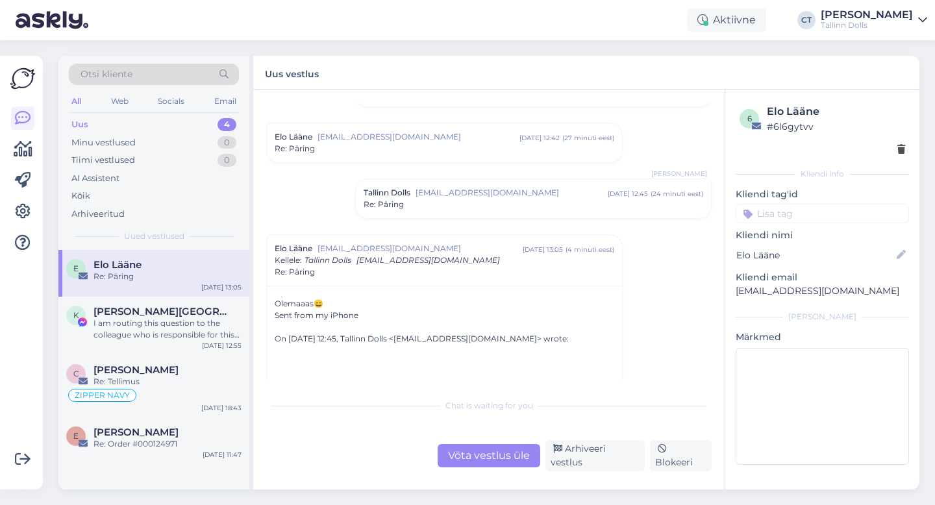
scroll to position [1049, 0]
click at [460, 196] on span "[EMAIL_ADDRESS][DOMAIN_NAME]" at bounding box center [512, 192] width 192 height 12
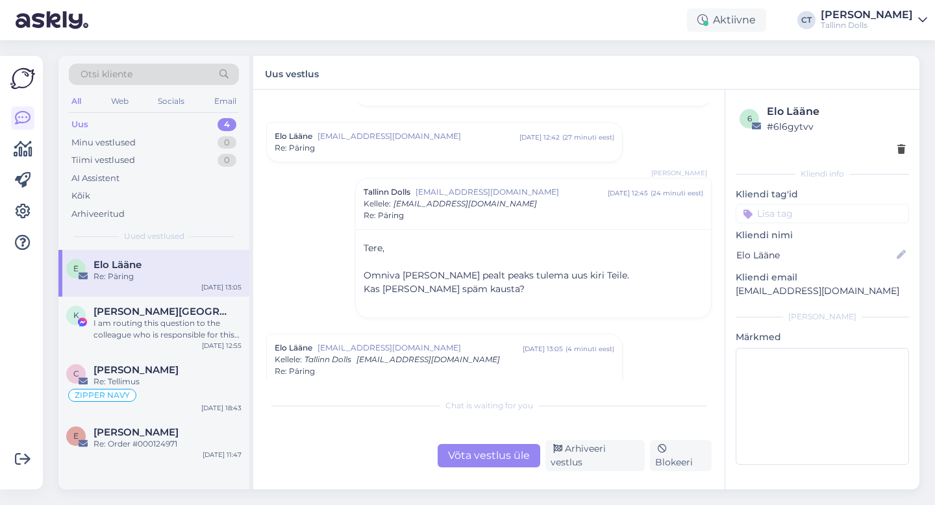
click at [503, 458] on div "Võta vestlus üle" at bounding box center [489, 455] width 103 height 23
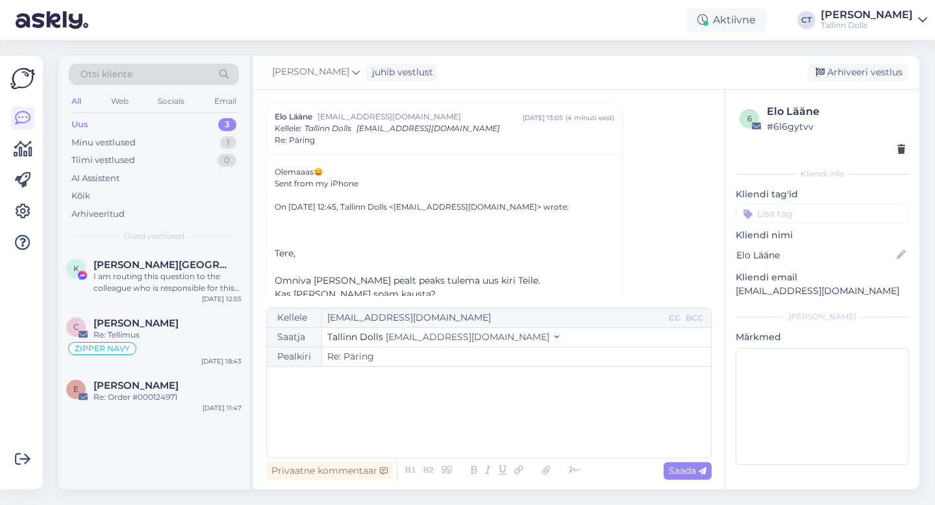
click at [509, 426] on div "﻿" at bounding box center [488, 412] width 431 height 78
click at [693, 475] on span "Saada" at bounding box center [688, 471] width 38 height 12
type input "Re: Re: Päring"
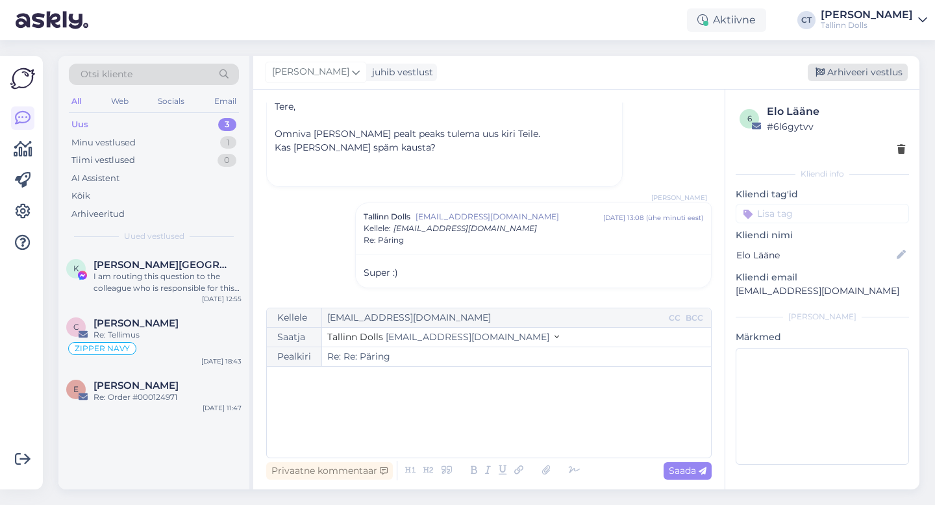
click at [840, 75] on div "Arhiveeri vestlus" at bounding box center [858, 73] width 100 height 18
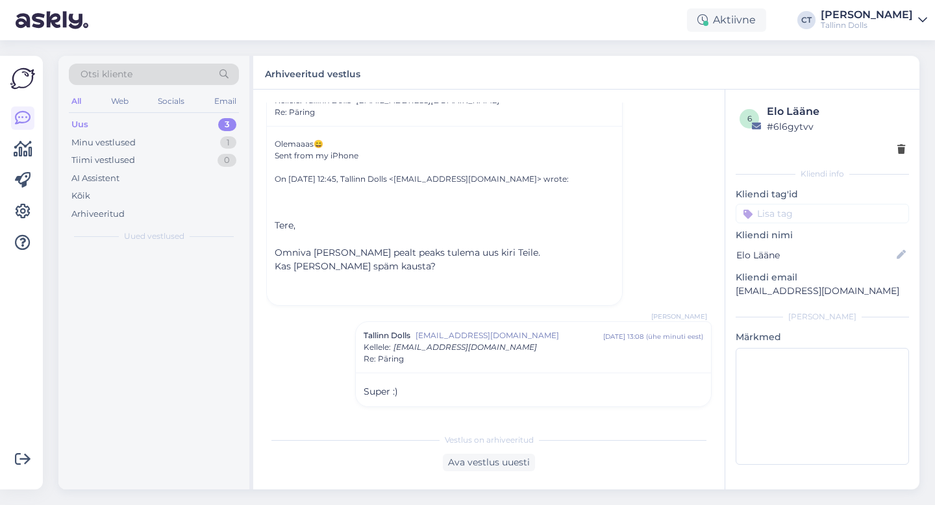
scroll to position [1308, 0]
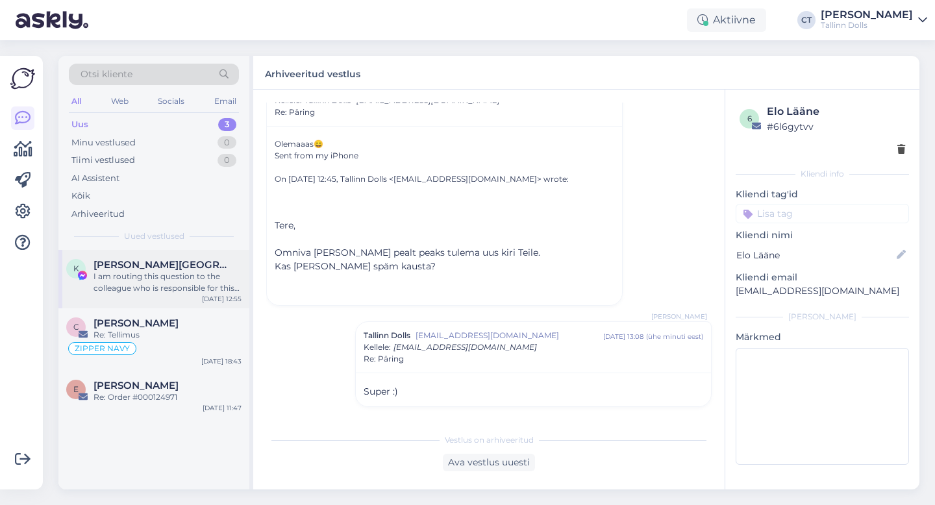
click at [177, 274] on div "I am routing this question to the colleague who is responsible for this topic. …" at bounding box center [168, 282] width 148 height 23
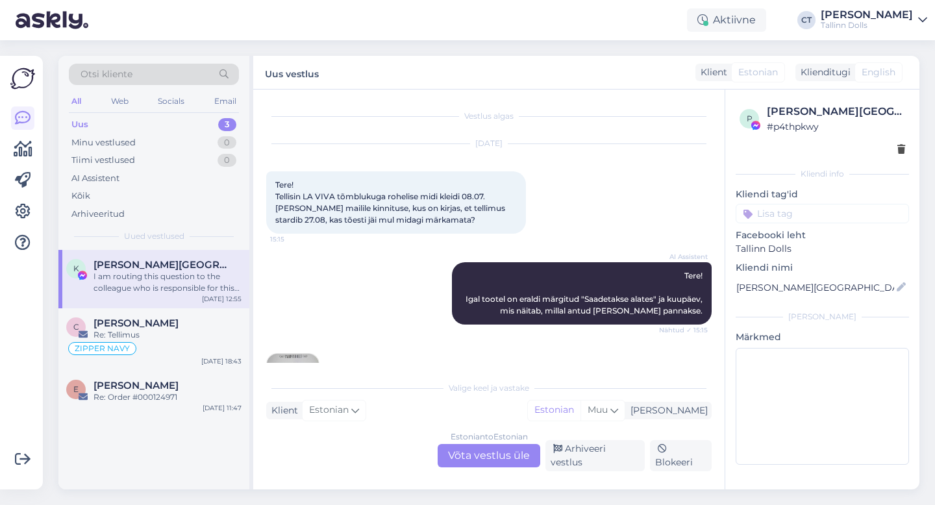
scroll to position [1455, 0]
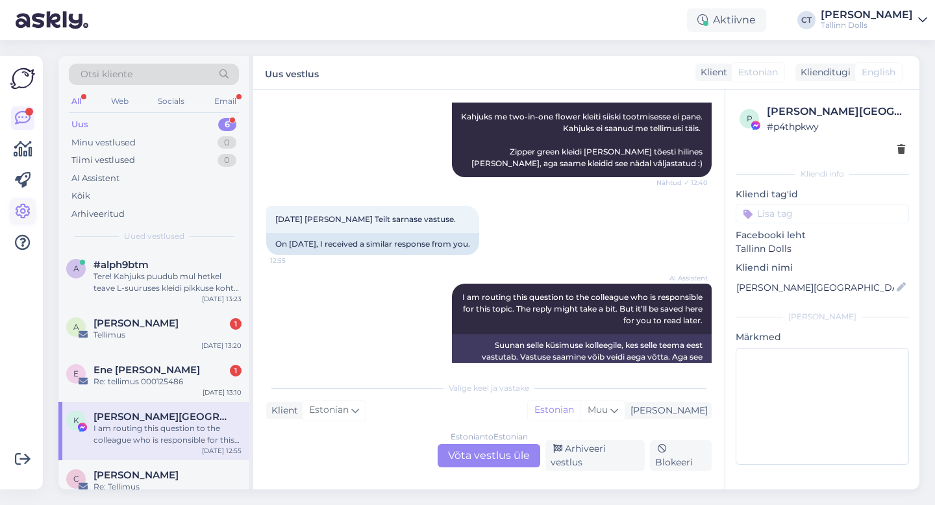
click at [29, 205] on icon at bounding box center [23, 212] width 16 height 16
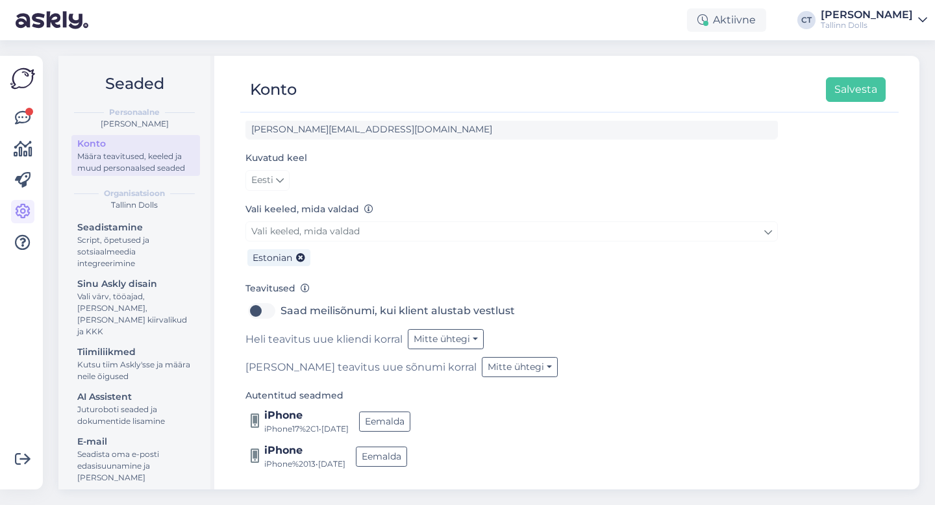
scroll to position [75, 0]
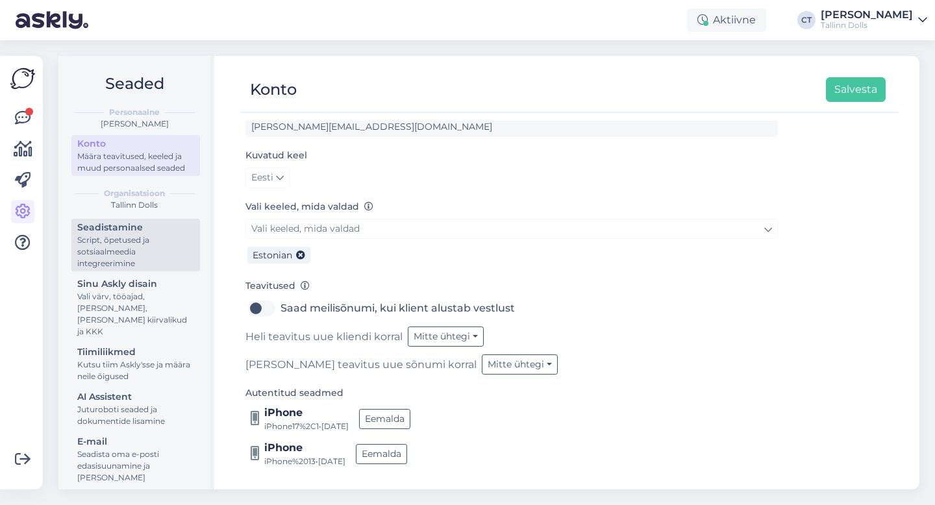
click at [147, 238] on div "Script, õpetused ja sotsiaalmeedia integreerimine" at bounding box center [135, 251] width 117 height 35
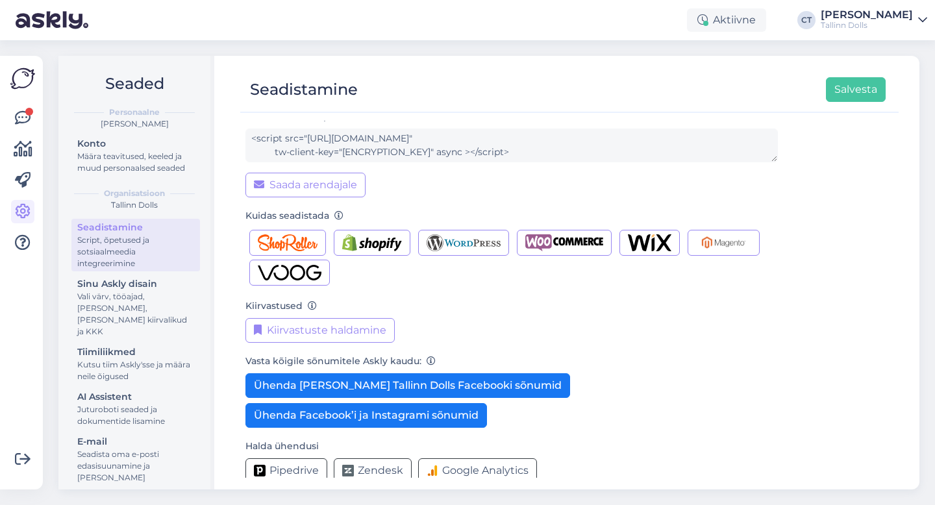
scroll to position [129, 0]
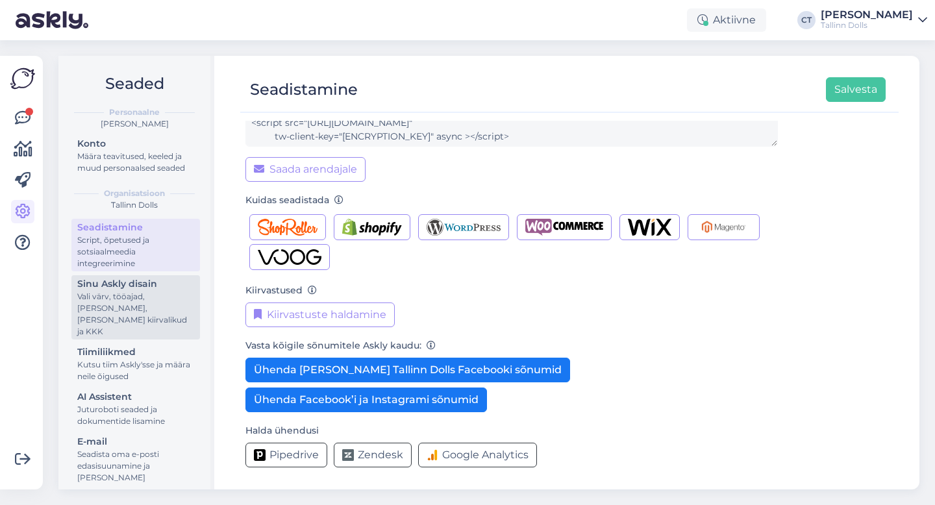
click at [147, 303] on div "Vali värv, tööajad, lisa meilivorm, kõne kiirvalikud ja KKK" at bounding box center [135, 314] width 117 height 47
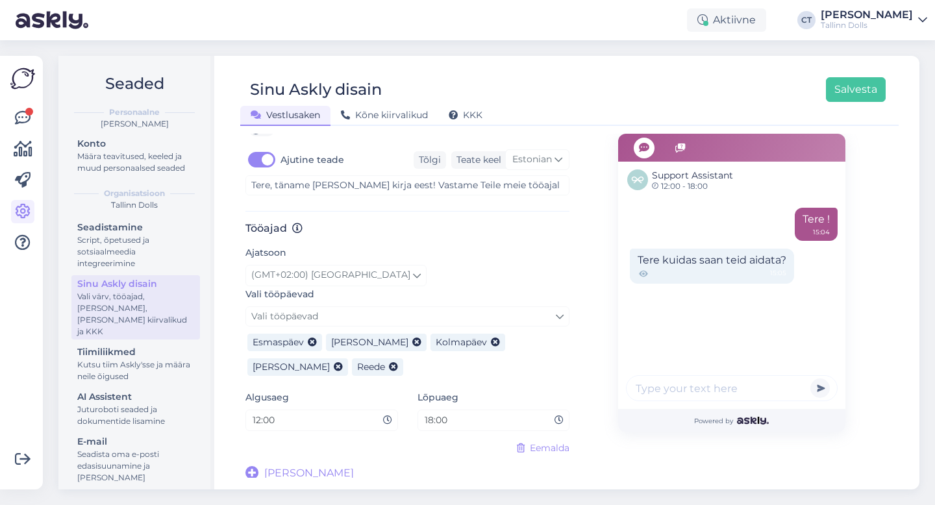
scroll to position [657, 0]
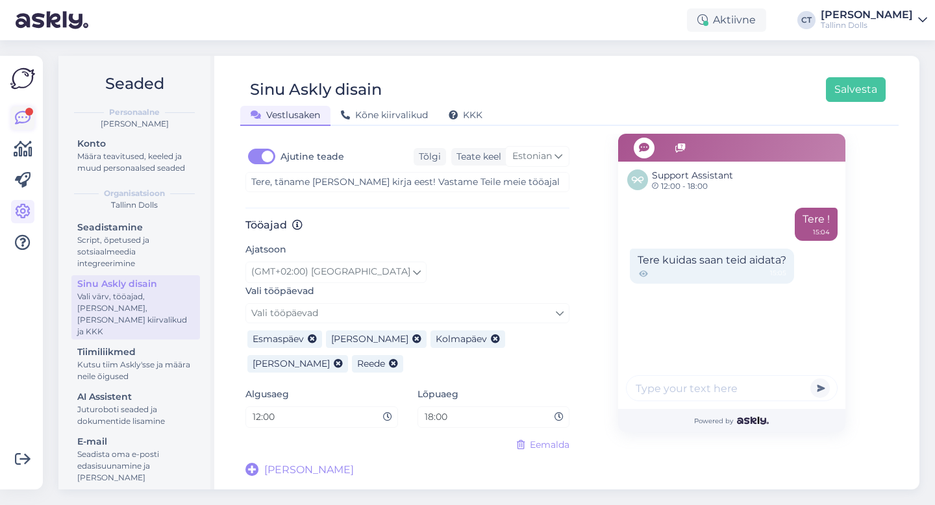
click at [21, 112] on icon at bounding box center [23, 118] width 16 height 16
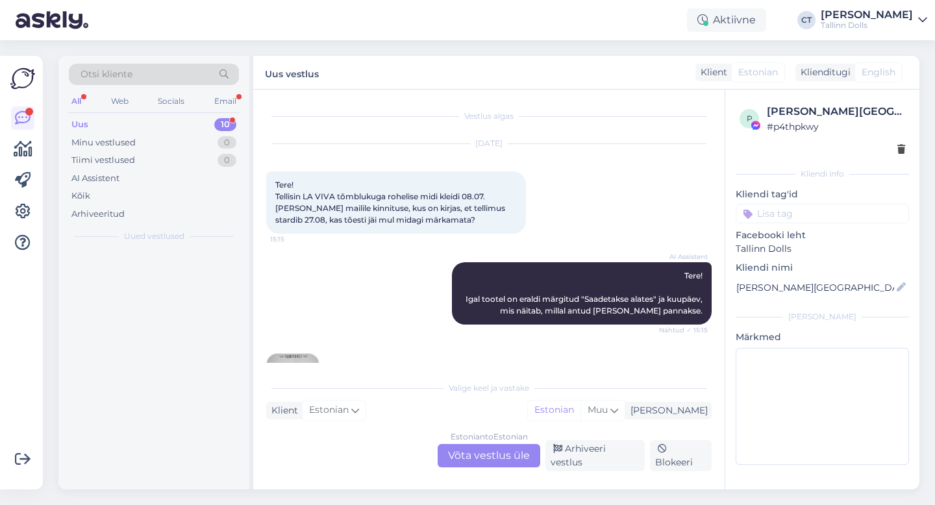
scroll to position [1455, 0]
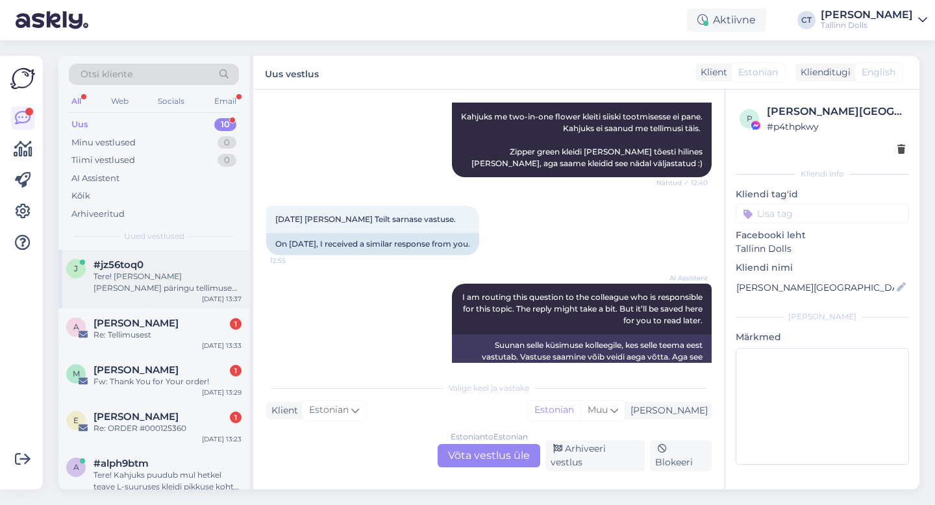
click at [136, 286] on div "Tere! Annan Teie päringu tellimuse #000125455 kohta edasi kolleegile, kes saab …" at bounding box center [168, 282] width 148 height 23
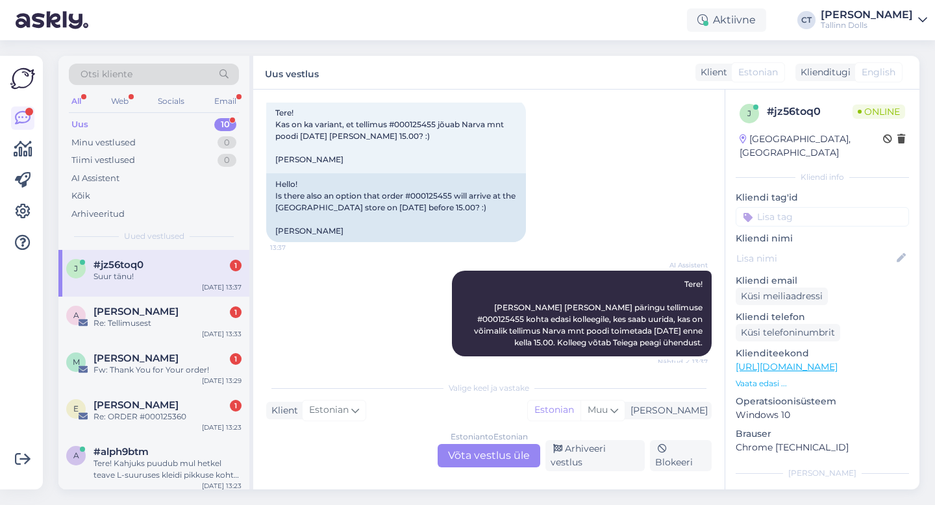
scroll to position [150, 0]
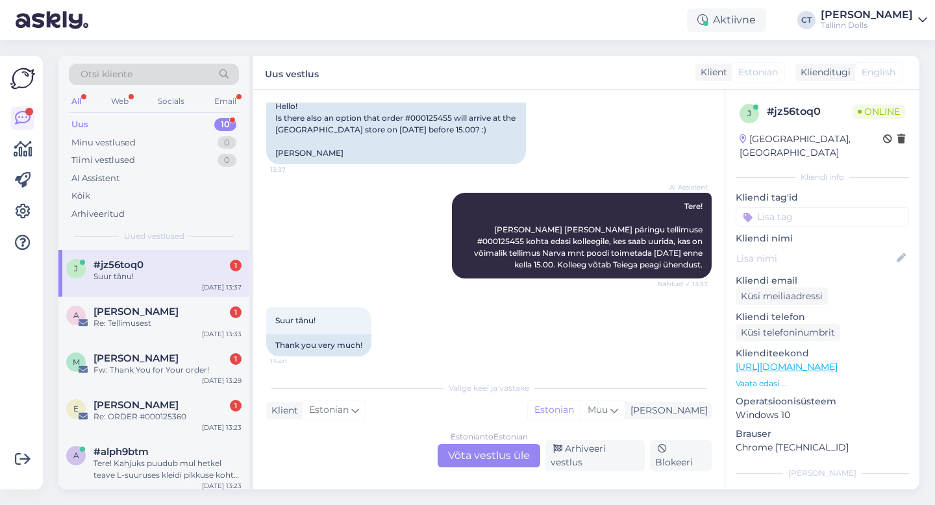
click at [118, 124] on div "Uus 10" at bounding box center [154, 125] width 170 height 18
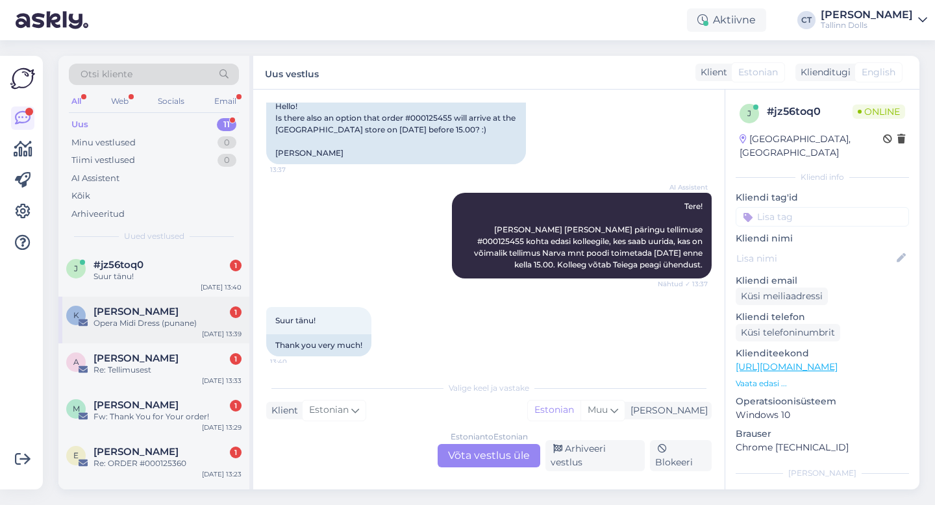
click at [167, 313] on div "Ksenia Länts 1" at bounding box center [168, 312] width 148 height 12
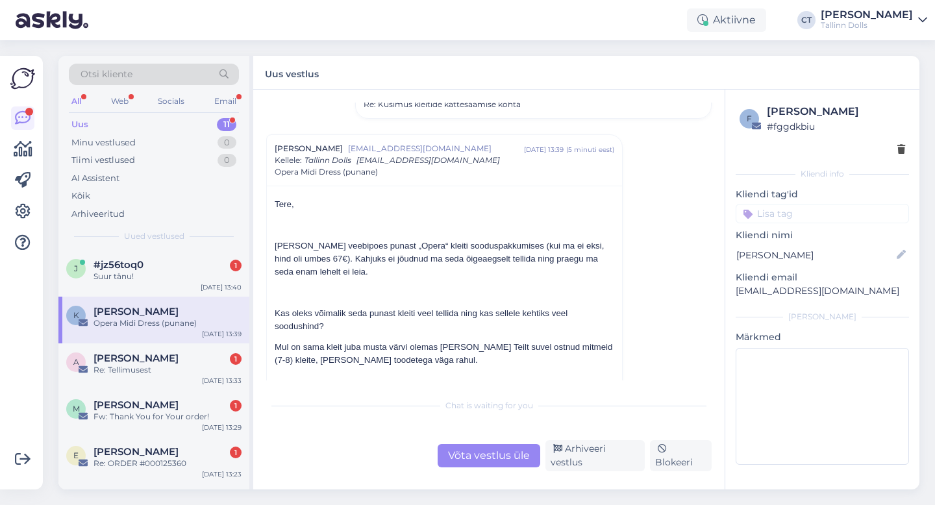
scroll to position [873, 0]
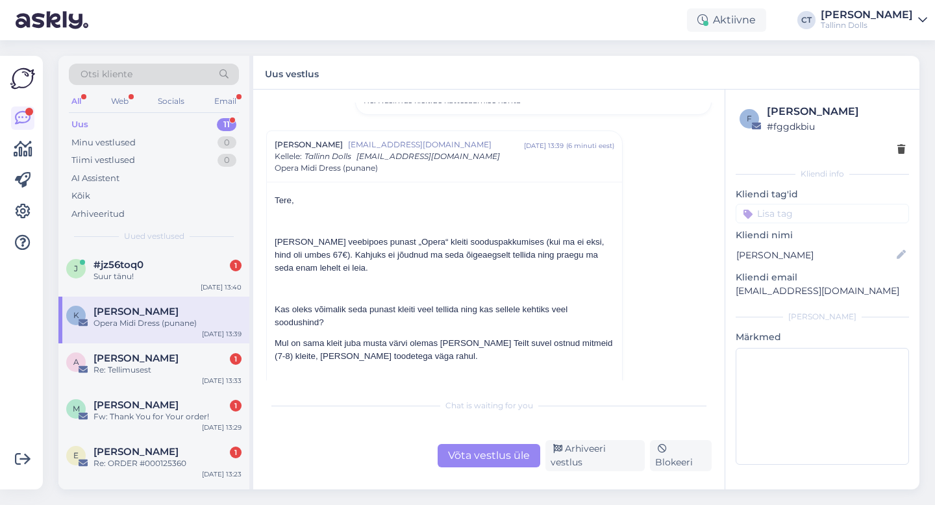
click at [201, 125] on div "Uus 11" at bounding box center [154, 125] width 170 height 18
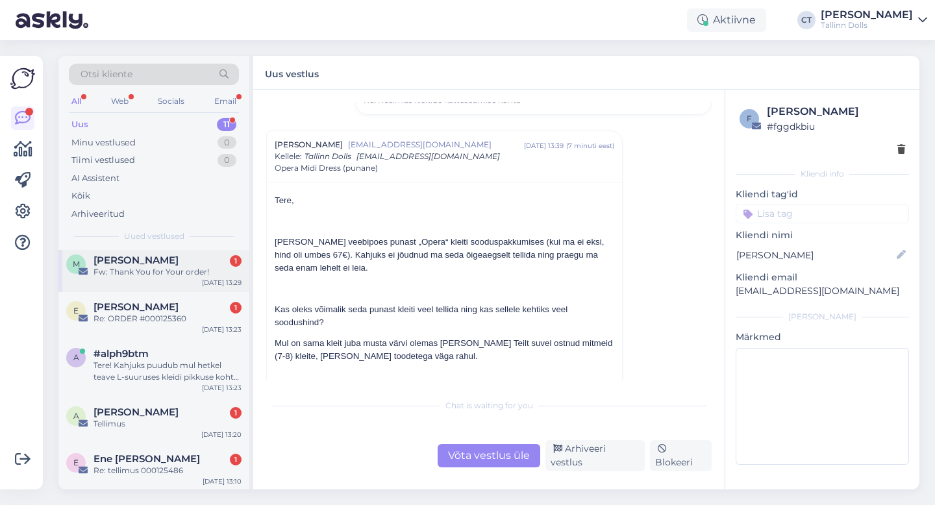
scroll to position [177, 0]
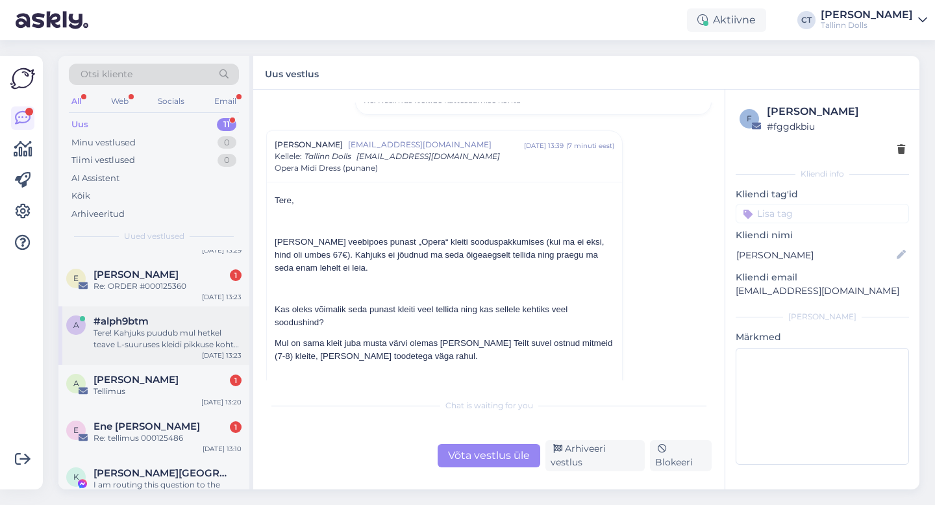
click at [201, 343] on div "Tere! Kahjuks puudub mul hetkel teave L-suuruses kleidi pikkuse kohta. Edastan …" at bounding box center [168, 338] width 148 height 23
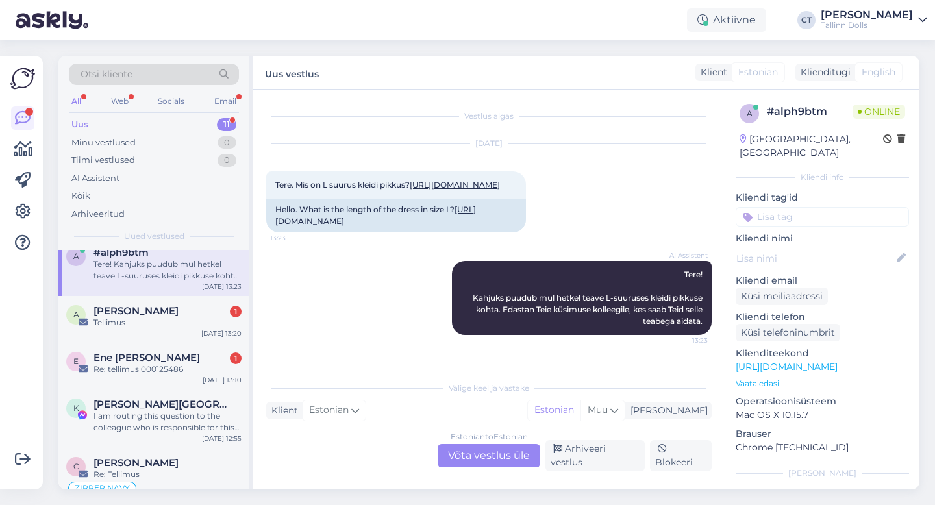
scroll to position [296, 0]
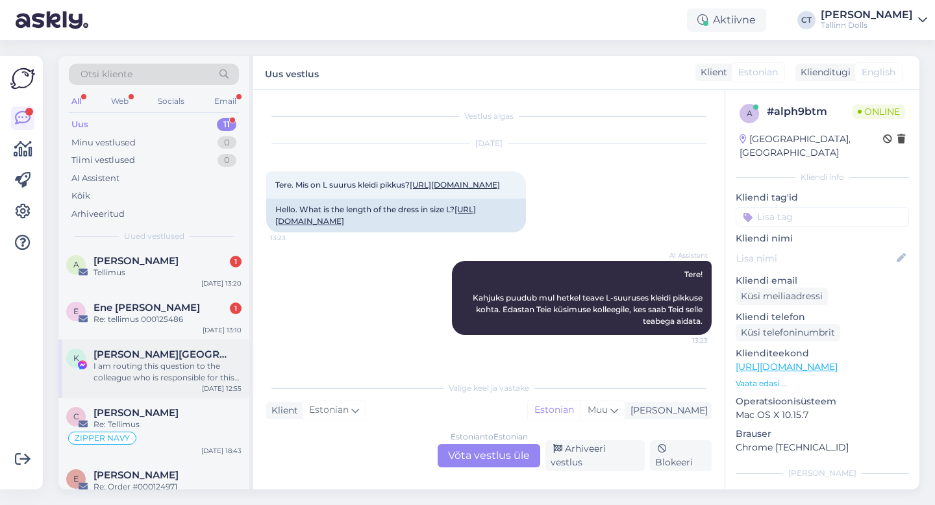
click at [148, 375] on div "I am routing this question to the colleague who is responsible for this topic. …" at bounding box center [168, 371] width 148 height 23
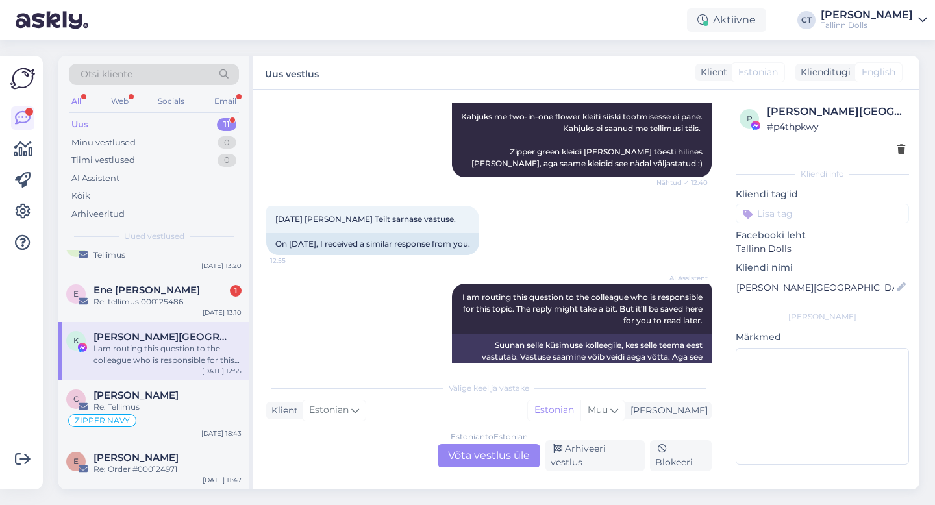
scroll to position [0, 0]
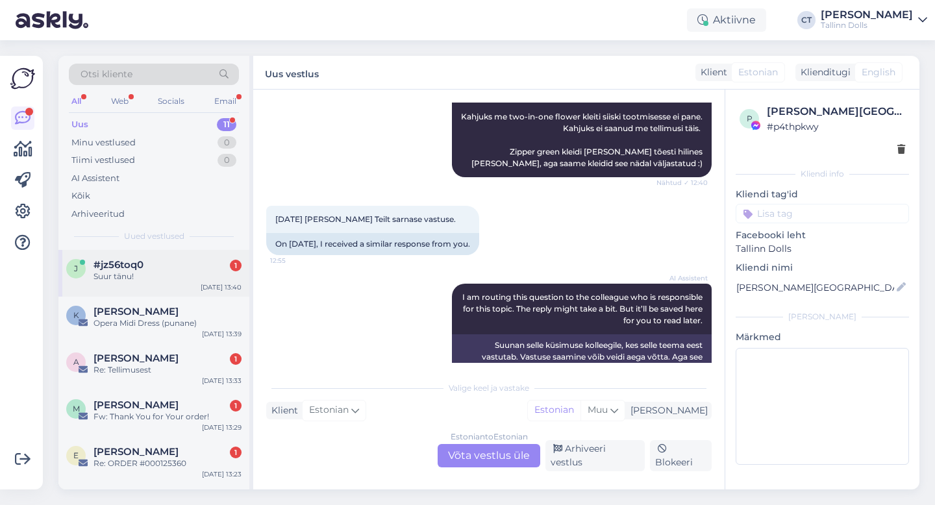
click at [160, 260] on div "#jz56toq0 1" at bounding box center [168, 265] width 148 height 12
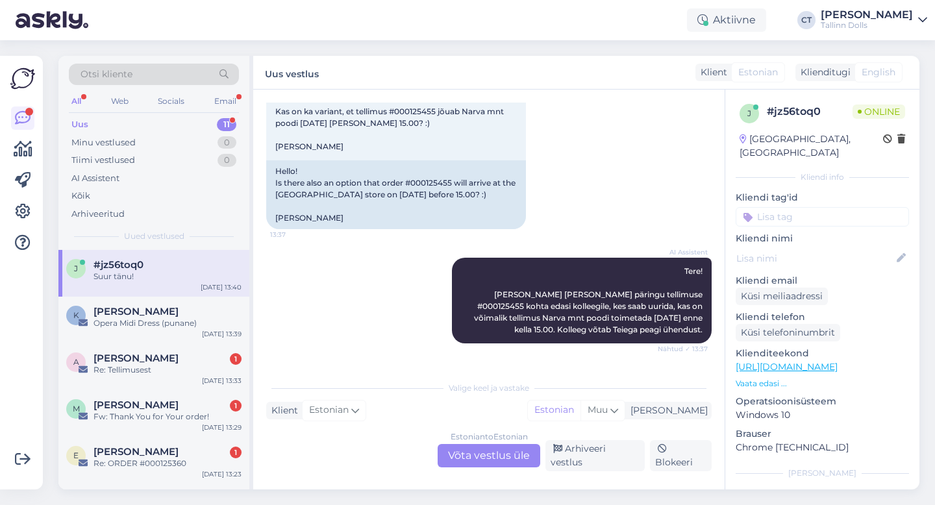
scroll to position [45, 0]
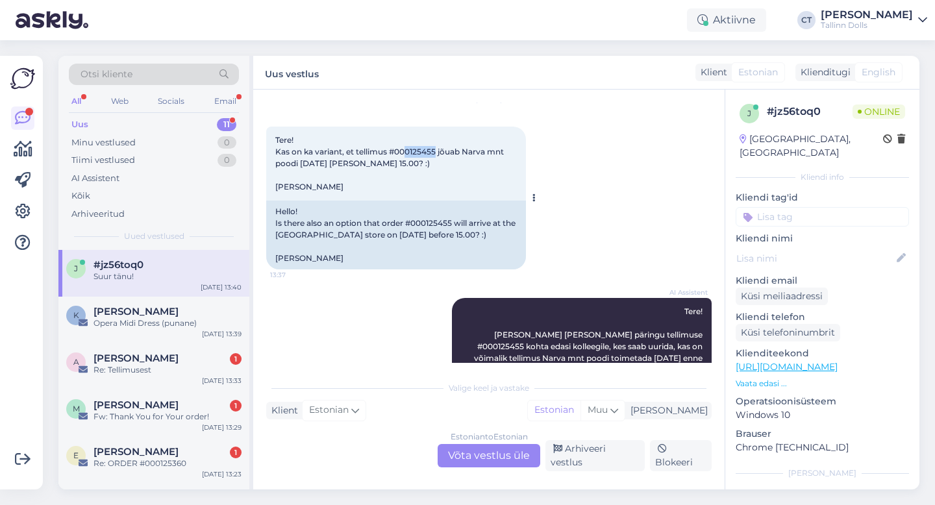
drag, startPoint x: 437, startPoint y: 152, endPoint x: 405, endPoint y: 150, distance: 31.9
click at [405, 150] on span "Tere! Kas on ka variant, et tellimus #000125455 jõuab Narva mnt poodi 16. septe…" at bounding box center [390, 163] width 231 height 57
copy span "0125455"
click at [514, 468] on div "Estonian to Estonian Võta vestlus üle" at bounding box center [489, 455] width 103 height 23
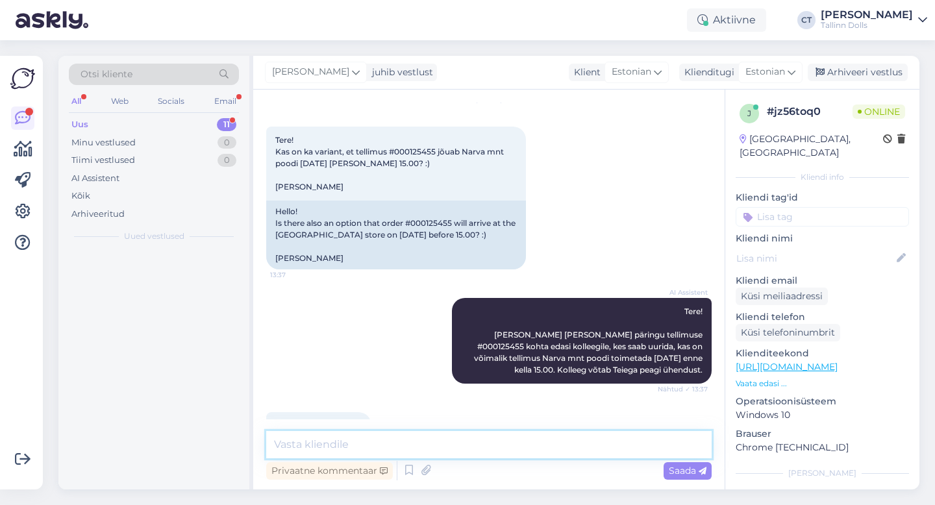
click at [524, 451] on textarea at bounding box center [489, 444] width 446 height 27
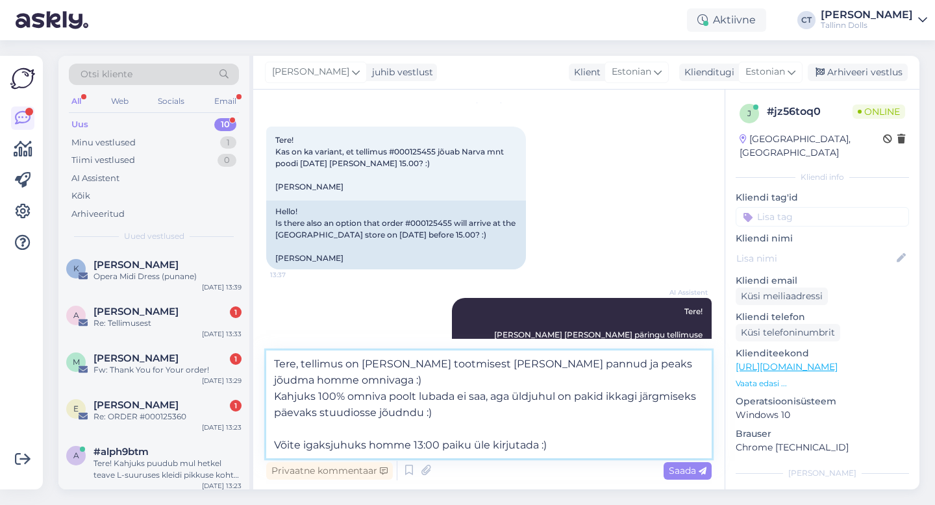
type textarea "Tere, tellimus on täna meie tootmisest teele pannud ja peaks jõudma homme omniv…"
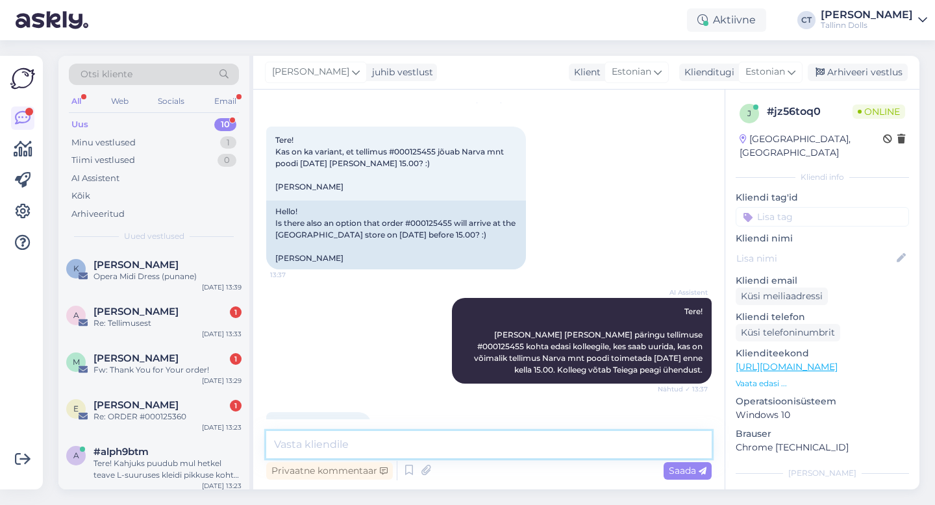
scroll to position [216, 0]
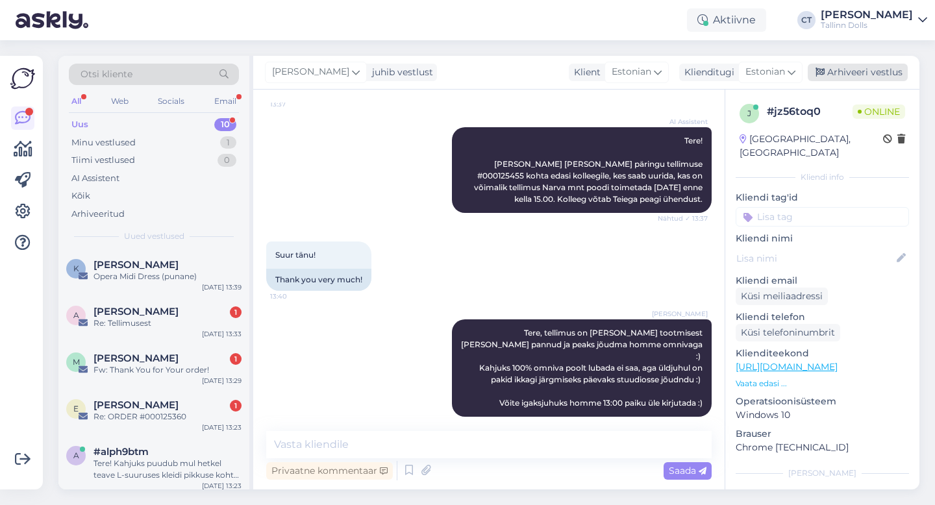
click at [879, 75] on div "Arhiveeri vestlus" at bounding box center [858, 73] width 100 height 18
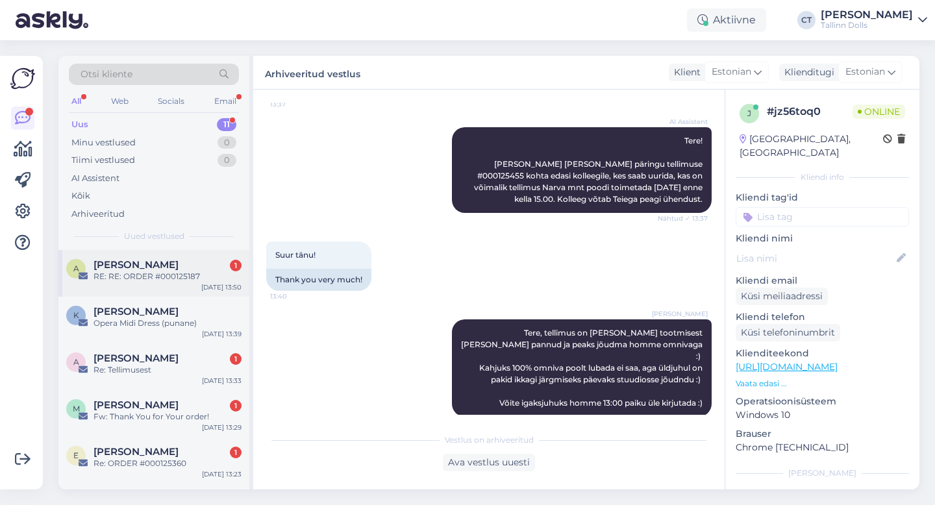
click at [165, 271] on div "RE: RE: ORDER #000125187" at bounding box center [168, 277] width 148 height 12
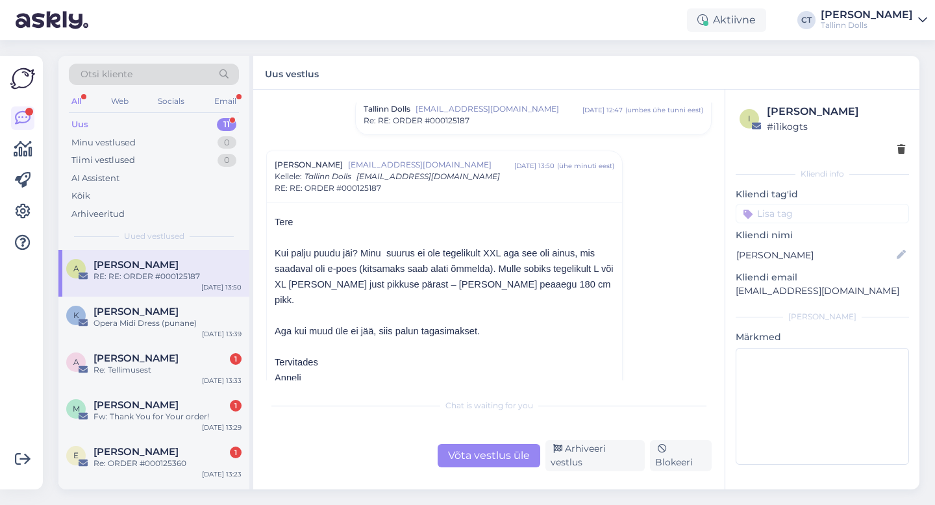
scroll to position [117, 0]
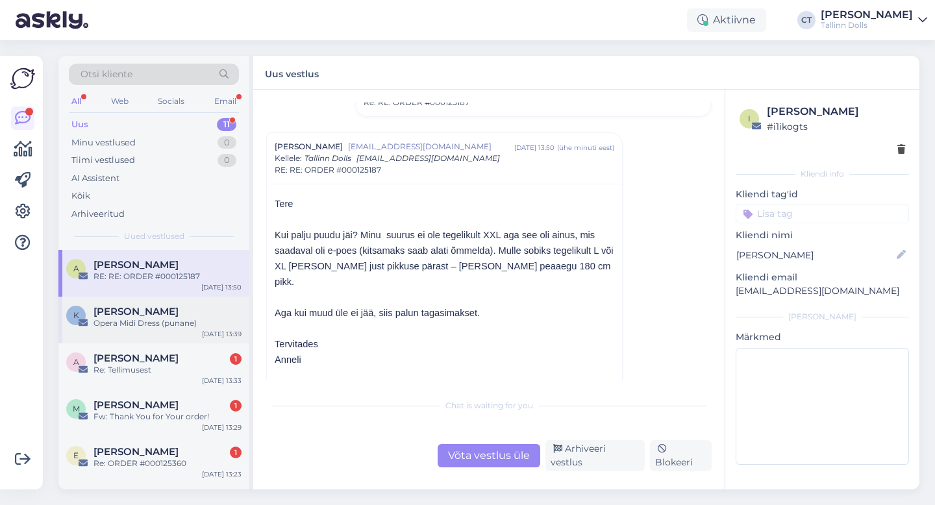
click at [177, 318] on div "Opera Midi Dress (punane)" at bounding box center [168, 324] width 148 height 12
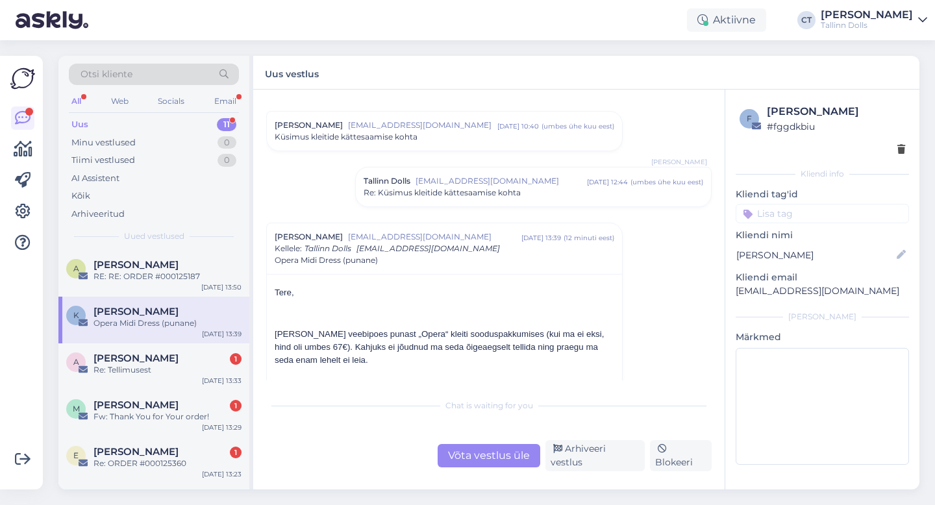
scroll to position [823, 0]
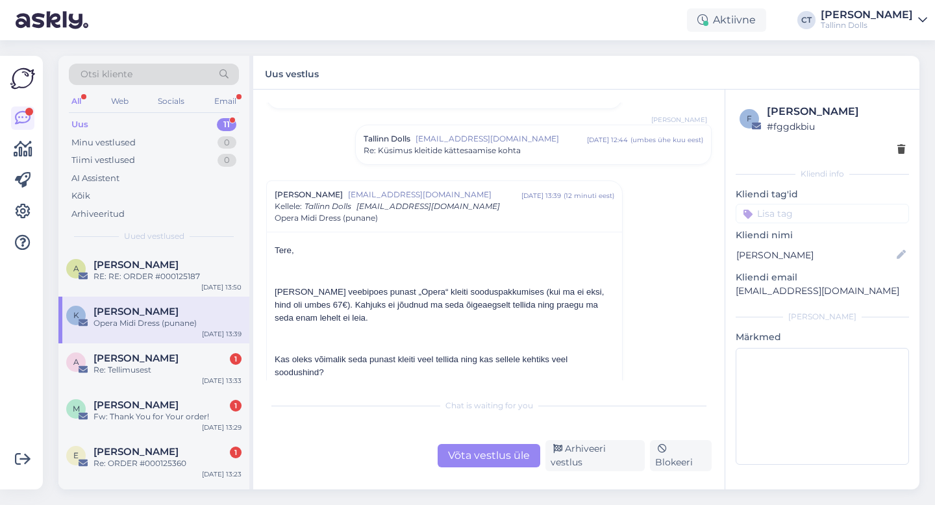
click at [494, 460] on div "Võta vestlus üle" at bounding box center [489, 455] width 103 height 23
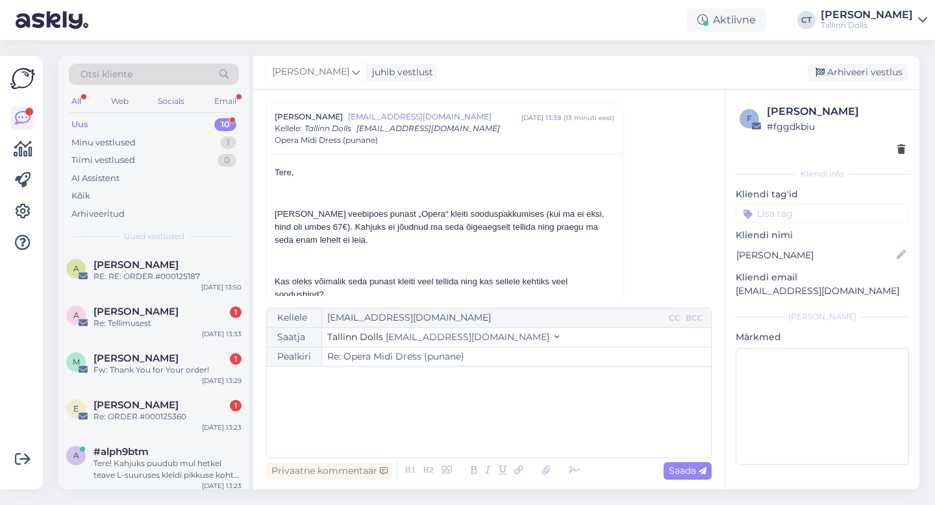
click at [496, 433] on div "﻿" at bounding box center [488, 412] width 431 height 78
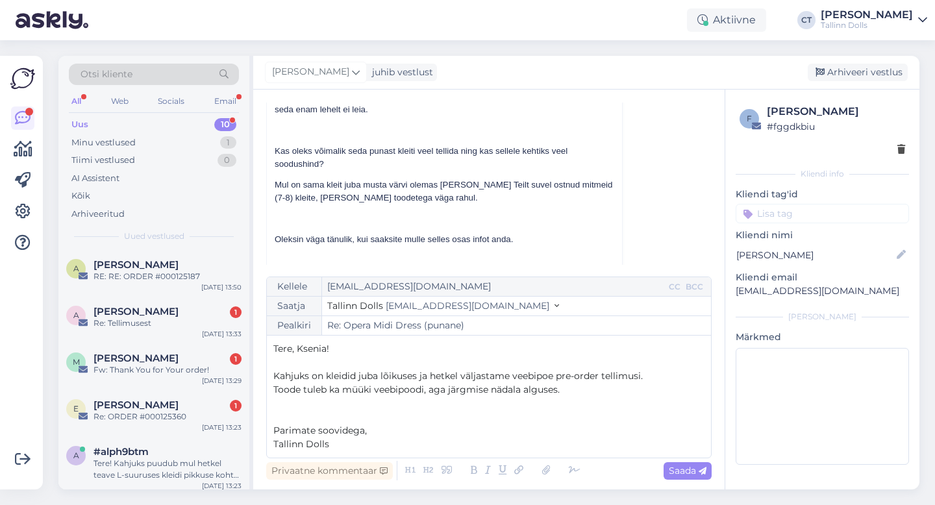
scroll to position [1037, 0]
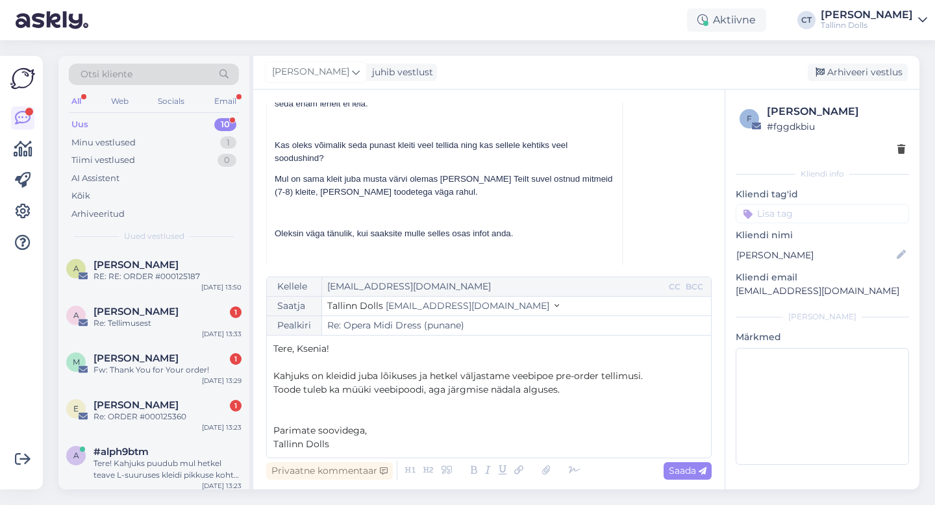
click at [587, 392] on p "Toode tuleb ka müüki veebipoodi, aga järgmise nädala alguses." at bounding box center [488, 390] width 431 height 14
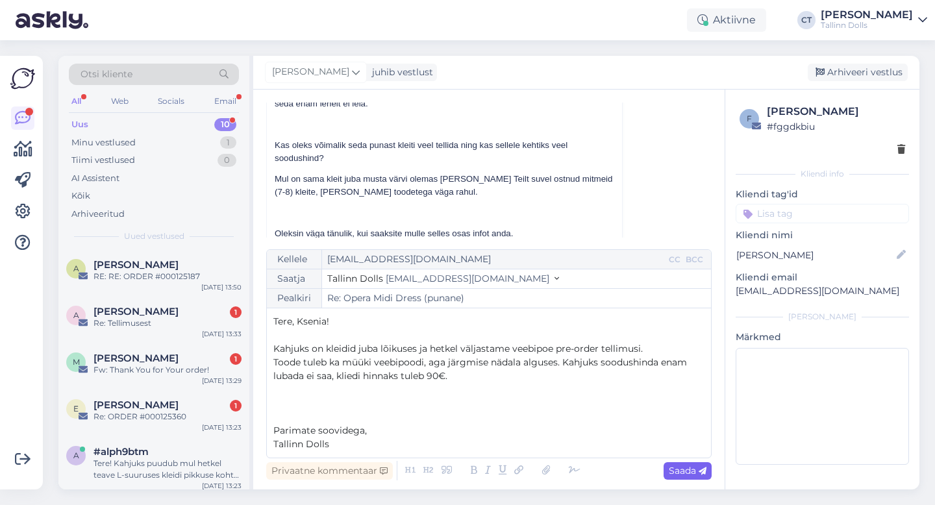
click at [692, 470] on span "Saada" at bounding box center [688, 471] width 38 height 12
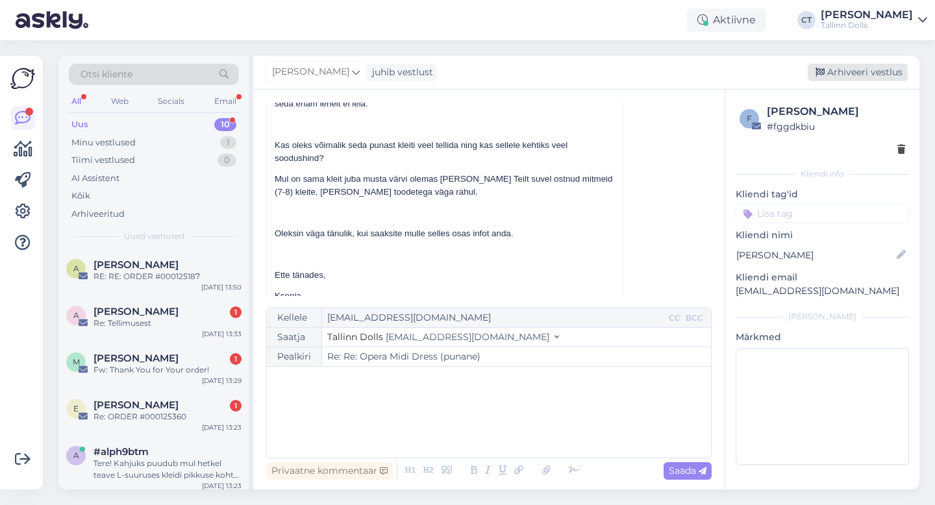
type input "Re: Re: Opera Midi Dress (punane)"
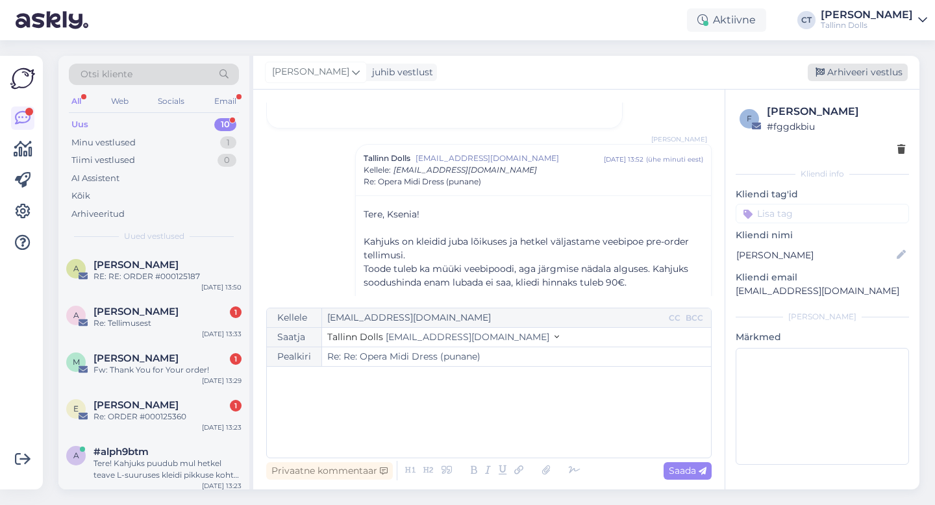
click at [848, 70] on div "Arhiveeri vestlus" at bounding box center [858, 73] width 100 height 18
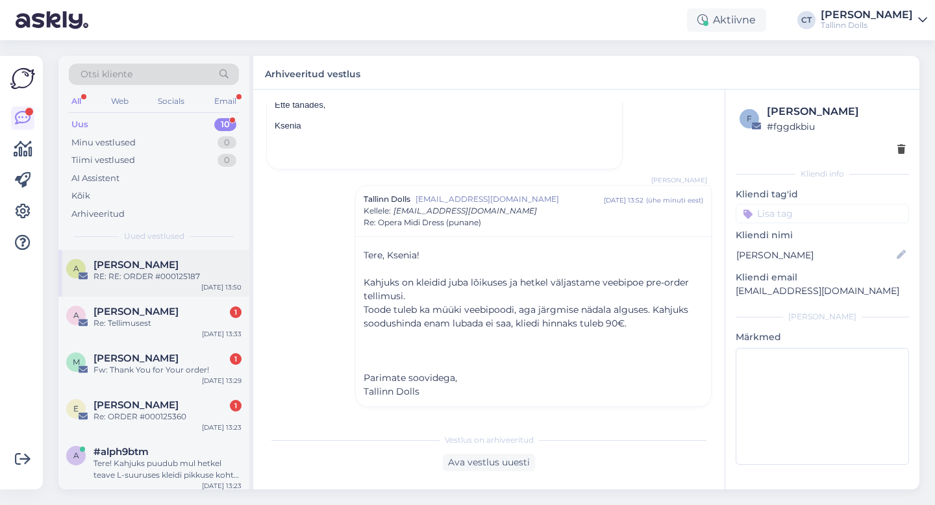
click at [154, 279] on div "RE: RE: ORDER #000125187" at bounding box center [168, 277] width 148 height 12
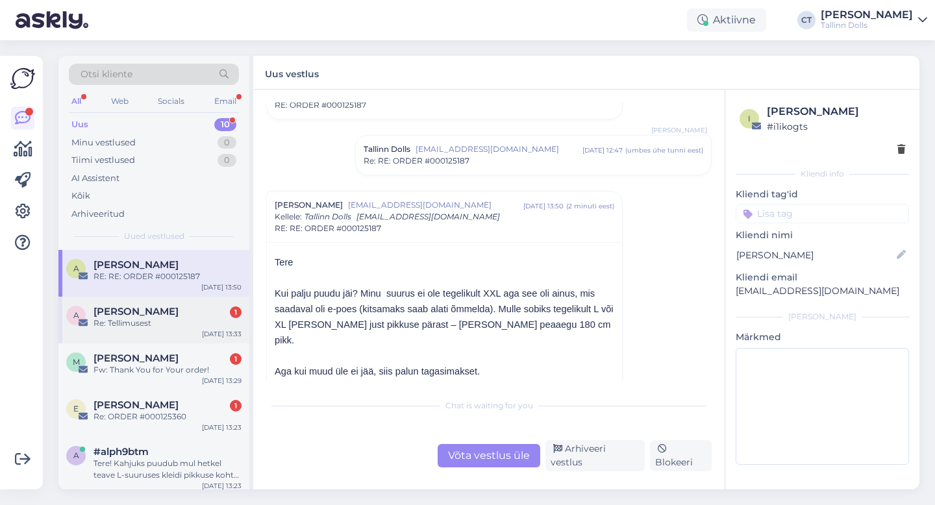
click at [165, 316] on div "Aile Kask 1" at bounding box center [168, 312] width 148 height 12
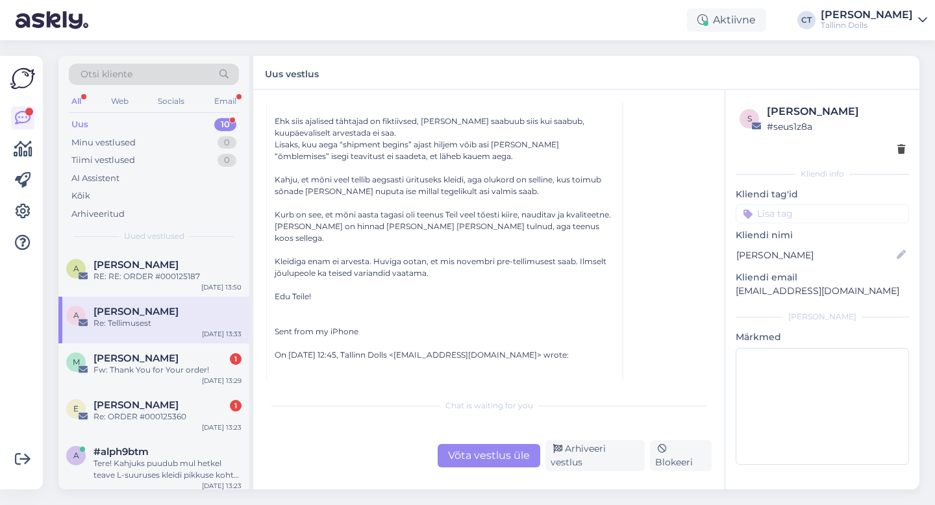
scroll to position [502, 0]
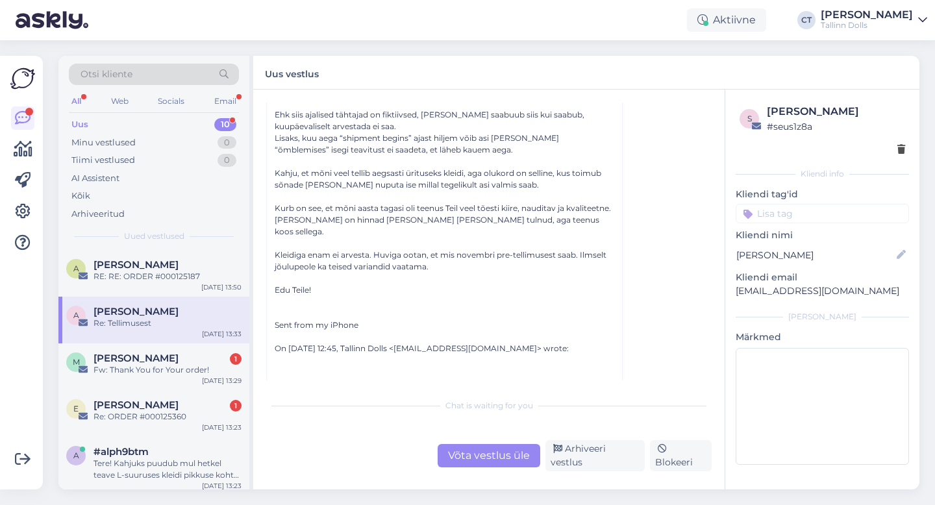
click at [490, 448] on div "Võta vestlus üle" at bounding box center [489, 455] width 103 height 23
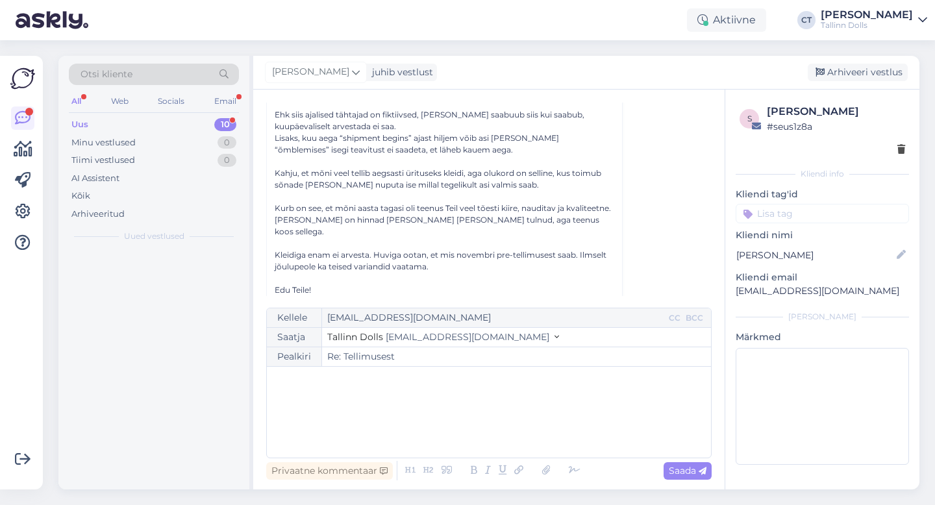
scroll to position [398, 0]
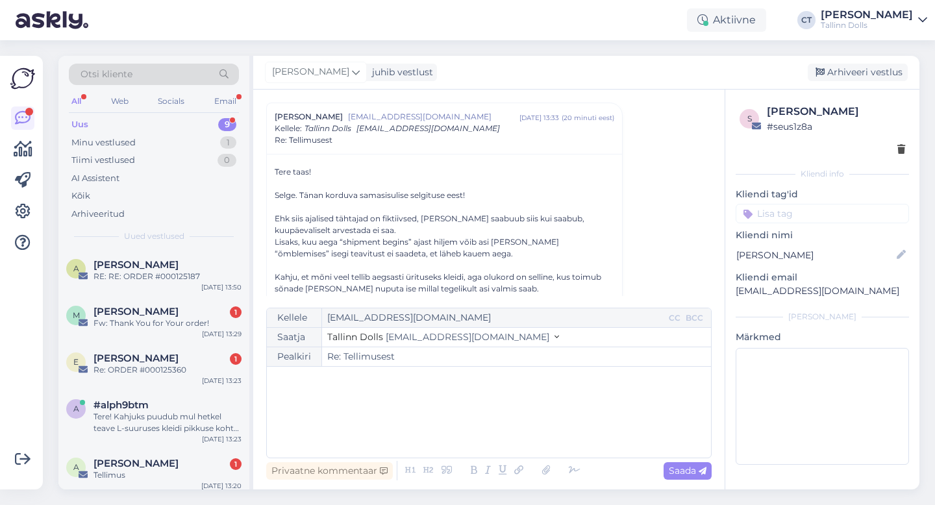
click at [489, 431] on div "﻿" at bounding box center [488, 412] width 431 height 78
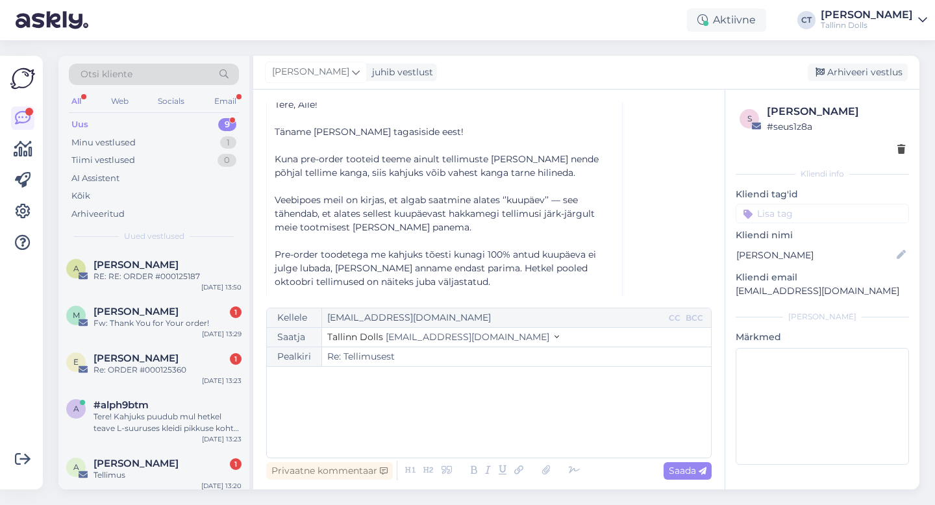
scroll to position [794, 0]
click at [146, 320] on div "Fw: Thank You for Your order!" at bounding box center [168, 324] width 148 height 12
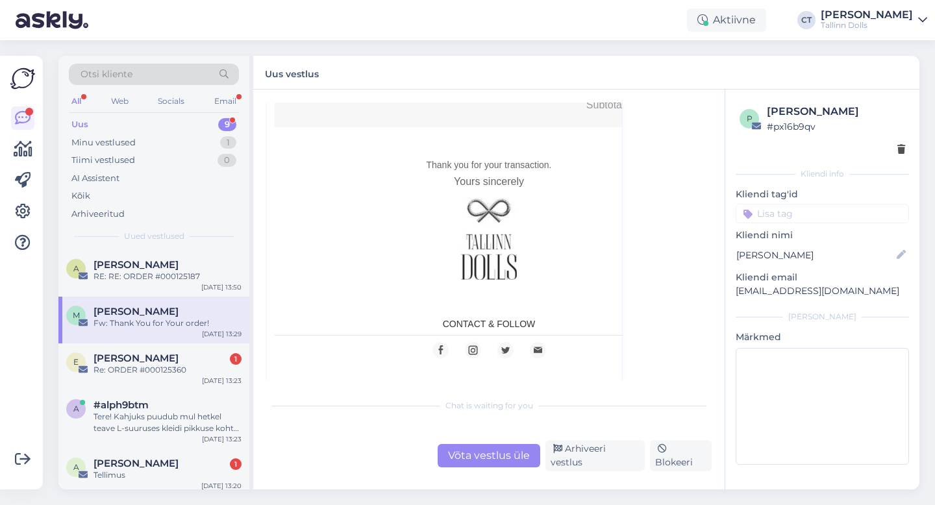
scroll to position [795, 0]
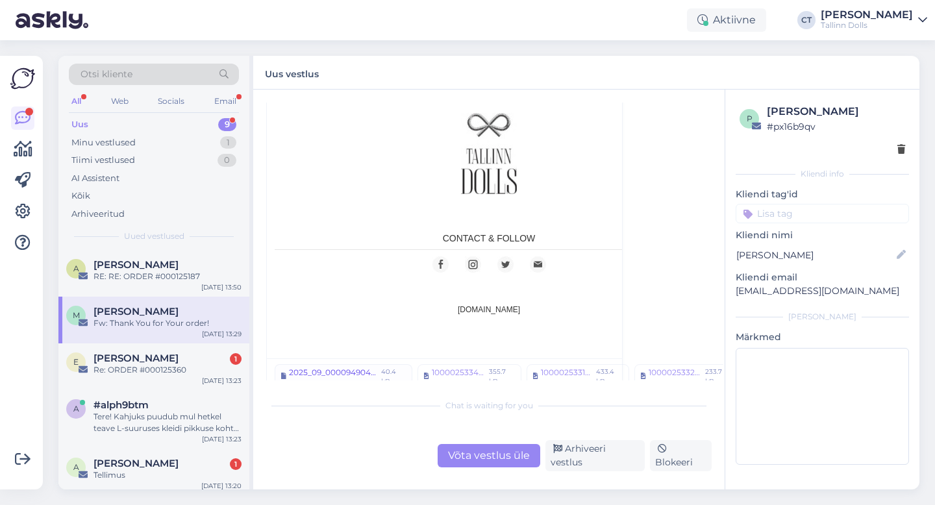
click at [356, 367] on div "2025_09_000094904.pdf" at bounding box center [333, 376] width 88 height 19
click at [475, 372] on div "1000025334.jpg" at bounding box center [458, 376] width 53 height 19
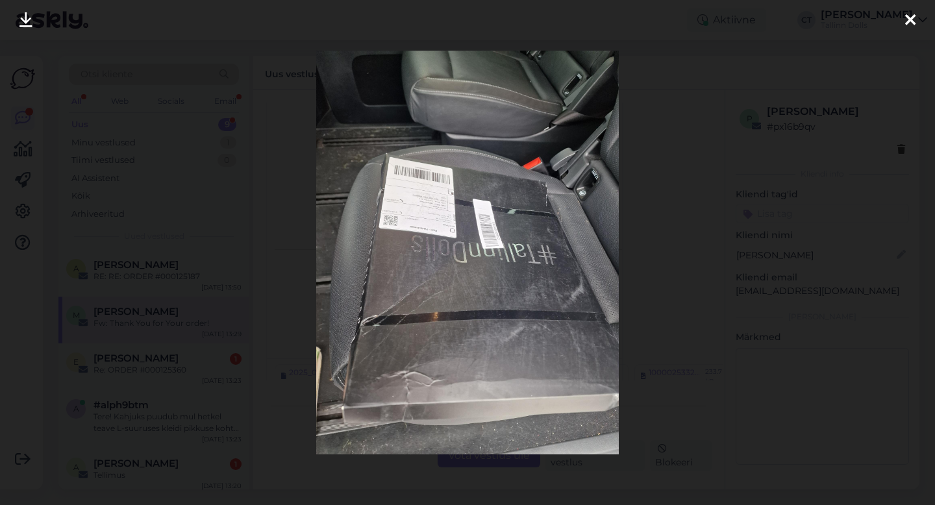
click at [908, 17] on icon at bounding box center [910, 20] width 10 height 17
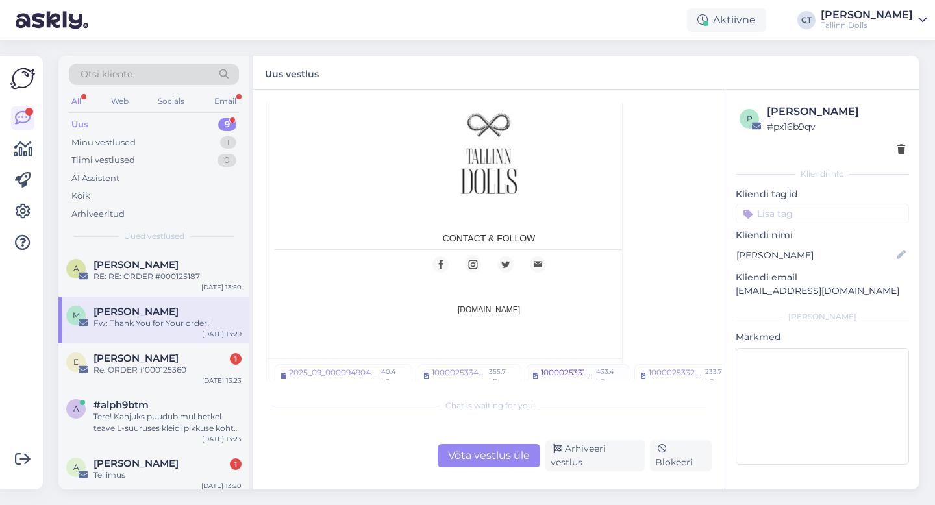
click at [583, 367] on div "1000025331.jpg" at bounding box center [566, 376] width 51 height 19
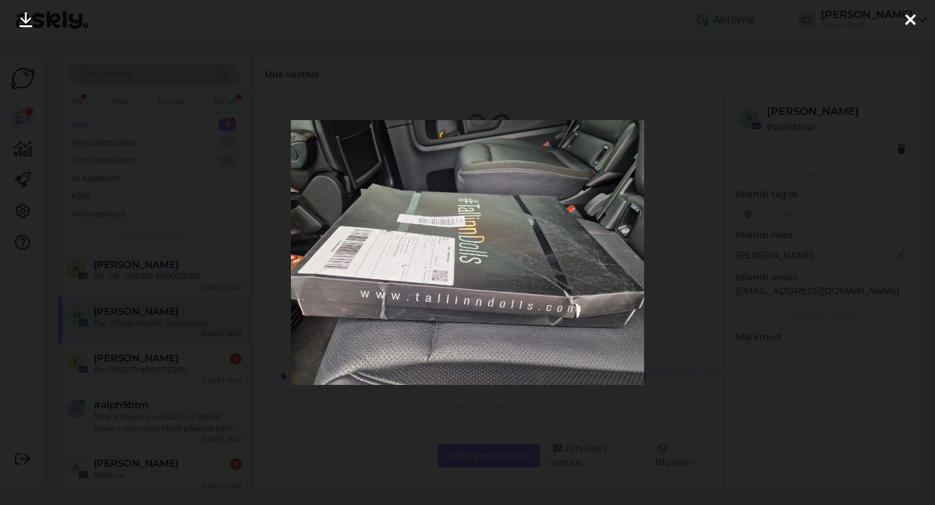
click at [918, 23] on div at bounding box center [911, 20] width 26 height 41
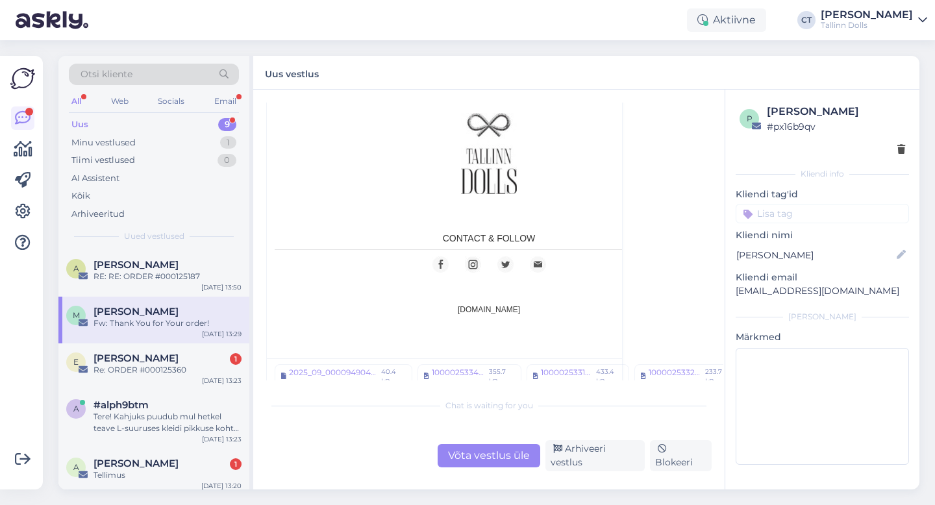
click at [488, 464] on div "Võta vestlus üle" at bounding box center [489, 455] width 103 height 23
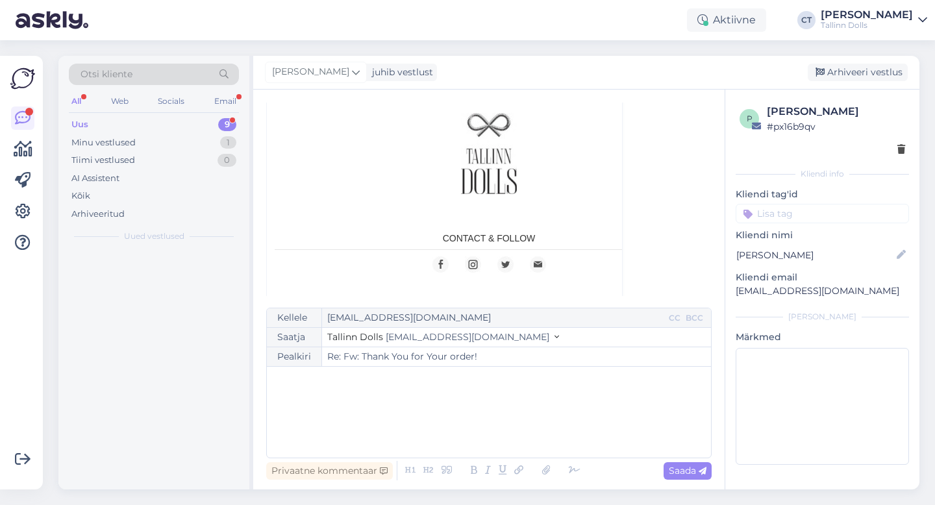
scroll to position [35, 0]
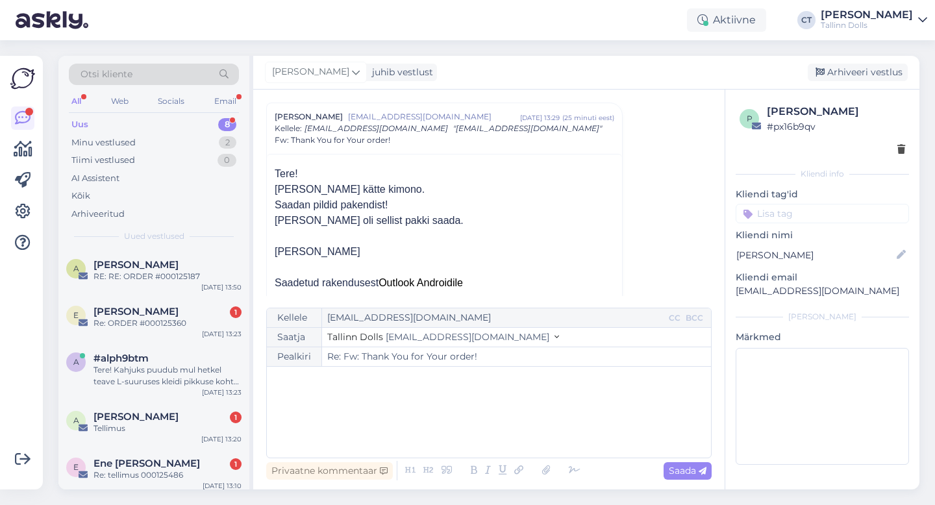
click at [499, 420] on div "﻿" at bounding box center [488, 412] width 431 height 78
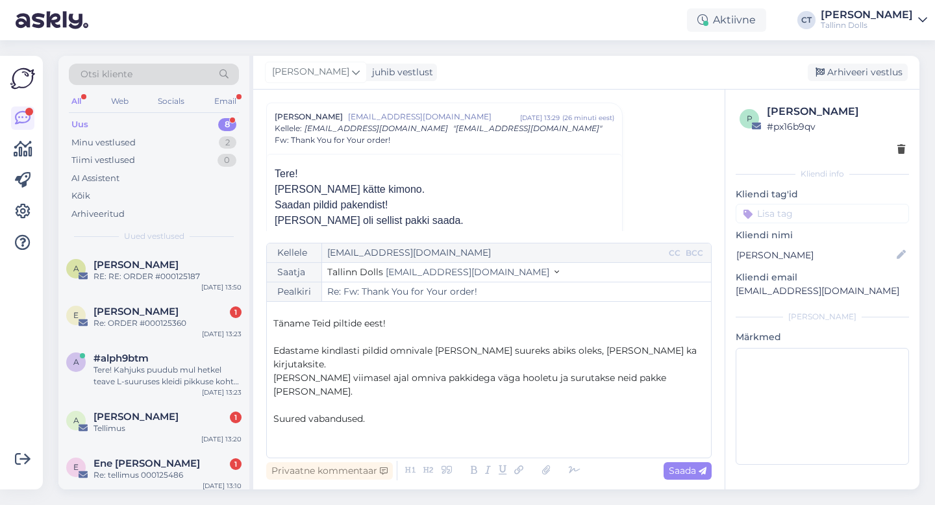
scroll to position [21, 0]
click at [674, 351] on p "Edastame kindlasti pildid omnivale edasi ja suureks abiks oleks, kui Teie ka ki…" at bounding box center [488, 355] width 431 height 27
click at [683, 474] on span "Saada" at bounding box center [688, 471] width 38 height 12
type input "Re: Fw: Thank You for Your order!"
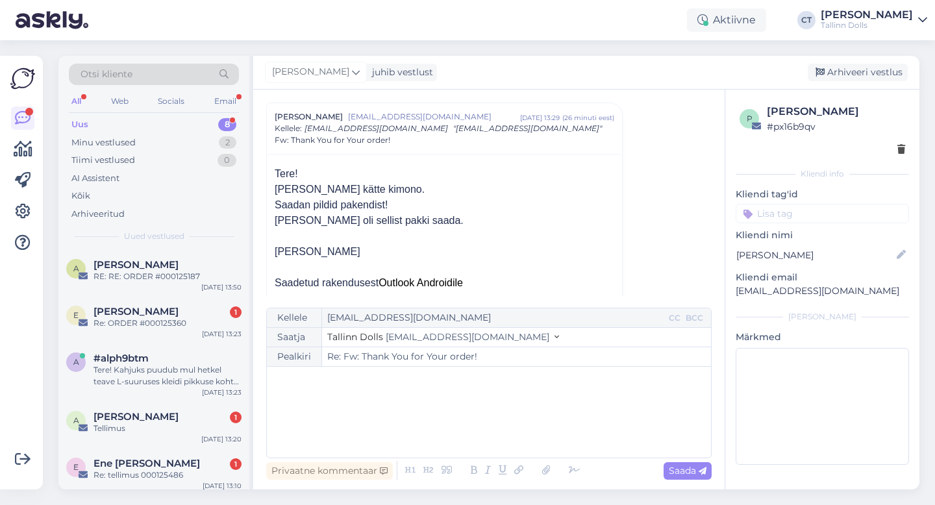
scroll to position [0, 0]
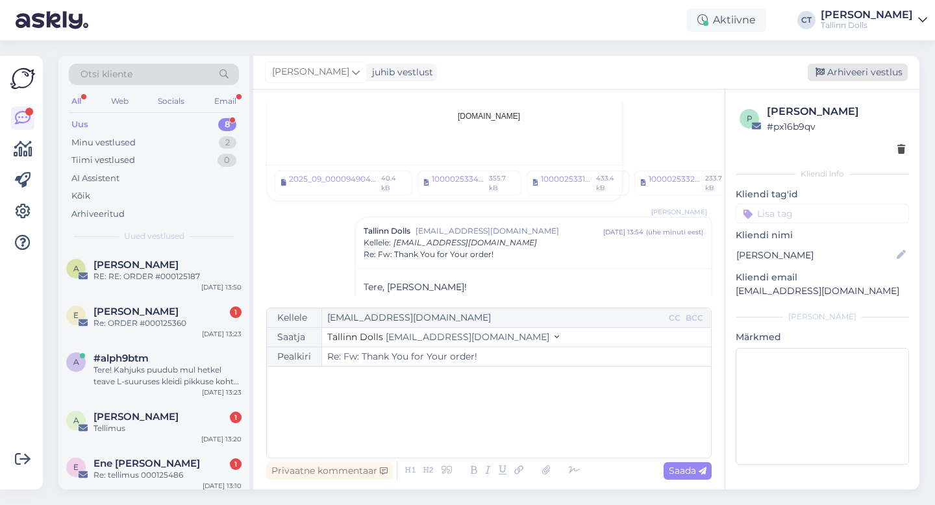
click at [870, 75] on div "Arhiveeri vestlus" at bounding box center [858, 73] width 100 height 18
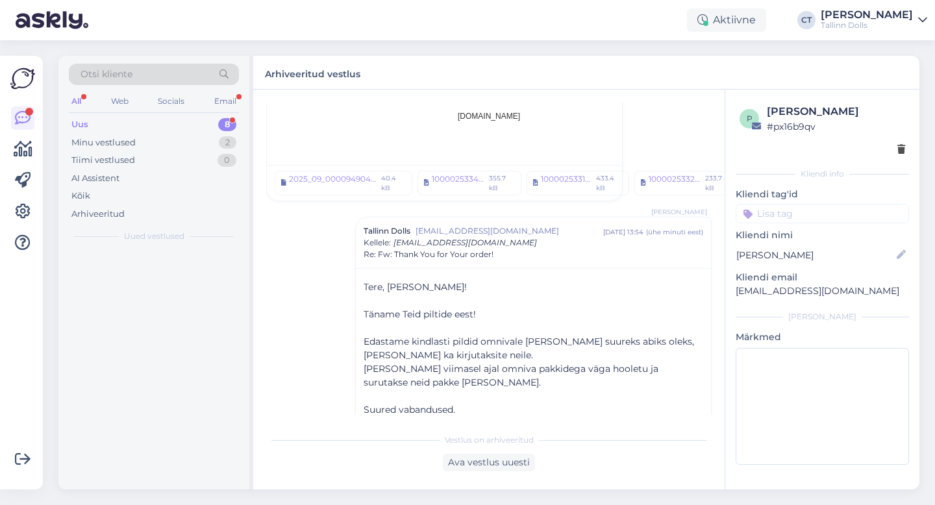
scroll to position [1047, 0]
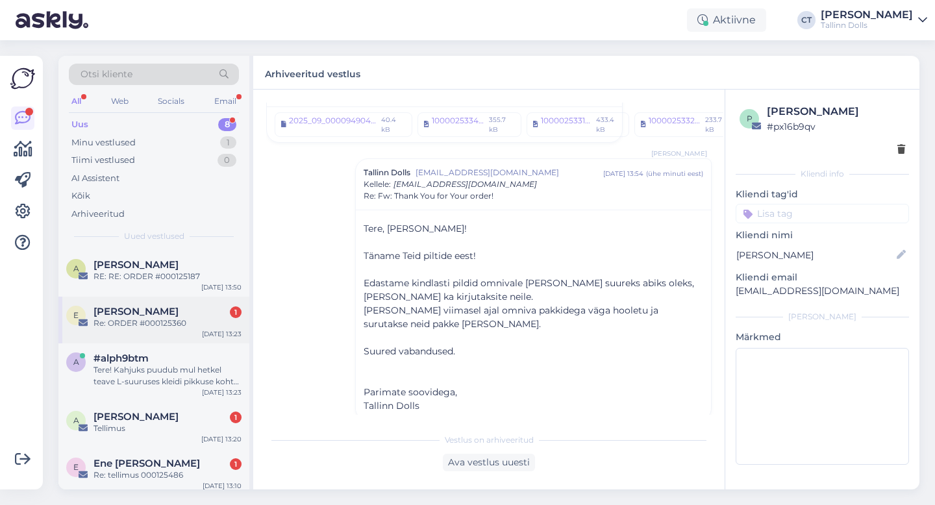
click at [188, 308] on div "Eneli Leis 1" at bounding box center [168, 312] width 148 height 12
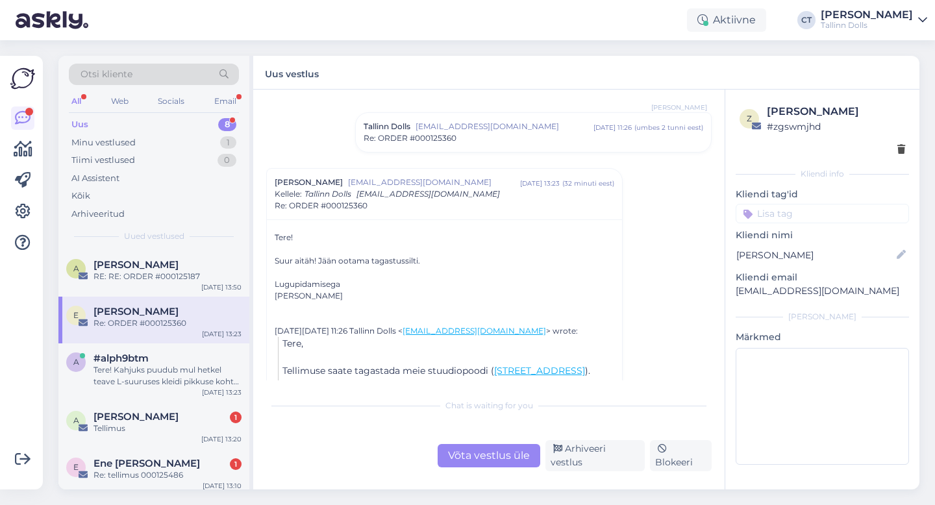
scroll to position [82, 0]
click at [485, 127] on span "[EMAIL_ADDRESS][DOMAIN_NAME]" at bounding box center [505, 126] width 178 height 12
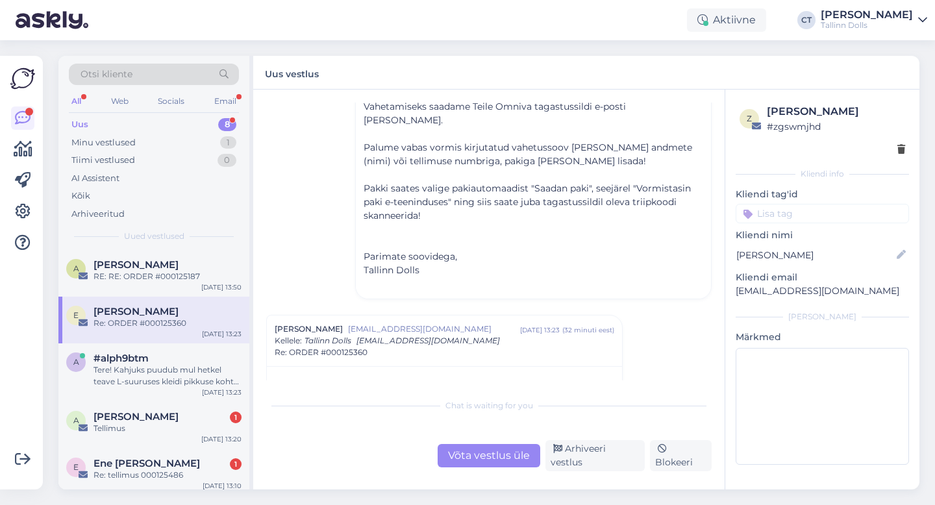
scroll to position [197, 0]
drag, startPoint x: 837, startPoint y: 293, endPoint x: 745, endPoint y: 294, distance: 92.2
click at [745, 294] on p "[EMAIL_ADDRESS][DOMAIN_NAME]" at bounding box center [822, 291] width 173 height 14
click at [505, 468] on div "Võta vestlus üle" at bounding box center [489, 455] width 103 height 23
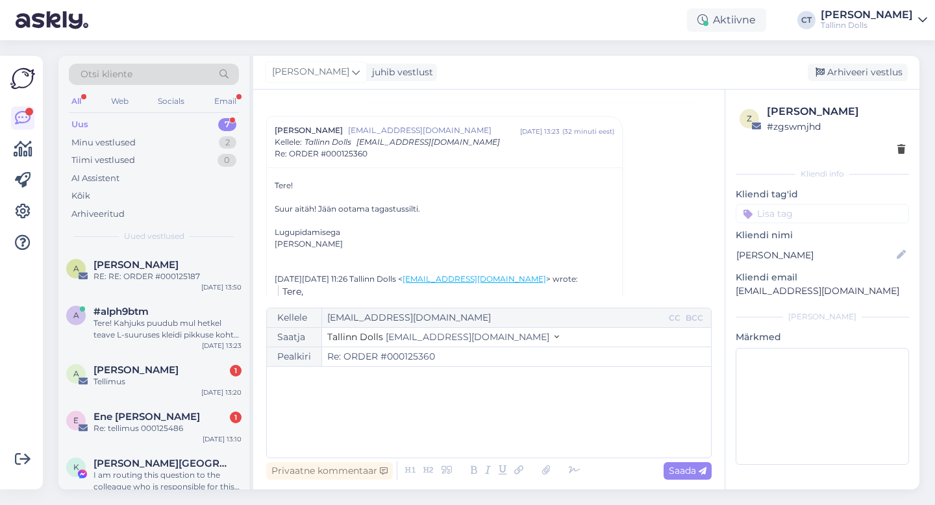
click at [511, 457] on div "Kellele eneli94@gmail.com CC BCC Saatja Tallinn Dolls info@tallinndolls.com Pea…" at bounding box center [489, 383] width 446 height 151
click at [518, 411] on div "﻿" at bounding box center [488, 412] width 431 height 78
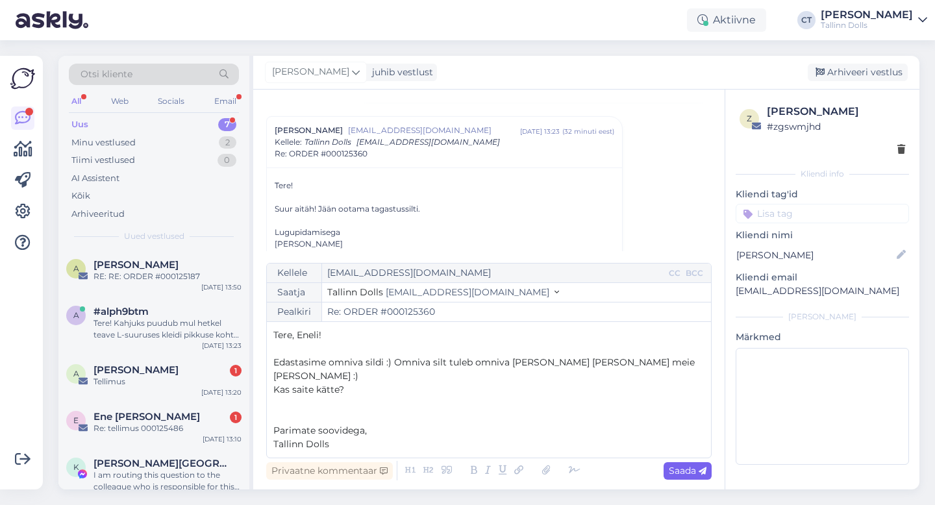
click at [703, 472] on icon at bounding box center [703, 472] width 8 height 8
type input "Re: ORDER #000125360"
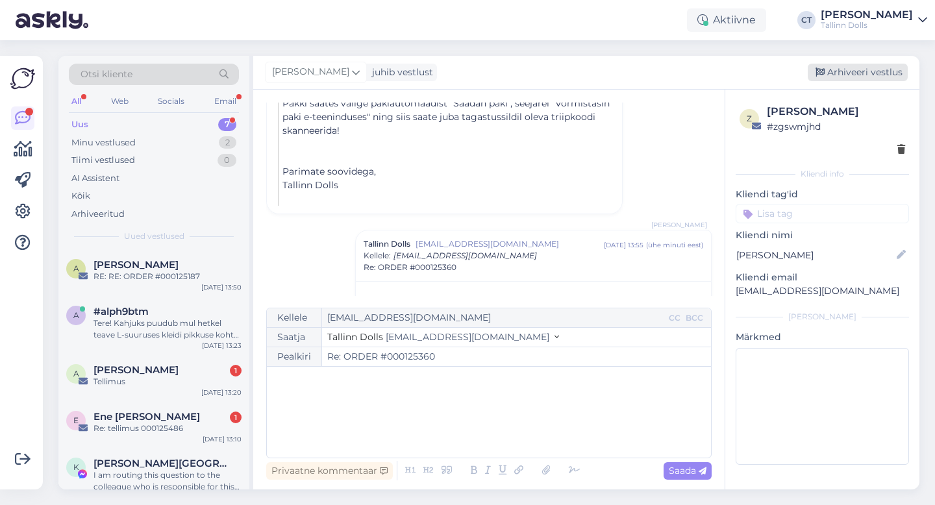
click at [857, 70] on div "Arhiveeri vestlus" at bounding box center [858, 73] width 100 height 18
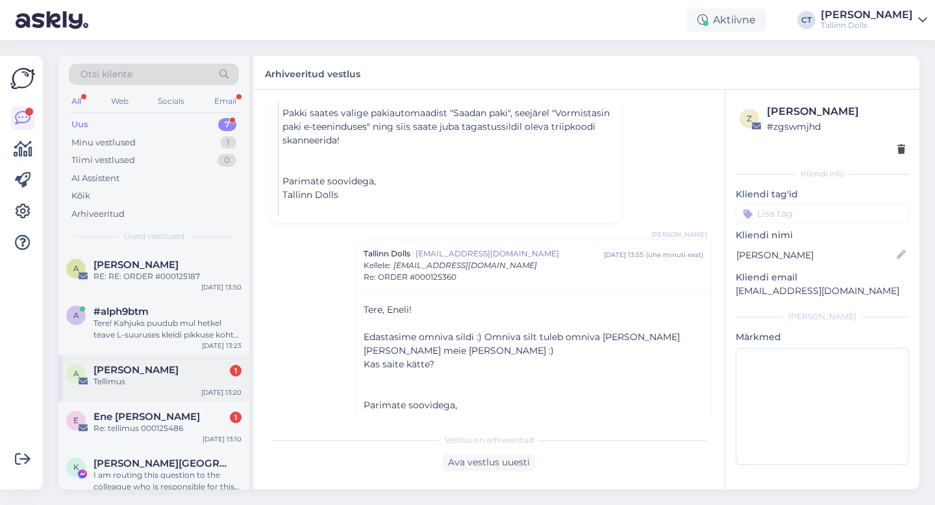
click at [170, 362] on div "a anna-kaisa nikkola 1 Tellimus Sep 15 13:20" at bounding box center [153, 378] width 191 height 47
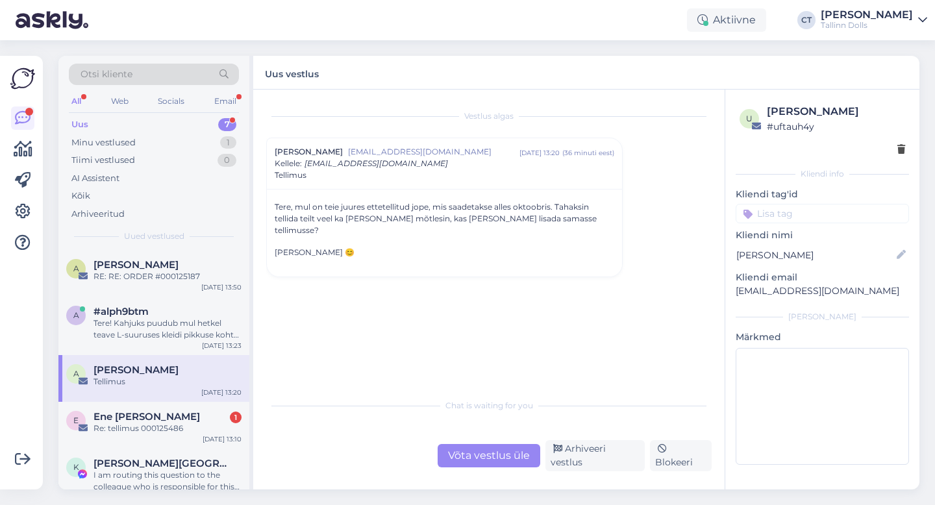
click at [477, 453] on div "Võta vestlus üle" at bounding box center [489, 455] width 103 height 23
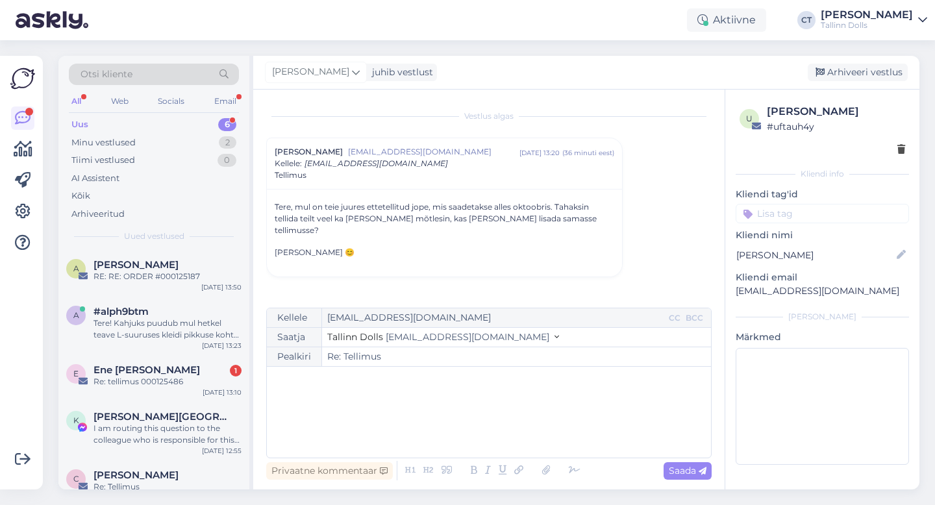
click at [480, 438] on div "﻿" at bounding box center [488, 412] width 431 height 78
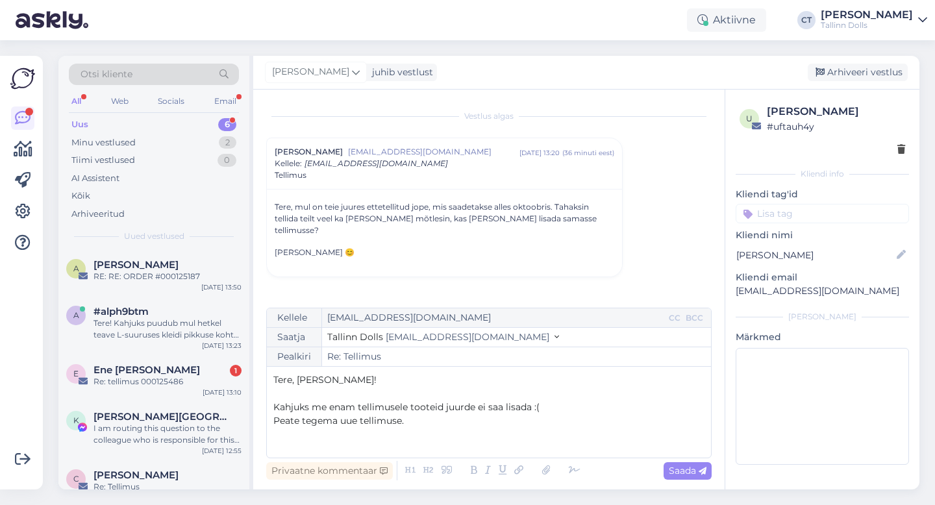
click at [462, 396] on p "﻿" at bounding box center [488, 394] width 431 height 14
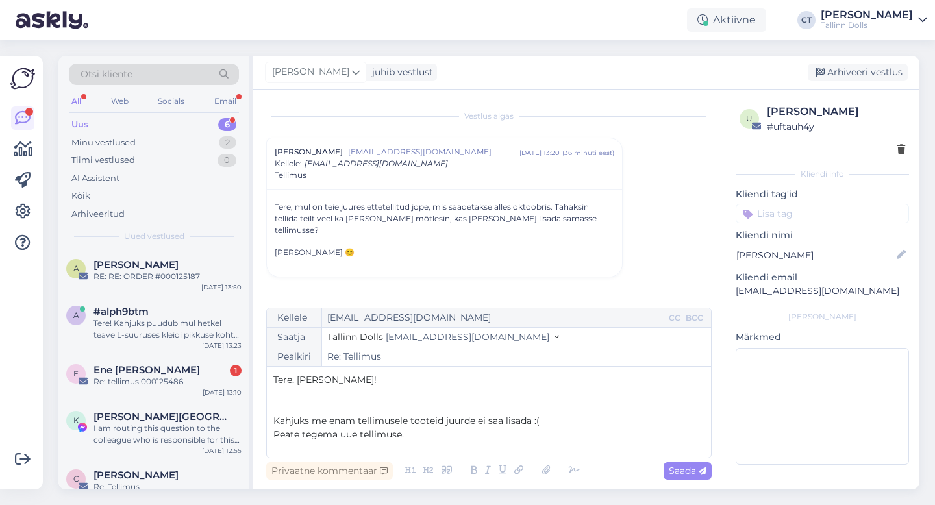
click at [378, 377] on p "Tere, Anna!" at bounding box center [488, 380] width 431 height 14
click at [345, 410] on p "﻿" at bounding box center [488, 408] width 431 height 14
click at [418, 435] on p "Peate tegema uue tellimuse." at bounding box center [488, 435] width 431 height 14
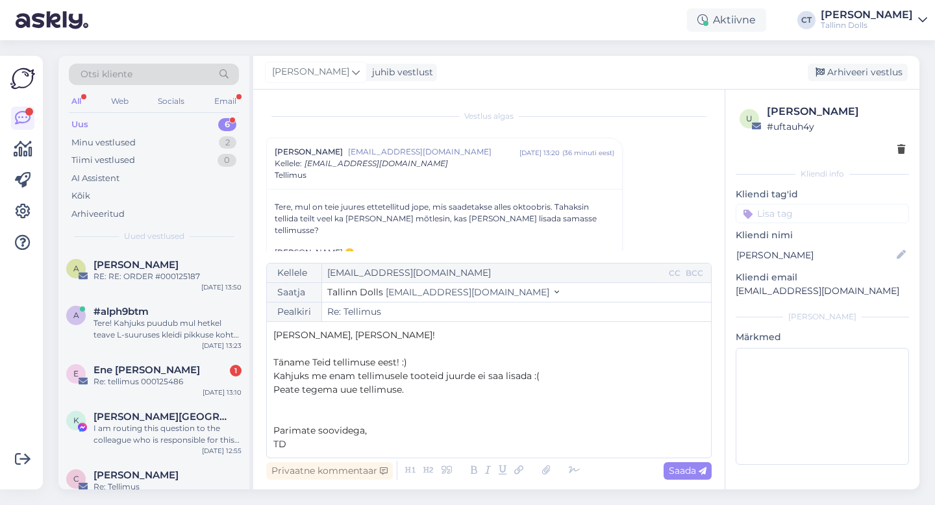
drag, startPoint x: 416, startPoint y: 386, endPoint x: 271, endPoint y: 389, distance: 144.9
click at [271, 389] on div "Kellele aknikkola@gmail.com CC BCC Saatja Tallinn Dolls info@tallinndolls.com P…" at bounding box center [489, 360] width 446 height 195
click at [685, 466] on span "Saada" at bounding box center [688, 471] width 38 height 12
type input "Re: Re: Tellimus"
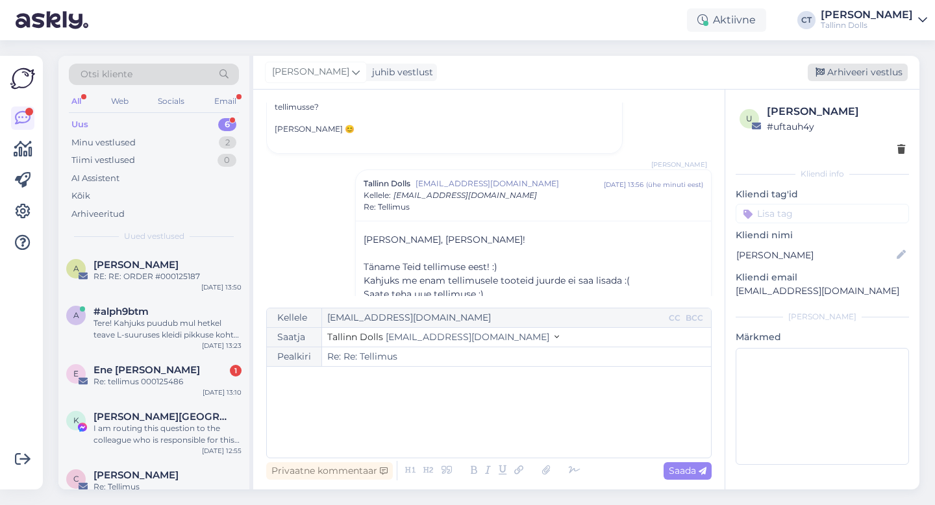
click at [848, 73] on div "Arhiveeri vestlus" at bounding box center [858, 73] width 100 height 18
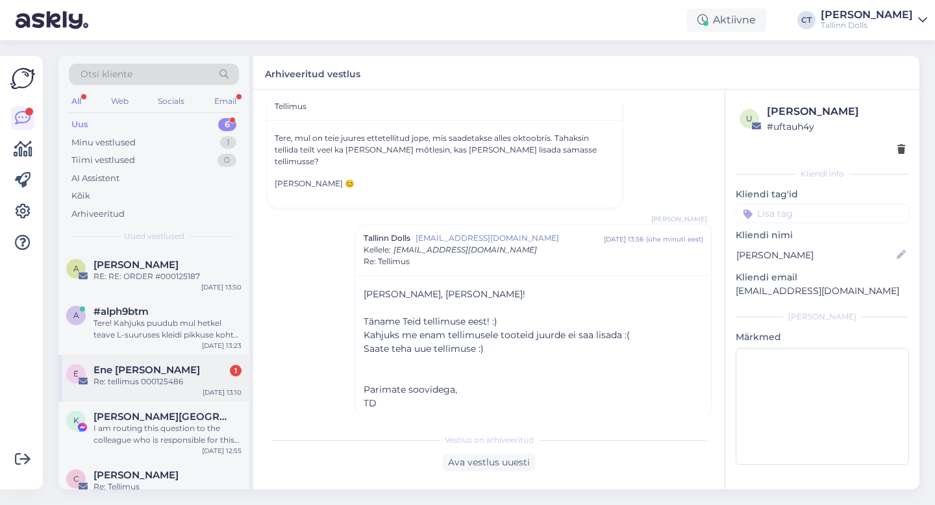
click at [120, 362] on div "E Ene Liske 1 Re: tellimus 000125486 Sep 15 13:10" at bounding box center [153, 378] width 191 height 47
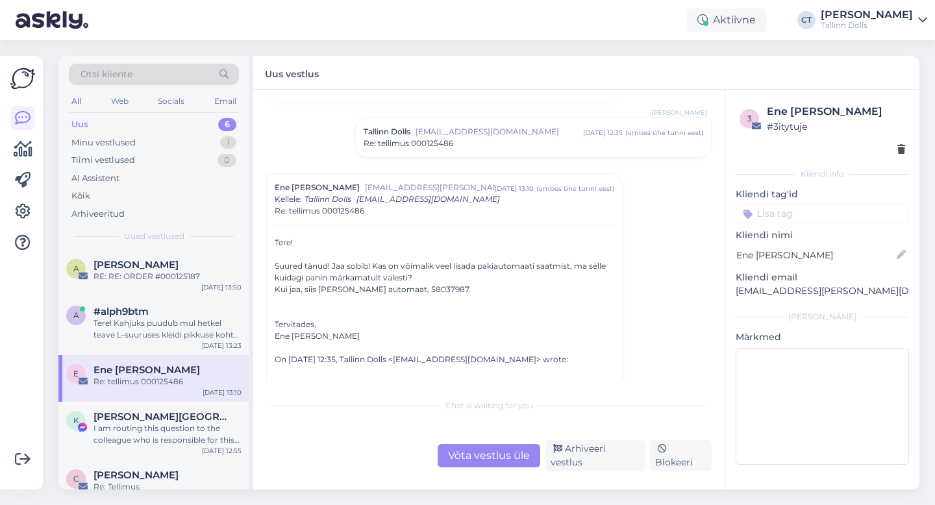
scroll to position [217, 0]
click at [486, 452] on div "Võta vestlus üle" at bounding box center [489, 455] width 103 height 23
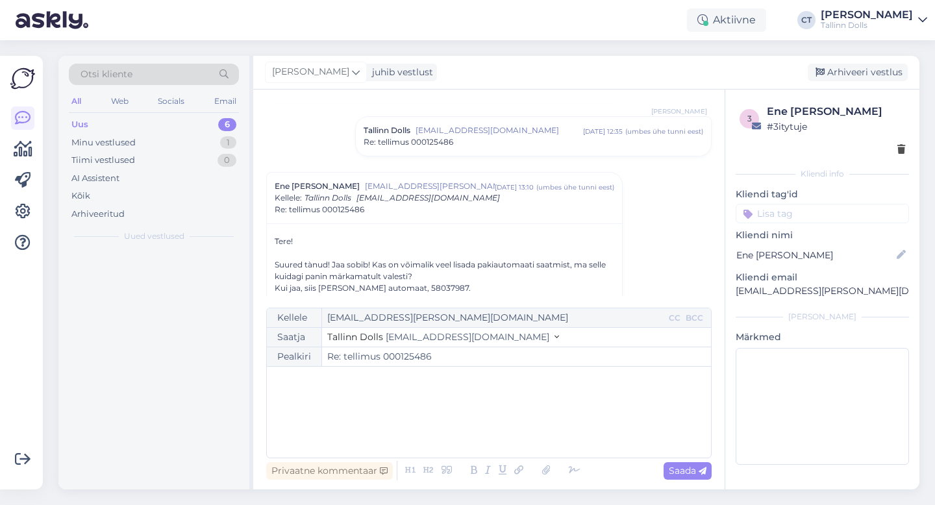
scroll to position [286, 0]
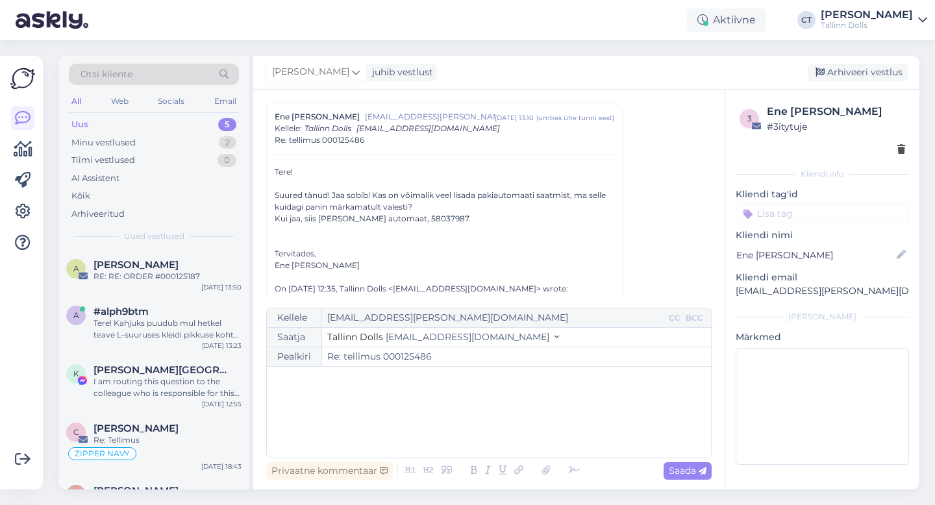
click at [483, 425] on div "﻿" at bounding box center [488, 412] width 431 height 78
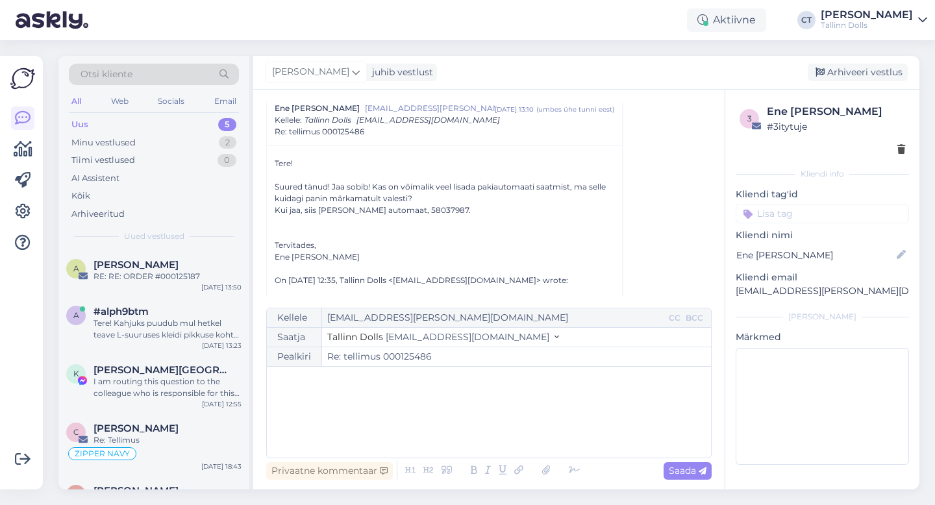
scroll to position [298, 0]
drag, startPoint x: 318, startPoint y: 206, endPoint x: 470, endPoint y: 208, distance: 152.6
click at [470, 208] on div "Kui jaa, siis Peetri Selveri automaat, 58037987." at bounding box center [445, 207] width 340 height 12
copy div "Peetri Selveri automaat, 58037987."
click at [464, 385] on p "﻿" at bounding box center [488, 380] width 431 height 14
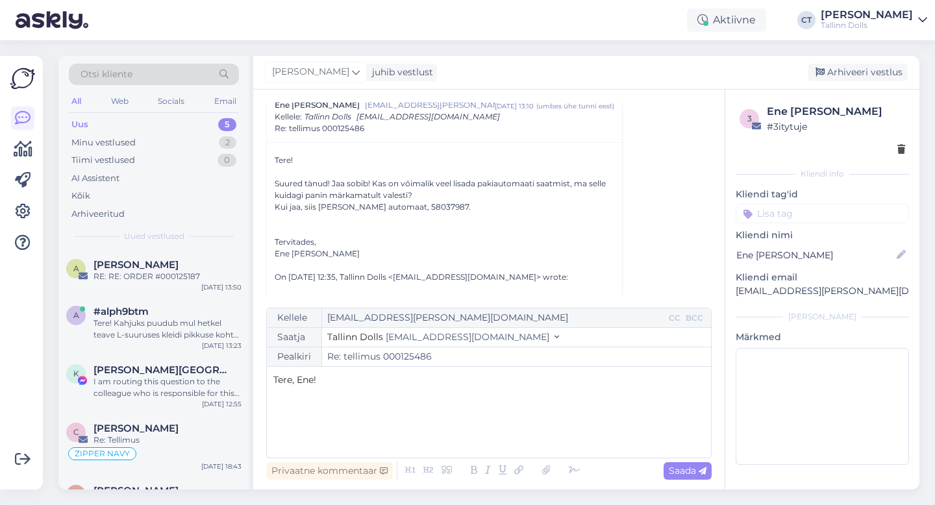
click at [418, 410] on div "Tere, Ene!" at bounding box center [488, 412] width 431 height 78
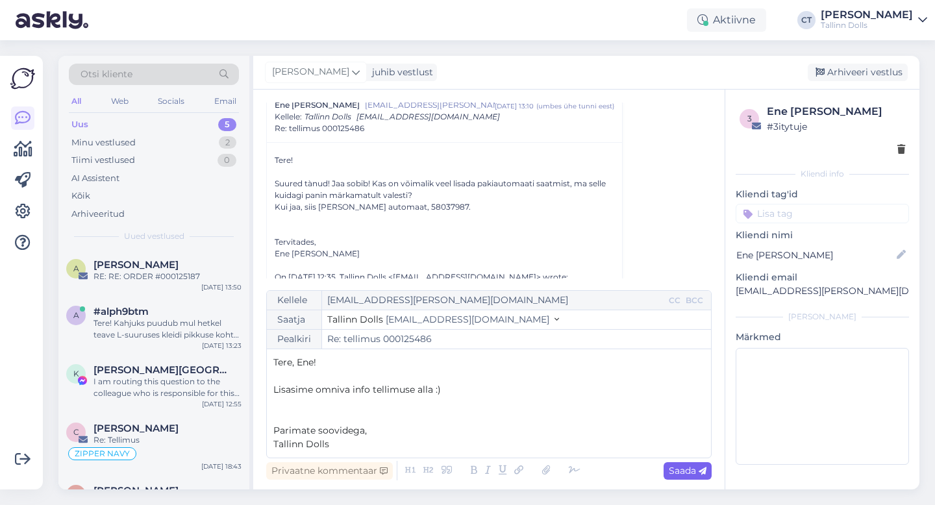
click at [675, 466] on span "Saada" at bounding box center [688, 471] width 38 height 12
type input "Re: tellimus 000125486"
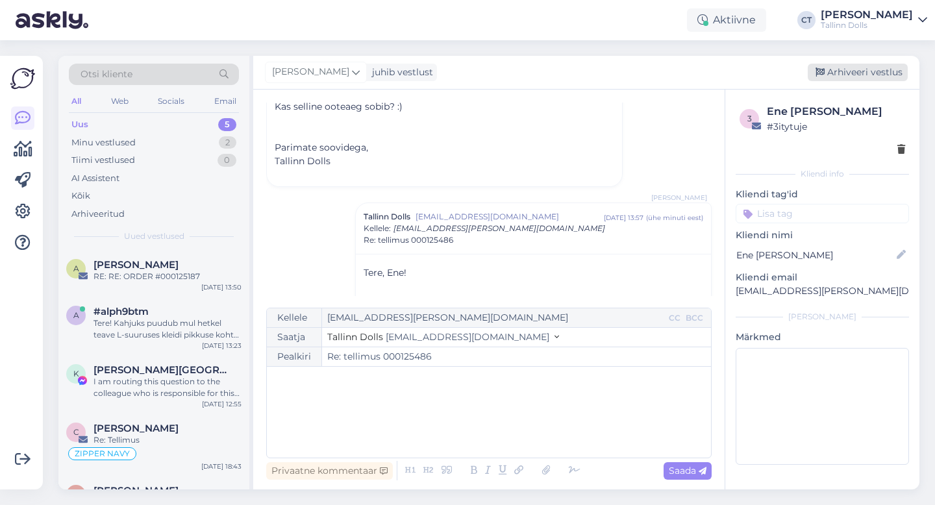
click at [835, 76] on div "Arhiveeri vestlus" at bounding box center [858, 73] width 100 height 18
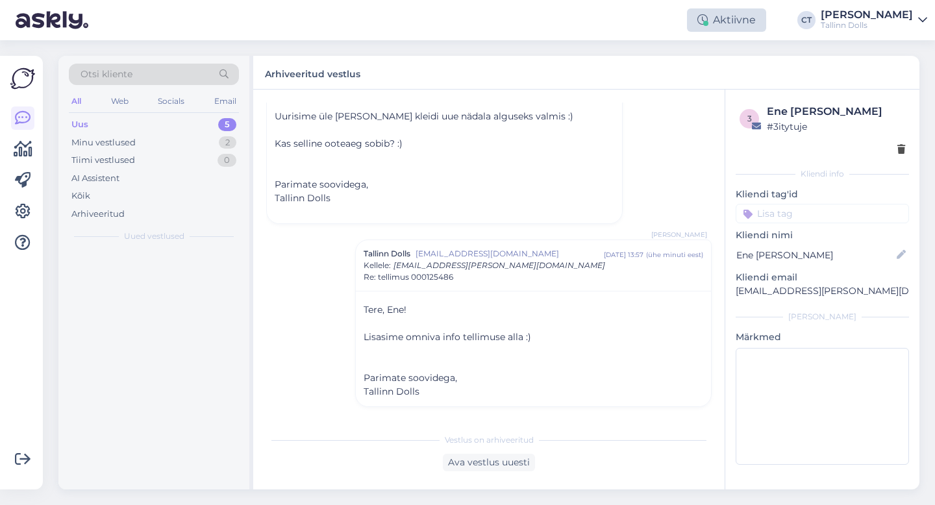
scroll to position [533, 0]
